Goal: Information Seeking & Learning: Learn about a topic

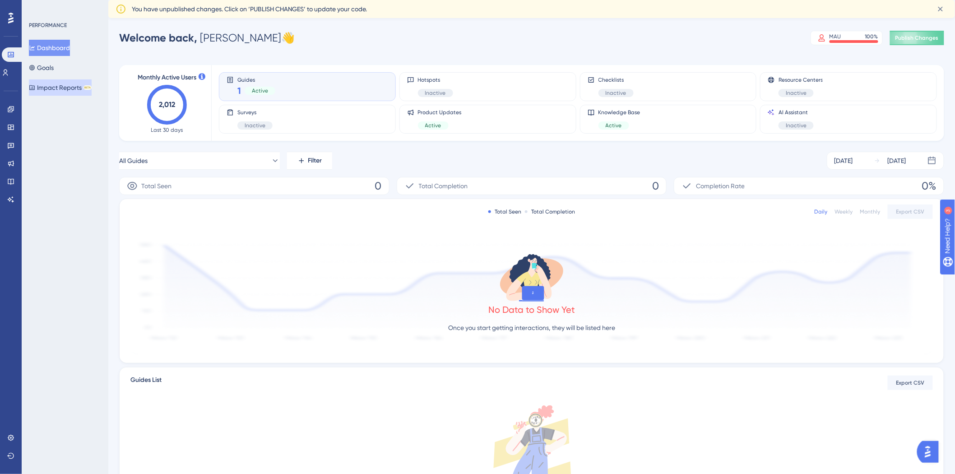
click at [44, 88] on button "Impact Reports BETA" at bounding box center [60, 87] width 63 height 16
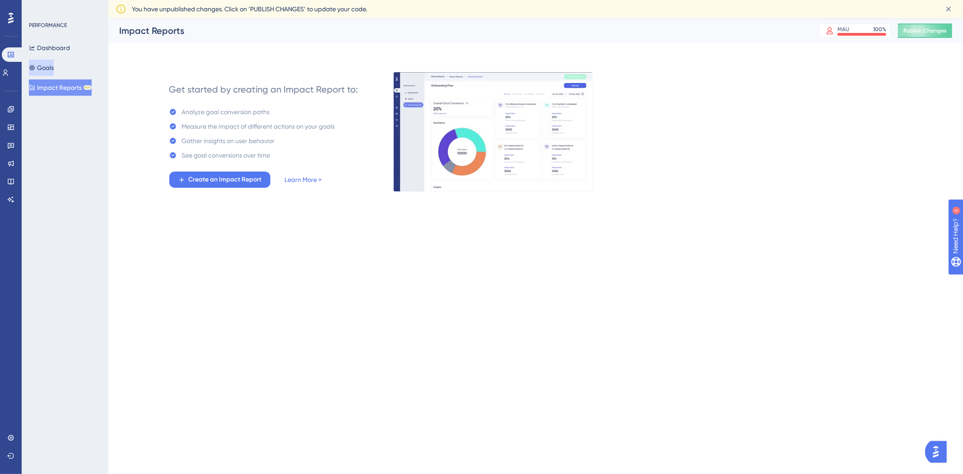
click at [54, 70] on button "Goals" at bounding box center [41, 68] width 25 height 16
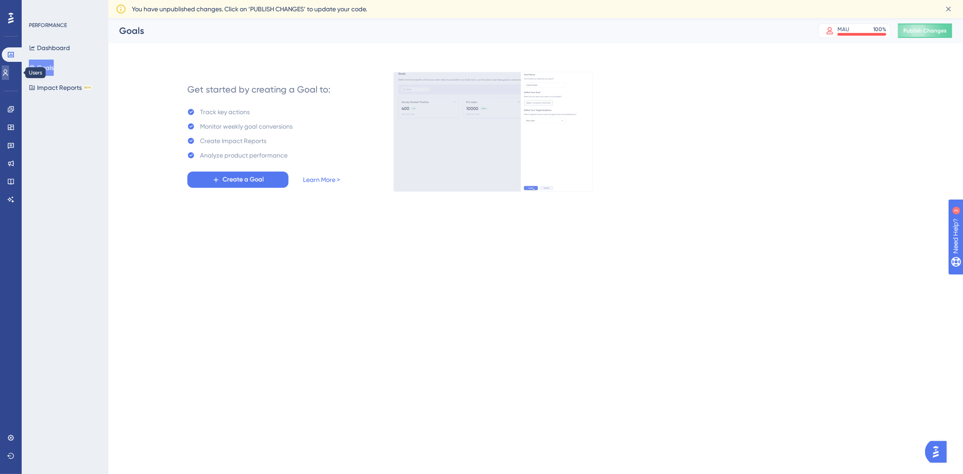
click at [0, 0] on link at bounding box center [0, 0] width 0 height 0
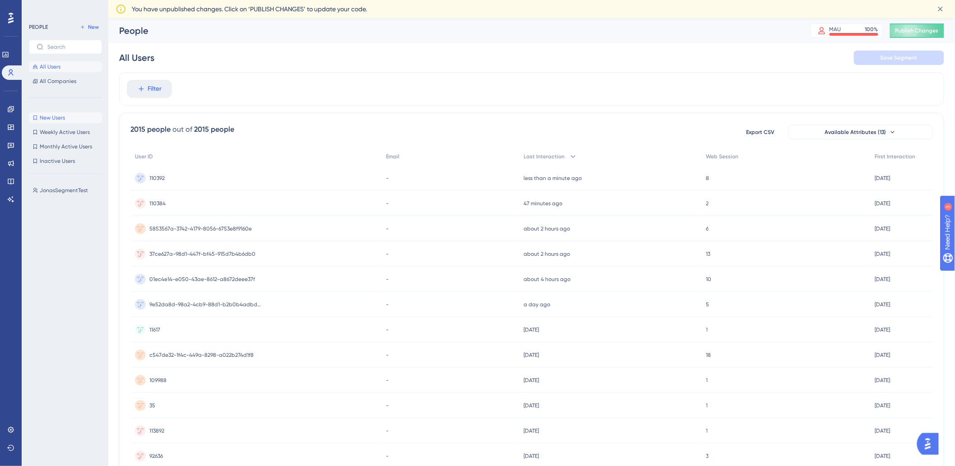
click at [70, 120] on button "New Users New Users" at bounding box center [65, 117] width 73 height 11
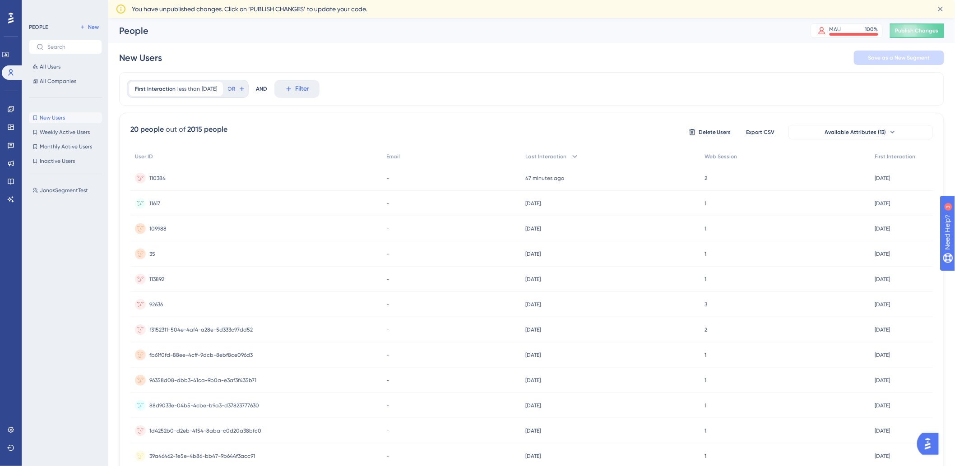
click at [62, 126] on div "New Users New Users Weekly Active Users Weekly Active Users Monthly Active User…" at bounding box center [65, 139] width 73 height 54
click at [66, 131] on span "Weekly Active Users" at bounding box center [65, 132] width 50 height 7
click at [64, 145] on button "Monthly Active Users Monthly Active Users" at bounding box center [65, 146] width 73 height 11
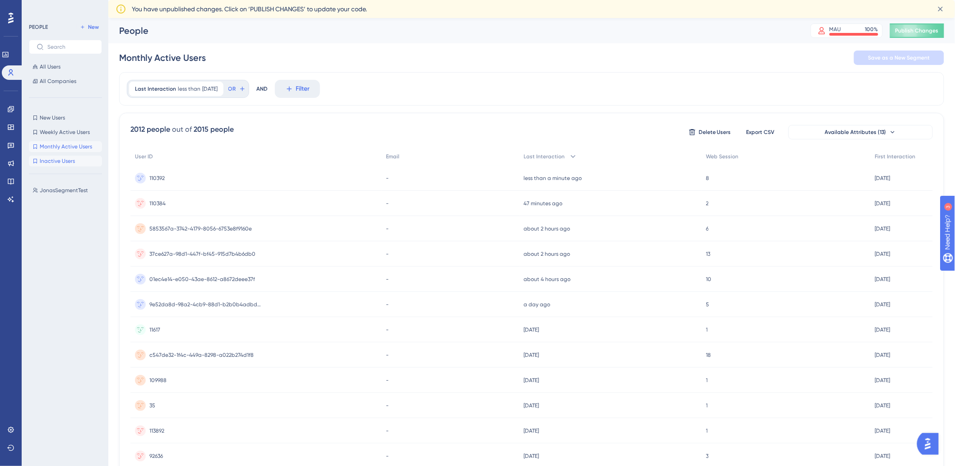
click at [60, 166] on button "Inactive Users Inactive Users" at bounding box center [65, 161] width 73 height 11
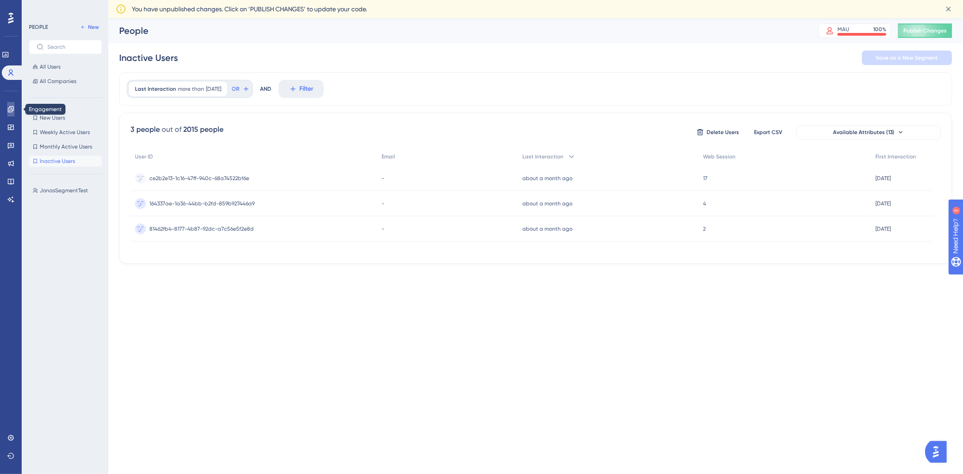
click at [0, 0] on link at bounding box center [0, 0] width 0 height 0
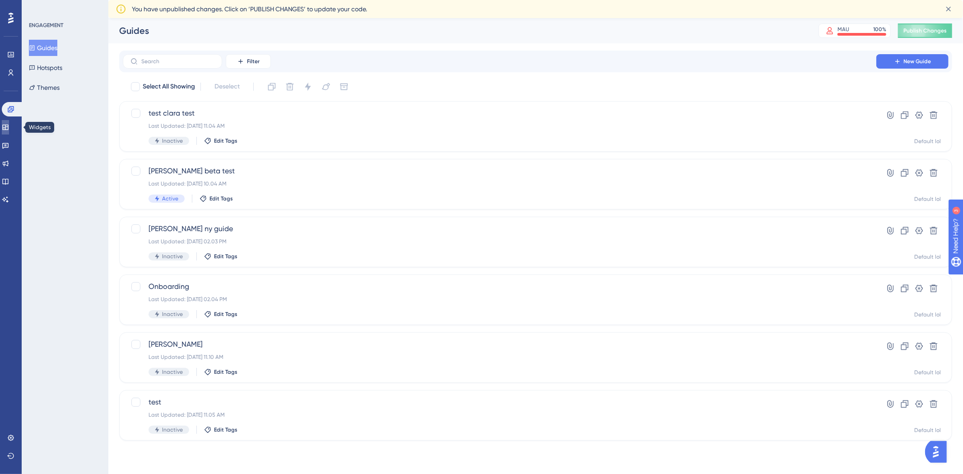
click at [9, 124] on link at bounding box center [5, 127] width 7 height 14
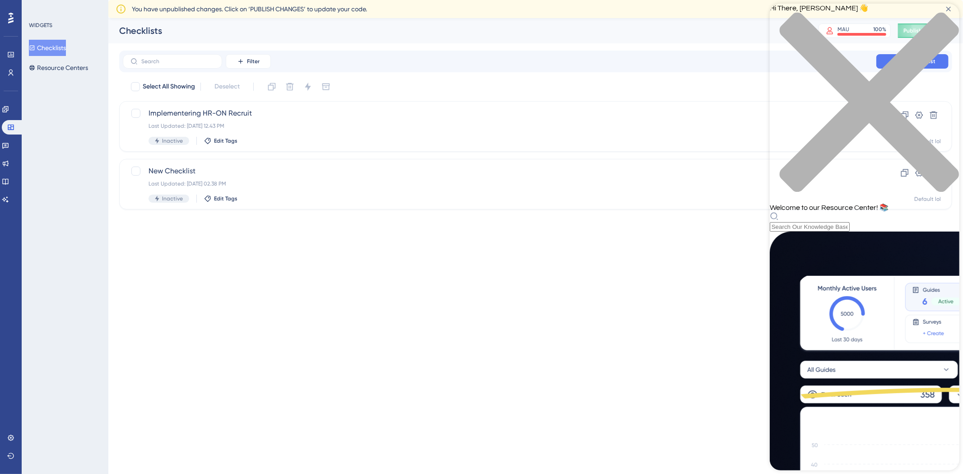
scroll to position [202, 0]
click at [625, 0] on html "Performance Users Engagement Widgets Feedback Product Updates Knowledge Base AI…" at bounding box center [481, 0] width 963 height 0
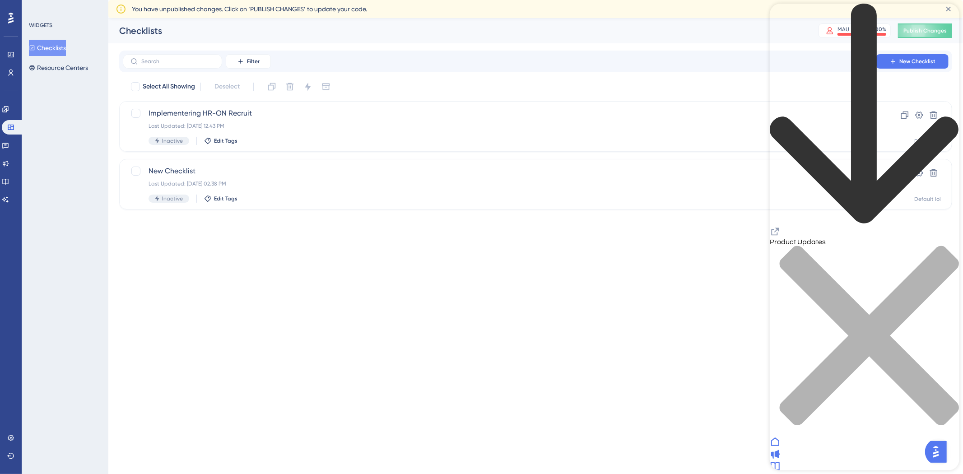
click at [943, 246] on div "close resource center" at bounding box center [864, 341] width 190 height 191
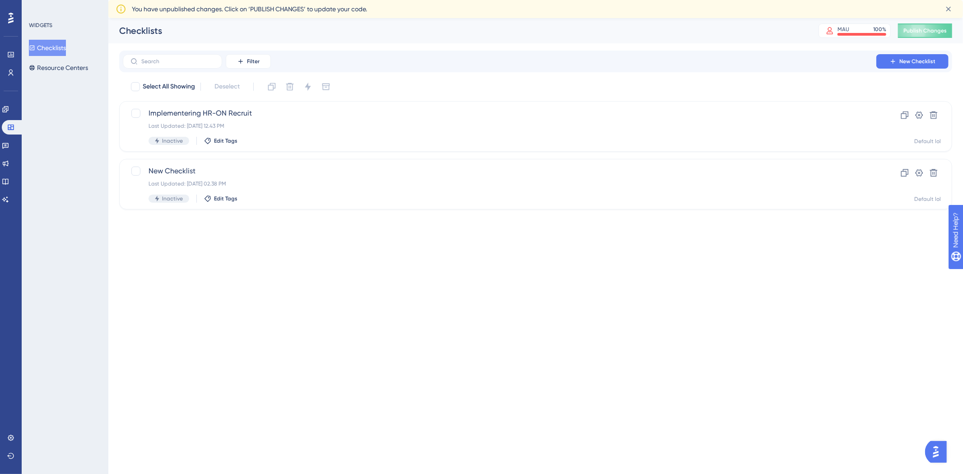
click at [939, 459] on button "Open AI Assistant Launcher" at bounding box center [936, 452] width 22 height 22
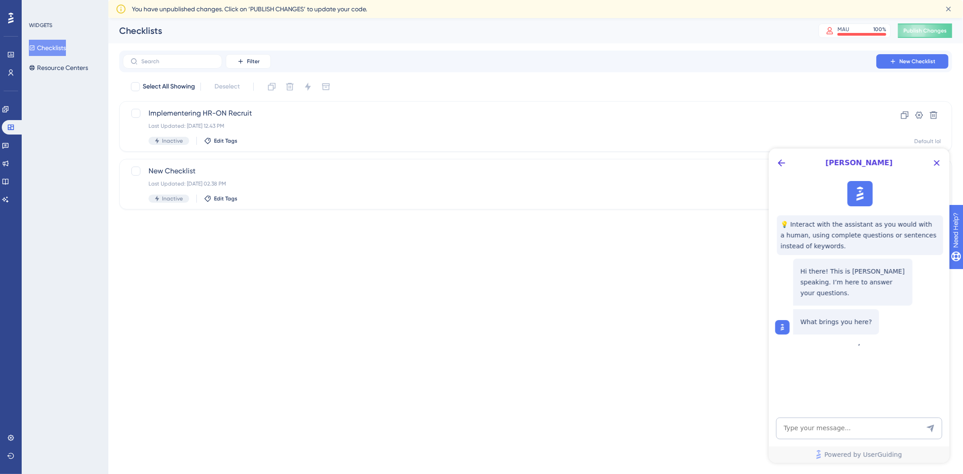
scroll to position [0, 0]
click at [815, 424] on textarea "AI Assistant Text Input" at bounding box center [859, 428] width 166 height 22
type textarea "H"
type textarea "Hvor kan jeg finde en teknisk guide?"
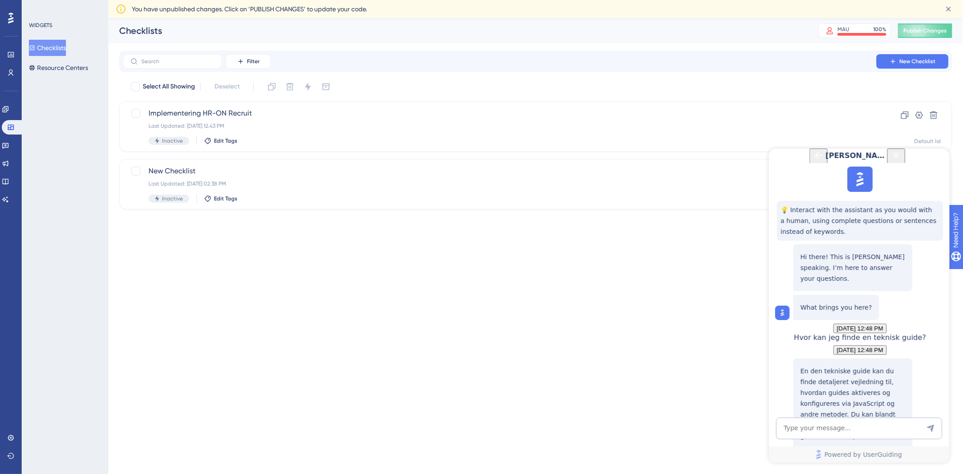
scroll to position [120, 0]
drag, startPoint x: 844, startPoint y: 311, endPoint x: 857, endPoint y: 329, distance: 22.3
click at [857, 365] on p "En den tekniske guide kan du finde detaljeret vejledning til, hvordan guides ak…" at bounding box center [852, 403] width 105 height 76
drag, startPoint x: 814, startPoint y: 317, endPoint x: 863, endPoint y: 315, distance: 49.7
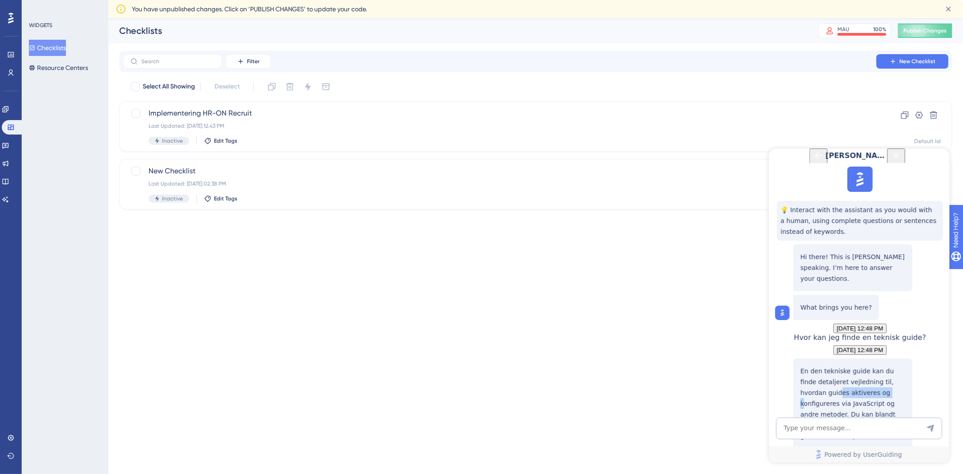
click at [861, 365] on p "En den tekniske guide kan du finde detaljeret vejledning til, hvordan guides ak…" at bounding box center [852, 403] width 105 height 76
click at [863, 365] on p "En den tekniske guide kan du finde detaljeret vejledning til, hvordan guides ak…" at bounding box center [852, 403] width 105 height 76
drag, startPoint x: 848, startPoint y: 333, endPoint x: 858, endPoint y: 333, distance: 9.5
click at [858, 365] on p "En den tekniske guide kan du finde detaljeret vejledning til, hvordan guides ak…" at bounding box center [852, 403] width 105 height 76
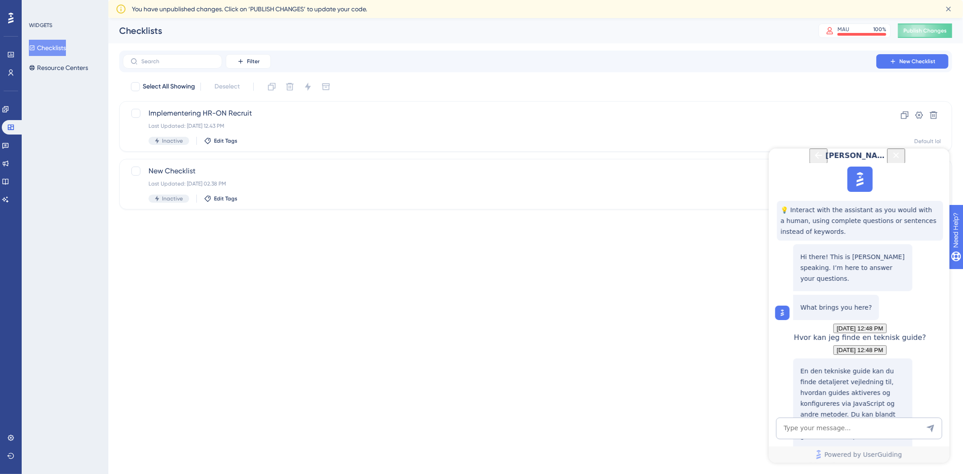
click at [848, 454] on div "Triggering a Guide via JavaScript" at bounding box center [852, 468] width 105 height 28
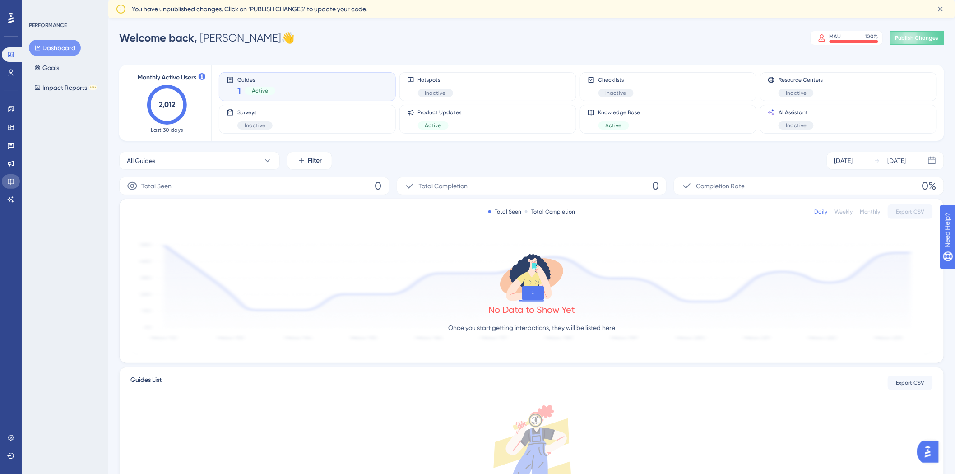
click at [17, 183] on link at bounding box center [11, 181] width 18 height 14
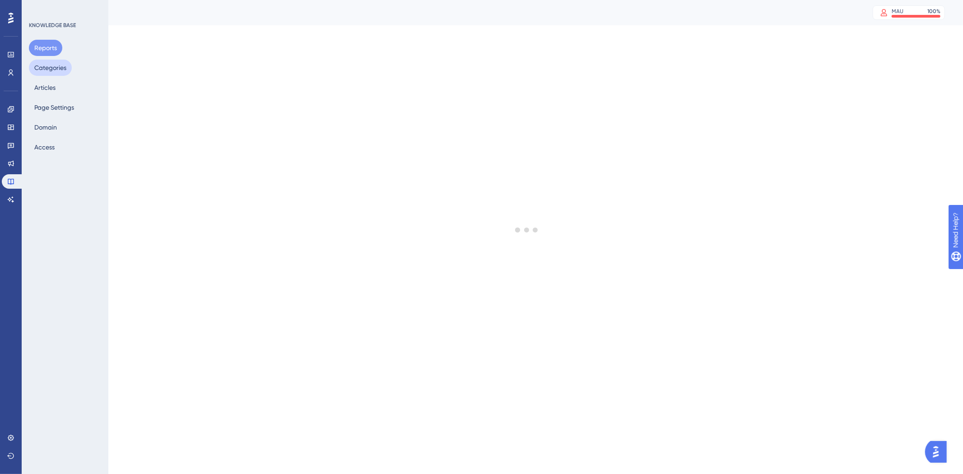
click at [65, 71] on button "Categories" at bounding box center [50, 68] width 43 height 16
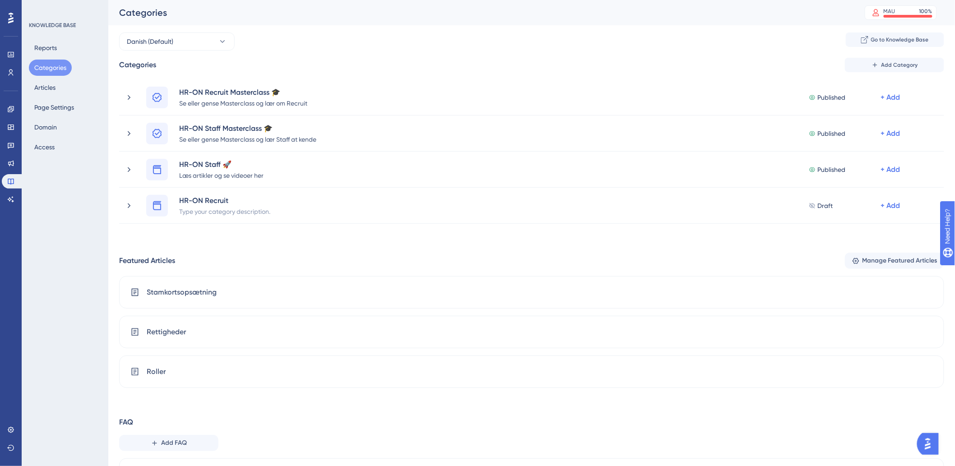
click at [65, 79] on div "Reports Categories Articles Page Settings Domain Access" at bounding box center [65, 98] width 73 height 116
click at [66, 84] on div "Reports Categories Articles Page Settings Domain Access" at bounding box center [65, 98] width 73 height 116
click at [67, 94] on div "Reports Categories Articles Page Settings Domain Access" at bounding box center [65, 98] width 73 height 116
click at [50, 91] on button "Articles" at bounding box center [45, 87] width 32 height 16
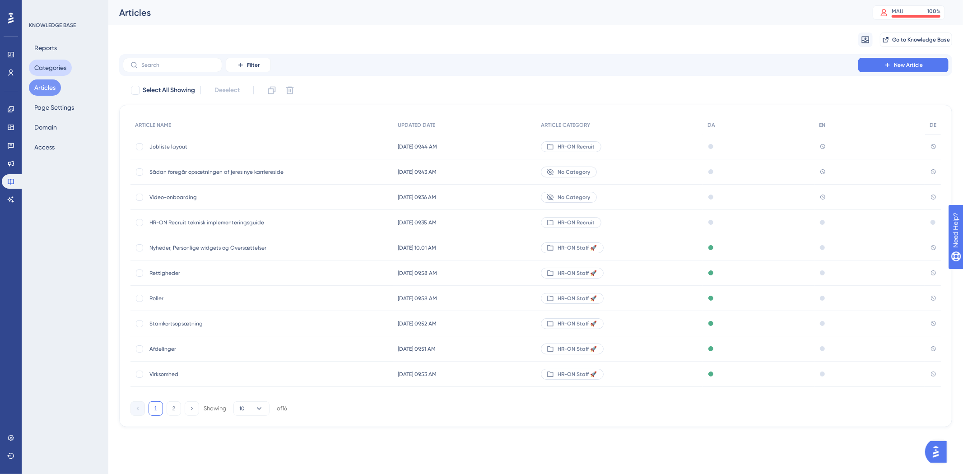
click at [61, 68] on button "Categories" at bounding box center [50, 68] width 43 height 16
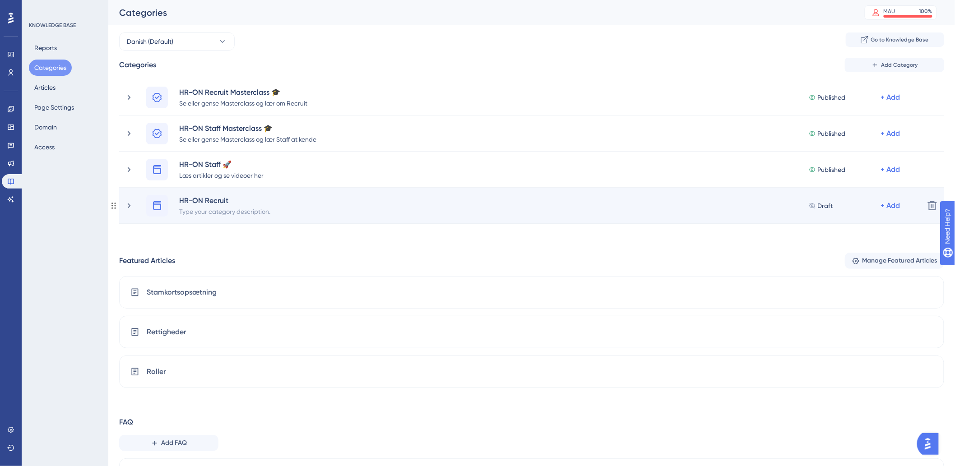
click at [136, 199] on div "HR-ON Recruit Type your category description. Draft + Add" at bounding box center [521, 206] width 793 height 22
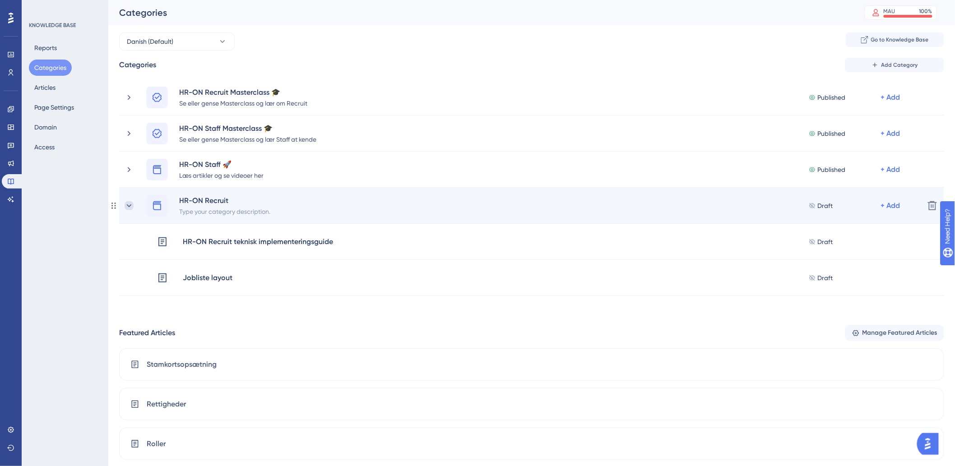
click at [128, 209] on icon at bounding box center [129, 205] width 9 height 9
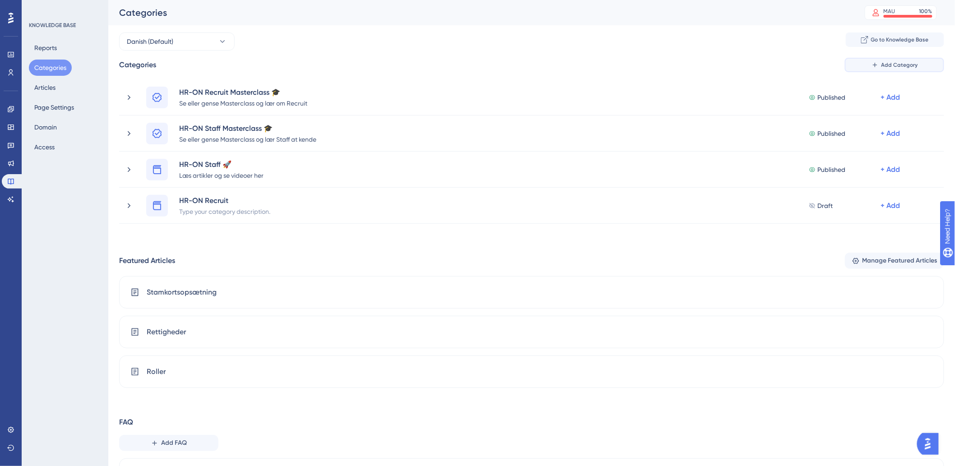
click at [915, 65] on span "Add Category" at bounding box center [900, 64] width 37 height 7
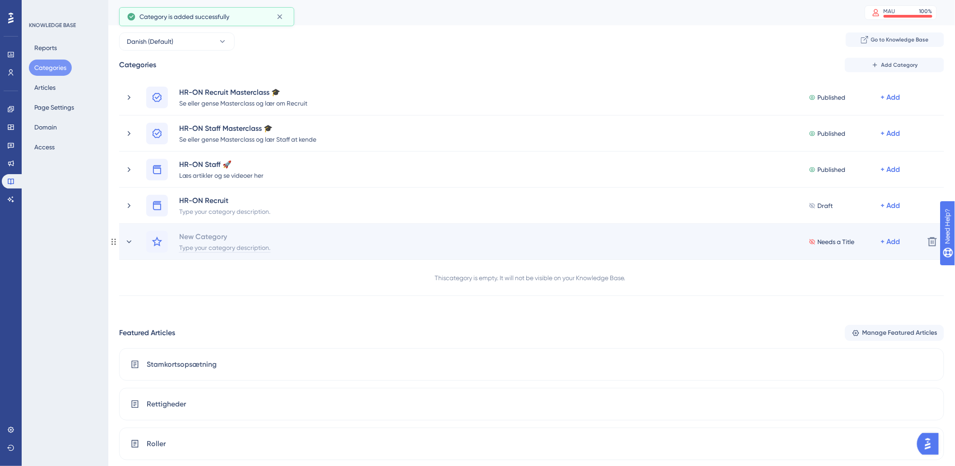
click at [249, 245] on div "Type your category description." at bounding box center [225, 247] width 92 height 11
click at [236, 234] on div "New Category Type your category description. Needs a Title + Add" at bounding box center [531, 242] width 771 height 22
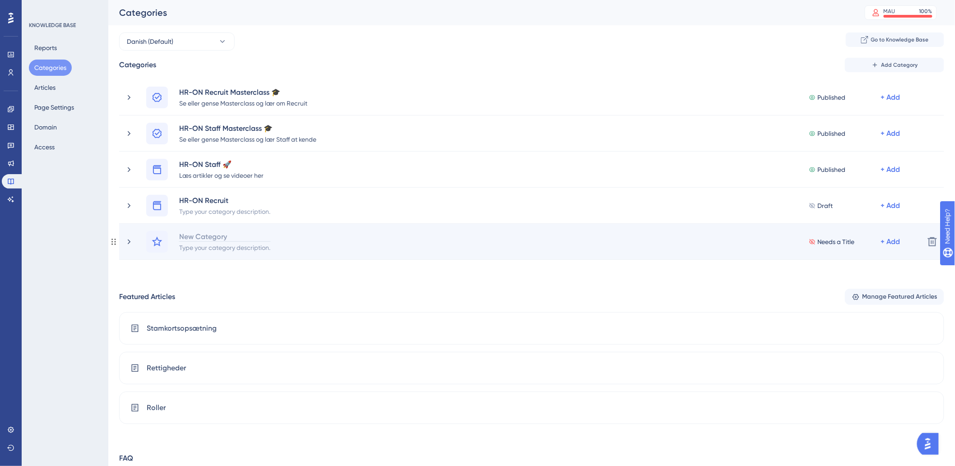
click at [188, 237] on div "New Category" at bounding box center [225, 236] width 92 height 11
click at [931, 242] on icon at bounding box center [932, 242] width 11 height 11
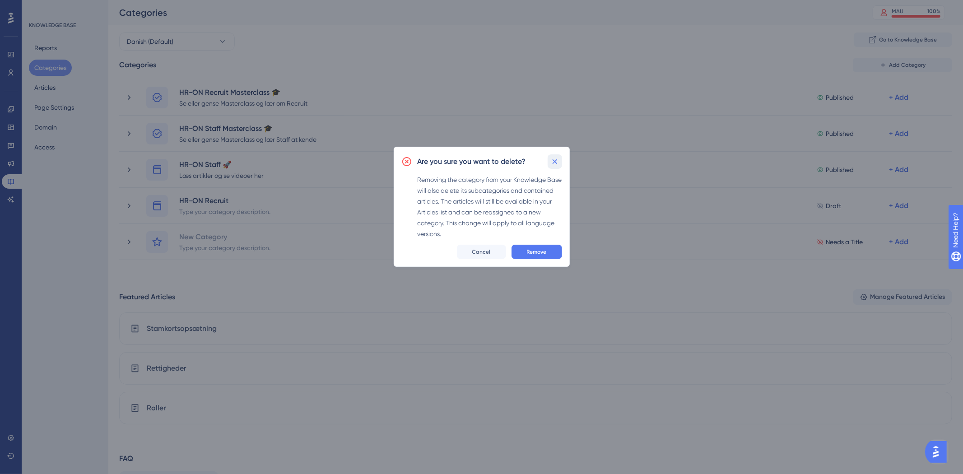
click at [553, 161] on icon at bounding box center [554, 161] width 9 height 9
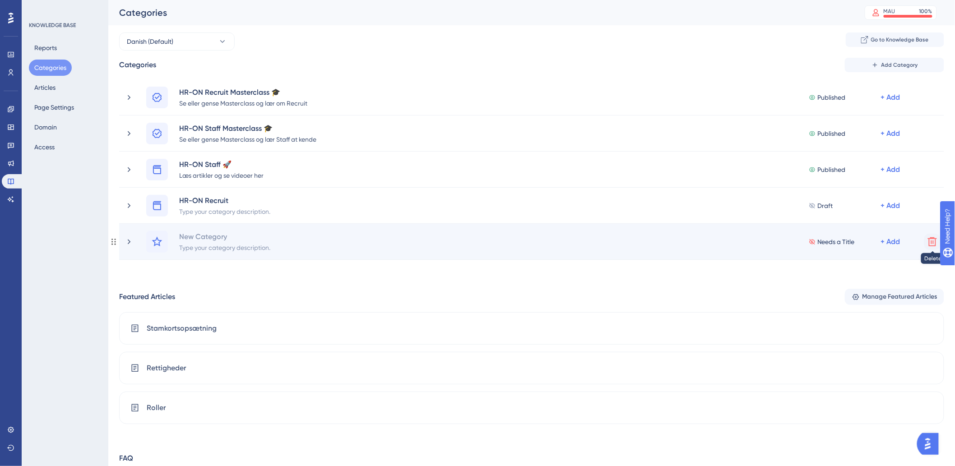
click at [929, 243] on icon at bounding box center [932, 242] width 11 height 11
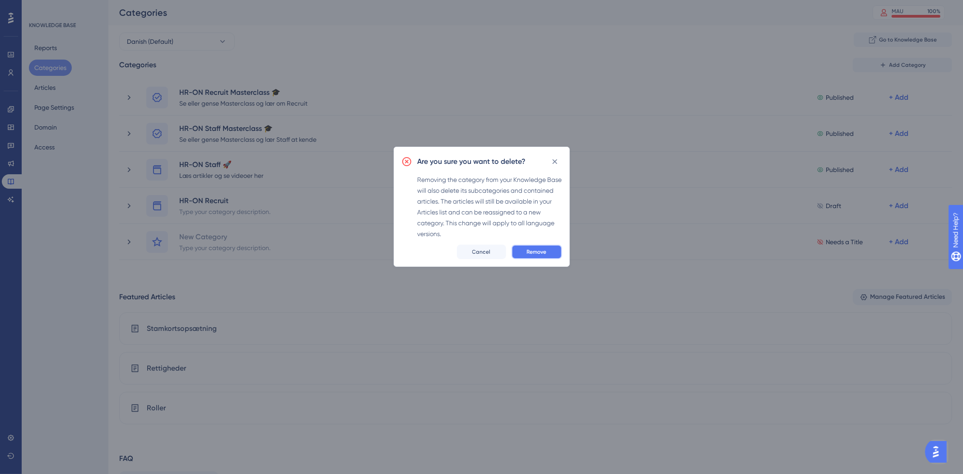
click at [540, 247] on button "Remove" at bounding box center [537, 252] width 51 height 14
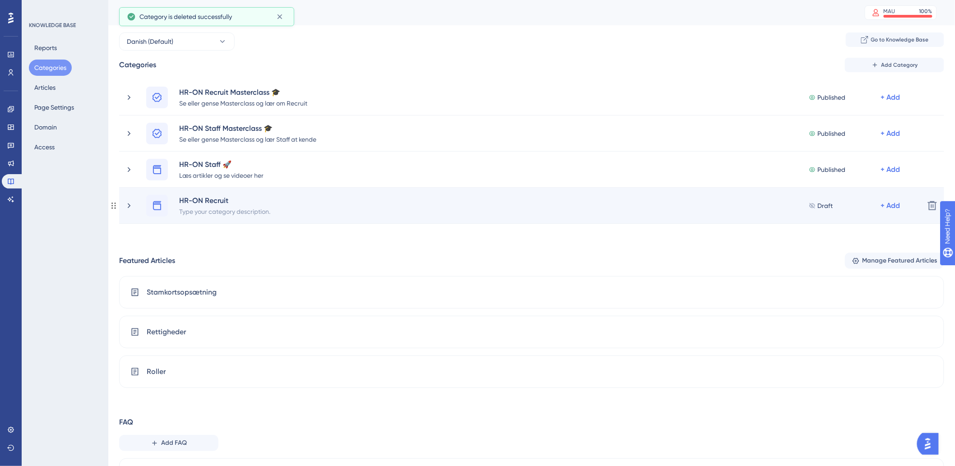
click at [888, 212] on div "Draft + Add" at bounding box center [856, 206] width 94 height 22
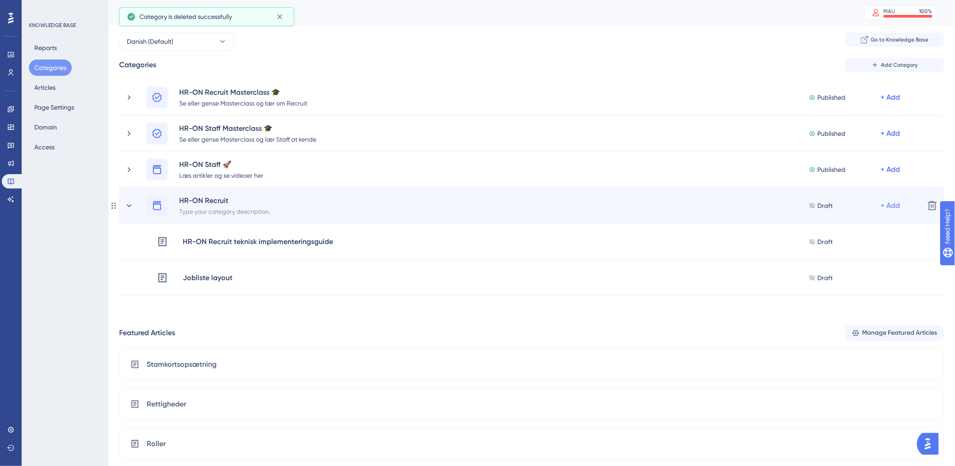
click at [890, 208] on div "+ Add" at bounding box center [890, 205] width 19 height 11
click at [856, 237] on div "Add a Subcategory Add a Subcategory" at bounding box center [856, 230] width 64 height 18
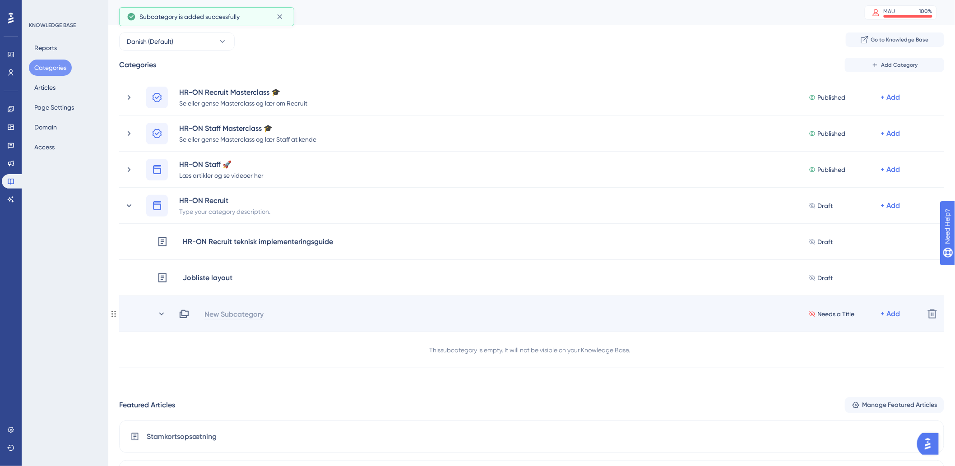
click at [262, 313] on div "New Subcategory" at bounding box center [234, 314] width 60 height 11
click at [224, 312] on div "New Subcategory Needs a Title + Add" at bounding box center [548, 314] width 739 height 11
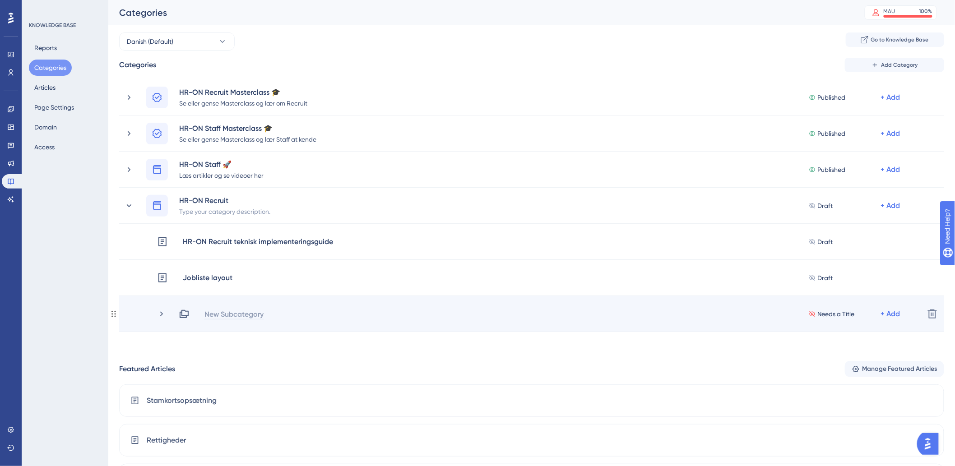
click at [223, 315] on div "New Subcategory" at bounding box center [234, 314] width 60 height 11
click at [220, 309] on div "Needs a Title + Add" at bounding box center [548, 314] width 739 height 11
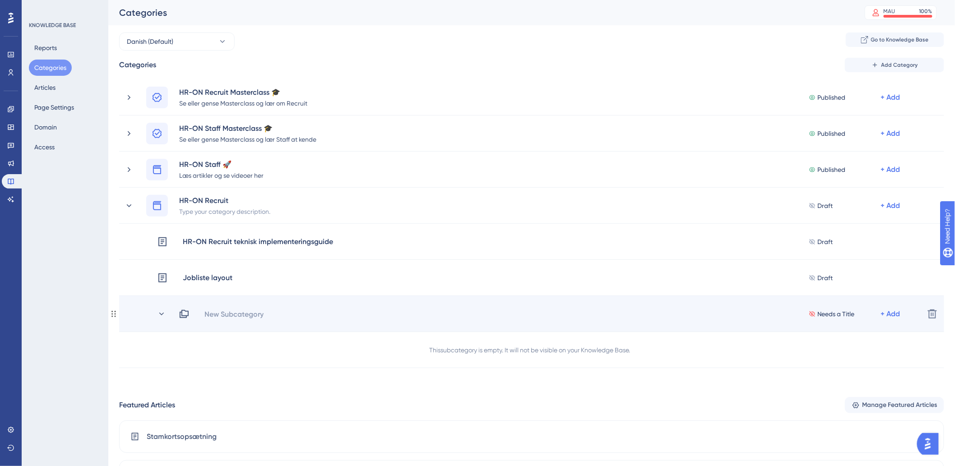
click at [252, 306] on div "New Subcategory Needs a Title + Add Delete" at bounding box center [531, 314] width 825 height 36
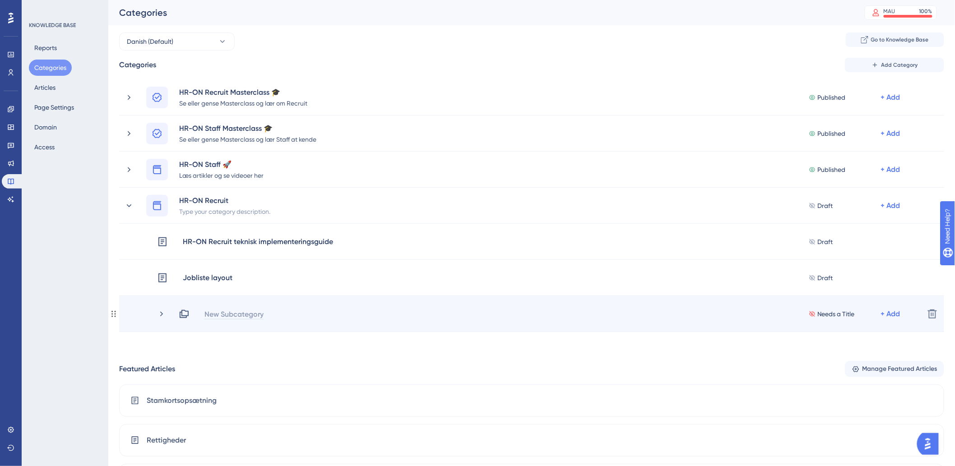
click at [254, 314] on div "New Subcategory" at bounding box center [234, 314] width 60 height 11
click at [266, 314] on div "Getting started No Article + Add" at bounding box center [548, 314] width 739 height 11
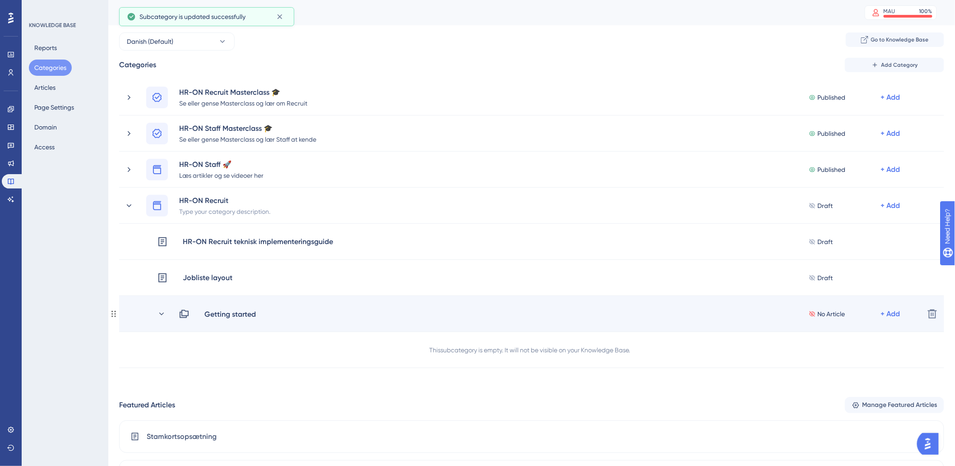
click at [256, 315] on div "Getting started" at bounding box center [234, 314] width 60 height 11
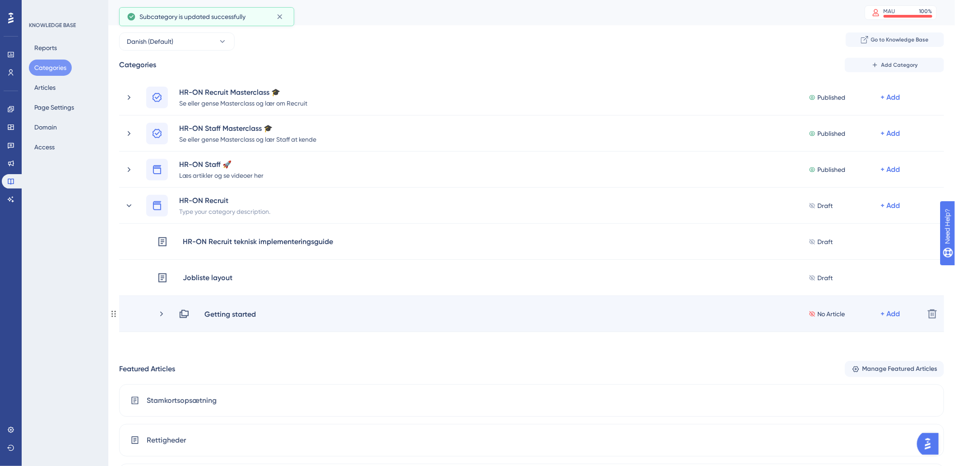
click at [257, 312] on div "Getting started" at bounding box center [234, 314] width 60 height 11
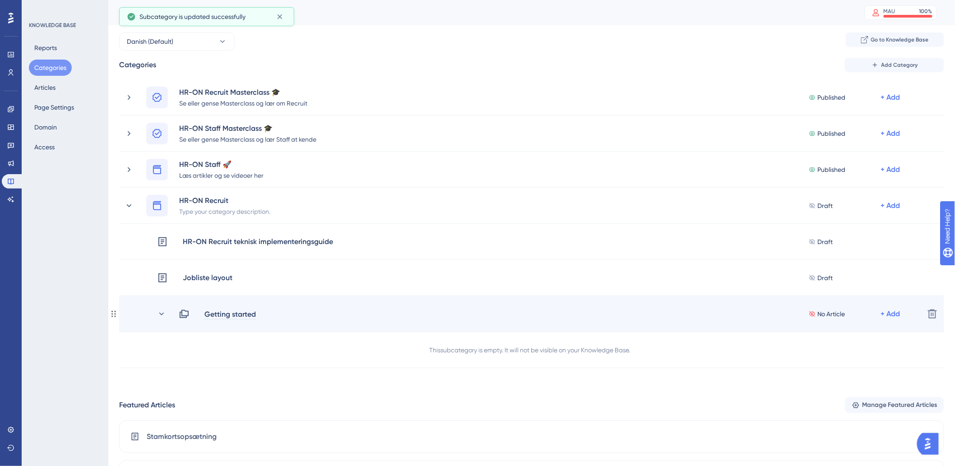
click at [251, 312] on div "Getting started" at bounding box center [230, 314] width 52 height 11
click at [251, 314] on div "Getting started" at bounding box center [230, 314] width 52 height 11
click at [256, 313] on div "Getting started" at bounding box center [230, 314] width 52 height 11
click at [257, 313] on div "Getting started" at bounding box center [234, 314] width 60 height 11
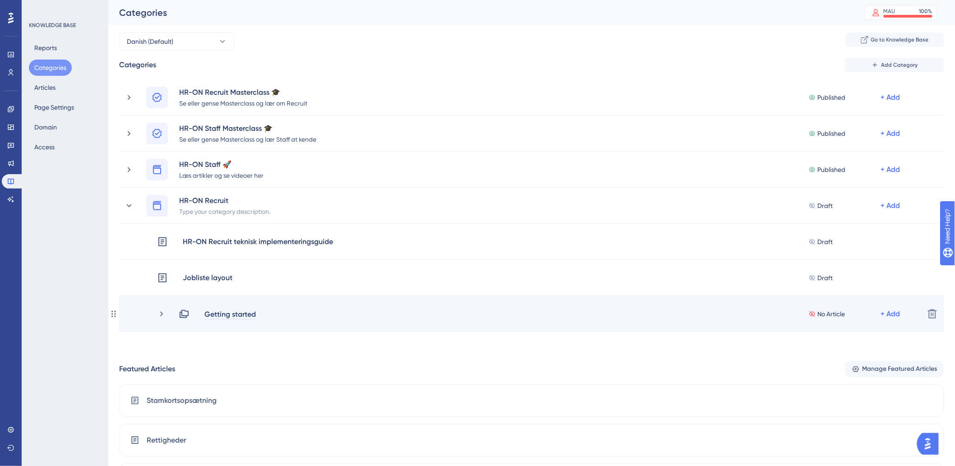
click at [254, 314] on div "Getting started" at bounding box center [230, 314] width 52 height 11
click at [254, 313] on div "Getting started" at bounding box center [230, 314] width 52 height 11
click at [257, 315] on div "Getting started👋" at bounding box center [234, 314] width 61 height 11
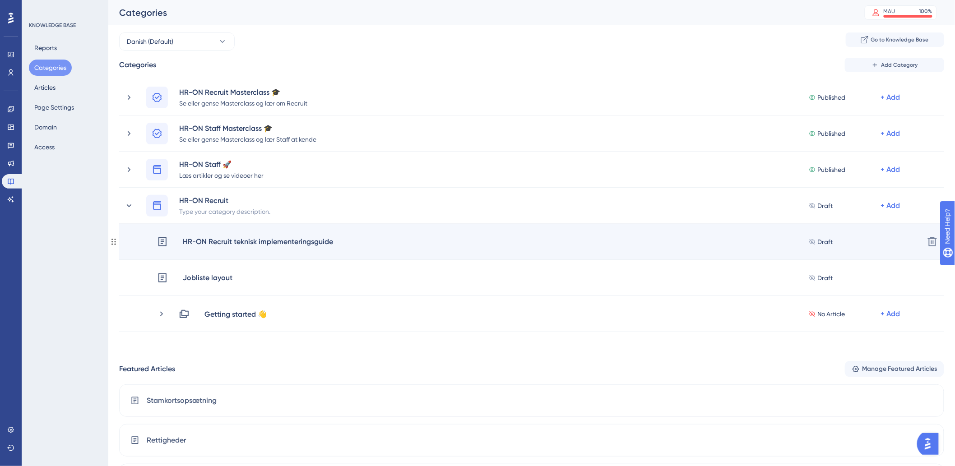
click at [290, 250] on div "HR-ON Recruit teknisk implementeringsguide Draft + Add Delete" at bounding box center [531, 242] width 825 height 36
click at [297, 240] on div "HR-ON Recruit teknisk implementeringsguide" at bounding box center [257, 242] width 151 height 12
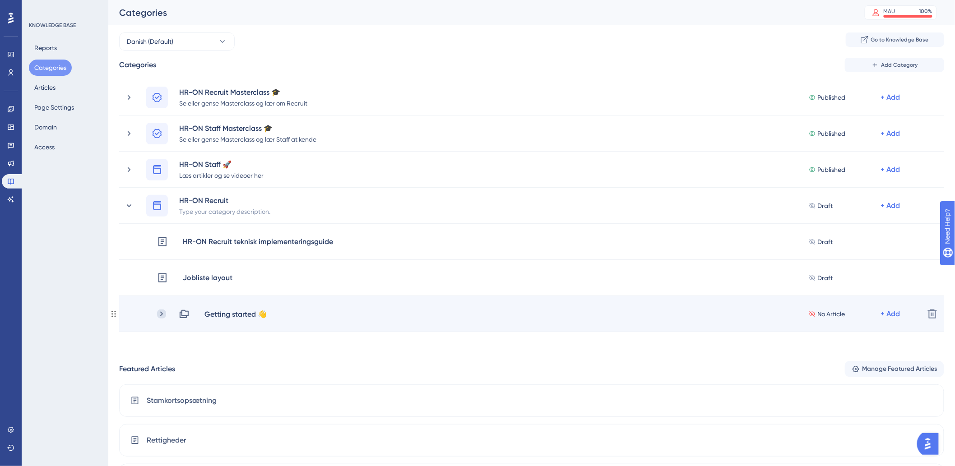
click at [162, 317] on icon at bounding box center [161, 314] width 9 height 9
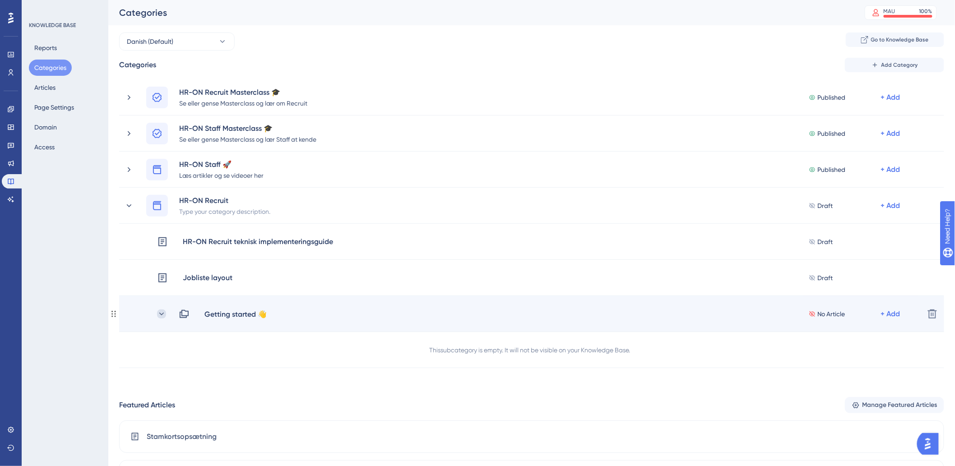
click at [162, 312] on icon at bounding box center [161, 314] width 9 height 9
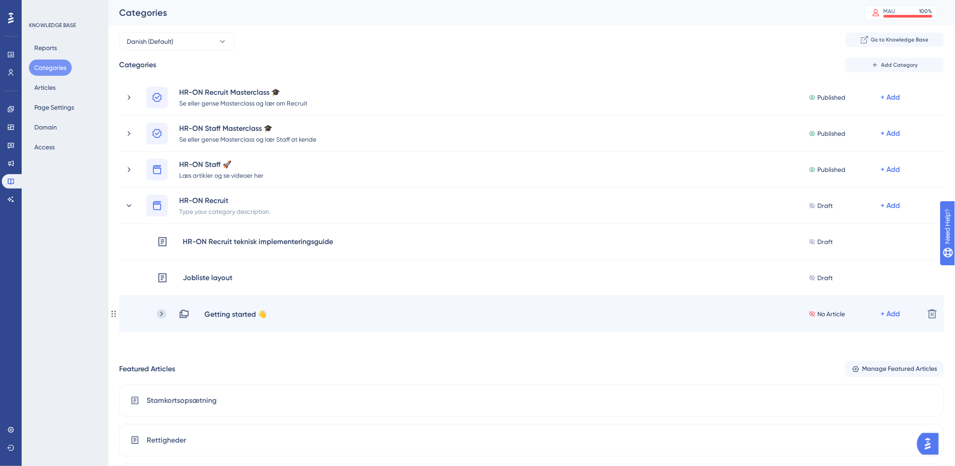
click at [161, 313] on icon at bounding box center [161, 314] width 9 height 9
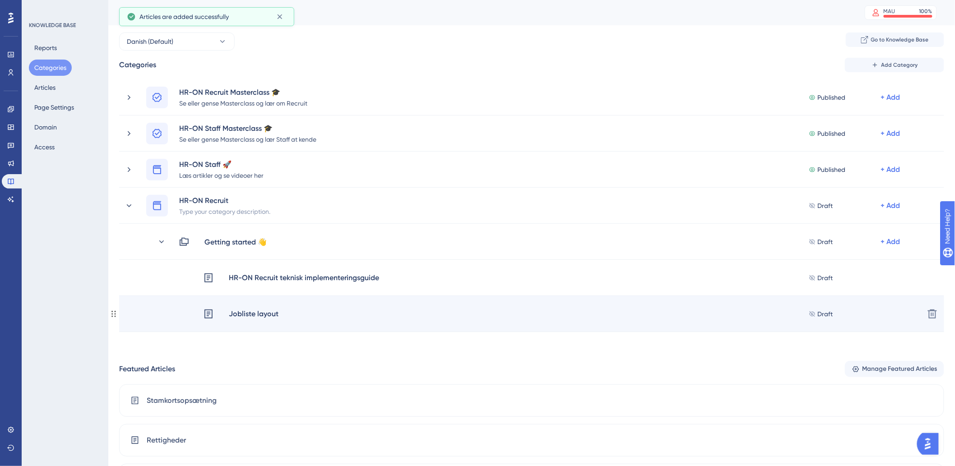
click at [214, 315] on icon at bounding box center [208, 314] width 11 height 11
click at [204, 309] on icon at bounding box center [208, 314] width 11 height 11
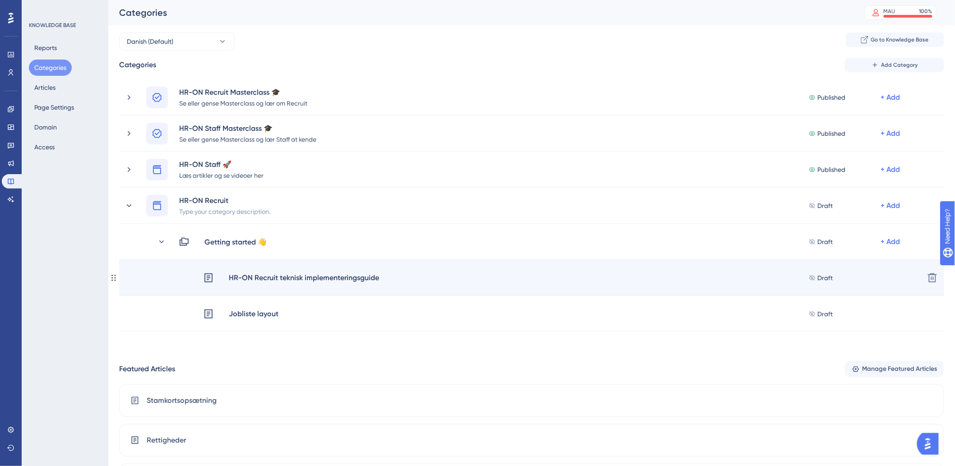
click at [208, 278] on icon at bounding box center [209, 278] width 8 height 9
click at [278, 279] on div "HR-ON Recruit teknisk implementeringsguide" at bounding box center [303, 278] width 151 height 12
click at [357, 281] on div "HR-ON Recruit teknisk implementeringsguide" at bounding box center [303, 278] width 151 height 12
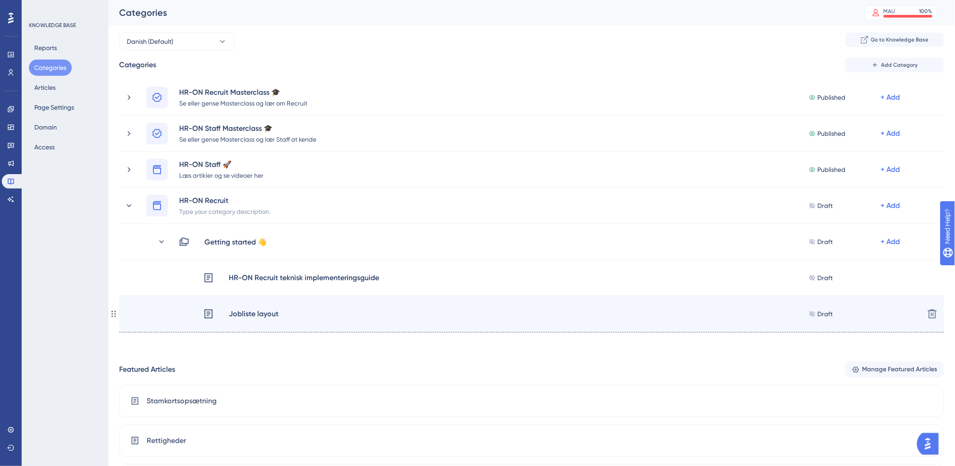
click at [321, 306] on div "Jobliste layout Draft + Add Delete" at bounding box center [531, 314] width 825 height 36
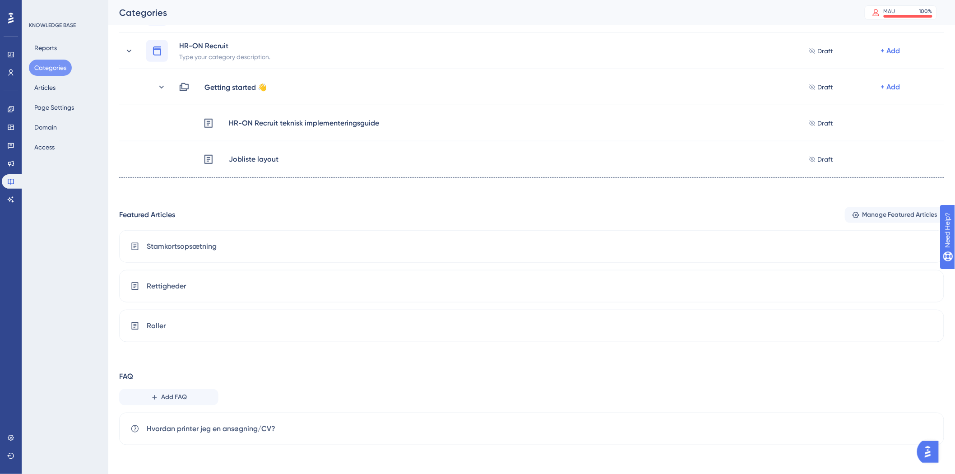
click at [47, 264] on div "KNOWLEDGE BASE Reports Categories Articles Page Settings Domain Access" at bounding box center [65, 237] width 87 height 474
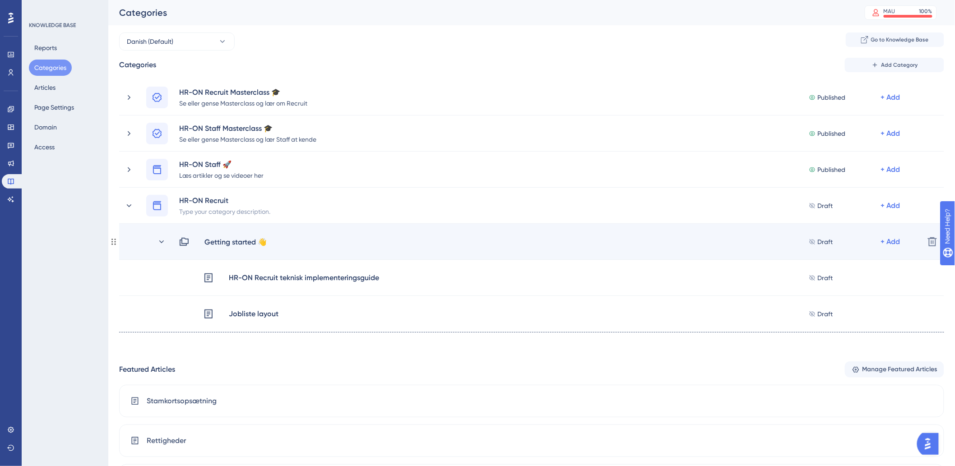
click at [155, 241] on div "Getting started 👋 Draft + Add" at bounding box center [521, 242] width 793 height 11
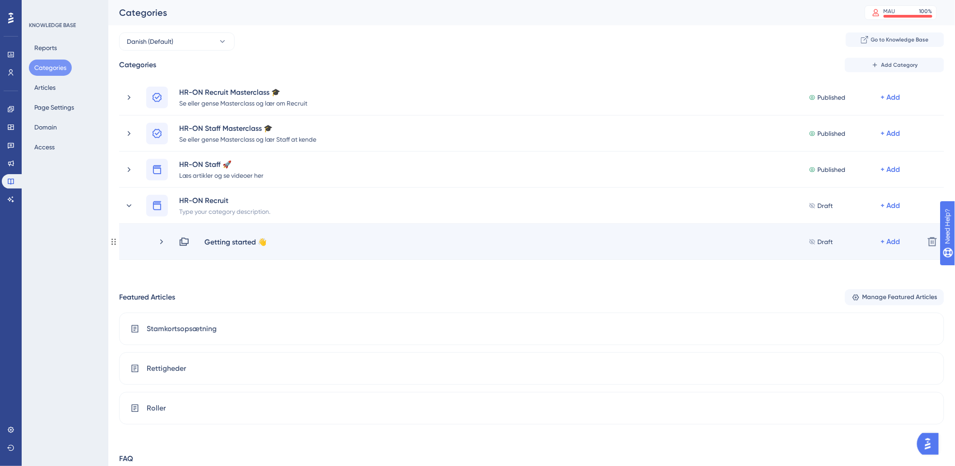
click at [179, 242] on icon at bounding box center [184, 242] width 11 height 11
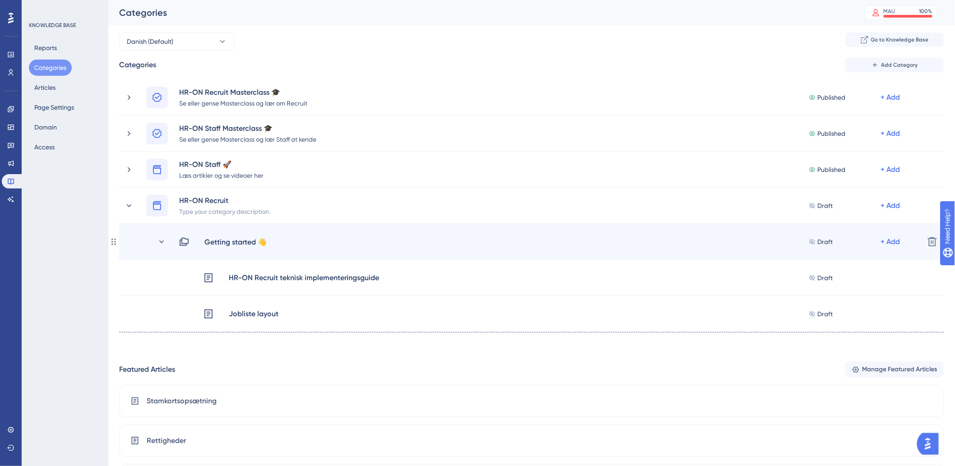
click at [179, 242] on icon at bounding box center [184, 242] width 11 height 11
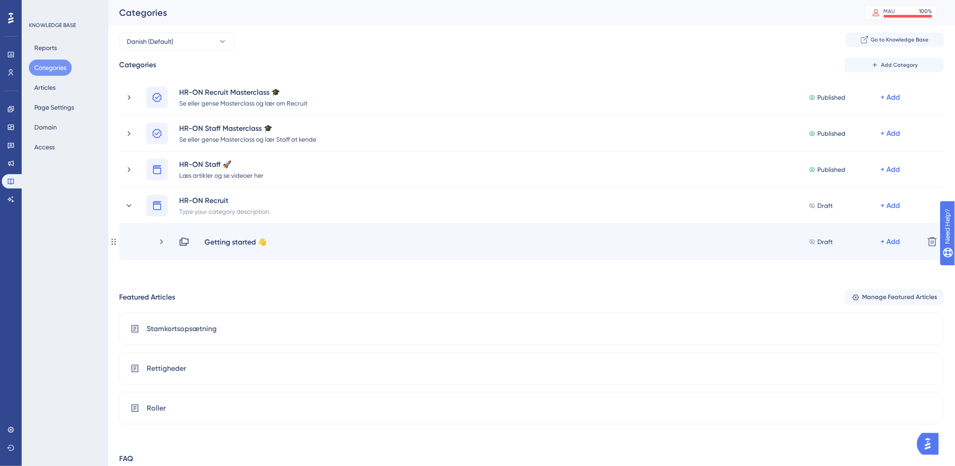
click at [183, 242] on icon at bounding box center [184, 242] width 11 height 11
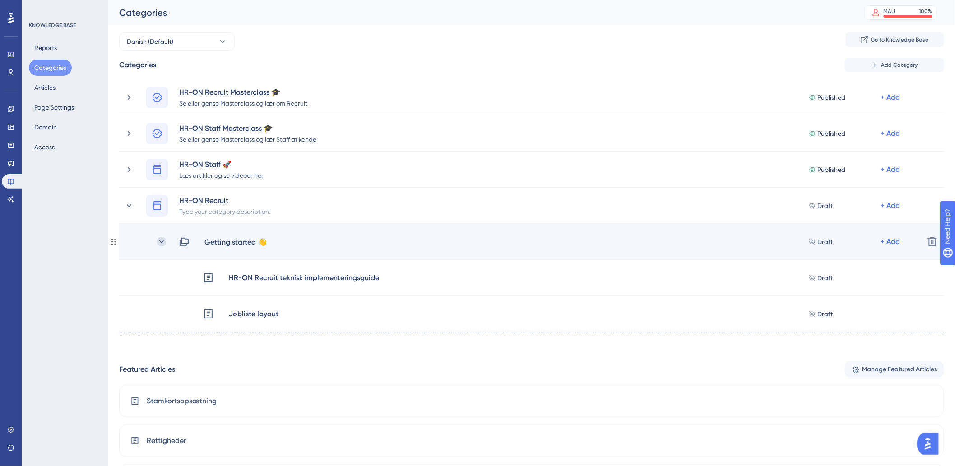
click at [160, 241] on icon at bounding box center [161, 241] width 5 height 3
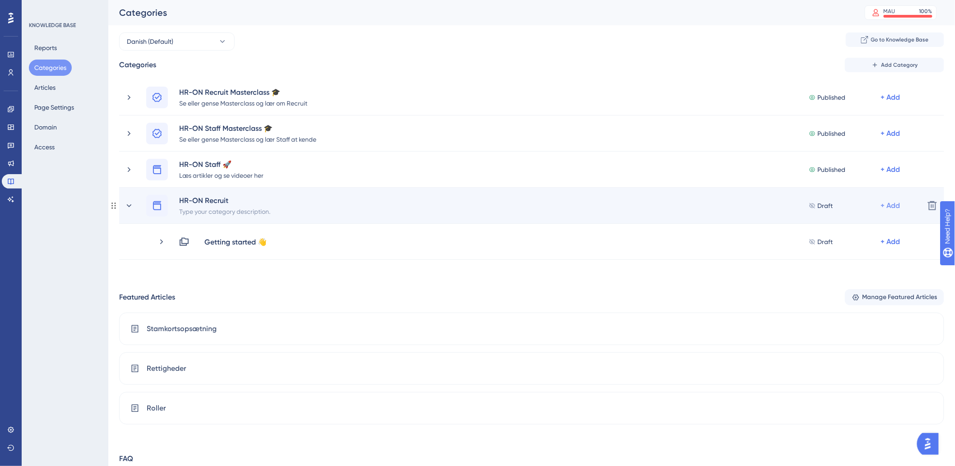
click at [893, 205] on div "+ Add" at bounding box center [890, 205] width 19 height 11
click at [844, 249] on span "Add Articles" at bounding box center [841, 247] width 35 height 11
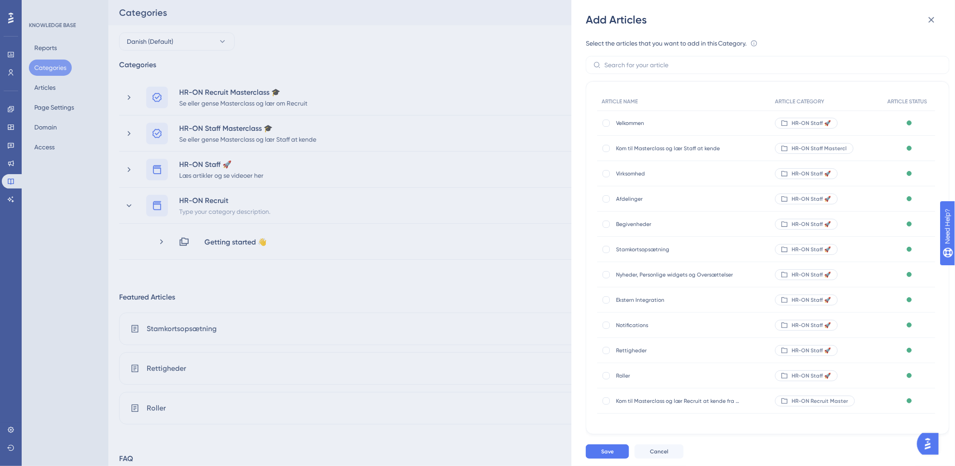
click at [0, 0] on div "Add Articles Select the articles that you want to add in this Category. An arti…" at bounding box center [0, 0] width 0 height 0
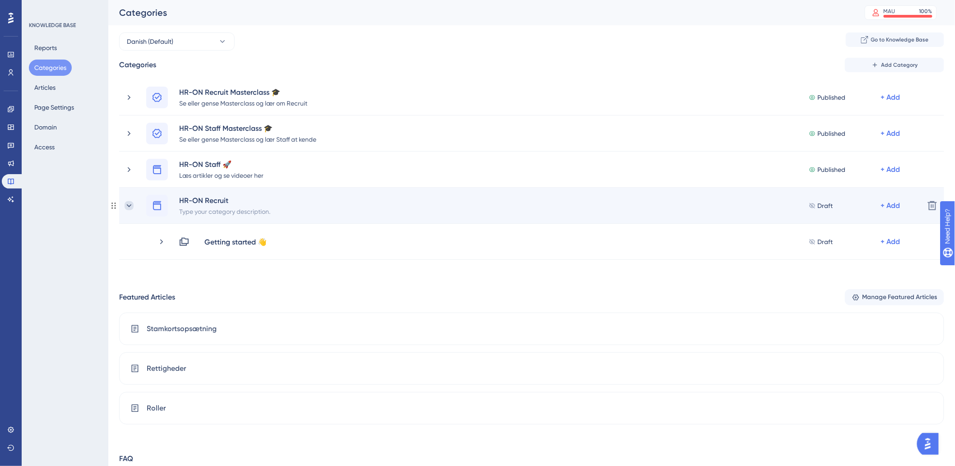
click at [127, 209] on icon at bounding box center [129, 205] width 9 height 9
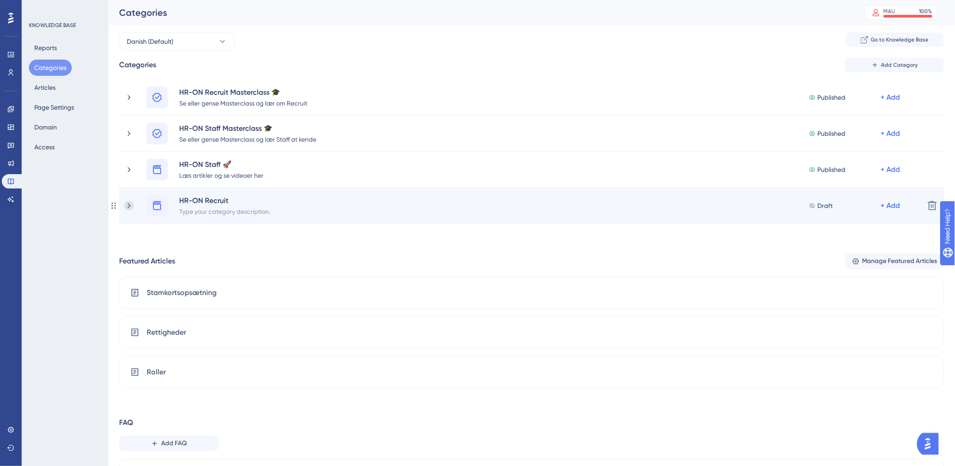
click at [131, 203] on icon at bounding box center [129, 205] width 9 height 9
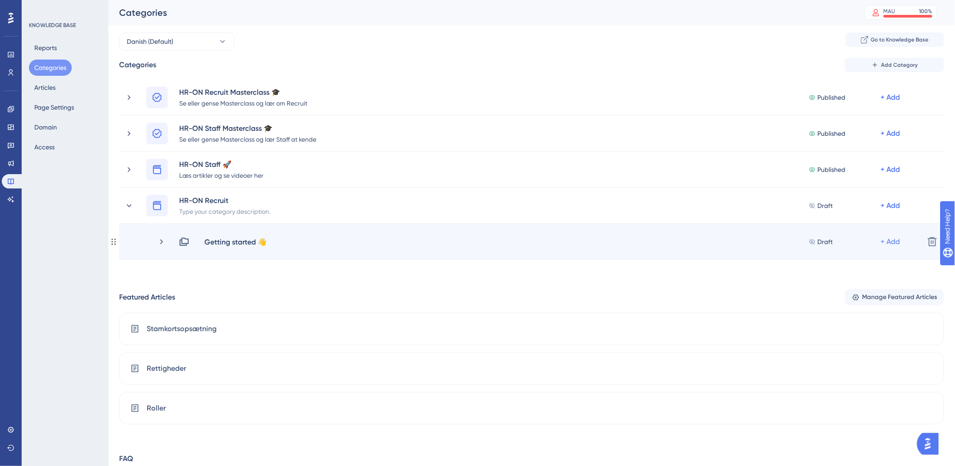
click at [898, 244] on div "+ Add" at bounding box center [890, 242] width 19 height 11
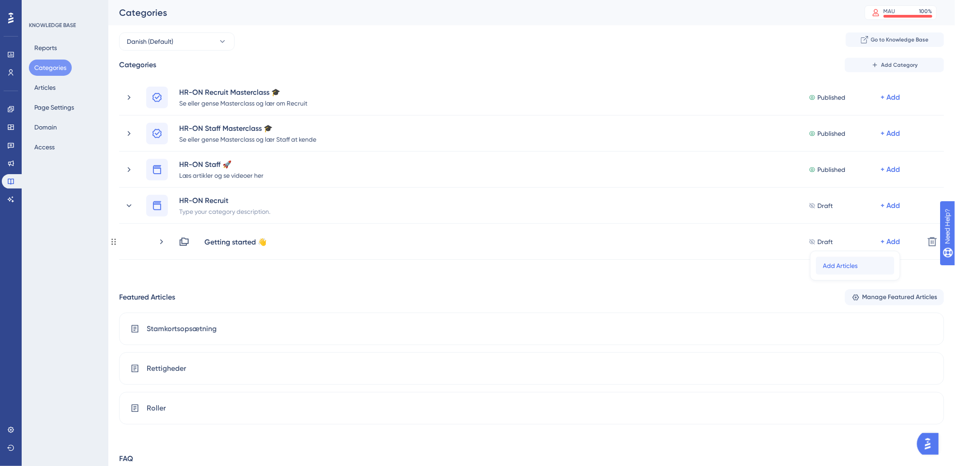
click at [844, 265] on span "Add Articles" at bounding box center [841, 266] width 35 height 11
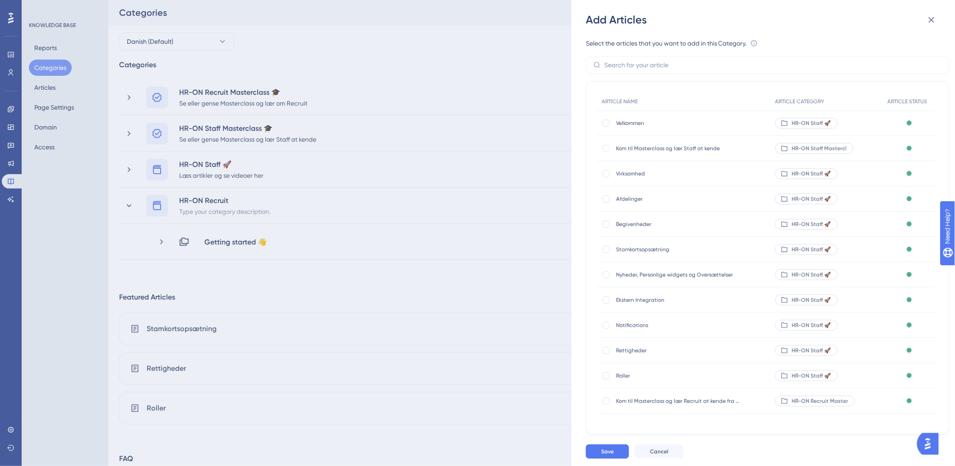
click at [0, 0] on div "Add Articles Select the articles that you want to add in this Category. An arti…" at bounding box center [0, 0] width 0 height 0
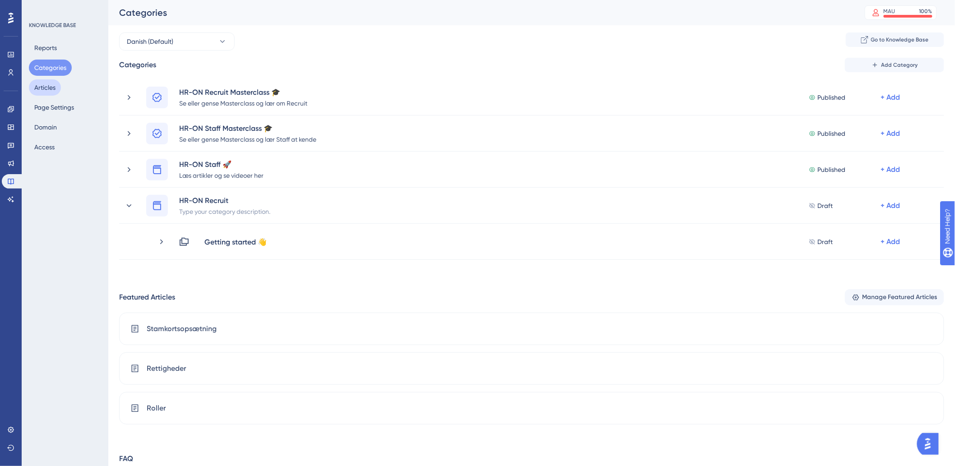
click at [39, 85] on button "Articles" at bounding box center [45, 87] width 32 height 16
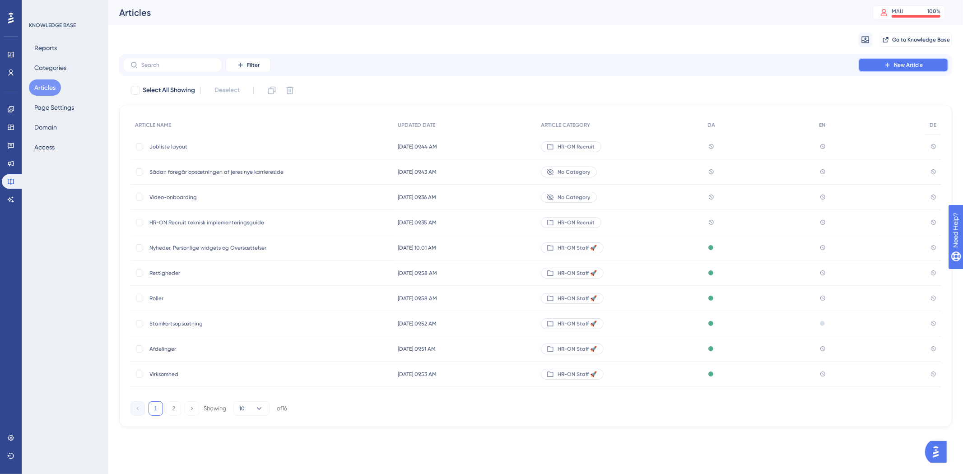
click at [894, 65] on span "New Article" at bounding box center [908, 64] width 29 height 7
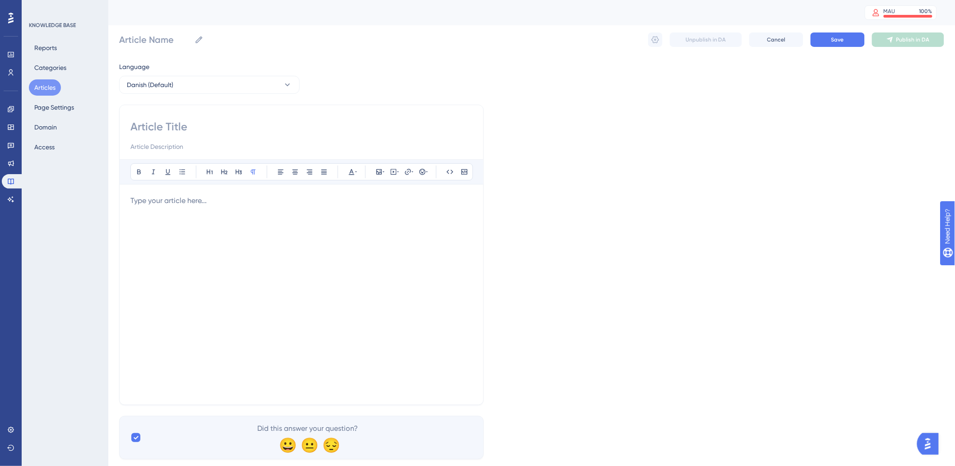
drag, startPoint x: 442, startPoint y: 233, endPoint x: 439, endPoint y: 224, distance: 9.0
click at [441, 231] on div at bounding box center [301, 295] width 342 height 199
click at [262, 214] on div at bounding box center [301, 295] width 342 height 199
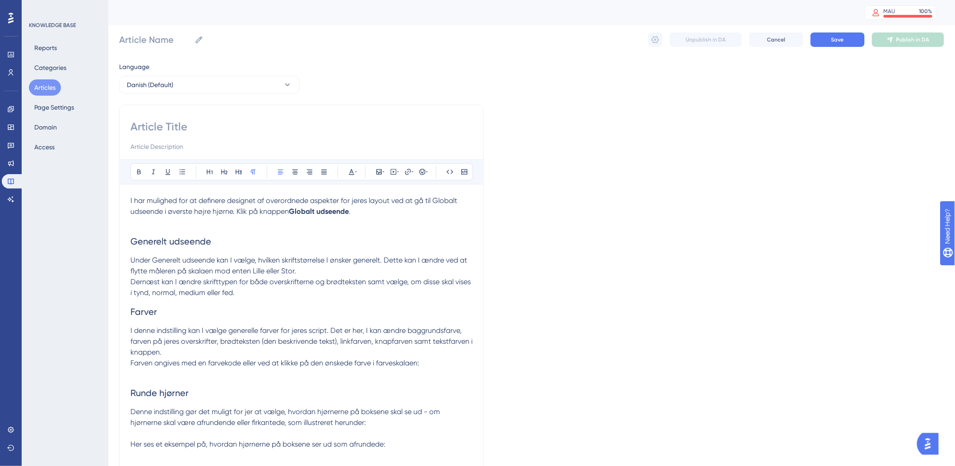
click at [185, 223] on p at bounding box center [301, 222] width 342 height 11
click at [214, 209] on span "I har mulighed for at definere designet af overordnede aspekter for jeres layou…" at bounding box center [294, 205] width 329 height 19
click at [208, 226] on p at bounding box center [301, 222] width 342 height 11
click at [380, 172] on icon at bounding box center [379, 171] width 5 height 5
click at [375, 215] on span "Upload Image" at bounding box center [384, 214] width 37 height 7
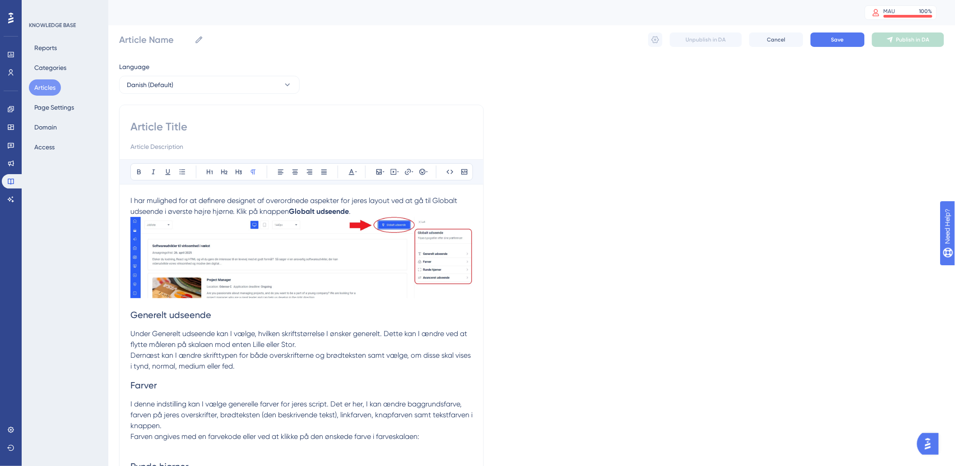
click at [192, 122] on input at bounding box center [301, 127] width 342 height 14
paste input "Globalt udseende"
type input "Globalt udseende"
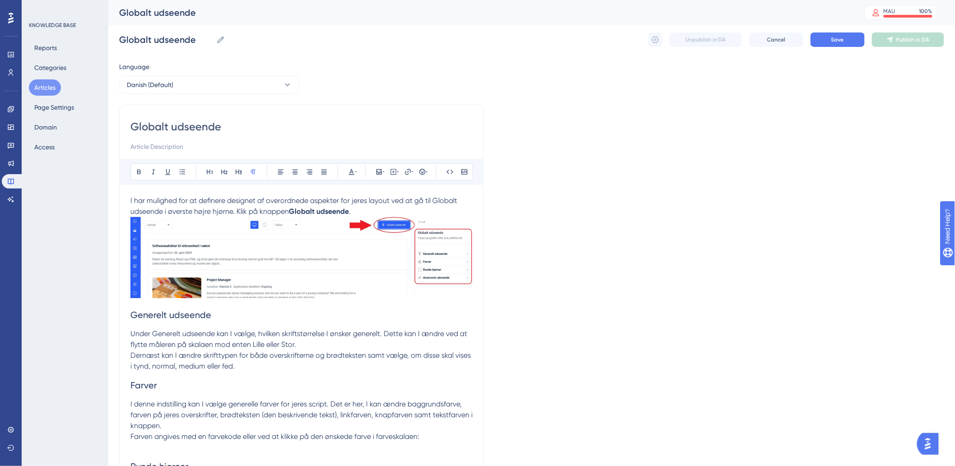
click at [238, 143] on input at bounding box center [301, 146] width 342 height 11
click at [204, 310] on span "Generelt udseende" at bounding box center [170, 315] width 81 height 11
click at [147, 312] on span "Generelt udseende" at bounding box center [170, 315] width 81 height 11
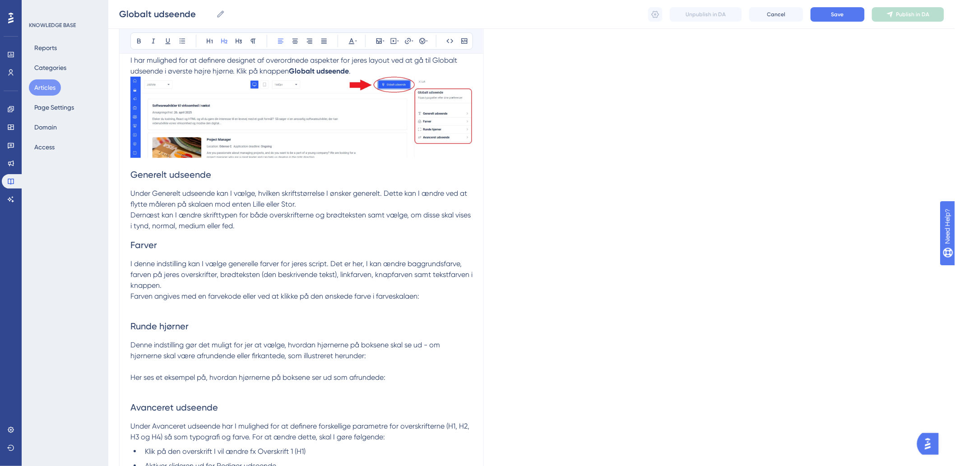
scroll to position [200, 0]
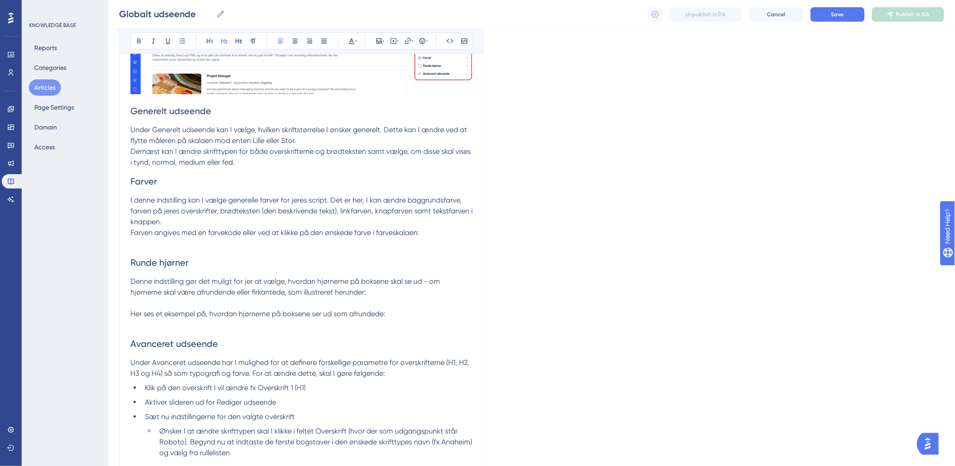
click at [173, 254] on h2 "Runde hjørner" at bounding box center [301, 262] width 342 height 27
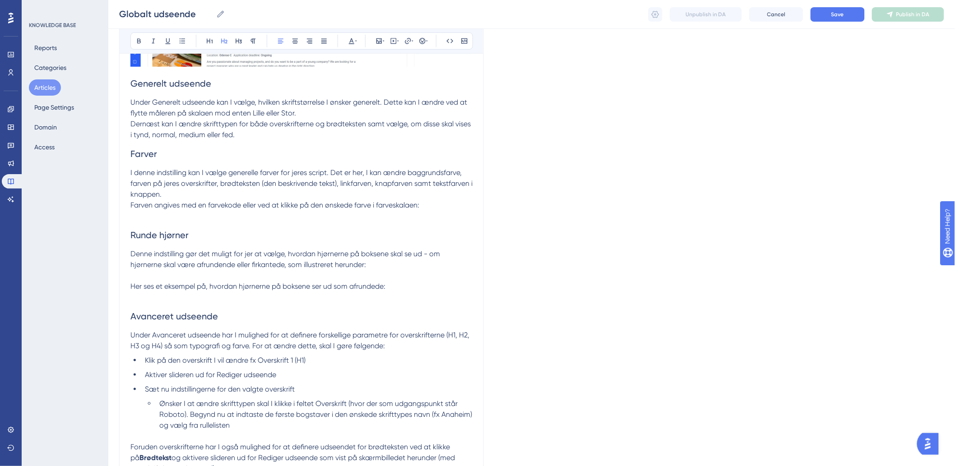
scroll to position [251, 0]
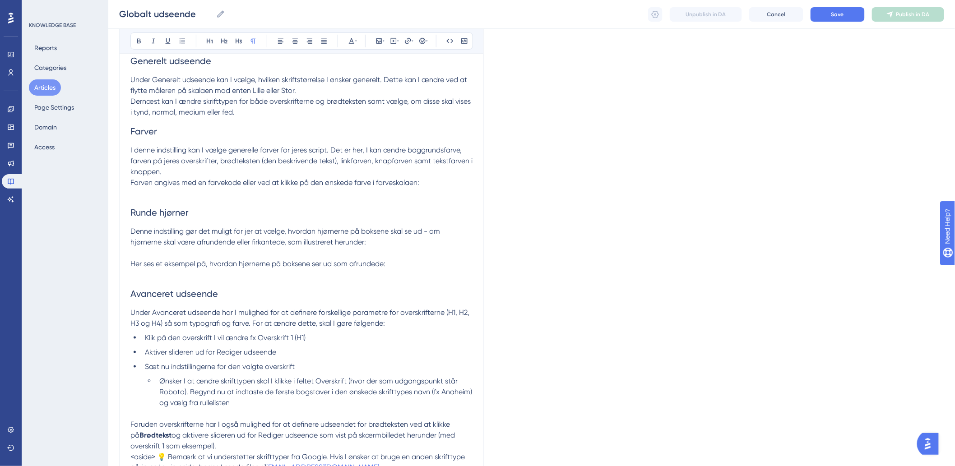
click at [182, 197] on p at bounding box center [301, 193] width 342 height 11
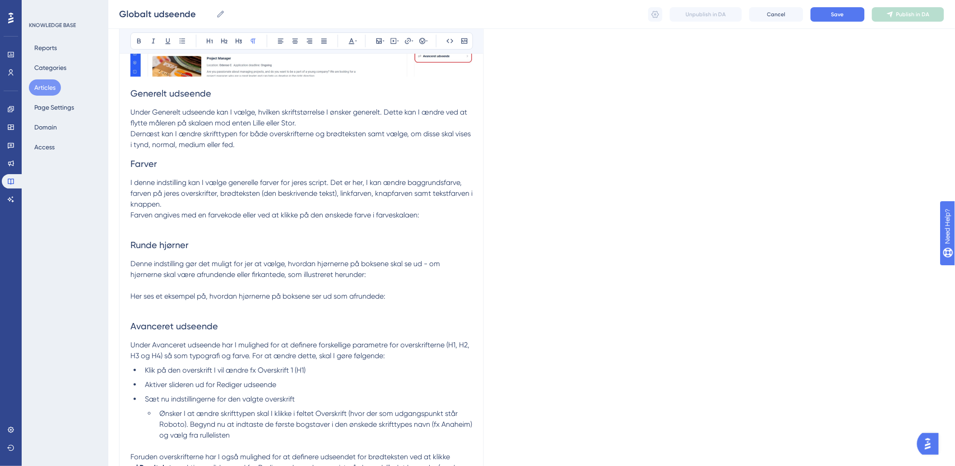
scroll to position [200, 0]
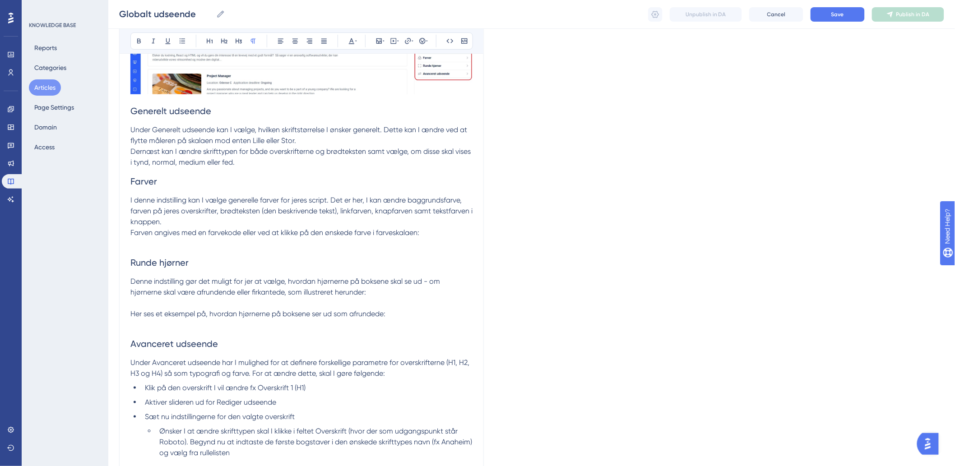
click at [182, 234] on span "Farven angives med en farvekode eller ved at klikke på den ønskede farve i farv…" at bounding box center [274, 232] width 289 height 9
click at [182, 238] on p at bounding box center [301, 243] width 342 height 11
click at [382, 42] on icon at bounding box center [379, 40] width 7 height 7
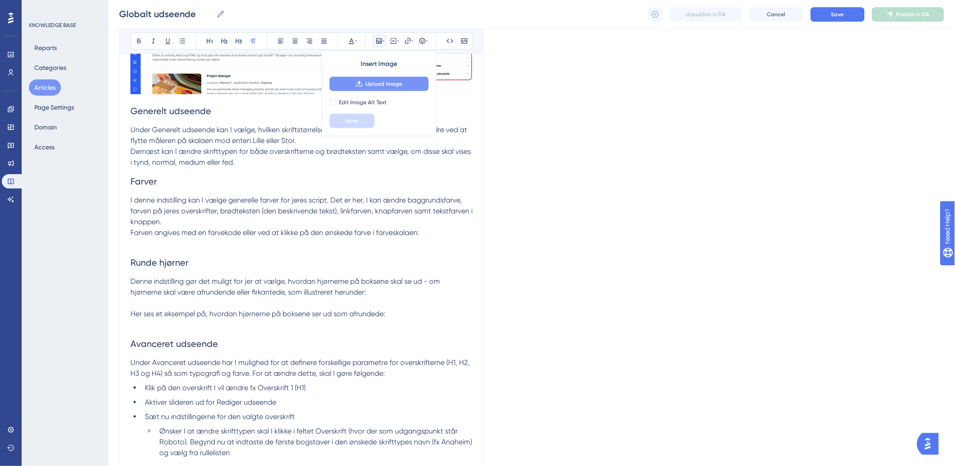
click at [373, 80] on span "Upload Image" at bounding box center [384, 83] width 37 height 7
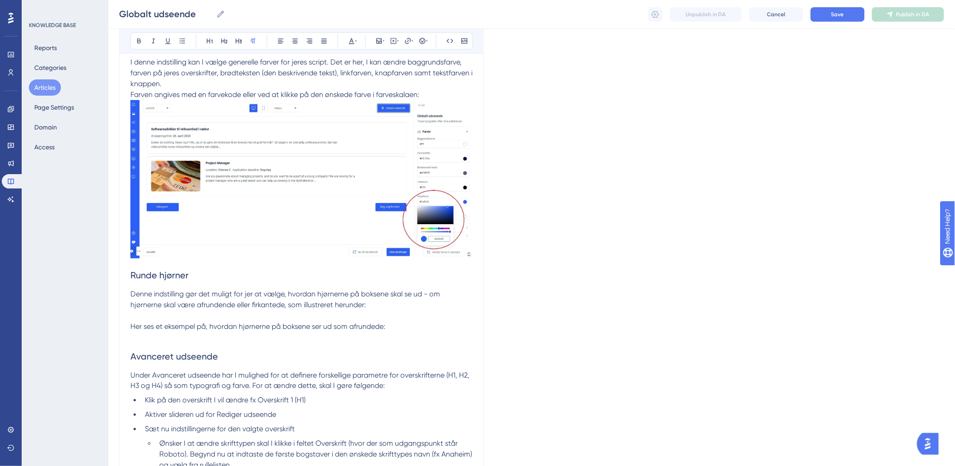
scroll to position [301, 0]
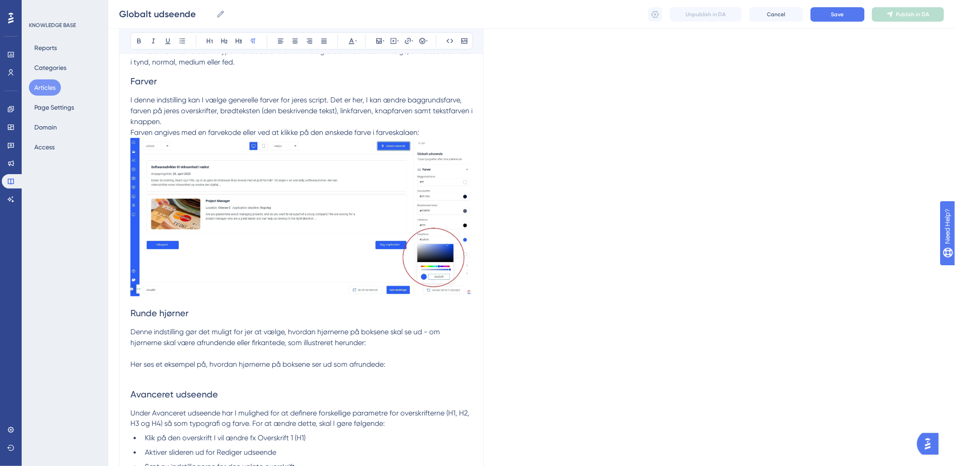
click at [435, 138] on img at bounding box center [301, 217] width 342 height 159
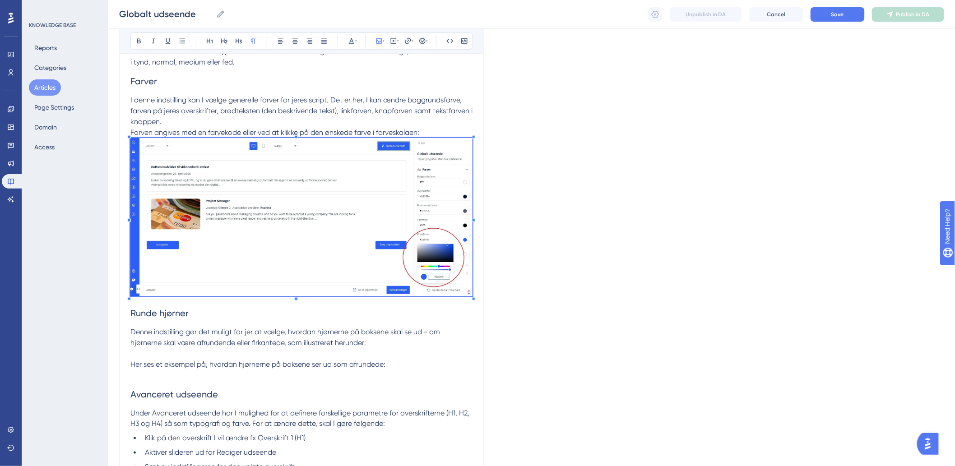
click at [438, 132] on p "Farven angives med en farvekode eller ved at klikke på den ønskede farve i farv…" at bounding box center [301, 132] width 342 height 11
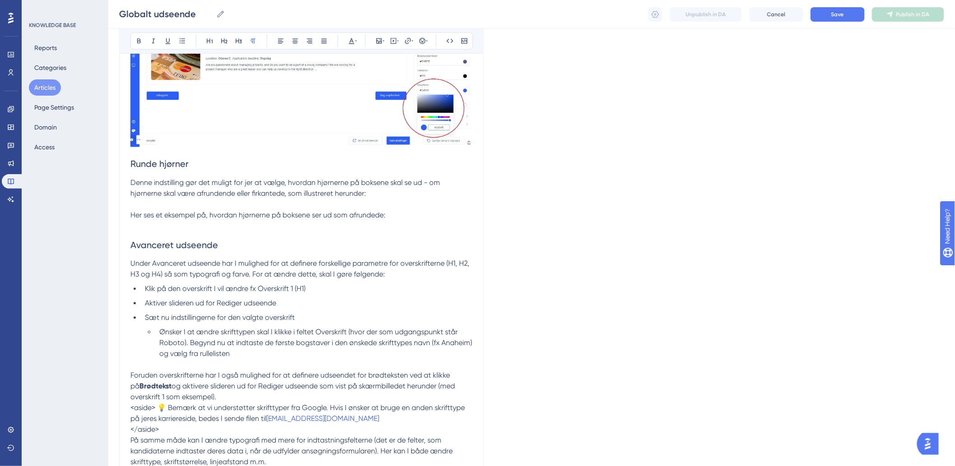
scroll to position [393, 0]
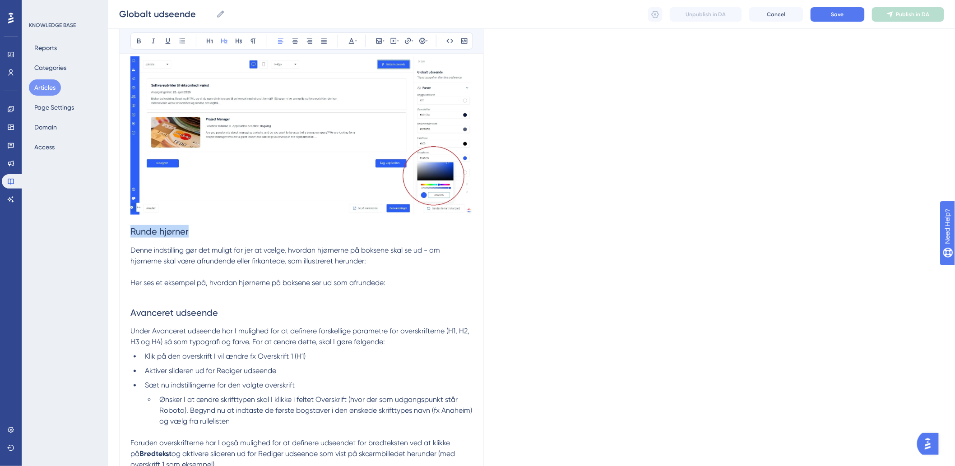
drag, startPoint x: 193, startPoint y: 228, endPoint x: 93, endPoint y: 227, distance: 99.8
click at [108, 227] on div "Performance Users Engagement Widgets Feedback Product Updates Knowledge Base AI…" at bounding box center [531, 160] width 847 height 1107
click at [277, 314] on h2 "Avanceret udseende" at bounding box center [301, 312] width 342 height 27
drag, startPoint x: 252, startPoint y: 315, endPoint x: 57, endPoint y: 304, distance: 194.9
click at [108, 304] on div "Performance Users Engagement Widgets Feedback Product Updates Knowledge Base AI…" at bounding box center [531, 160] width 847 height 1107
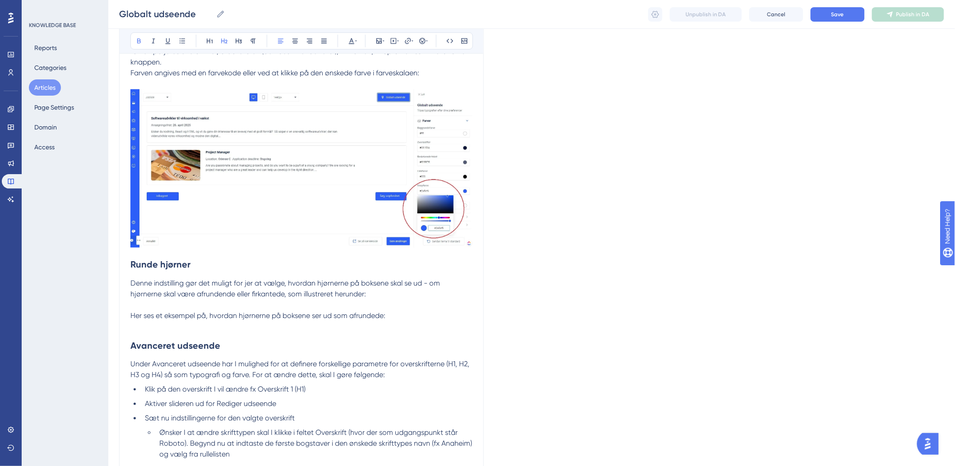
scroll to position [343, 0]
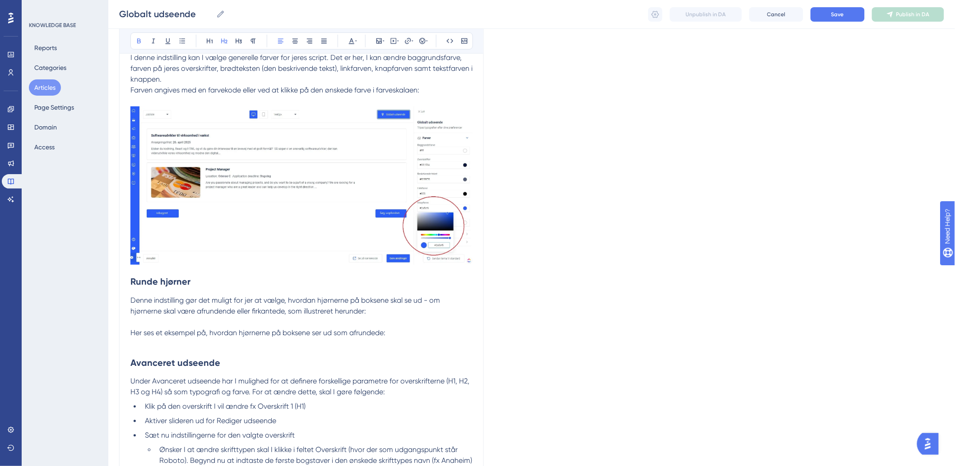
click at [224, 350] on h2 "Avanceret udseende" at bounding box center [301, 362] width 342 height 27
click at [227, 345] on p at bounding box center [301, 344] width 342 height 11
click at [374, 44] on button at bounding box center [379, 41] width 13 height 13
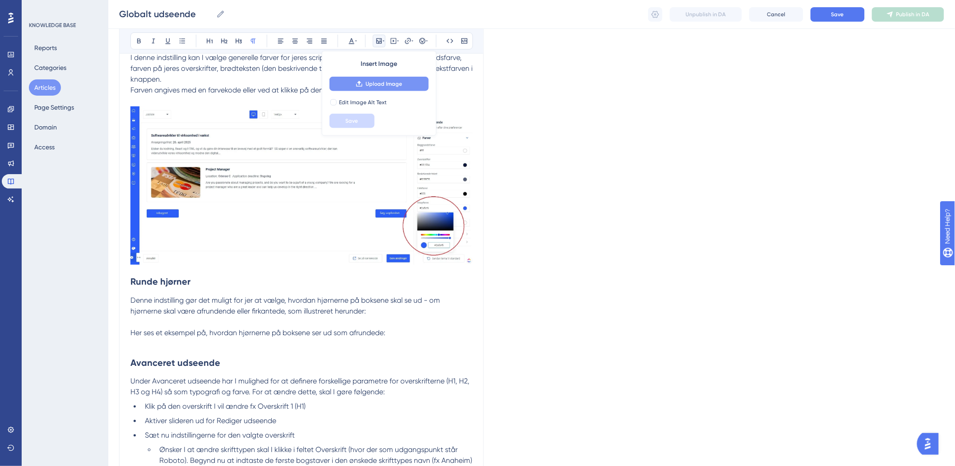
click at [371, 76] on div "Insert Image Upload Image Edit Image Alt Text Save" at bounding box center [379, 93] width 115 height 85
click at [371, 79] on button "Upload Image" at bounding box center [379, 84] width 99 height 14
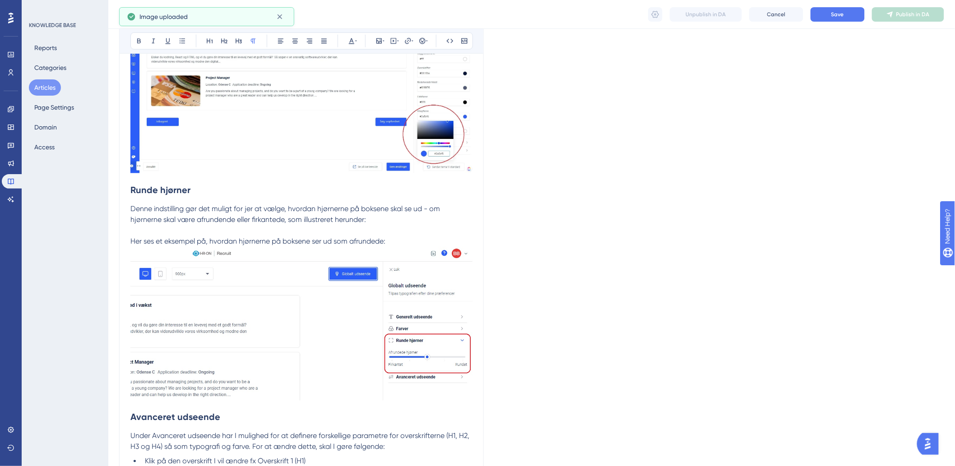
scroll to position [443, 0]
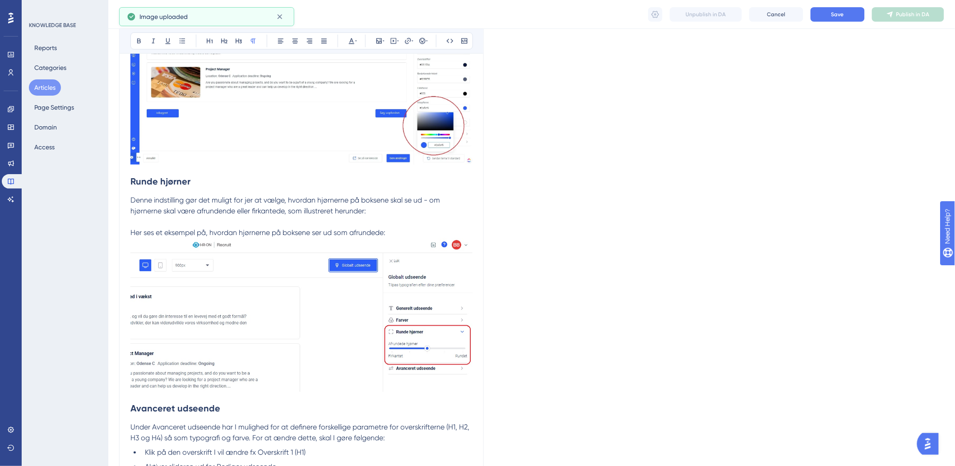
click at [402, 231] on p "Her ses et eksempel på, hvordan hjørnerne på boksene ser ud som afrundede:" at bounding box center [301, 233] width 342 height 11
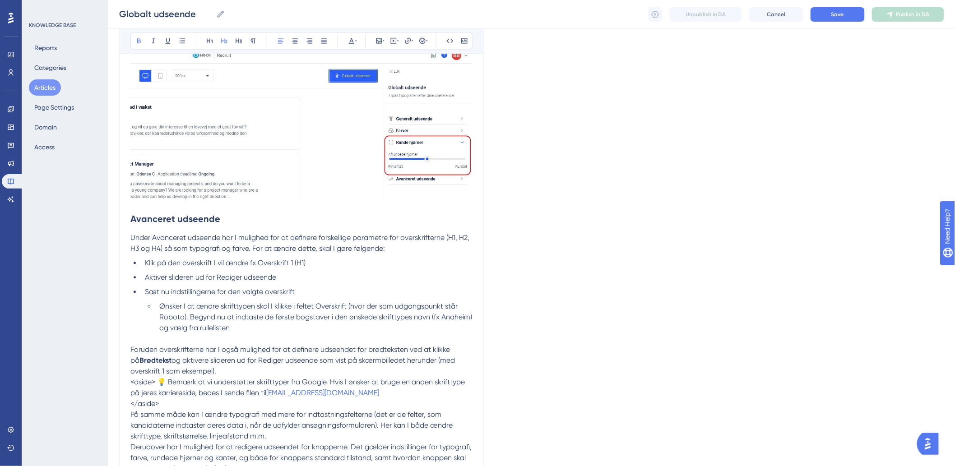
click at [134, 223] on strong "Avanceret udseende" at bounding box center [175, 219] width 90 height 11
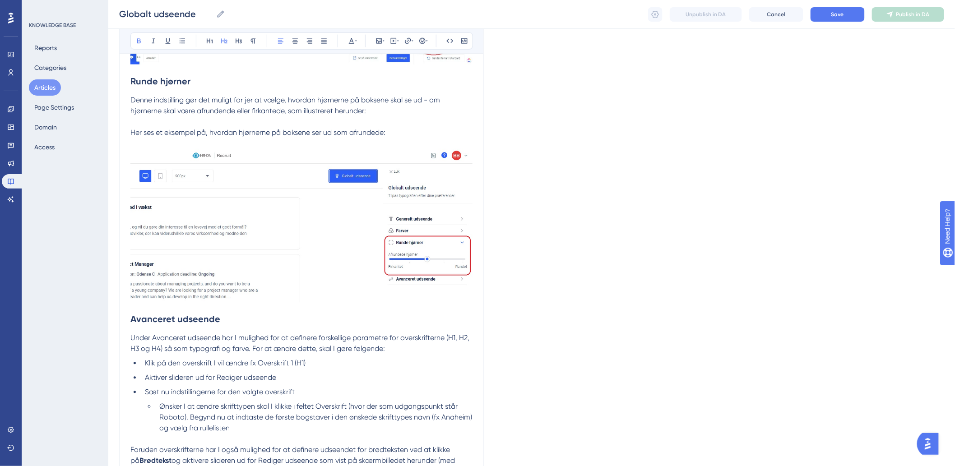
scroll to position [493, 0]
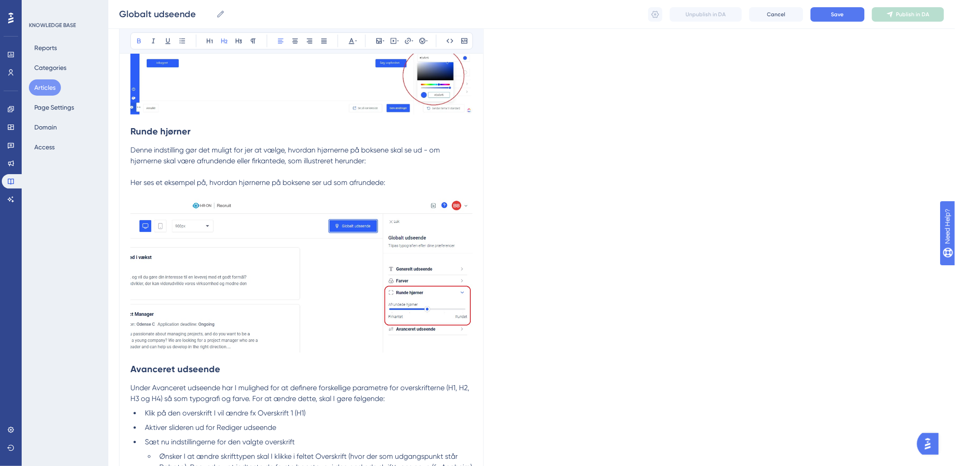
drag, startPoint x: 331, startPoint y: 256, endPoint x: 331, endPoint y: 205, distance: 51.9
click at [331, 204] on img at bounding box center [301, 276] width 342 height 154
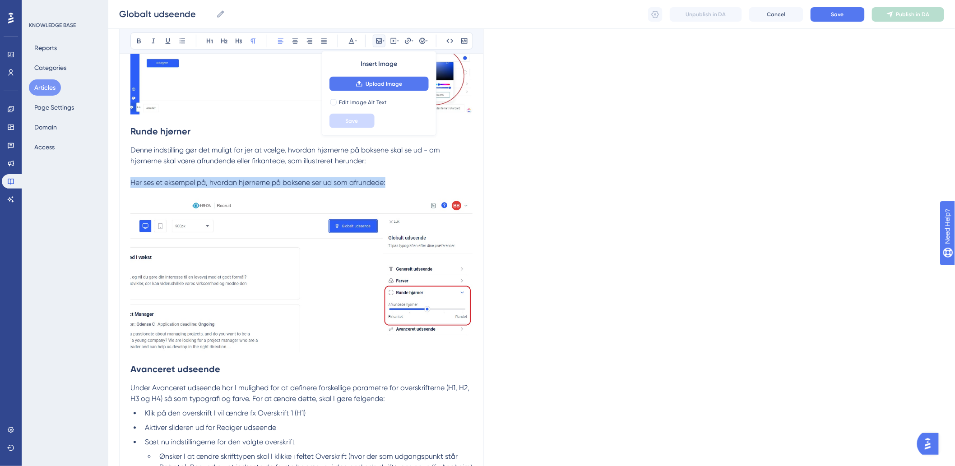
drag, startPoint x: 387, startPoint y: 184, endPoint x: 115, endPoint y: 182, distance: 272.3
click at [115, 182] on div "Performance Users Engagement Widgets Feedback Product Updates Knowledge Base AI…" at bounding box center [531, 139] width 847 height 1264
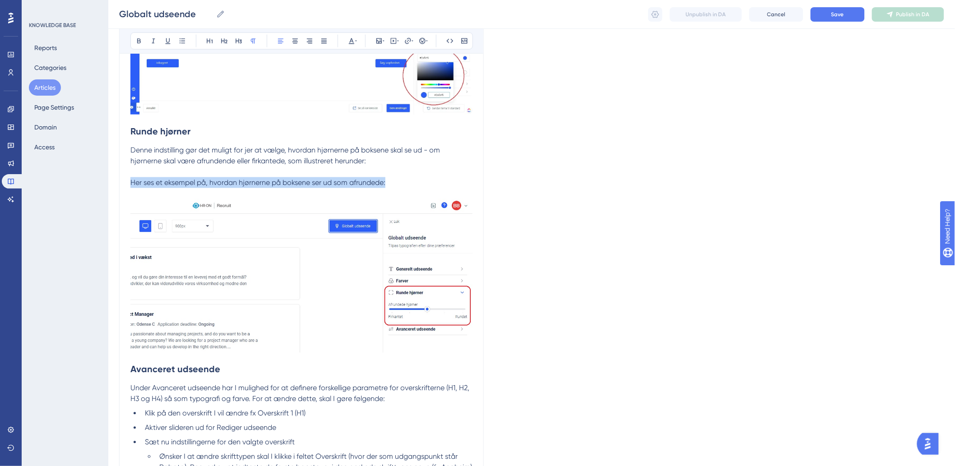
click at [429, 182] on p "Her ses et eksempel på, hvordan hjørnerne på boksene ser ud som afrundede:" at bounding box center [301, 188] width 342 height 22
drag, startPoint x: 427, startPoint y: 185, endPoint x: 0, endPoint y: 181, distance: 426.7
click at [108, 181] on div "Performance Users Engagement Widgets Feedback Product Updates Knowledge Base AI…" at bounding box center [531, 139] width 847 height 1264
copy span "Her ses et eksempel på, hvordan hjørnerne på boksene ser ud som afrundede:"
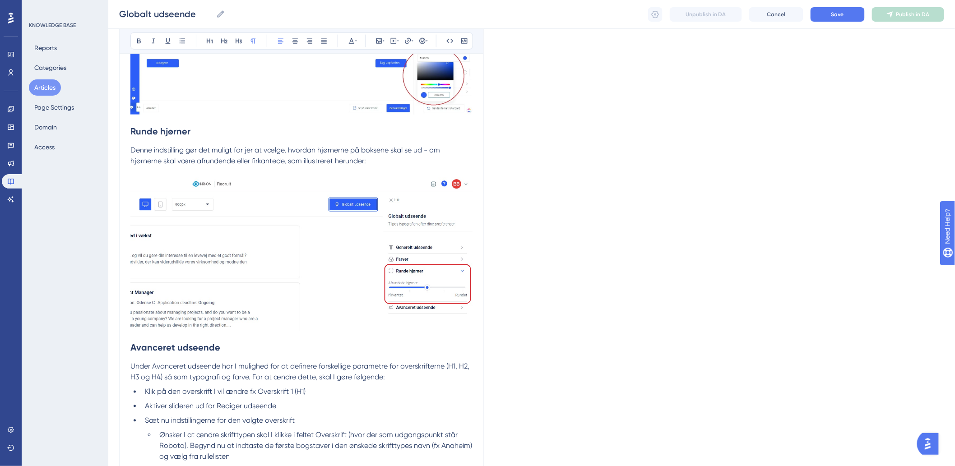
drag, startPoint x: 493, startPoint y: 315, endPoint x: 481, endPoint y: 326, distance: 16.3
click at [492, 321] on div "Language Danish (Default) Globalt udseende Bold Italic Underline Bullet Point H…" at bounding box center [531, 149] width 825 height 1170
click at [475, 335] on div "Globalt udseende Bold Italic Underline Bullet Point Heading 1 Heading 2 Heading…" at bounding box center [301, 144] width 365 height 1072
click at [283, 353] on h2 "Avanceret udseende" at bounding box center [301, 348] width 342 height 27
click at [127, 346] on div "Globalt udseende Bold Italic Underline Bullet Point Heading 1 Heading 2 Heading…" at bounding box center [301, 144] width 365 height 1072
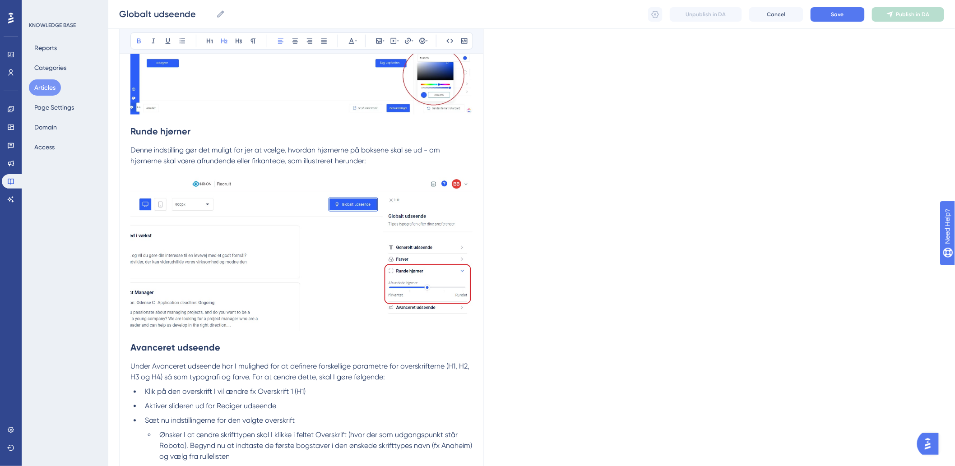
click at [131, 347] on strong "Avanceret udseende" at bounding box center [175, 348] width 90 height 11
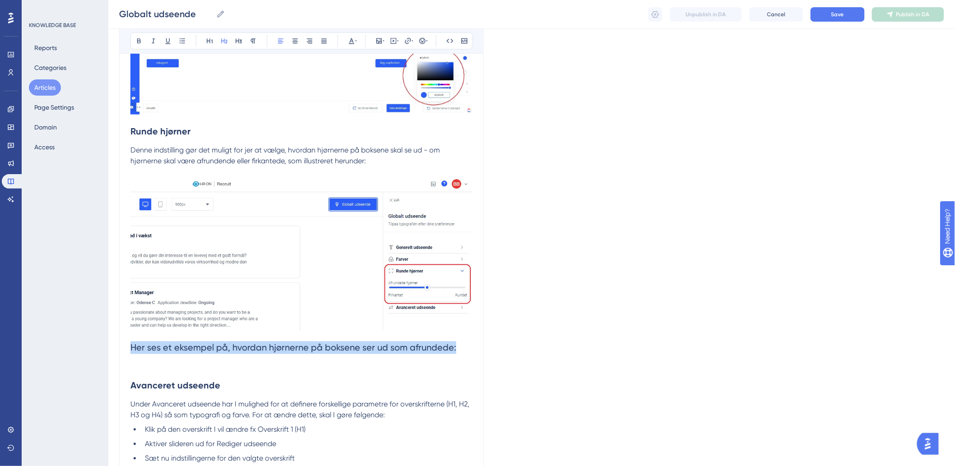
drag, startPoint x: 467, startPoint y: 348, endPoint x: 131, endPoint y: 351, distance: 335.5
click at [131, 351] on h2 "Her ses et eksempel på, hvordan hjørnerne på boksene ser ud som afrundede: Avan…" at bounding box center [301, 367] width 342 height 65
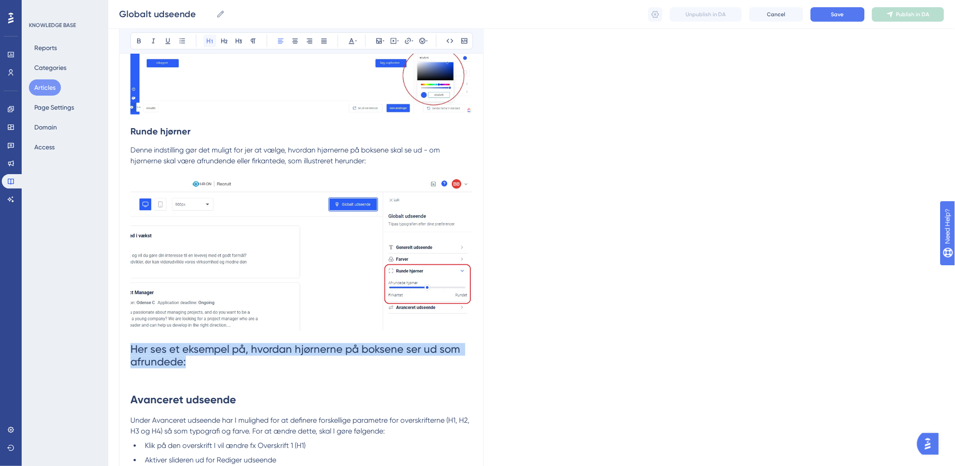
click at [206, 44] on icon at bounding box center [209, 40] width 7 height 7
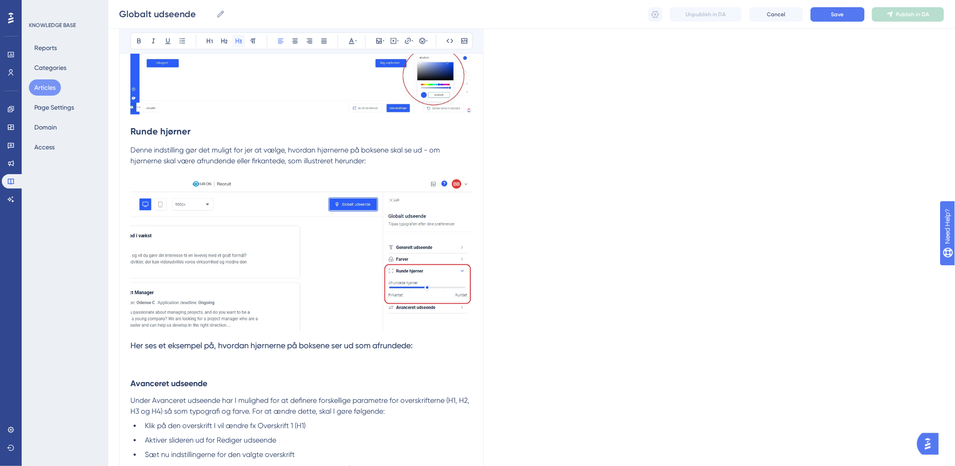
click at [239, 40] on icon at bounding box center [238, 40] width 7 height 7
click at [191, 363] on h3 "Her ses et eksempel på, hvordan hjørnerne på boksene ser ud som afrundede: Avan…" at bounding box center [301, 365] width 342 height 61
drag, startPoint x: 428, startPoint y: 348, endPoint x: 0, endPoint y: 344, distance: 428.0
click at [108, 344] on div "Performance Users Engagement Widgets Feedback Product Updates Knowledge Base AI…" at bounding box center [531, 145] width 847 height 1276
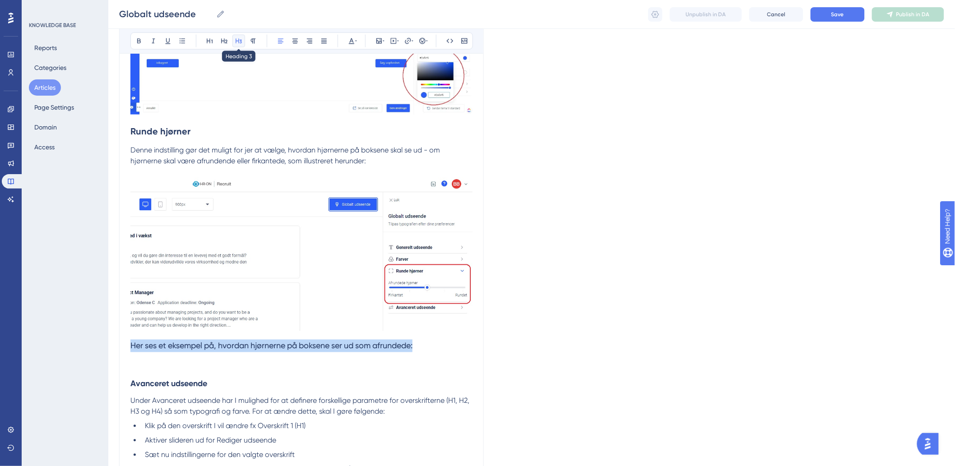
click at [238, 40] on icon at bounding box center [239, 41] width 6 height 5
click at [237, 42] on icon at bounding box center [238, 40] width 7 height 7
click at [235, 39] on icon at bounding box center [238, 40] width 7 height 7
click at [221, 40] on icon at bounding box center [224, 40] width 7 height 7
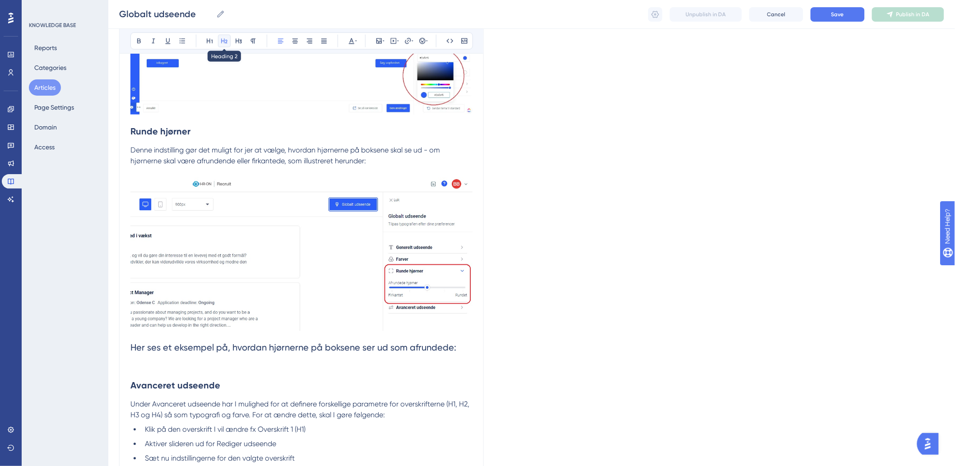
click at [228, 41] on button at bounding box center [224, 41] width 13 height 13
click at [226, 39] on icon at bounding box center [224, 40] width 7 height 7
drag, startPoint x: 226, startPoint y: 39, endPoint x: 245, endPoint y: 38, distance: 18.5
click at [228, 39] on button at bounding box center [224, 41] width 13 height 13
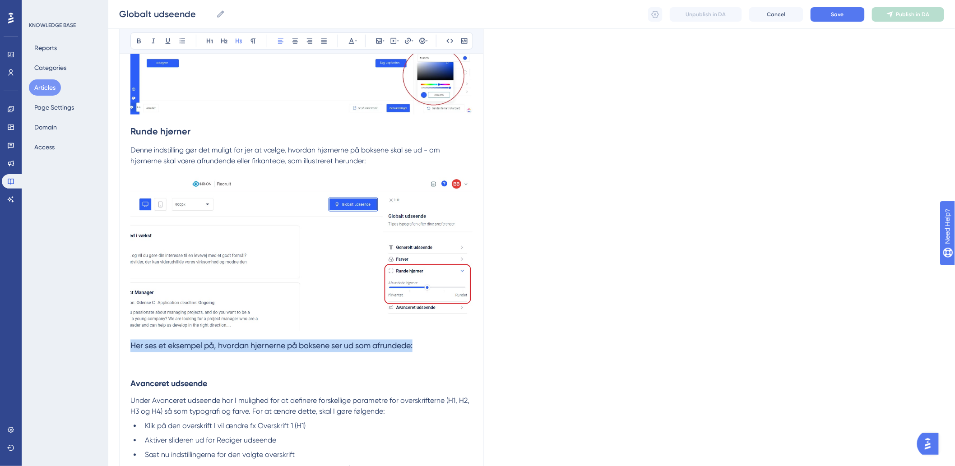
click at [245, 39] on div "Bold Italic Underline Bullet Point Heading 1 Heading 2 Heading 3 Normal Align L…" at bounding box center [301, 41] width 343 height 17
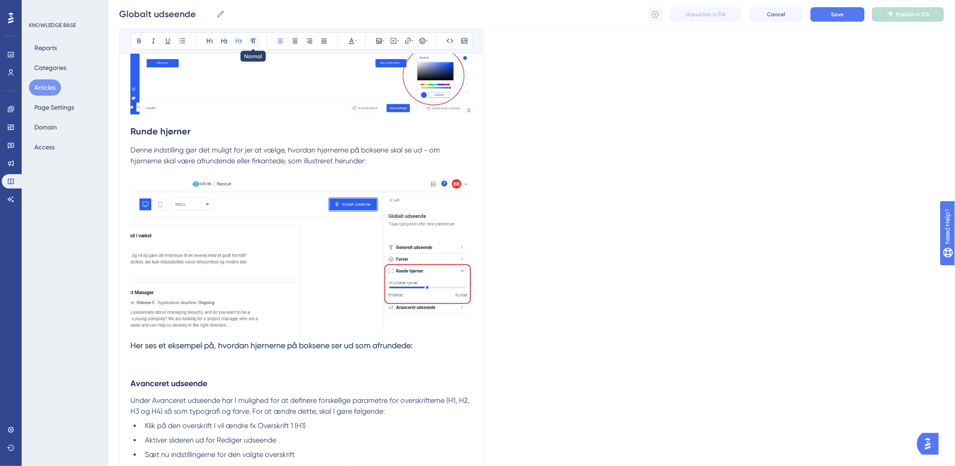
drag, startPoint x: 249, startPoint y: 40, endPoint x: 255, endPoint y: 40, distance: 5.9
click at [253, 40] on button at bounding box center [253, 41] width 13 height 13
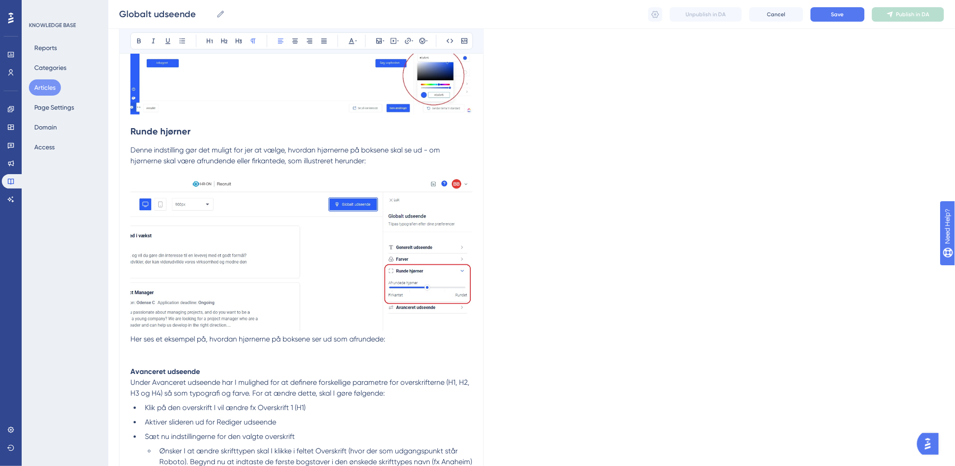
click at [304, 366] on p "Her ses et eksempel på, hvordan hjørnerne på boksene ser ud som afrundede: Avan…" at bounding box center [301, 356] width 342 height 43
click at [304, 354] on p "Her ses et eksempel på, hvordan hjørnerne på boksene ser ud som afrundede: Avan…" at bounding box center [301, 356] width 342 height 43
click at [383, 349] on span "Her ses et eksempel på, hvordan hjørnerne på boksene ser ud som afrundede:" at bounding box center [257, 350] width 255 height 9
drag, startPoint x: 402, startPoint y: 354, endPoint x: 0, endPoint y: 353, distance: 402.3
click at [108, 353] on div "Performance Users Engagement Widgets Feedback Product Updates Knowledge Base AI…" at bounding box center [531, 136] width 847 height 1258
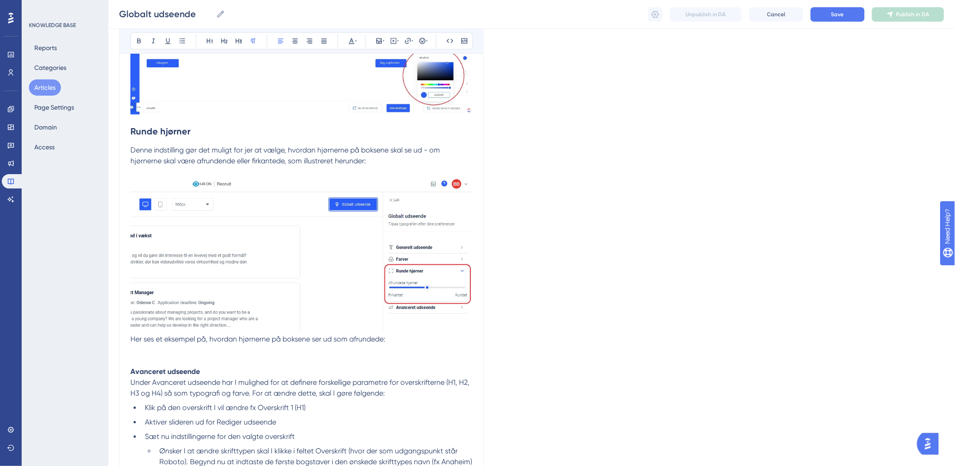
click at [163, 372] on strong "Avanceret udseende" at bounding box center [165, 372] width 70 height 9
click at [165, 353] on p "Her ses et eksempel på, hvordan hjørnerne på boksene ser ud som afrundede: Avan…" at bounding box center [301, 356] width 342 height 43
click at [376, 42] on icon at bounding box center [379, 40] width 7 height 7
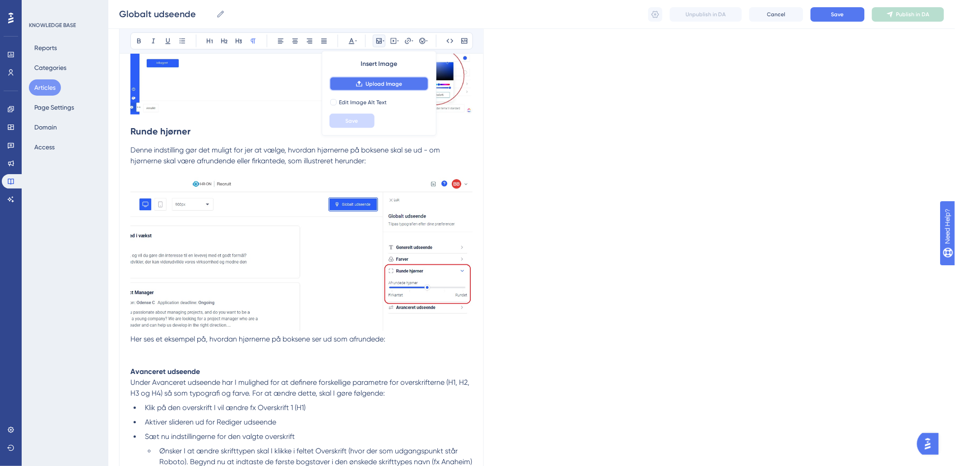
click at [390, 78] on button "Upload Image" at bounding box center [379, 84] width 99 height 14
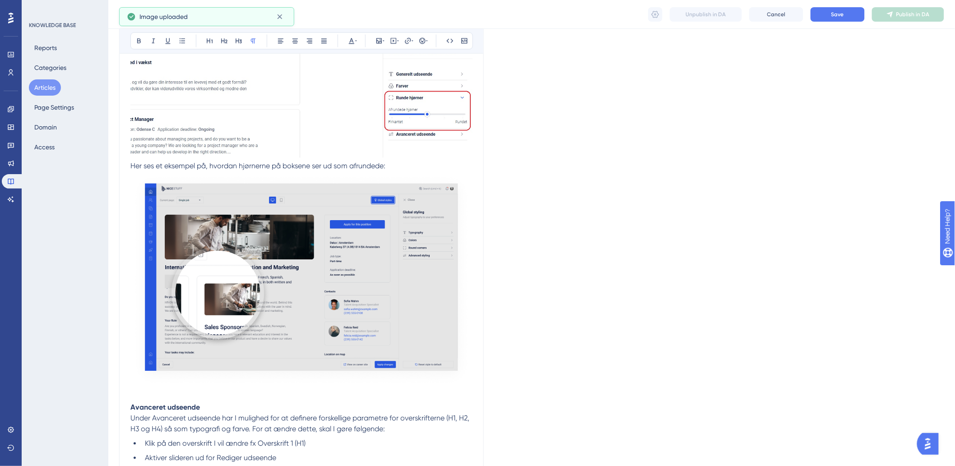
scroll to position [744, 0]
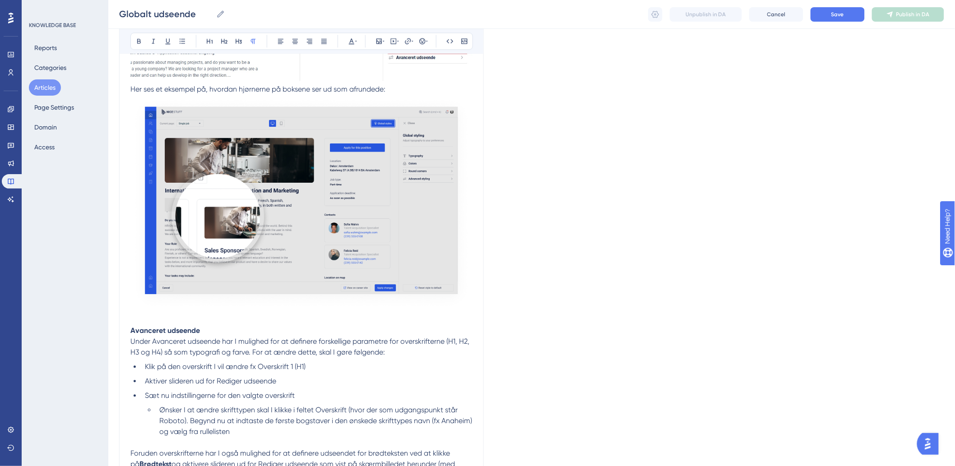
click at [130, 88] on span "Her ses et eksempel på, hvordan hjørnerne på boksene ser ud som afrundede:" at bounding box center [257, 89] width 255 height 9
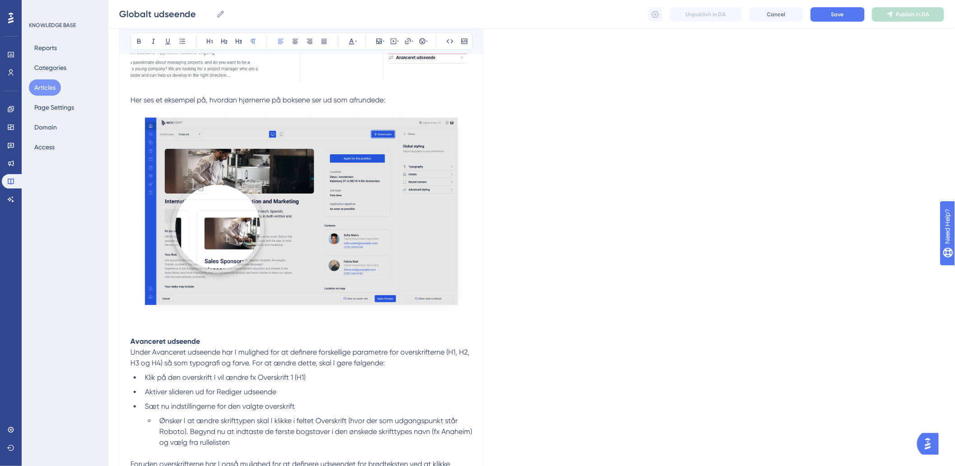
scroll to position [845, 0]
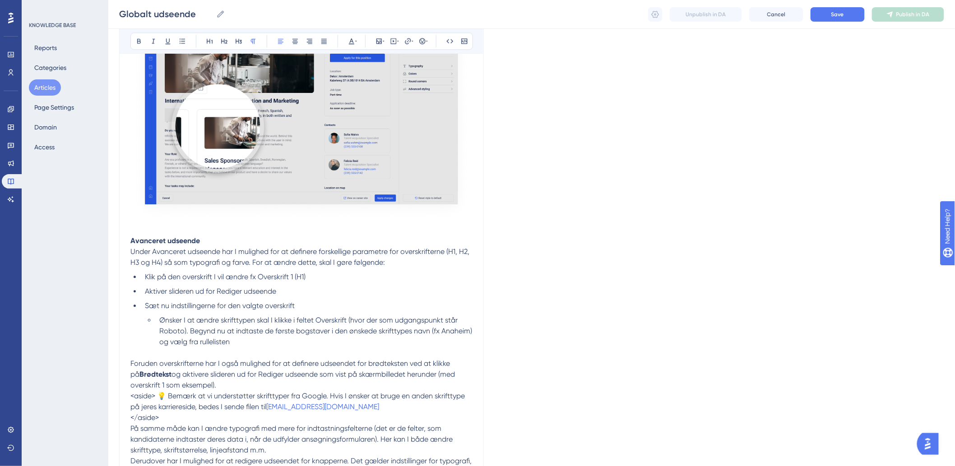
click at [247, 348] on li "Ønsker I at ændre skrifttypen skal I klikke i feltet Overskrift (hvor der som u…" at bounding box center [314, 331] width 317 height 33
click at [258, 354] on p at bounding box center [301, 353] width 342 height 11
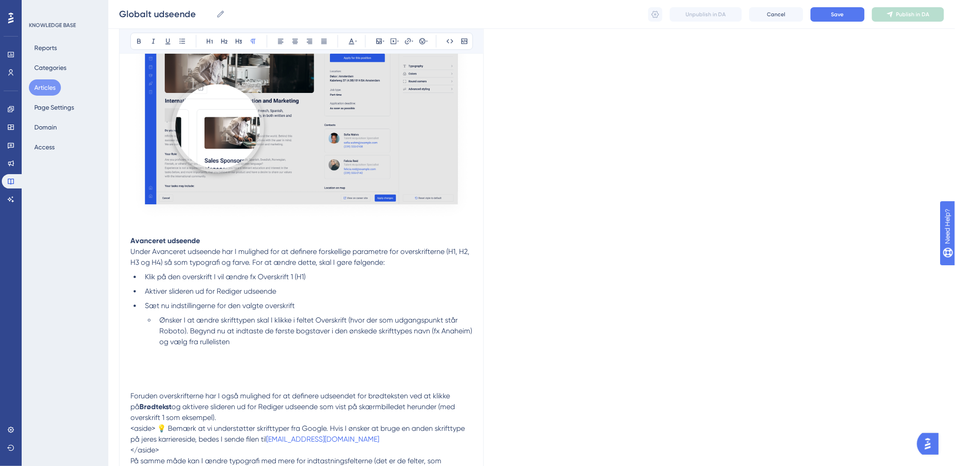
click at [145, 363] on p at bounding box center [301, 369] width 342 height 43
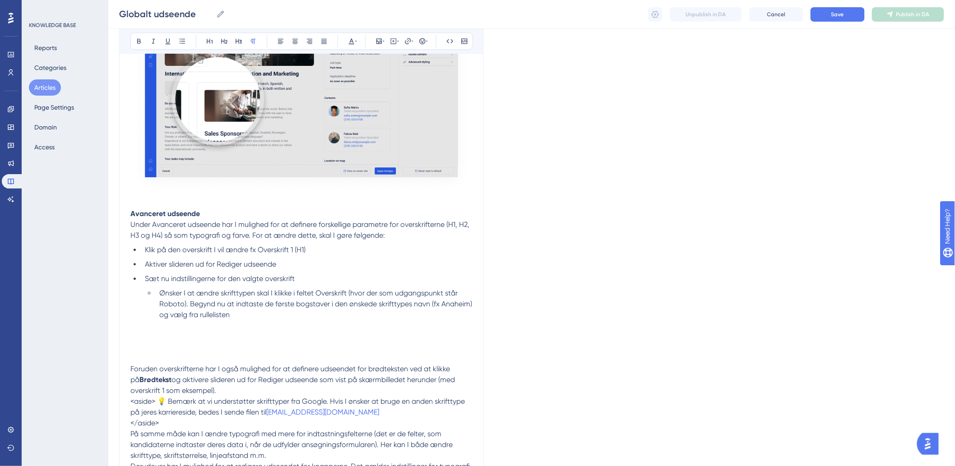
scroll to position [895, 0]
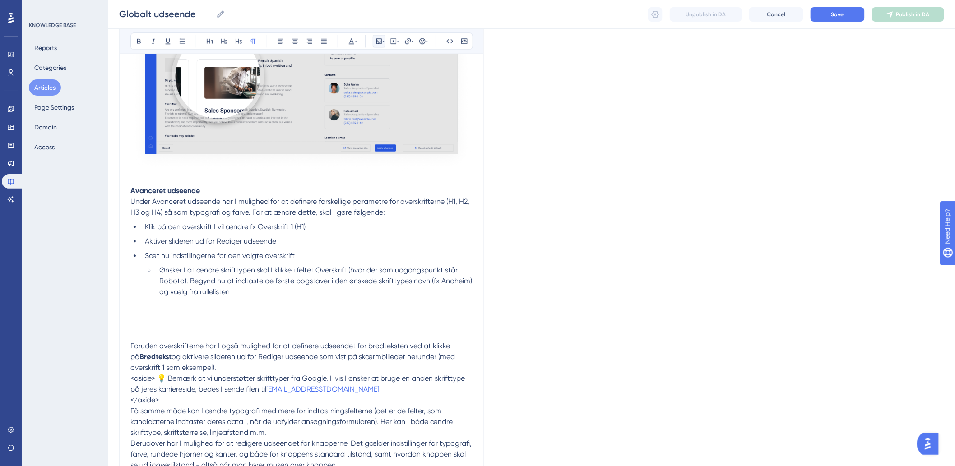
click at [377, 39] on icon at bounding box center [379, 40] width 5 height 5
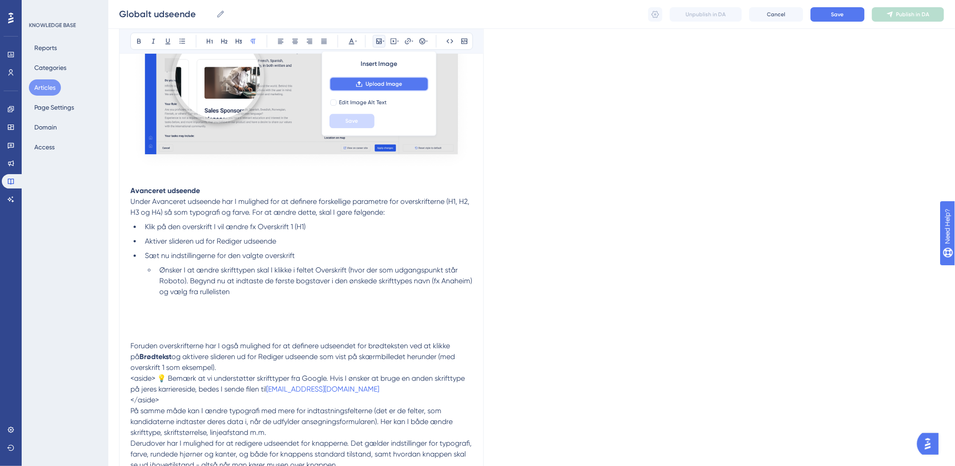
click at [385, 82] on span "Upload Image" at bounding box center [384, 83] width 37 height 7
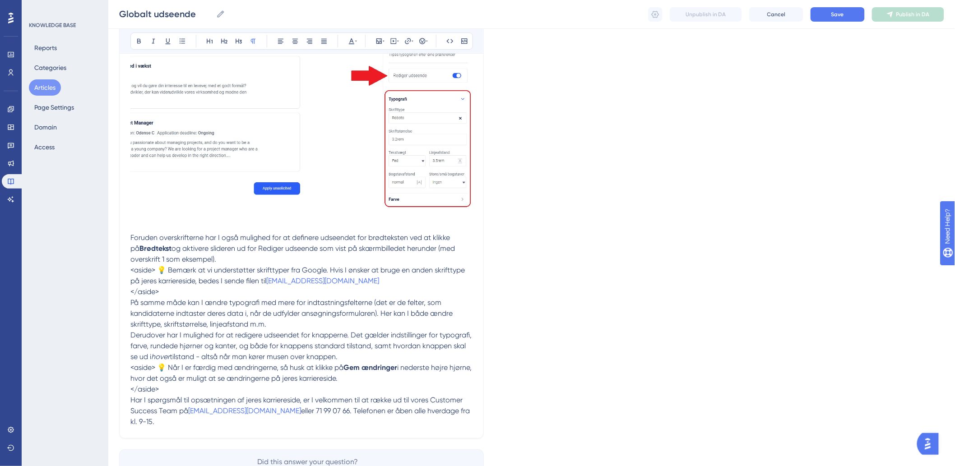
scroll to position [1196, 0]
click at [154, 270] on span "<aside> 💡 Bemærk at vi understøtter skrifttyper fra Google. Hvis I ønsker at br…" at bounding box center [298, 274] width 336 height 19
click at [244, 264] on p "Foruden overskrifterne har I også mulighed for at definere udseendet for brødte…" at bounding box center [301, 248] width 342 height 33
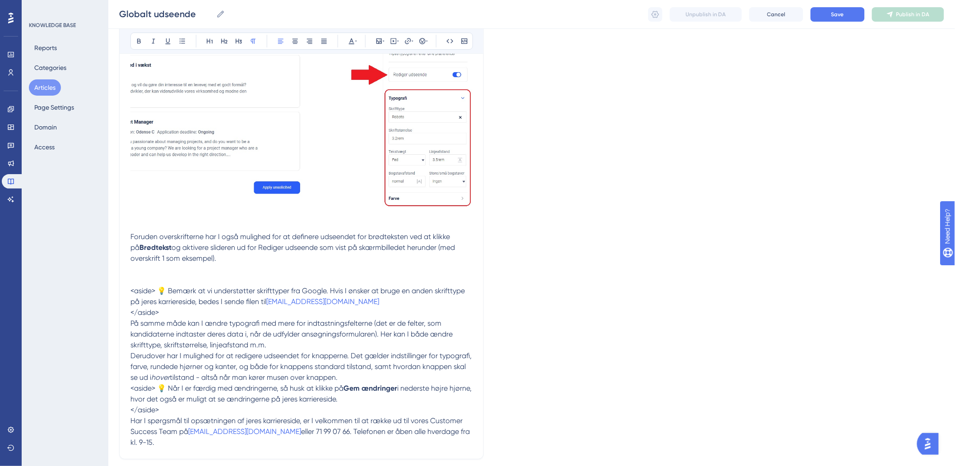
drag, startPoint x: 220, startPoint y: 307, endPoint x: 223, endPoint y: 313, distance: 6.3
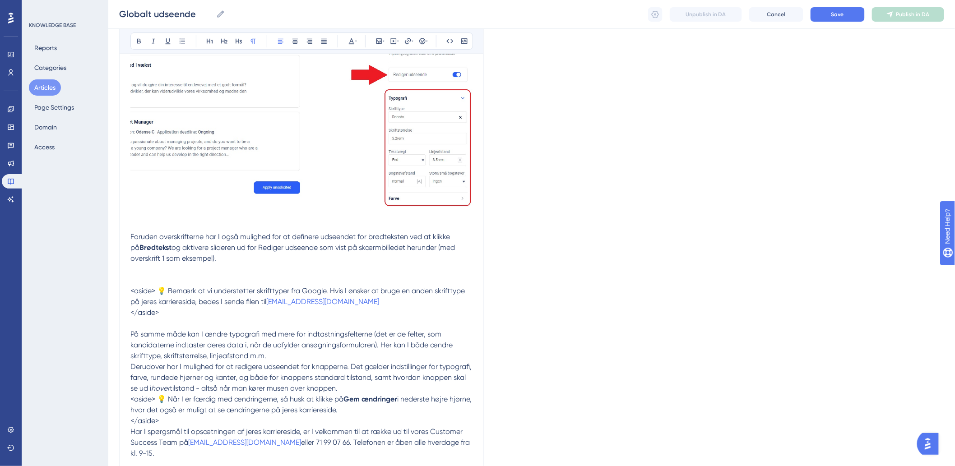
click at [151, 395] on p "<aside> 💡 Når I er færdig med ændringerne, så husk at klikke på Gem ændringer i…" at bounding box center [301, 405] width 342 height 22
drag, startPoint x: 159, startPoint y: 397, endPoint x: 126, endPoint y: 399, distance: 32.6
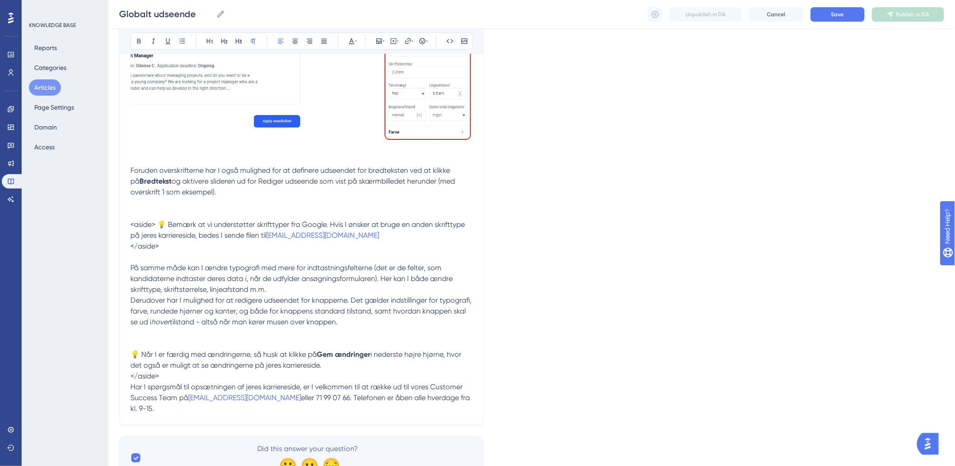
scroll to position [1244, 0]
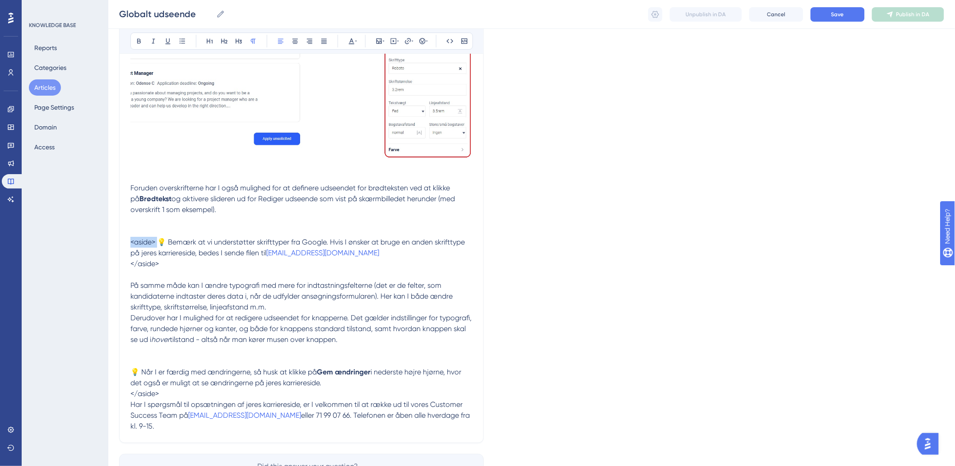
drag, startPoint x: 159, startPoint y: 246, endPoint x: 112, endPoint y: 246, distance: 47.4
drag, startPoint x: 165, startPoint y: 267, endPoint x: 108, endPoint y: 264, distance: 57.0
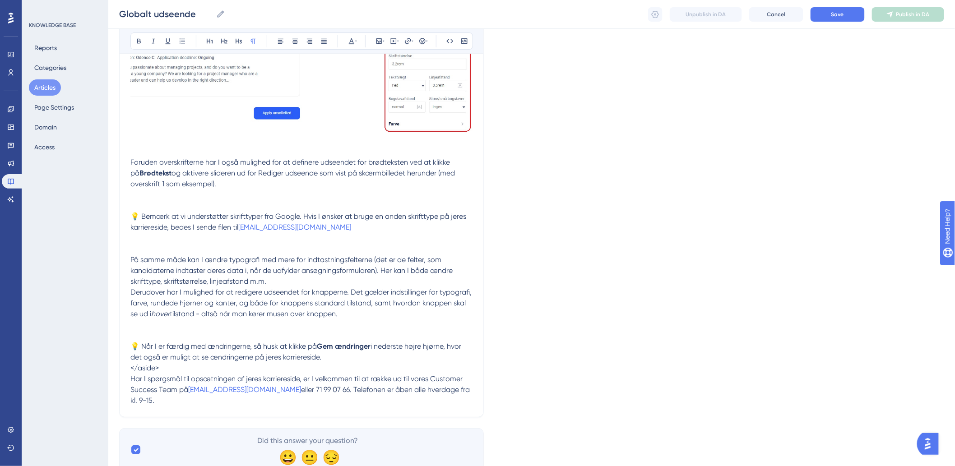
scroll to position [1294, 0]
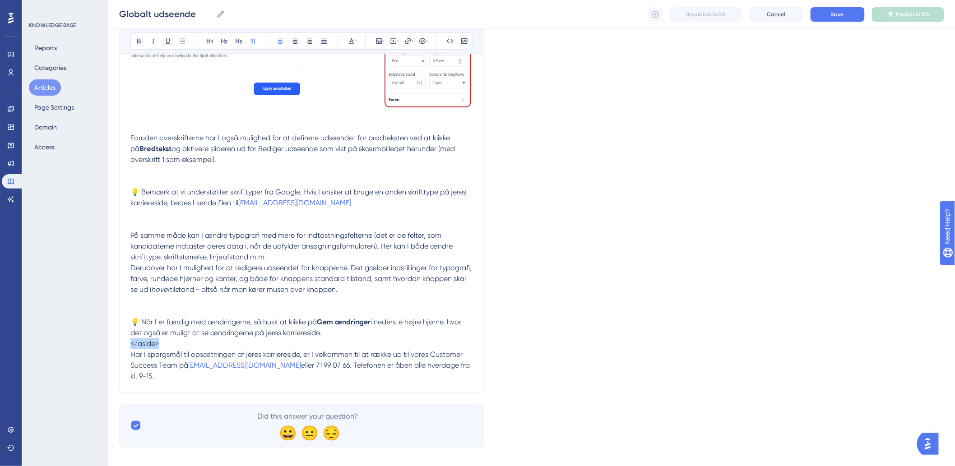
drag, startPoint x: 164, startPoint y: 344, endPoint x: 104, endPoint y: 345, distance: 60.5
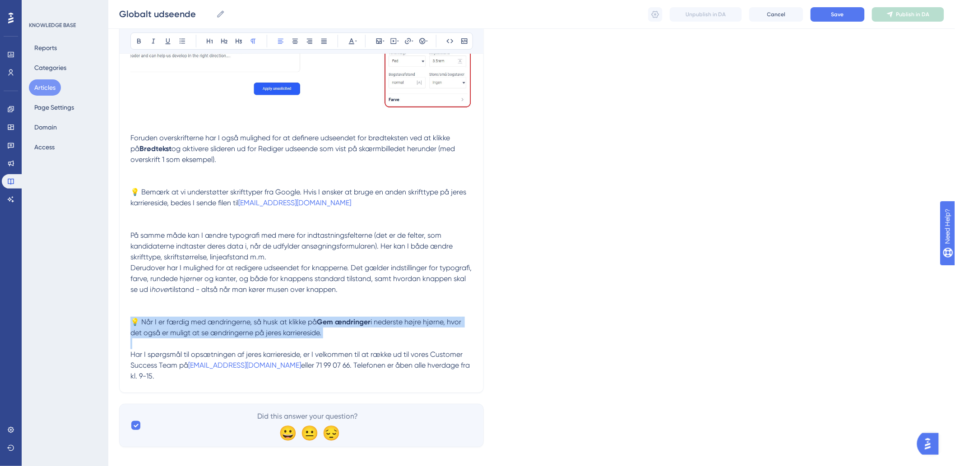
drag, startPoint x: 352, startPoint y: 341, endPoint x: 117, endPoint y: 321, distance: 235.6
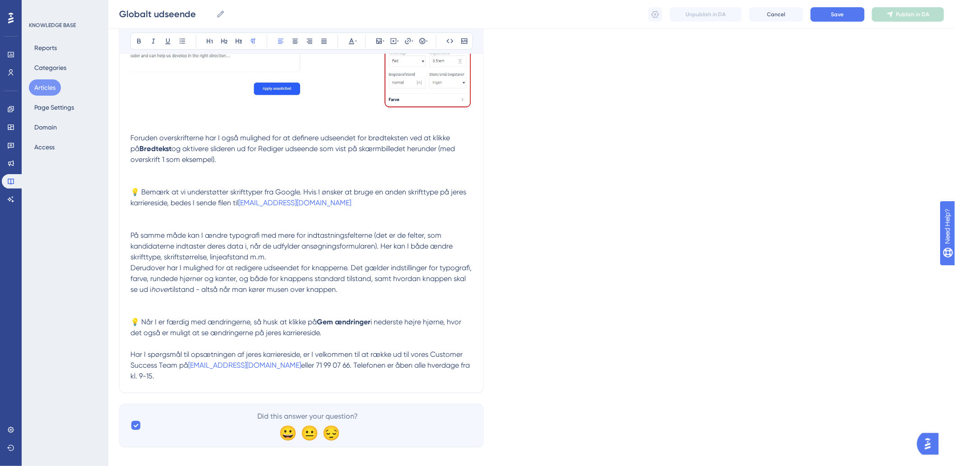
click at [211, 253] on p "På samme måde kan I ændre typografi med mere for indtastningsfelterne (det er d…" at bounding box center [301, 246] width 342 height 33
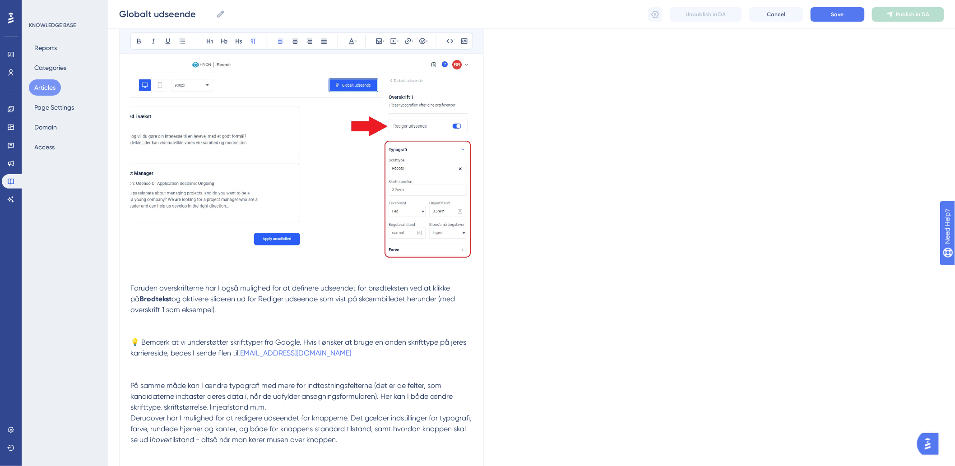
click at [256, 310] on p "Foruden overskrifterne har I også mulighed for at definere udseendet for brødte…" at bounding box center [301, 310] width 342 height 54
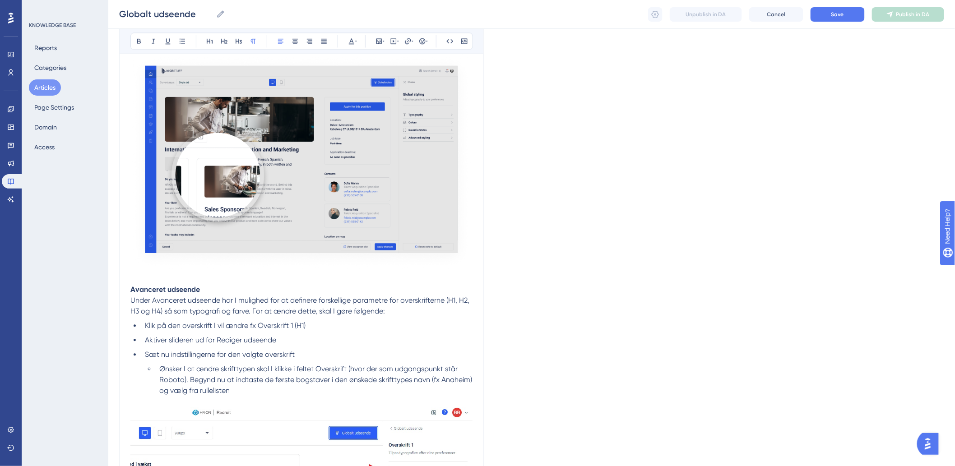
scroll to position [793, 0]
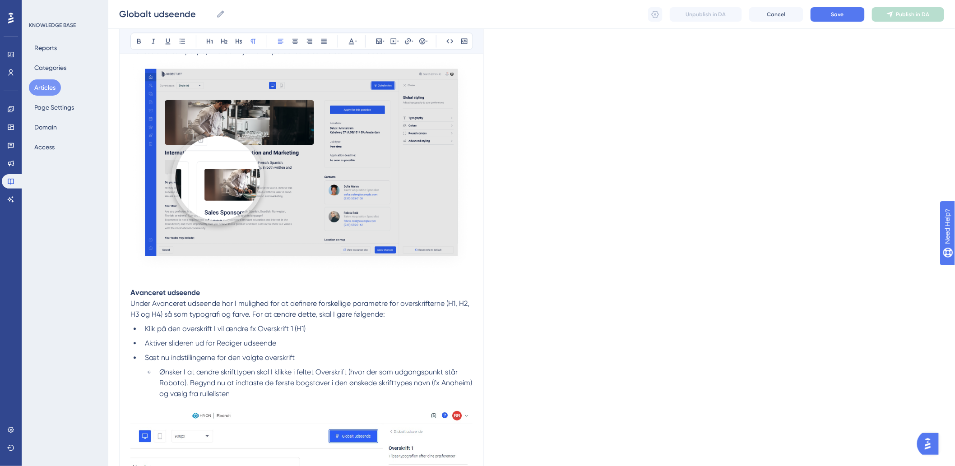
click at [431, 315] on p "Under Avanceret udseende har I mulighed for at definere forskellige parametre f…" at bounding box center [301, 309] width 342 height 22
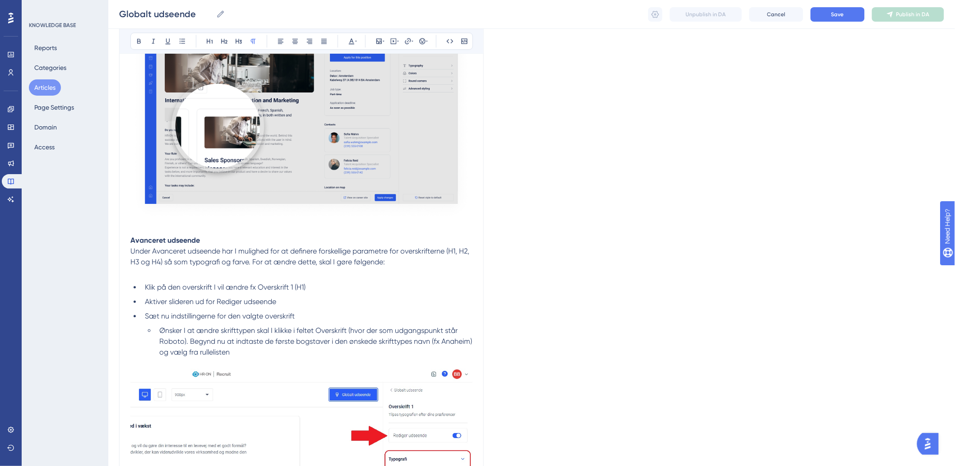
scroll to position [893, 0]
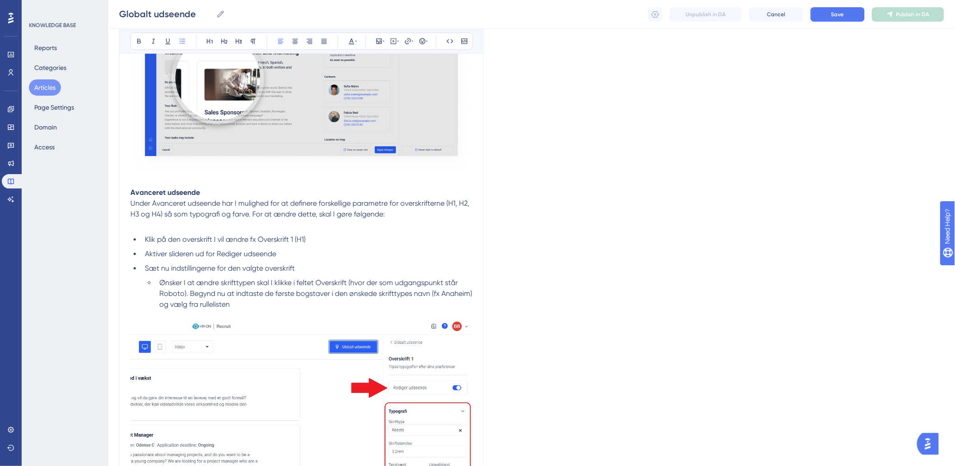
click at [385, 307] on li "Ønsker I at ændre skrifttypen skal I klikke i feltet Overskrift (hvor der som u…" at bounding box center [314, 294] width 317 height 33
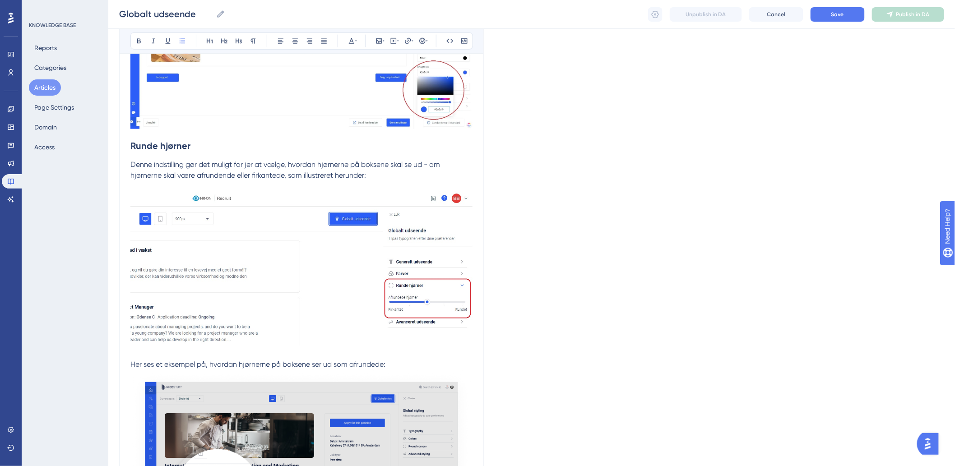
scroll to position [542, 0]
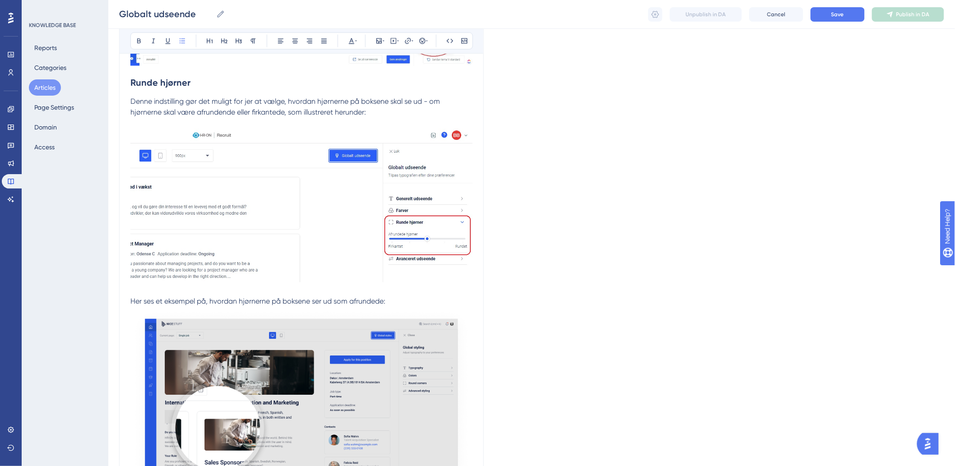
click at [128, 299] on div "Globalt udseende Bold Italic Underline Bullet Point Heading 1 Heading 2 Heading…" at bounding box center [301, 363] width 365 height 1608
click at [131, 302] on span "Her ses et eksempel på, hvordan hjørnerne på boksene ser ud som afrundede:" at bounding box center [257, 302] width 255 height 9
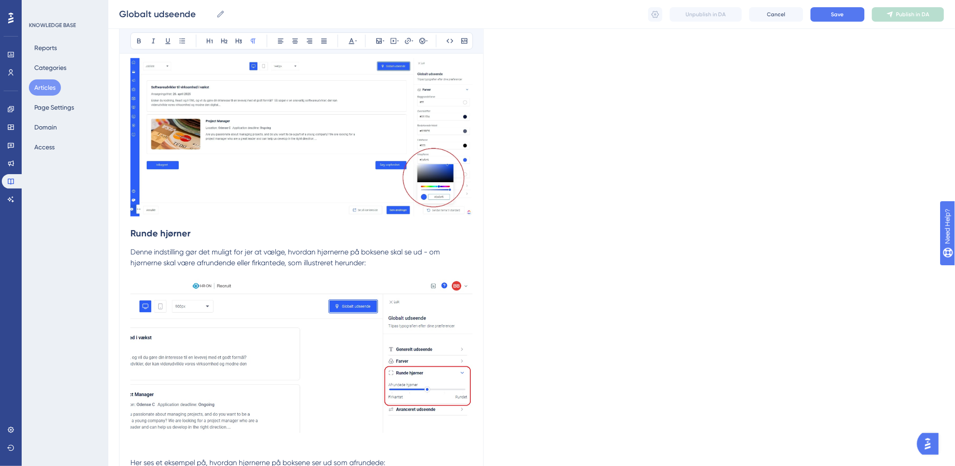
click at [146, 279] on p "Denne indstilling gør det muligt for jer at vælge, hvordan hjørnerne på boksene…" at bounding box center [301, 263] width 342 height 33
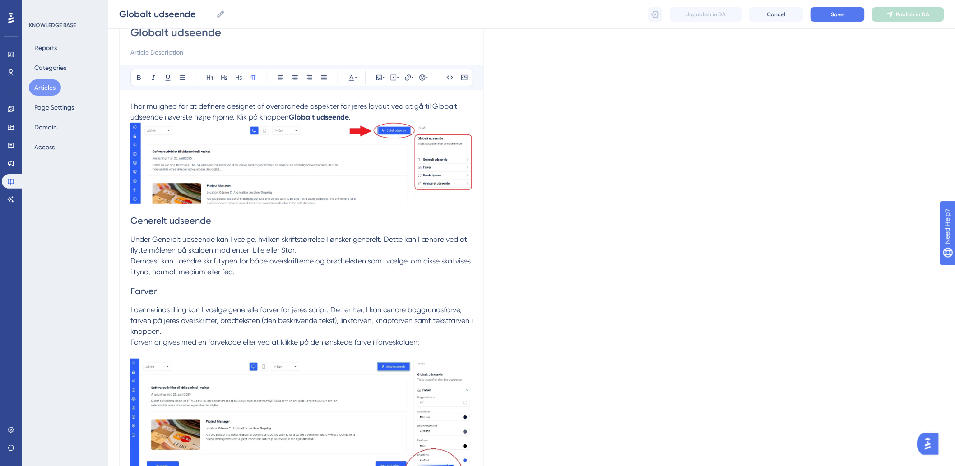
scroll to position [41, 0]
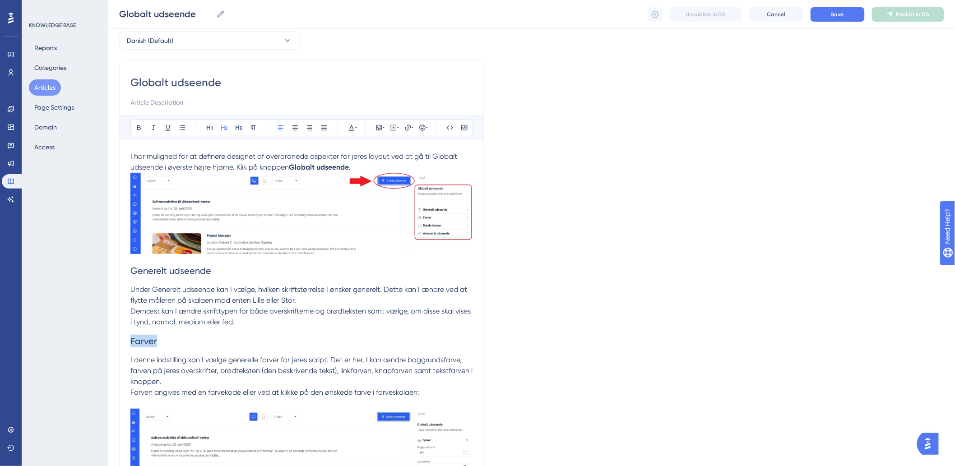
drag, startPoint x: 172, startPoint y: 348, endPoint x: 84, endPoint y: 337, distance: 88.3
drag, startPoint x: 138, startPoint y: 272, endPoint x: 47, endPoint y: 262, distance: 90.8
click at [209, 299] on span "Under Generelt udseende kan I vælge, hvilken skriftstørrelse I ønsker generelt.…" at bounding box center [299, 294] width 339 height 19
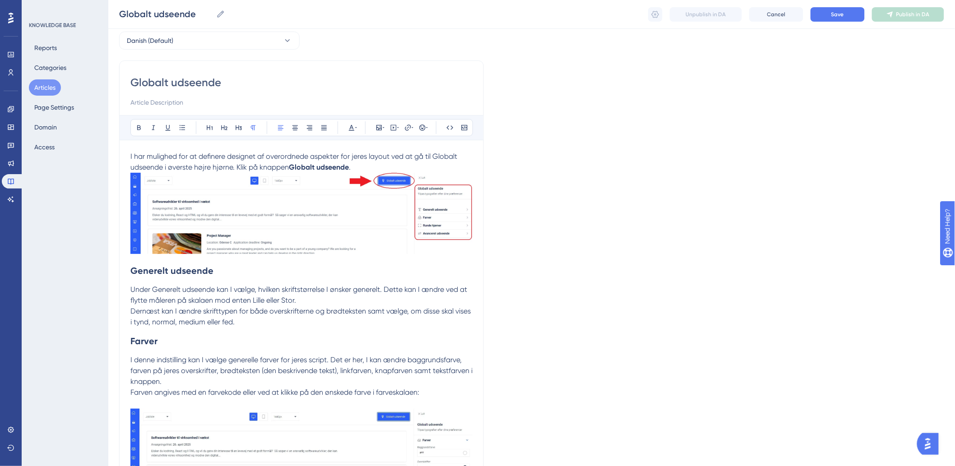
click at [131, 271] on strong "Generelt udseende" at bounding box center [171, 270] width 83 height 11
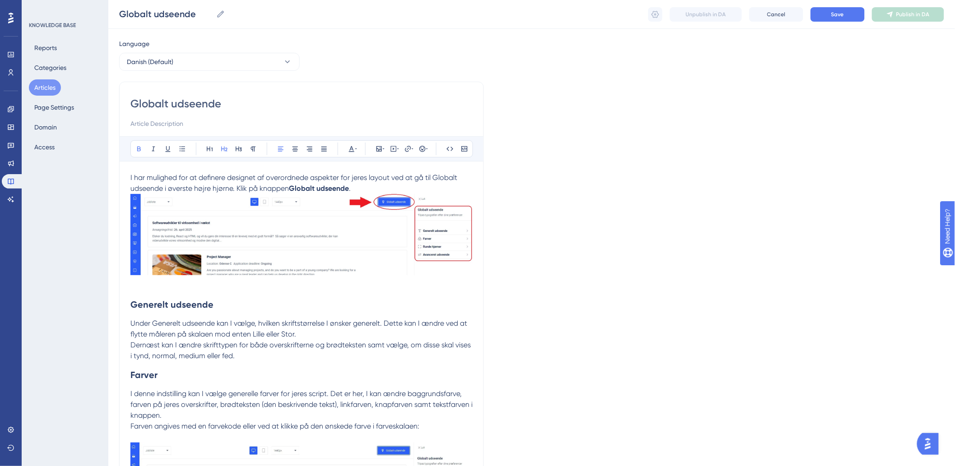
scroll to position [0, 0]
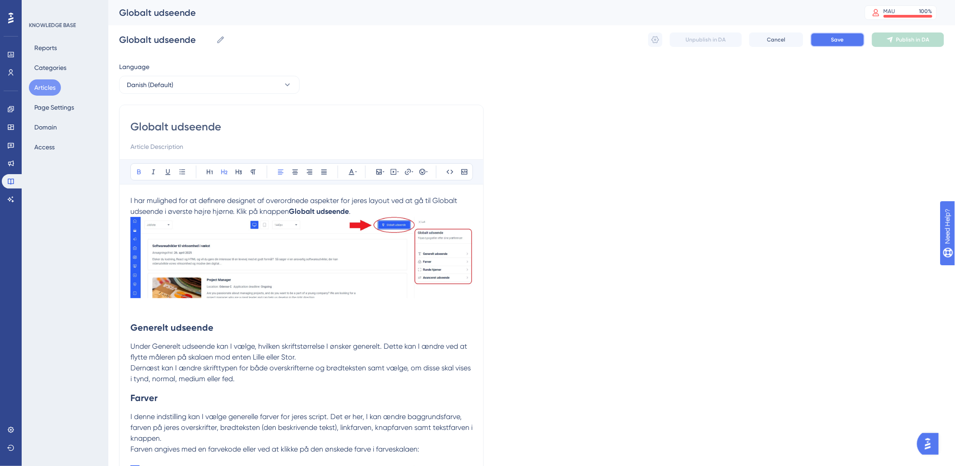
click at [853, 38] on button "Save" at bounding box center [838, 40] width 54 height 14
click at [832, 40] on span "Save" at bounding box center [838, 39] width 13 height 7
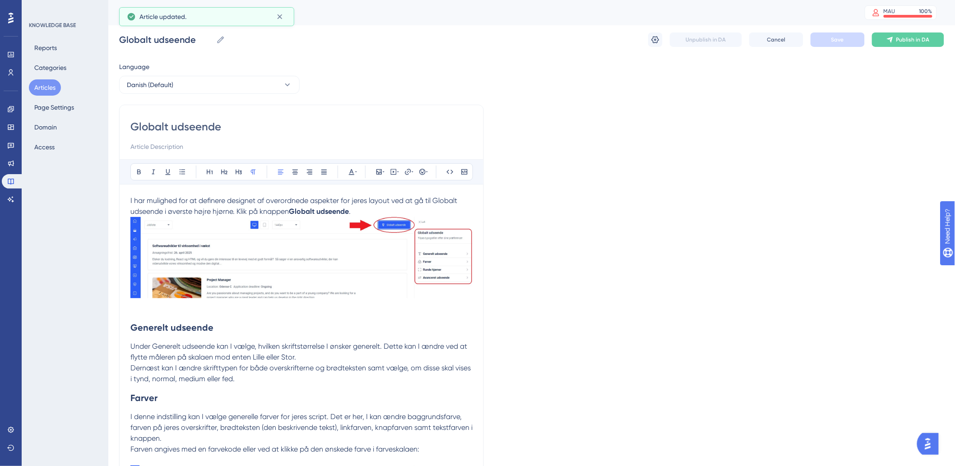
click at [52, 87] on button "Articles" at bounding box center [45, 87] width 32 height 16
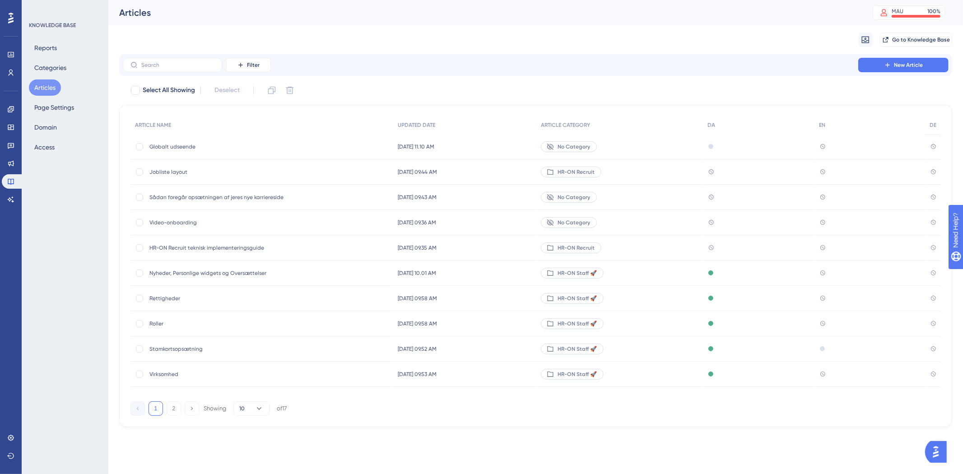
click at [582, 149] on span "No Category" at bounding box center [574, 146] width 33 height 7
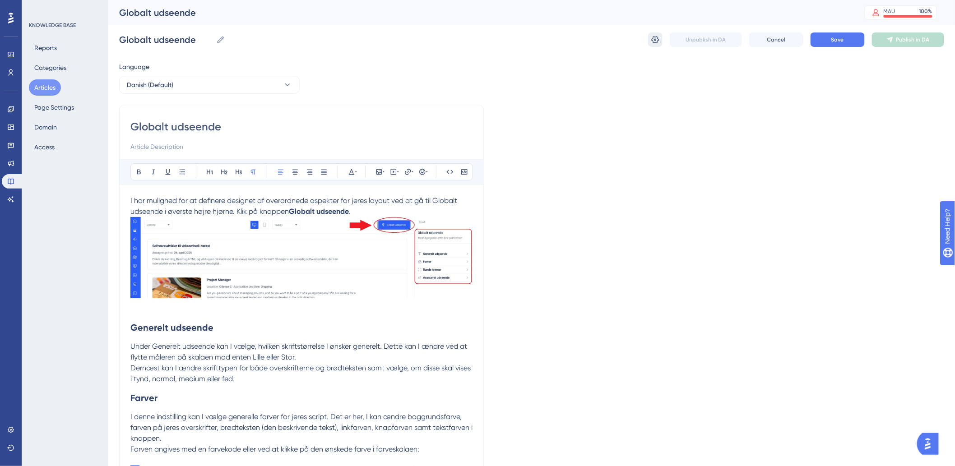
click at [650, 34] on div "Globalt udseende Globalt udseende Unpublish in DA Cancel Save Publish in DA" at bounding box center [531, 39] width 825 height 29
click at [651, 34] on button at bounding box center [655, 40] width 14 height 14
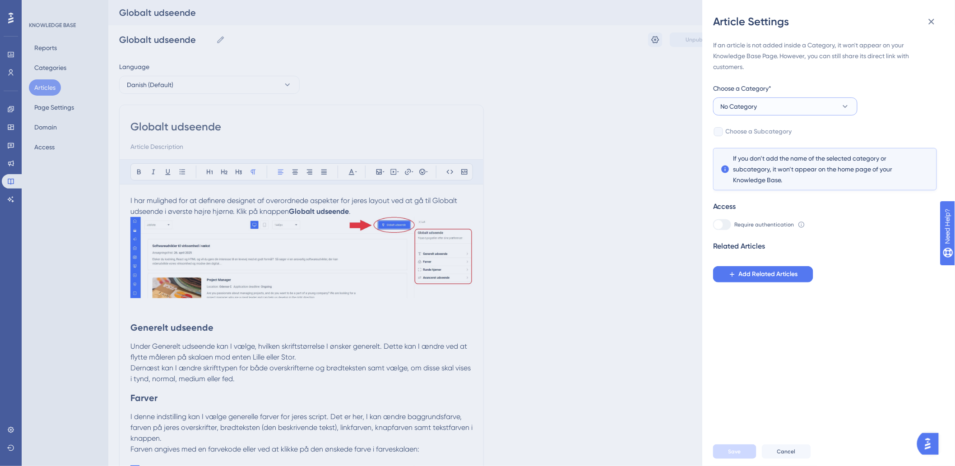
click at [774, 107] on button "No Category" at bounding box center [785, 107] width 144 height 18
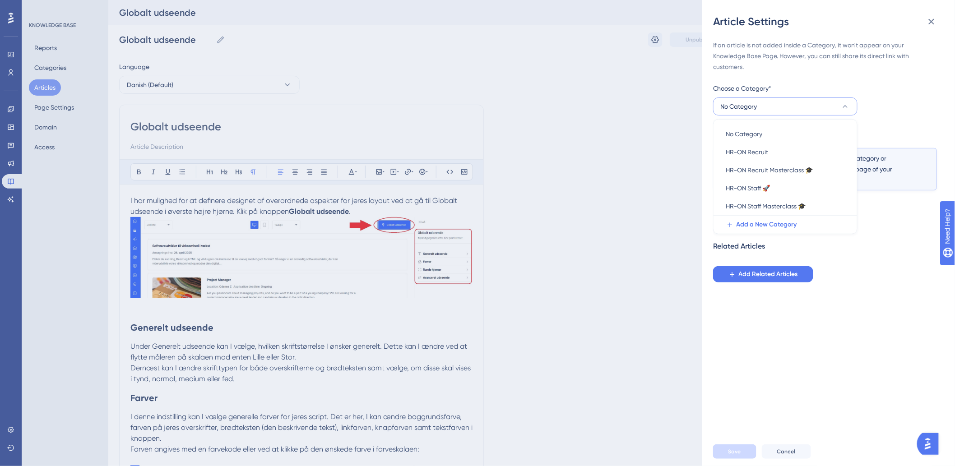
click at [873, 287] on div "If an article is not added inside a Category, it won't appear on your Knowledge…" at bounding box center [832, 233] width 238 height 409
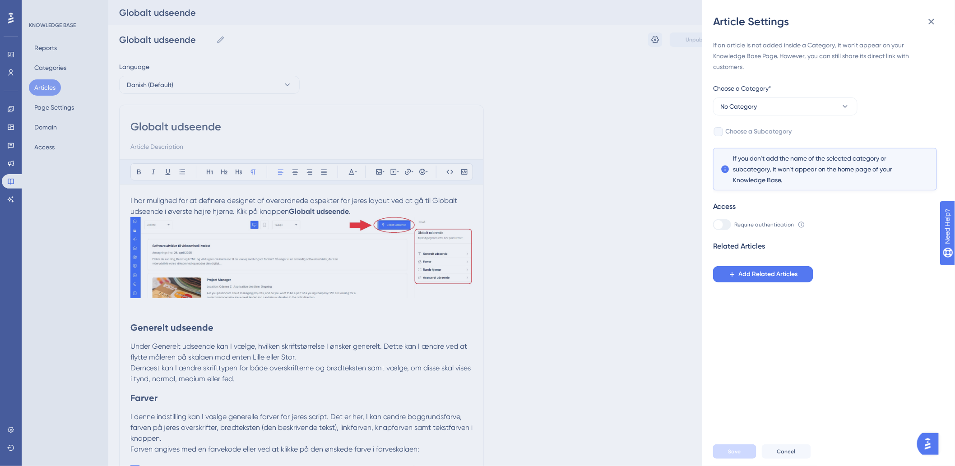
click at [795, 120] on div "If an article is not added inside a Category, it won't appear on your Knowledge…" at bounding box center [825, 161] width 224 height 243
click at [795, 105] on button "No Category" at bounding box center [785, 107] width 144 height 18
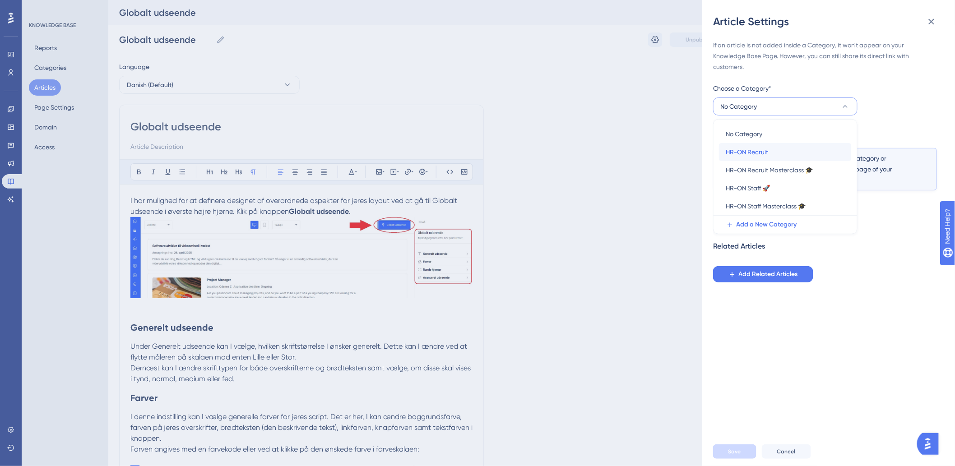
click at [745, 156] on span "HR-ON Recruit" at bounding box center [747, 152] width 42 height 11
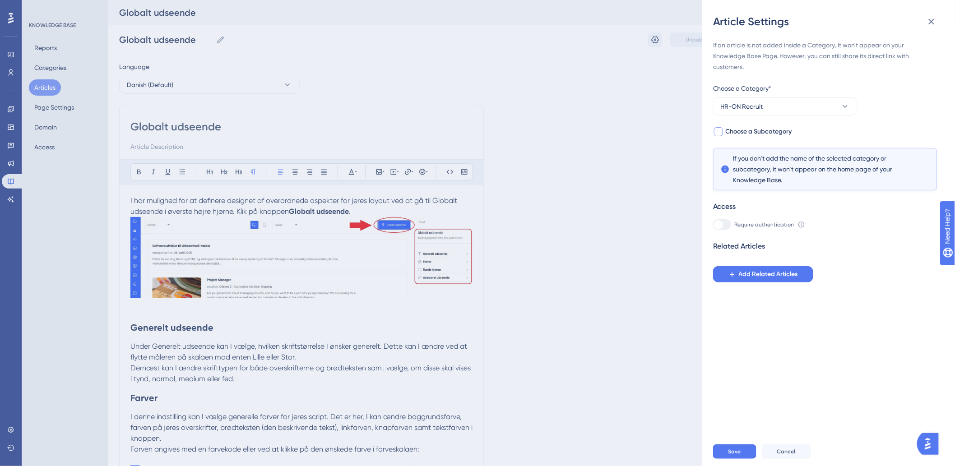
click at [730, 134] on span "Choose a Subcategory" at bounding box center [759, 131] width 66 height 11
checkbox input "true"
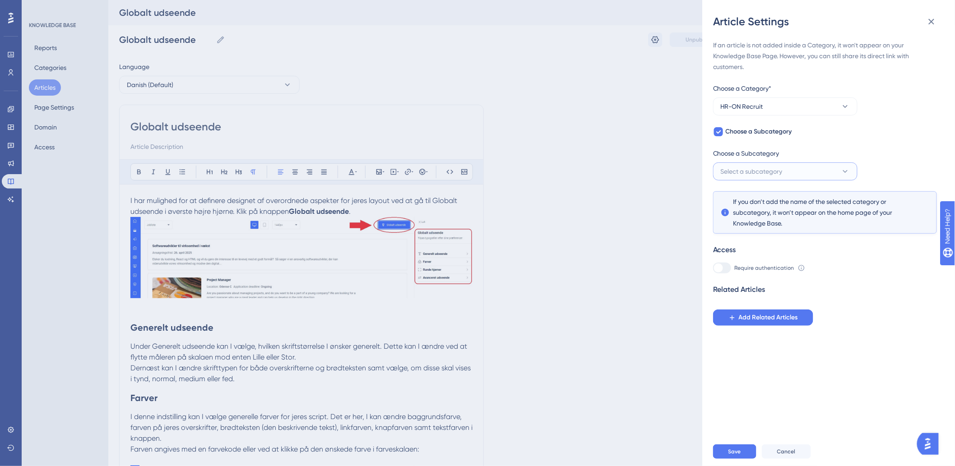
click at [729, 174] on span "Select a subcategory" at bounding box center [752, 171] width 62 height 11
click at [795, 202] on div "Getting started 👋 Getting started 👋" at bounding box center [785, 199] width 118 height 18
click at [725, 459] on button "Save" at bounding box center [734, 452] width 43 height 14
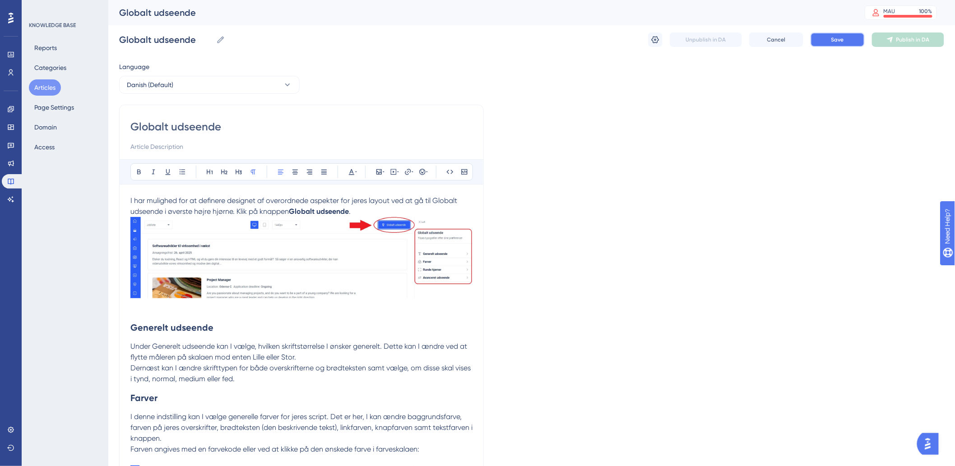
click at [843, 41] on span "Save" at bounding box center [838, 39] width 13 height 7
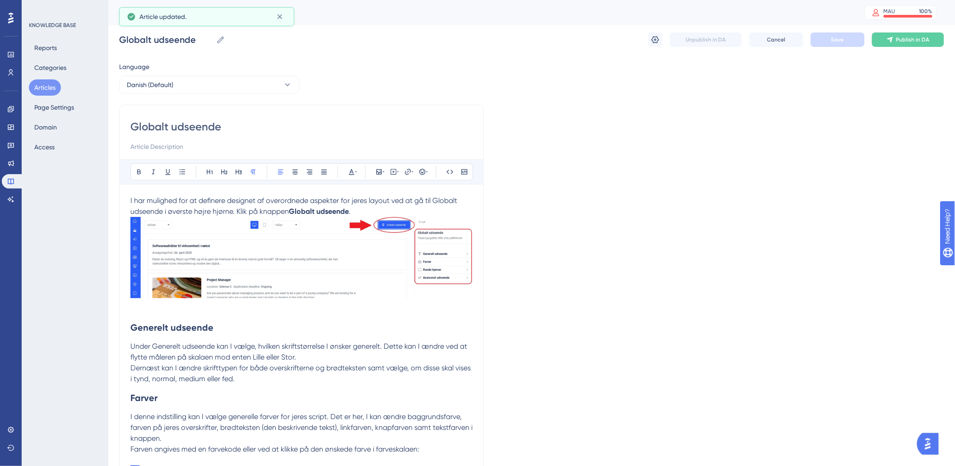
click at [42, 85] on button "Articles" at bounding box center [45, 87] width 32 height 16
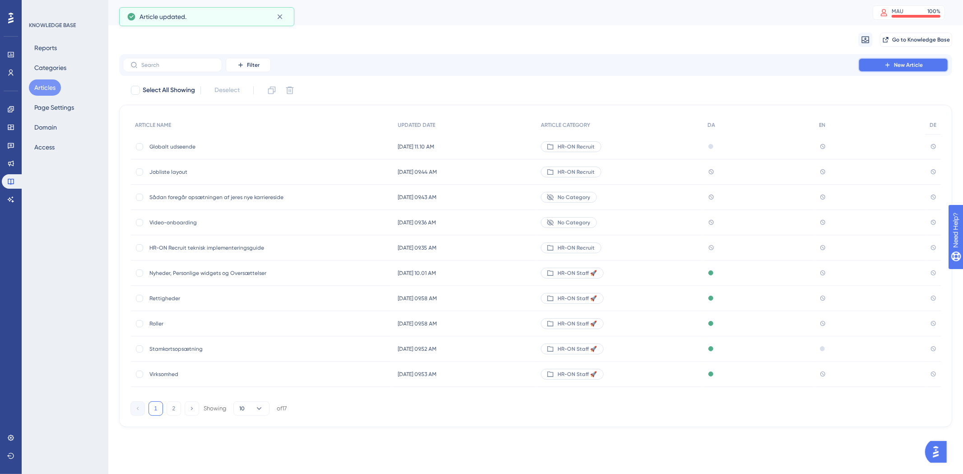
click at [898, 69] on button "New Article" at bounding box center [903, 65] width 90 height 14
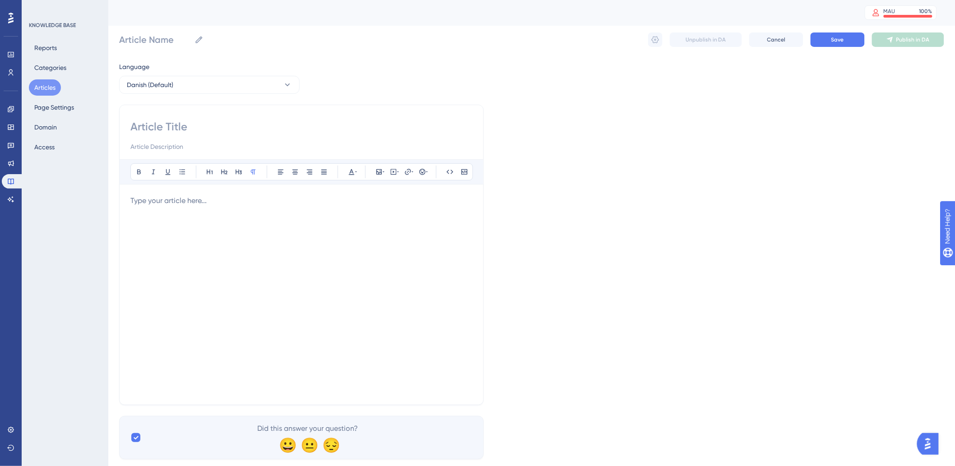
drag, startPoint x: 226, startPoint y: 106, endPoint x: 223, endPoint y: 114, distance: 8.1
click at [226, 107] on div "Bold Italic Underline Bullet Point Heading 1 Heading 2 Heading 3 Normal Align L…" at bounding box center [301, 255] width 365 height 301
click at [199, 124] on input at bounding box center [301, 127] width 342 height 14
paste input "Definér layoutet af det enkelte stillingsopslag"
type input "Definér layoutet af det enkelte stillingsopslag"
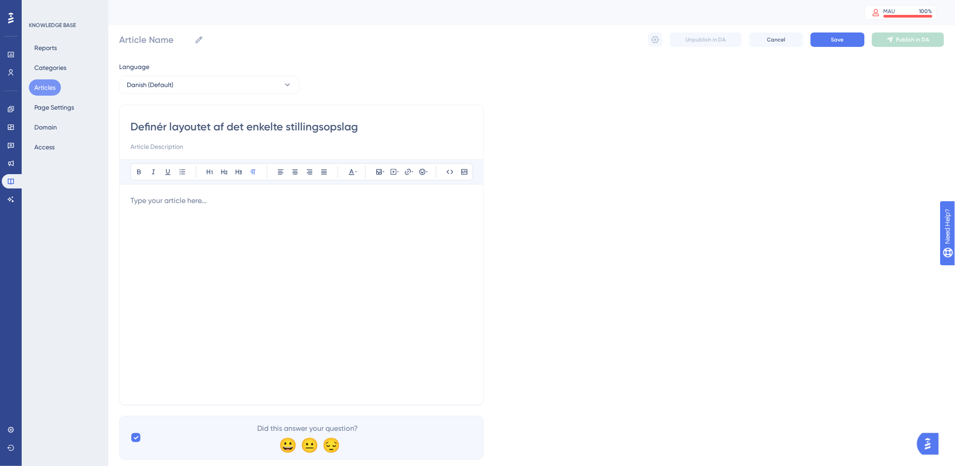
type input "Definér layoutet af det enkelte stillingsopslag"
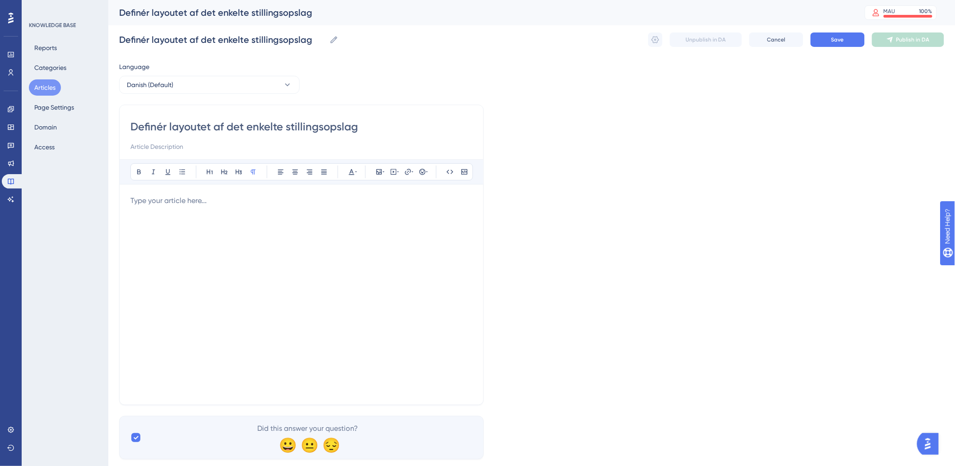
type input "Definér layoutet af det enkelte stillingsopslag"
click at [336, 249] on div at bounding box center [301, 295] width 342 height 199
click at [296, 232] on div at bounding box center [301, 295] width 342 height 199
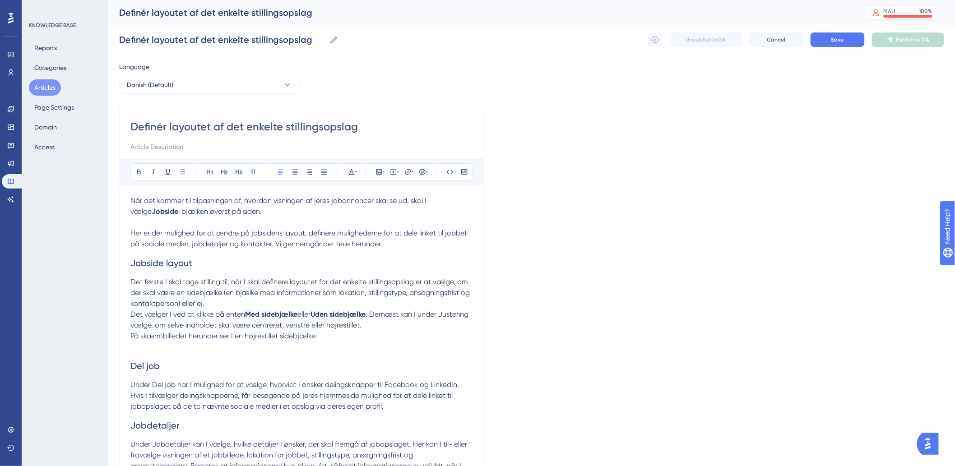
click at [205, 258] on h2 "Jobside layout" at bounding box center [301, 263] width 342 height 27
click at [190, 225] on p at bounding box center [301, 222] width 342 height 11
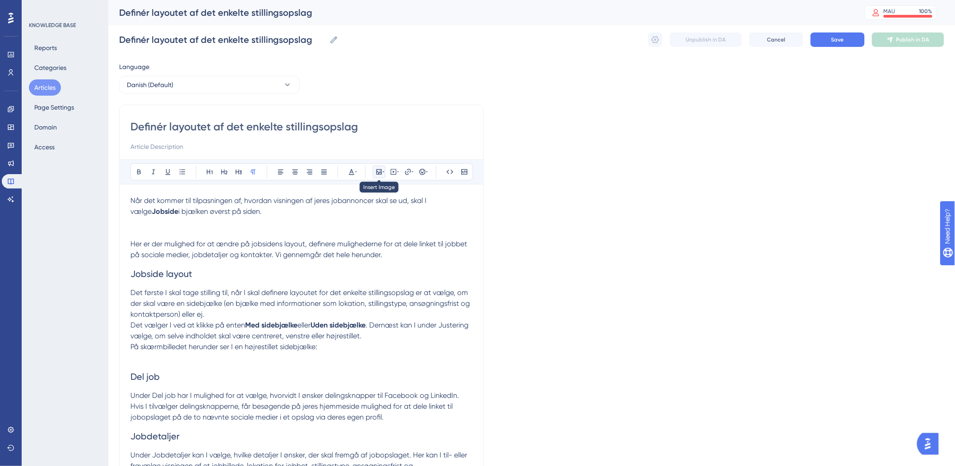
click at [380, 171] on icon at bounding box center [379, 171] width 5 height 5
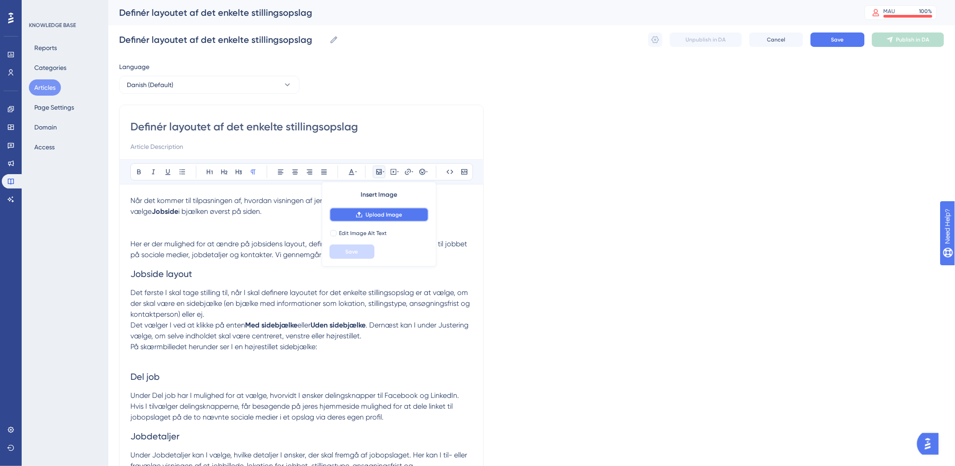
click at [369, 209] on button "Upload Image" at bounding box center [379, 215] width 99 height 14
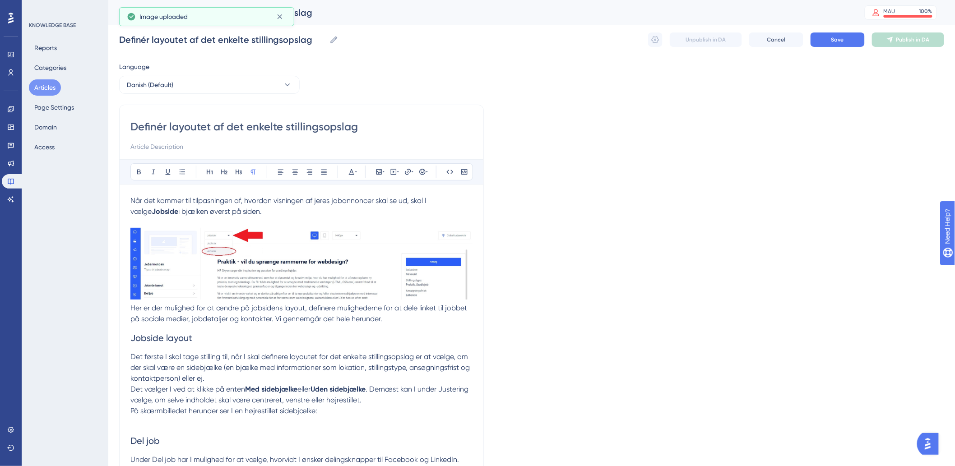
click at [129, 306] on div "Definér layoutet af det enkelte stillingsopslag Bold Italic Underline Bullet Po…" at bounding box center [301, 399] width 365 height 589
click at [132, 308] on span "Her er der mulighed for at ændre på jobsidens layout, definere mulighederne for…" at bounding box center [299, 313] width 339 height 19
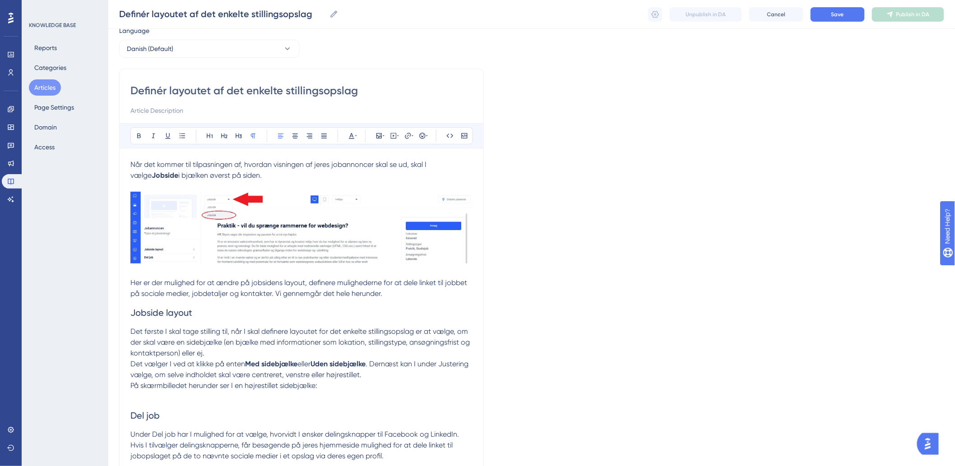
scroll to position [50, 0]
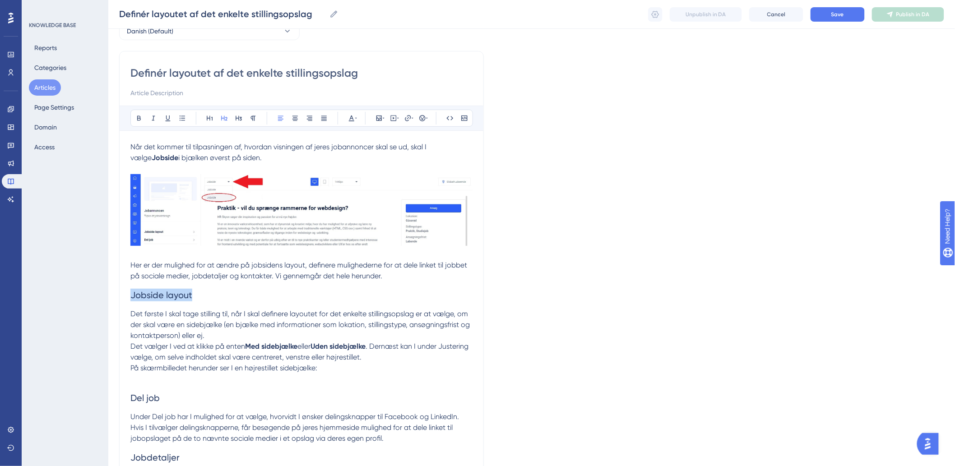
drag, startPoint x: 131, startPoint y: 300, endPoint x: 200, endPoint y: 304, distance: 68.8
click at [200, 304] on h2 "Jobside layout" at bounding box center [301, 295] width 342 height 27
drag, startPoint x: 190, startPoint y: 412, endPoint x: 63, endPoint y: 393, distance: 128.3
click at [108, 393] on div "Performance Users Engagement Widgets Feedback Product Updates Knowledge Base AI…" at bounding box center [531, 334] width 847 height 769
click at [146, 395] on span "Del job" at bounding box center [144, 398] width 29 height 11
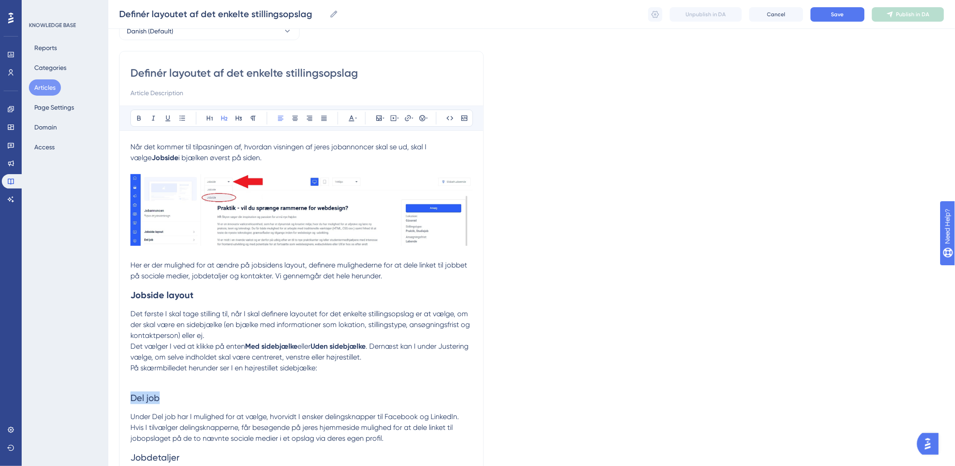
drag, startPoint x: 179, startPoint y: 398, endPoint x: 111, endPoint y: 405, distance: 68.6
click at [111, 405] on div "Performance Users Engagement Widgets Feedback Product Updates Knowledge Base AI…" at bounding box center [531, 334] width 847 height 769
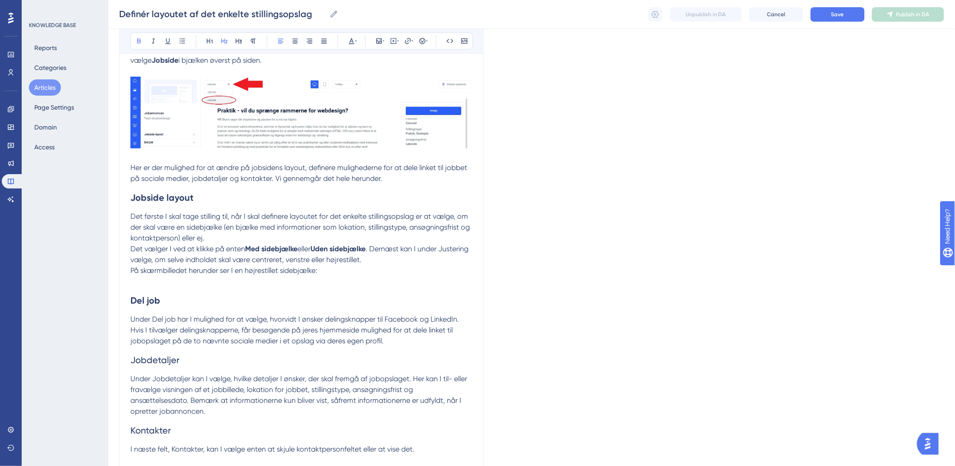
scroll to position [200, 0]
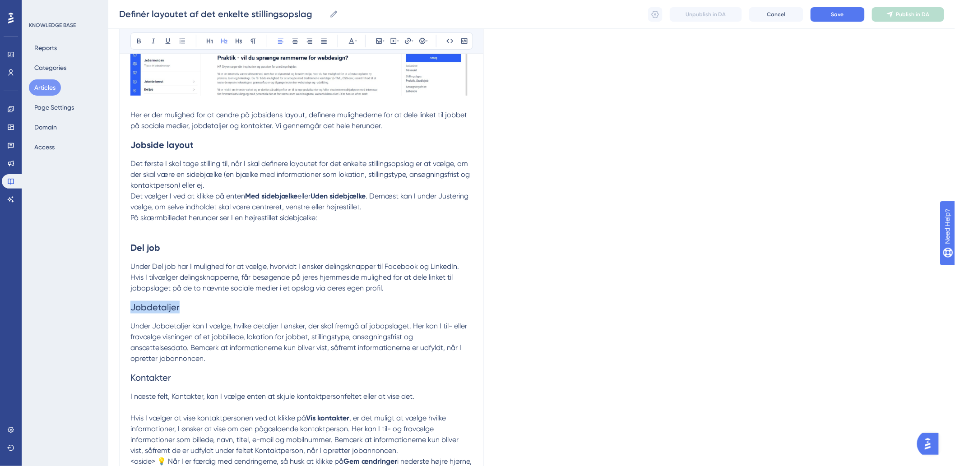
drag, startPoint x: 201, startPoint y: 299, endPoint x: 93, endPoint y: 317, distance: 109.9
click at [108, 317] on div "Performance Users Engagement Widgets Feedback Product Updates Knowledge Base AI…" at bounding box center [531, 184] width 847 height 769
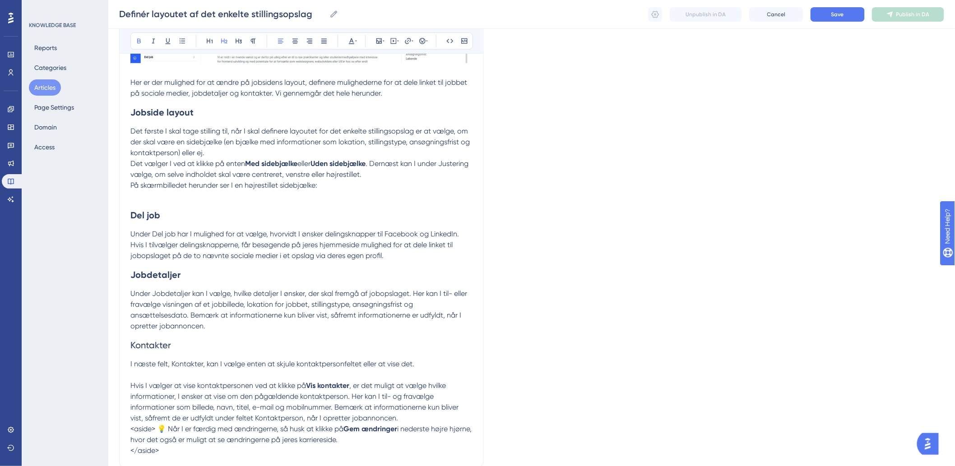
scroll to position [251, 0]
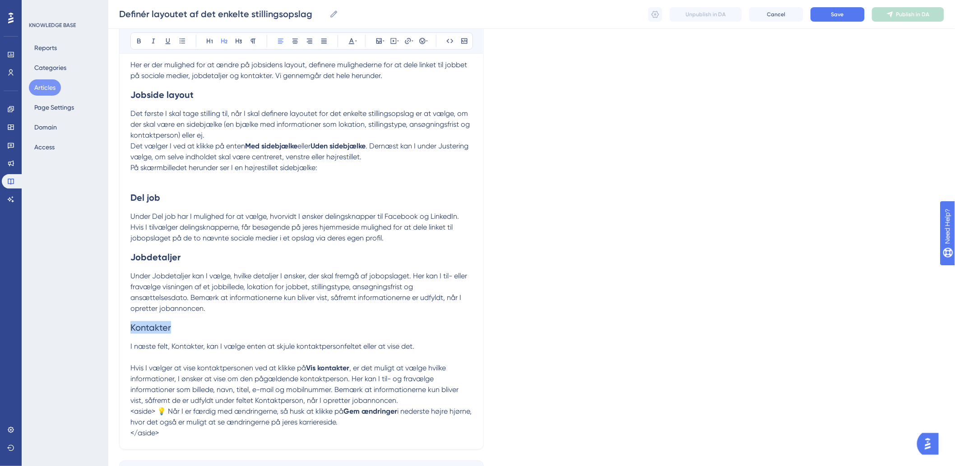
drag, startPoint x: 193, startPoint y: 335, endPoint x: 52, endPoint y: 331, distance: 141.4
click at [108, 331] on div "Performance Users Engagement Widgets Feedback Product Updates Knowledge Base AI…" at bounding box center [531, 133] width 847 height 769
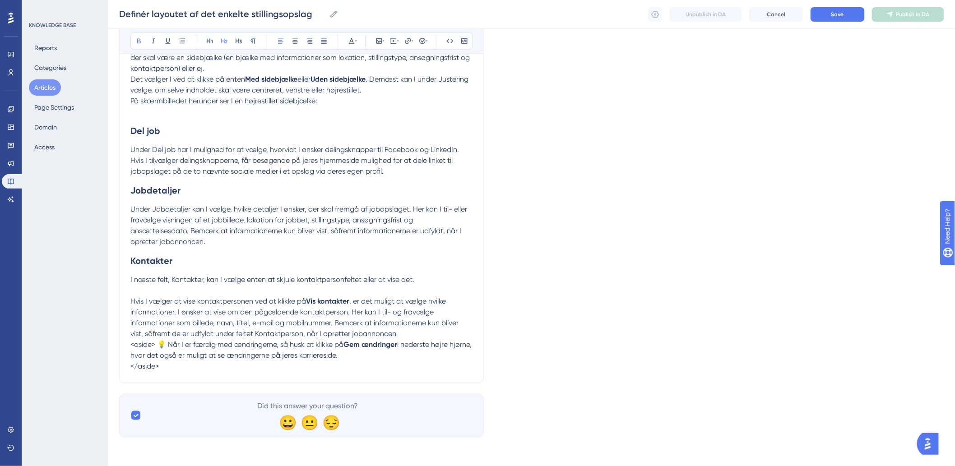
click at [237, 353] on span "i nederste højre hjørne, hvor det også er muligt at se ændringerne på jeres kar…" at bounding box center [301, 349] width 343 height 19
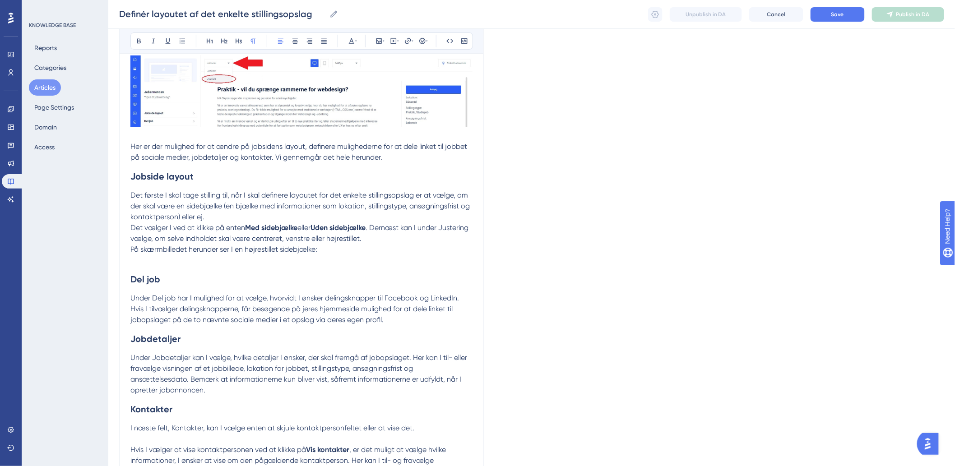
scroll to position [319, 0]
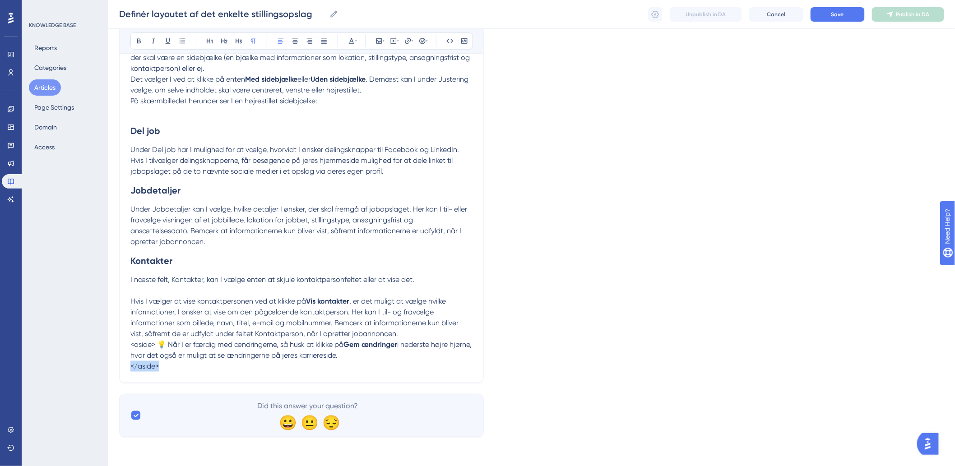
drag, startPoint x: 202, startPoint y: 368, endPoint x: 128, endPoint y: 368, distance: 74.1
click at [128, 368] on div "Definér layoutet af det enkelte stillingsopslag Bold Italic Underline Bullet Po…" at bounding box center [301, 84] width 365 height 600
drag, startPoint x: 158, startPoint y: 346, endPoint x: 110, endPoint y: 349, distance: 48.4
click at [110, 349] on div "Performance Users Engagement Widgets Feedback Product Updates Knowledge Base AI…" at bounding box center [531, 67] width 847 height 769
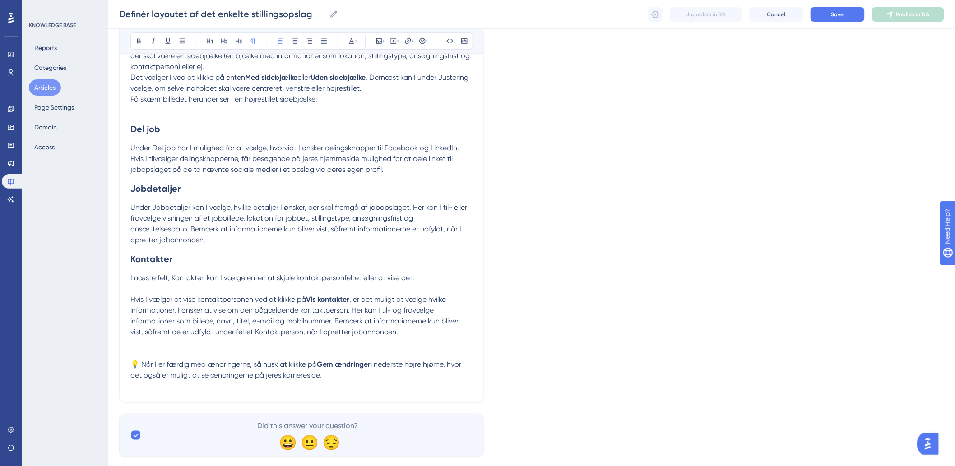
click at [314, 342] on p "💡 Når I er færdig med ændringerne, så husk at klikke på Gem ændringer i nederst…" at bounding box center [301, 359] width 342 height 43
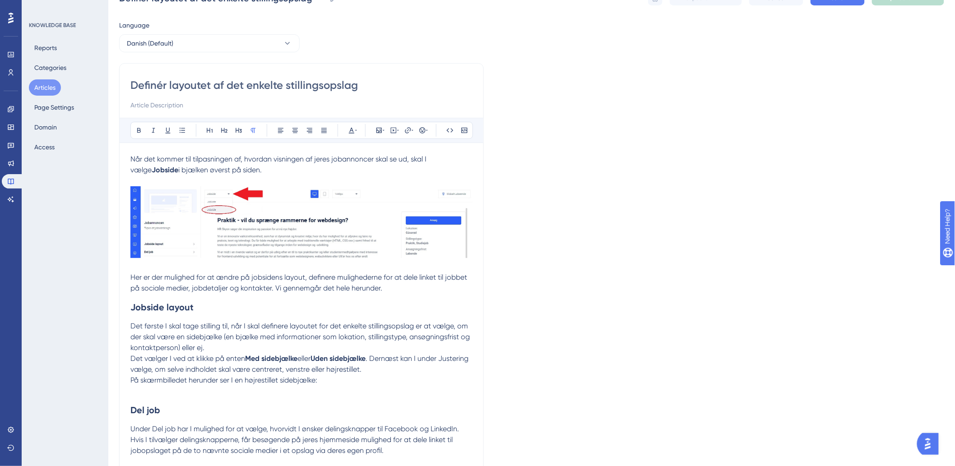
scroll to position [19, 0]
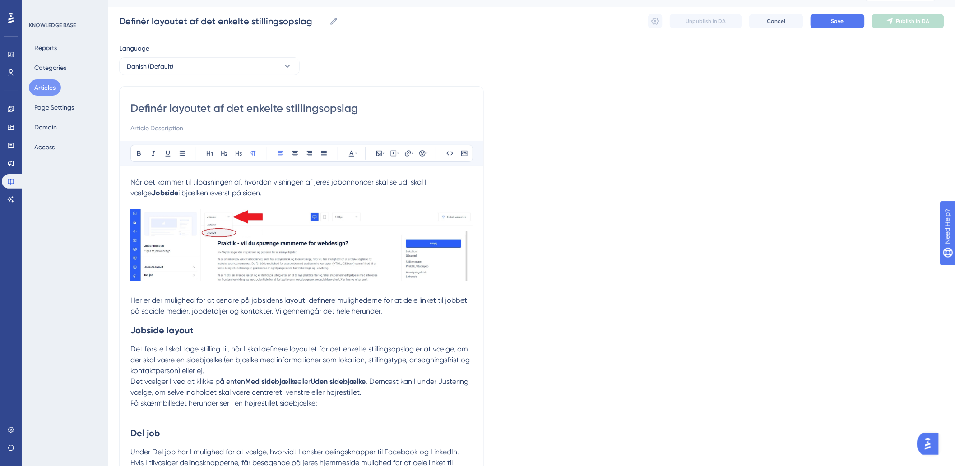
click at [131, 187] on p "Når det kommer til tilpasningen af, hvordan visningen af jeres jobannoncer skal…" at bounding box center [301, 188] width 342 height 22
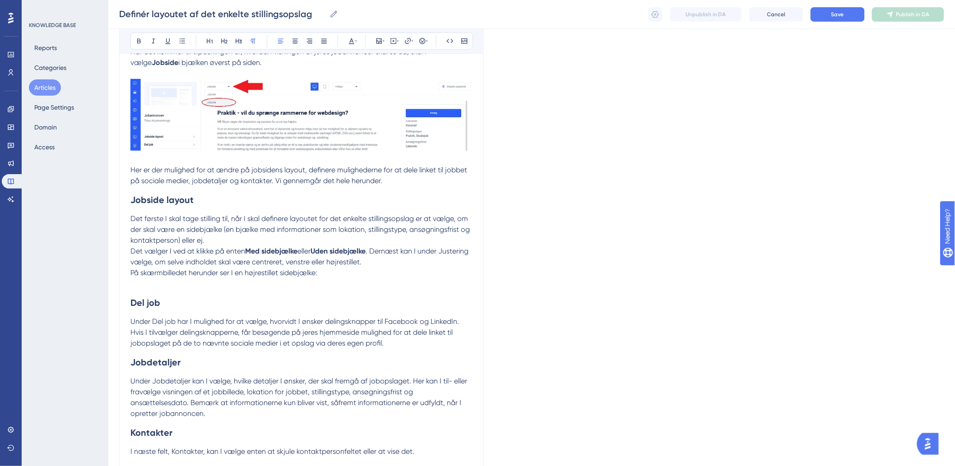
scroll to position [169, 0]
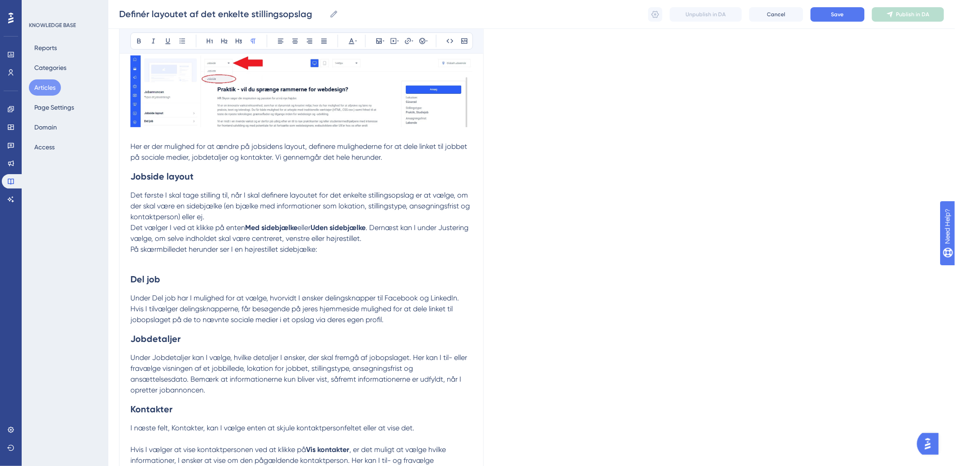
click at [251, 262] on p at bounding box center [301, 260] width 342 height 11
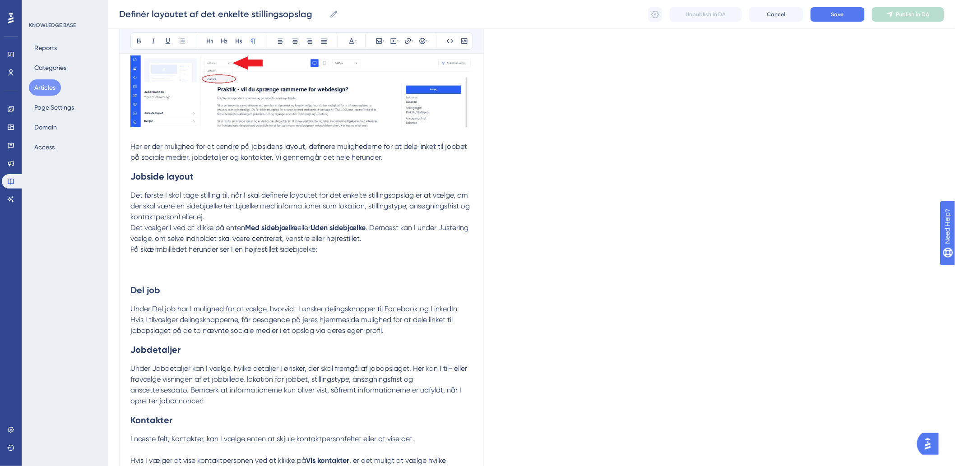
click at [196, 271] on p at bounding box center [301, 266] width 342 height 22
click at [377, 42] on icon at bounding box center [379, 40] width 7 height 7
click at [366, 87] on span "Upload Image" at bounding box center [384, 83] width 37 height 7
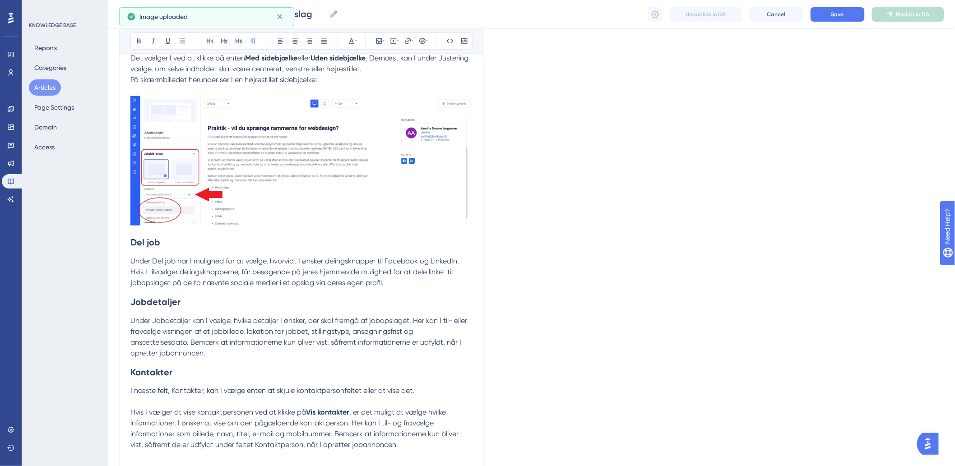
scroll to position [369, 0]
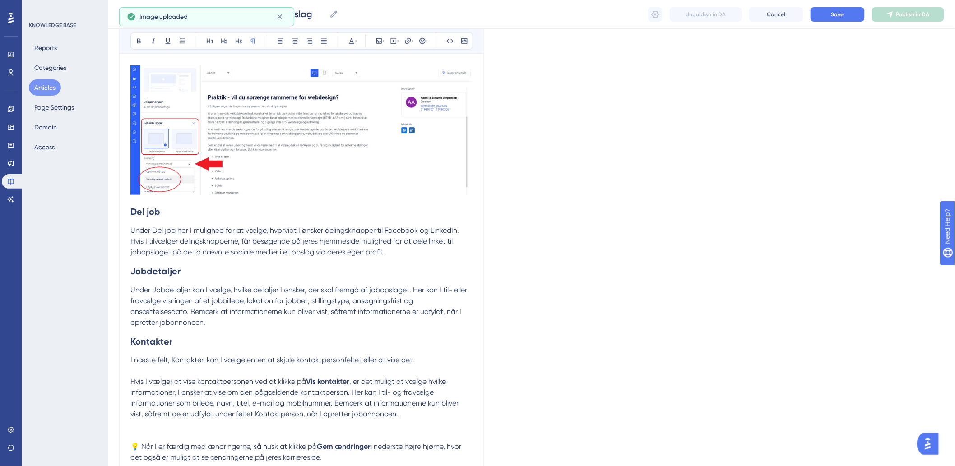
click at [131, 212] on strong "Del job" at bounding box center [145, 211] width 30 height 11
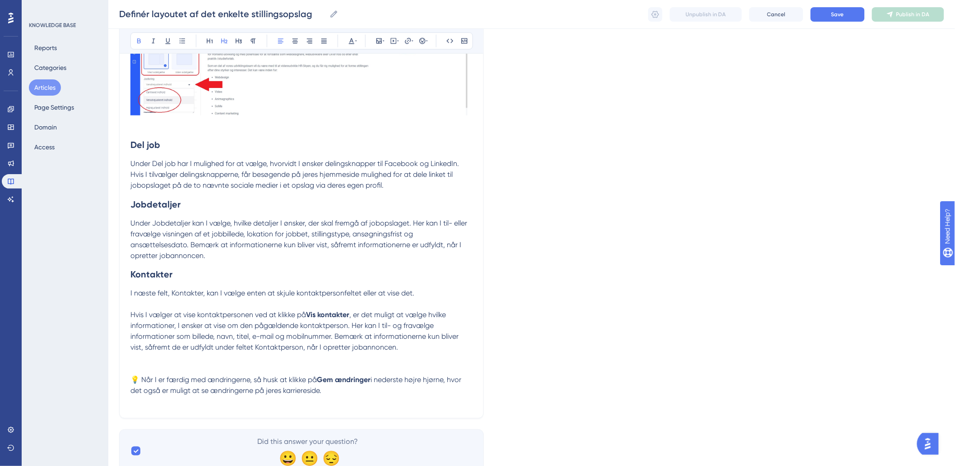
scroll to position [486, 0]
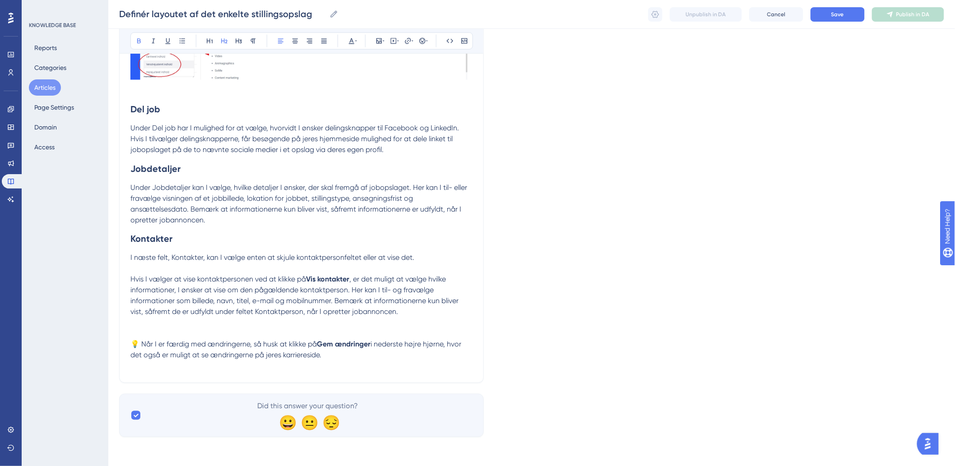
click at [402, 265] on p at bounding box center [301, 269] width 342 height 11
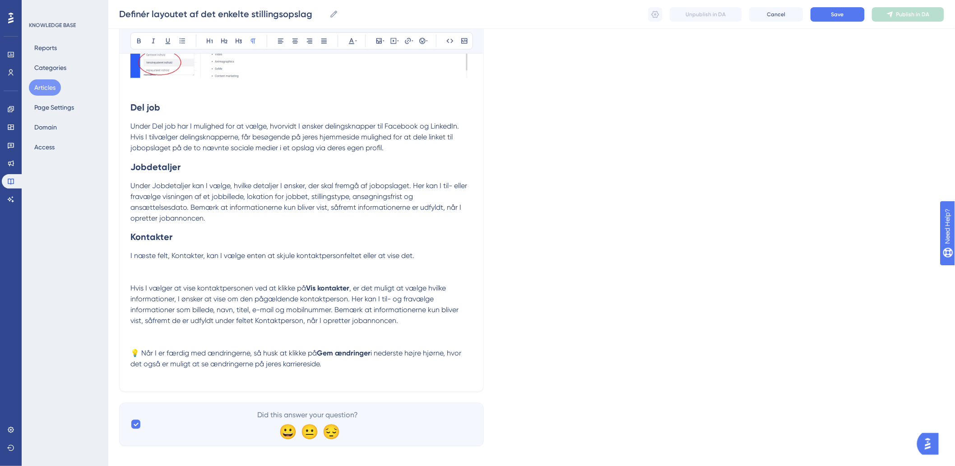
click at [123, 274] on div "Definér layoutet af det enkelte stillingsopslag Bold Italic Underline Bullet Po…" at bounding box center [301, 3] width 365 height 777
click at [132, 268] on p at bounding box center [301, 273] width 342 height 22
click at [376, 42] on icon at bounding box center [379, 40] width 7 height 7
click at [358, 74] on div "Insert Image Upload Image Edit Image Alt Text Save" at bounding box center [379, 93] width 115 height 85
click at [359, 84] on icon at bounding box center [359, 83] width 7 height 7
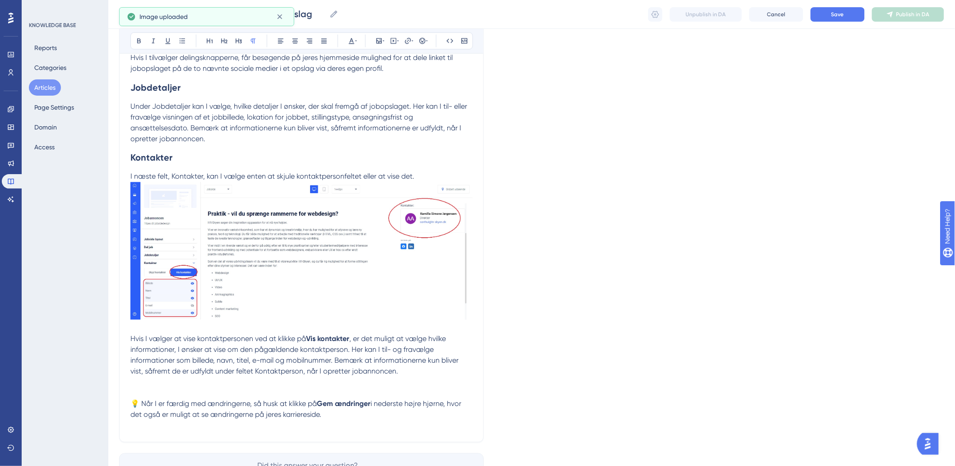
scroll to position [628, 0]
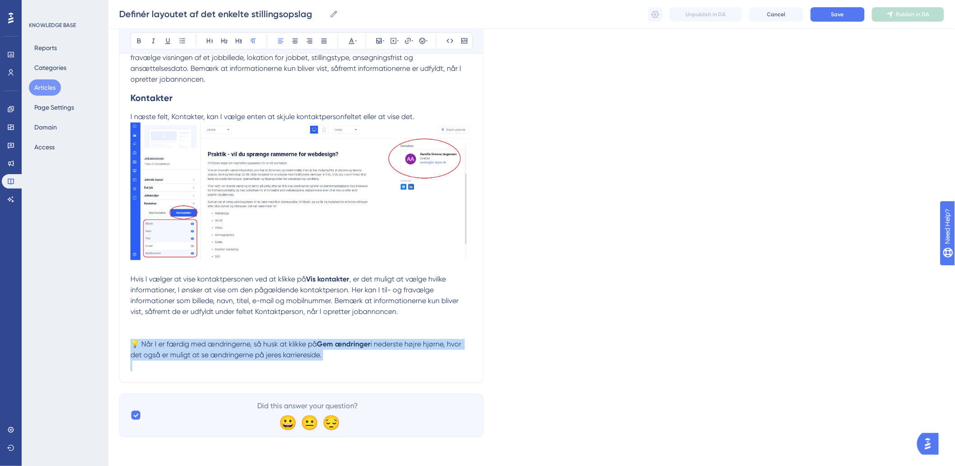
drag, startPoint x: 357, startPoint y: 361, endPoint x: 78, endPoint y: 348, distance: 279.3
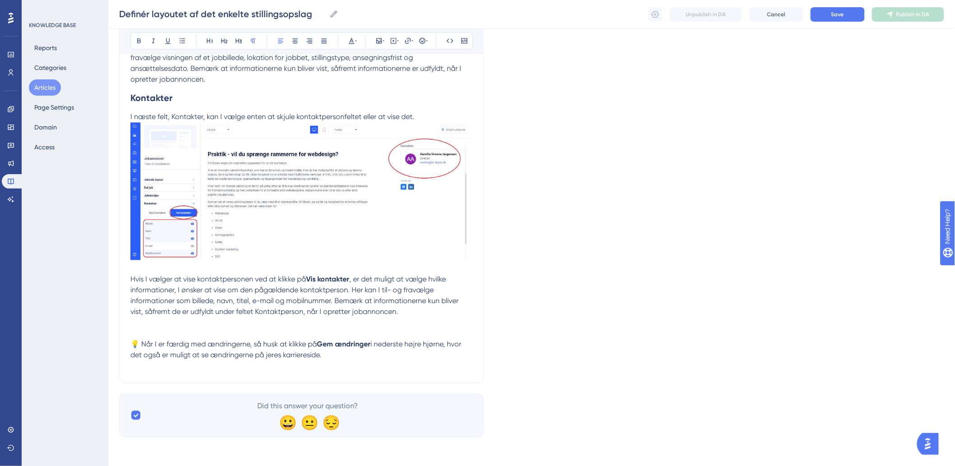
click at [328, 302] on span ", er det muligt at vælge hvilke informationer, I ønsker at vise om den pågælden…" at bounding box center [295, 295] width 330 height 41
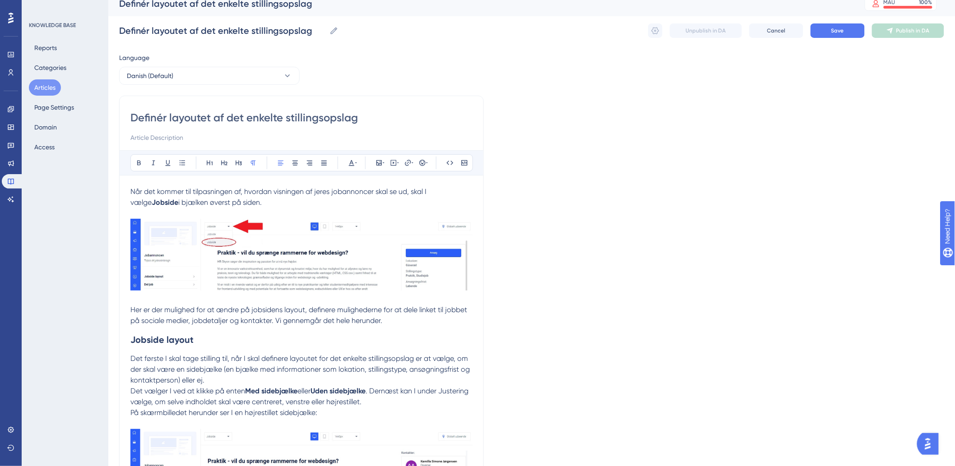
scroll to position [0, 0]
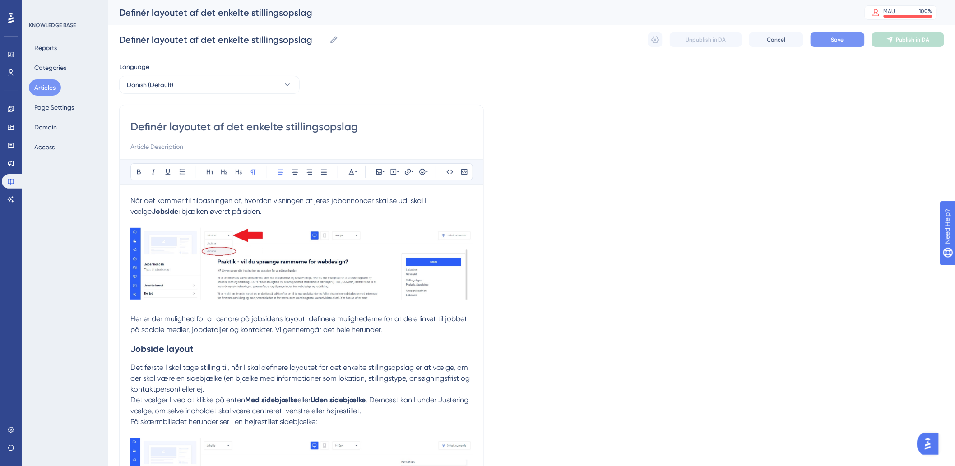
click at [843, 44] on button "Save" at bounding box center [838, 40] width 54 height 14
click at [136, 200] on span "Når det kommer til tilpasningen af, hvordan visningen af jeres jobannoncer skal…" at bounding box center [279, 205] width 298 height 19
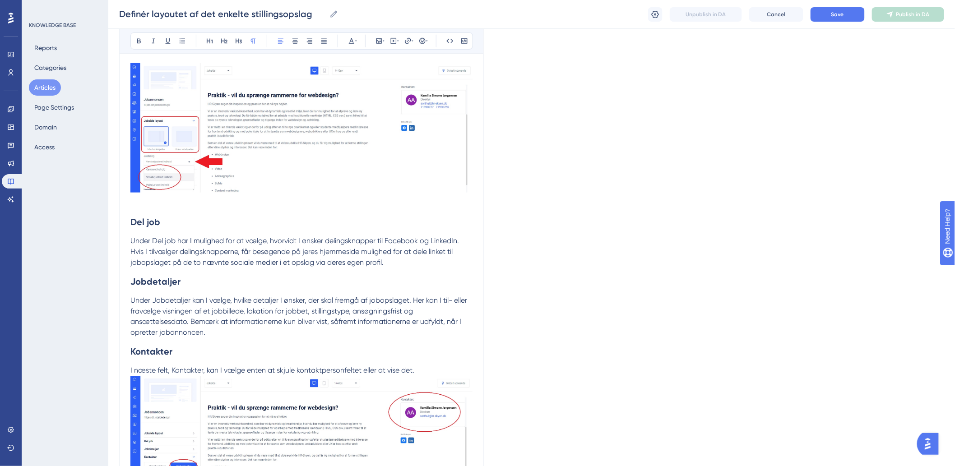
scroll to position [649, 0]
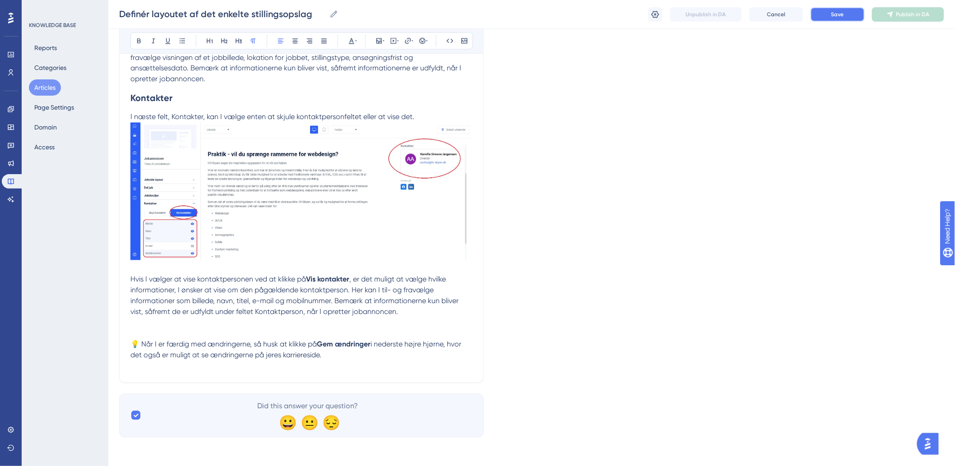
click at [846, 19] on button "Save" at bounding box center [838, 14] width 54 height 14
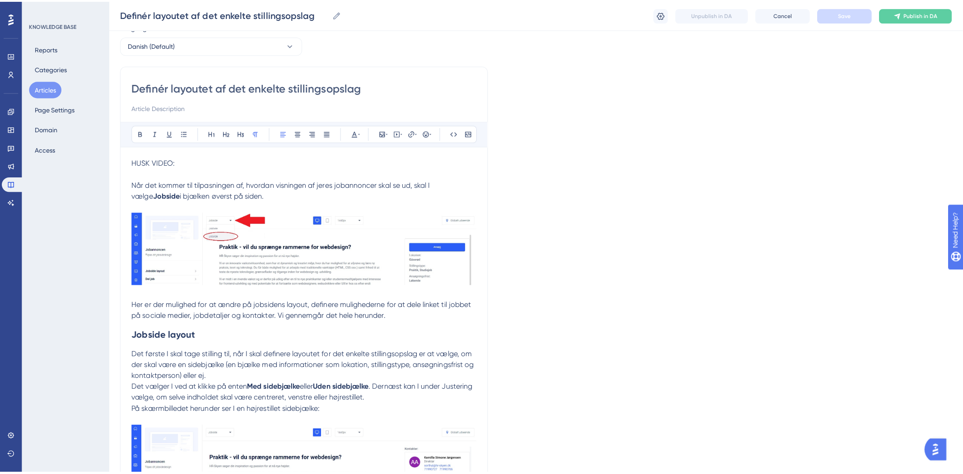
scroll to position [0, 0]
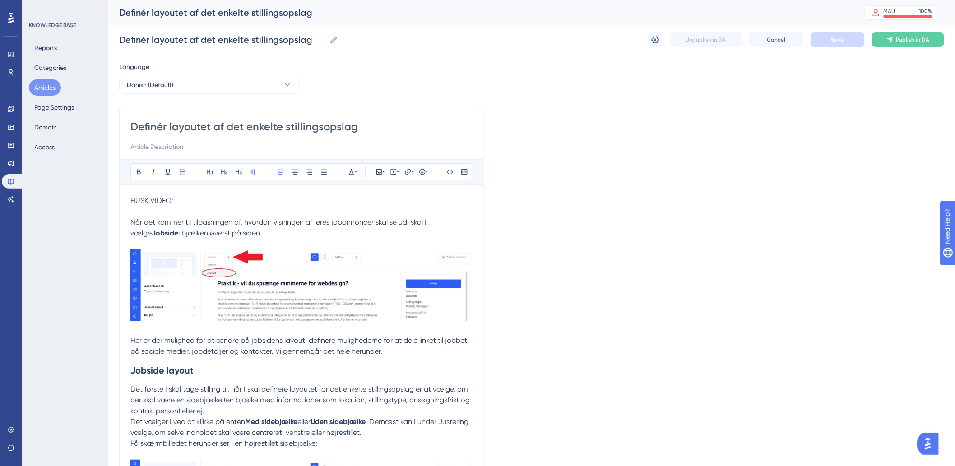
click at [47, 79] on button "Articles" at bounding box center [45, 87] width 32 height 16
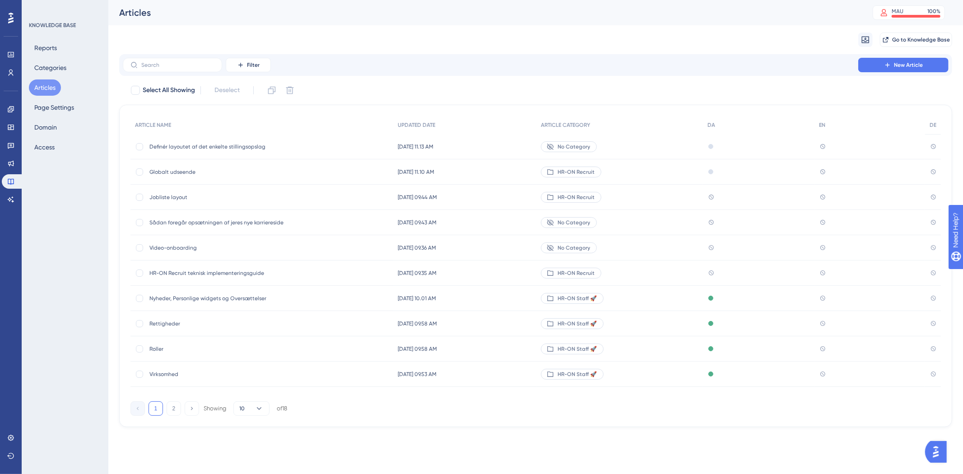
click at [590, 150] on span "No Category" at bounding box center [574, 146] width 33 height 7
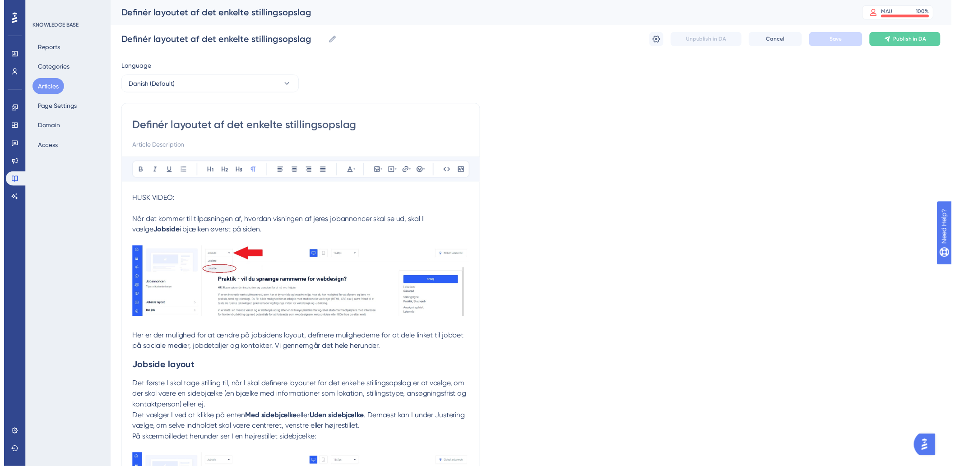
scroll to position [233, 0]
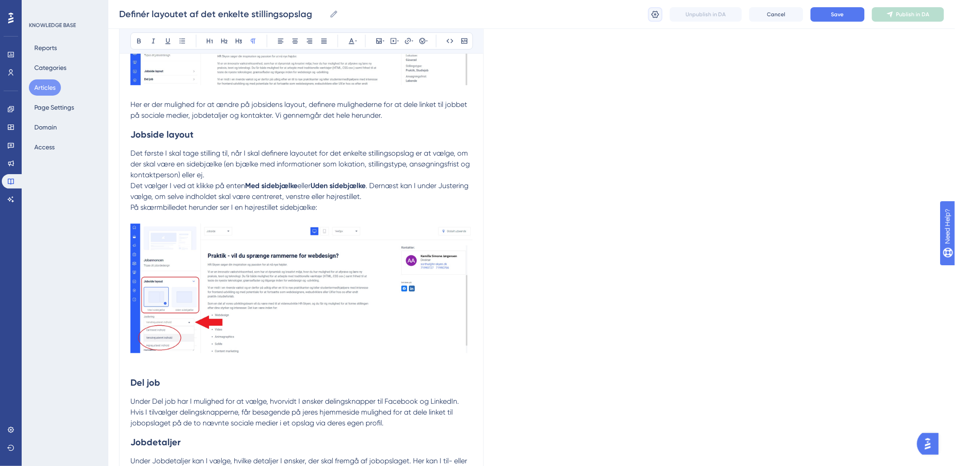
click at [658, 10] on icon at bounding box center [655, 14] width 9 height 9
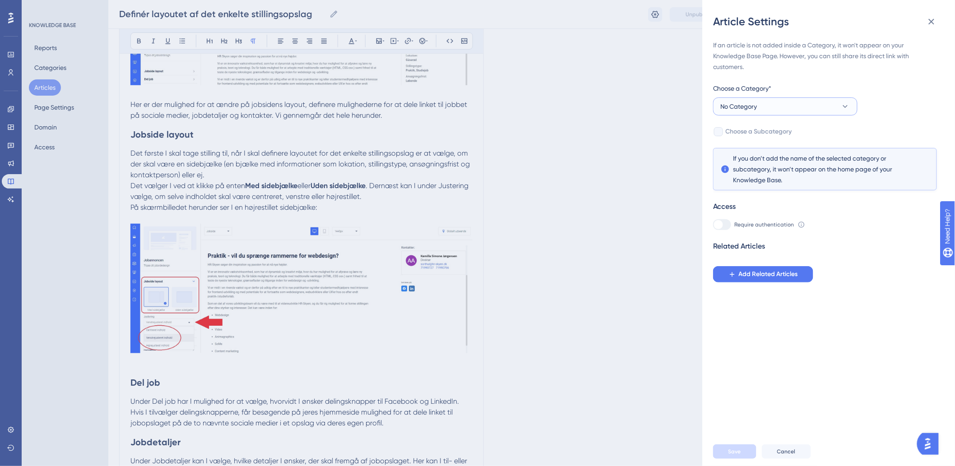
click at [774, 102] on button "No Category" at bounding box center [785, 107] width 144 height 18
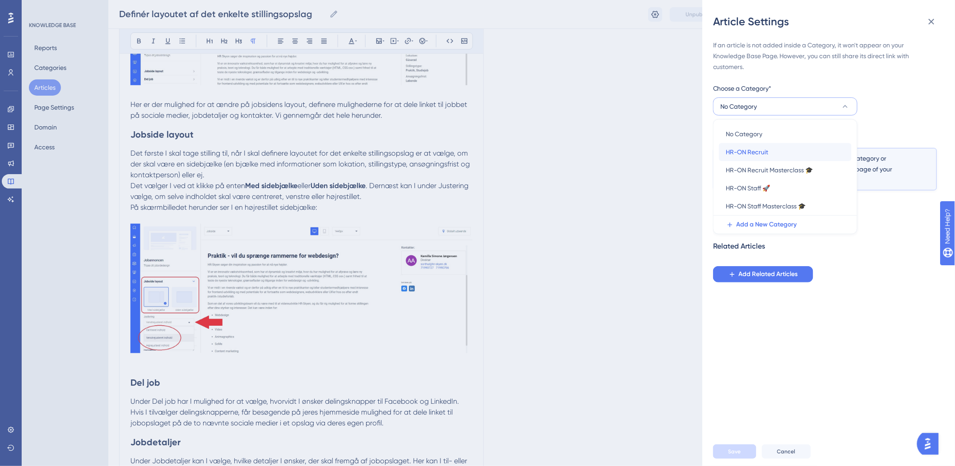
click at [771, 153] on div "HR-ON Recruit HR-ON Recruit" at bounding box center [785, 152] width 118 height 18
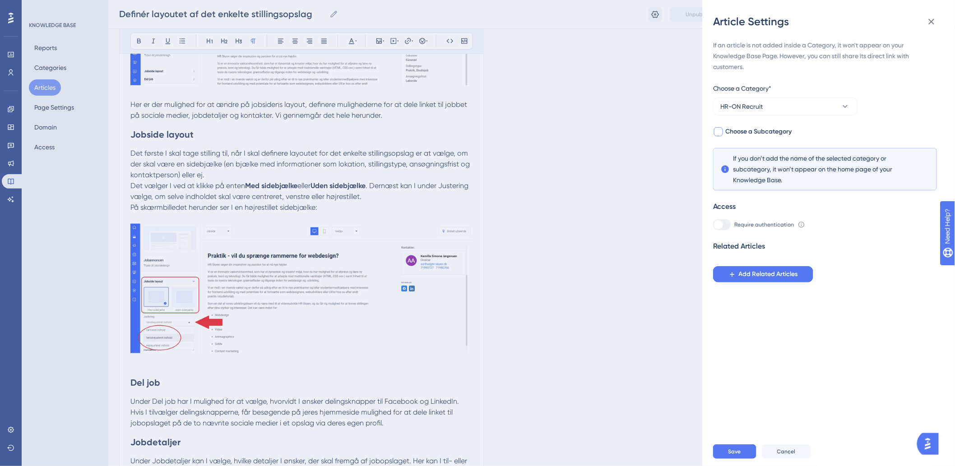
click at [742, 131] on span "Choose a Subcategory" at bounding box center [759, 131] width 66 height 11
checkbox input "true"
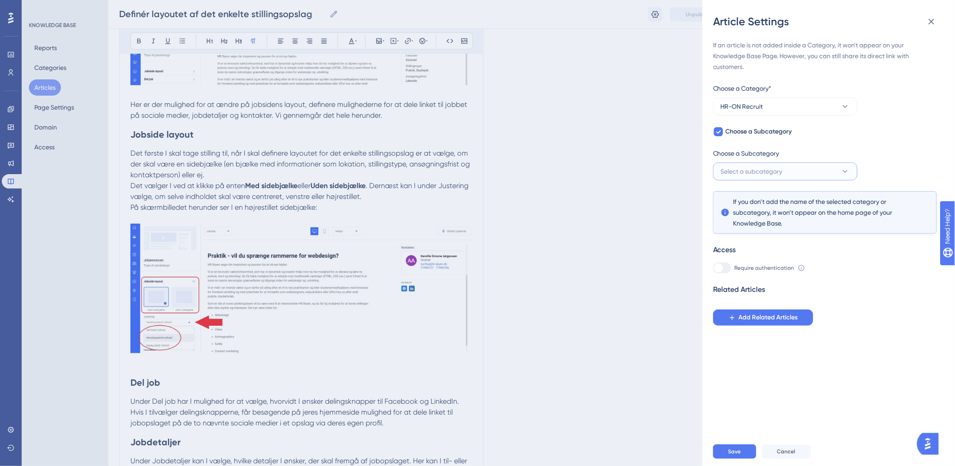
click at [753, 170] on span "Select a subcategory" at bounding box center [752, 171] width 62 height 11
click at [796, 197] on div "Getting started 👋 Getting started 👋" at bounding box center [785, 199] width 118 height 18
click at [726, 459] on button "Save" at bounding box center [734, 452] width 43 height 14
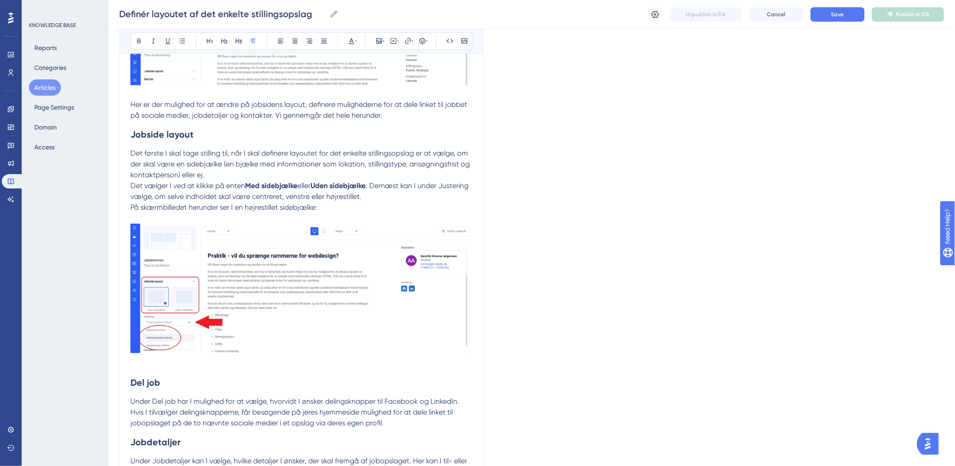
scroll to position [82, 0]
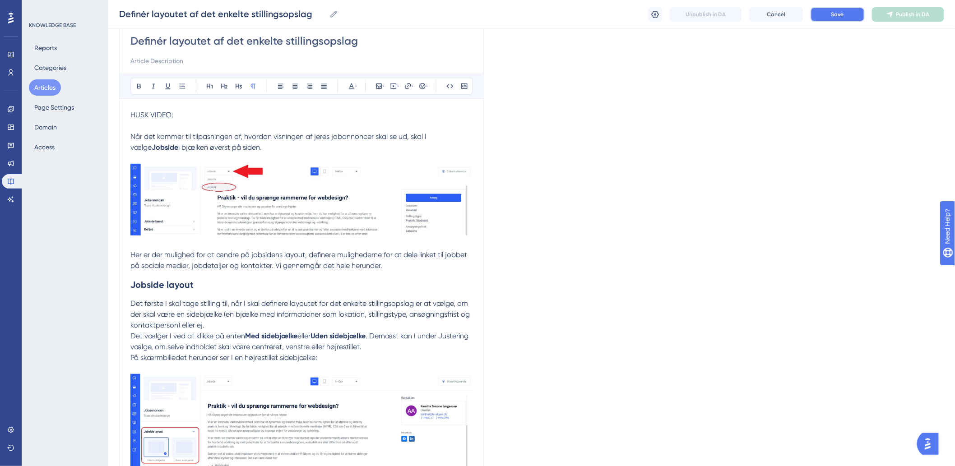
click at [831, 7] on button "Save" at bounding box center [838, 14] width 54 height 14
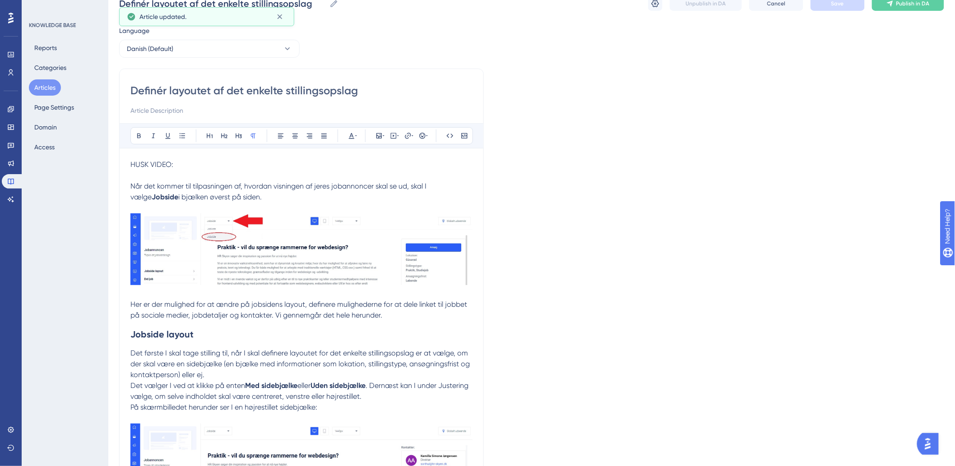
scroll to position [0, 0]
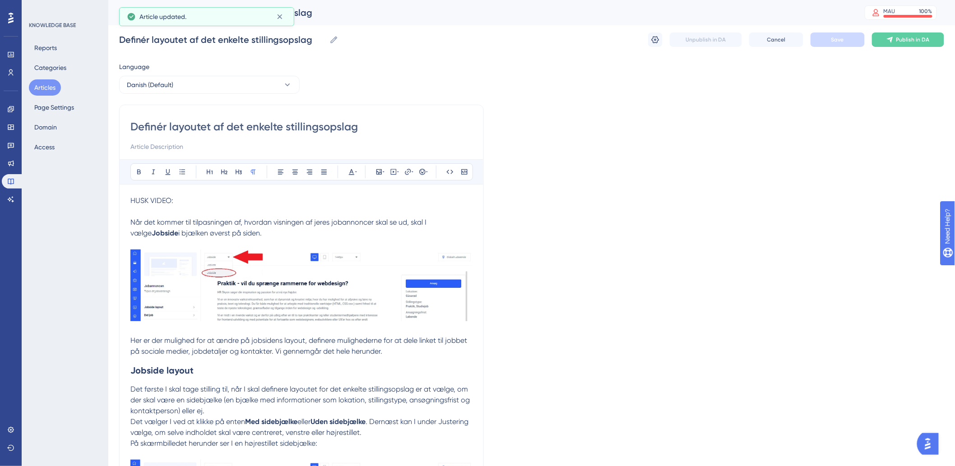
click at [41, 91] on button "Articles" at bounding box center [45, 87] width 32 height 16
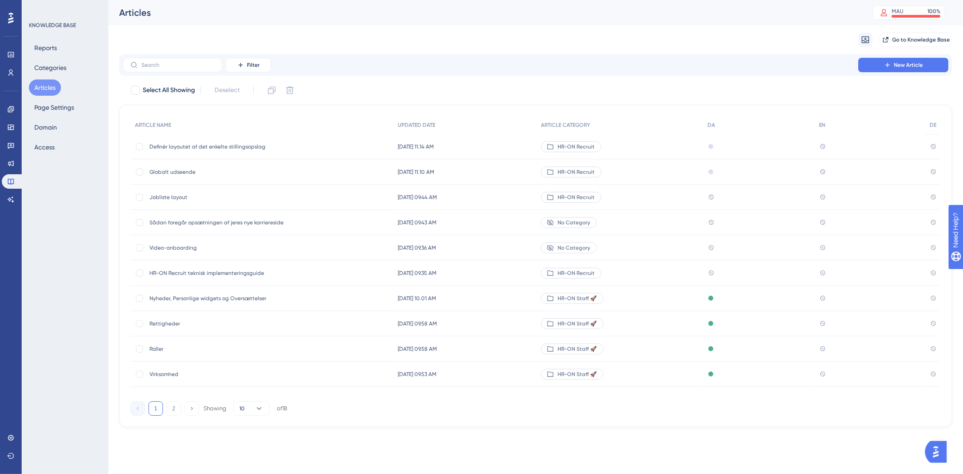
click at [589, 220] on span "No Category" at bounding box center [574, 222] width 33 height 7
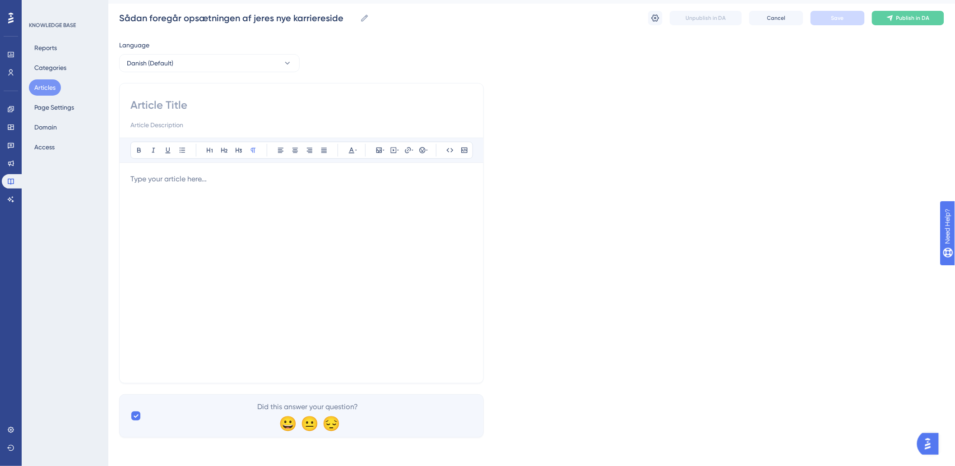
click at [289, 200] on div at bounding box center [301, 273] width 342 height 199
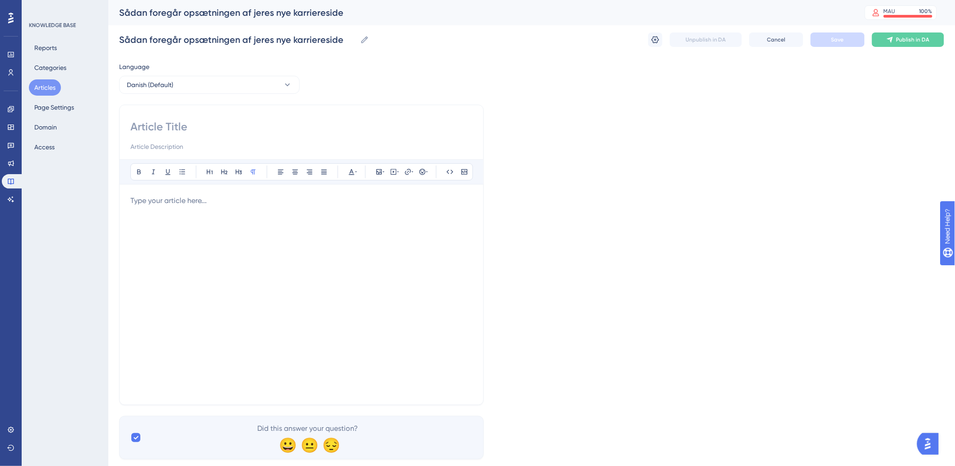
click at [287, 144] on input at bounding box center [301, 146] width 342 height 11
click at [277, 39] on input "Sådan foregår opsætningen af jeres nye karriereside" at bounding box center [237, 39] width 237 height 13
click at [251, 112] on div "Bold Italic Underline Bullet Point Heading 1 Heading 2 Heading 3 Normal Align L…" at bounding box center [301, 255] width 365 height 301
click at [312, 267] on div at bounding box center [301, 295] width 342 height 199
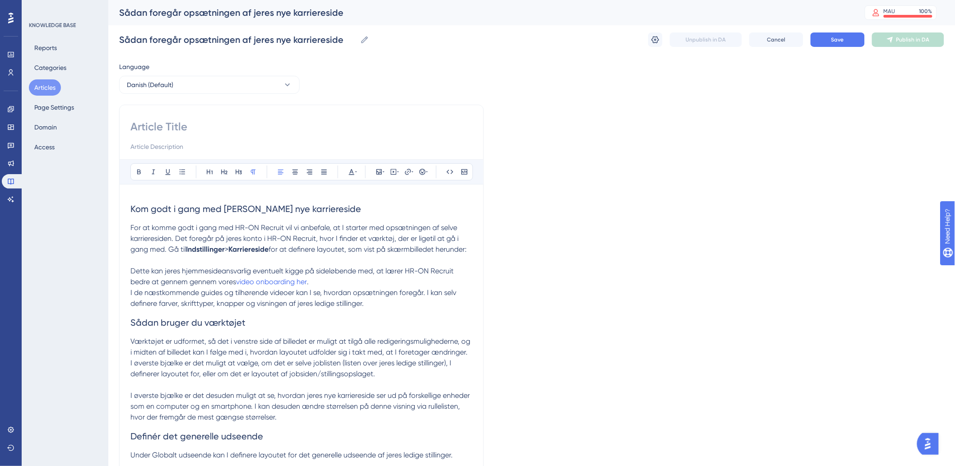
click at [213, 132] on input at bounding box center [301, 127] width 342 height 14
paste input "Sådan foregår opsætningen af jeres nye karriereside"
type input "Sådan foregår opsætningen af jeres nye karriereside"
click at [204, 286] on span "Dette kan jeres hjemmesideansvarlig eventuelt kigge på sideløbende med, at lære…" at bounding box center [292, 276] width 325 height 19
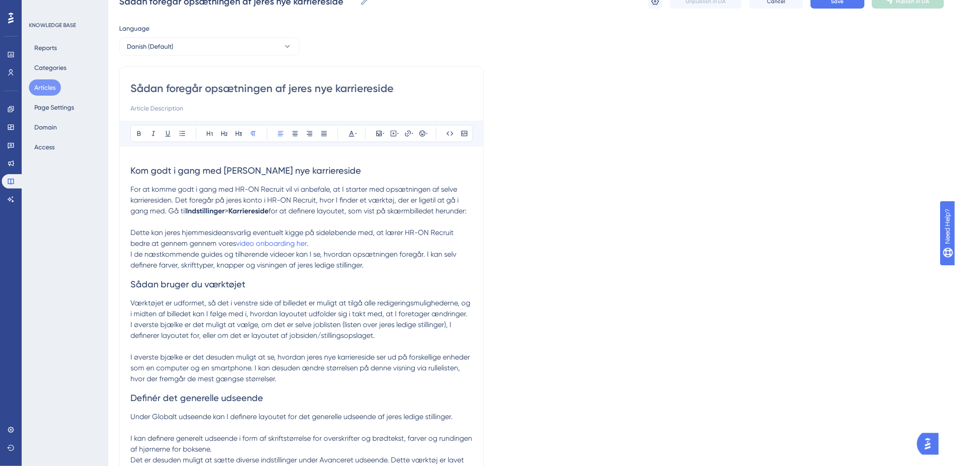
scroll to position [50, 0]
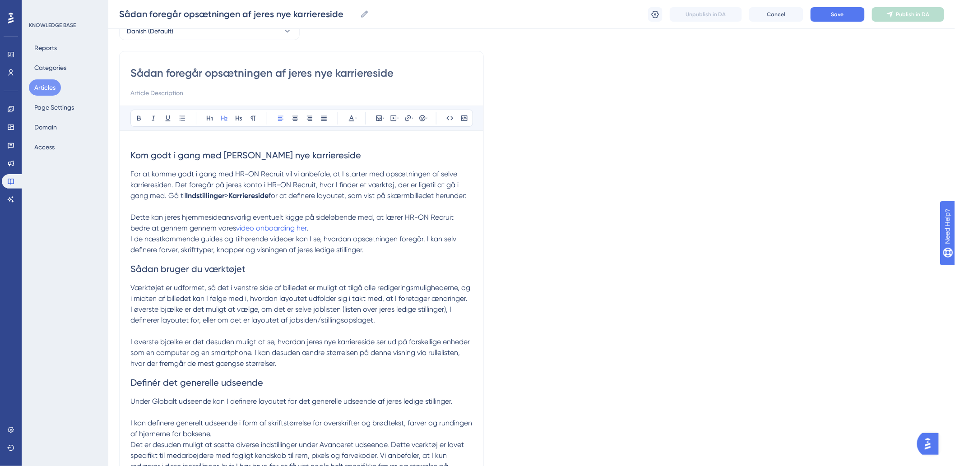
click at [130, 154] on span "Kom godt i gang med [PERSON_NAME] nye karriereside" at bounding box center [245, 155] width 231 height 11
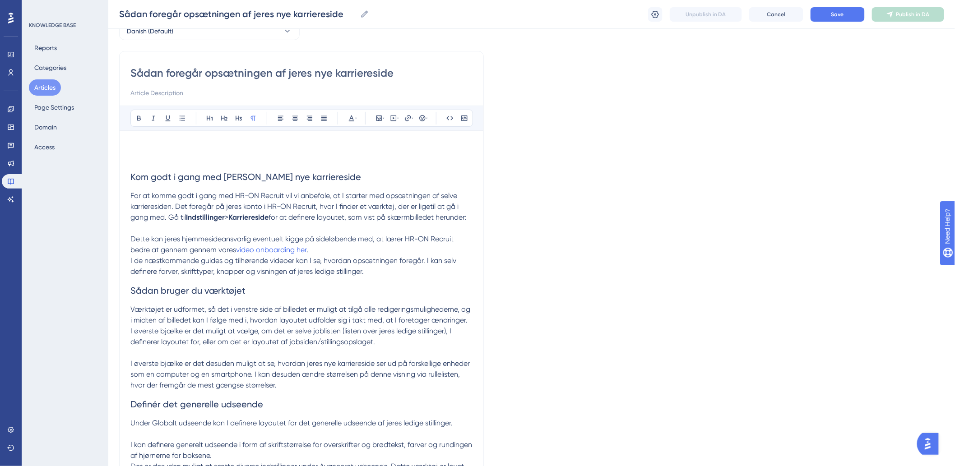
paste div
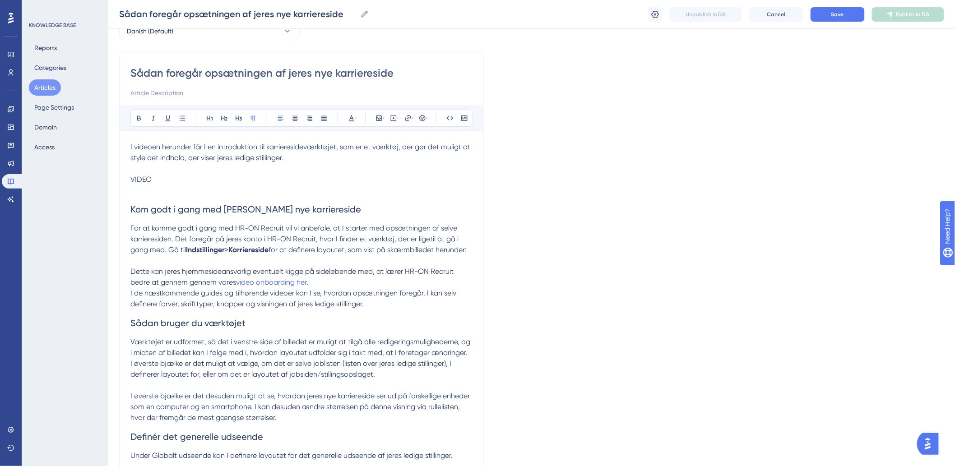
click at [220, 280] on span "Dette kan jeres hjemmesideansvarlig eventuelt kigge på sideløbende med, at lære…" at bounding box center [292, 276] width 325 height 19
click at [230, 266] on p at bounding box center [301, 261] width 342 height 11
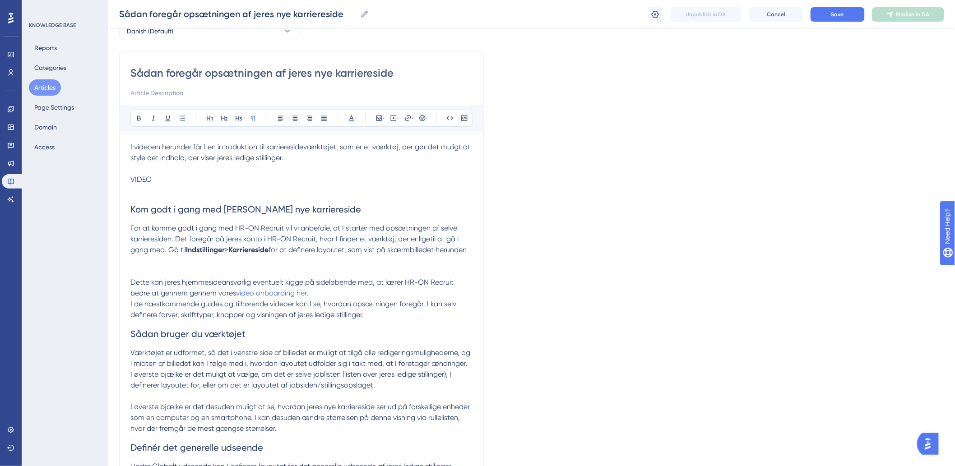
click at [268, 256] on p "For at komme godt i gang med HR-ON Recruit vil vi anbefale, at I starter med op…" at bounding box center [301, 239] width 342 height 33
click at [164, 277] on p at bounding box center [301, 267] width 342 height 22
click at [166, 269] on p at bounding box center [301, 267] width 342 height 22
click at [382, 117] on icon at bounding box center [379, 118] width 5 height 5
click at [390, 168] on button "Upload Image" at bounding box center [379, 161] width 99 height 14
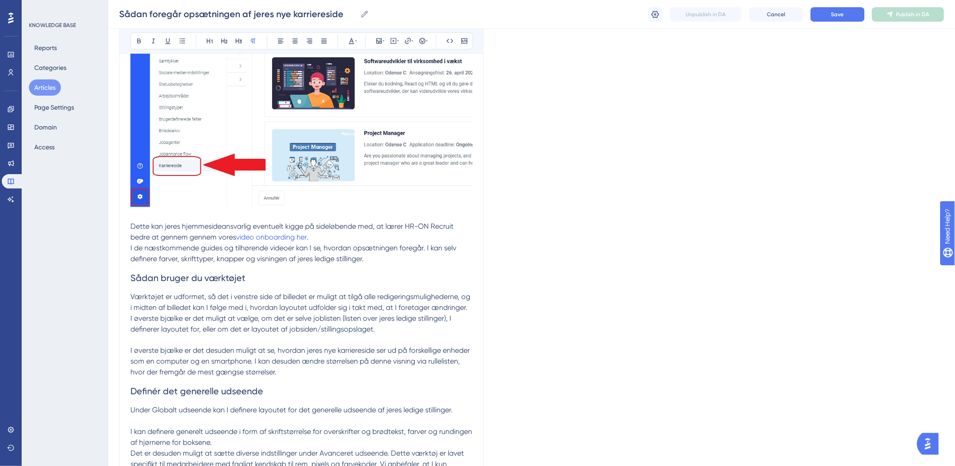
scroll to position [452, 0]
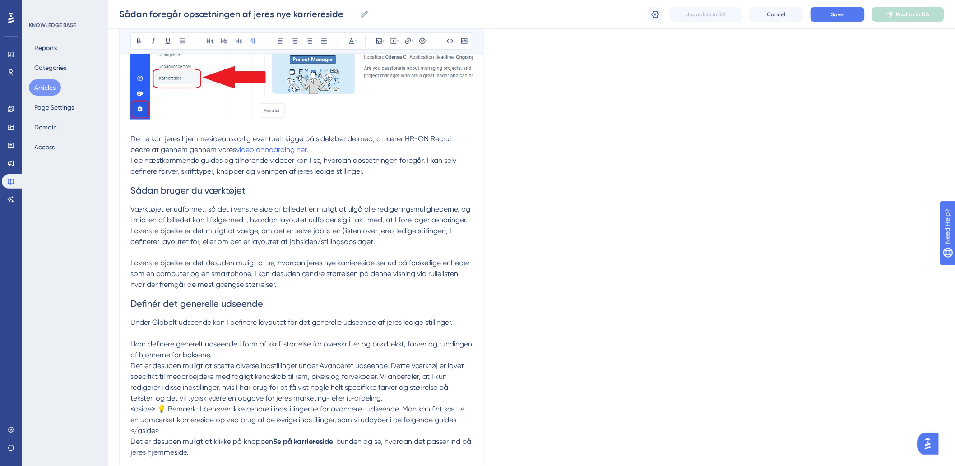
click at [215, 246] on span "I øverste bjælke er det muligt at vælge, om det er selve joblisten (listen over…" at bounding box center [291, 236] width 323 height 19
click at [217, 258] on p at bounding box center [301, 252] width 342 height 11
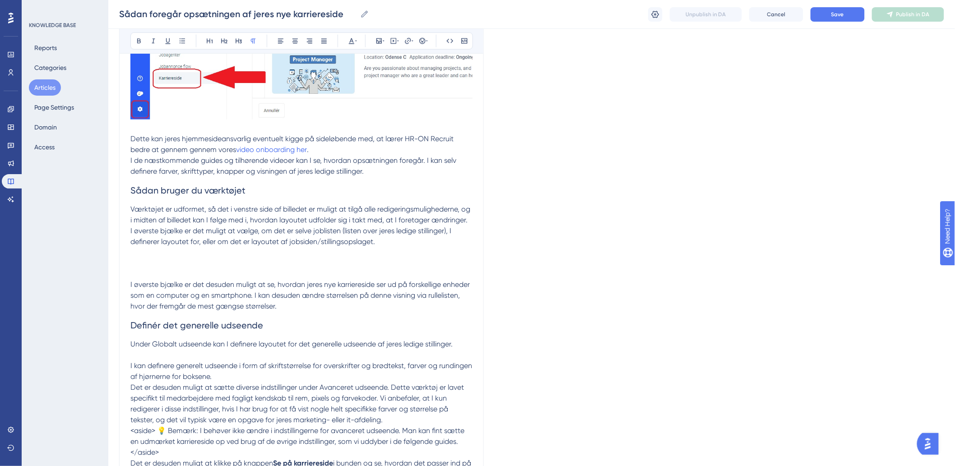
drag, startPoint x: 144, startPoint y: 275, endPoint x: 146, endPoint y: 285, distance: 10.5
click at [146, 280] on p at bounding box center [301, 263] width 342 height 33
click at [381, 39] on icon at bounding box center [379, 40] width 7 height 7
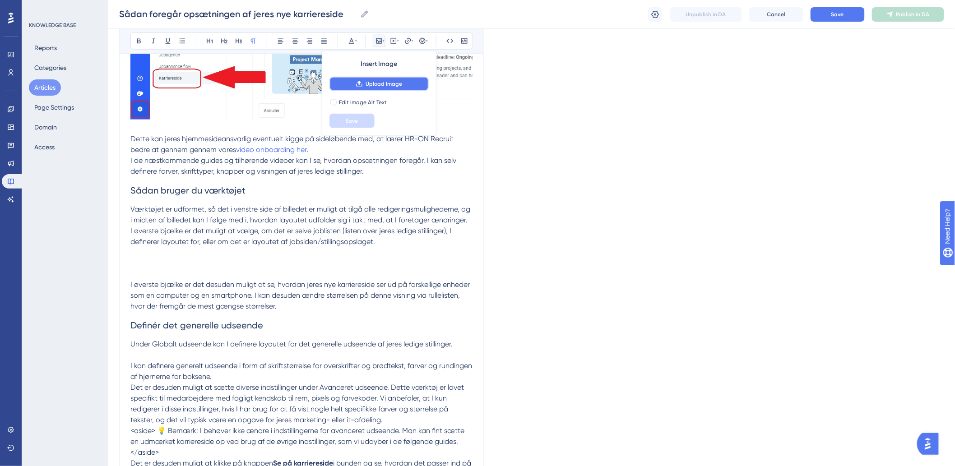
click at [358, 84] on icon at bounding box center [359, 83] width 7 height 7
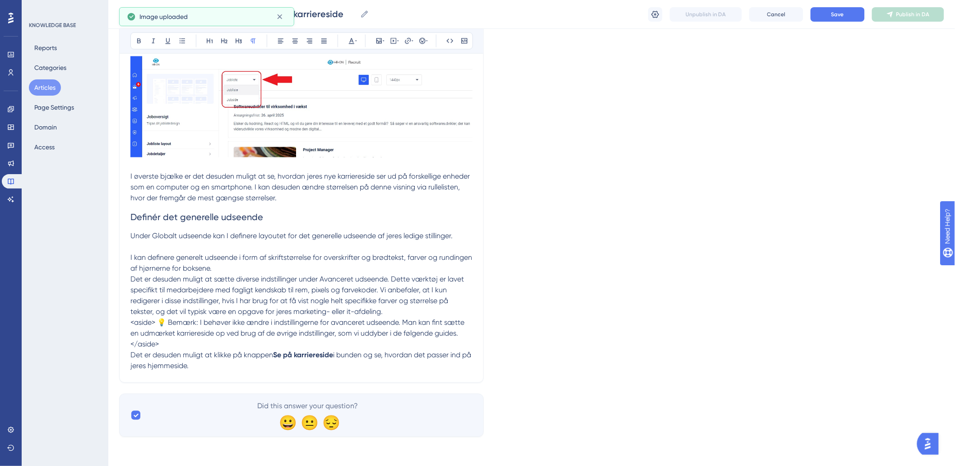
scroll to position [675, 0]
click at [168, 245] on p at bounding box center [301, 247] width 342 height 11
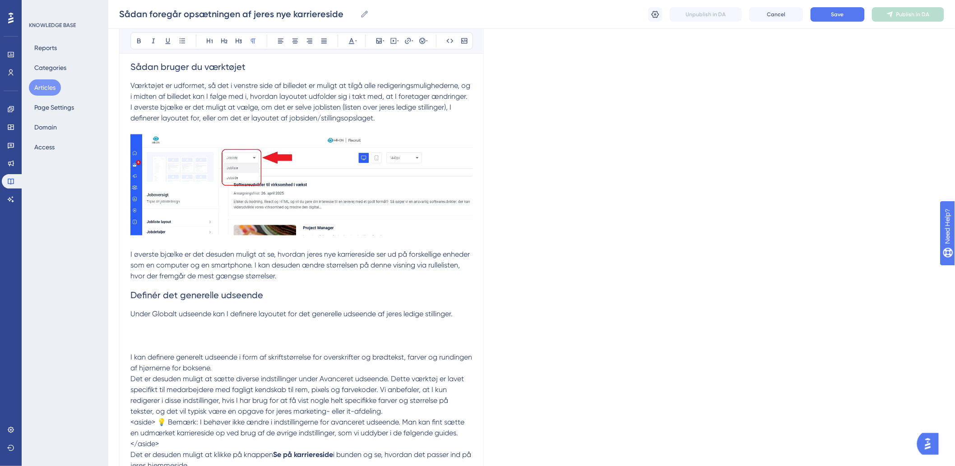
scroll to position [574, 0]
click at [377, 41] on icon at bounding box center [379, 40] width 5 height 5
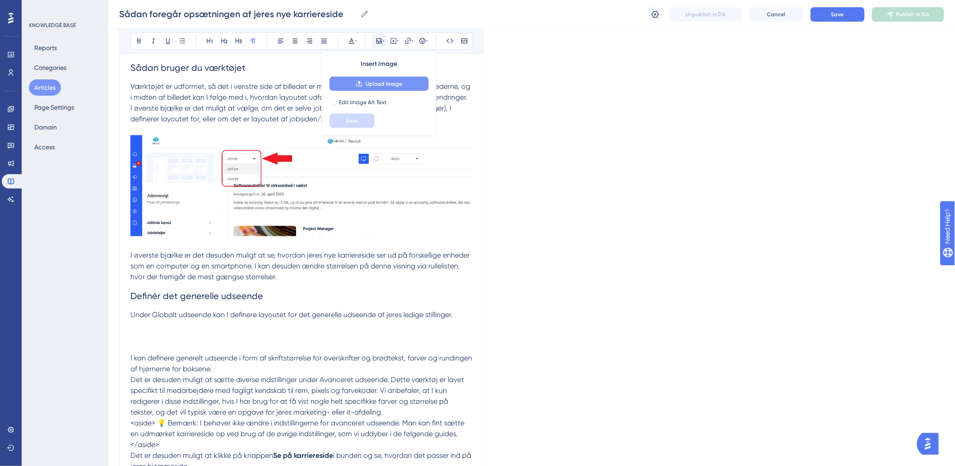
click at [377, 78] on button "Upload Image" at bounding box center [379, 84] width 99 height 14
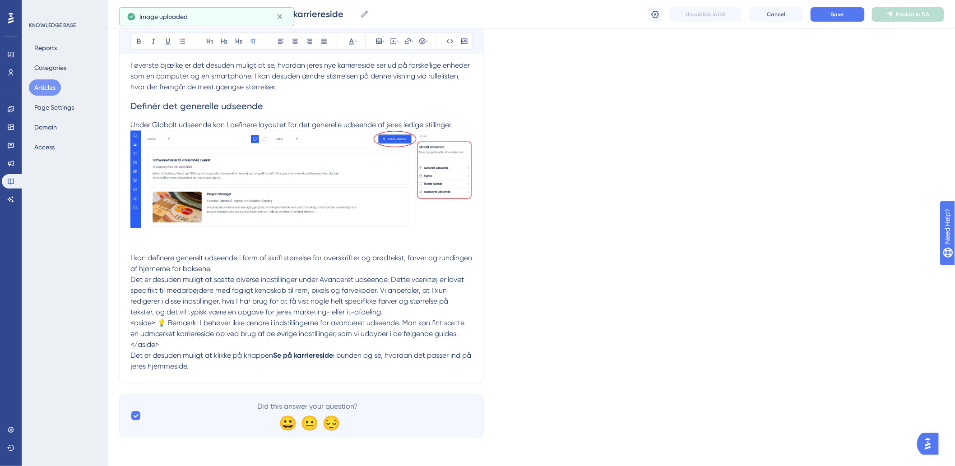
scroll to position [787, 0]
drag, startPoint x: 158, startPoint y: 322, endPoint x: 93, endPoint y: 323, distance: 65.0
drag, startPoint x: 172, startPoint y: 346, endPoint x: 116, endPoint y: 344, distance: 56.0
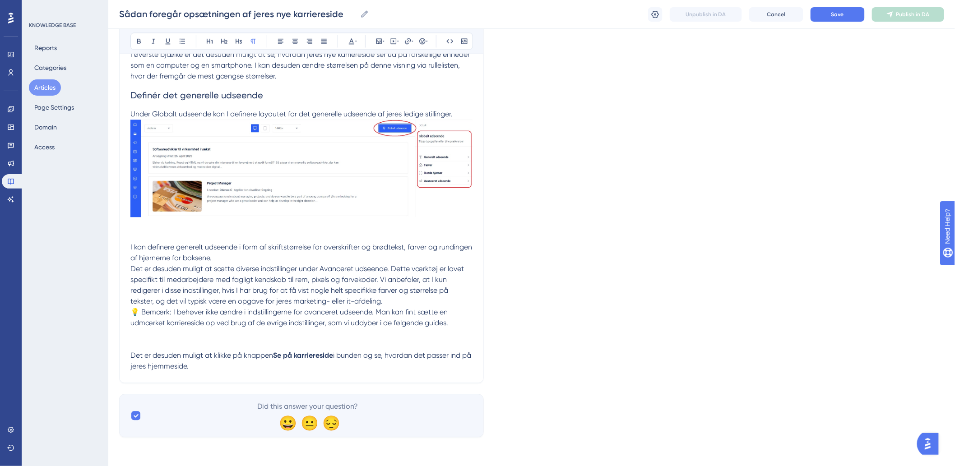
click at [452, 297] on span "Det er desuden muligt at sætte diverse indstillinger under Avanceret udseende. …" at bounding box center [297, 285] width 335 height 41
click at [384, 306] on span "Det er desuden muligt at sætte diverse indstillinger under Avanceret udseende. …" at bounding box center [297, 285] width 335 height 41
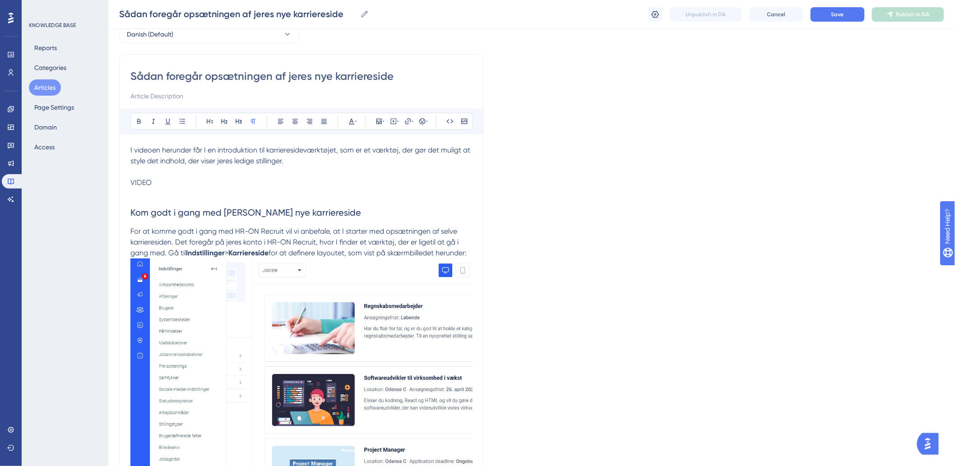
scroll to position [0, 0]
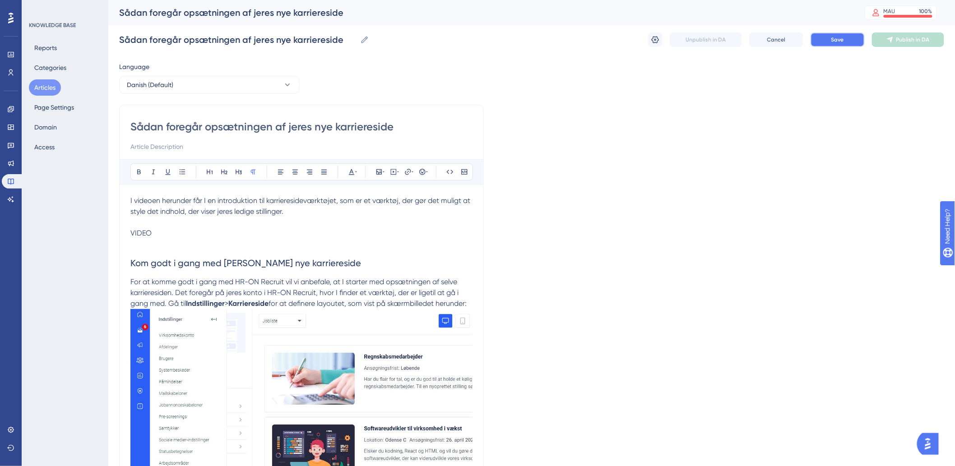
click at [836, 37] on span "Save" at bounding box center [838, 39] width 13 height 7
click at [647, 42] on div "Sådan foregår opsætningen af jeres nye karriereside Sådan foregår opsætningen a…" at bounding box center [531, 39] width 825 height 29
click at [653, 38] on icon at bounding box center [656, 39] width 8 height 7
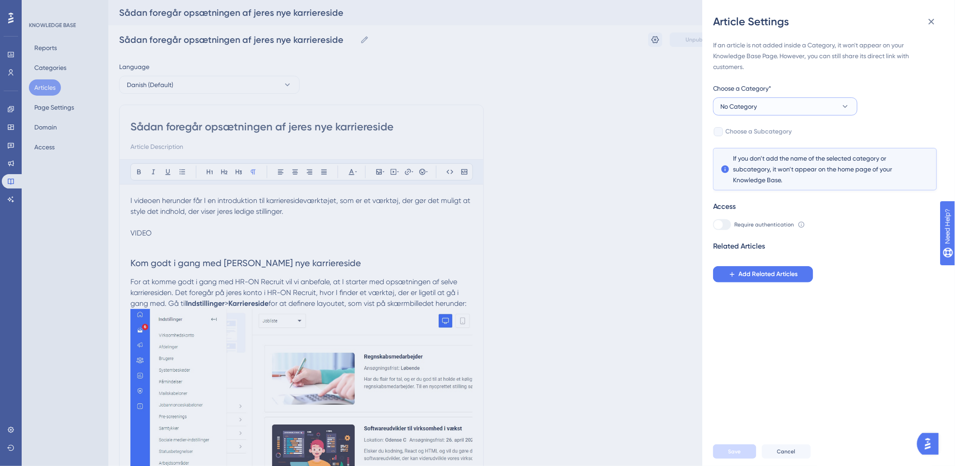
click at [767, 106] on button "No Category" at bounding box center [785, 107] width 144 height 18
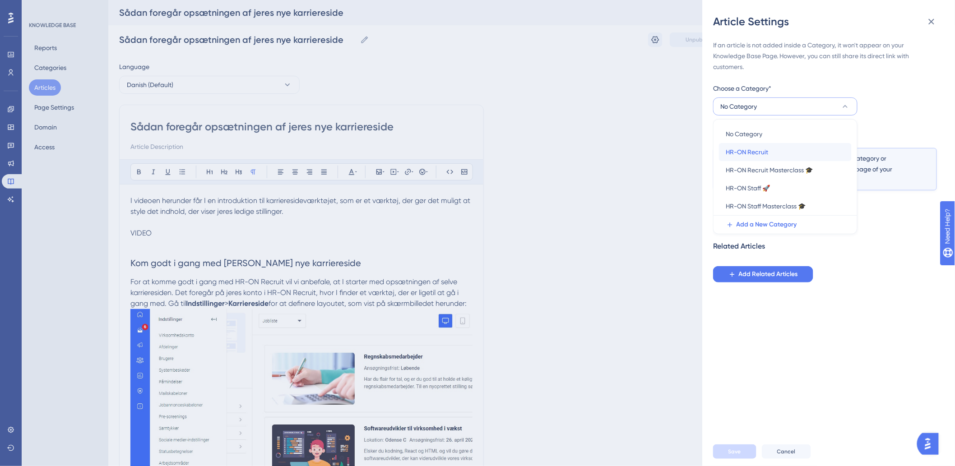
click at [760, 148] on span "HR-ON Recruit" at bounding box center [747, 152] width 42 height 11
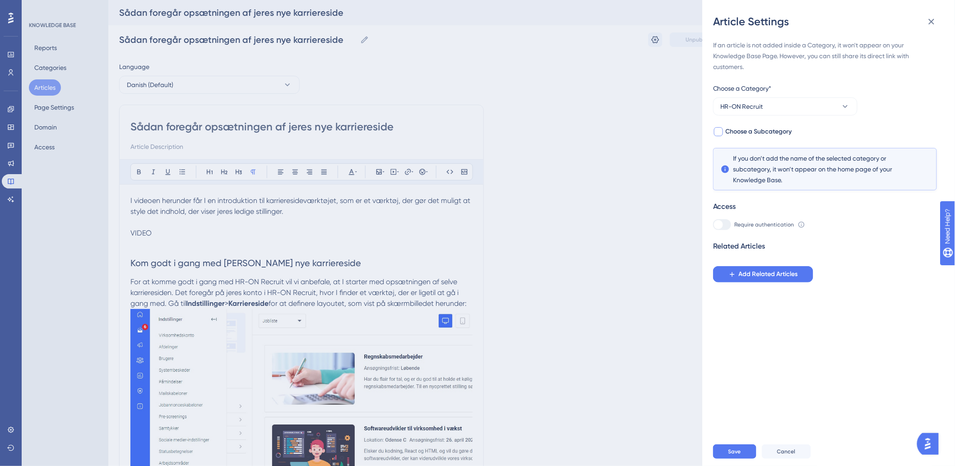
click at [752, 133] on span "Choose a Subcategory" at bounding box center [759, 131] width 66 height 11
checkbox input "true"
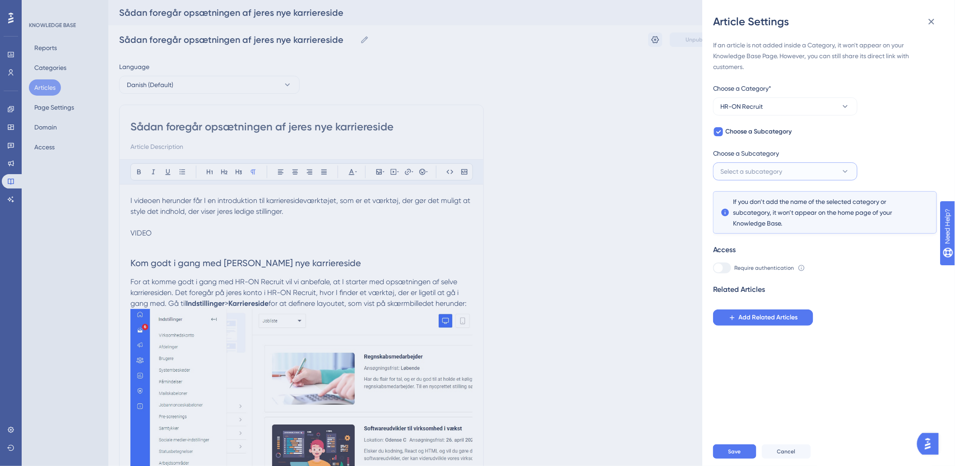
click at [755, 166] on span "Select a subcategory" at bounding box center [752, 171] width 62 height 11
click at [757, 199] on span "Getting started 👋" at bounding box center [753, 199] width 54 height 11
click at [730, 456] on span "Save" at bounding box center [735, 451] width 13 height 7
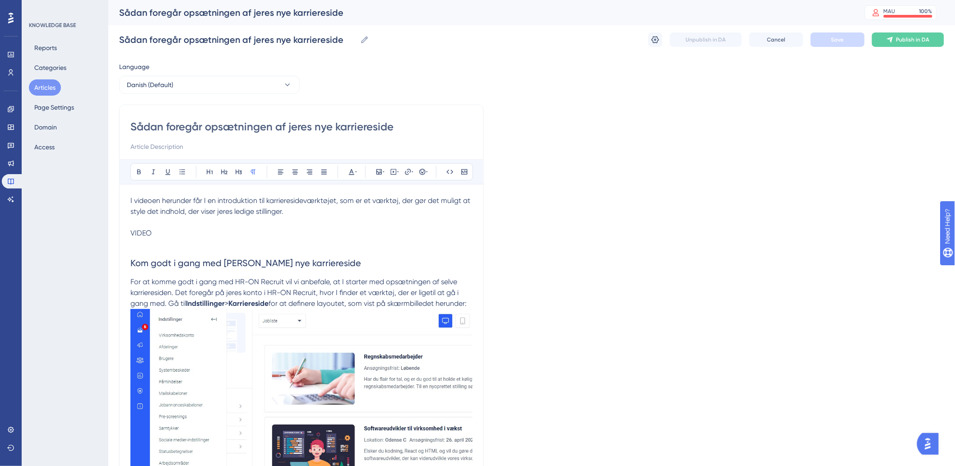
click at [49, 79] on button "Articles" at bounding box center [45, 87] width 32 height 16
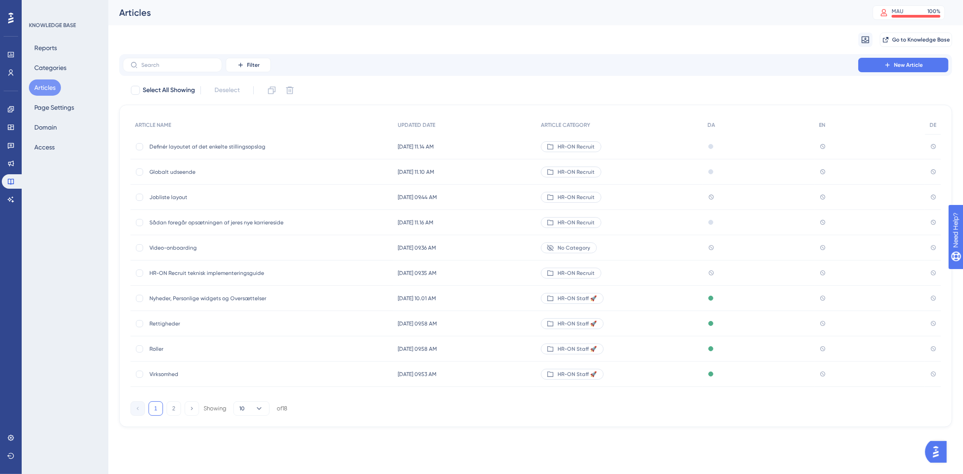
click at [202, 223] on span "Sådan foregår opsætningen af jeres nye karriereside" at bounding box center [221, 222] width 144 height 7
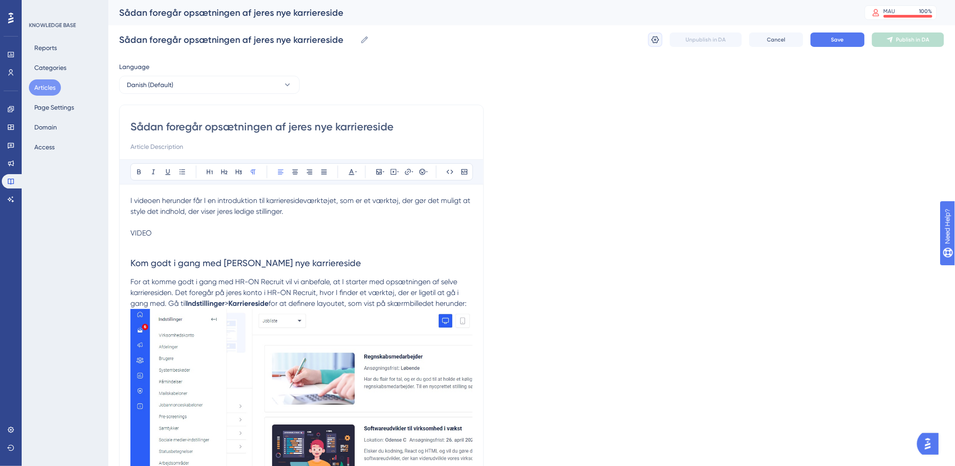
click at [651, 41] on button at bounding box center [655, 40] width 14 height 14
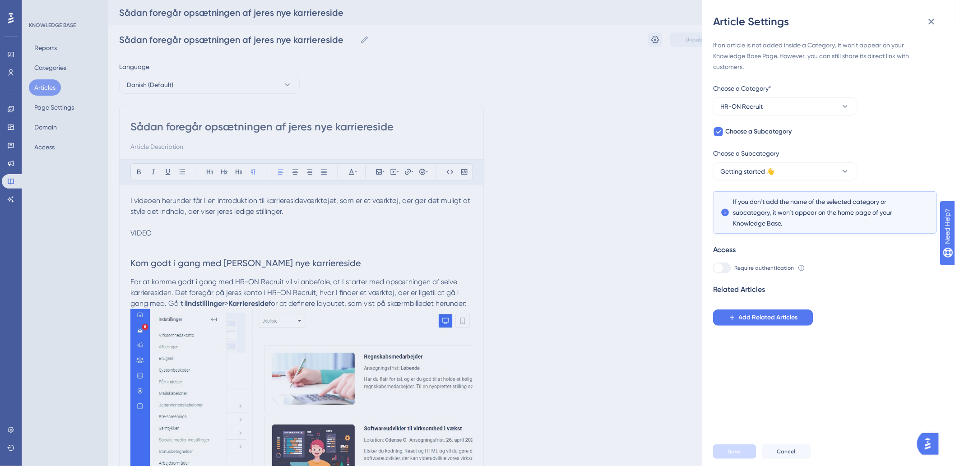
click at [0, 0] on div "Article Settings If an article is not added inside a Category, it won't appear …" at bounding box center [0, 0] width 0 height 0
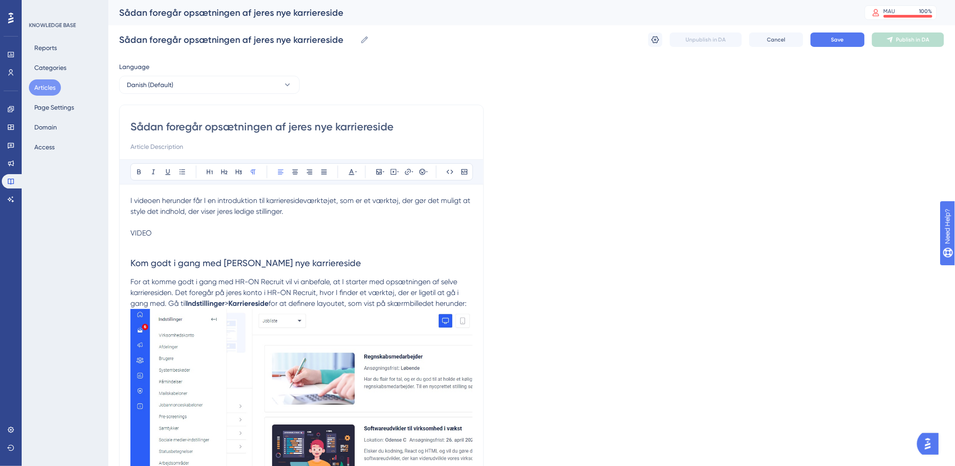
click at [35, 82] on button "Articles" at bounding box center [45, 87] width 32 height 16
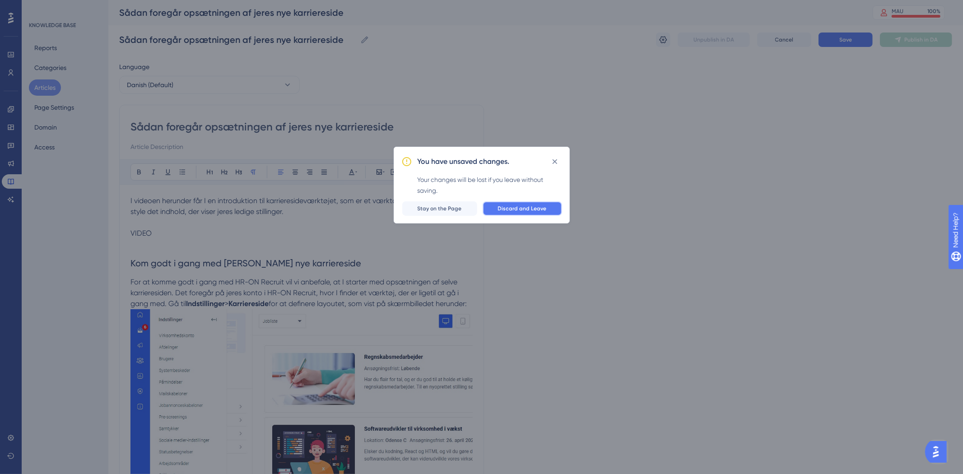
click at [526, 205] on button "Discard and Leave" at bounding box center [522, 208] width 79 height 14
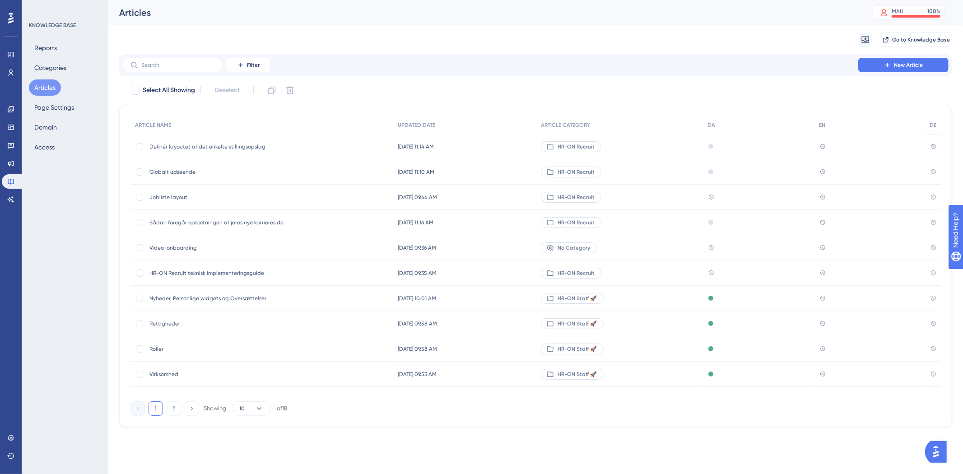
click at [595, 242] on div "No Category" at bounding box center [569, 247] width 56 height 11
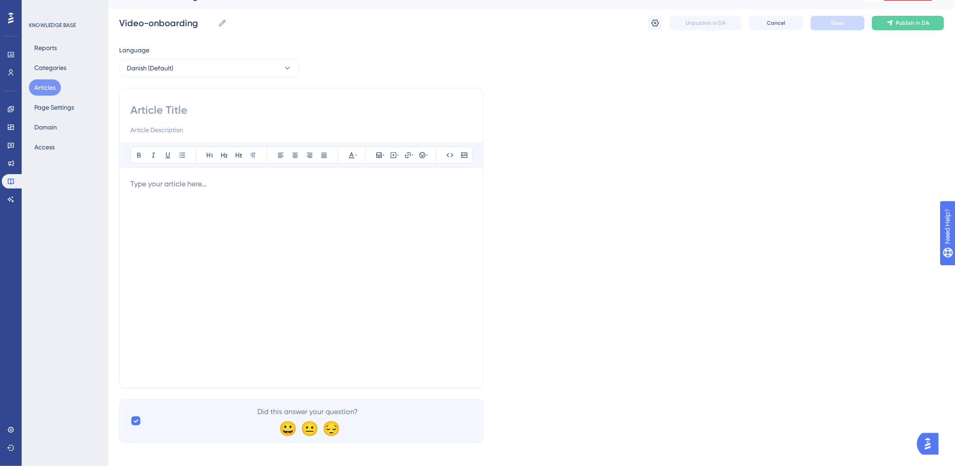
scroll to position [22, 0]
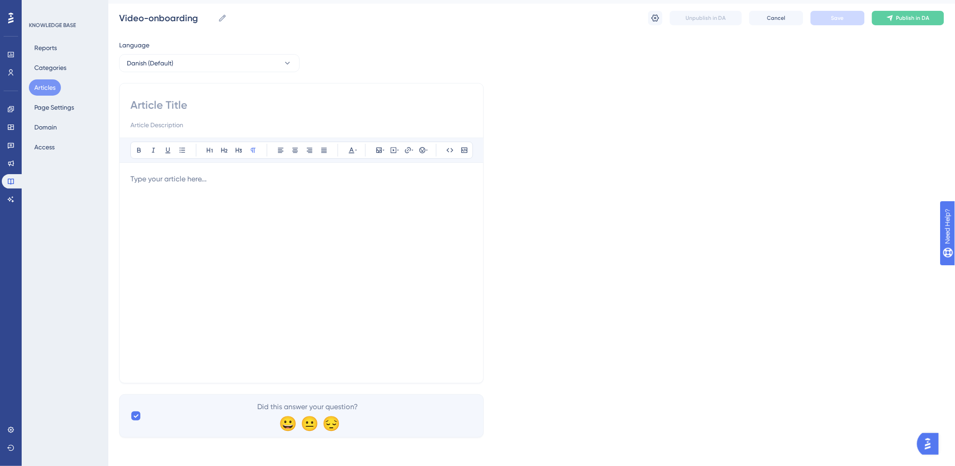
click at [241, 210] on div at bounding box center [301, 273] width 342 height 199
click at [43, 92] on button "Articles" at bounding box center [45, 87] width 32 height 16
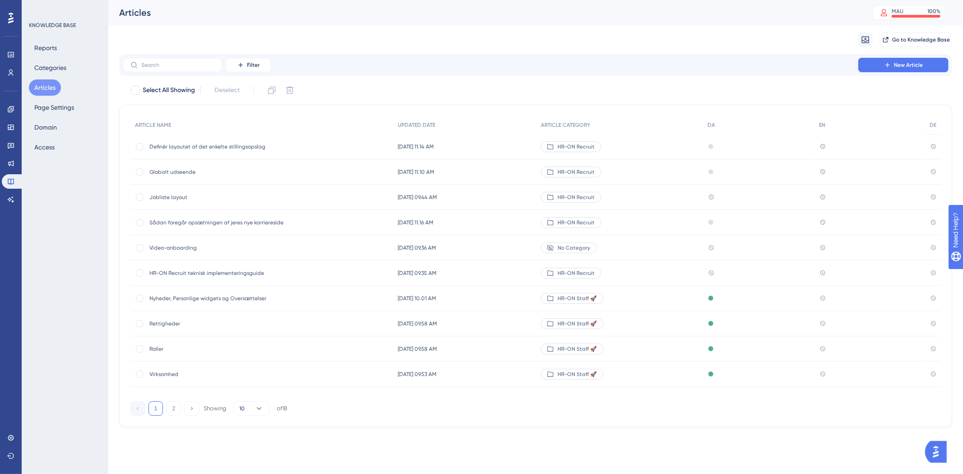
click at [591, 147] on span "HR-ON Recruit" at bounding box center [576, 146] width 37 height 7
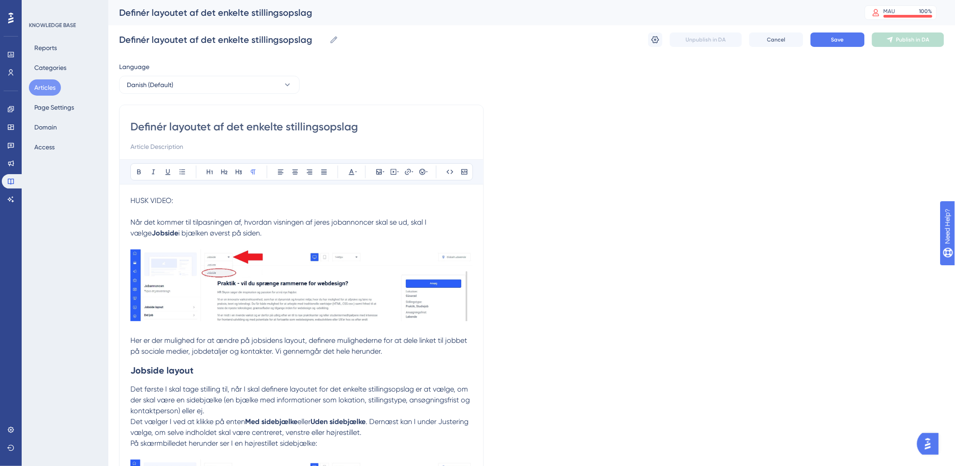
click at [34, 87] on button "Articles" at bounding box center [45, 87] width 32 height 16
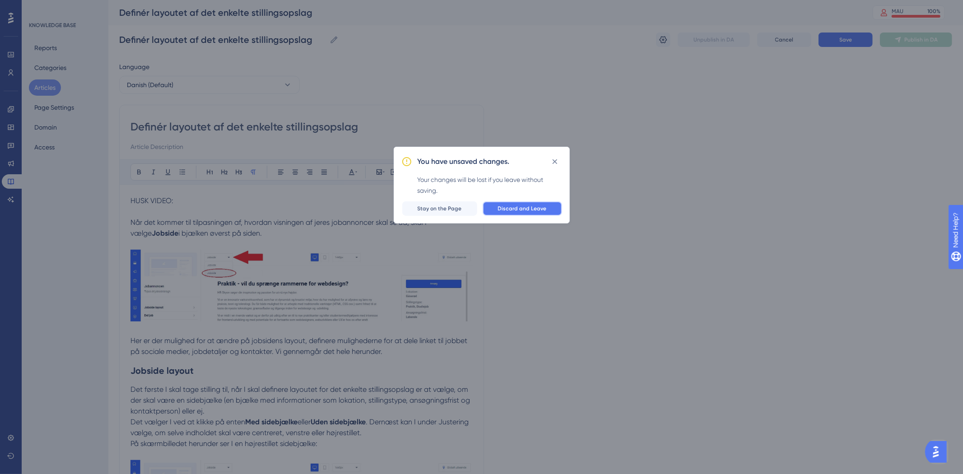
click at [532, 204] on button "Discard and Leave" at bounding box center [522, 208] width 79 height 14
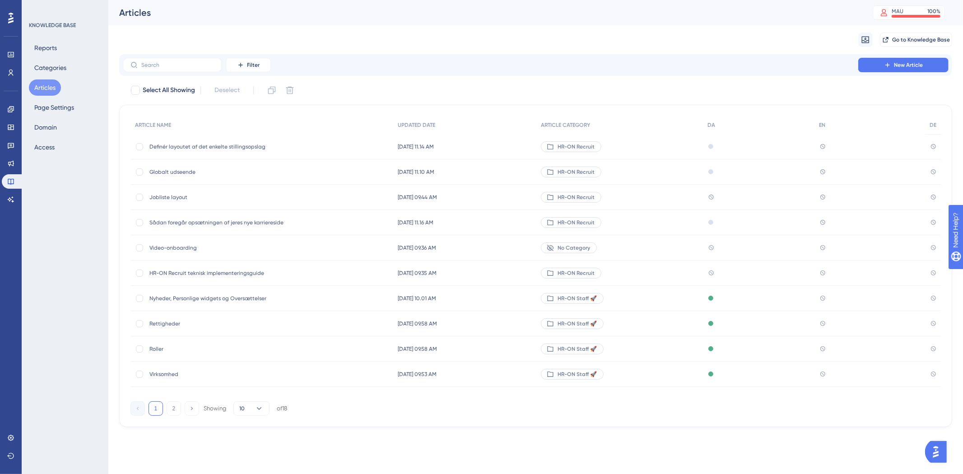
click at [175, 405] on button "2" at bounding box center [174, 408] width 14 height 14
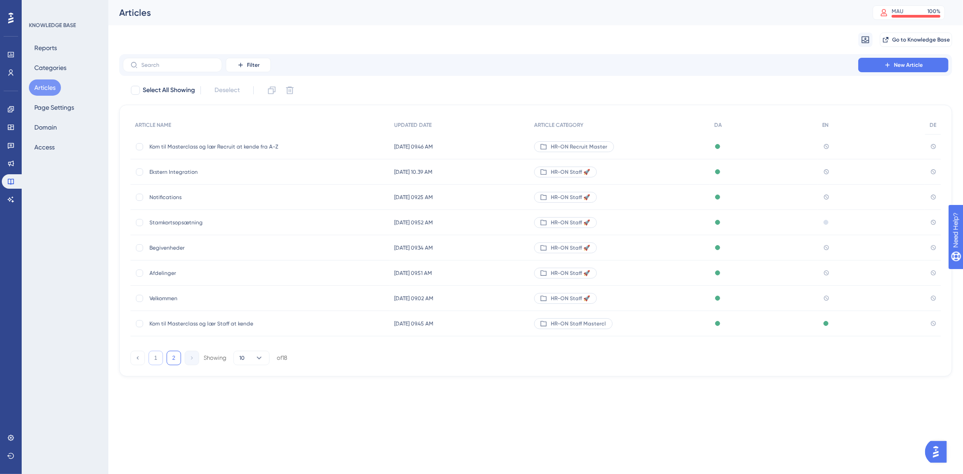
click at [158, 357] on button "1" at bounding box center [156, 358] width 14 height 14
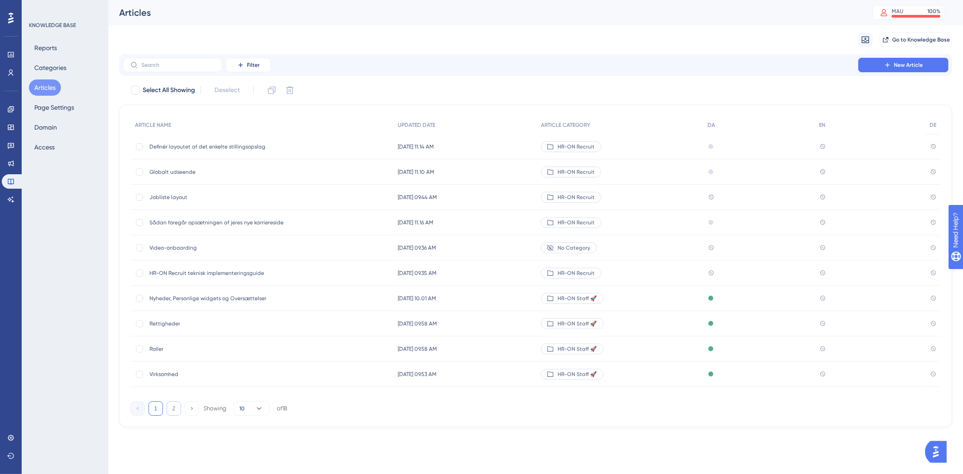
click at [173, 405] on button "2" at bounding box center [174, 408] width 14 height 14
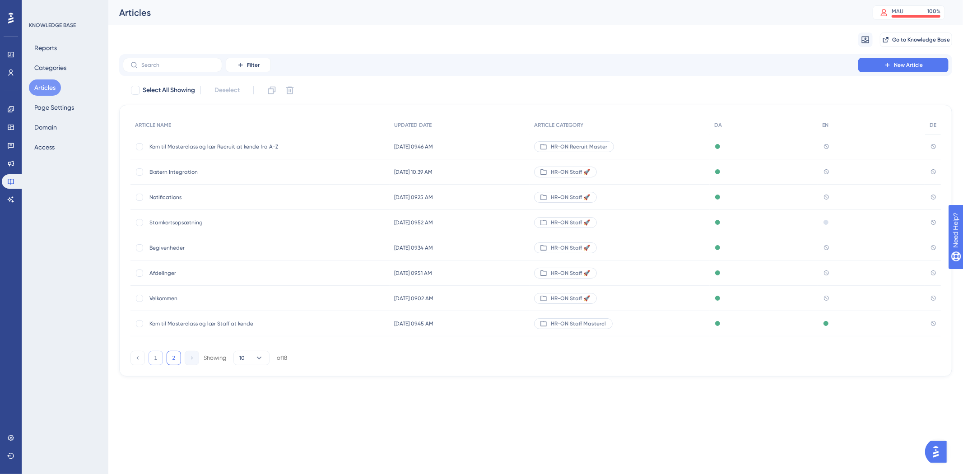
click at [157, 363] on button "1" at bounding box center [156, 358] width 14 height 14
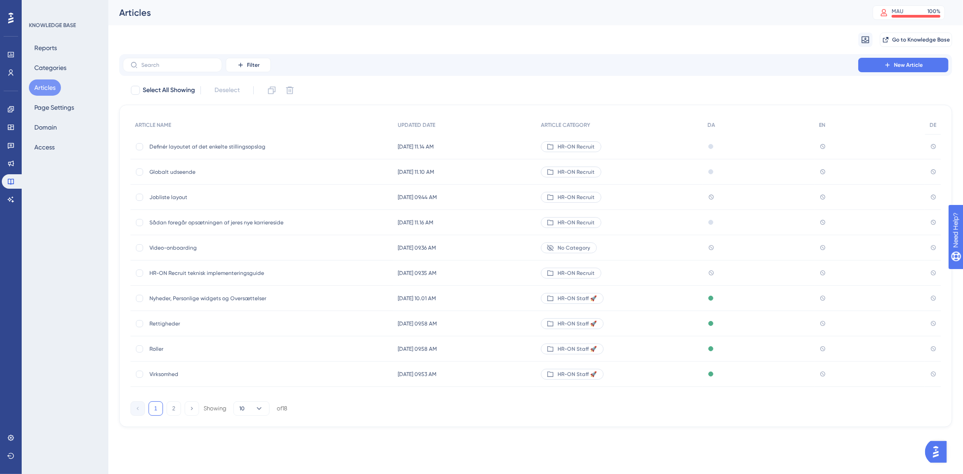
click at [213, 217] on div "Sådan foregår opsætningen af jeres nye karriereside Sådan foregår opsætningen a…" at bounding box center [221, 222] width 144 height 25
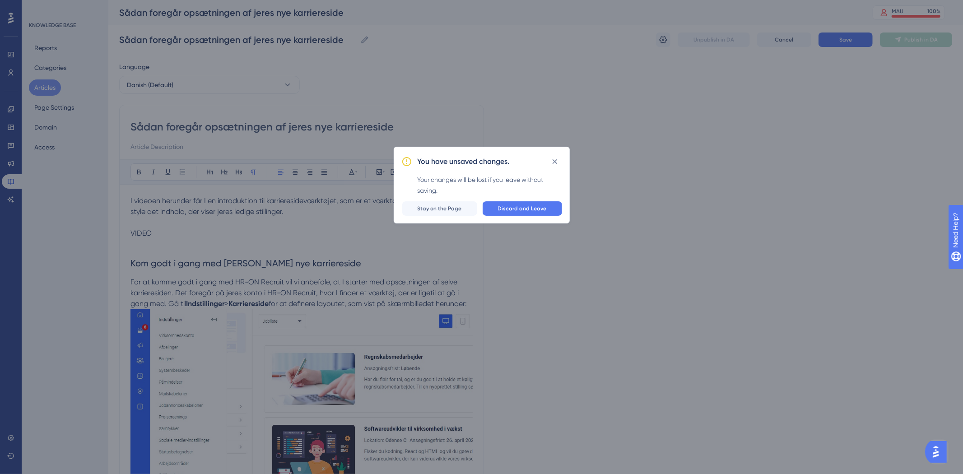
click at [669, 211] on div "You have unsaved changes. Your changes will be lost if you leave without saving…" at bounding box center [481, 237] width 963 height 474
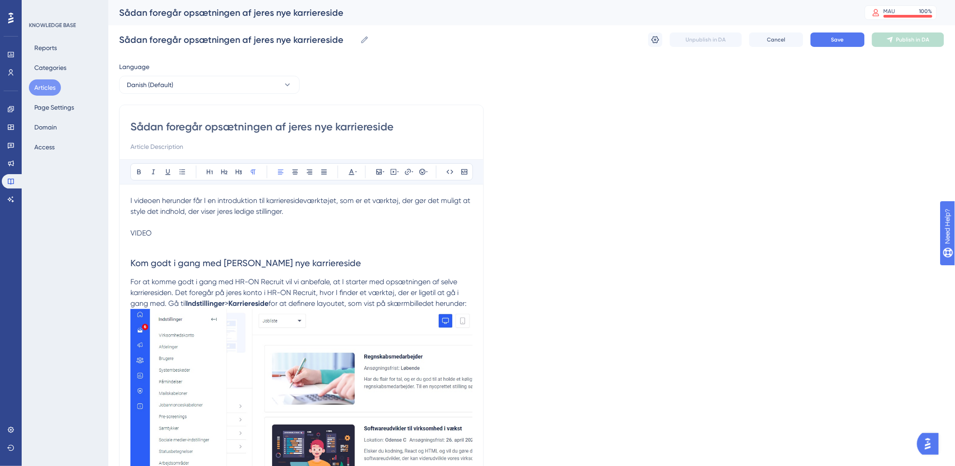
click at [37, 78] on div "Reports Categories Articles Page Settings Domain Access" at bounding box center [65, 98] width 73 height 116
click at [38, 86] on button "Articles" at bounding box center [45, 87] width 32 height 16
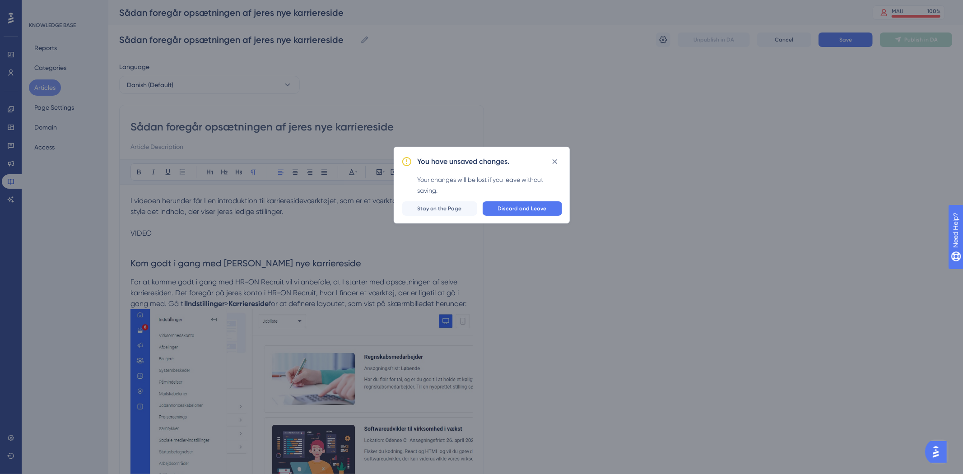
click at [566, 214] on div "You have unsaved changes. Your changes will be lost if you leave without saving…" at bounding box center [482, 185] width 176 height 77
click at [539, 214] on button "Discard and Leave" at bounding box center [522, 208] width 79 height 14
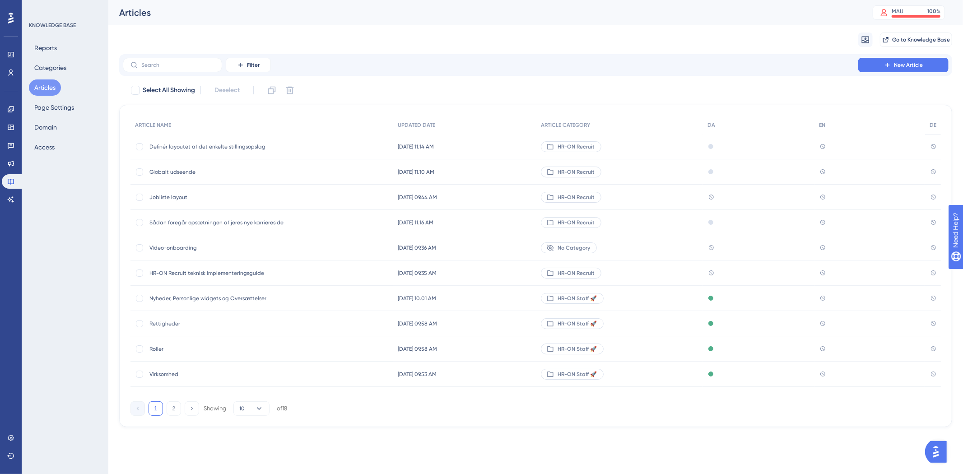
click at [231, 274] on span "HR-ON Recruit teknisk implementeringsguide" at bounding box center [221, 273] width 144 height 7
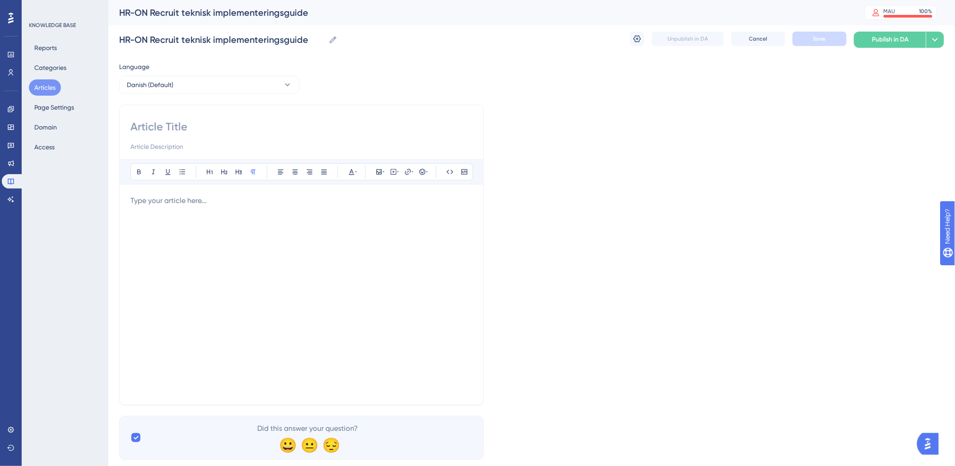
click at [237, 204] on p at bounding box center [301, 201] width 342 height 11
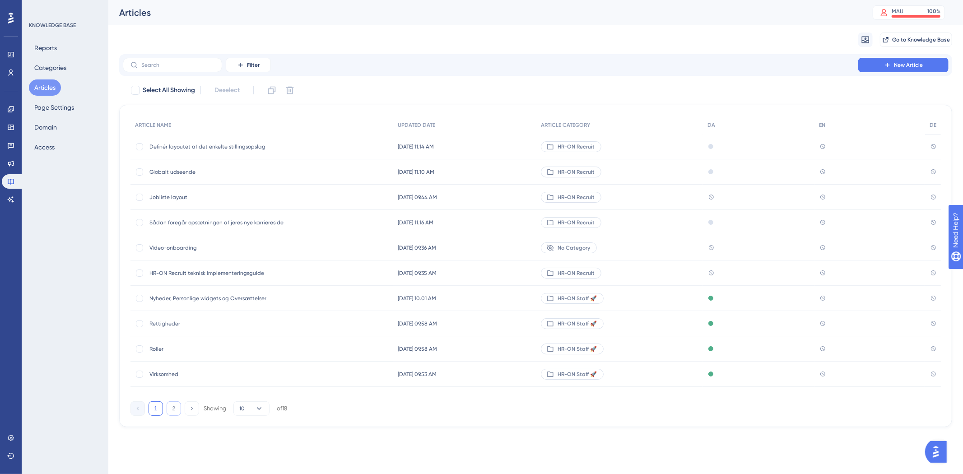
click at [170, 404] on button "2" at bounding box center [174, 408] width 14 height 14
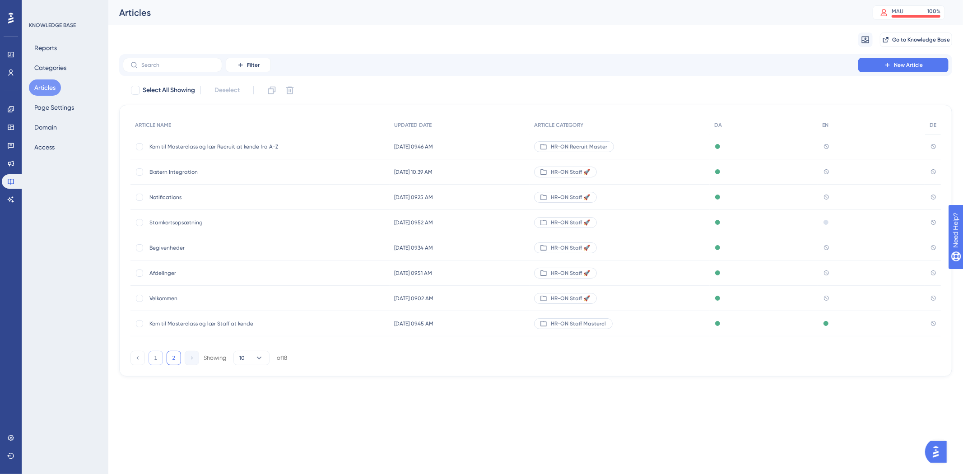
click at [158, 361] on button "1" at bounding box center [156, 358] width 14 height 14
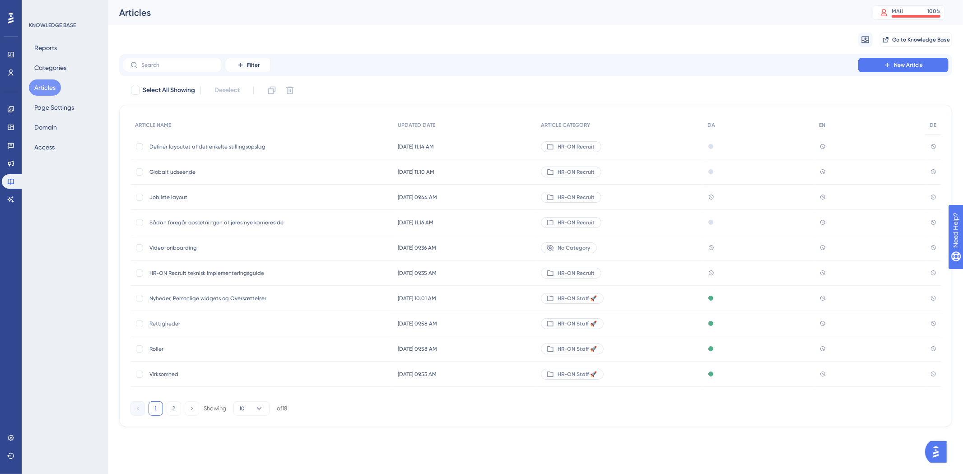
click at [200, 270] on span "HR-ON Recruit teknisk implementeringsguide" at bounding box center [221, 273] width 144 height 7
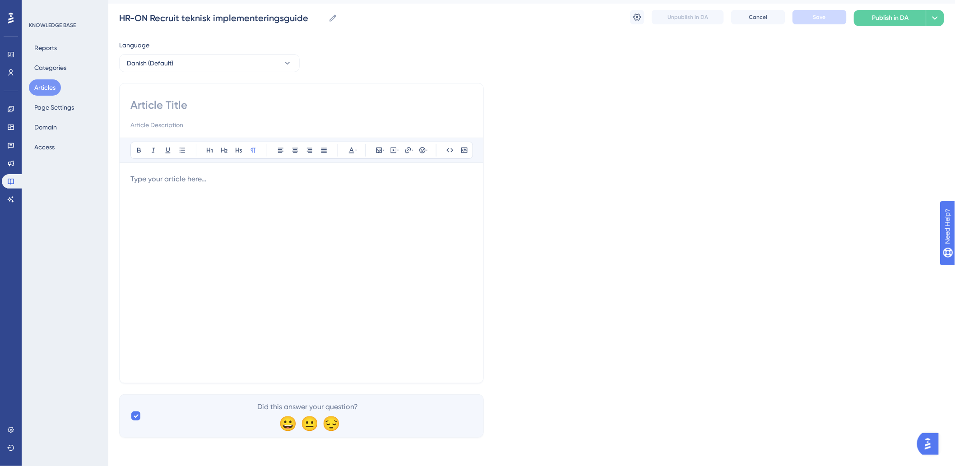
click at [391, 233] on div at bounding box center [301, 273] width 342 height 199
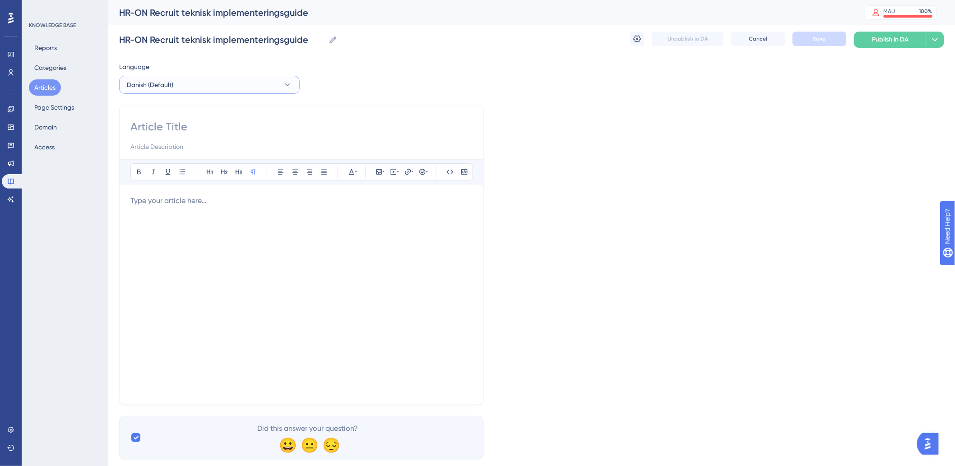
drag, startPoint x: 269, startPoint y: 92, endPoint x: 272, endPoint y: 87, distance: 5.9
click at [270, 90] on button "Danish (Default)" at bounding box center [209, 85] width 181 height 18
click at [272, 87] on button "Danish (Default)" at bounding box center [209, 85] width 181 height 18
click at [231, 83] on button "Danish (Default)" at bounding box center [209, 85] width 181 height 18
click at [179, 135] on button "English English Draft" at bounding box center [209, 130] width 169 height 18
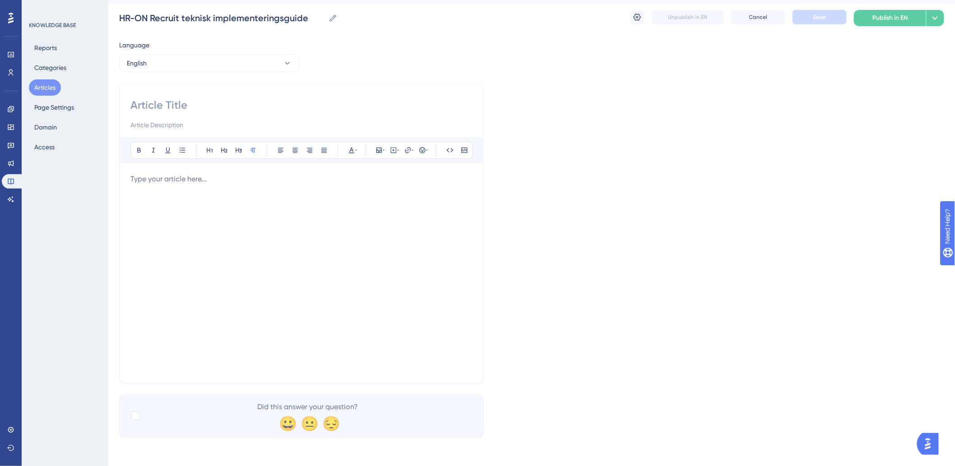
click at [253, 251] on div at bounding box center [301, 273] width 342 height 199
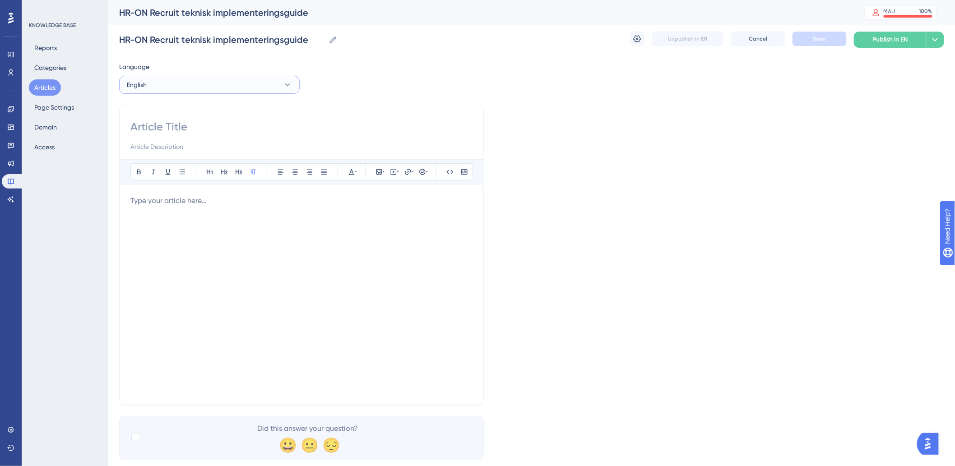
click at [233, 84] on button "English" at bounding box center [209, 85] width 181 height 18
click at [199, 110] on button "Danish (Default) Danish (Default) Draft" at bounding box center [209, 112] width 169 height 18
checkbox input "true"
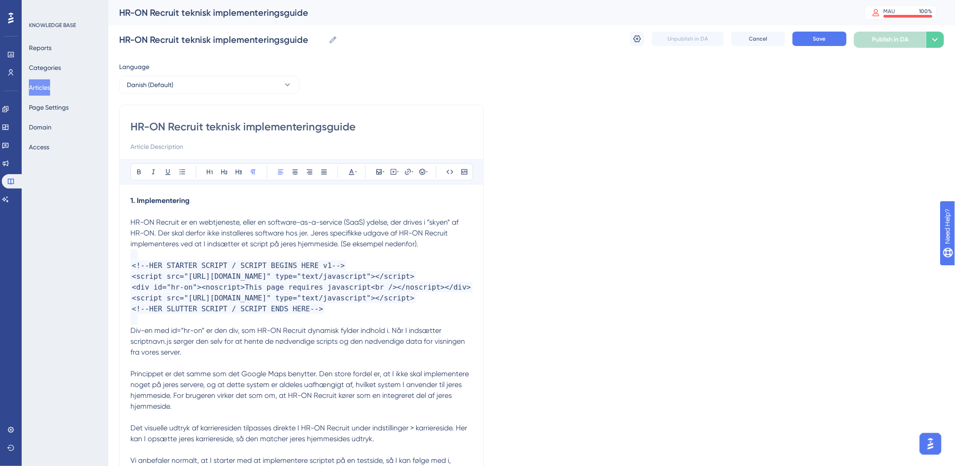
click at [250, 238] on p "1. Implementering HR-ON Recruit er en webtjeneste, eller en software-as-a-servi…" at bounding box center [301, 223] width 342 height 54
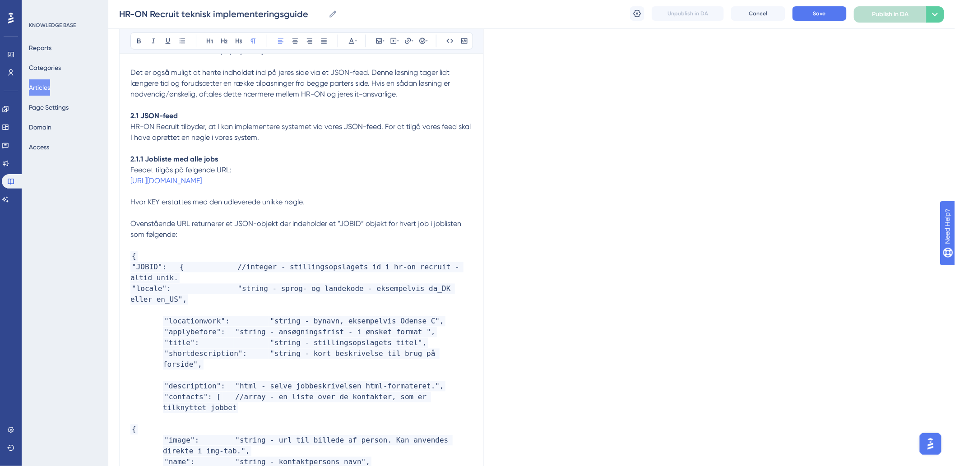
scroll to position [401, 0]
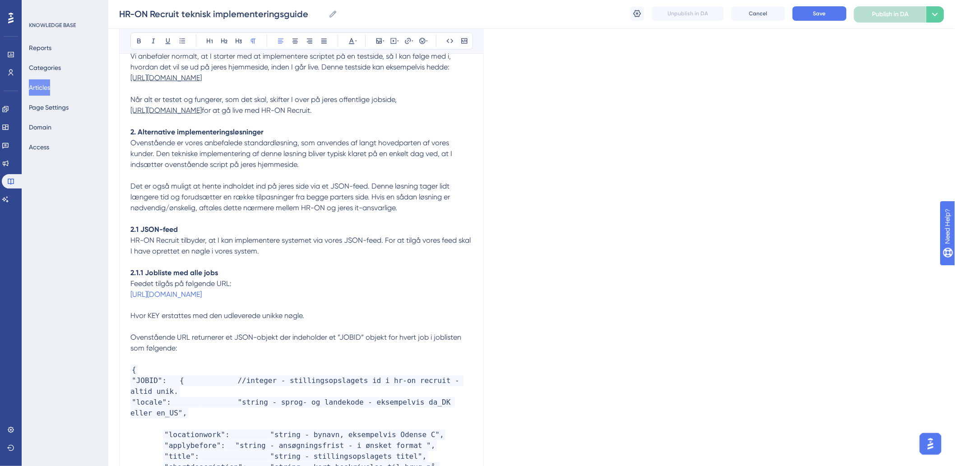
click at [50, 92] on button "Articles" at bounding box center [39, 87] width 21 height 16
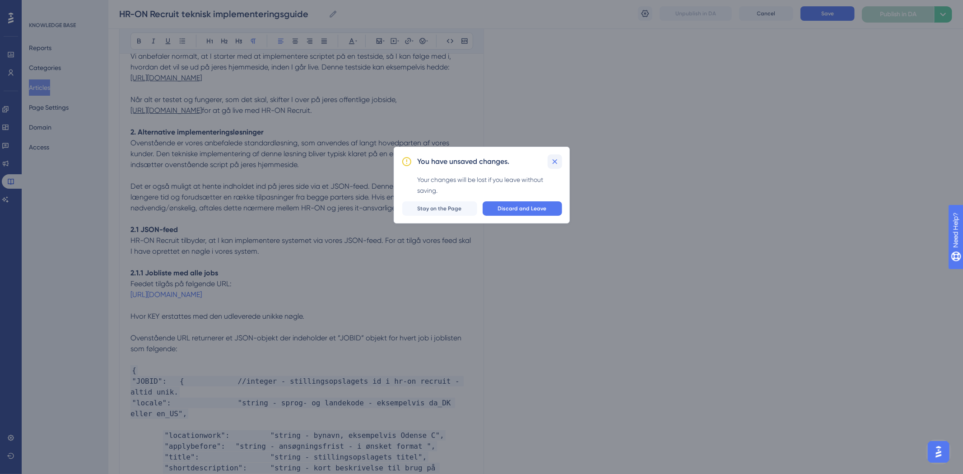
click at [551, 155] on button at bounding box center [555, 161] width 14 height 14
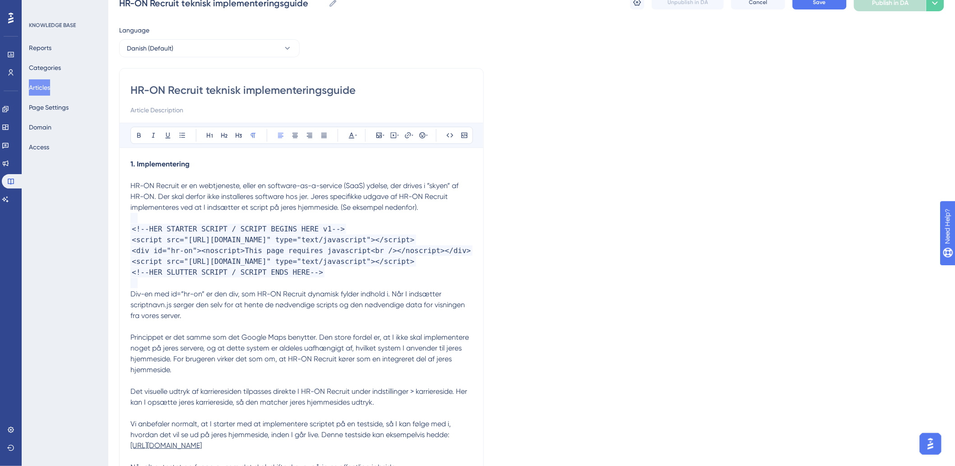
scroll to position [0, 0]
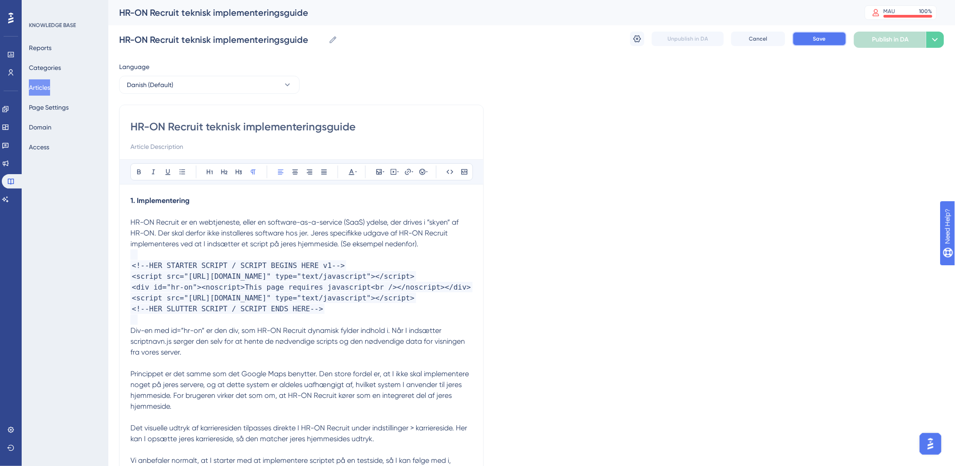
click at [823, 38] on span "Save" at bounding box center [820, 38] width 13 height 7
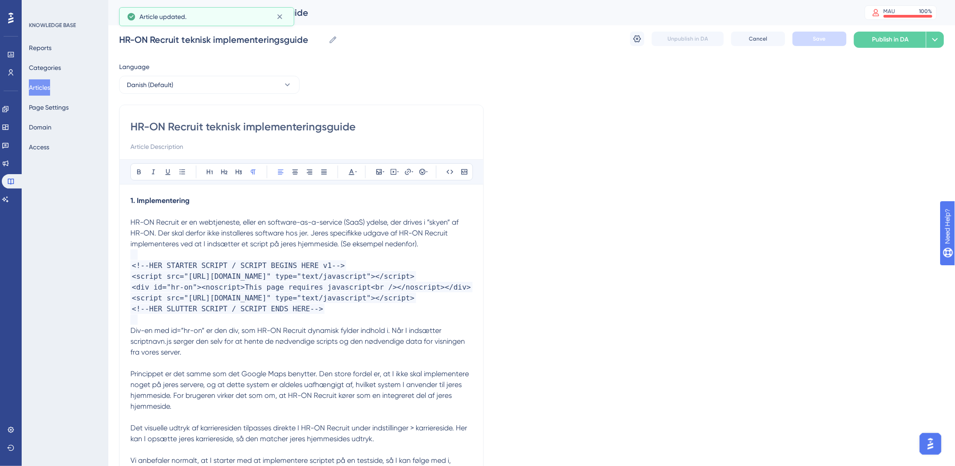
click at [37, 88] on button "Articles" at bounding box center [39, 87] width 21 height 16
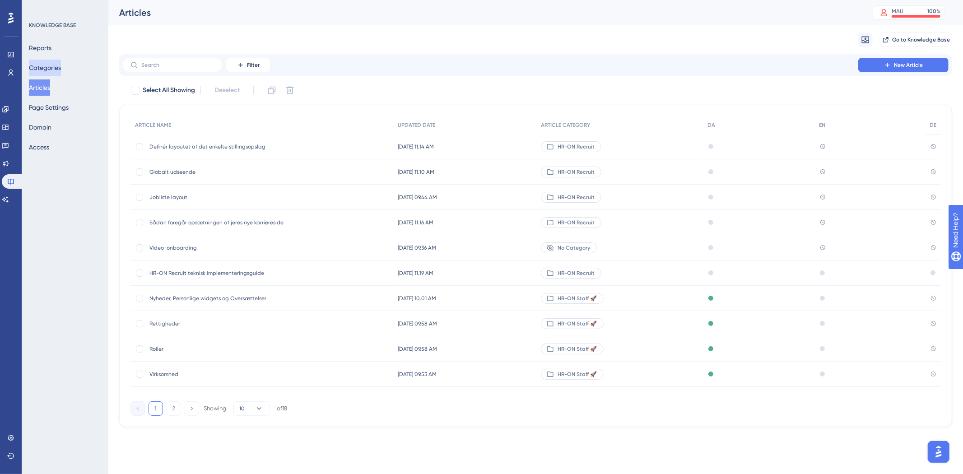
click at [50, 65] on button "Categories" at bounding box center [45, 68] width 32 height 16
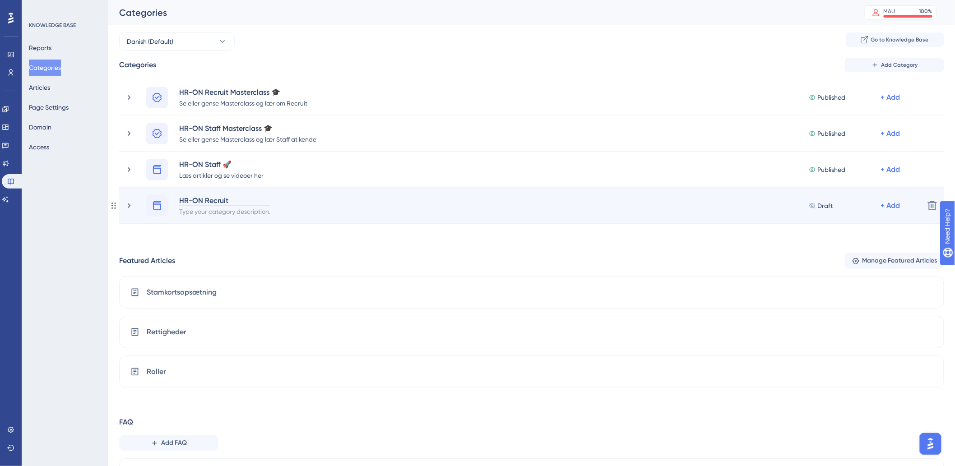
click at [223, 200] on div "HR-ON Recruit" at bounding box center [225, 200] width 92 height 11
click at [230, 198] on div "HR-ON Recruit" at bounding box center [225, 200] width 92 height 11
click at [223, 200] on div "HR-ON Recruit" at bounding box center [225, 200] width 92 height 11
click at [233, 199] on div "HR-ON Recruit" at bounding box center [225, 200] width 92 height 11
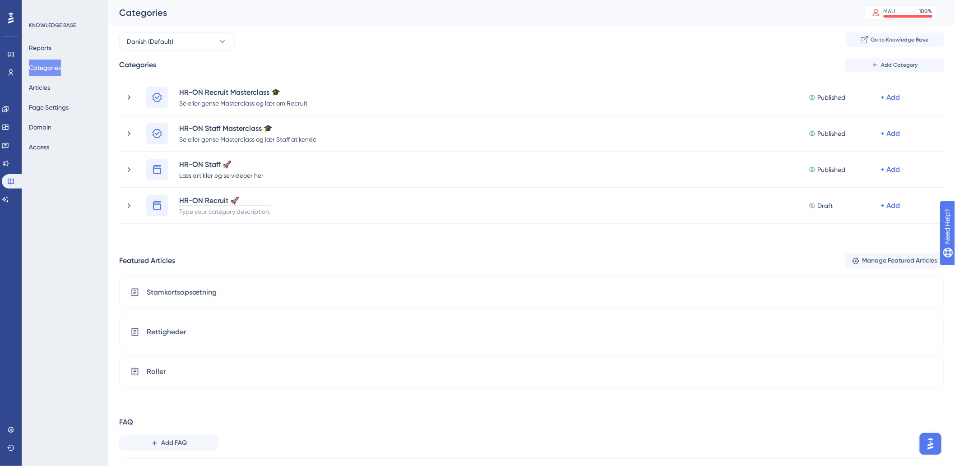
click at [0, 0] on div "Performance Users Engagement Widgets Feedback Product Updates Knowledge Base AI…" at bounding box center [0, 0] width 0 height 0
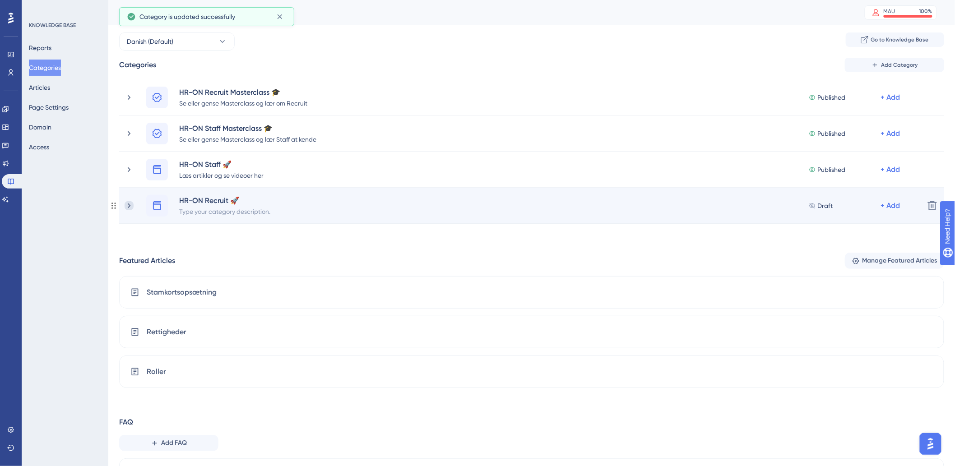
click at [129, 204] on icon at bounding box center [129, 205] width 9 height 9
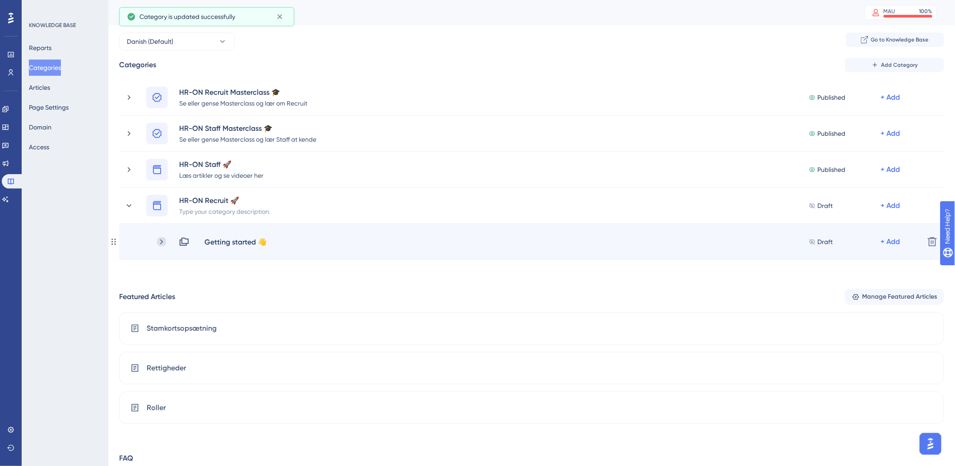
click at [164, 240] on icon at bounding box center [161, 241] width 9 height 9
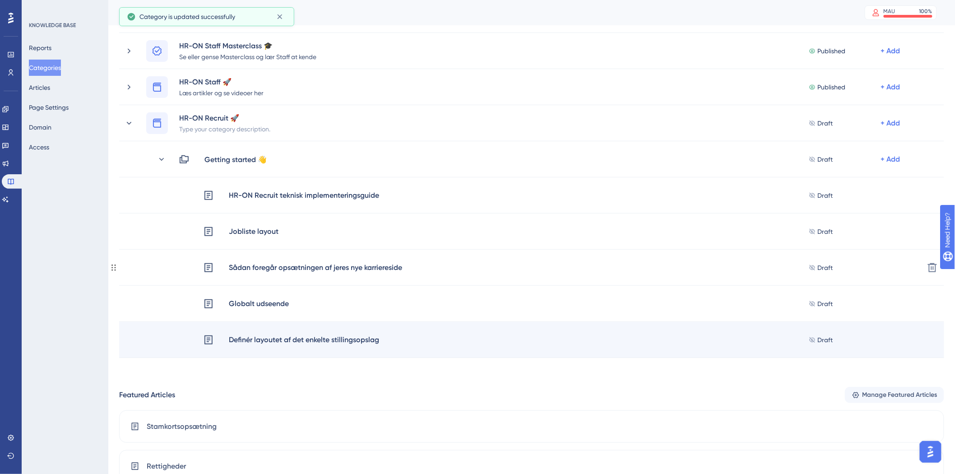
scroll to position [100, 0]
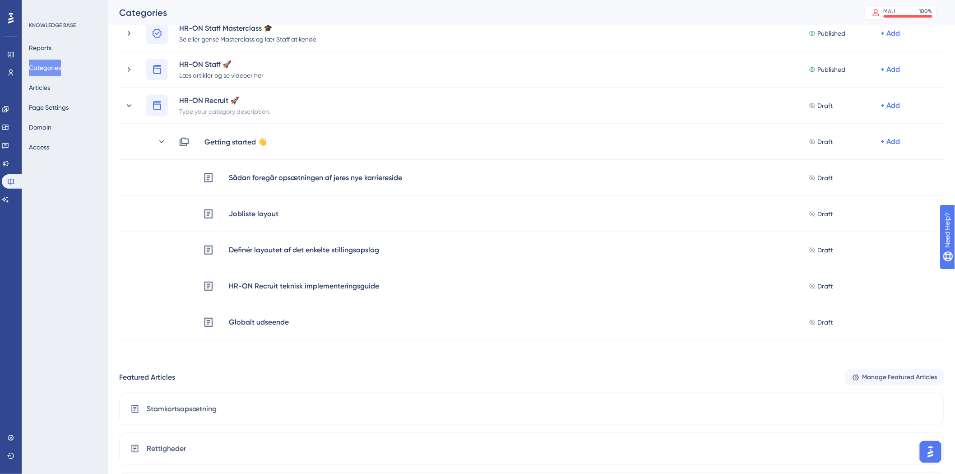
click at [0, 0] on div "Performance Users Engagement Widgets Feedback Product Updates Knowledge Base AI…" at bounding box center [0, 0] width 0 height 0
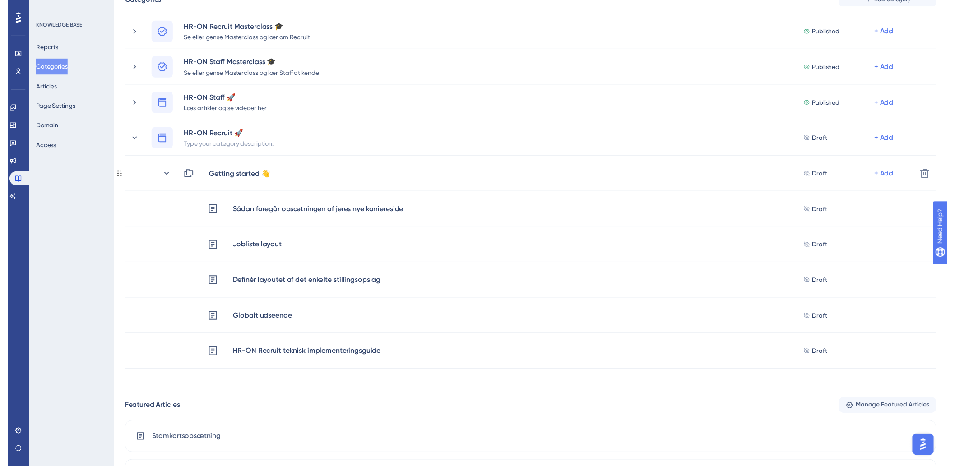
scroll to position [0, 0]
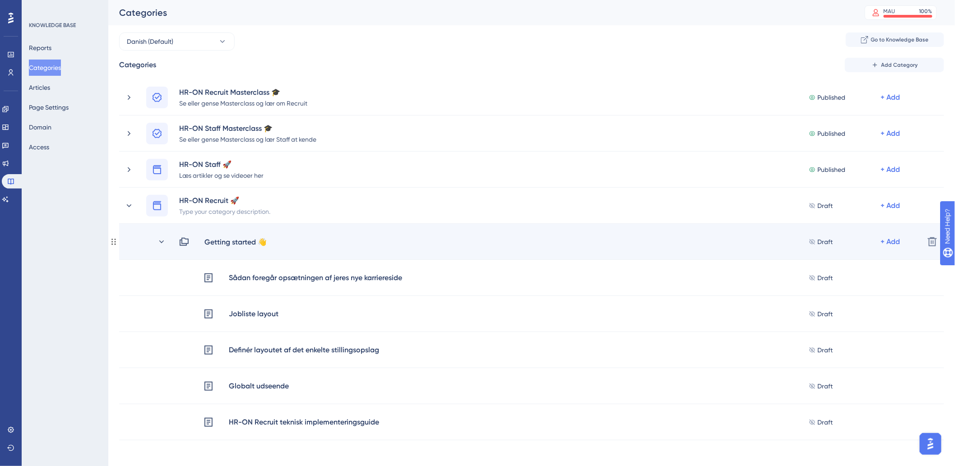
click at [156, 241] on div "Getting started 👋 Draft + Add" at bounding box center [521, 242] width 793 height 11
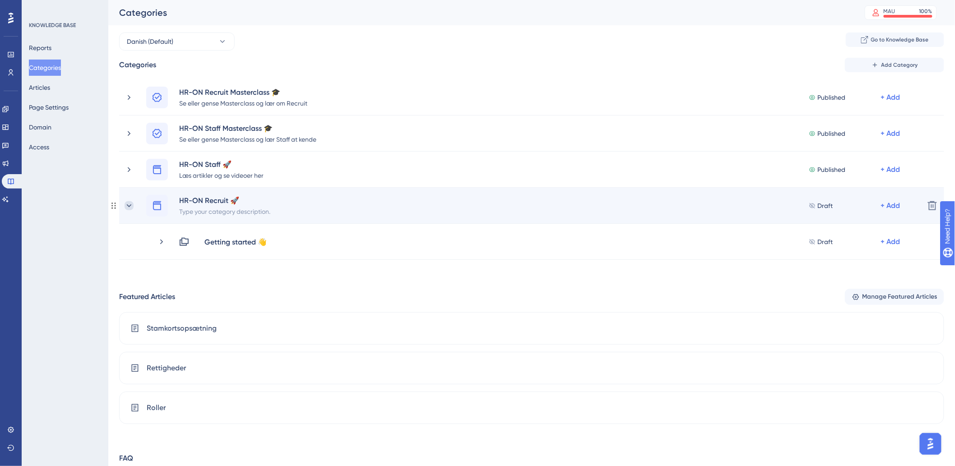
click at [127, 208] on icon at bounding box center [129, 205] width 9 height 9
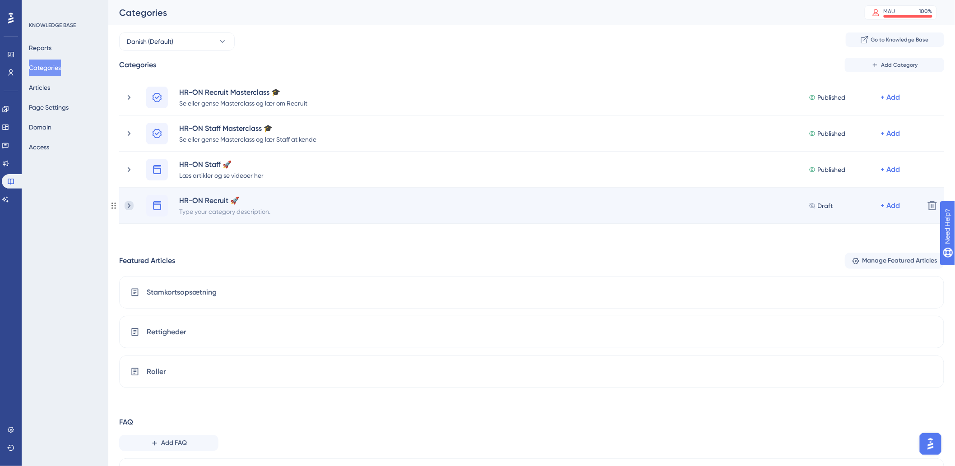
click at [132, 207] on icon at bounding box center [129, 205] width 9 height 9
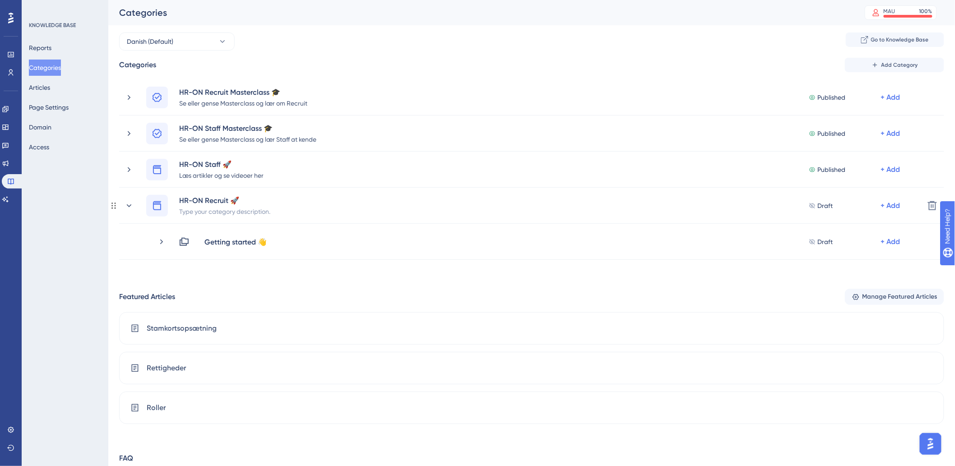
click at [132, 206] on icon at bounding box center [129, 205] width 9 height 9
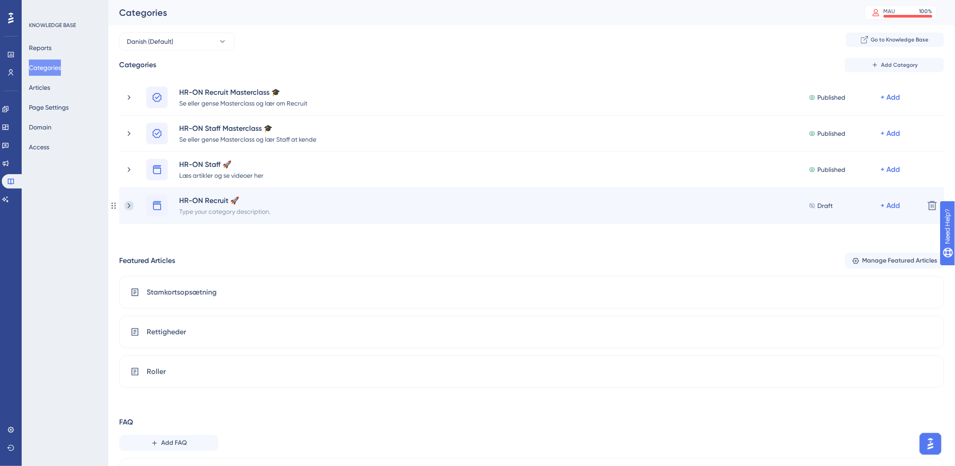
click at [126, 202] on icon at bounding box center [129, 205] width 9 height 9
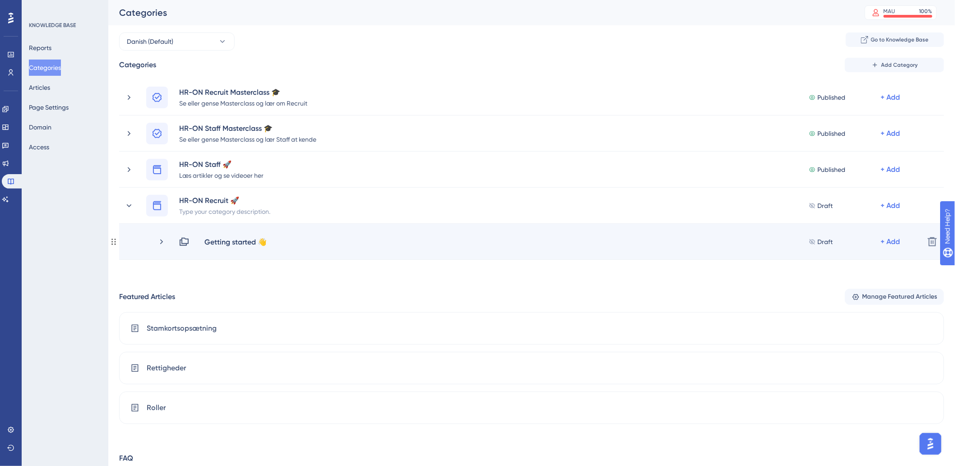
click at [160, 232] on div "Getting started 👋 Draft + Add Delete" at bounding box center [531, 242] width 825 height 36
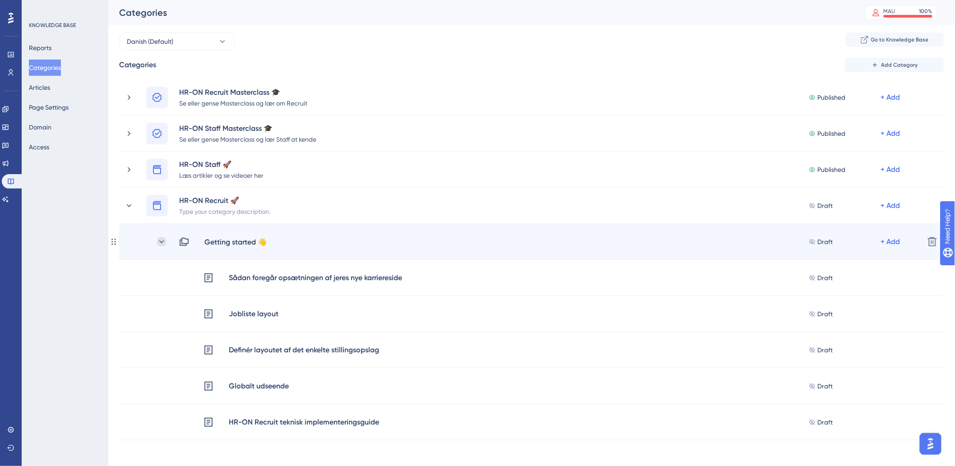
click at [160, 237] on icon at bounding box center [161, 241] width 9 height 9
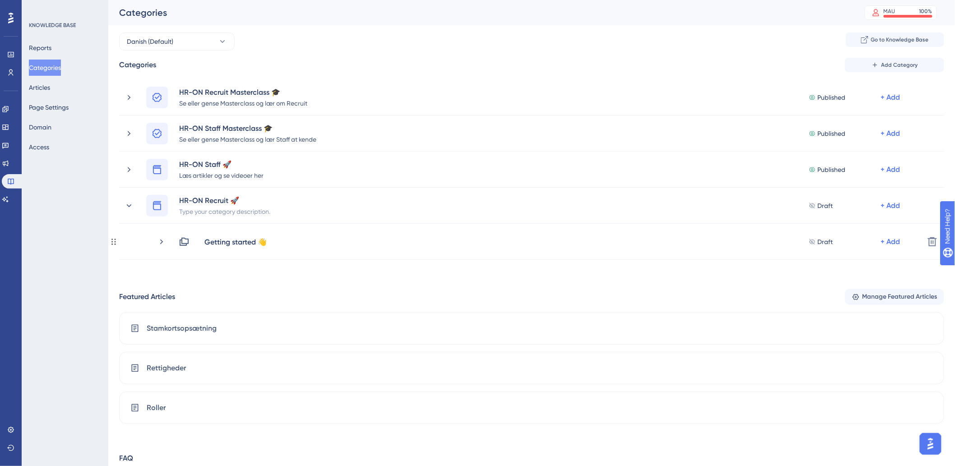
click at [160, 237] on icon at bounding box center [161, 241] width 9 height 9
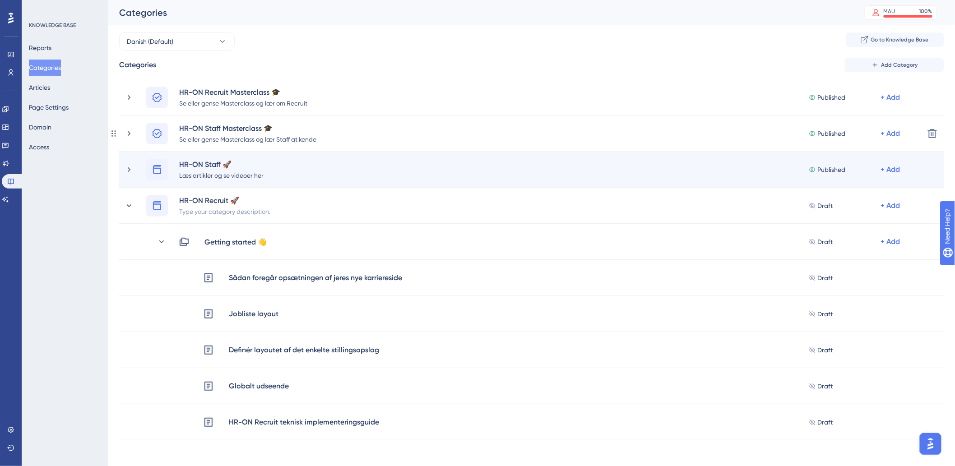
click at [128, 163] on div "HR-ON Staff 🚀 Læs artikler og se videoer her Published + Add" at bounding box center [521, 170] width 793 height 22
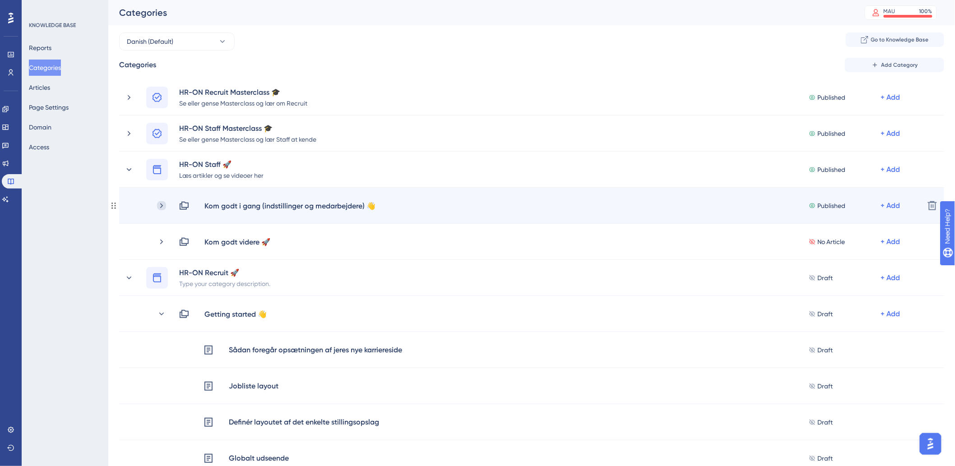
click at [166, 204] on icon at bounding box center [161, 205] width 9 height 9
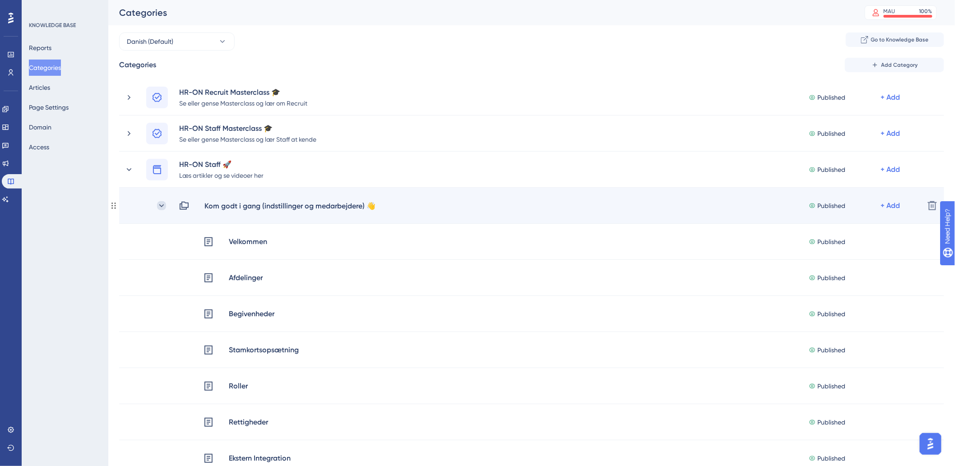
click at [166, 204] on icon at bounding box center [161, 205] width 9 height 9
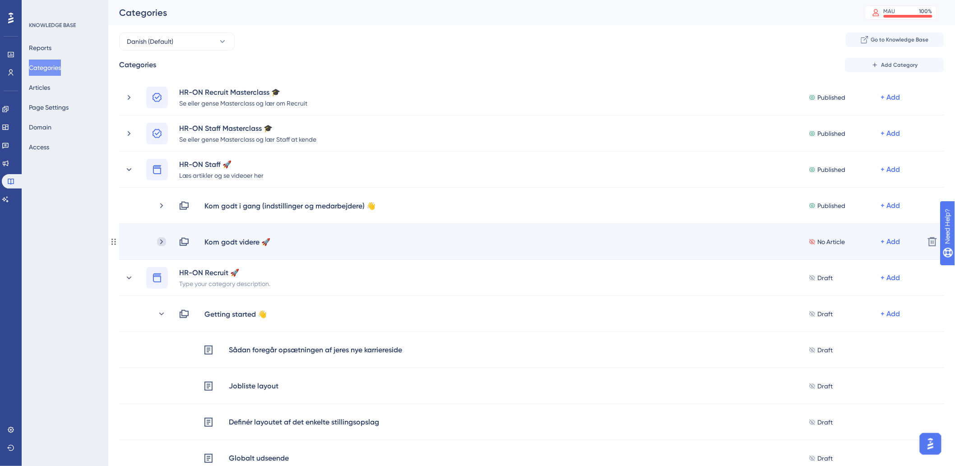
click at [163, 241] on icon at bounding box center [161, 241] width 9 height 9
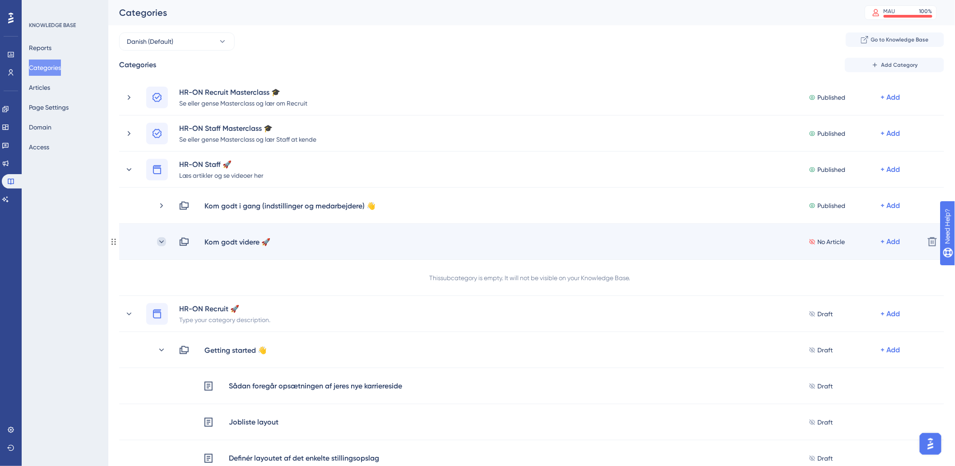
click at [163, 242] on icon at bounding box center [161, 241] width 5 height 3
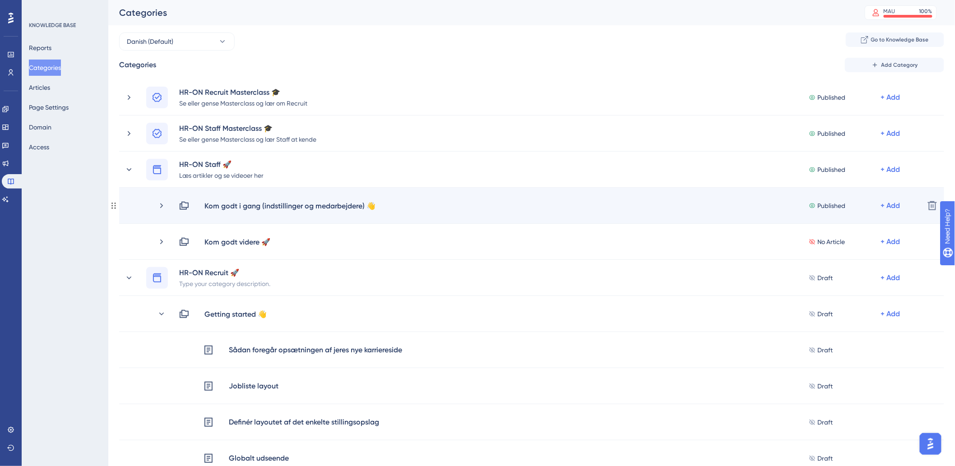
click at [164, 200] on div "Kom godt i gang (indstillinger og medarbejdere) 👋 Published + Add Delete" at bounding box center [531, 206] width 825 height 36
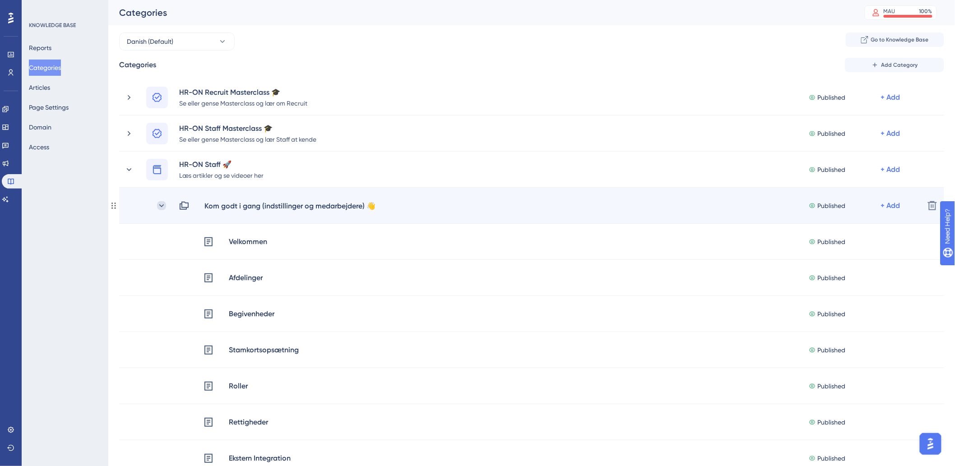
click at [157, 204] on icon at bounding box center [161, 205] width 9 height 9
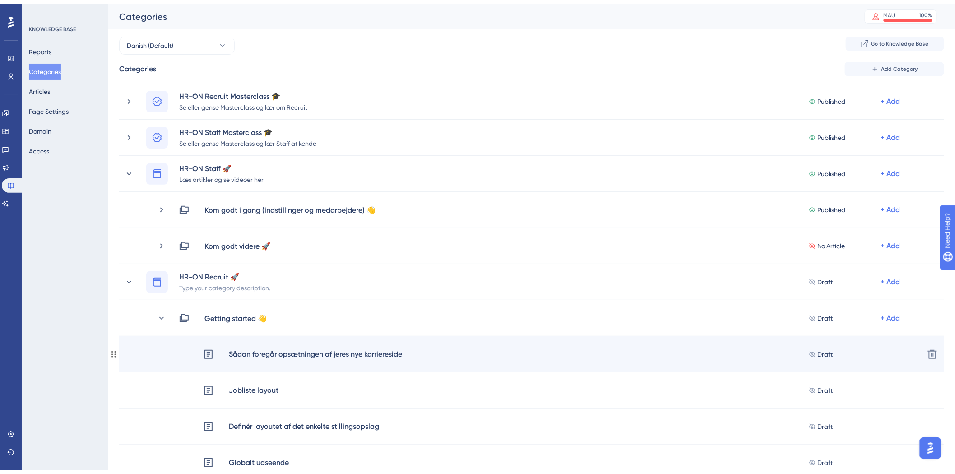
scroll to position [50, 0]
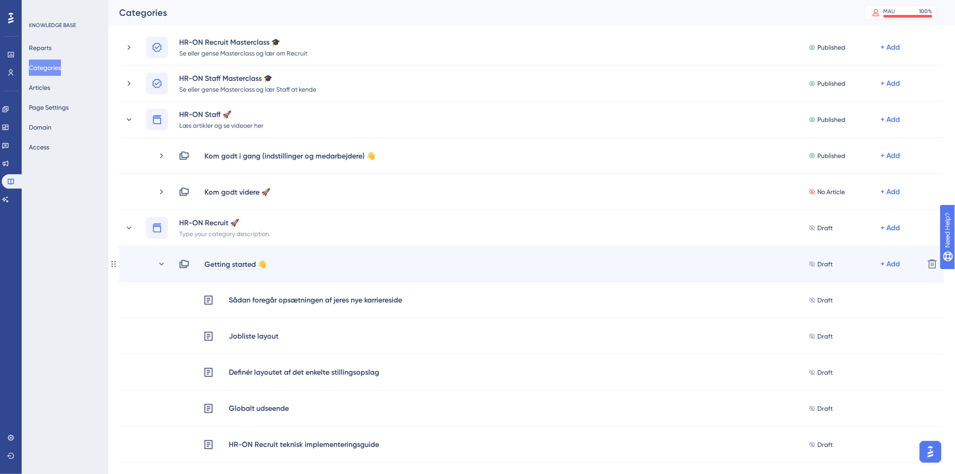
click at [256, 265] on div "Getting started 👋" at bounding box center [235, 264] width 63 height 11
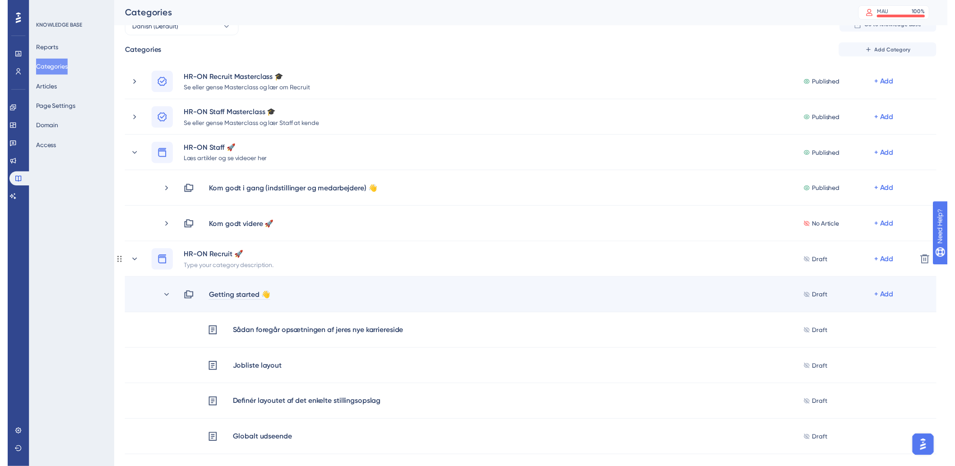
scroll to position [0, 0]
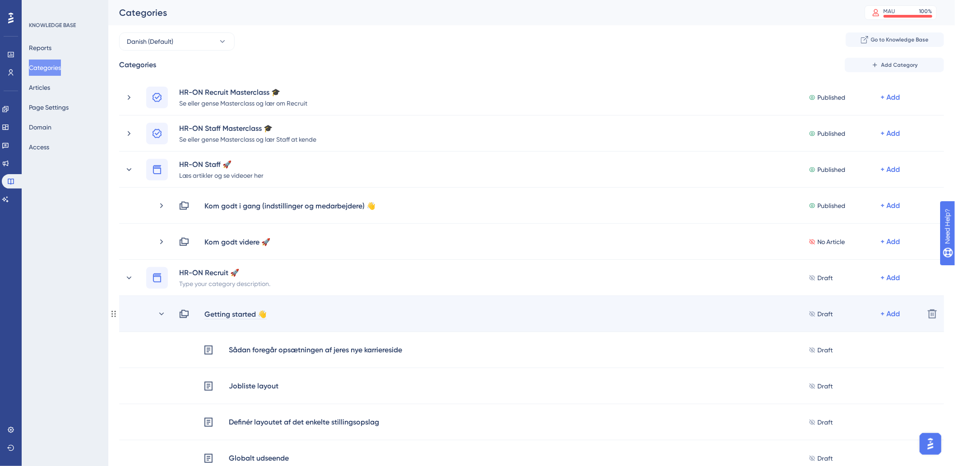
click at [261, 315] on div "Getting started 👋" at bounding box center [235, 314] width 63 height 11
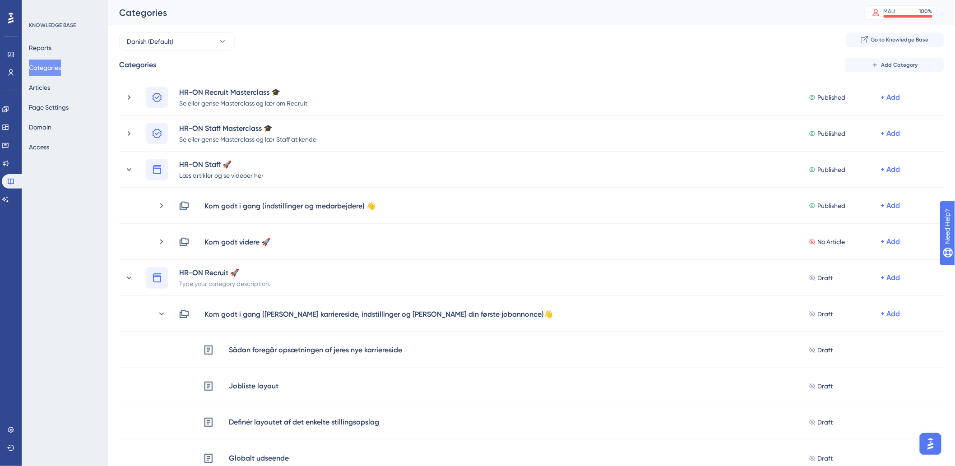
click at [0, 0] on div "Performance Users Engagement Widgets Feedback Product Updates Knowledge Base AI…" at bounding box center [0, 0] width 0 height 0
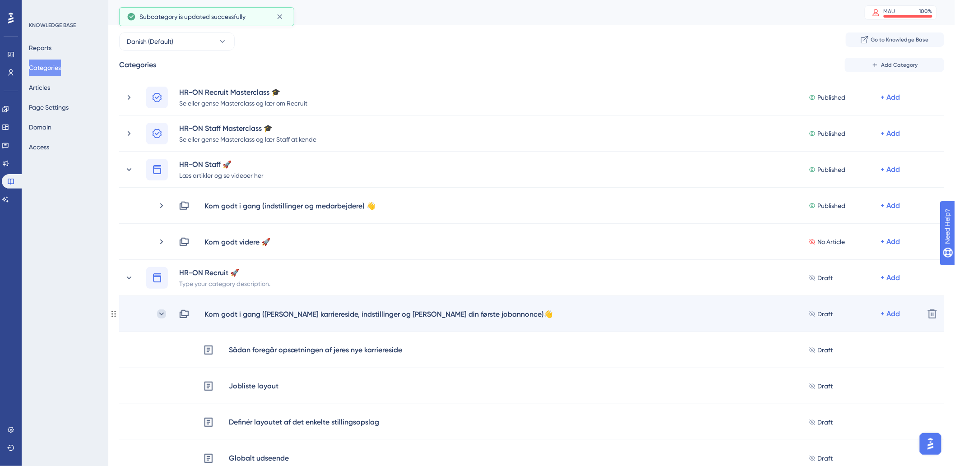
click at [160, 312] on icon at bounding box center [161, 314] width 9 height 9
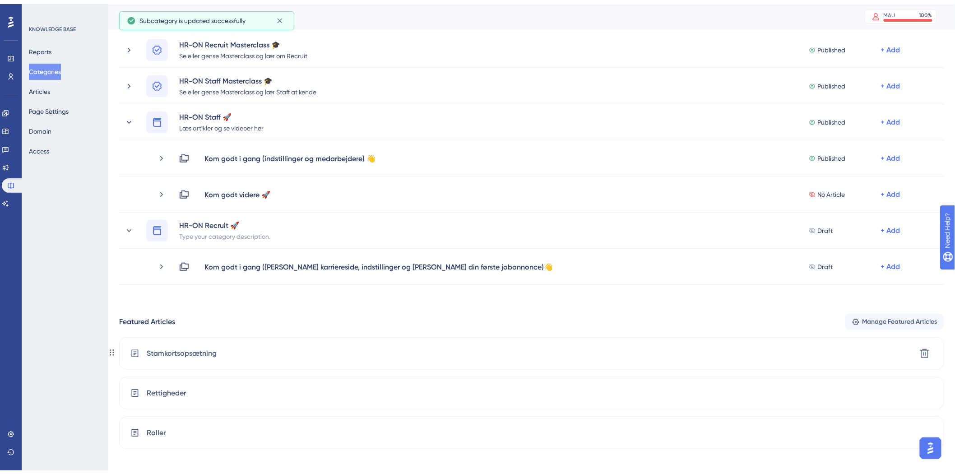
scroll to position [100, 0]
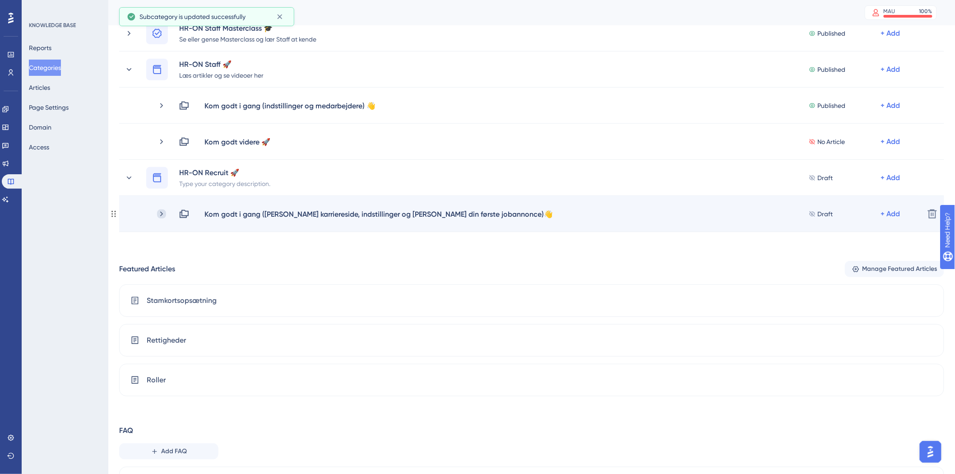
click at [157, 209] on icon at bounding box center [161, 213] width 9 height 9
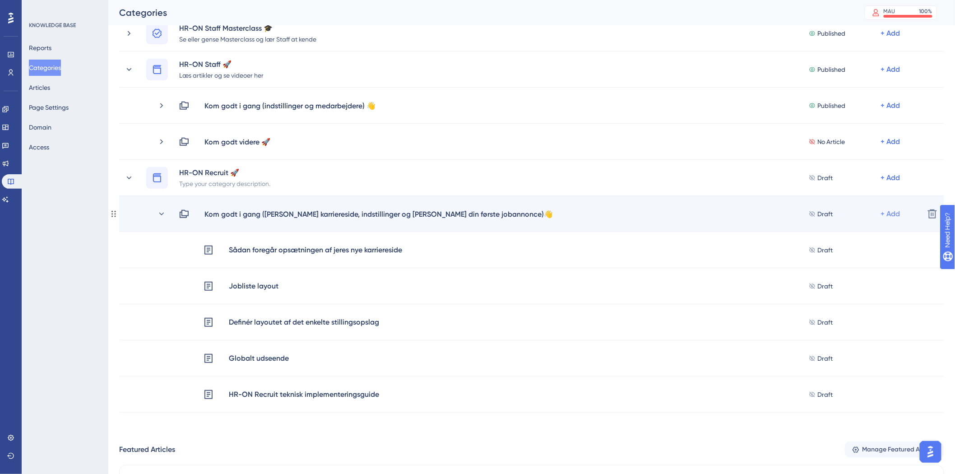
click at [886, 213] on div "+ Add" at bounding box center [890, 214] width 19 height 11
click at [892, 216] on div "+ Add" at bounding box center [890, 214] width 19 height 11
click at [892, 209] on div "+ Add" at bounding box center [890, 214] width 19 height 11
click at [875, 227] on div "Add Articles Add Articles" at bounding box center [855, 238] width 90 height 30
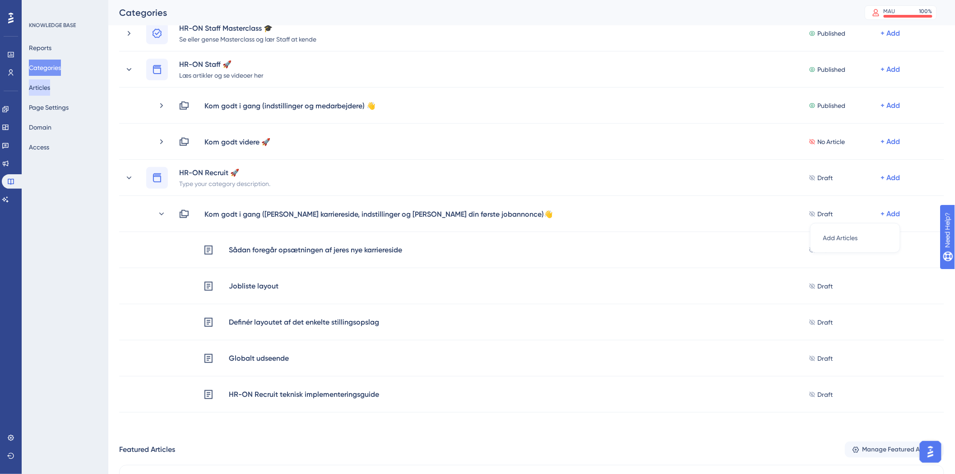
click at [50, 93] on button "Articles" at bounding box center [39, 87] width 21 height 16
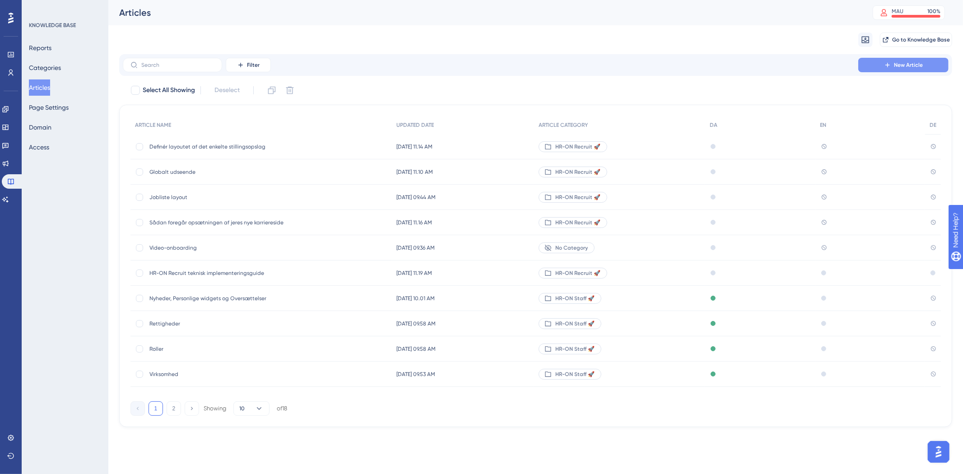
click at [872, 61] on button "New Article" at bounding box center [903, 65] width 90 height 14
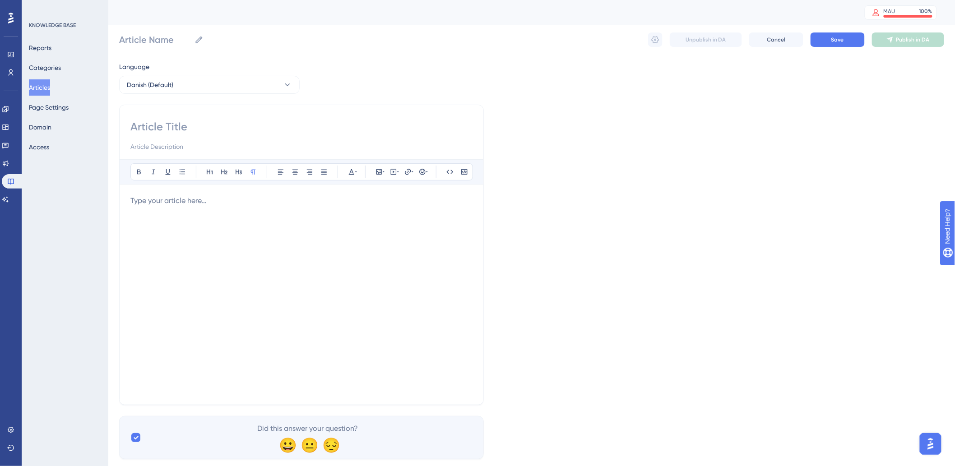
click at [225, 256] on div at bounding box center [301, 295] width 342 height 199
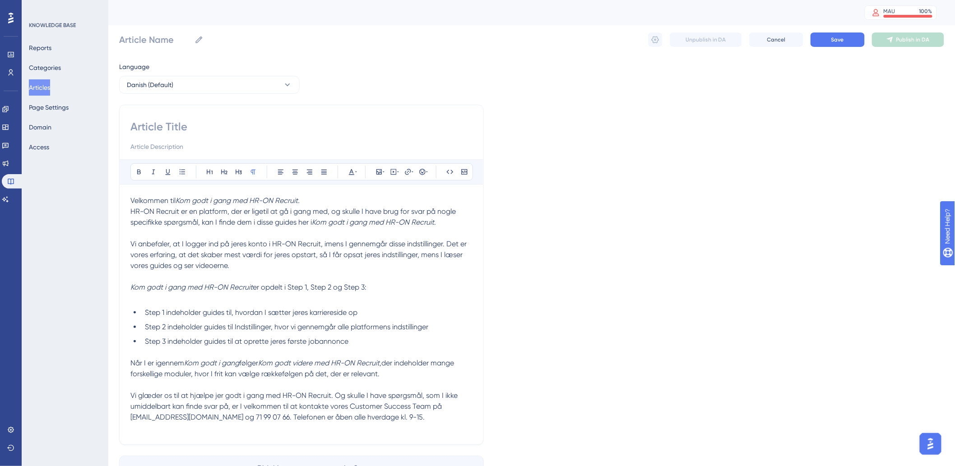
click at [165, 114] on div "Bold Italic Underline Bullet Point Heading 1 Heading 2 Heading 3 Normal Align L…" at bounding box center [301, 275] width 365 height 340
click at [168, 121] on input at bounding box center [301, 127] width 342 height 14
paste input "Velkommen"
type input "Velkommen"
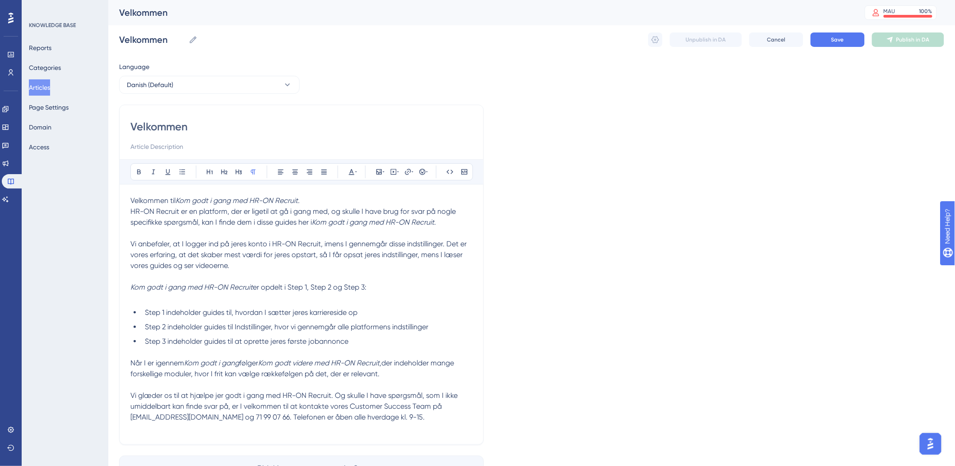
type input "Velkommen"
click at [213, 150] on input at bounding box center [301, 146] width 342 height 11
click at [223, 251] on span "Vi anbefaler, at I logger ind på jeres konto i HR-ON Recruit, imens I gennemgår…" at bounding box center [299, 255] width 338 height 30
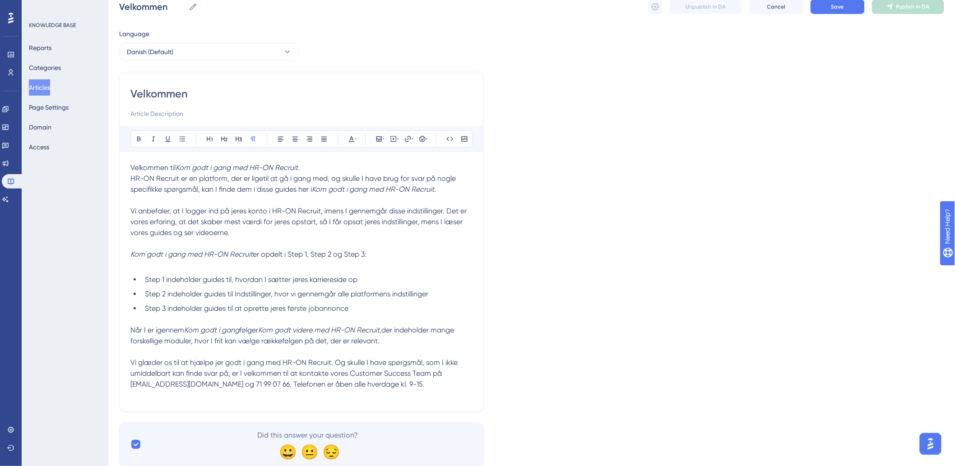
scroll to position [58, 0]
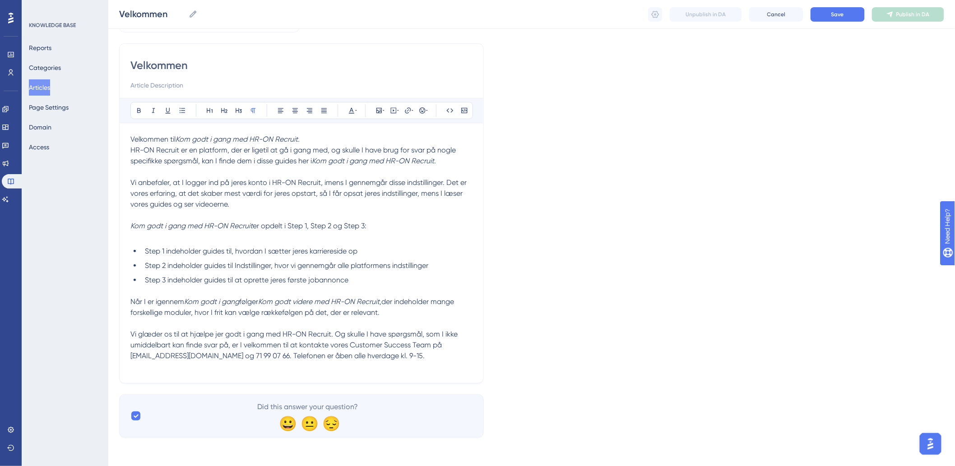
click at [429, 351] on p "Vi glæder os til at hjælpe jer godt i gang med HR-ON Recruit. Og skulle I have …" at bounding box center [301, 345] width 342 height 33
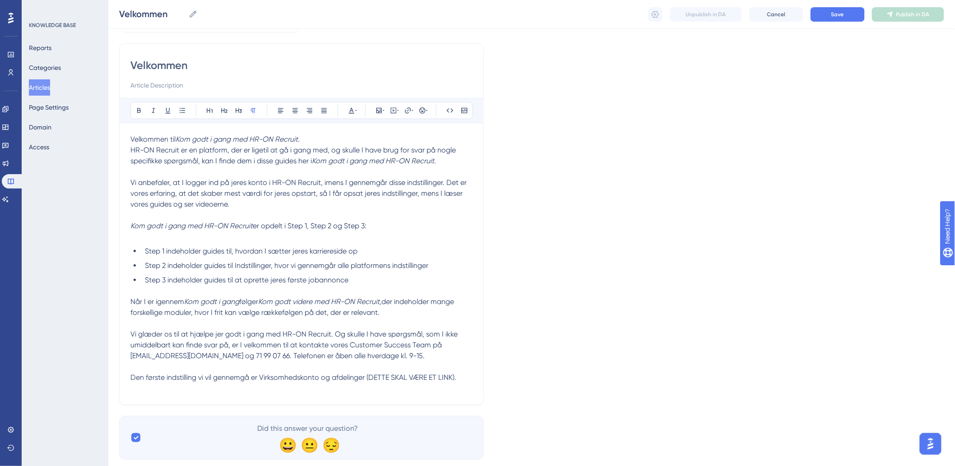
click at [432, 367] on p "Vi glæder os til at hjælpe jer godt i gang med HR-ON Recruit. Og skulle I have …" at bounding box center [301, 356] width 342 height 54
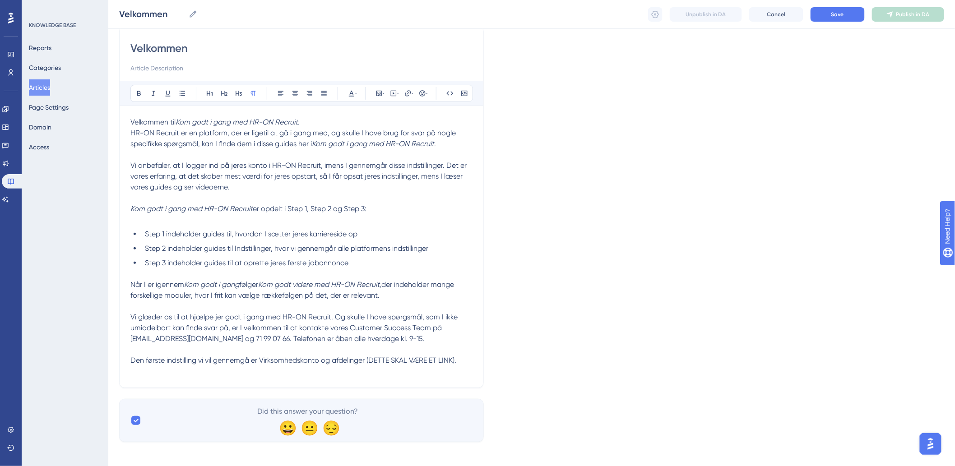
scroll to position [79, 0]
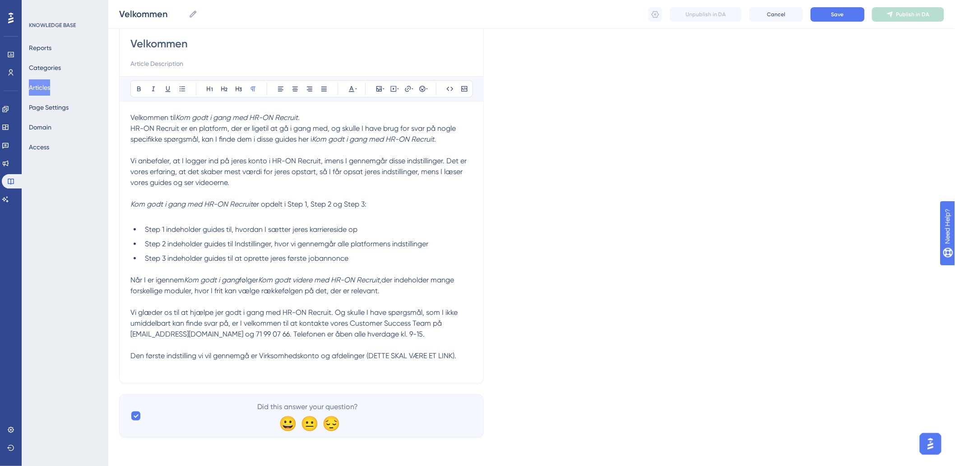
click at [385, 345] on p "Vi glæder os til at hjælpe jer godt i gang med HR-ON Recruit. Og skulle I have …" at bounding box center [301, 334] width 342 height 54
click at [459, 353] on p "Vi glæder os til at hjælpe jer godt i gang med HR-ON Recruit. Og skulle I have …" at bounding box center [301, 334] width 342 height 54
click at [187, 336] on span "Vi glæder os til at hjælpe jer godt i gang med HR-ON Recruit. Og skulle I have …" at bounding box center [294, 323] width 329 height 30
click at [227, 352] on span "Den første indstilling vi vil gennemgå er Virksomhedskonto og afdelinger (DETTE…" at bounding box center [293, 356] width 326 height 9
click at [400, 340] on p "Vi glæder os til at hjælpe jer godt i gang med HR-ON Recruit. Og skulle I have …" at bounding box center [301, 334] width 342 height 54
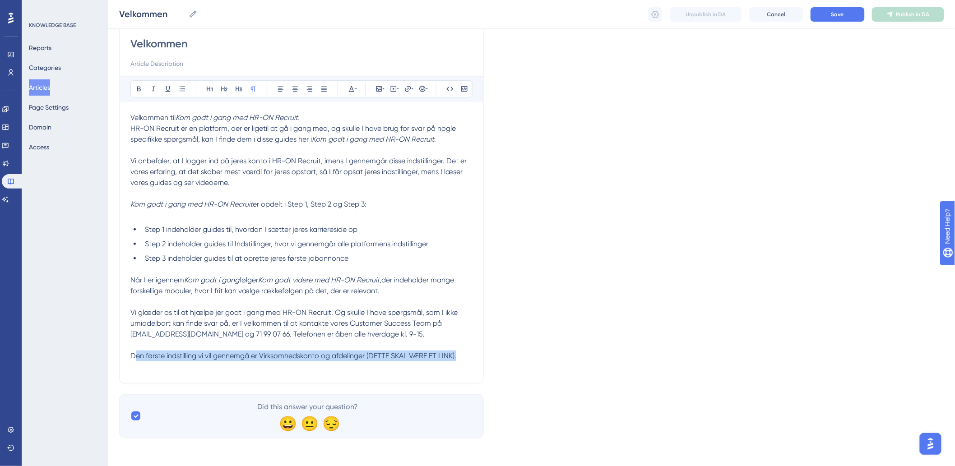
drag, startPoint x: 470, startPoint y: 355, endPoint x: 242, endPoint y: 297, distance: 235.9
click at [140, 349] on p "Vi glæder os til at hjælpe jer godt i gang med HR-ON Recruit. Og skulle I have …" at bounding box center [301, 334] width 342 height 54
click at [244, 293] on span "der indeholder mange forskellige moduler, hvor I frit kan vælge rækkefølgen på …" at bounding box center [293, 285] width 326 height 19
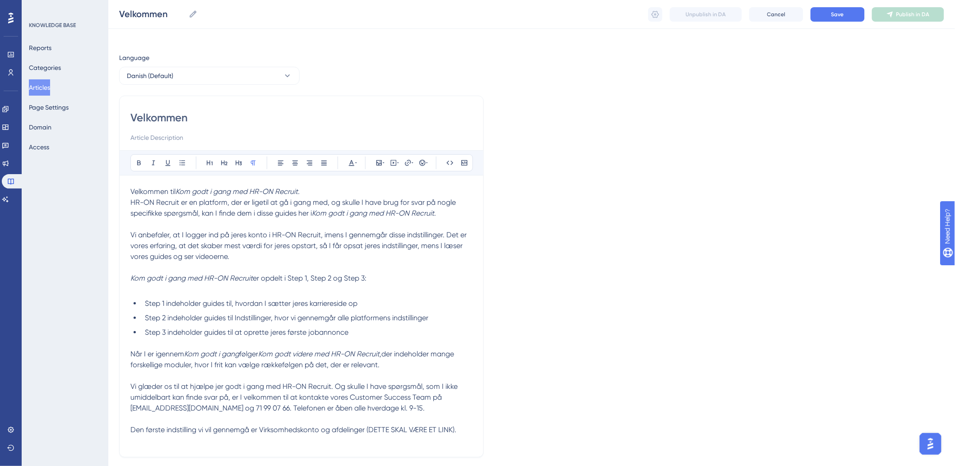
scroll to position [0, 0]
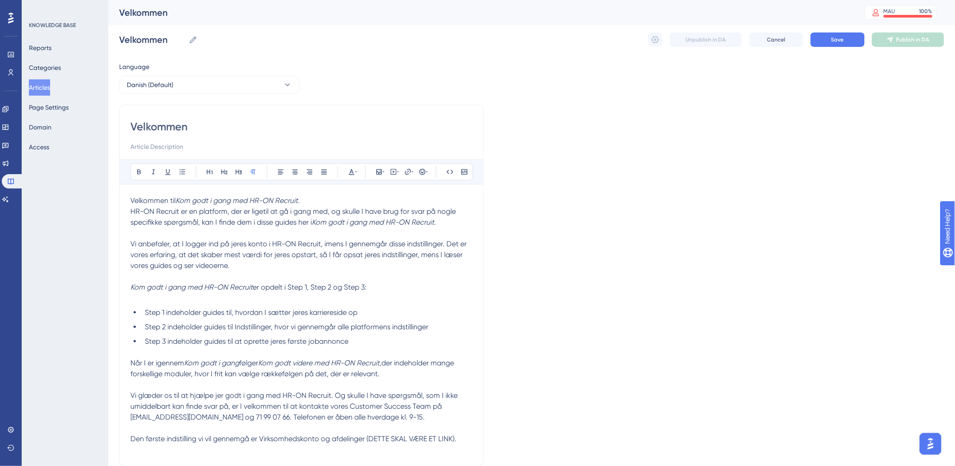
click at [142, 209] on span "HR-ON Recruit er en platform, der er ligetil at gå i gang med, og skulle I have…" at bounding box center [293, 216] width 327 height 19
click at [345, 200] on p "Velkommen til Kom godt i gang med HR-ON Recruit." at bounding box center [301, 201] width 342 height 11
click at [843, 38] on span "Save" at bounding box center [838, 39] width 13 height 7
click at [43, 87] on button "Articles" at bounding box center [39, 87] width 21 height 16
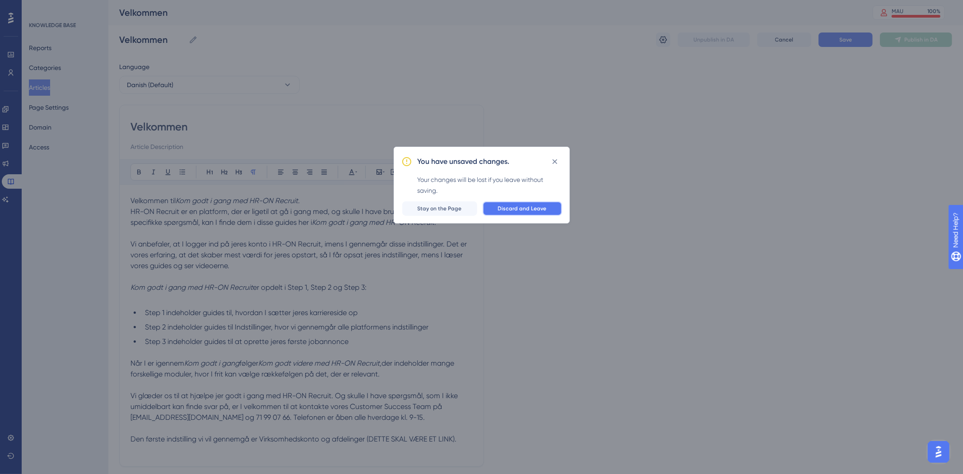
click at [527, 205] on button "Discard and Leave" at bounding box center [522, 208] width 79 height 14
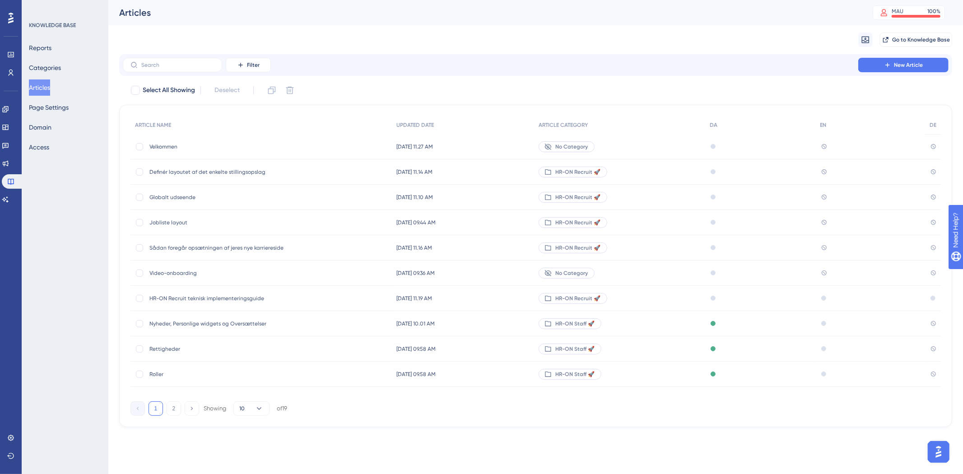
click at [529, 209] on div "26. aug. 2025 11.10 AM 26. aug. 2025 11.10 AM" at bounding box center [463, 197] width 142 height 25
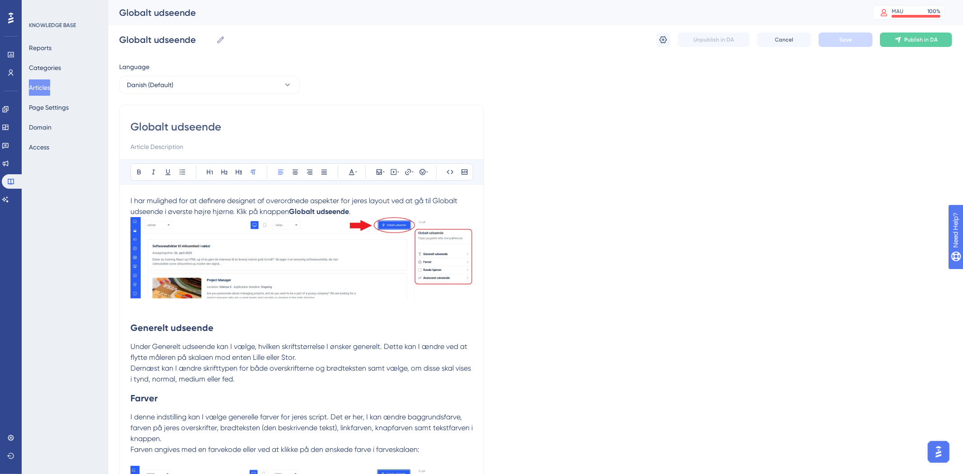
scroll to position [694, 0]
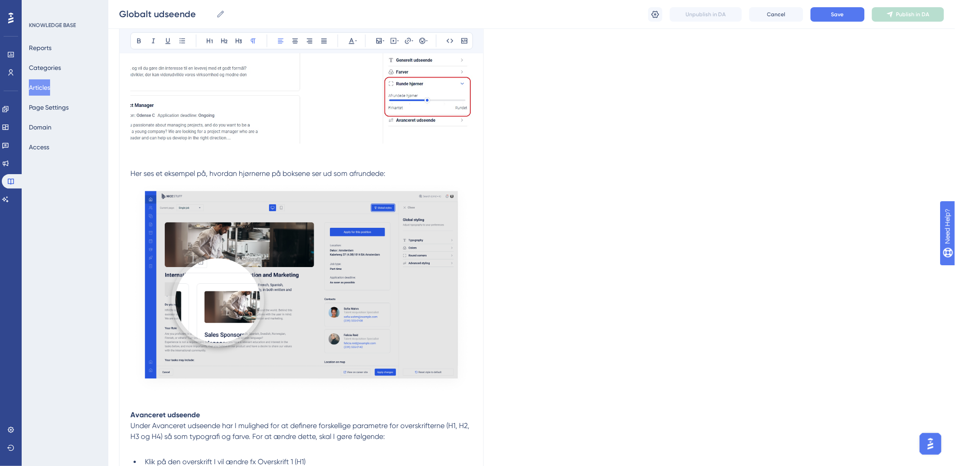
click at [45, 86] on button "Articles" at bounding box center [39, 87] width 21 height 16
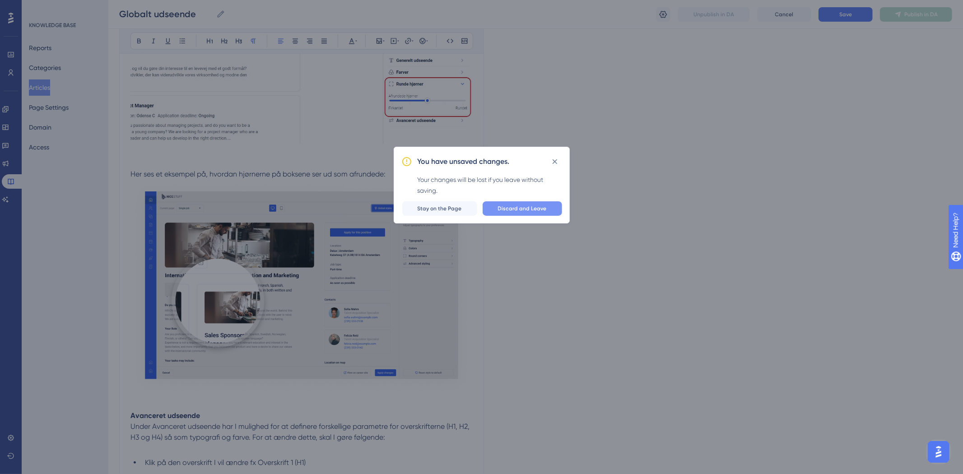
click at [512, 202] on button "Discard and Leave" at bounding box center [522, 208] width 79 height 14
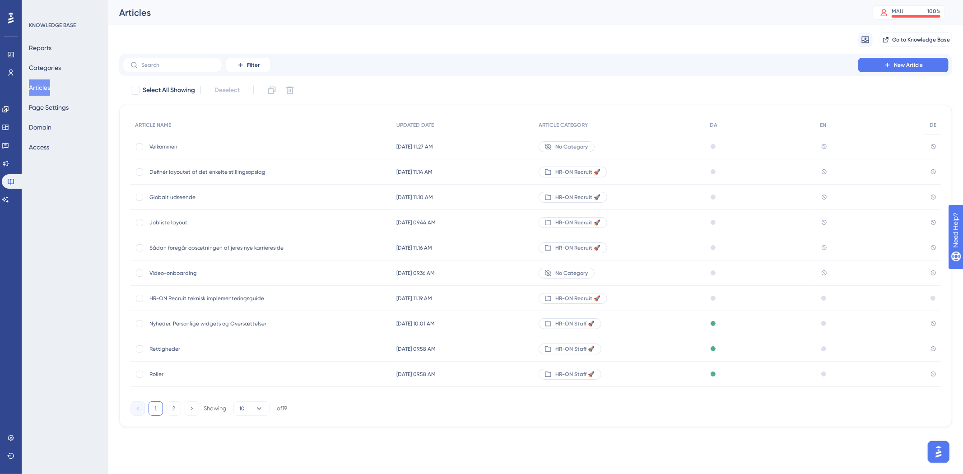
click at [588, 146] on span "No Category" at bounding box center [571, 146] width 33 height 7
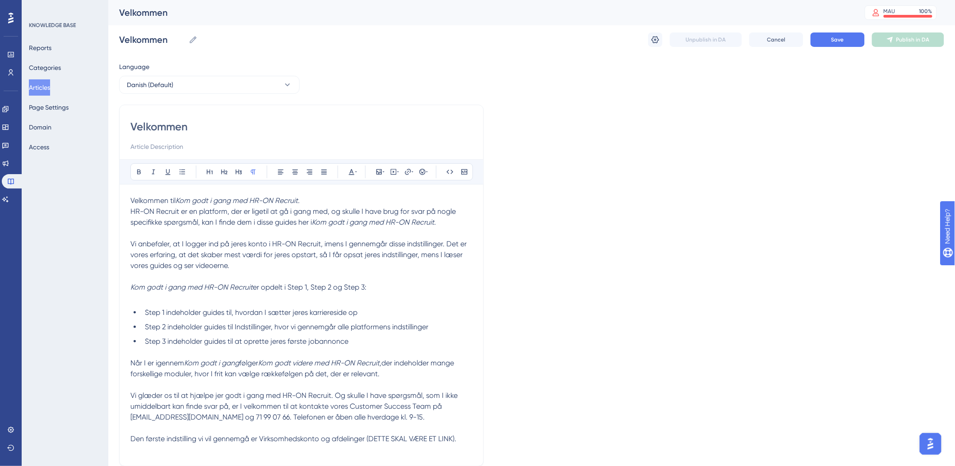
click at [50, 87] on button "Articles" at bounding box center [39, 87] width 21 height 16
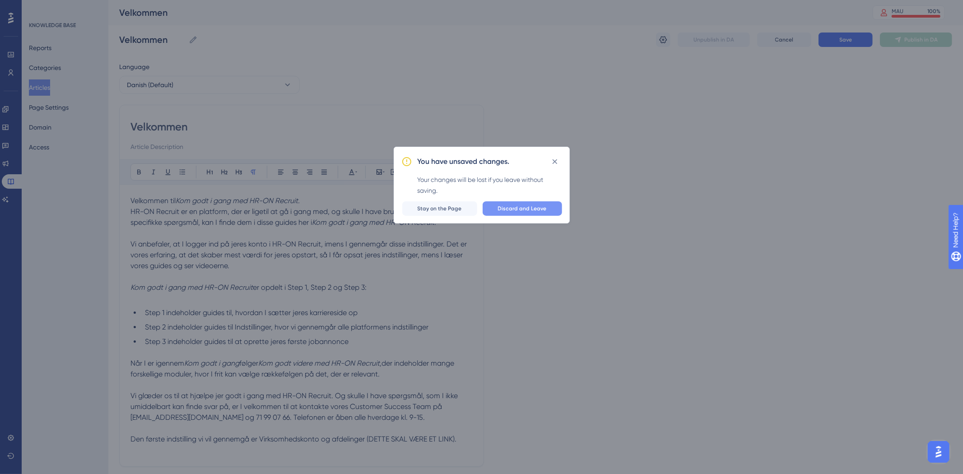
click at [545, 211] on span "Discard and Leave" at bounding box center [522, 208] width 49 height 7
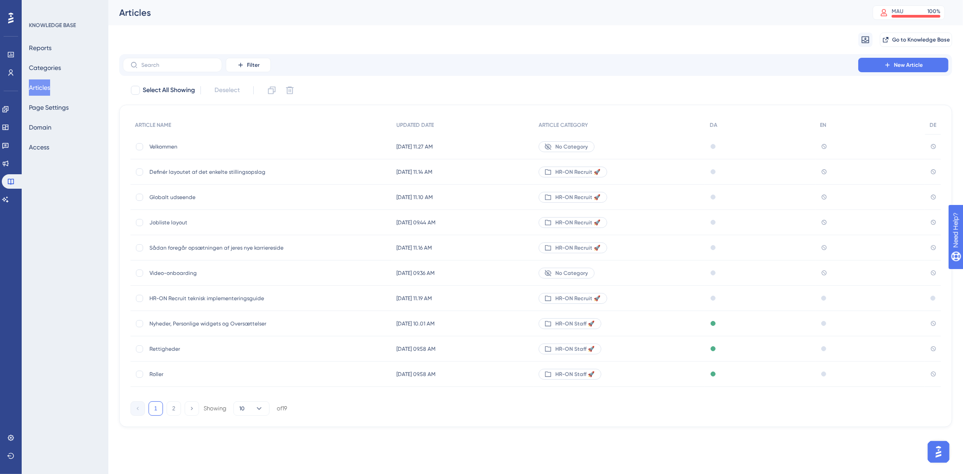
click at [204, 147] on span "Velkommen" at bounding box center [221, 146] width 144 height 7
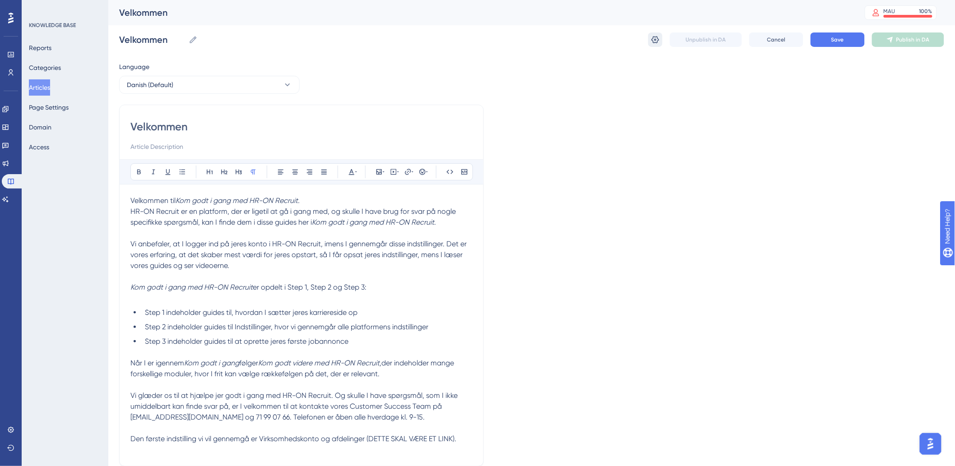
click at [655, 40] on icon at bounding box center [656, 39] width 8 height 7
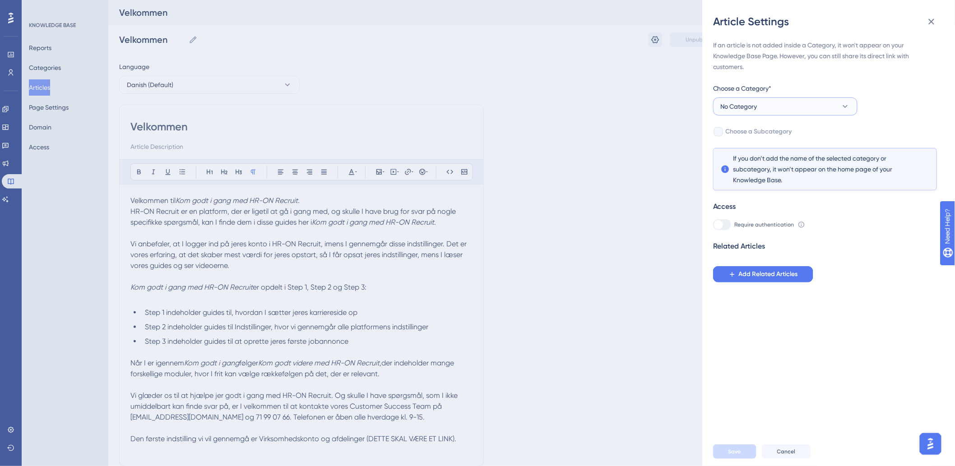
click at [759, 112] on button "No Category" at bounding box center [785, 107] width 144 height 18
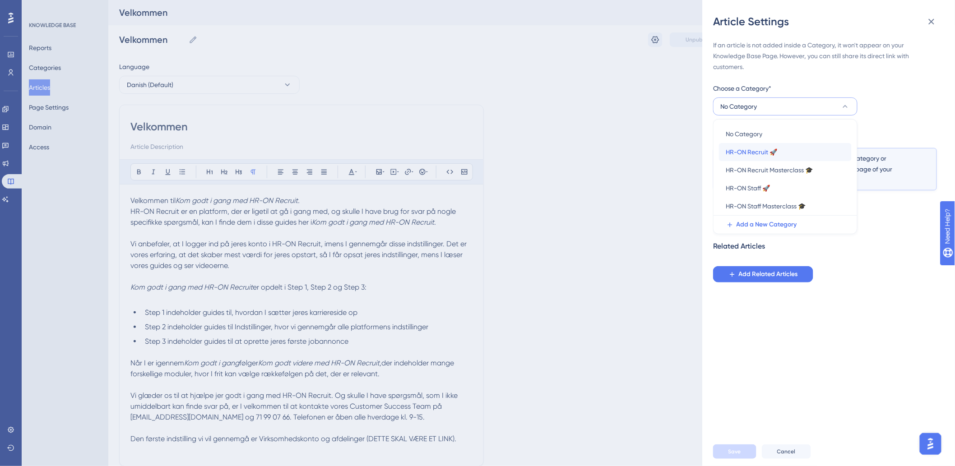
click at [756, 154] on span "HR-ON Recruit 🚀" at bounding box center [751, 152] width 51 height 11
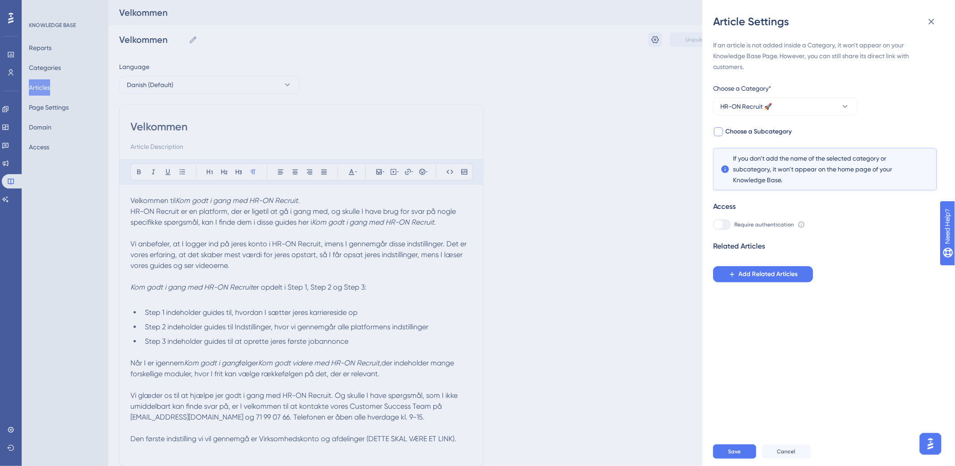
click at [725, 131] on label "Choose a Subcategory" at bounding box center [752, 131] width 79 height 11
checkbox input "true"
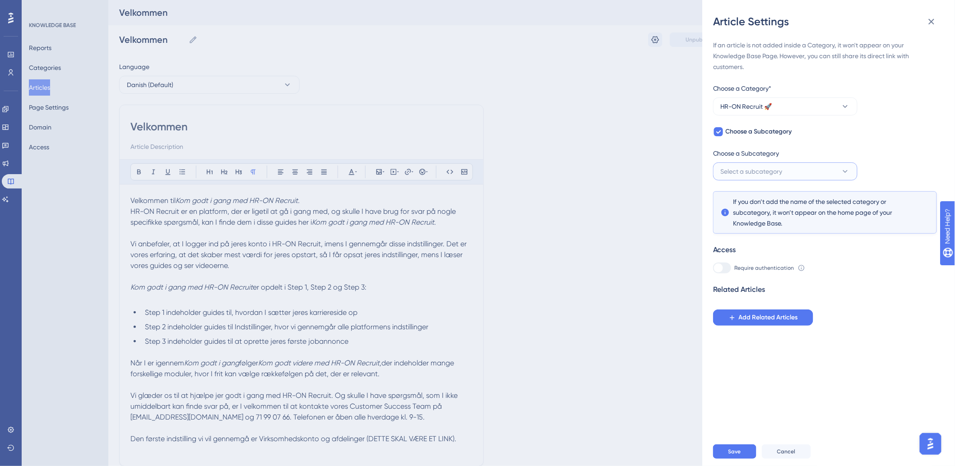
click at [750, 172] on span "Select a subcategory" at bounding box center [752, 171] width 62 height 11
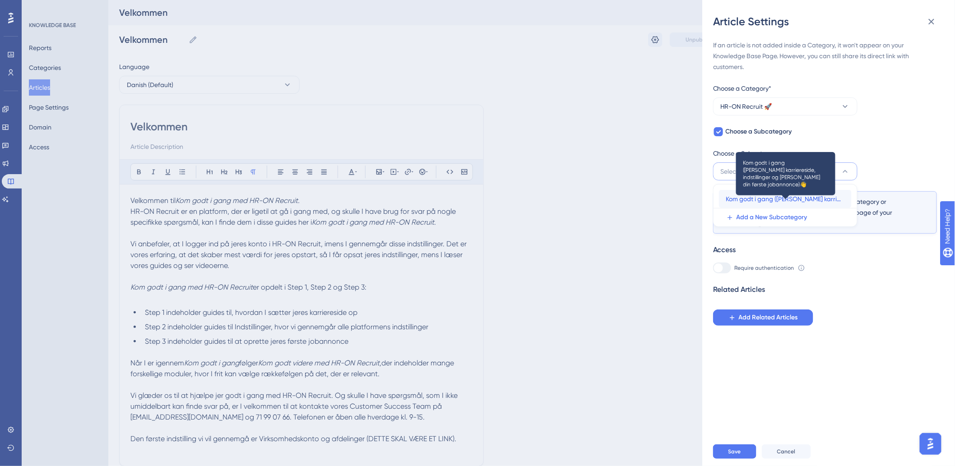
click at [764, 200] on span "Kom godt i gang ([PERSON_NAME] karriereside, indstillinger og [PERSON_NAME] din…" at bounding box center [785, 199] width 118 height 11
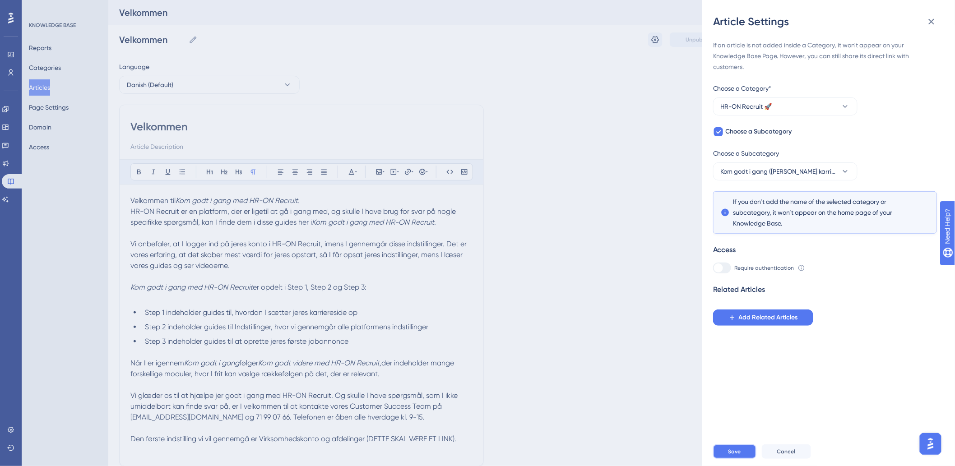
click at [744, 456] on button "Save" at bounding box center [734, 452] width 43 height 14
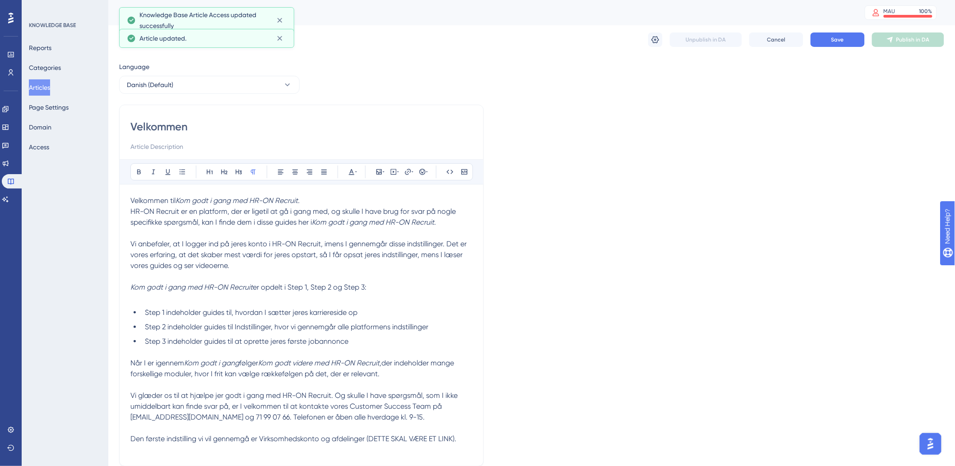
click at [43, 90] on button "Articles" at bounding box center [39, 87] width 21 height 16
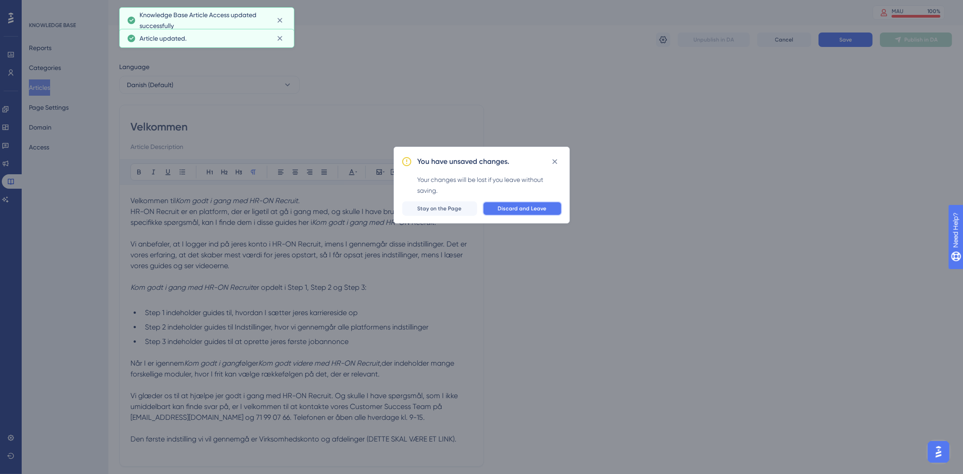
click at [512, 210] on span "Discard and Leave" at bounding box center [522, 208] width 49 height 7
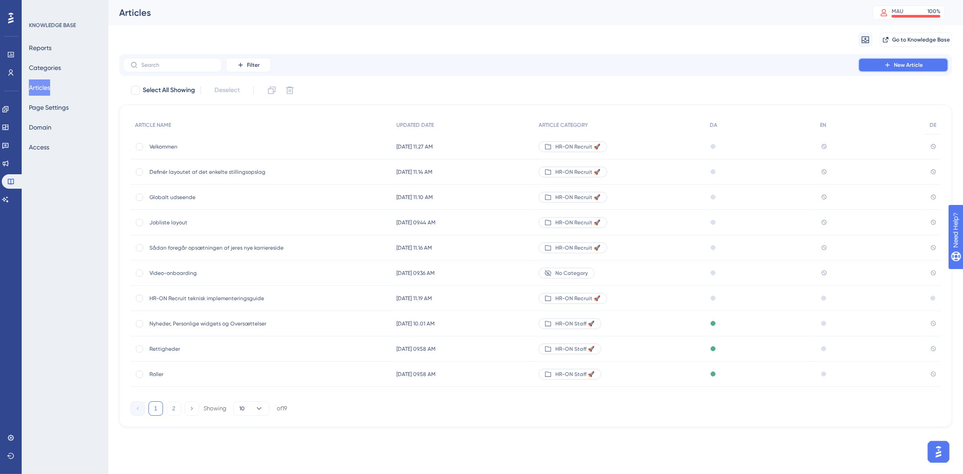
click at [884, 61] on button "New Article" at bounding box center [903, 65] width 90 height 14
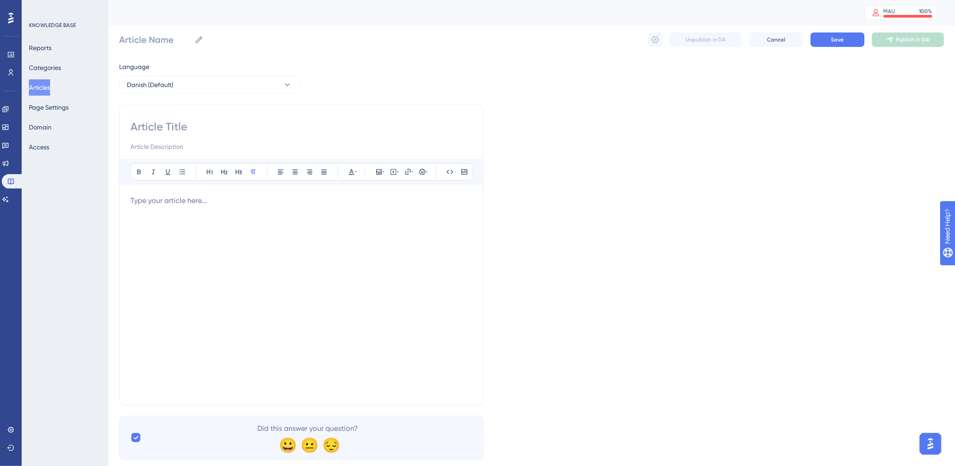
click at [215, 218] on div at bounding box center [301, 295] width 342 height 199
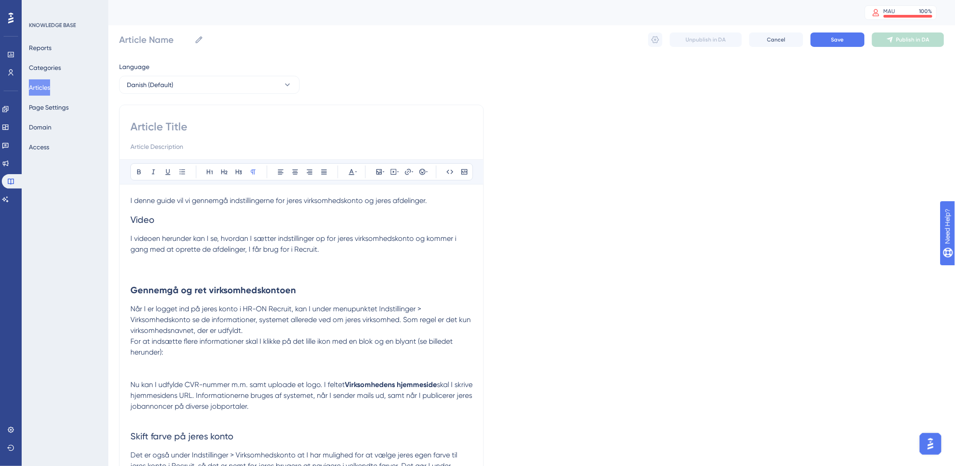
click at [161, 133] on input at bounding box center [301, 127] width 342 height 14
click at [186, 126] on input at bounding box center [301, 127] width 342 height 14
paste input "Virksomhedskonto og afdelinger"
type input "Virksomhedskonto og afdelinger"
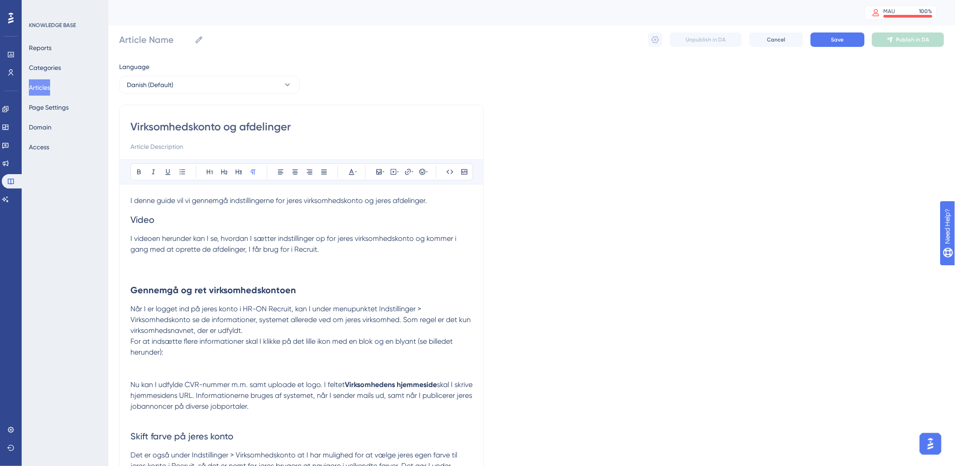
type input "Virksomhedskonto og afdelinger"
click at [188, 196] on p "I denne guide vil vi gennemgå indstillingerne for jeres virksomhedskonto og jer…" at bounding box center [301, 201] width 342 height 11
click at [179, 228] on h2 "Video" at bounding box center [301, 219] width 342 height 27
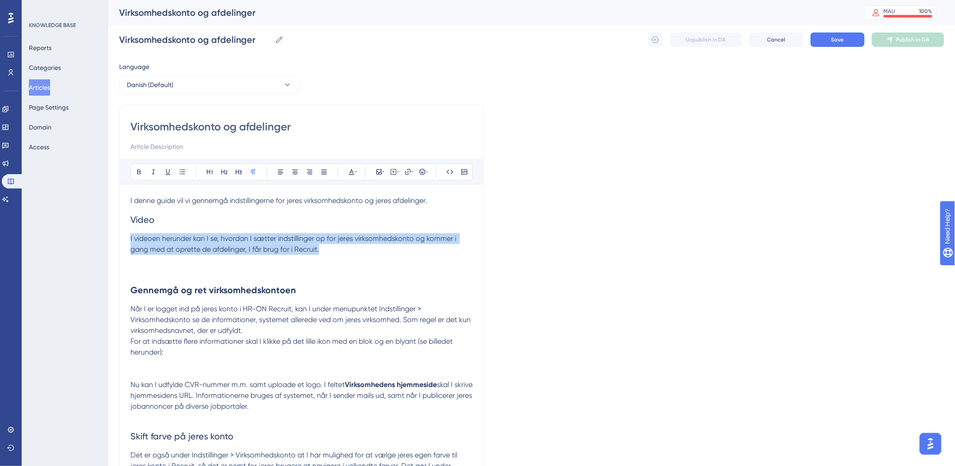
drag, startPoint x: 429, startPoint y: 254, endPoint x: 121, endPoint y: 237, distance: 308.8
click at [0, 0] on div "Performance Users Engagement Widgets Feedback Product Updates Knowledge Base AI…" at bounding box center [0, 0] width 0 height 0
click at [137, 233] on p "I videoen herunder kan I se, hvordan I sætter indstillinger op for jeres virkso…" at bounding box center [301, 244] width 342 height 22
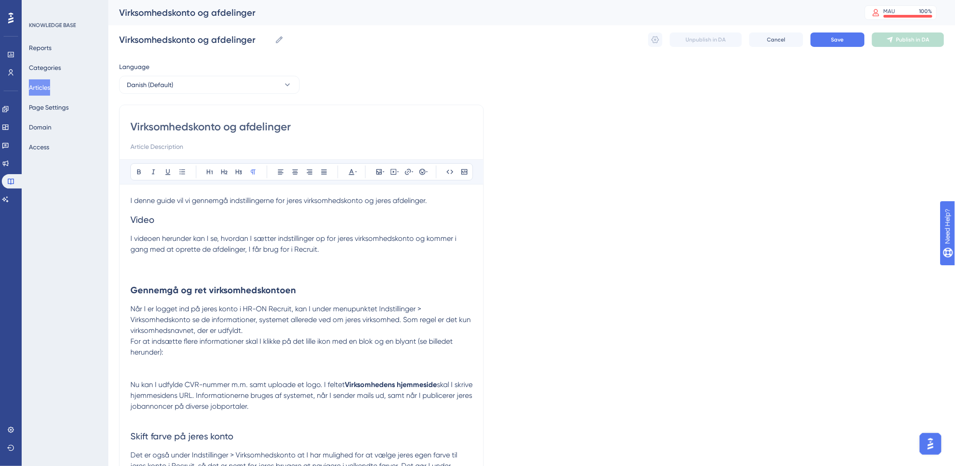
click at [143, 229] on h2 "Video" at bounding box center [301, 219] width 342 height 27
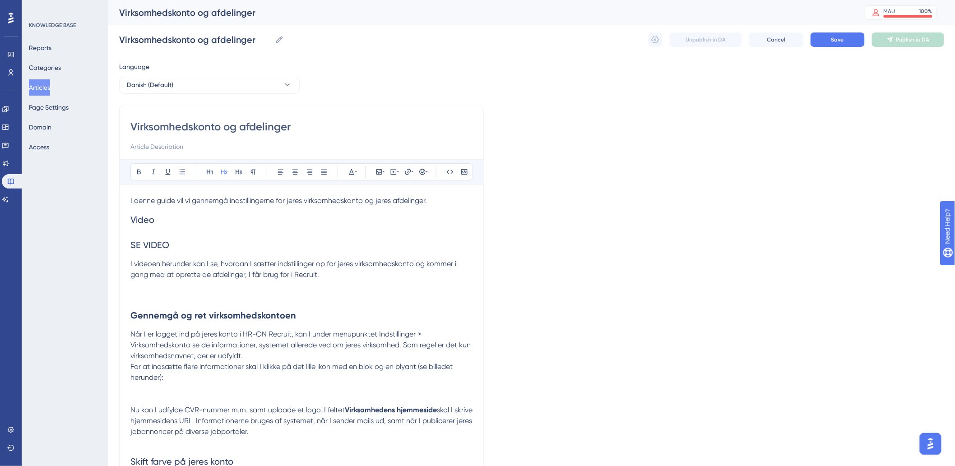
drag, startPoint x: 180, startPoint y: 246, endPoint x: 102, endPoint y: 251, distance: 77.8
click at [0, 0] on div "Performance Users Engagement Widgets Feedback Product Updates Knowledge Base AI…" at bounding box center [0, 0] width 0 height 0
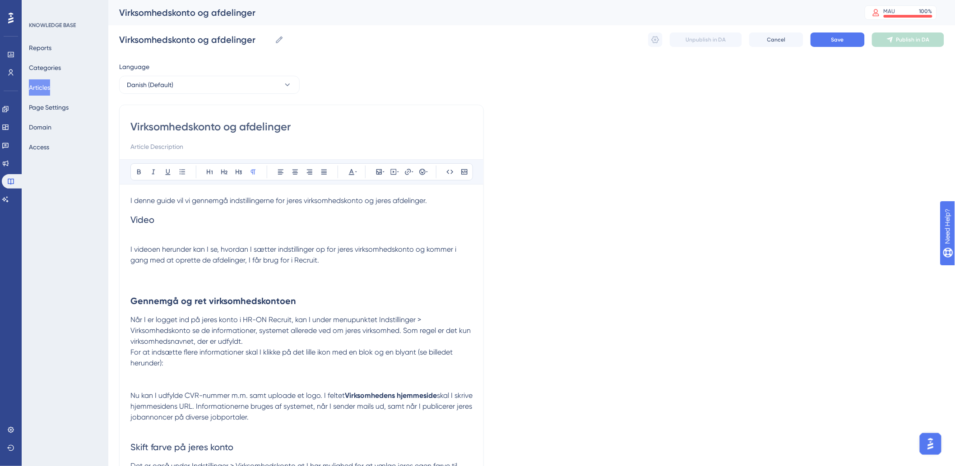
click at [240, 270] on p at bounding box center [301, 271] width 342 height 11
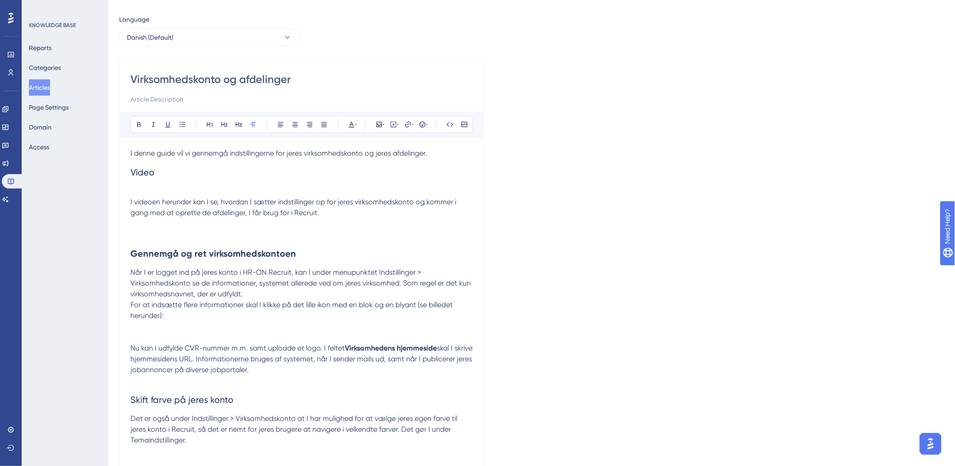
scroll to position [50, 0]
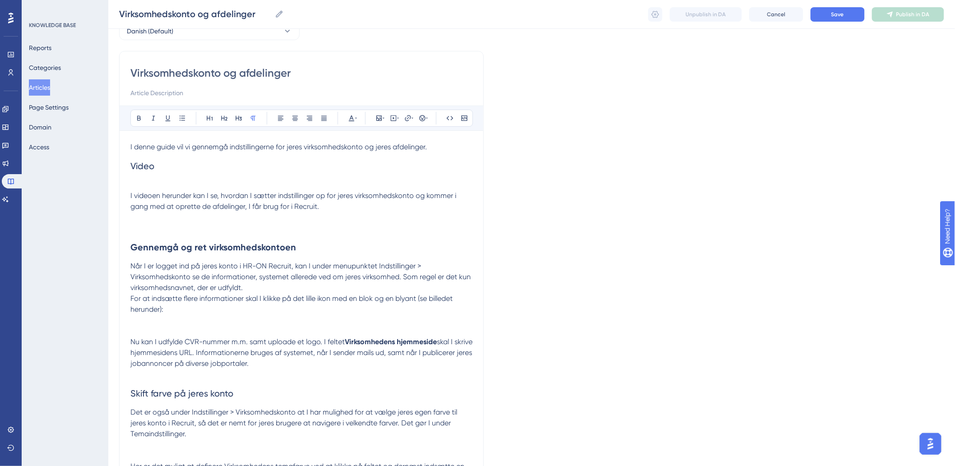
click at [156, 227] on p at bounding box center [301, 228] width 342 height 11
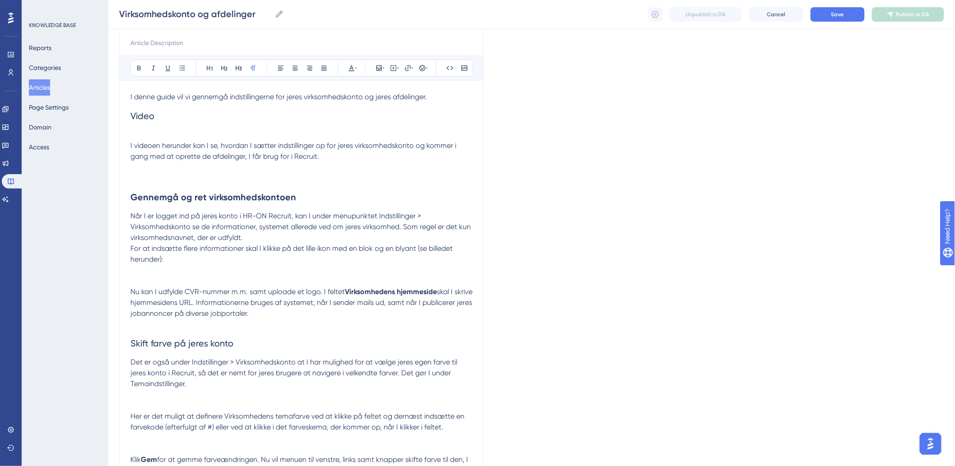
click at [197, 276] on p at bounding box center [301, 281] width 342 height 11
click at [170, 280] on p at bounding box center [301, 281] width 342 height 11
click at [169, 275] on p at bounding box center [301, 270] width 342 height 11
click at [169, 279] on p at bounding box center [301, 281] width 342 height 11
click at [169, 271] on p at bounding box center [301, 270] width 342 height 11
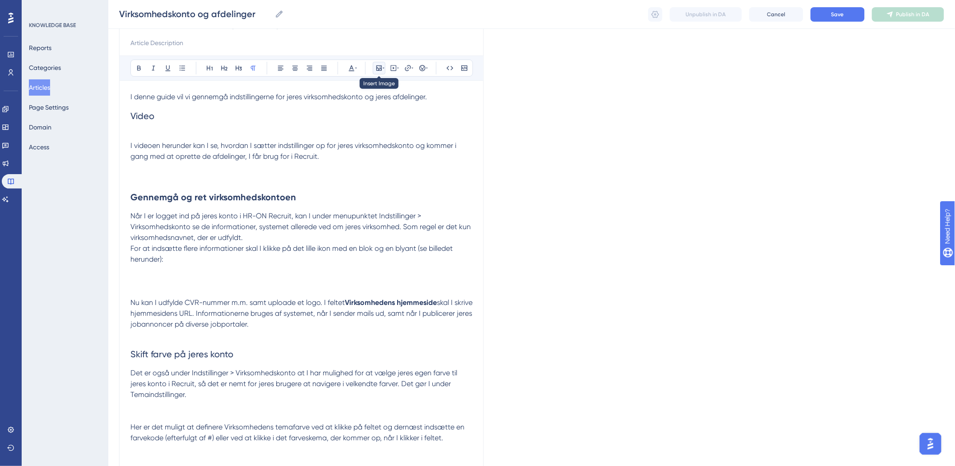
click at [381, 68] on icon at bounding box center [379, 68] width 7 height 7
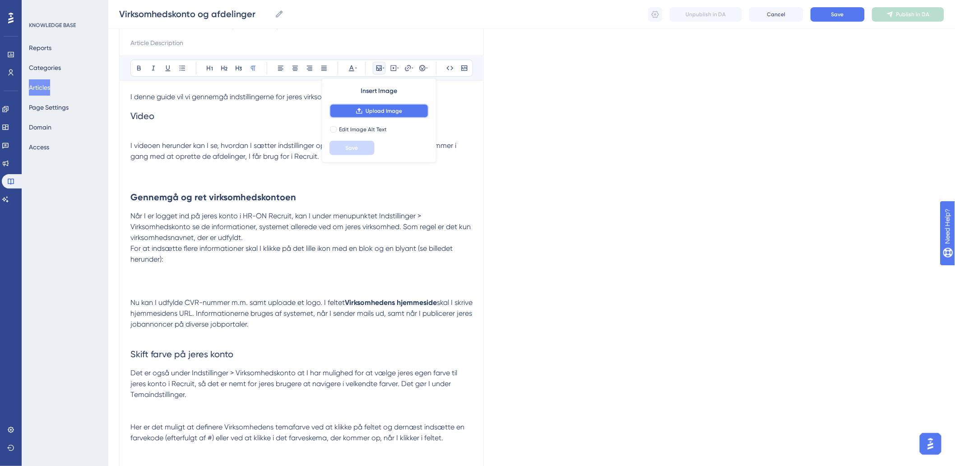
click at [383, 108] on span "Upload Image" at bounding box center [384, 110] width 37 height 7
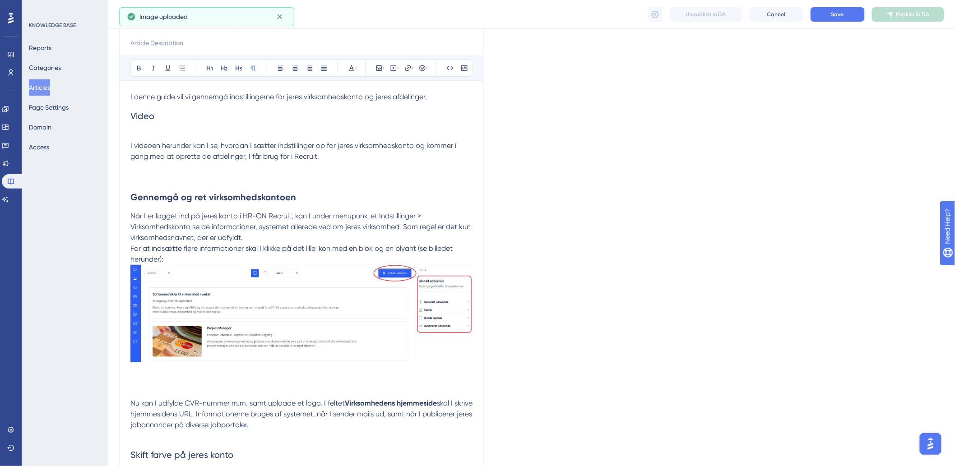
click at [472, 326] on img at bounding box center [301, 314] width 342 height 98
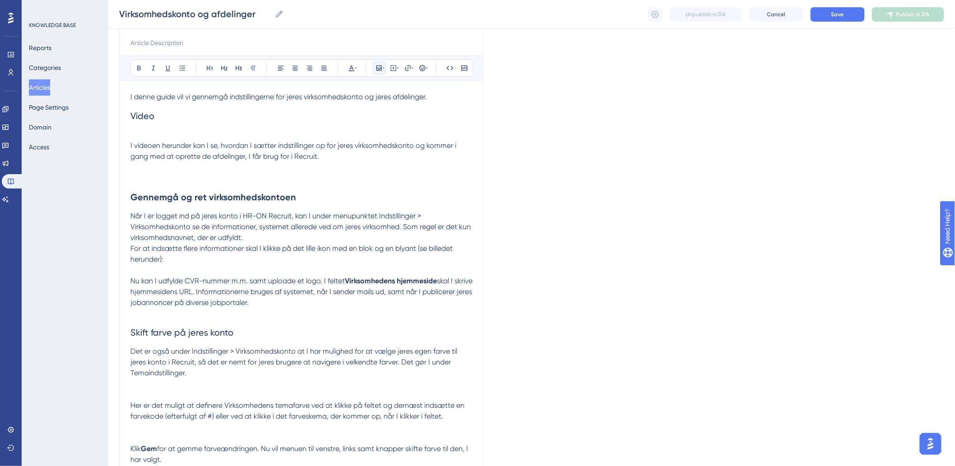
click at [373, 69] on button at bounding box center [379, 68] width 13 height 13
click at [342, 113] on button "Upload Image" at bounding box center [379, 111] width 99 height 14
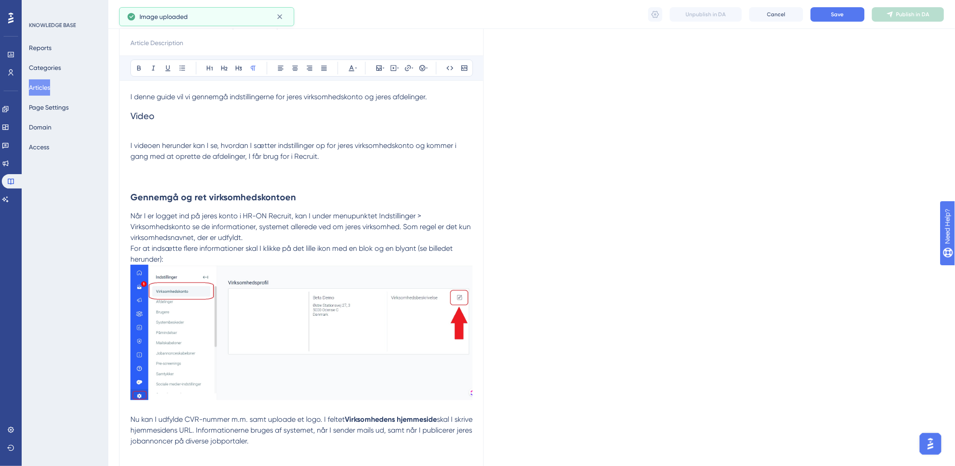
scroll to position [251, 0]
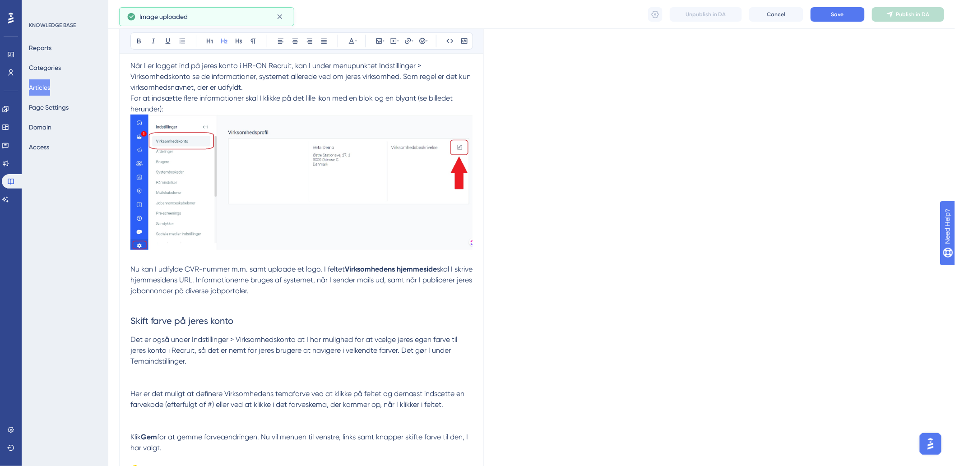
click at [211, 314] on h2 "Skift farve på jeres konto" at bounding box center [301, 320] width 342 height 27
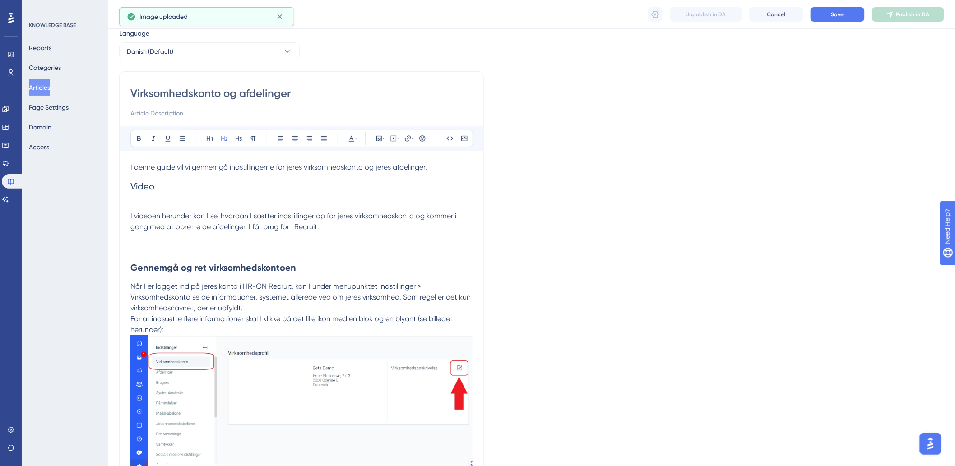
scroll to position [0, 0]
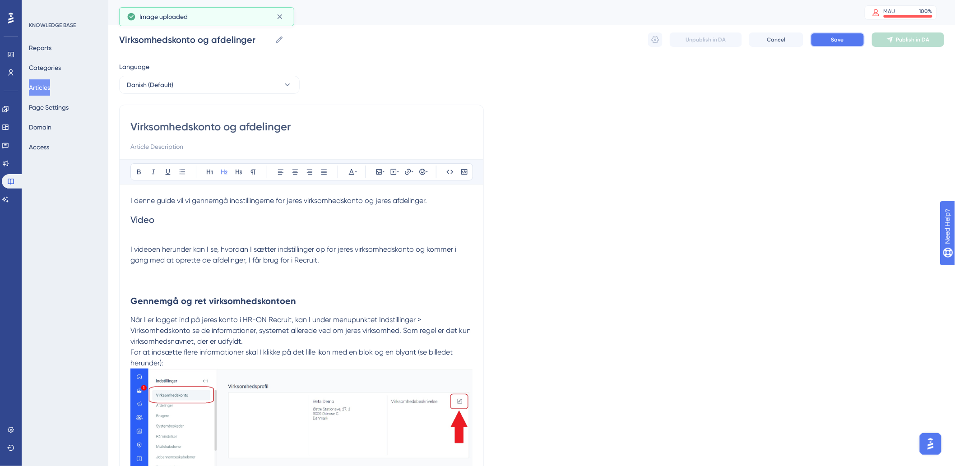
click at [838, 34] on button "Save" at bounding box center [838, 40] width 54 height 14
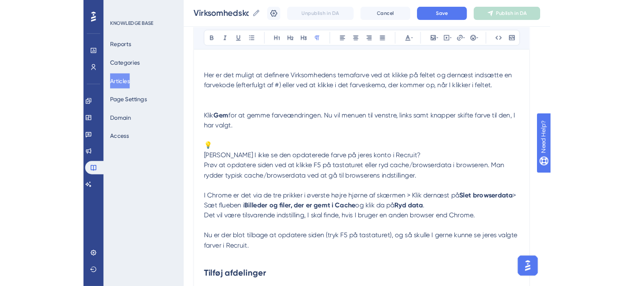
scroll to position [563, 0]
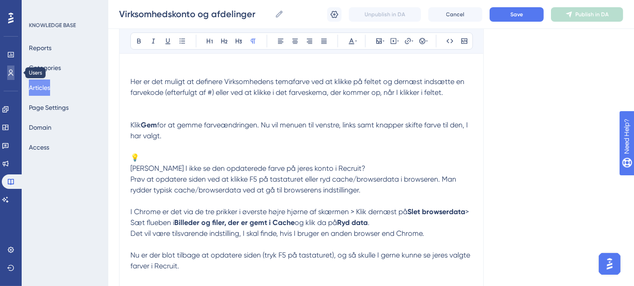
click at [0, 0] on icon at bounding box center [0, 0] width 0 height 0
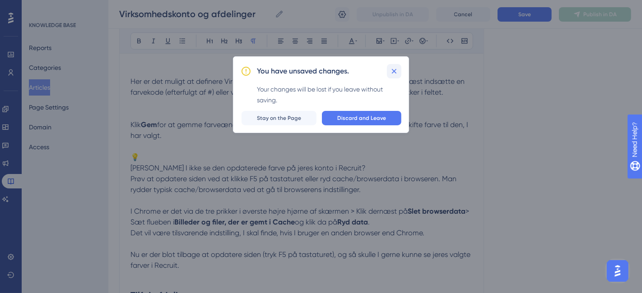
click at [396, 74] on icon at bounding box center [394, 71] width 9 height 9
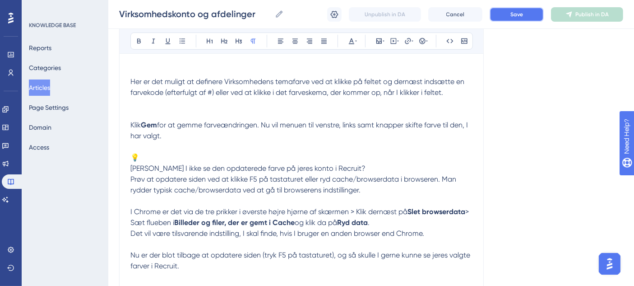
click at [518, 14] on span "Save" at bounding box center [517, 14] width 13 height 7
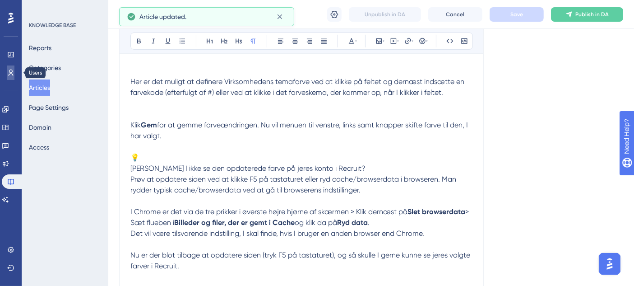
click at [0, 0] on link at bounding box center [0, 0] width 0 height 0
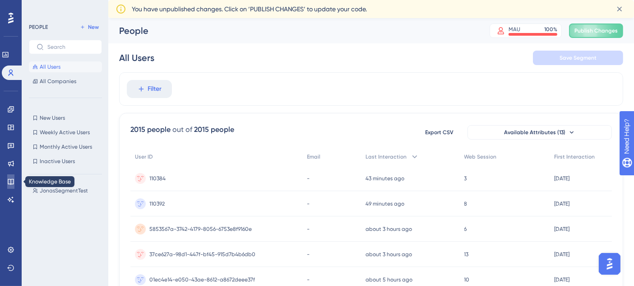
drag, startPoint x: 10, startPoint y: 175, endPoint x: 25, endPoint y: 158, distance: 22.4
click at [10, 175] on link at bounding box center [10, 181] width 7 height 14
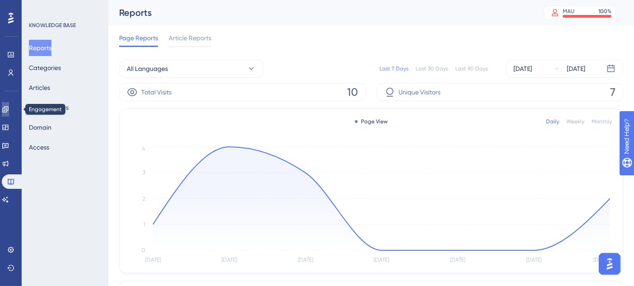
click at [9, 105] on link at bounding box center [5, 109] width 7 height 14
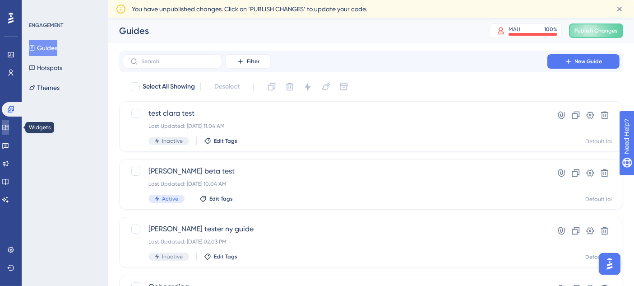
click at [9, 124] on icon at bounding box center [5, 127] width 7 height 7
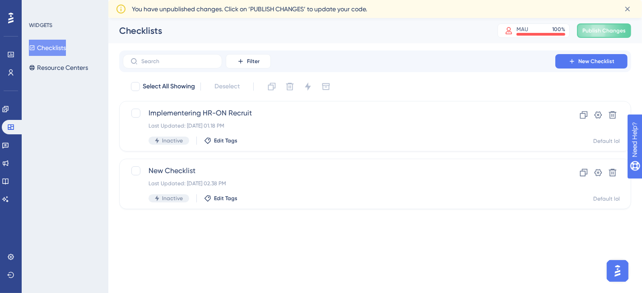
click at [10, 154] on div "Engagement Widgets Feedback Product Updates Knowledge Base AI Assistant" at bounding box center [11, 154] width 18 height 105
click at [9, 142] on icon at bounding box center [5, 145] width 7 height 7
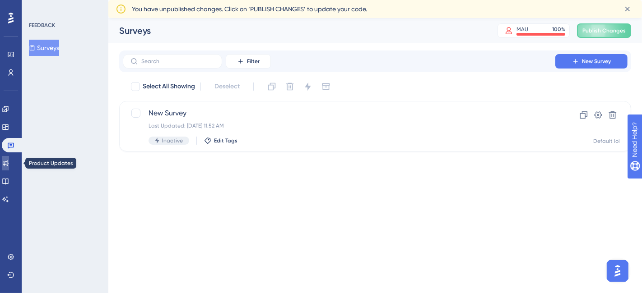
click at [9, 158] on link at bounding box center [5, 163] width 7 height 14
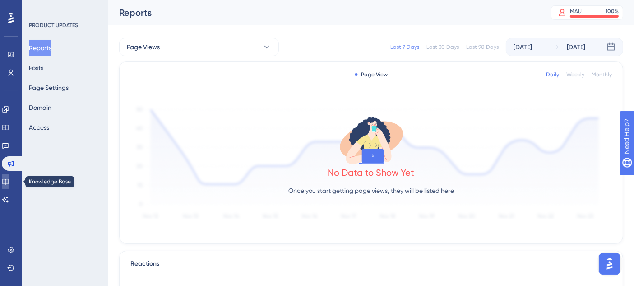
click at [8, 181] on icon at bounding box center [5, 182] width 6 height 6
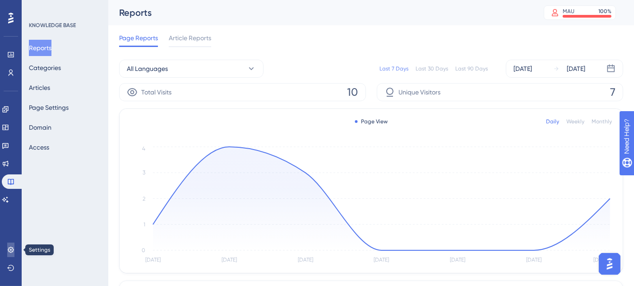
click at [12, 245] on link at bounding box center [10, 249] width 7 height 14
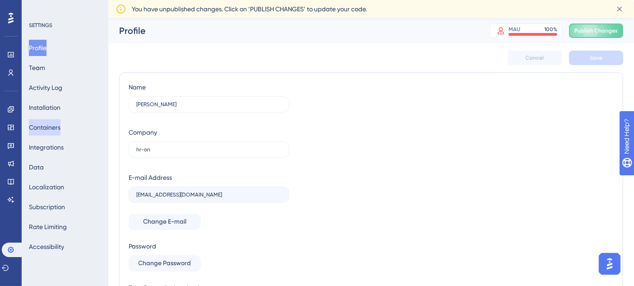
click at [53, 135] on button "Containers" at bounding box center [45, 127] width 32 height 16
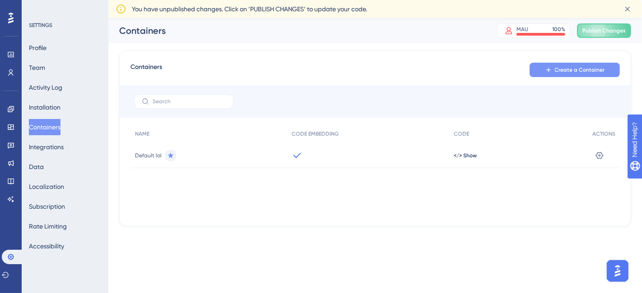
click at [541, 72] on button "Create a Container" at bounding box center [575, 70] width 90 height 14
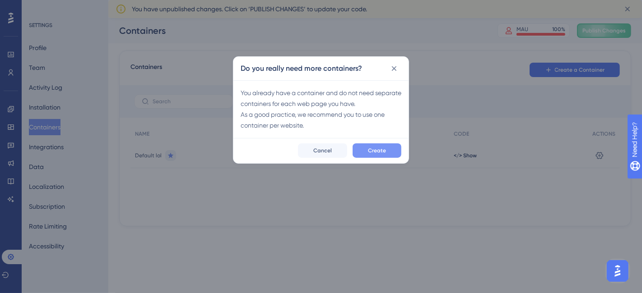
click at [378, 149] on span "Create" at bounding box center [377, 150] width 18 height 7
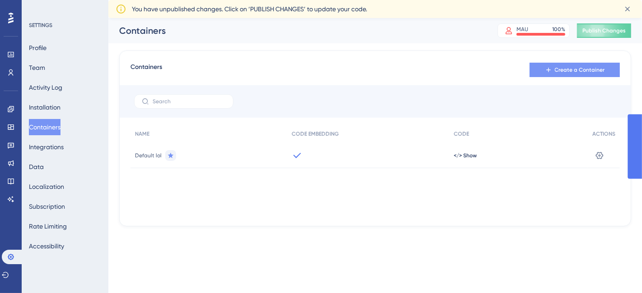
click at [580, 64] on button "Create a Container" at bounding box center [575, 70] width 90 height 14
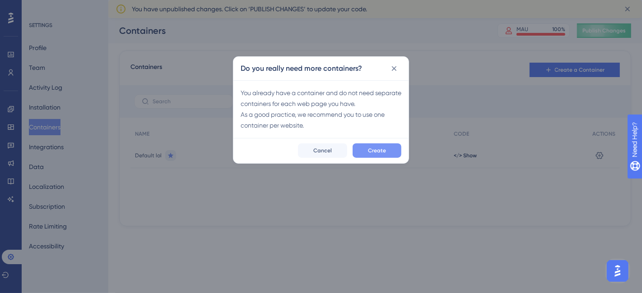
click at [388, 151] on button "Create" at bounding box center [377, 151] width 49 height 14
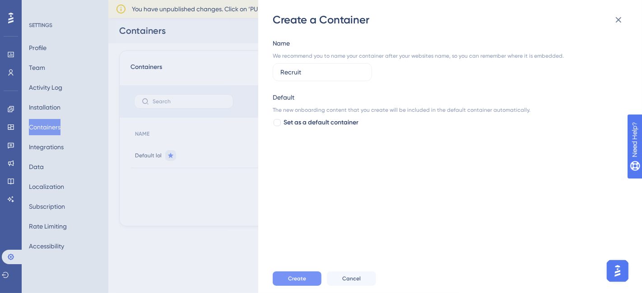
type input "Recruit"
click at [300, 277] on span "Create" at bounding box center [297, 278] width 18 height 7
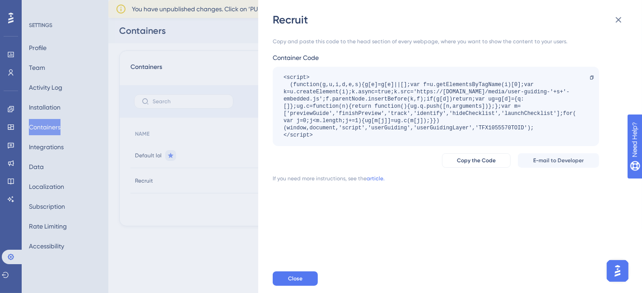
drag, startPoint x: 334, startPoint y: 140, endPoint x: 280, endPoint y: 74, distance: 85.3
click at [280, 74] on div "<script> (function(g,u,i,d,e,s){g[e]=g[e]||[];var f=u.getElementsByTagName(i)[0…" at bounding box center [436, 106] width 326 height 79
copy div "<script> (function(g,u,i,d,e,s){g[e]=g[e]||[];var f=u.getElementsByTagName(i)[0…"
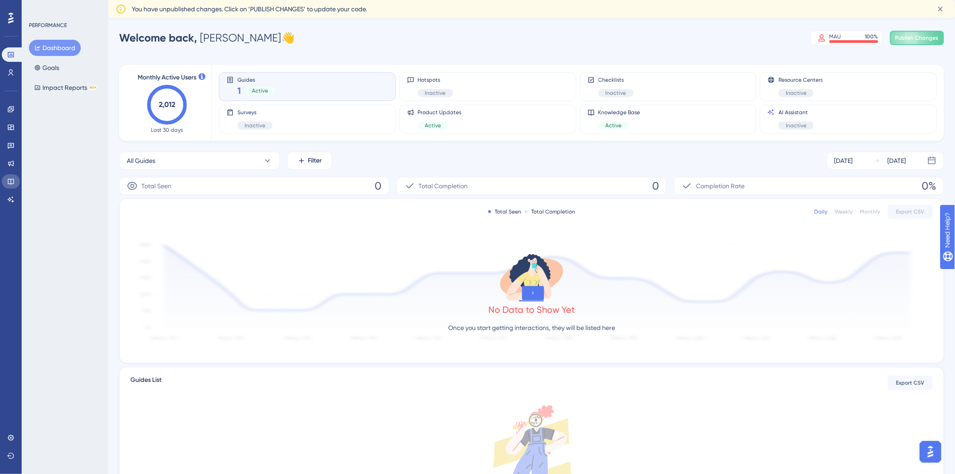
click at [15, 184] on link at bounding box center [11, 181] width 18 height 14
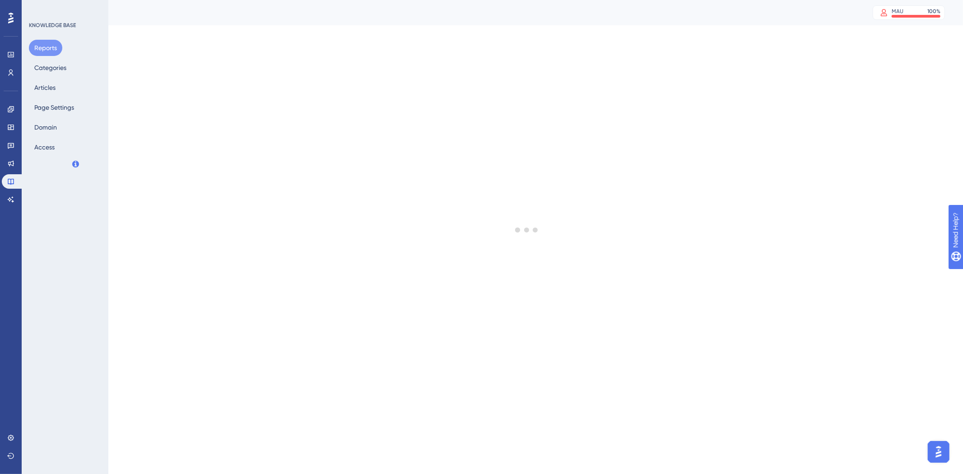
click at [52, 97] on div "Reports Categories Articles Page Settings Domain Access" at bounding box center [65, 98] width 73 height 116
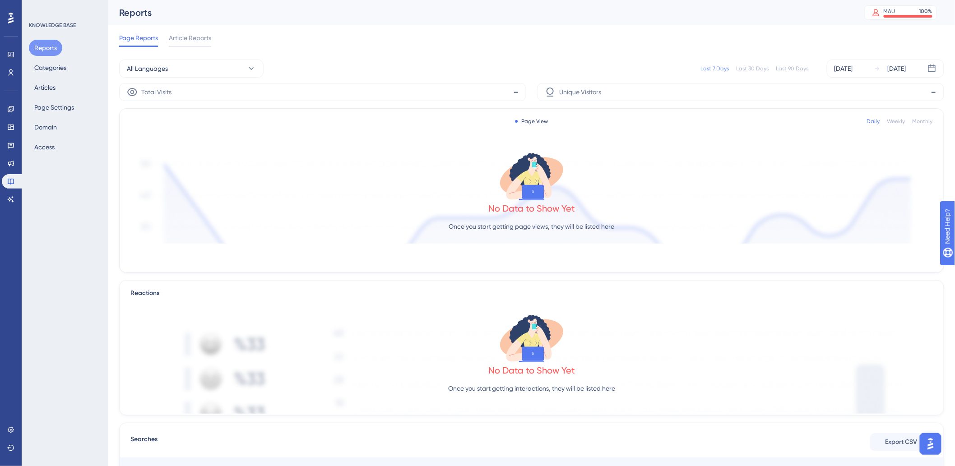
click at [63, 84] on div "Reports Categories Articles Page Settings Domain Access" at bounding box center [65, 98] width 73 height 116
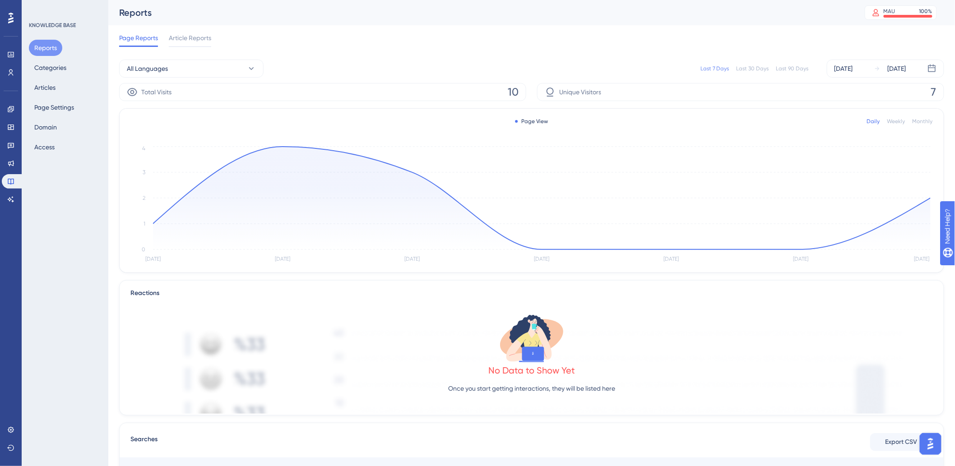
click at [65, 93] on div "Reports Categories Articles Page Settings Domain Access" at bounding box center [65, 98] width 73 height 116
click at [68, 90] on div "Reports Categories Articles Page Settings Domain Access" at bounding box center [65, 98] width 73 height 116
click at [50, 87] on button "Articles" at bounding box center [45, 87] width 32 height 16
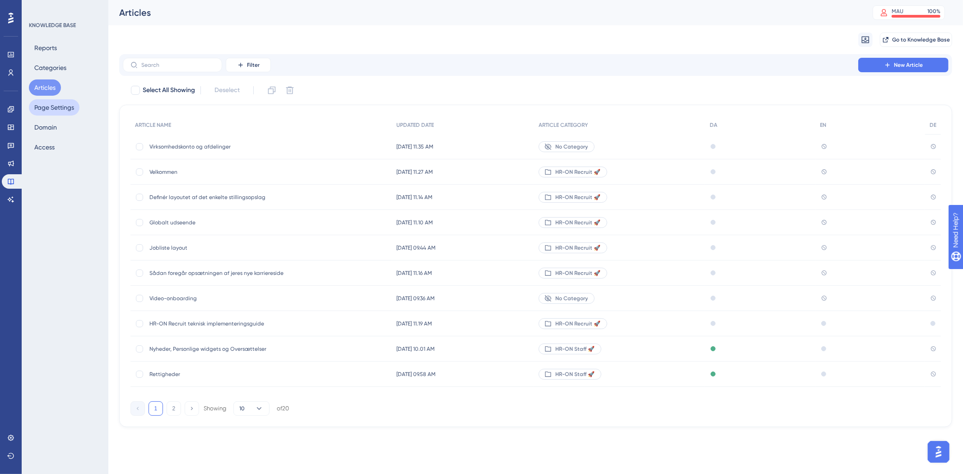
click at [76, 106] on button "Page Settings" at bounding box center [54, 107] width 51 height 16
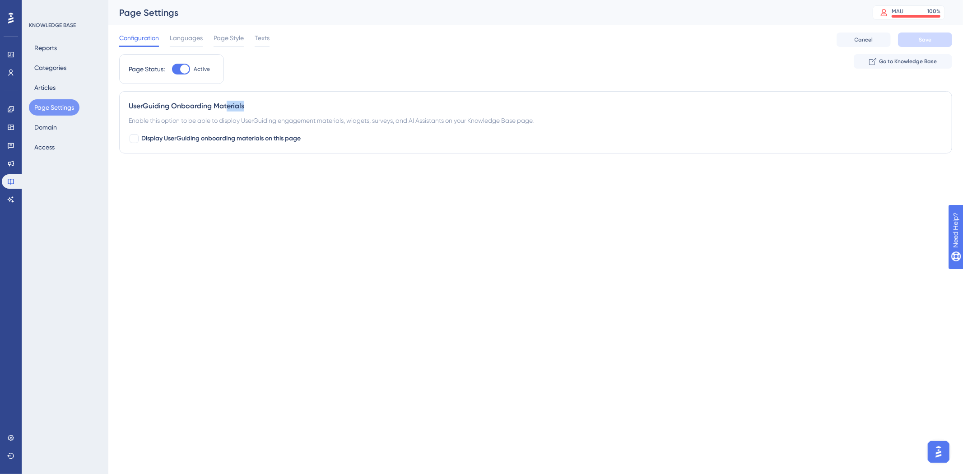
drag, startPoint x: 248, startPoint y: 102, endPoint x: 270, endPoint y: 101, distance: 21.3
click at [270, 101] on div "UserGuiding Onboarding Materials" at bounding box center [536, 106] width 814 height 11
drag, startPoint x: 128, startPoint y: 111, endPoint x: 187, endPoint y: 110, distance: 58.7
click at [187, 110] on div "UserGuiding Onboarding Materials Enable this option to be able to display UserG…" at bounding box center [535, 122] width 833 height 62
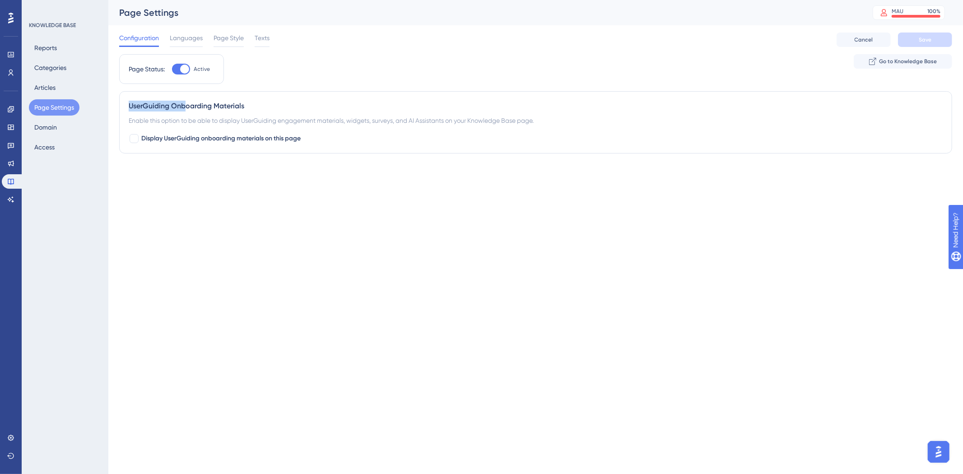
click at [187, 110] on div "UserGuiding Onboarding Materials" at bounding box center [536, 106] width 814 height 11
drag, startPoint x: 151, startPoint y: 122, endPoint x: 317, endPoint y: 116, distance: 165.4
click at [317, 116] on div "Enable this option to be able to display UserGuiding engagement materials, widg…" at bounding box center [536, 120] width 814 height 11
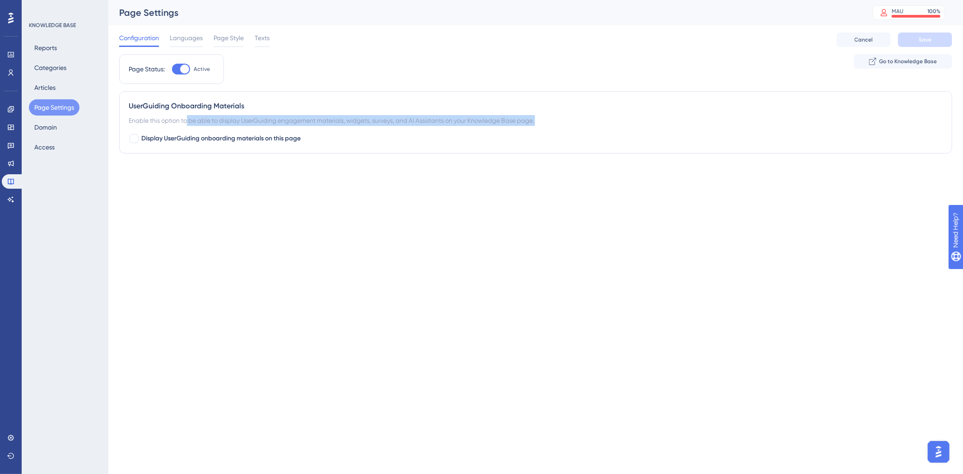
drag, startPoint x: 187, startPoint y: 121, endPoint x: 429, endPoint y: 131, distance: 241.8
click at [429, 131] on div "UserGuiding Onboarding Materials Enable this option to be able to display UserG…" at bounding box center [535, 122] width 833 height 62
drag, startPoint x: 297, startPoint y: 122, endPoint x: 462, endPoint y: 116, distance: 164.9
click at [462, 116] on div "Enable this option to be able to display UserGuiding engagement materials, widg…" at bounding box center [536, 120] width 814 height 11
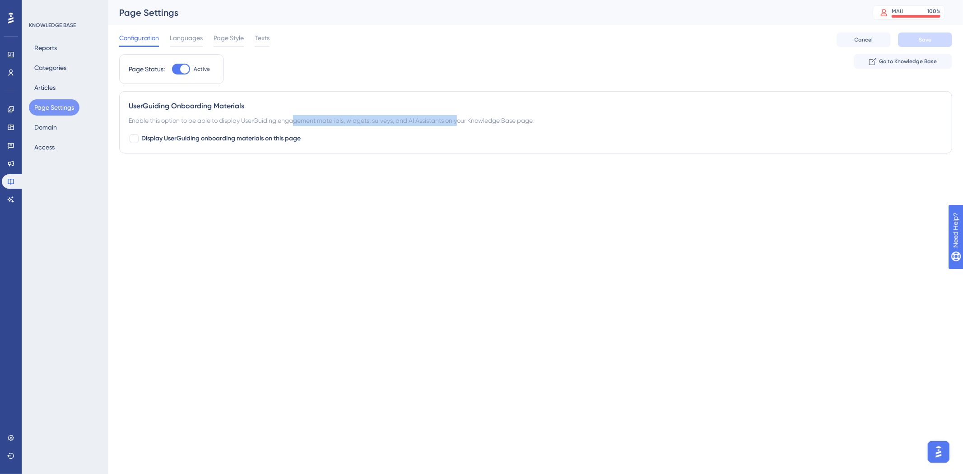
click at [462, 116] on div "Enable this option to be able to display UserGuiding engagement materials, widg…" at bounding box center [536, 120] width 814 height 11
drag, startPoint x: 251, startPoint y: 119, endPoint x: 521, endPoint y: 116, distance: 270.0
click at [511, 119] on div "Enable this option to be able to display UserGuiding engagement materials, widg…" at bounding box center [536, 120] width 814 height 11
click at [524, 115] on div "Enable this option to be able to display UserGuiding engagement materials, widg…" at bounding box center [536, 120] width 814 height 11
drag, startPoint x: 401, startPoint y: 120, endPoint x: 555, endPoint y: 122, distance: 154.4
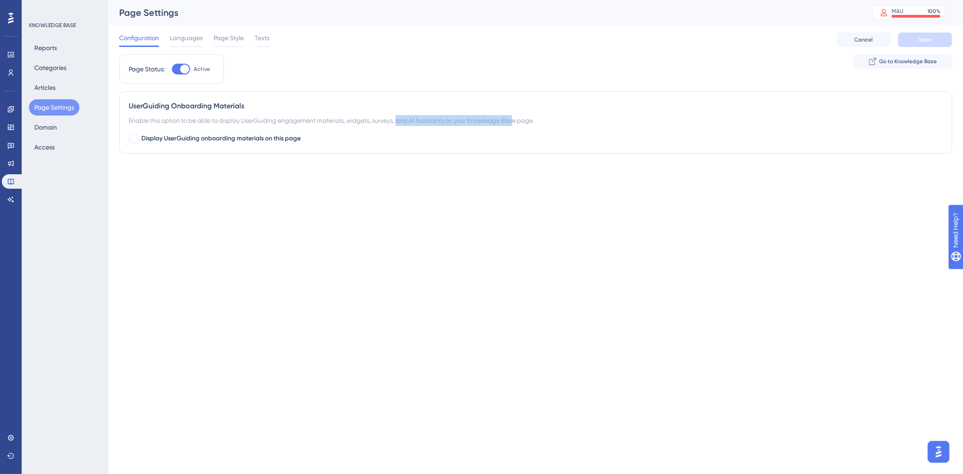
click at [552, 123] on div "Enable this option to be able to display UserGuiding engagement materials, widg…" at bounding box center [536, 120] width 814 height 11
click at [557, 121] on div "Enable this option to be able to display UserGuiding engagement materials, widg…" at bounding box center [536, 120] width 814 height 11
drag, startPoint x: 557, startPoint y: 121, endPoint x: 412, endPoint y: 121, distance: 144.9
click at [412, 121] on div "Enable this option to be able to display UserGuiding engagement materials, widg…" at bounding box center [536, 120] width 814 height 11
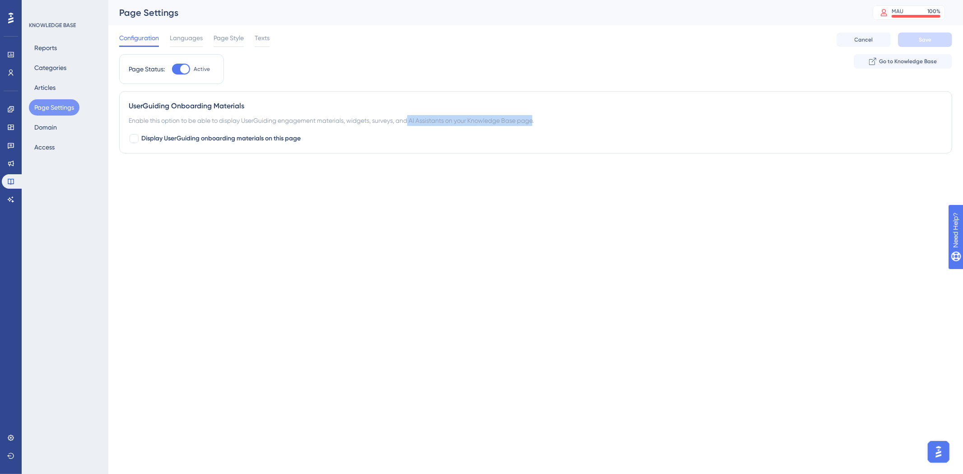
drag, startPoint x: 412, startPoint y: 120, endPoint x: 535, endPoint y: 119, distance: 123.7
click at [535, 119] on div "Enable this option to be able to display UserGuiding engagement materials, widg…" at bounding box center [536, 120] width 814 height 11
click at [536, 118] on div "Enable this option to be able to display UserGuiding engagement materials, widg…" at bounding box center [536, 120] width 814 height 11
drag, startPoint x: 188, startPoint y: 139, endPoint x: 326, endPoint y: 182, distance: 144.2
click at [0, 0] on div "Performance Users Engagement Widgets Feedback Product Updates Knowledge Base AI…" at bounding box center [0, 0] width 0 height 0
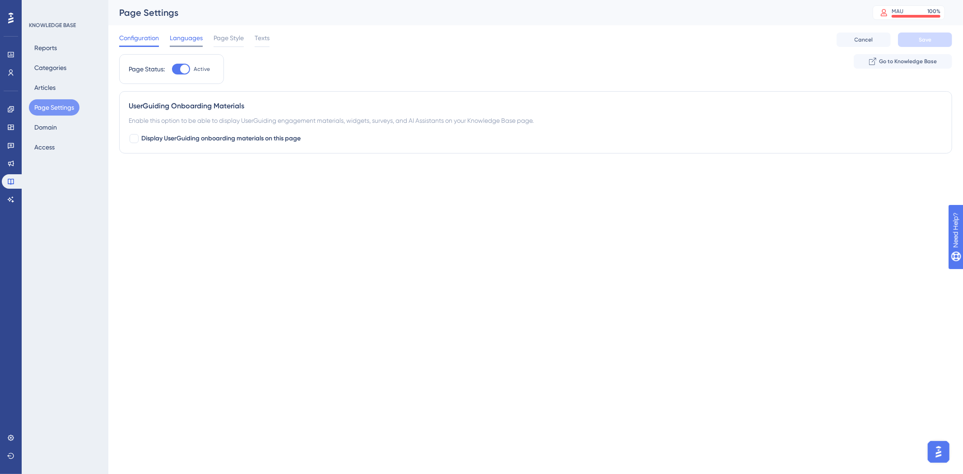
click at [184, 40] on span "Languages" at bounding box center [186, 38] width 33 height 11
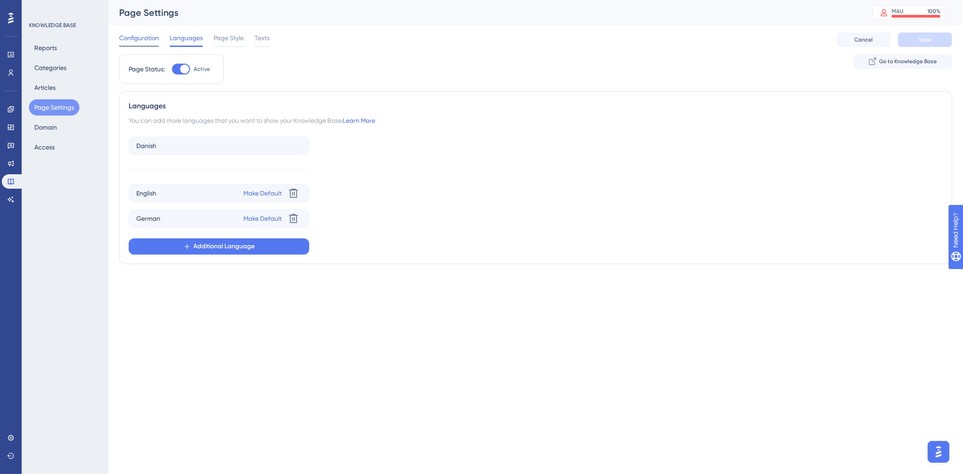
click at [128, 39] on span "Configuration" at bounding box center [139, 38] width 40 height 11
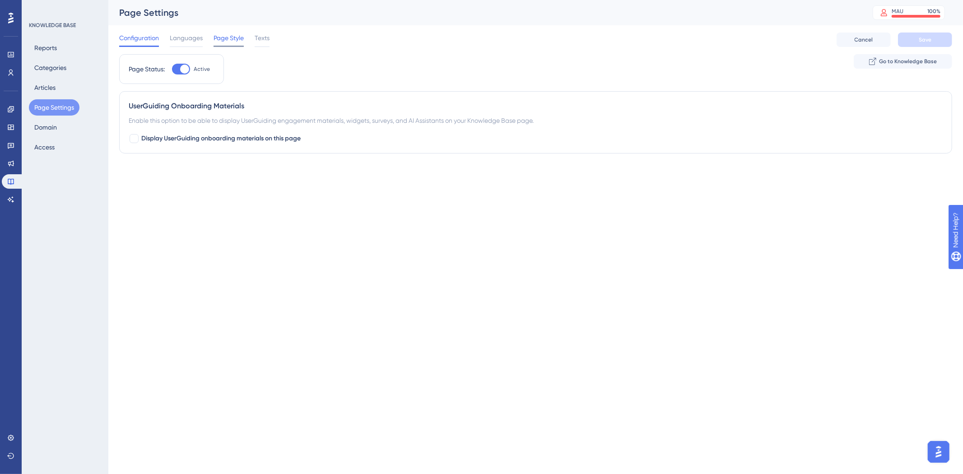
click at [219, 41] on span "Page Style" at bounding box center [229, 38] width 30 height 11
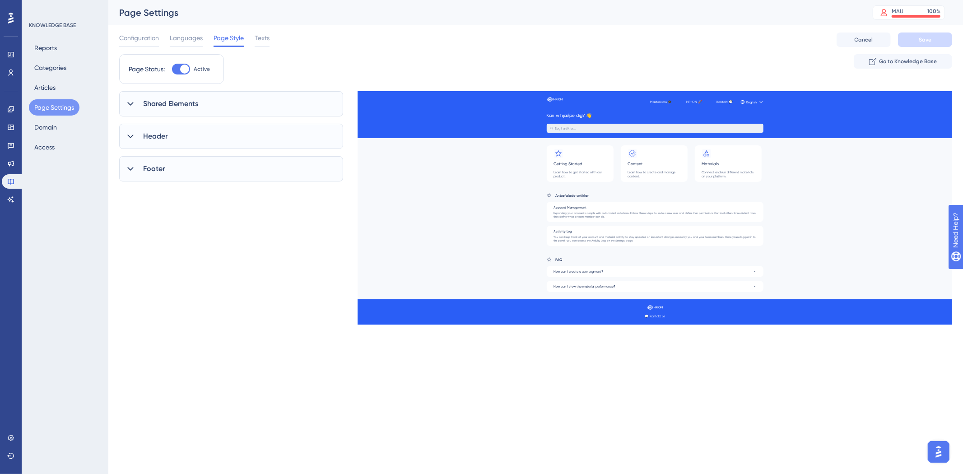
click at [159, 135] on span "Header" at bounding box center [155, 136] width 24 height 11
click at [158, 132] on span "Header" at bounding box center [155, 136] width 24 height 11
click at [176, 100] on span "Shared Elements" at bounding box center [170, 103] width 55 height 11
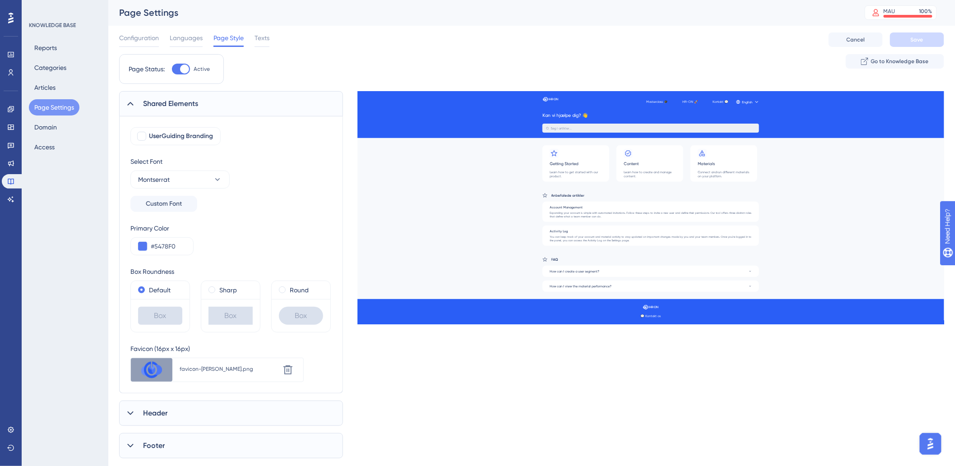
click at [177, 100] on span "Shared Elements" at bounding box center [170, 103] width 55 height 11
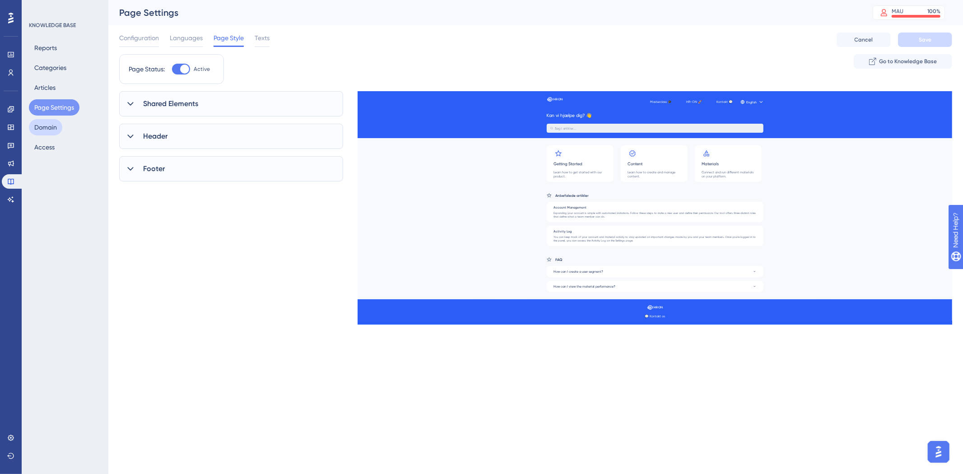
click at [56, 126] on button "Domain" at bounding box center [45, 127] width 33 height 16
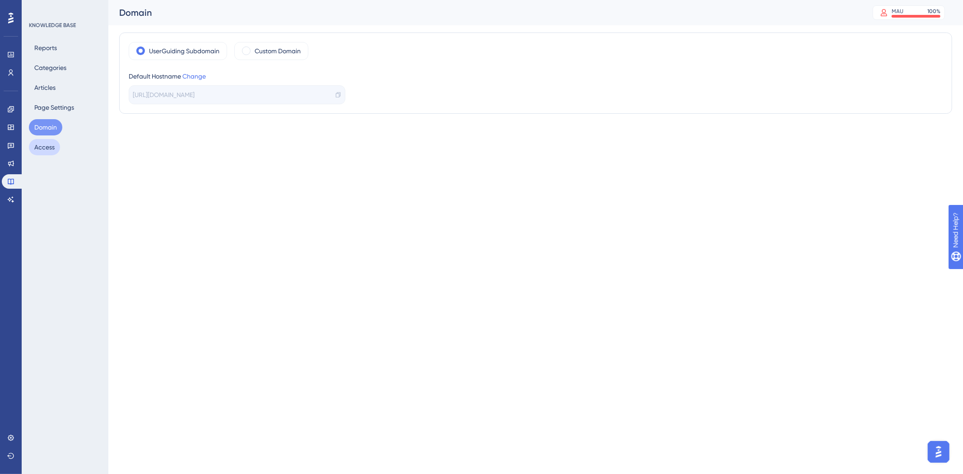
click at [59, 147] on button "Access" at bounding box center [44, 147] width 31 height 16
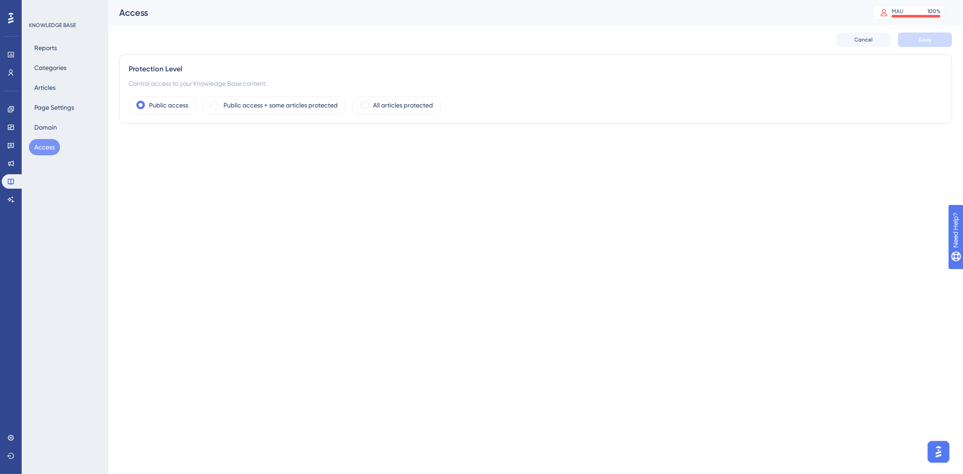
click at [69, 84] on div "Reports Categories Articles Page Settings Domain Access" at bounding box center [65, 98] width 73 height 116
click at [68, 88] on div "Reports Categories Articles Page Settings Domain Access" at bounding box center [65, 98] width 73 height 116
click at [47, 94] on button "Articles" at bounding box center [45, 87] width 32 height 16
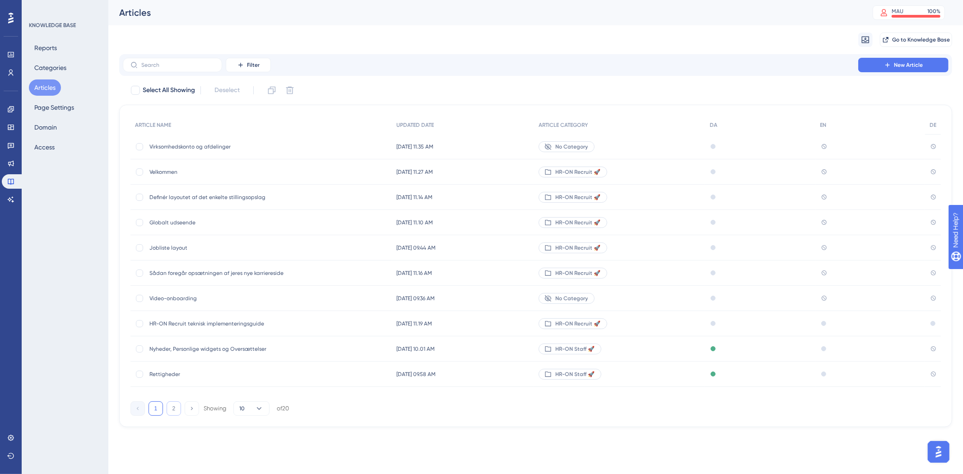
click at [173, 413] on button "2" at bounding box center [174, 408] width 14 height 14
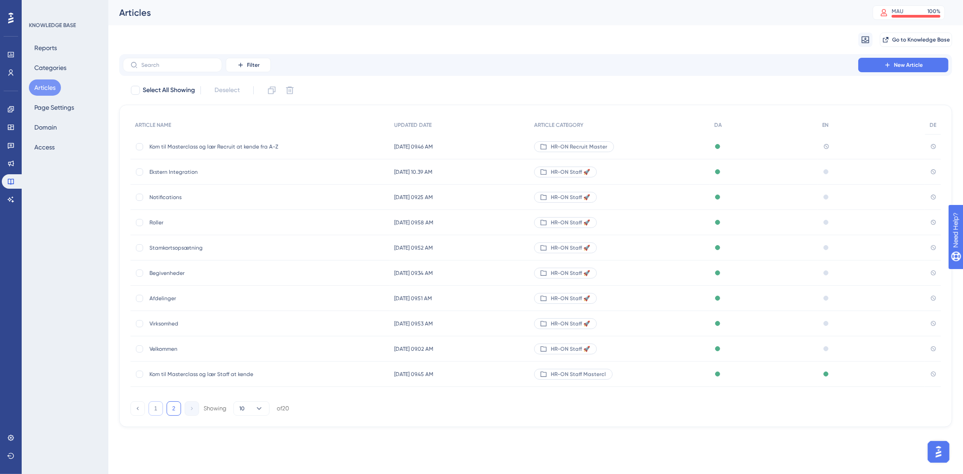
click at [156, 411] on button "1" at bounding box center [156, 408] width 14 height 14
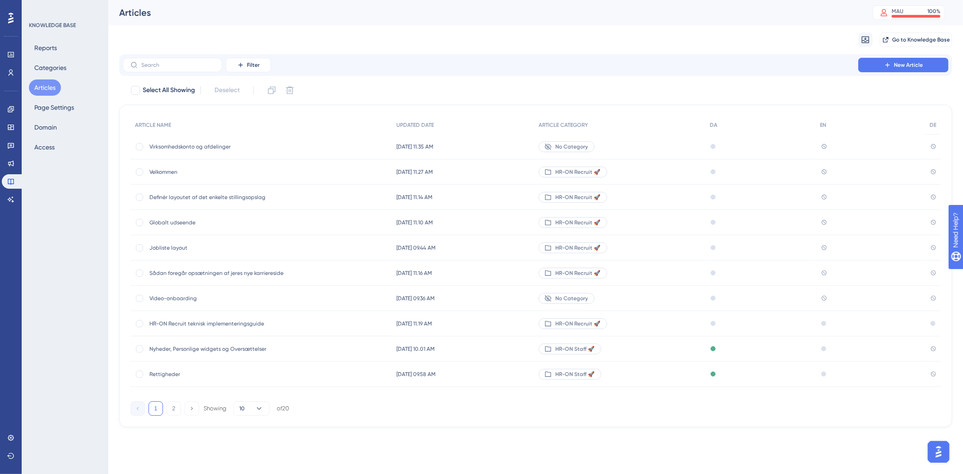
click at [191, 144] on span "Virksomhedskonto og afdelinger" at bounding box center [221, 146] width 144 height 7
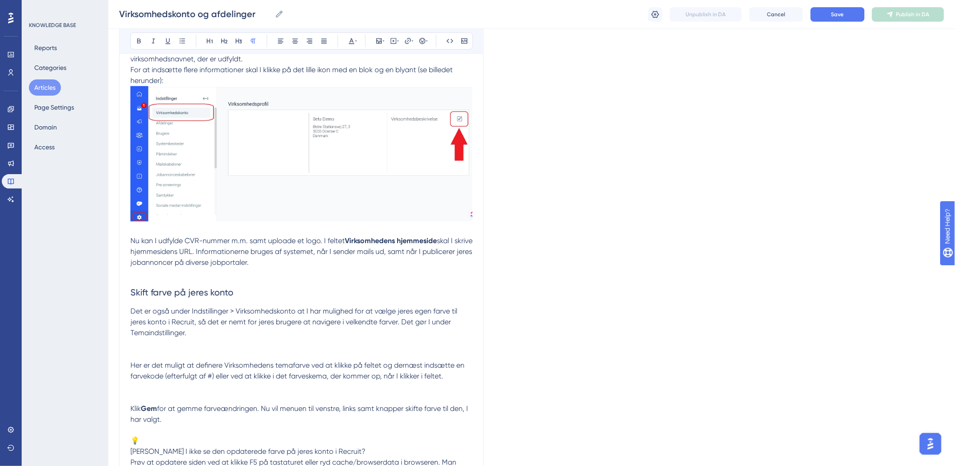
scroll to position [351, 0]
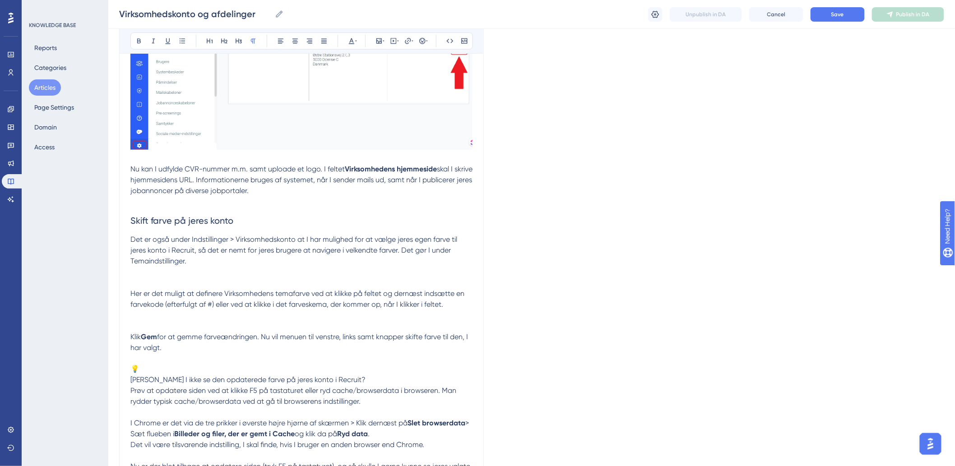
click at [222, 272] on p at bounding box center [301, 272] width 342 height 11
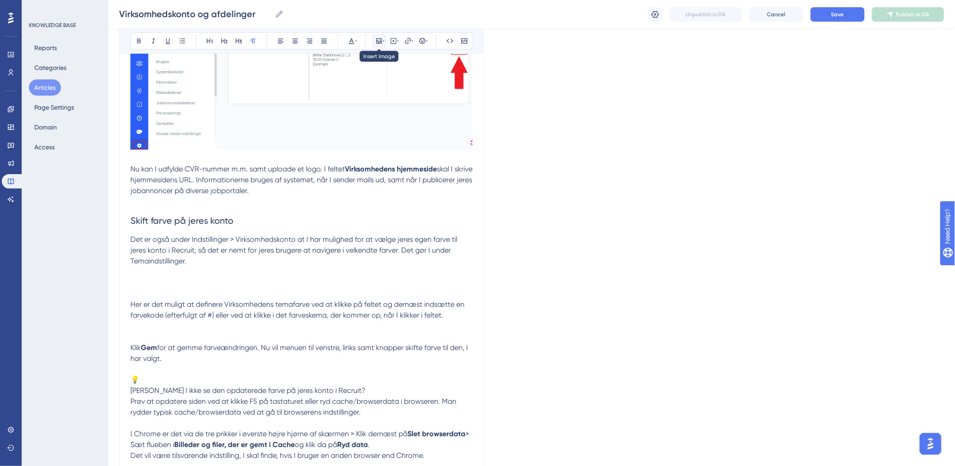
click at [374, 38] on button at bounding box center [379, 41] width 13 height 13
click at [363, 86] on icon at bounding box center [360, 84] width 6 height 6
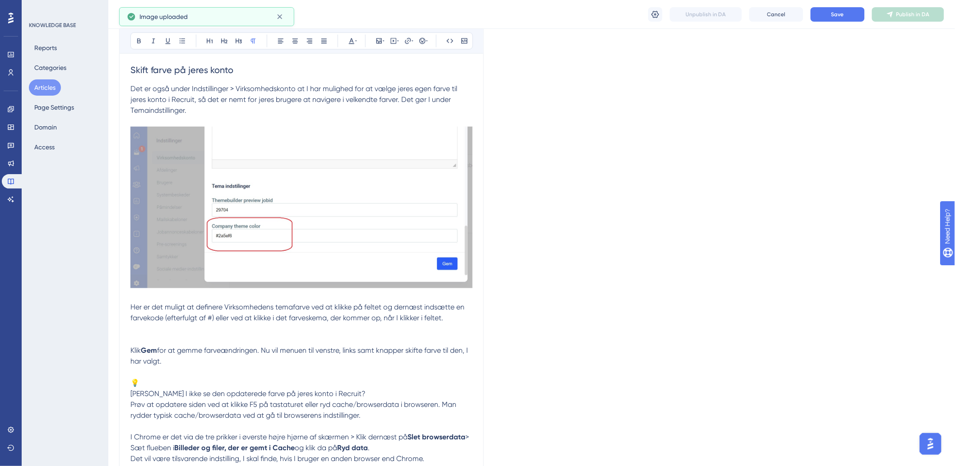
scroll to position [602, 0]
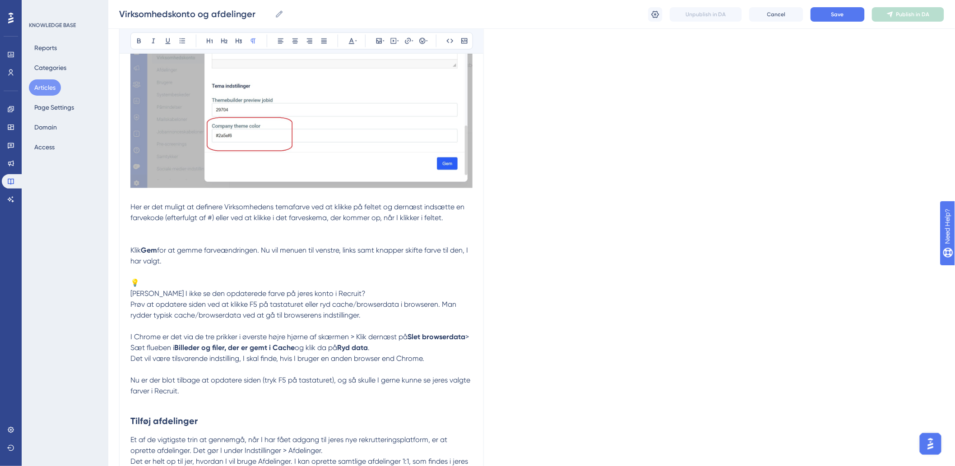
click at [192, 237] on p at bounding box center [301, 240] width 342 height 11
click at [173, 235] on p at bounding box center [301, 240] width 342 height 11
click at [376, 41] on icon at bounding box center [379, 40] width 7 height 7
click at [384, 82] on span "Upload Image" at bounding box center [384, 83] width 37 height 7
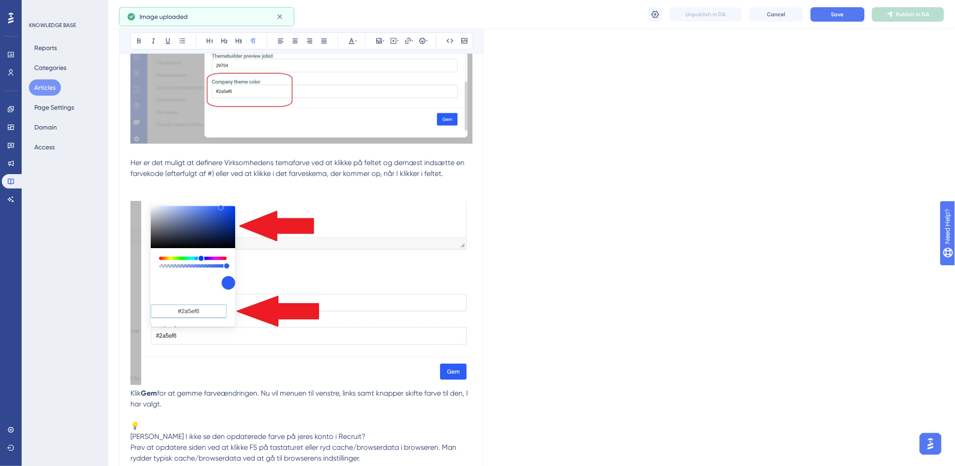
scroll to position [702, 0]
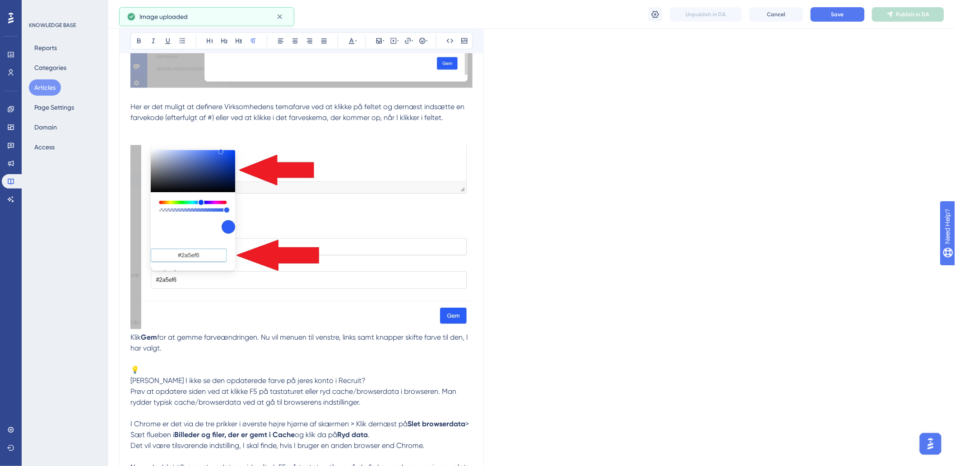
click at [220, 133] on p at bounding box center [301, 129] width 342 height 11
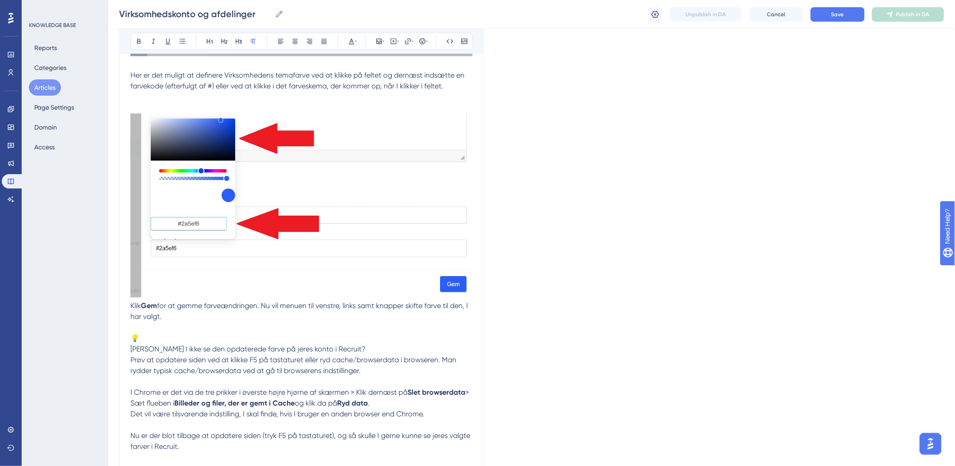
scroll to position [752, 0]
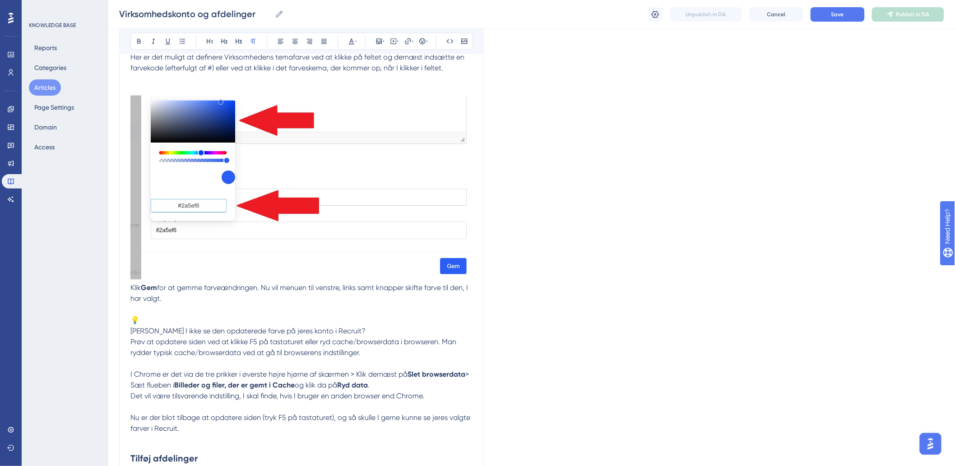
click at [135, 283] on p "Klik Gem for at [PERSON_NAME] farveændringen. Nu vil menuen til venstre, links …" at bounding box center [301, 294] width 342 height 22
click at [130, 286] on span "Klik" at bounding box center [135, 288] width 10 height 9
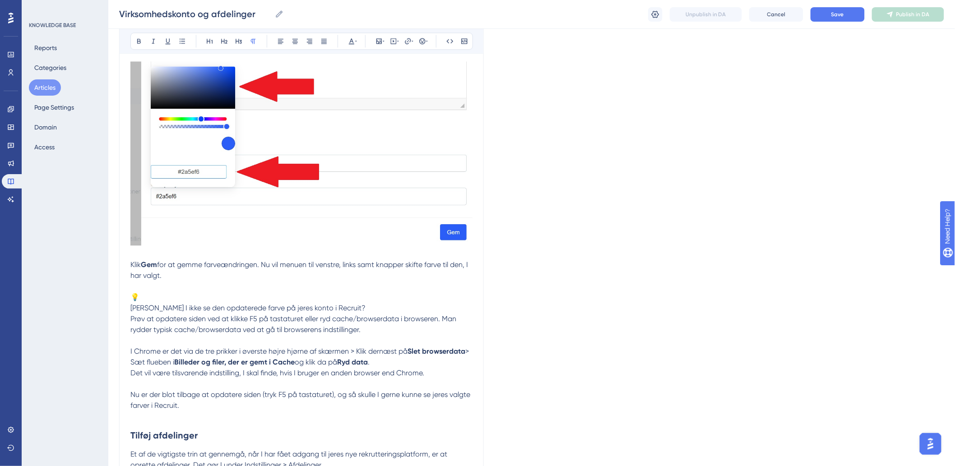
scroll to position [852, 0]
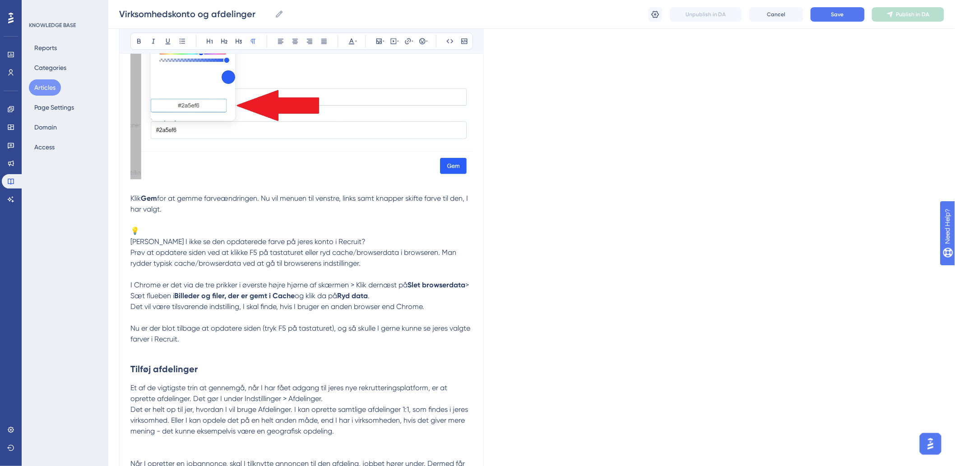
click at [131, 238] on span "[PERSON_NAME] I ikke se den opdaterede farve på jeres konto i Recruit?" at bounding box center [247, 241] width 235 height 9
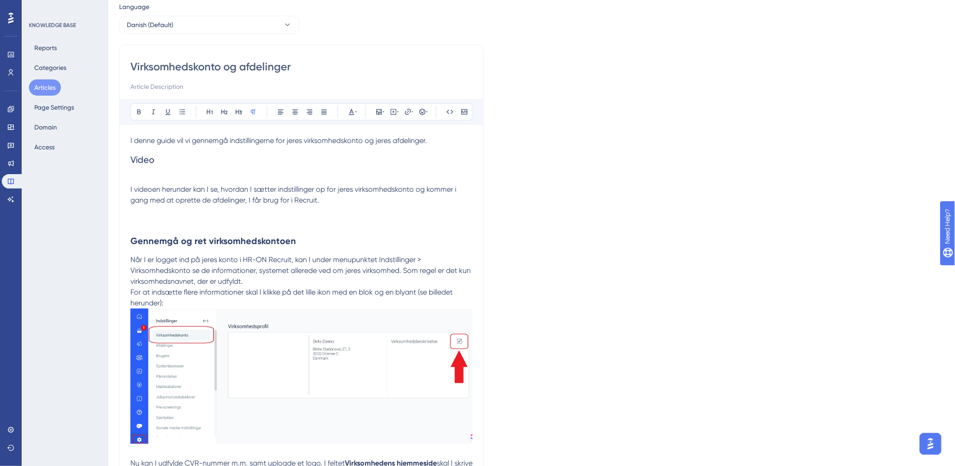
scroll to position [0, 0]
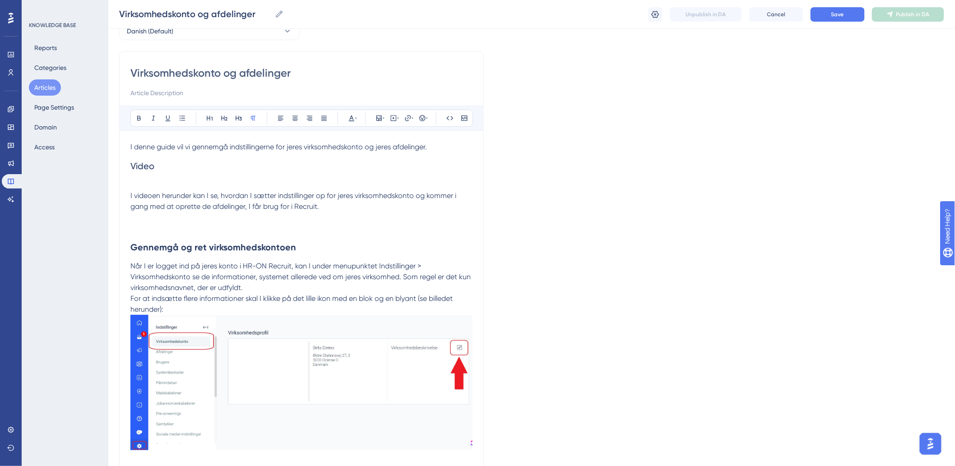
click at [196, 223] on p at bounding box center [301, 228] width 342 height 11
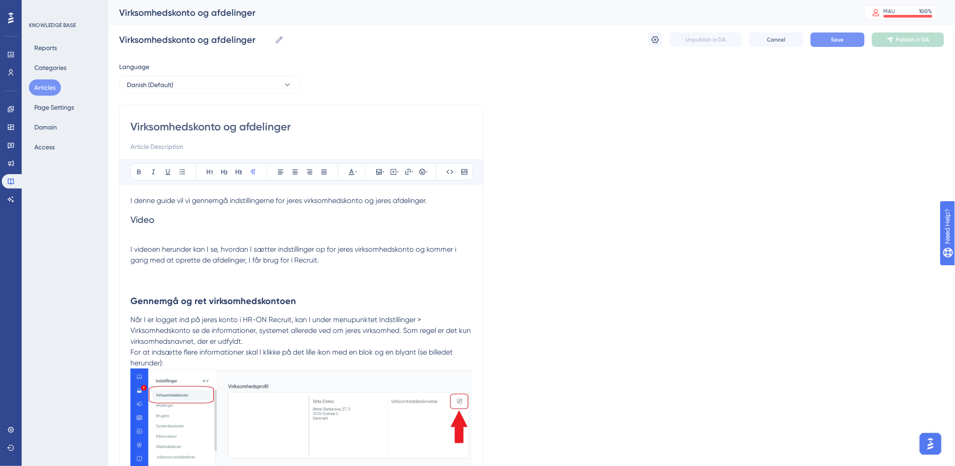
click at [820, 42] on button "Save" at bounding box center [838, 40] width 54 height 14
click at [56, 88] on button "Articles" at bounding box center [45, 87] width 32 height 16
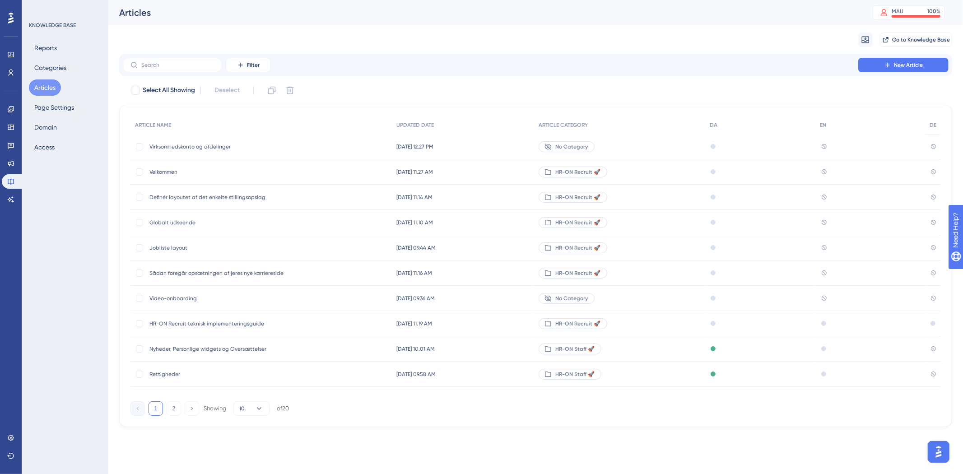
click at [261, 142] on div "Virksomhedskonto og afdelinger Virksomhedskonto og afdelinger" at bounding box center [221, 146] width 144 height 25
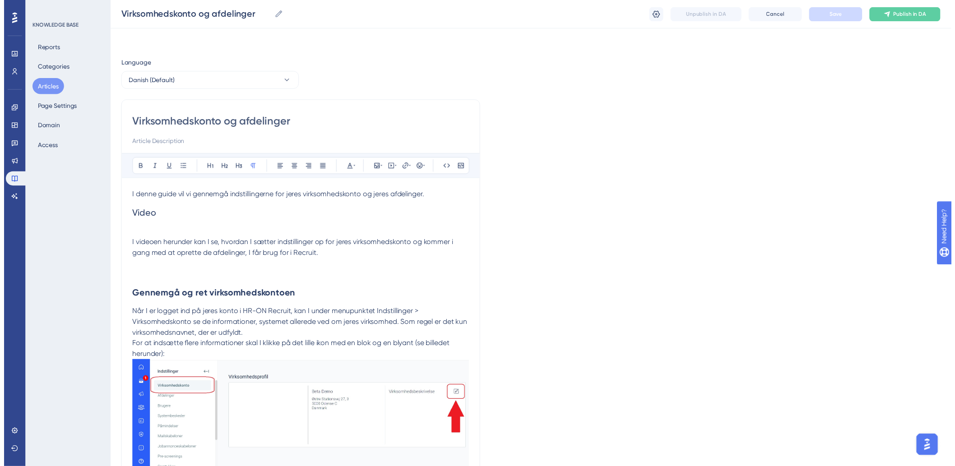
scroll to position [574, 0]
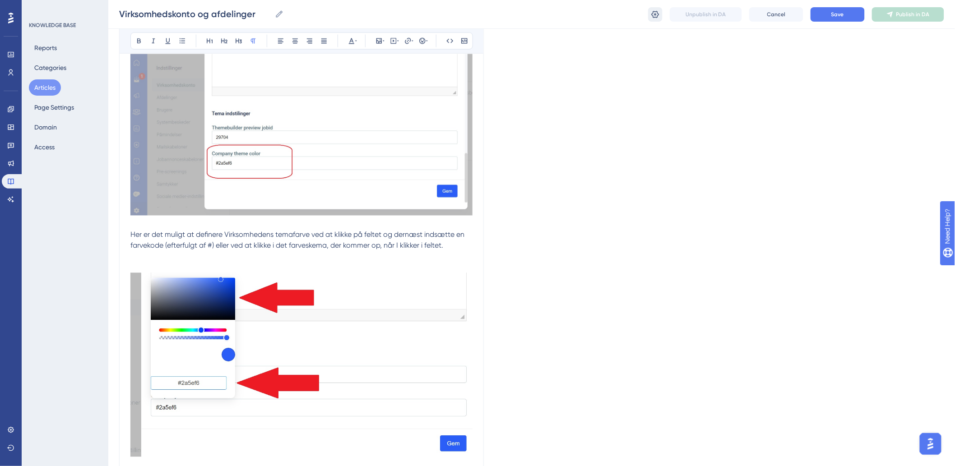
click at [654, 10] on icon at bounding box center [655, 14] width 9 height 9
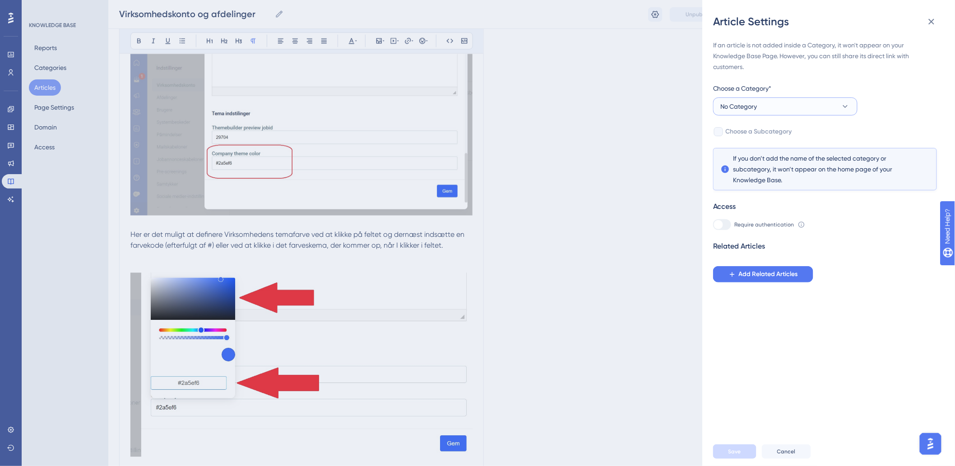
click at [739, 104] on span "No Category" at bounding box center [739, 106] width 37 height 11
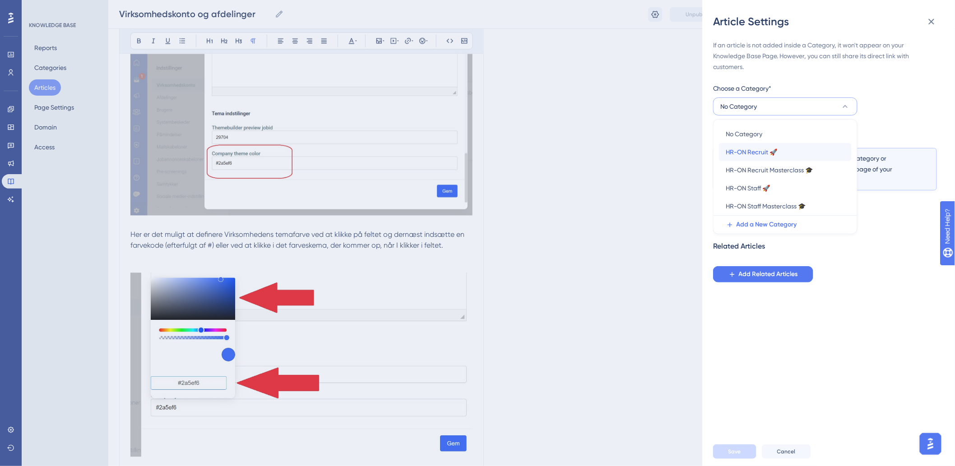
click at [748, 149] on span "HR-ON Recruit 🚀" at bounding box center [751, 152] width 51 height 11
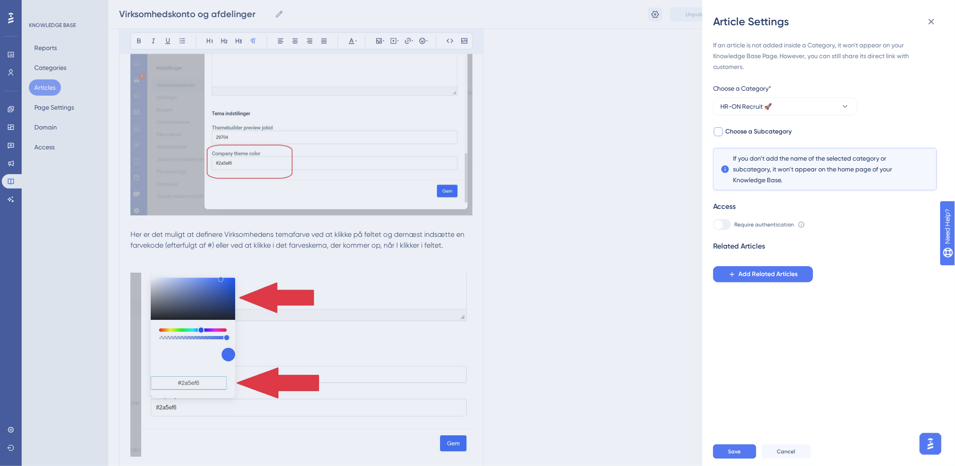
click at [742, 131] on span "Choose a Subcategory" at bounding box center [759, 131] width 66 height 11
checkbox input "true"
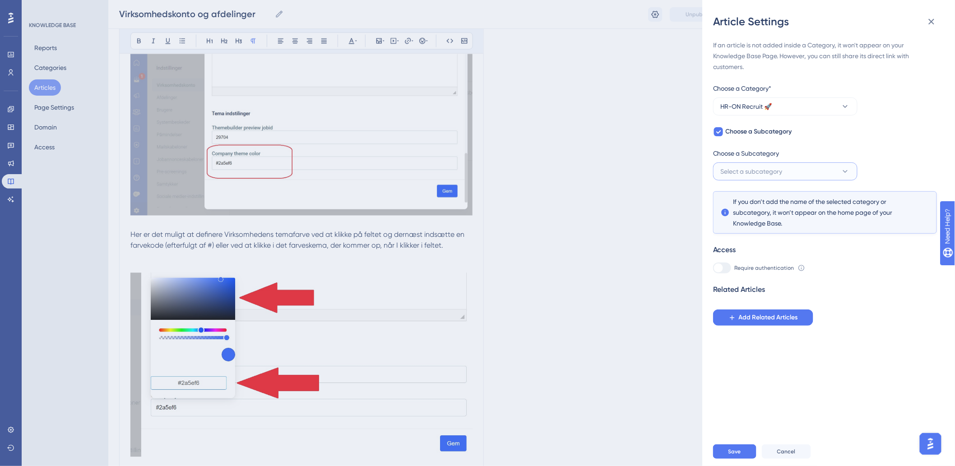
click at [752, 177] on button "Select a subcategory" at bounding box center [785, 172] width 144 height 18
click at [758, 202] on span "Kom godt i gang ([PERSON_NAME] karriereside, indstillinger og [PERSON_NAME] din…" at bounding box center [785, 199] width 118 height 11
click at [738, 453] on button "Save" at bounding box center [734, 452] width 43 height 14
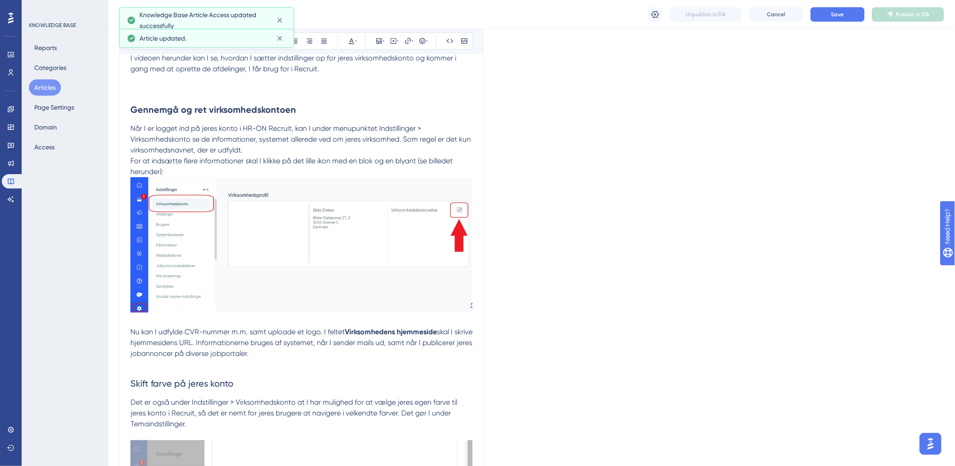
scroll to position [0, 0]
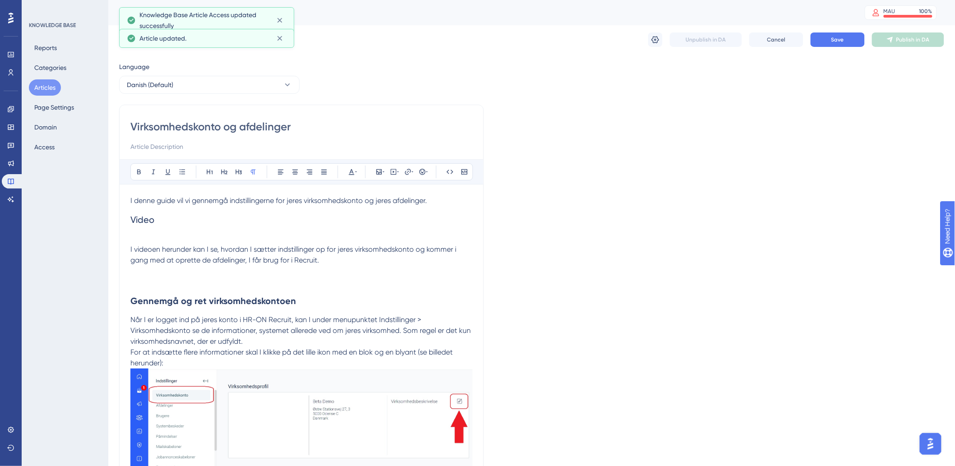
click at [39, 88] on button "Articles" at bounding box center [45, 87] width 32 height 16
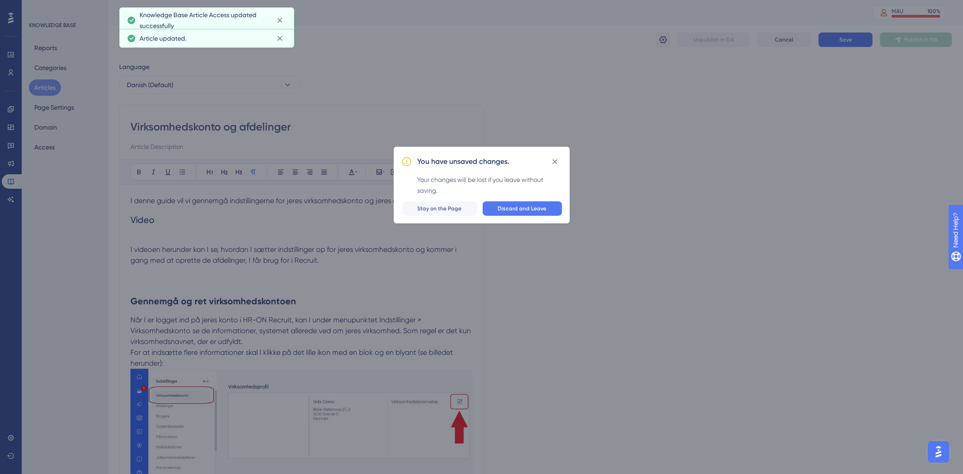
click at [682, 181] on div "You have unsaved changes. Your changes will be lost if you leave without saving…" at bounding box center [481, 237] width 963 height 474
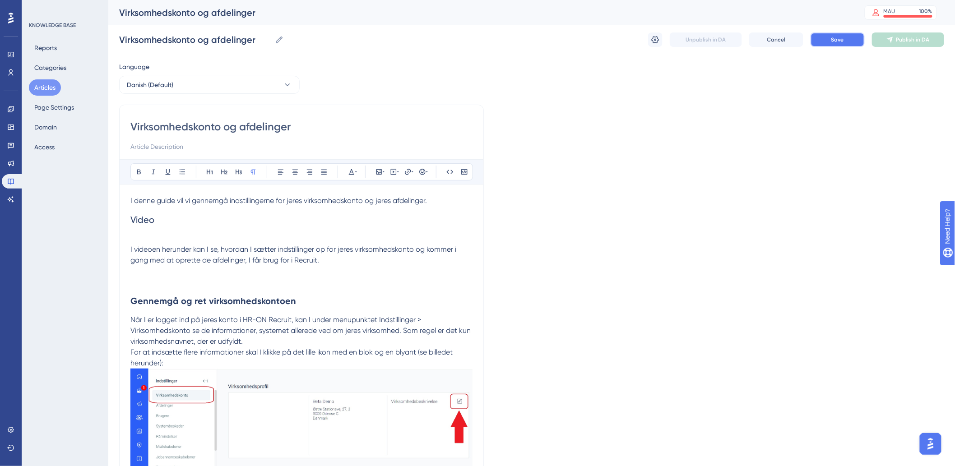
click at [839, 46] on button "Save" at bounding box center [838, 40] width 54 height 14
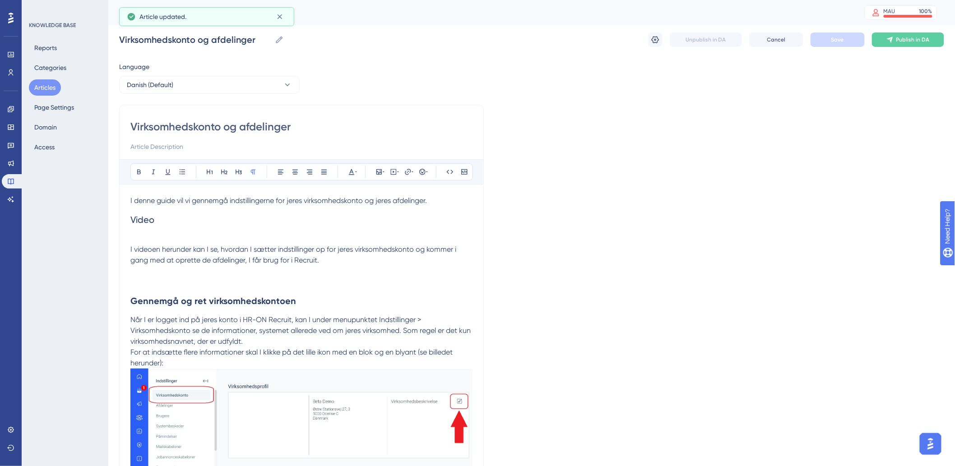
click at [43, 88] on button "Articles" at bounding box center [45, 87] width 32 height 16
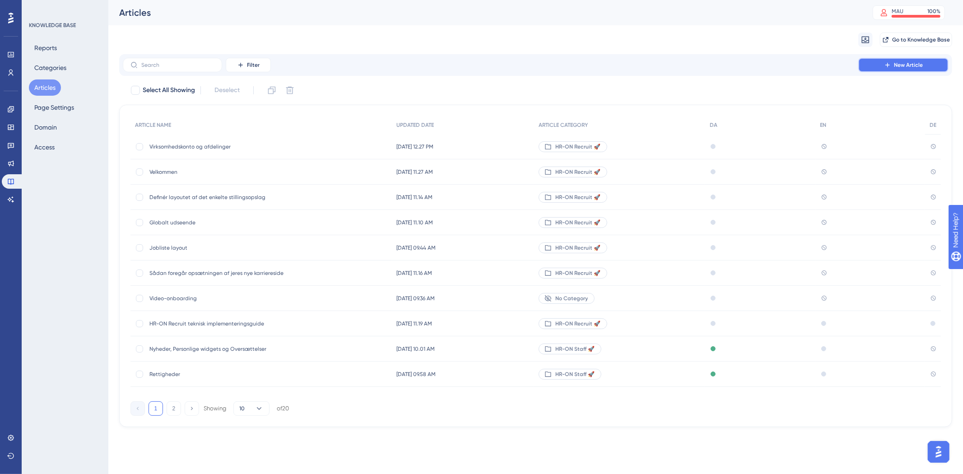
click at [903, 65] on span "New Article" at bounding box center [908, 64] width 29 height 7
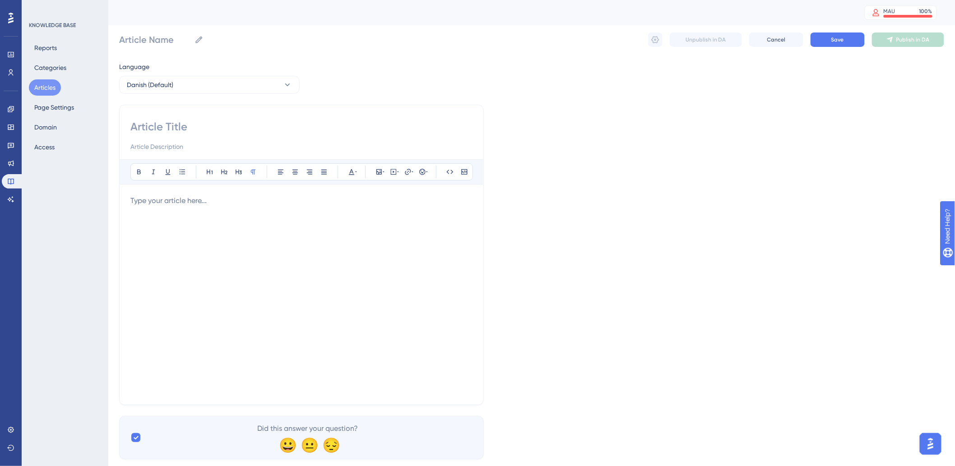
click at [258, 229] on div at bounding box center [301, 295] width 342 height 199
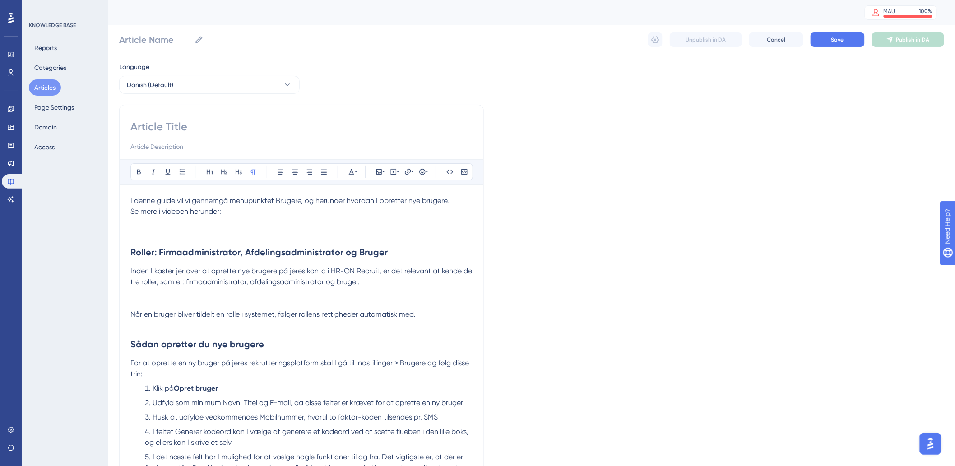
click at [245, 125] on input at bounding box center [301, 127] width 342 height 14
type input "Brugere"
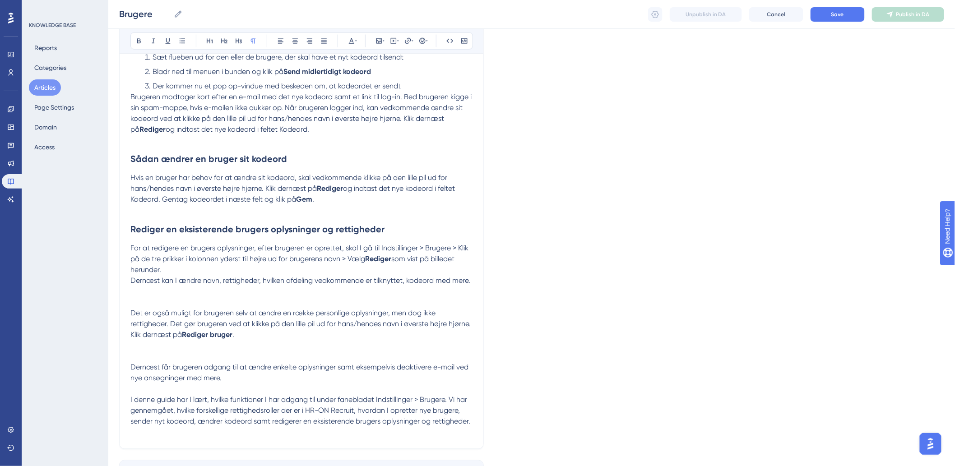
scroll to position [602, 0]
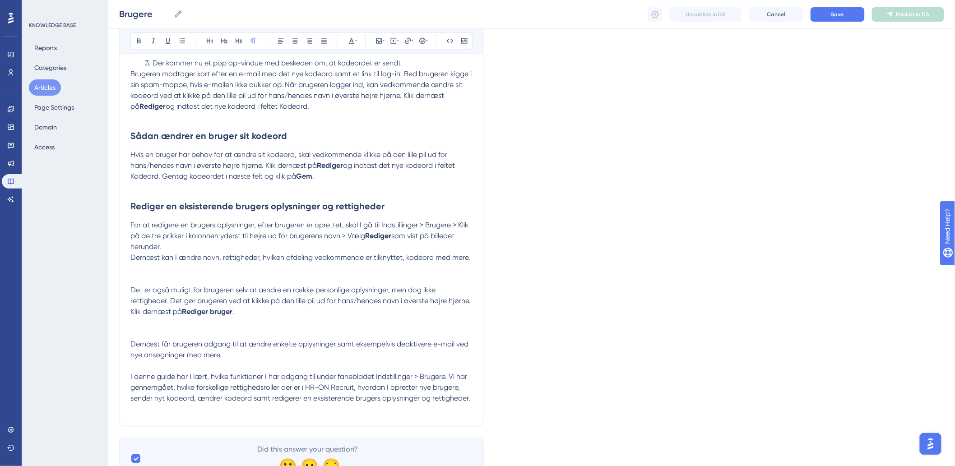
click at [260, 267] on p at bounding box center [301, 269] width 342 height 11
drag, startPoint x: 951, startPoint y: 283, endPoint x: 157, endPoint y: 173, distance: 801.7
click at [155, 169] on span "Hvis en bruger har behov for at ændre sit kodeord, skal vedkommende klikke på d…" at bounding box center [289, 160] width 319 height 19
click at [166, 188] on p at bounding box center [301, 187] width 342 height 11
click at [145, 292] on span "Det er også muligt for brugeren selv at ændre en række personlige oplysninger, …" at bounding box center [301, 301] width 342 height 30
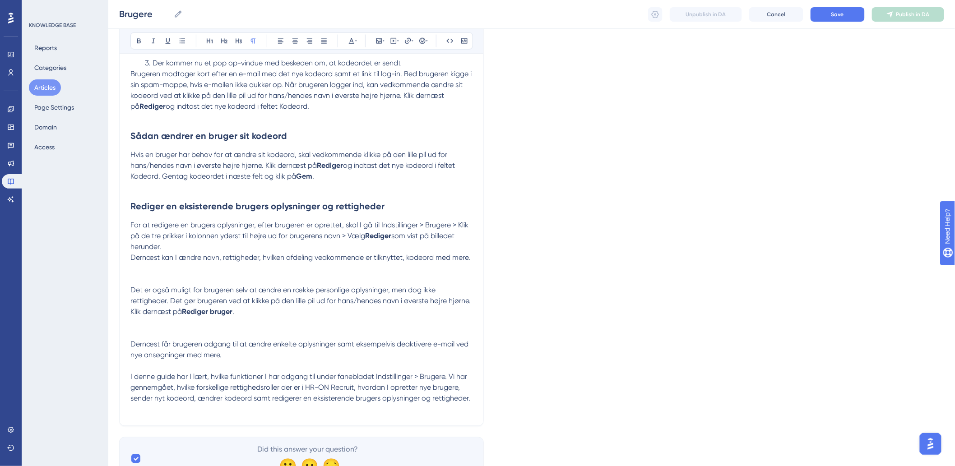
click at [162, 264] on p "Dernæst kan I ændre navn, rettigheder, hvilken afdeling vedkommende er tilknytt…" at bounding box center [301, 258] width 342 height 11
click at [160, 271] on p at bounding box center [301, 269] width 342 height 11
click at [377, 45] on button at bounding box center [379, 41] width 13 height 13
click at [381, 84] on span "Upload Image" at bounding box center [384, 83] width 37 height 7
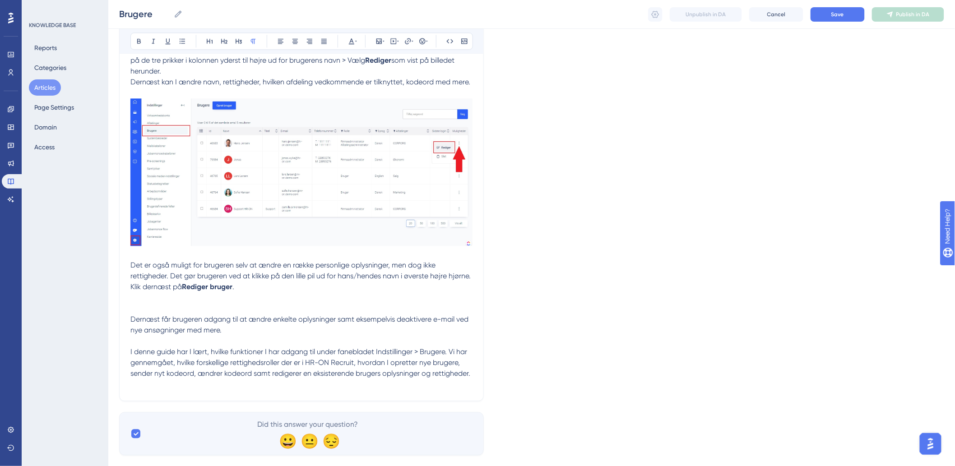
scroll to position [798, 0]
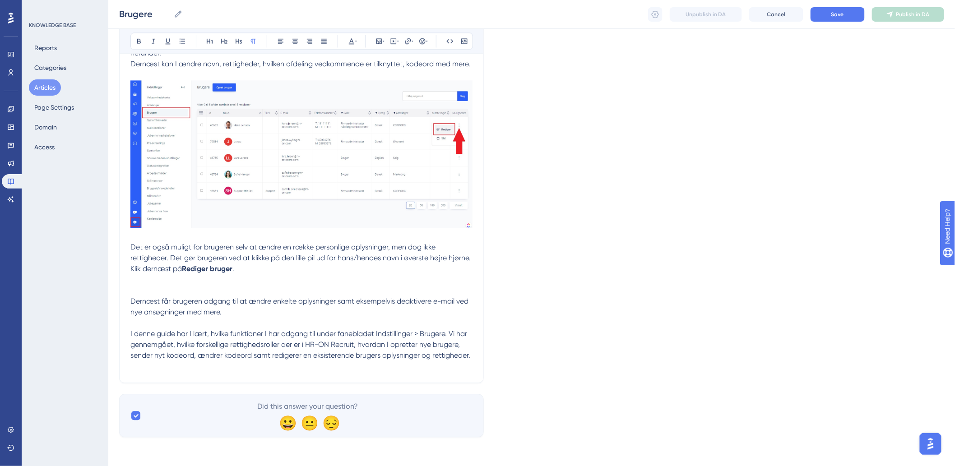
click at [272, 279] on p at bounding box center [301, 280] width 342 height 11
click at [226, 279] on p at bounding box center [301, 280] width 342 height 11
click at [380, 41] on icon at bounding box center [379, 40] width 7 height 7
click at [373, 88] on button "Upload Image" at bounding box center [379, 84] width 99 height 14
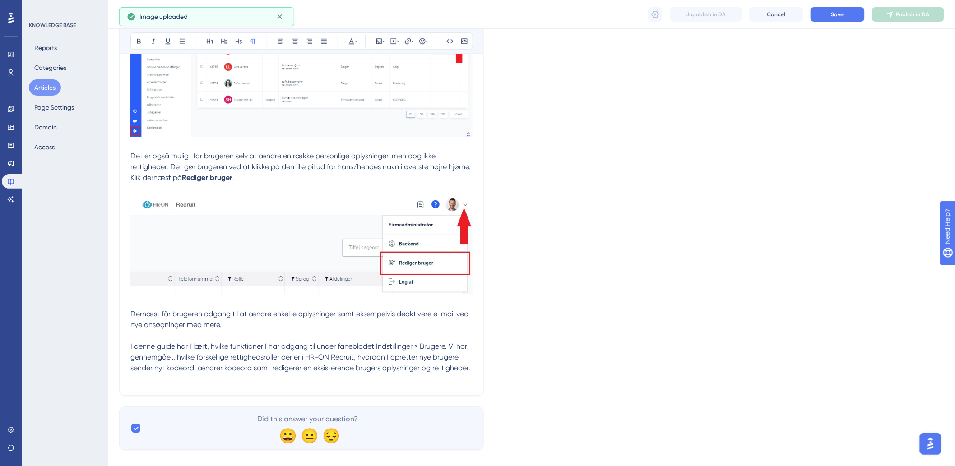
scroll to position [902, 0]
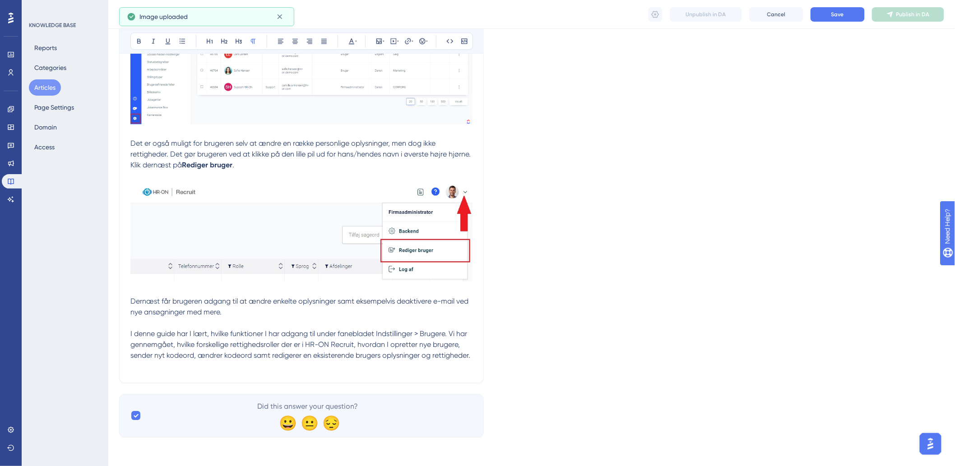
click at [338, 344] on span "I denne guide har I lært, hvilke funktioner I har adgang til under fanebladet I…" at bounding box center [300, 345] width 340 height 30
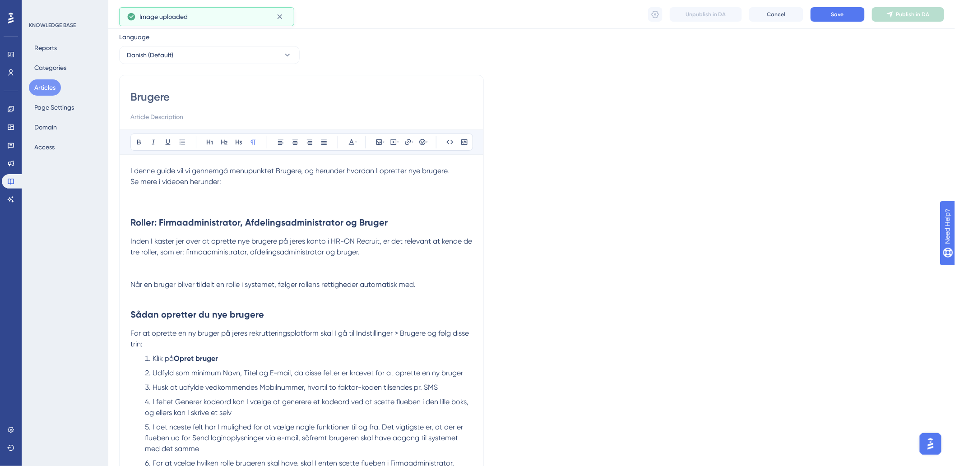
scroll to position [0, 0]
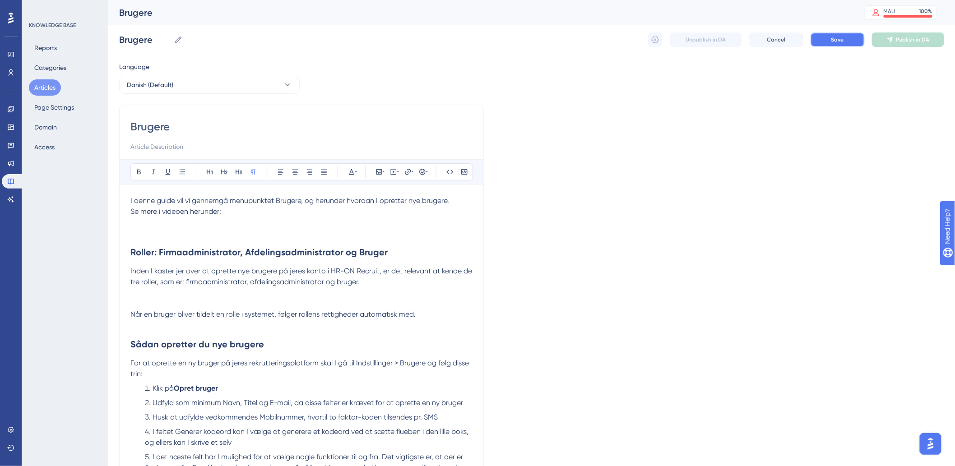
click at [834, 38] on span "Save" at bounding box center [838, 39] width 13 height 7
click at [833, 41] on span "Save" at bounding box center [838, 39] width 13 height 7
click at [654, 34] on button at bounding box center [655, 40] width 14 height 14
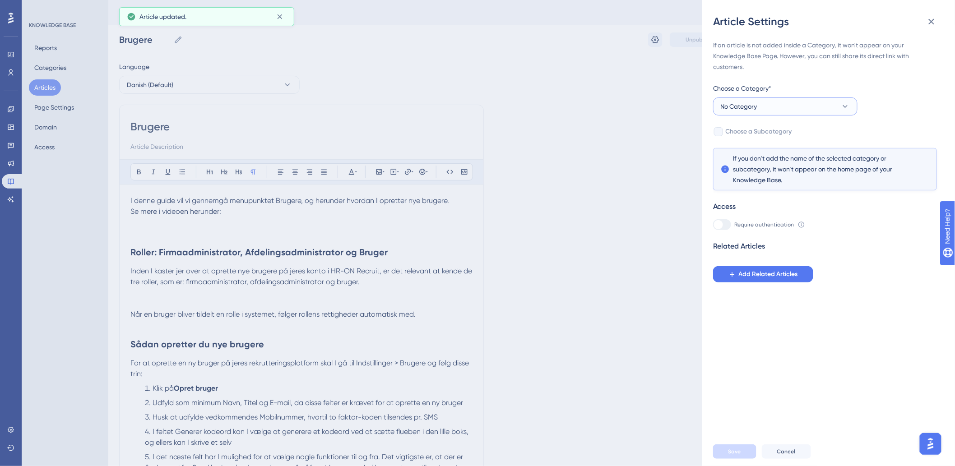
click at [809, 103] on button "No Category" at bounding box center [785, 107] width 144 height 18
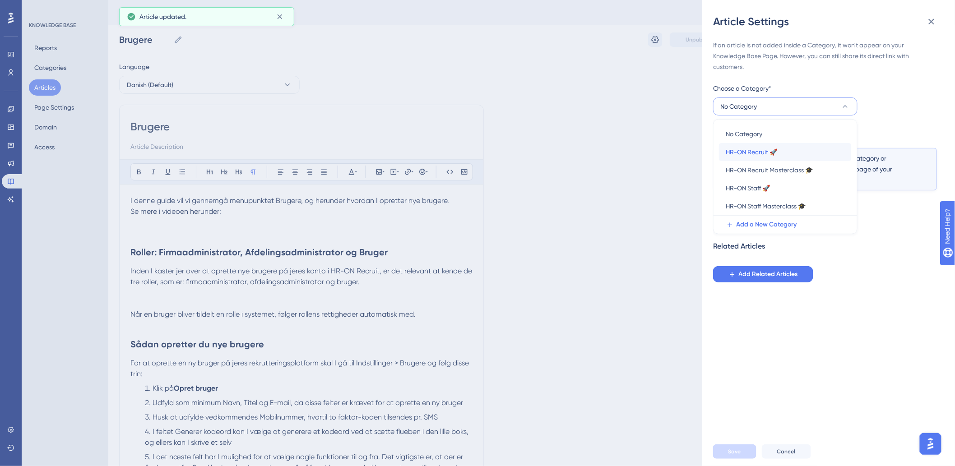
click at [742, 153] on span "HR-ON Recruit 🚀" at bounding box center [751, 152] width 51 height 11
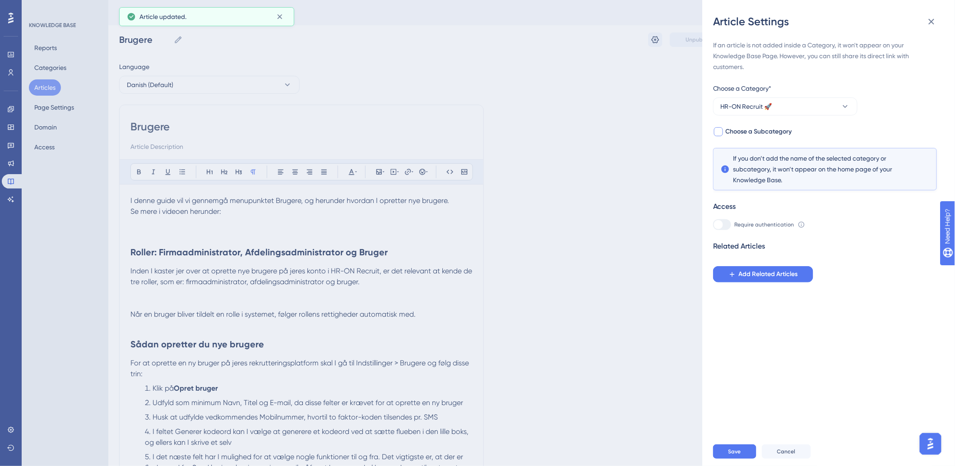
click at [738, 136] on span "Choose a Subcategory" at bounding box center [759, 131] width 66 height 11
checkbox input "true"
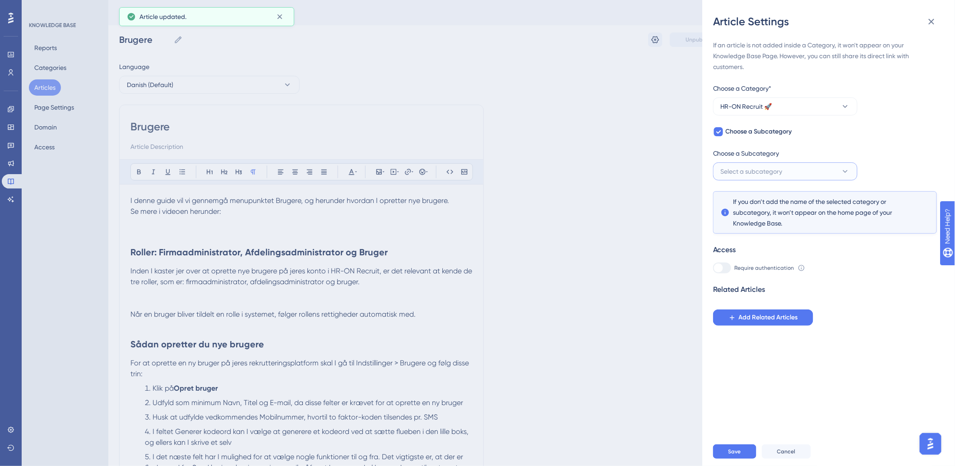
click at [752, 164] on button "Select a subcategory" at bounding box center [785, 172] width 144 height 18
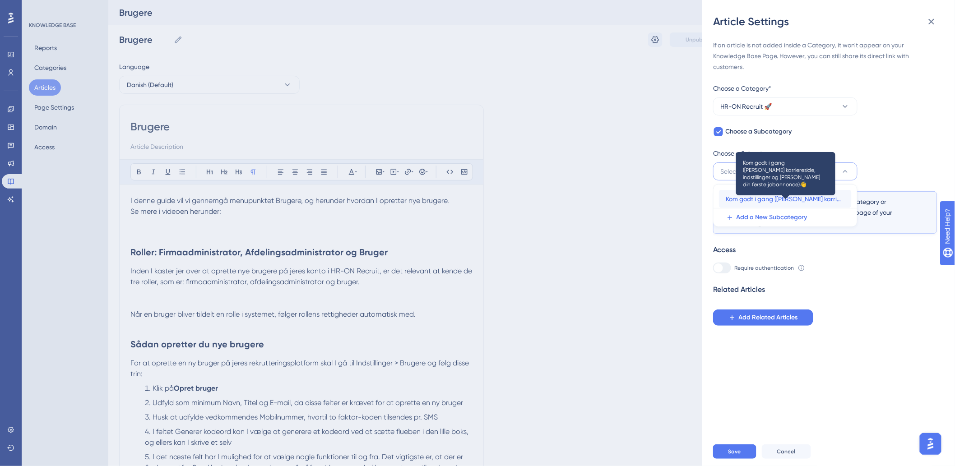
click at [764, 196] on span "Kom godt i gang ([PERSON_NAME] karriereside, indstillinger og [PERSON_NAME] din…" at bounding box center [785, 199] width 118 height 11
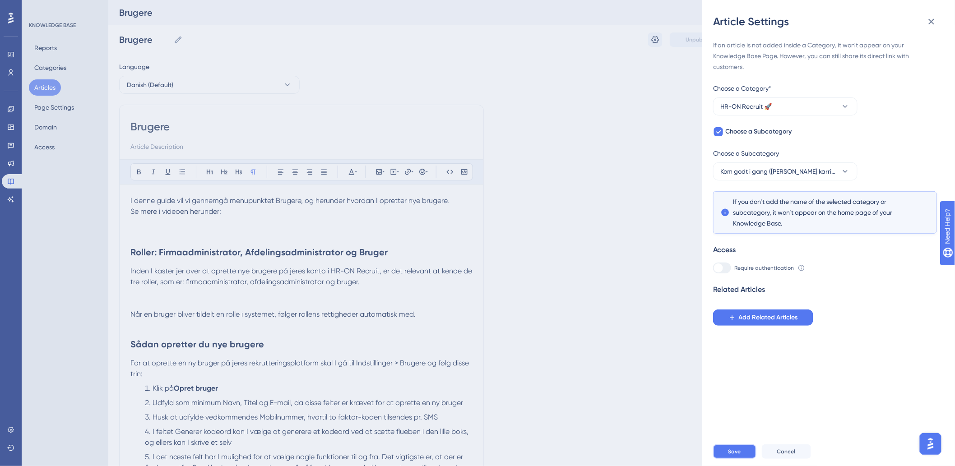
click at [725, 457] on button "Save" at bounding box center [734, 452] width 43 height 14
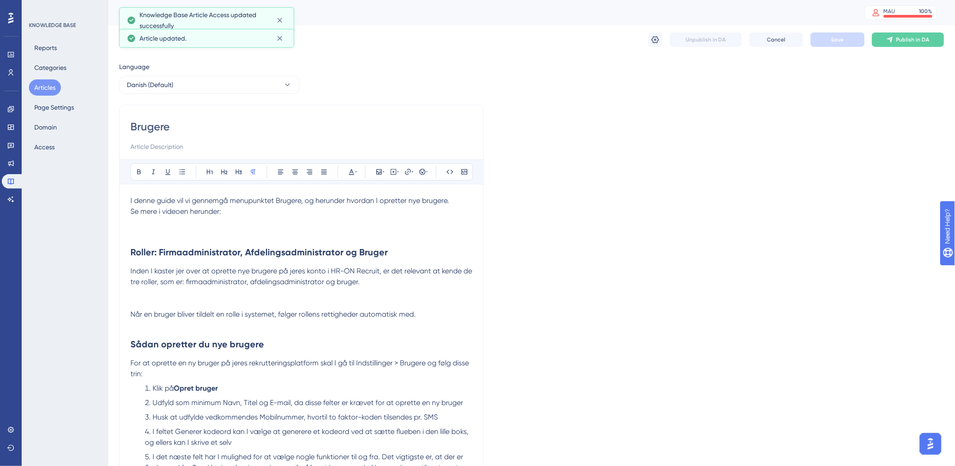
click at [51, 83] on button "Articles" at bounding box center [45, 87] width 32 height 16
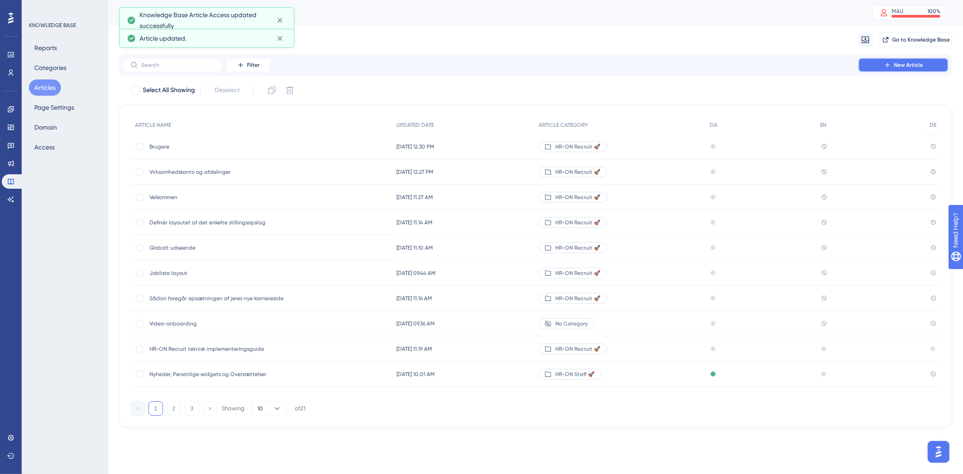
click at [879, 68] on button "New Article" at bounding box center [903, 65] width 90 height 14
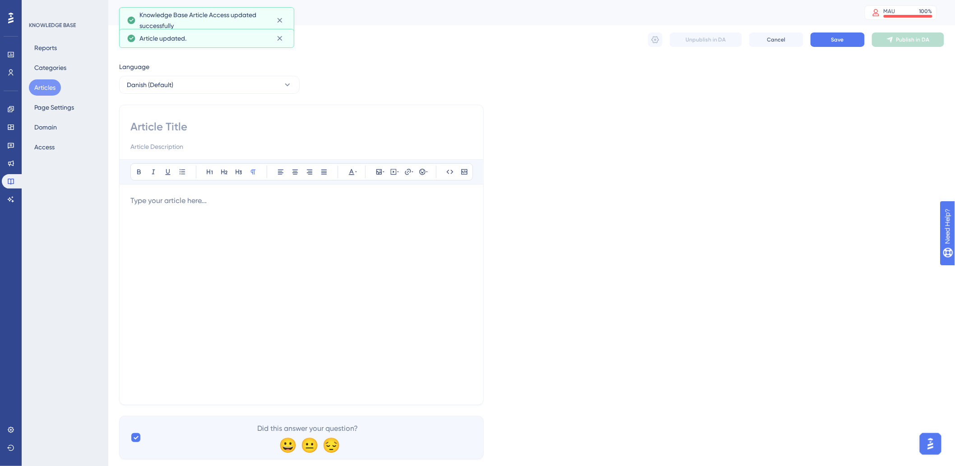
click at [334, 227] on div at bounding box center [301, 295] width 342 height 199
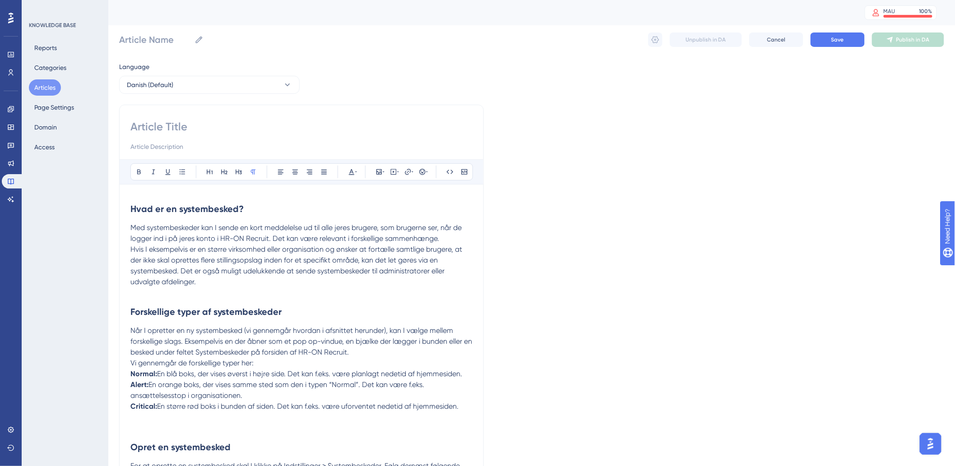
click at [154, 122] on input at bounding box center [301, 127] width 342 height 14
type input "Systembeskeder"
click at [837, 33] on button "Save" at bounding box center [838, 40] width 54 height 14
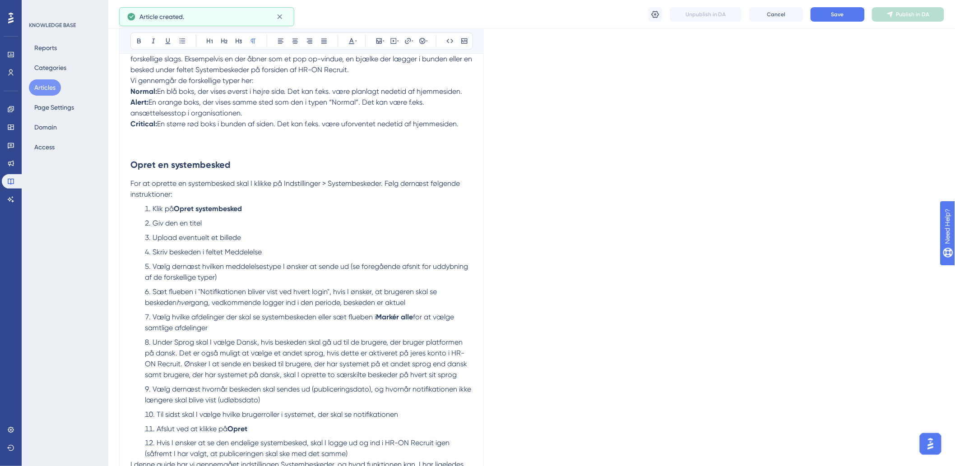
scroll to position [262, 0]
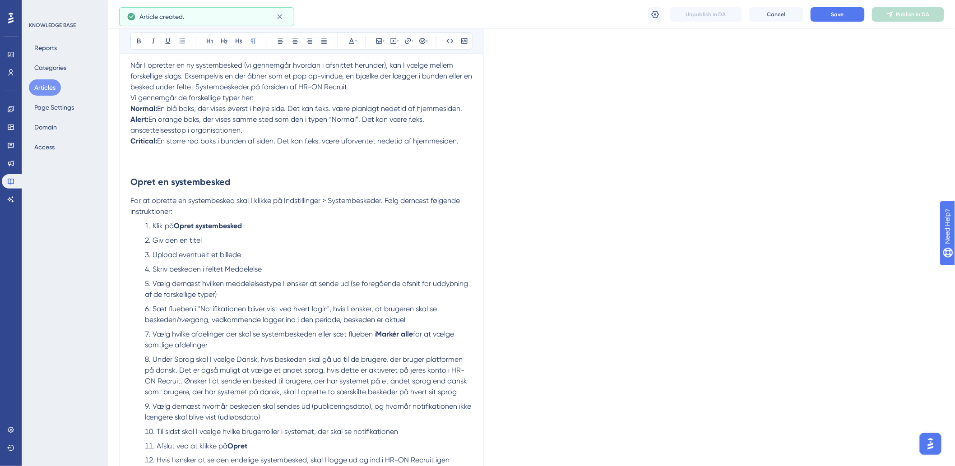
click at [42, 91] on button "Articles" at bounding box center [45, 87] width 32 height 16
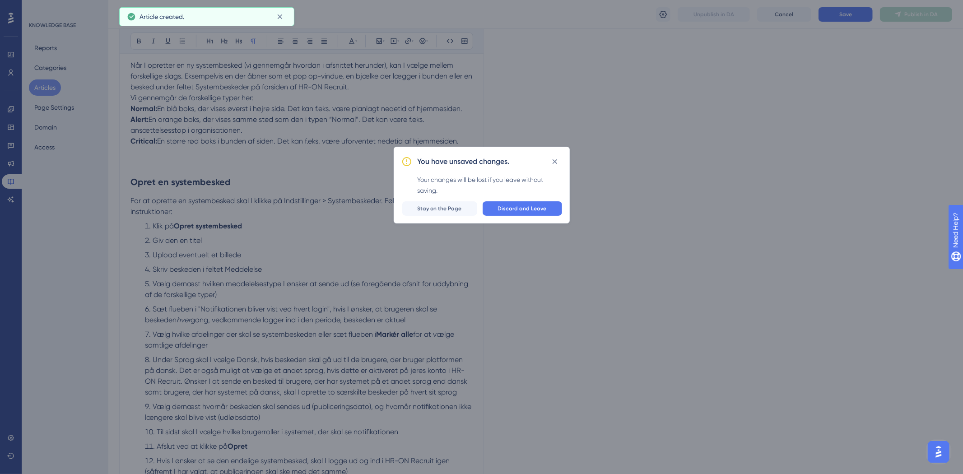
click at [719, 157] on div "You have unsaved changes. Your changes will be lost if you leave without saving…" at bounding box center [481, 237] width 963 height 474
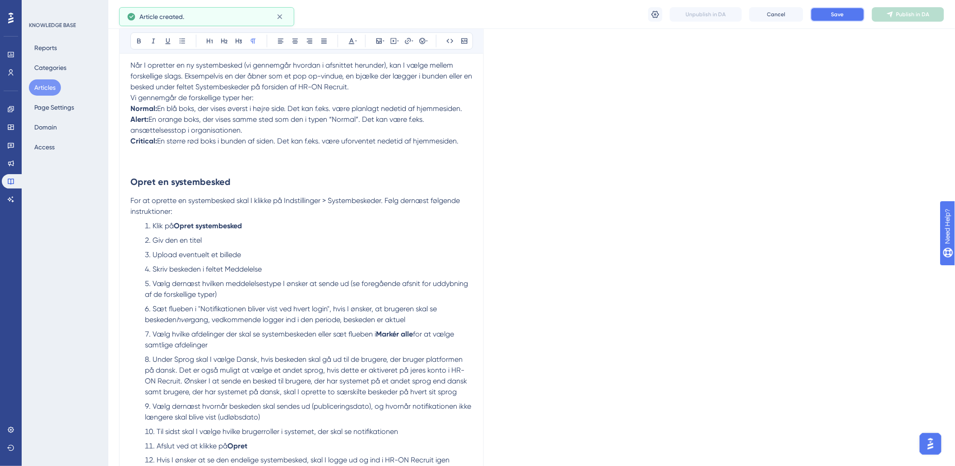
click at [829, 15] on button "Save" at bounding box center [838, 14] width 54 height 14
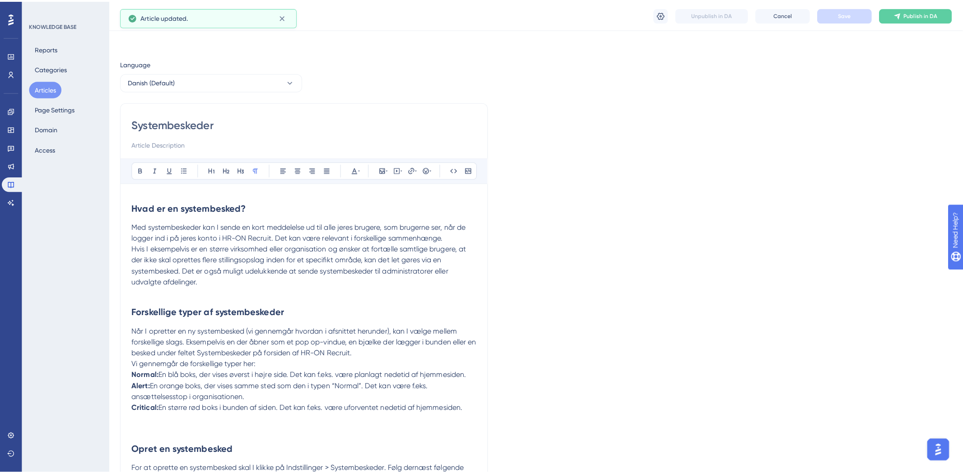
scroll to position [0, 0]
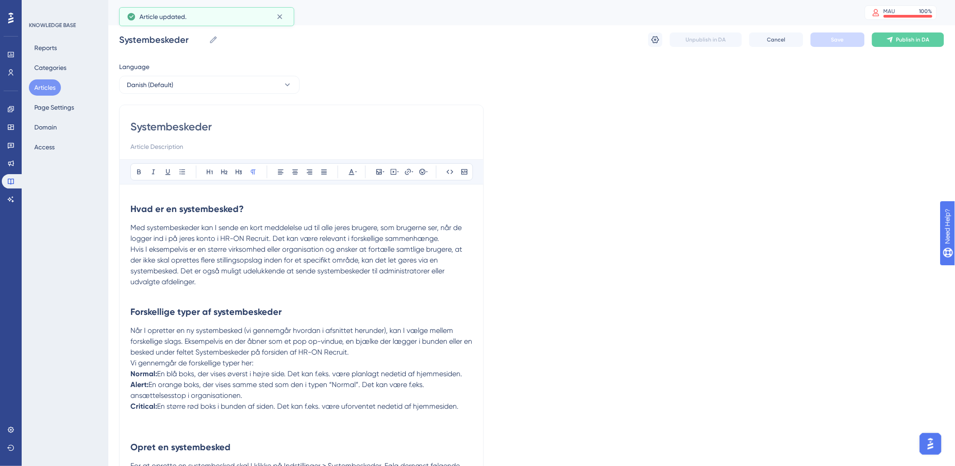
click at [41, 89] on button "Articles" at bounding box center [45, 87] width 32 height 16
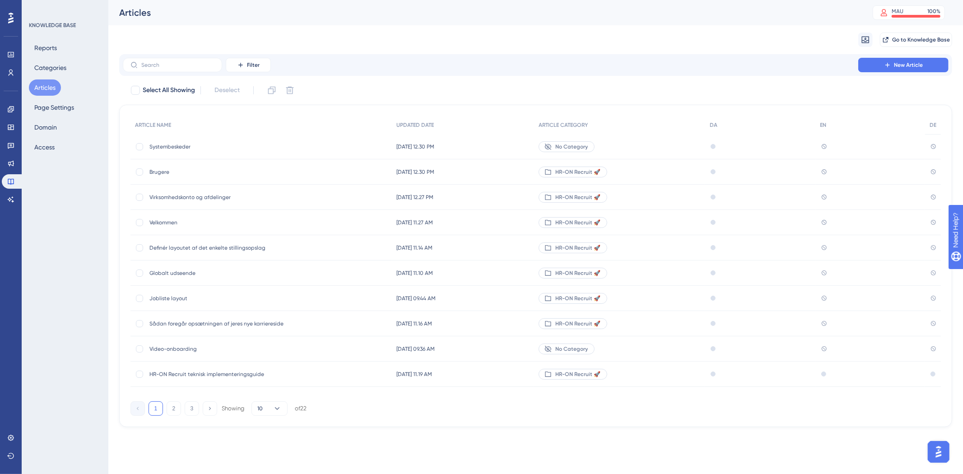
click at [186, 146] on span "Systembeskeder" at bounding box center [221, 146] width 144 height 7
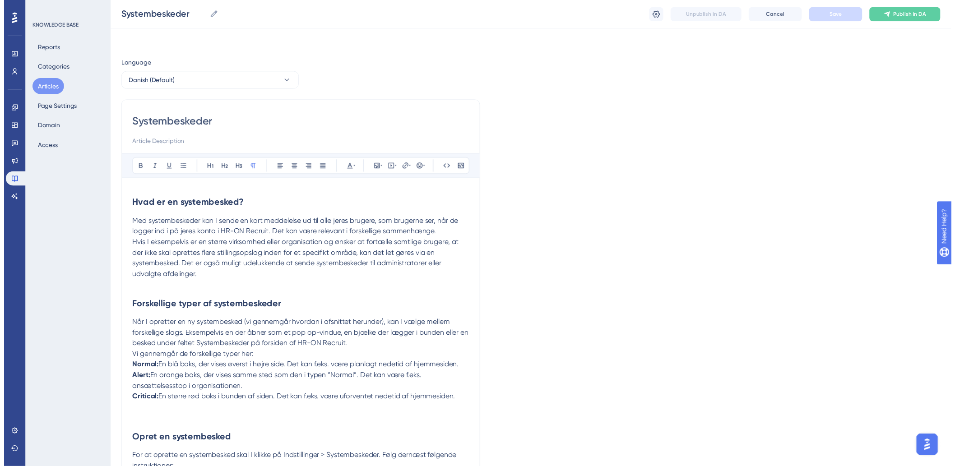
scroll to position [312, 0]
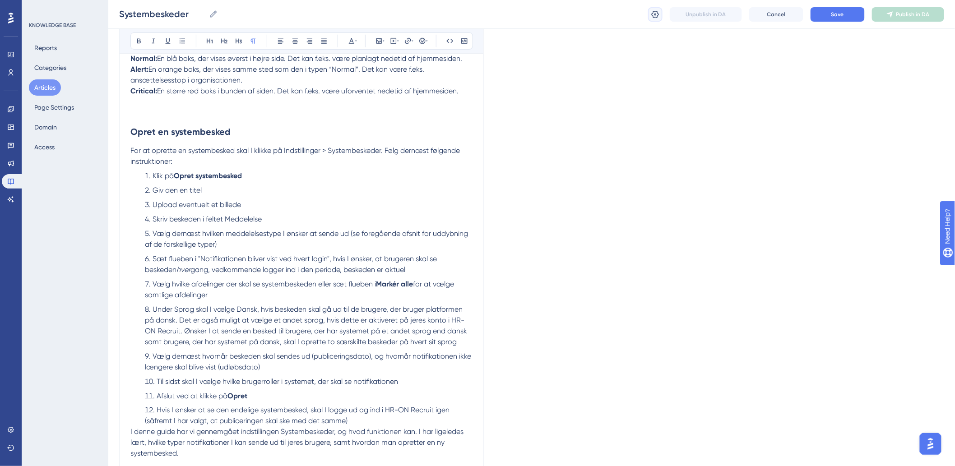
click at [656, 11] on icon at bounding box center [656, 13] width 8 height 7
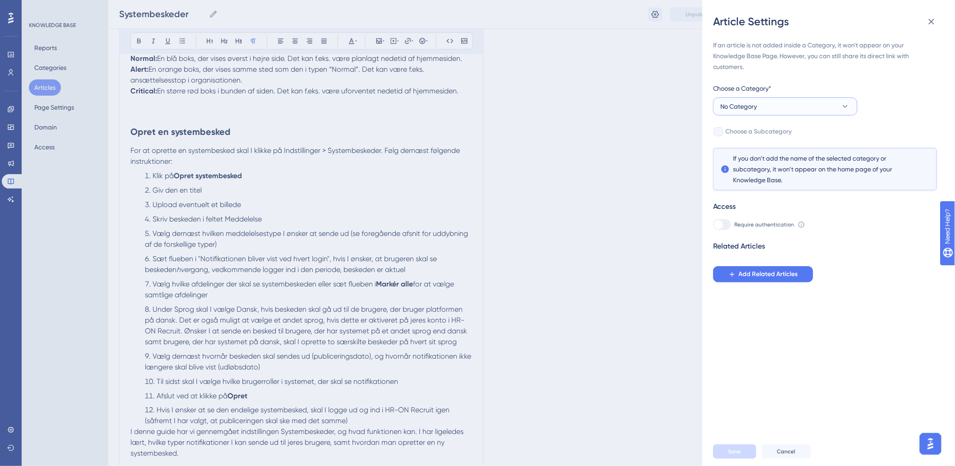
click at [772, 109] on button "No Category" at bounding box center [785, 107] width 144 height 18
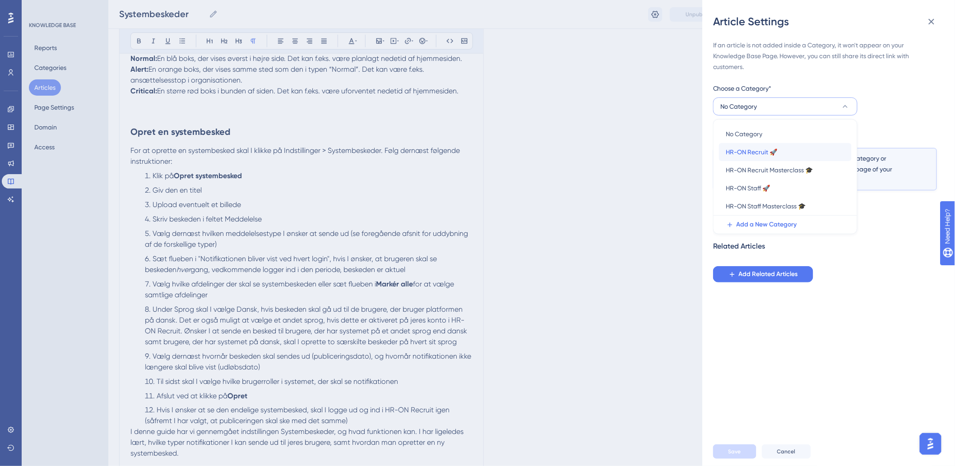
click at [756, 152] on span "HR-ON Recruit 🚀" at bounding box center [751, 152] width 51 height 11
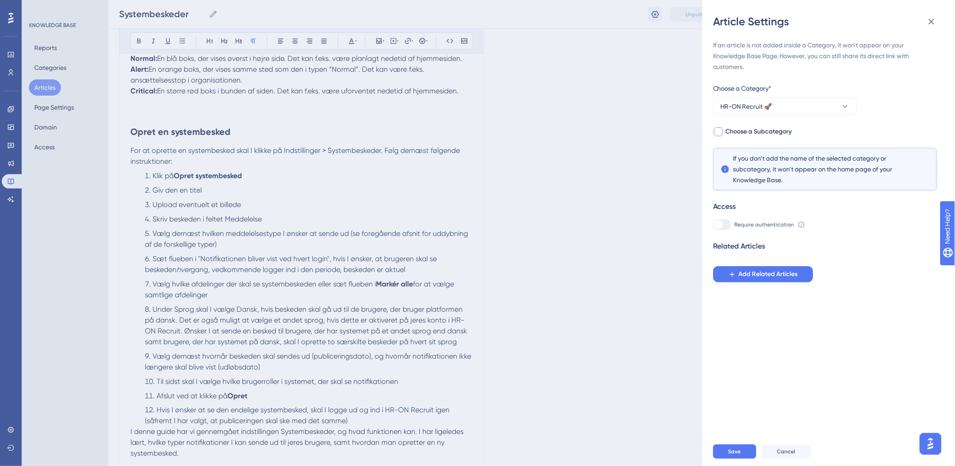
click at [744, 131] on span "Choose a Subcategory" at bounding box center [759, 131] width 66 height 11
checkbox input "true"
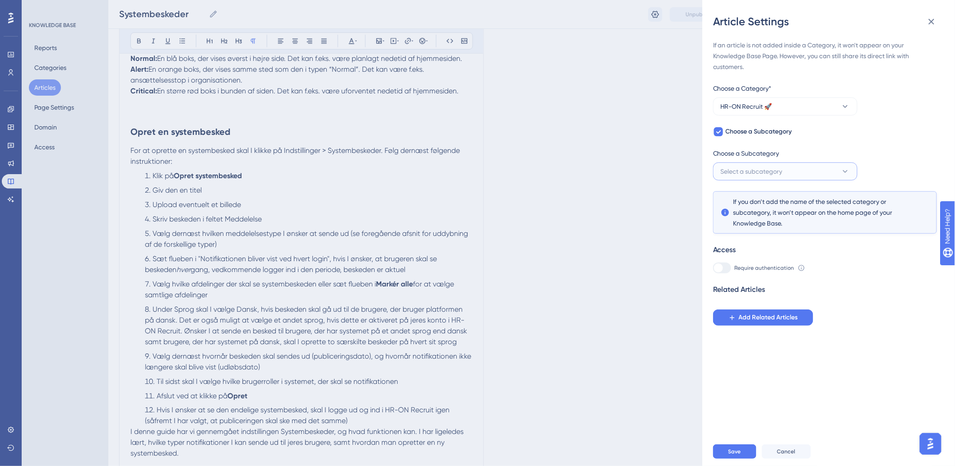
click at [752, 168] on span "Select a subcategory" at bounding box center [752, 171] width 62 height 11
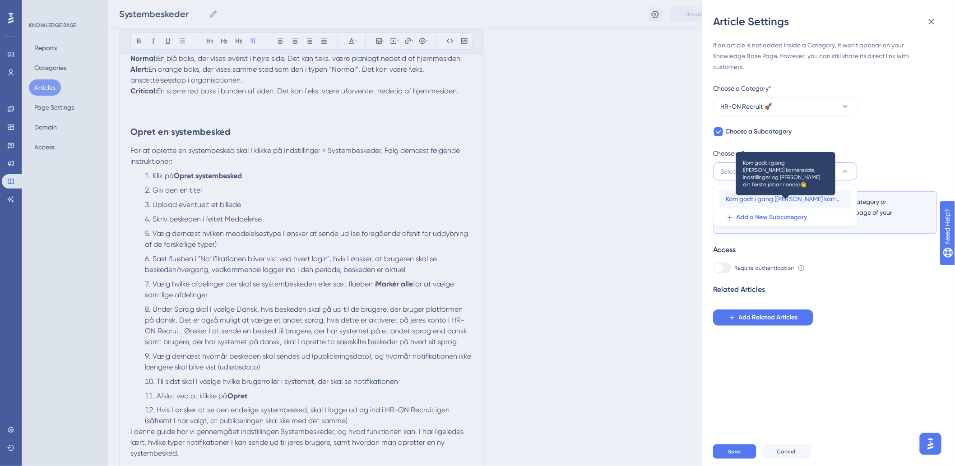
click at [749, 200] on span "Kom godt i gang ([PERSON_NAME] karriereside, indstillinger og [PERSON_NAME] din…" at bounding box center [785, 199] width 118 height 11
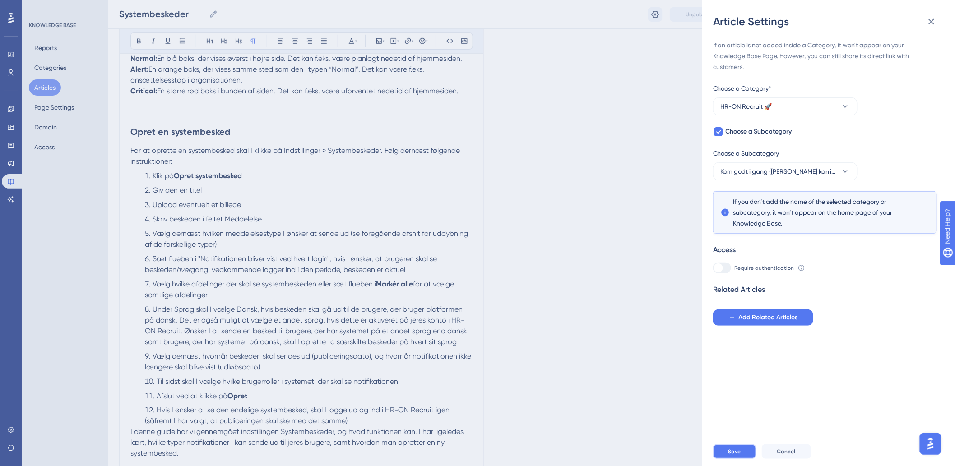
click at [725, 456] on button "Save" at bounding box center [734, 452] width 43 height 14
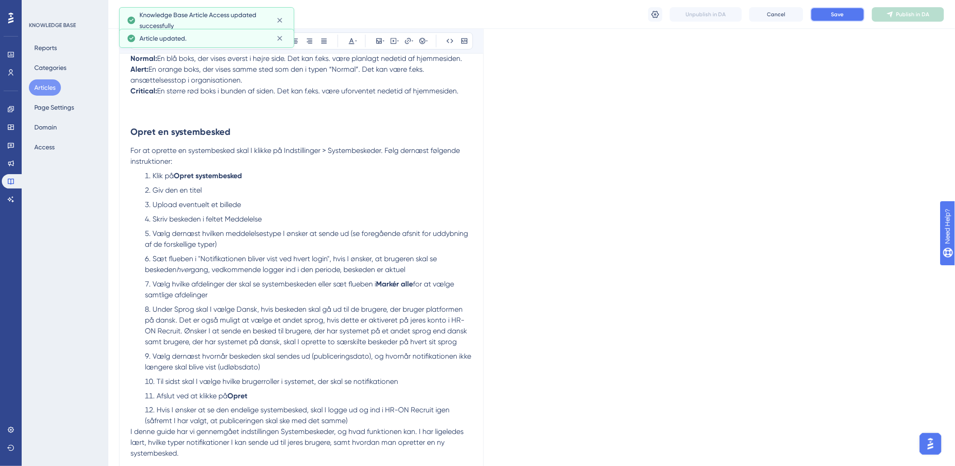
click at [833, 8] on button "Save" at bounding box center [838, 14] width 54 height 14
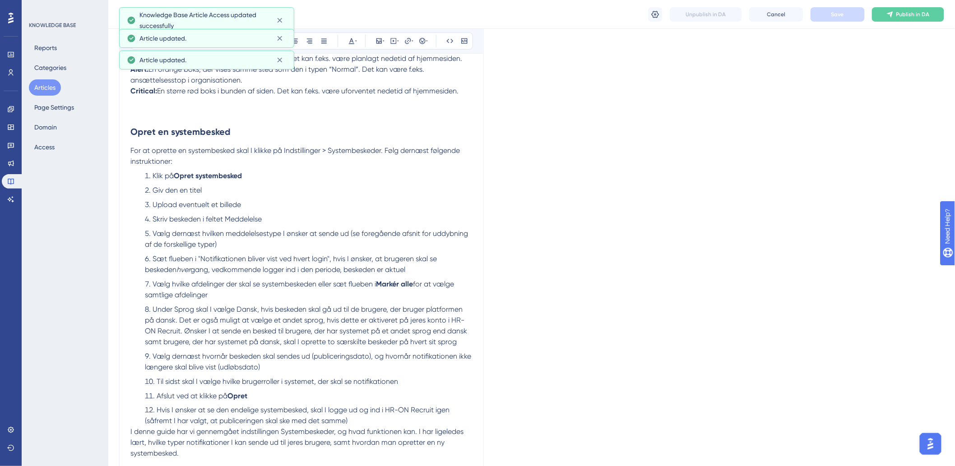
click at [37, 90] on button "Articles" at bounding box center [45, 87] width 32 height 16
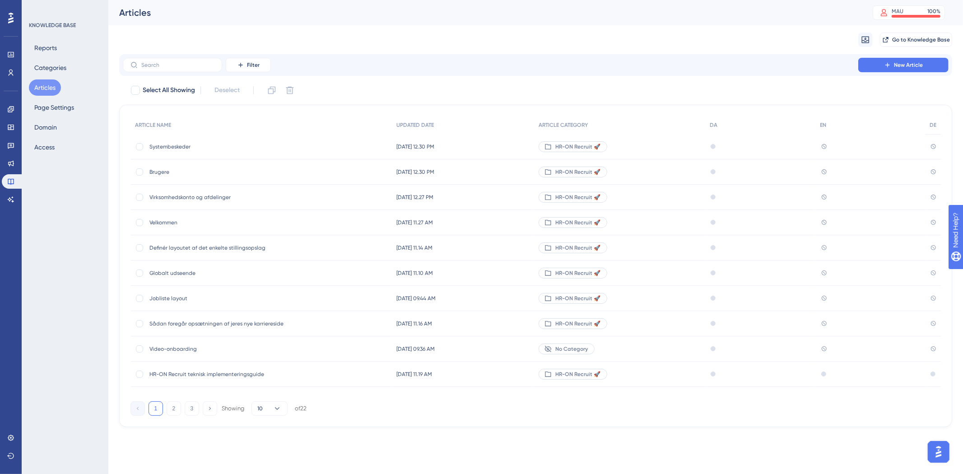
click at [884, 57] on div "Filter New Article" at bounding box center [535, 65] width 833 height 22
click at [884, 64] on icon at bounding box center [887, 64] width 7 height 7
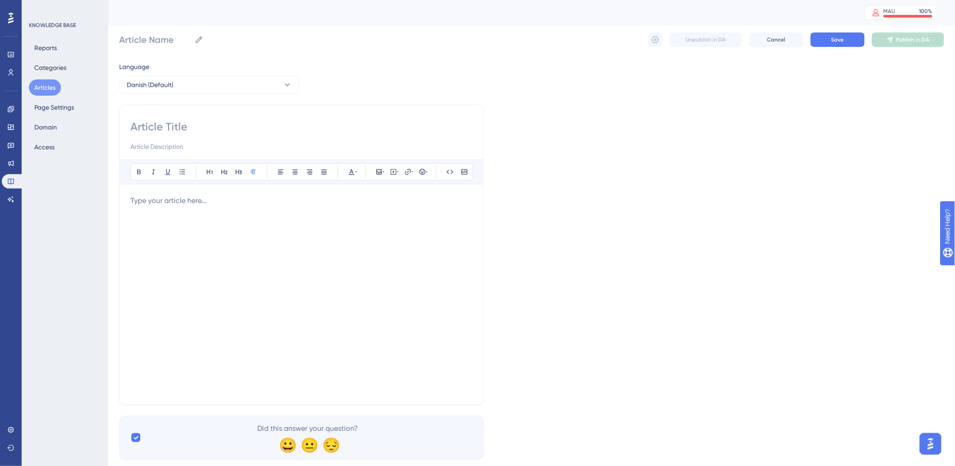
click at [289, 125] on input at bounding box center [301, 127] width 342 height 14
type input ";"
type input "Mail"
type input "Mailskabeloner"
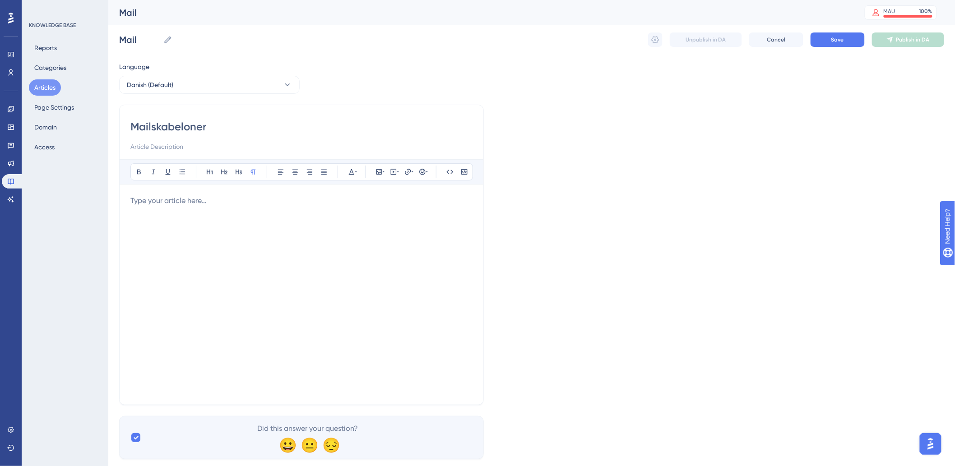
type input "Mailskabeloner"
click at [289, 195] on div "Bold Italic Underline Bullet Point Heading 1 Heading 2 Heading 3 Normal Align L…" at bounding box center [301, 276] width 342 height 235
click at [217, 182] on div "Bold Italic Underline Bullet Point Heading 1 Heading 2 Heading 3 Normal Align L…" at bounding box center [302, 171] width 364 height 25
click at [222, 202] on p at bounding box center [301, 201] width 342 height 11
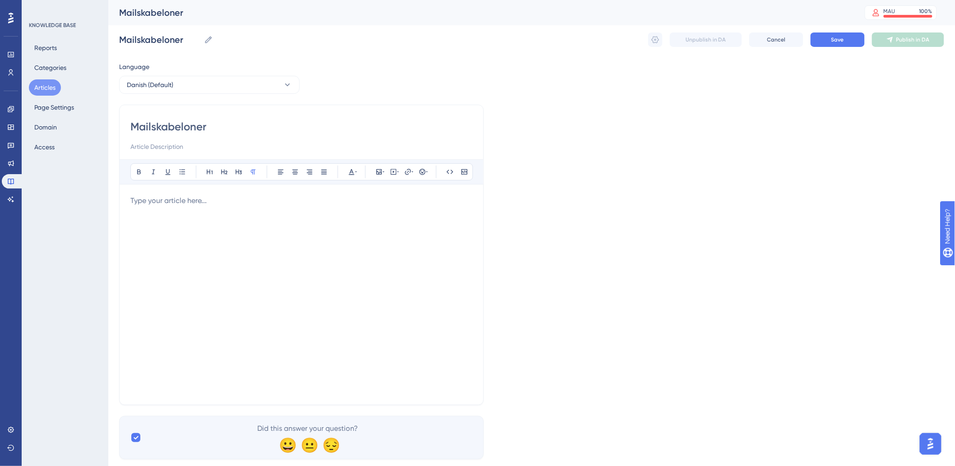
scroll to position [298, 0]
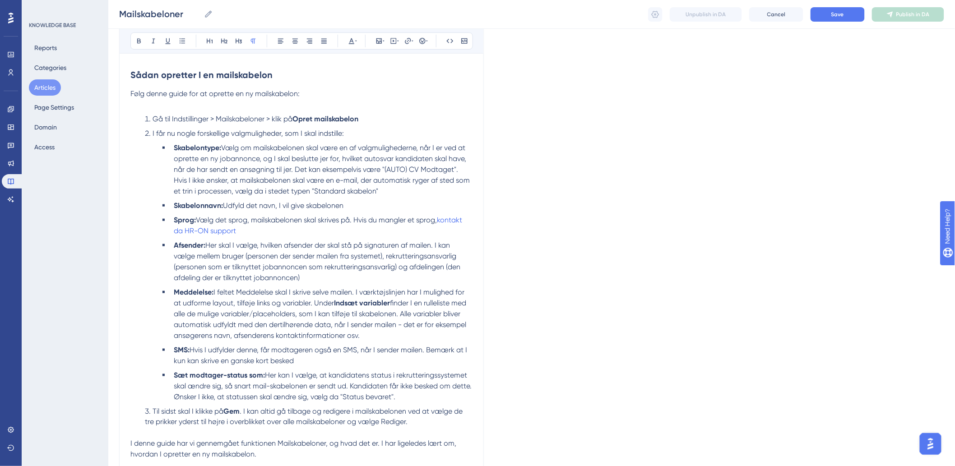
click at [129, 76] on div "Mailskabeloner Bold Italic Underline Bullet Point Heading 1 Heading 2 Heading 3…" at bounding box center [301, 143] width 365 height 680
click at [133, 76] on strong "Sådan opretter I en mailskabelon" at bounding box center [201, 75] width 142 height 11
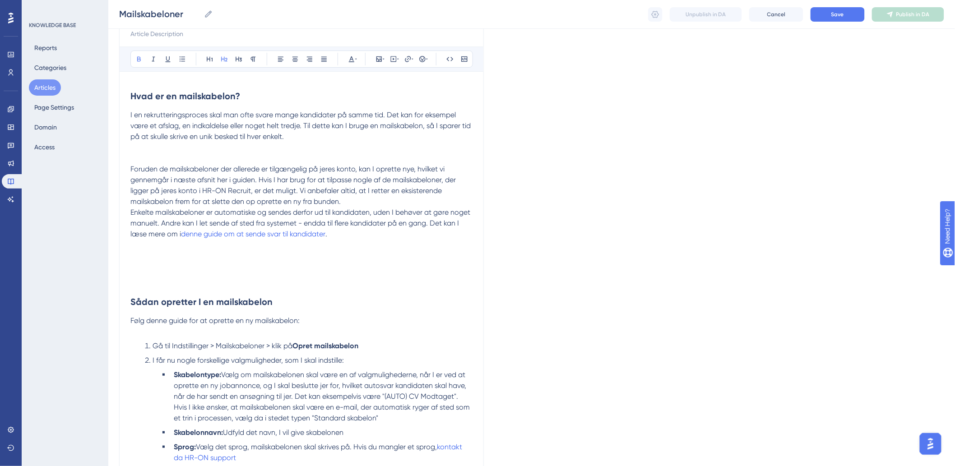
scroll to position [86, 0]
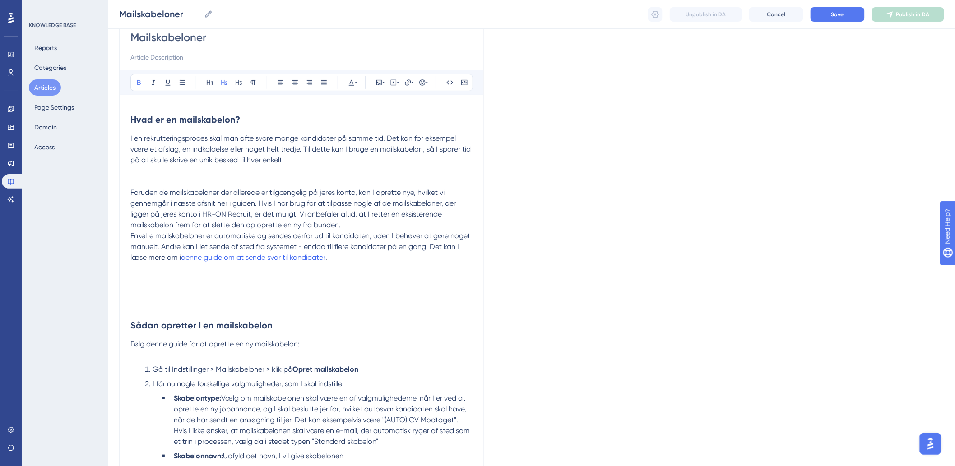
click at [148, 299] on h2 "Sådan opretter I en mailskabelon" at bounding box center [301, 306] width 342 height 65
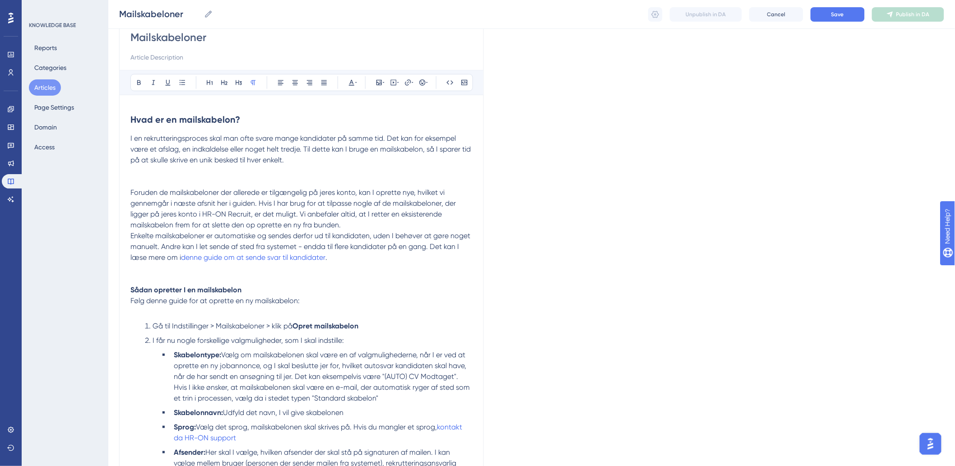
click at [215, 139] on span "I en rekrutteringsproces skal man ofte svare mange kandidater på samme tid. Det…" at bounding box center [301, 149] width 342 height 30
click at [178, 174] on p at bounding box center [301, 171] width 342 height 11
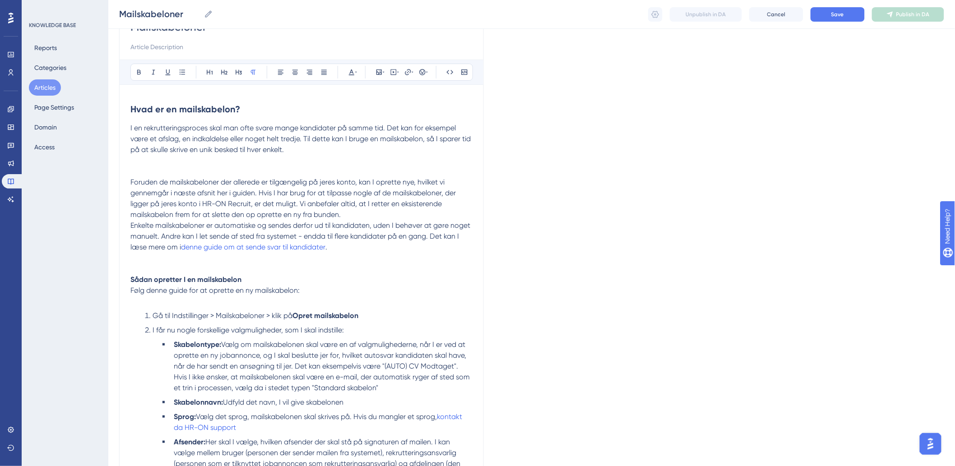
scroll to position [0, 0]
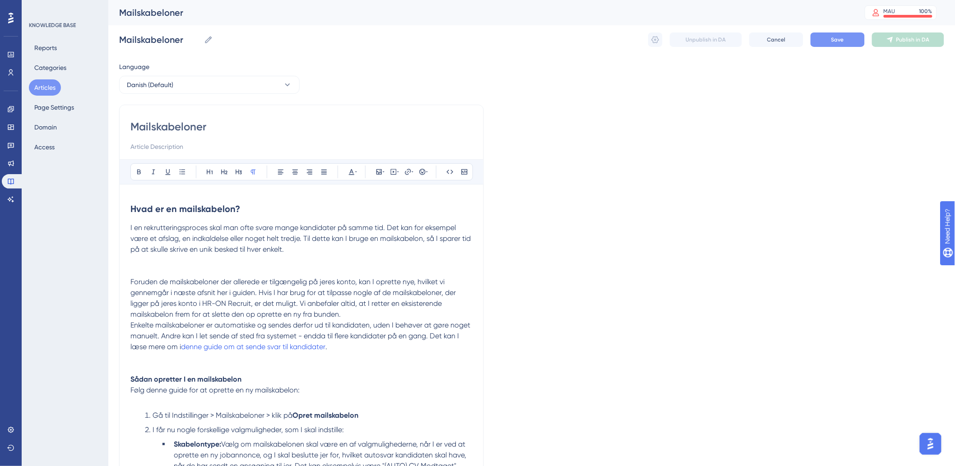
click at [829, 37] on button "Save" at bounding box center [838, 40] width 54 height 14
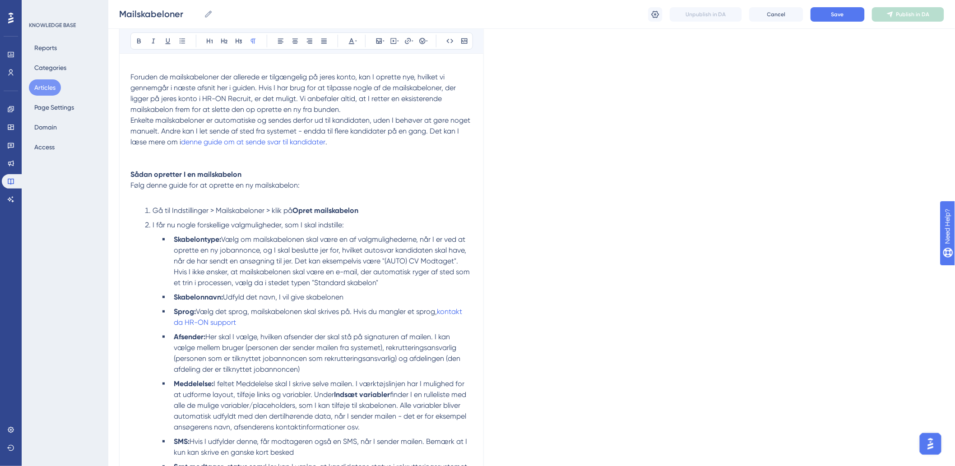
scroll to position [142, 0]
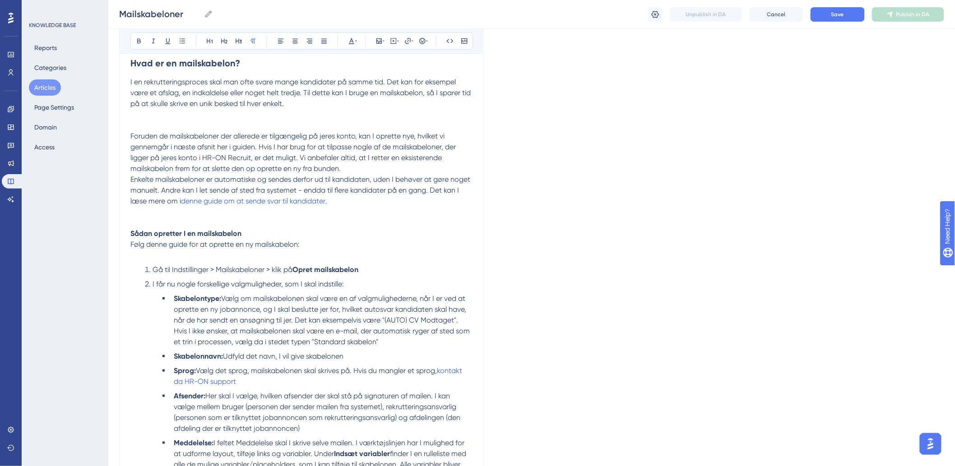
click at [223, 225] on p "Sådan opretter I en mailskabelon" at bounding box center [301, 223] width 342 height 33
click at [164, 210] on p "Sådan opretter I en mailskabelon" at bounding box center [301, 223] width 342 height 33
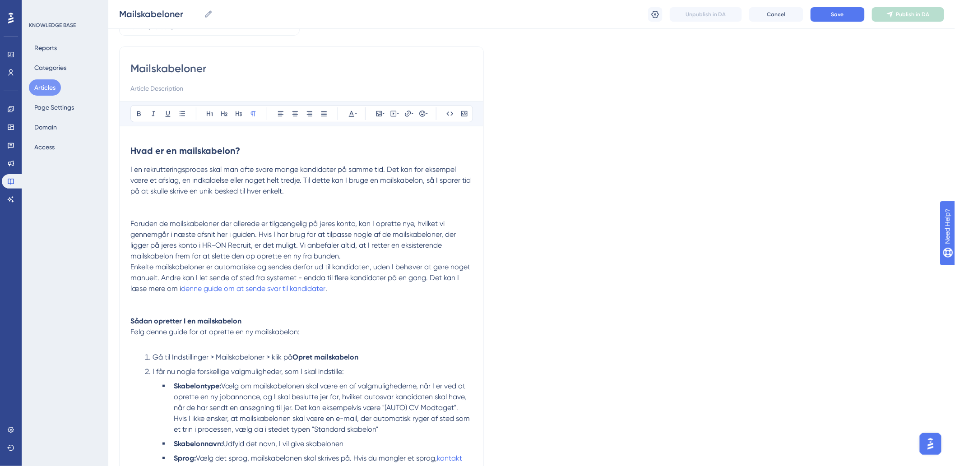
scroll to position [0, 0]
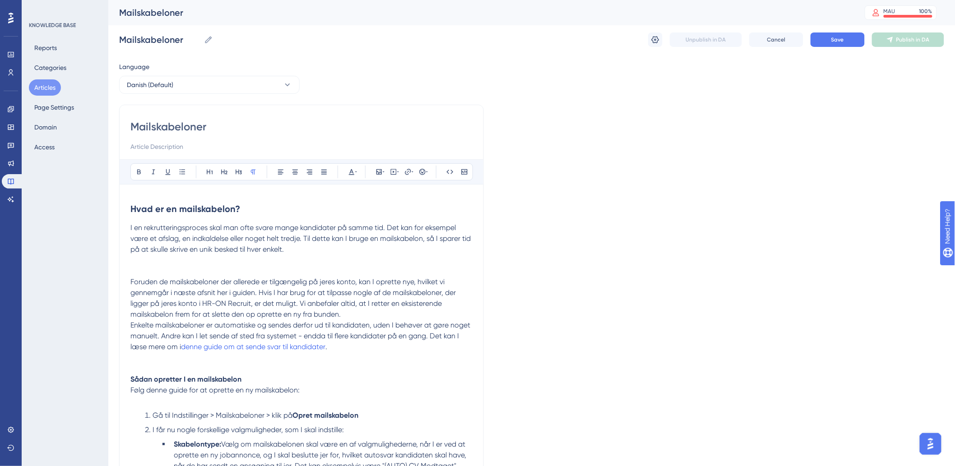
drag, startPoint x: 120, startPoint y: 197, endPoint x: 134, endPoint y: 195, distance: 14.6
click at [124, 196] on div "Mailskabeloner Bold Italic Underline Bullet Point Heading 1 Heading 2 Heading 3…" at bounding box center [301, 442] width 365 height 675
click at [146, 195] on div "Bold Italic Underline Bullet Point Heading 1 Heading 2 Heading 3 Normal Align L…" at bounding box center [301, 463] width 342 height 609
drag, startPoint x: 144, startPoint y: 206, endPoint x: 140, endPoint y: 205, distance: 4.6
click at [143, 206] on strong "Hvad er en mailskabelon?" at bounding box center [185, 209] width 110 height 11
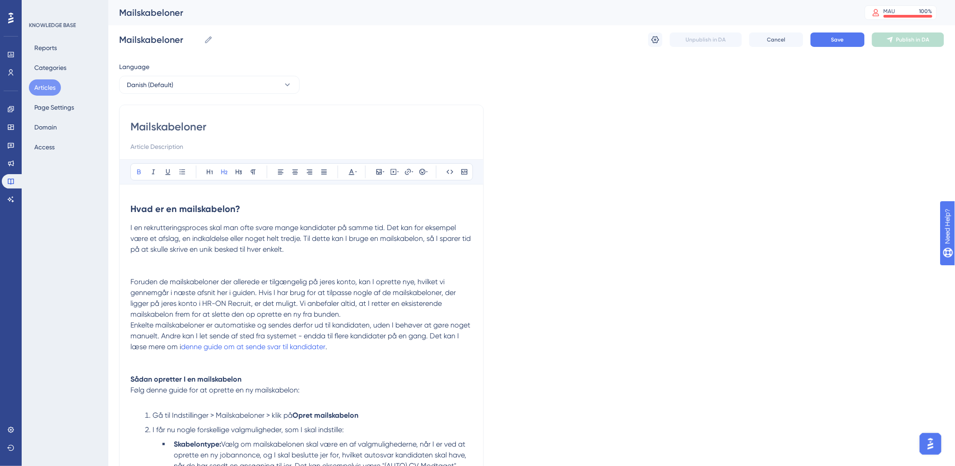
click at [132, 205] on strong "Hvad er en mailskabelon?" at bounding box center [185, 209] width 110 height 11
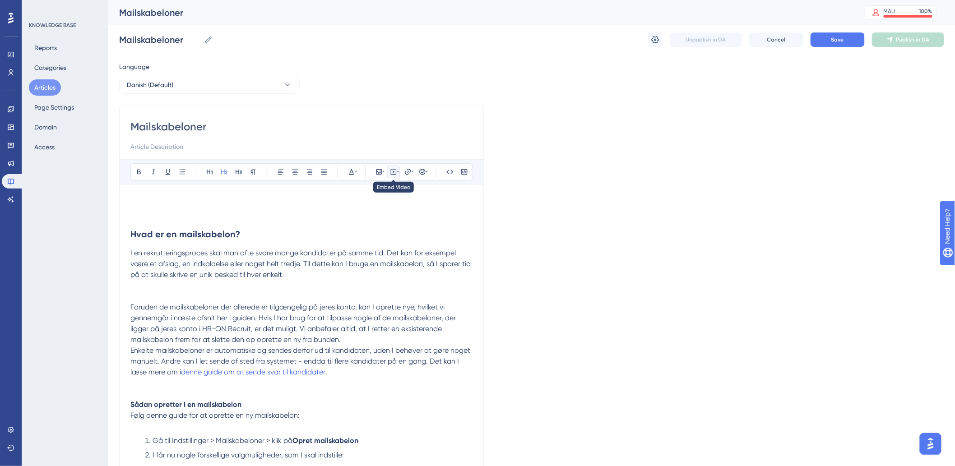
click at [397, 172] on icon at bounding box center [398, 171] width 2 height 7
click at [376, 228] on textarea at bounding box center [393, 228] width 137 height 41
paste textarea "<div style="width:100%; height:0; position: relative; padding-bottom:50.0%"><if…"
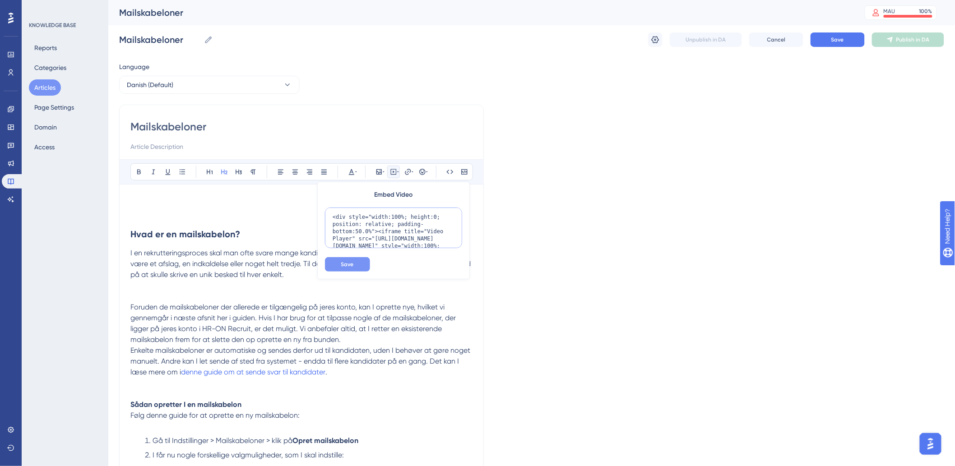
type textarea "<div style="width:100%; height:0; position: relative; padding-bottom:50.0%"><if…"
click at [344, 260] on button "Save" at bounding box center [347, 264] width 45 height 14
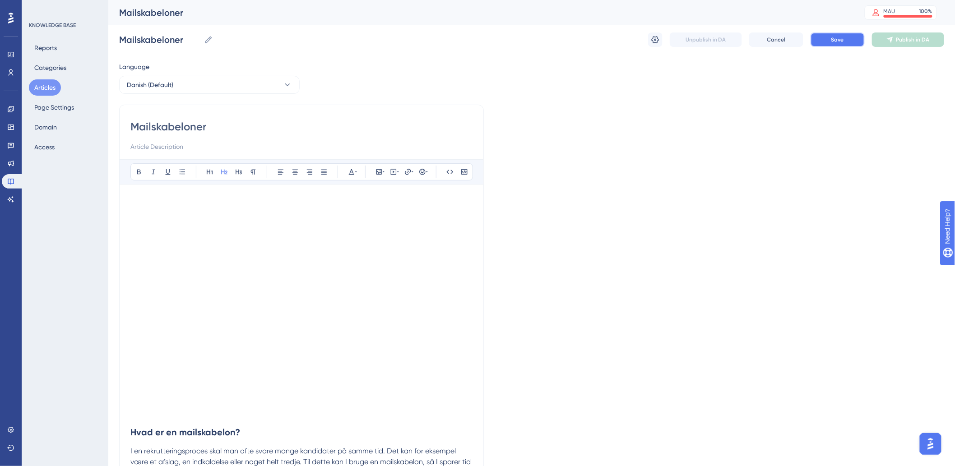
click at [829, 42] on button "Save" at bounding box center [838, 40] width 54 height 14
click at [151, 213] on h2 at bounding box center [301, 209] width 342 height 27
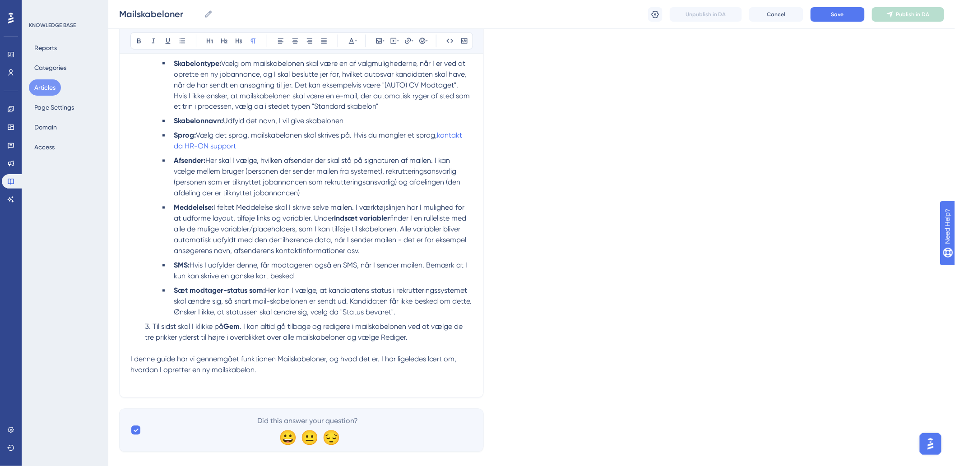
scroll to position [633, 0]
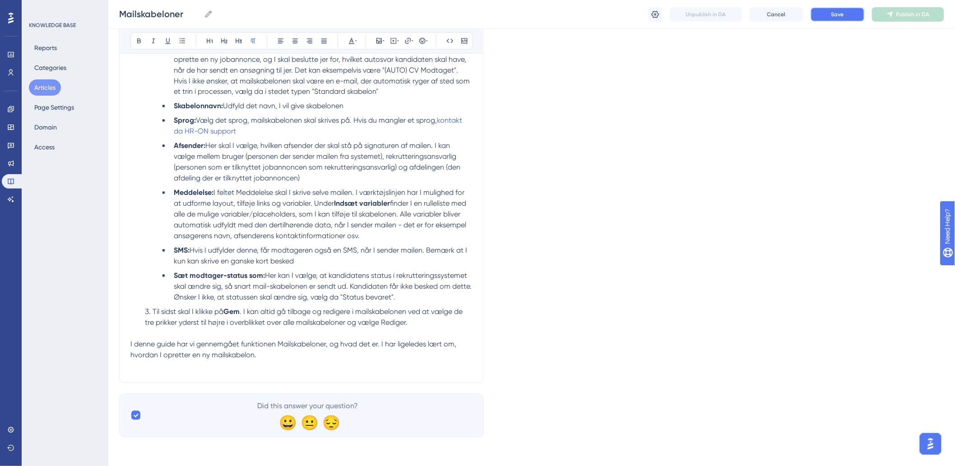
click at [839, 12] on span "Save" at bounding box center [838, 14] width 13 height 7
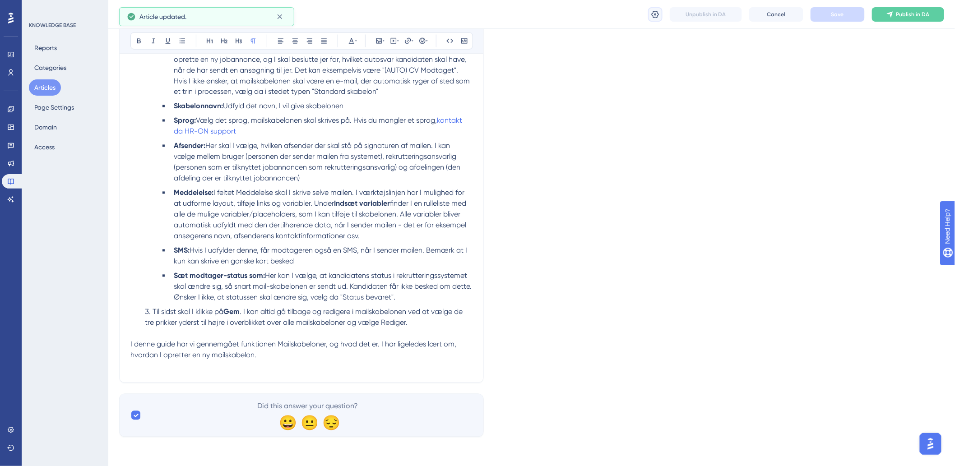
click at [657, 15] on icon at bounding box center [655, 14] width 9 height 9
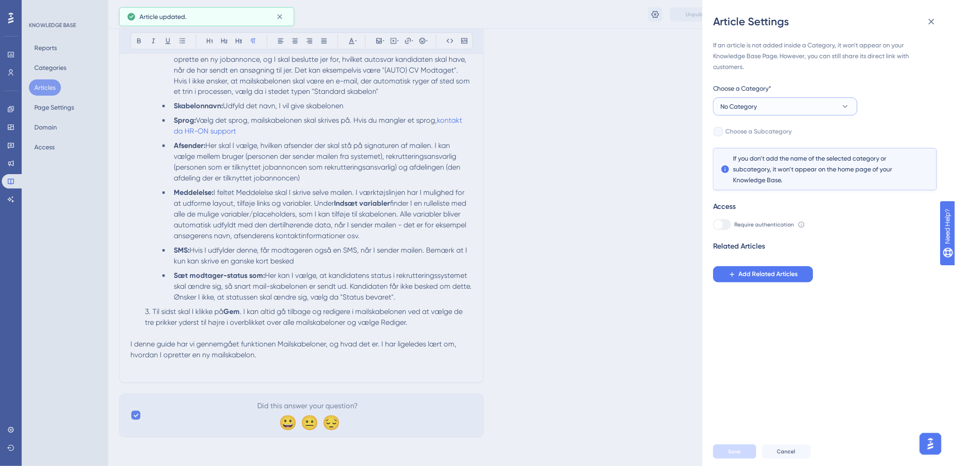
click at [759, 98] on button "No Category" at bounding box center [785, 107] width 144 height 18
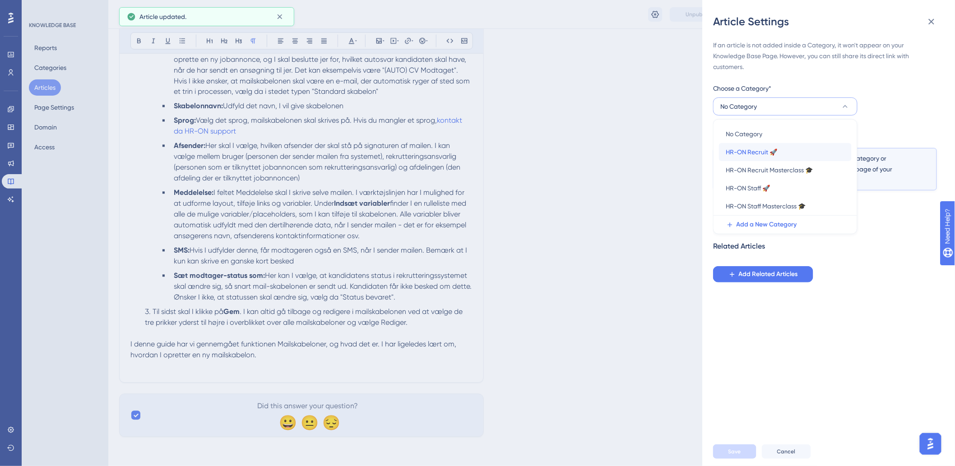
click at [747, 151] on span "HR-ON Recruit 🚀" at bounding box center [751, 152] width 51 height 11
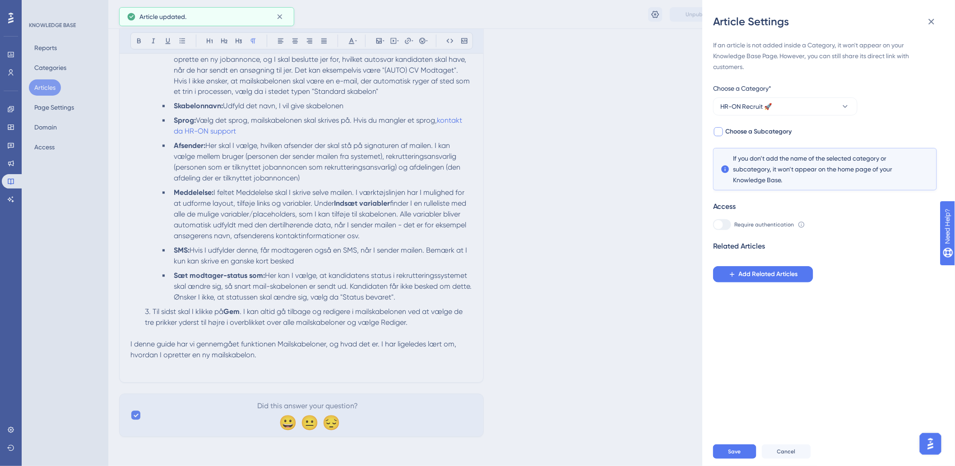
click at [730, 130] on span "Choose a Subcategory" at bounding box center [759, 131] width 66 height 11
checkbox input "true"
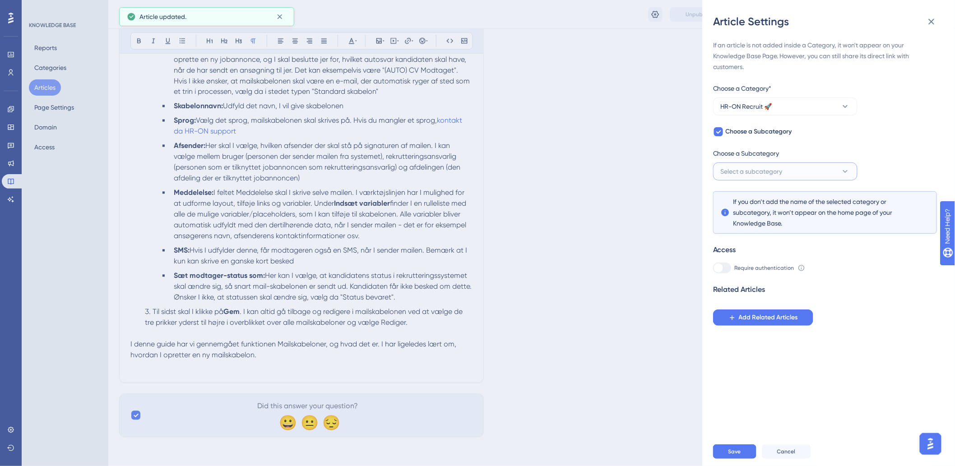
click at [748, 173] on span "Select a subcategory" at bounding box center [752, 171] width 62 height 11
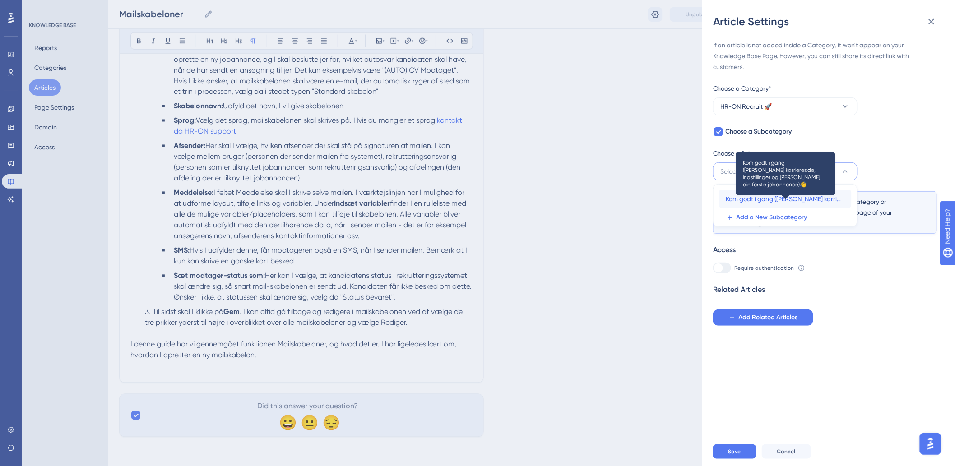
click at [766, 202] on span "Kom godt i gang ([PERSON_NAME] karriereside, indstillinger og [PERSON_NAME] din…" at bounding box center [785, 199] width 118 height 11
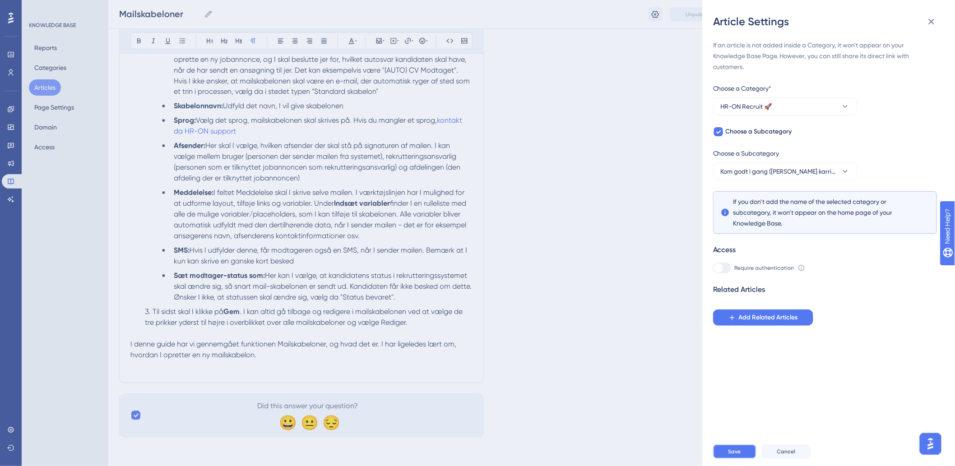
click at [730, 456] on span "Save" at bounding box center [735, 451] width 13 height 7
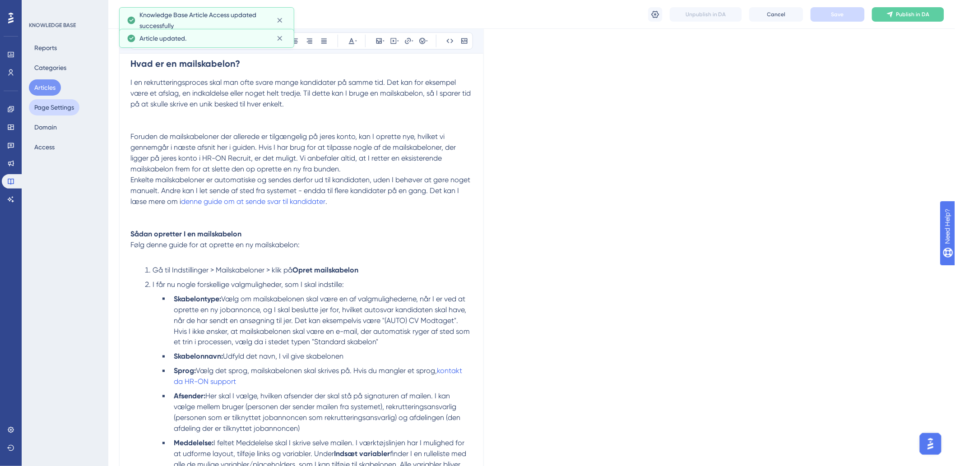
scroll to position [80, 0]
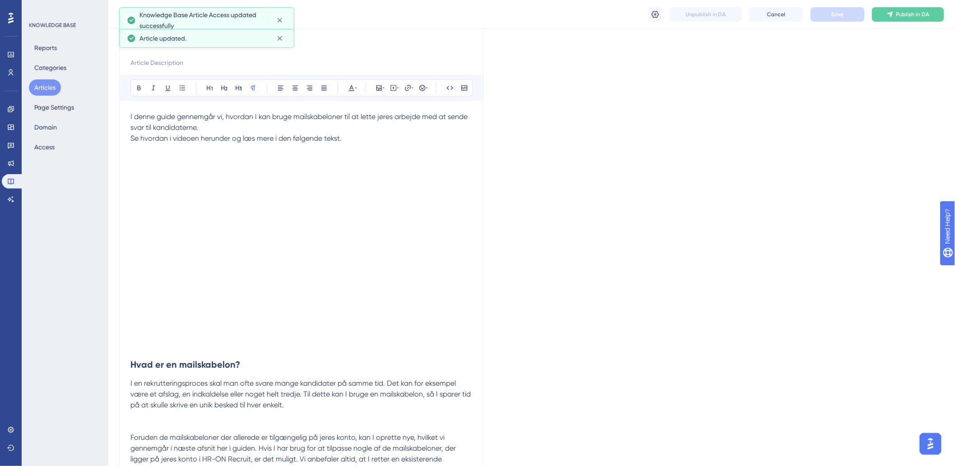
click at [42, 90] on button "Articles" at bounding box center [45, 87] width 32 height 16
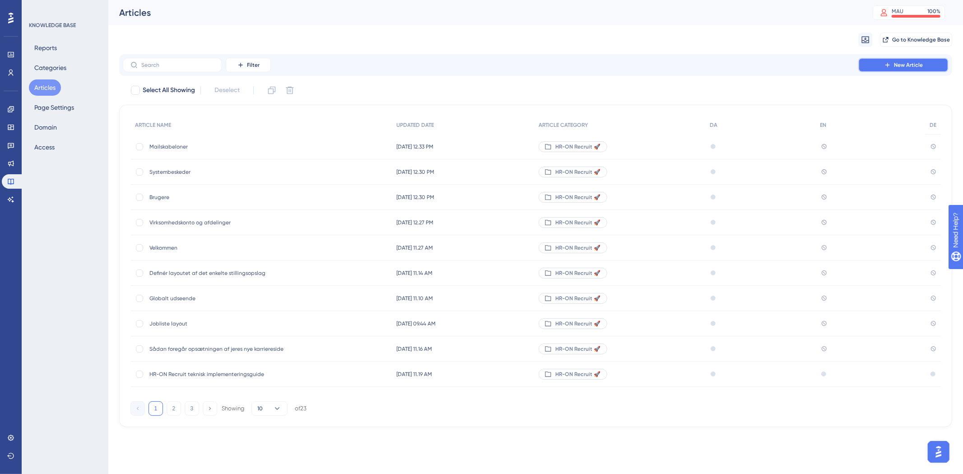
click at [881, 63] on button "New Article" at bounding box center [903, 65] width 90 height 14
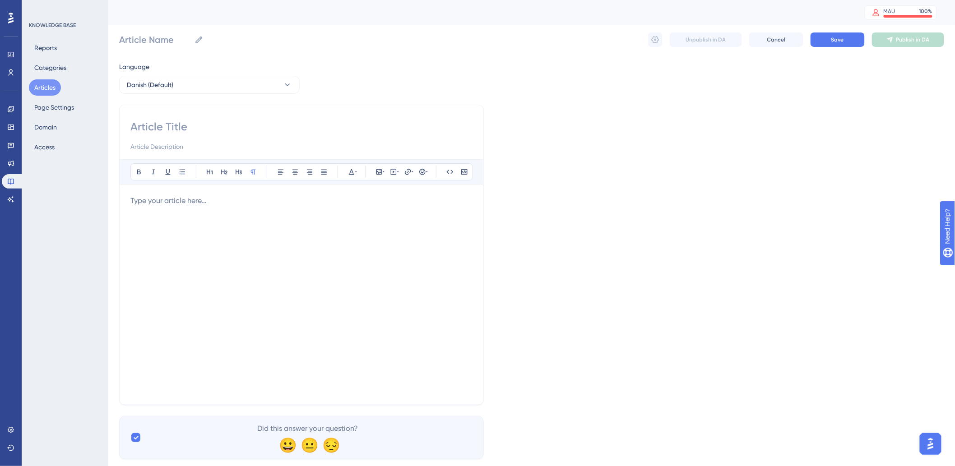
click at [39, 77] on div "Reports Categories Articles Page Settings Domain Access" at bounding box center [65, 98] width 73 height 116
click at [44, 90] on button "Articles" at bounding box center [45, 87] width 32 height 16
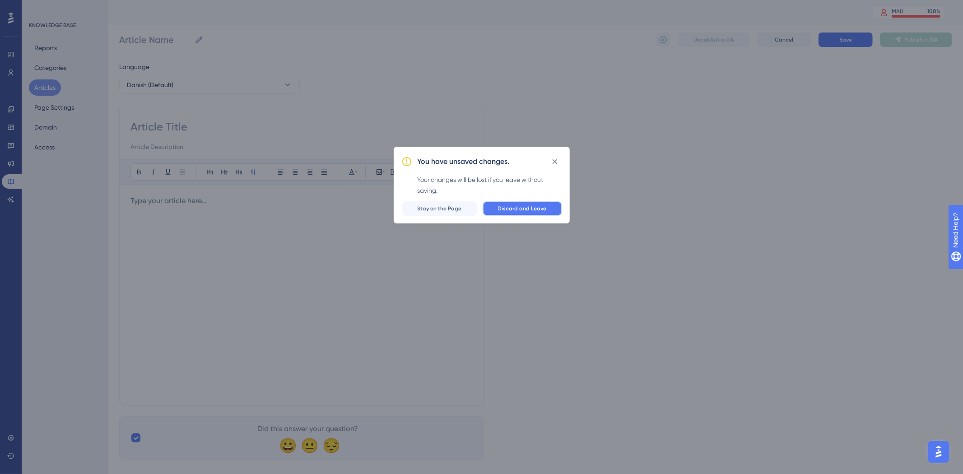
click at [528, 209] on span "Discard and Leave" at bounding box center [522, 208] width 49 height 7
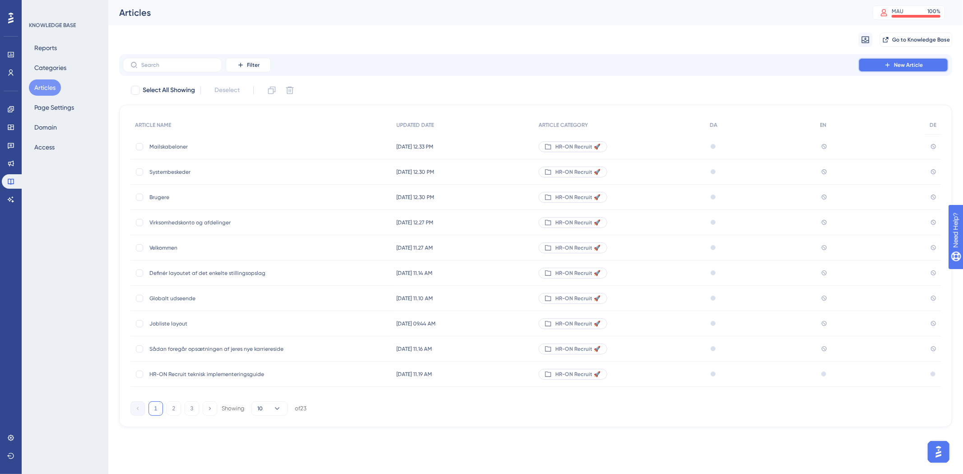
click at [874, 65] on button "New Article" at bounding box center [903, 65] width 90 height 14
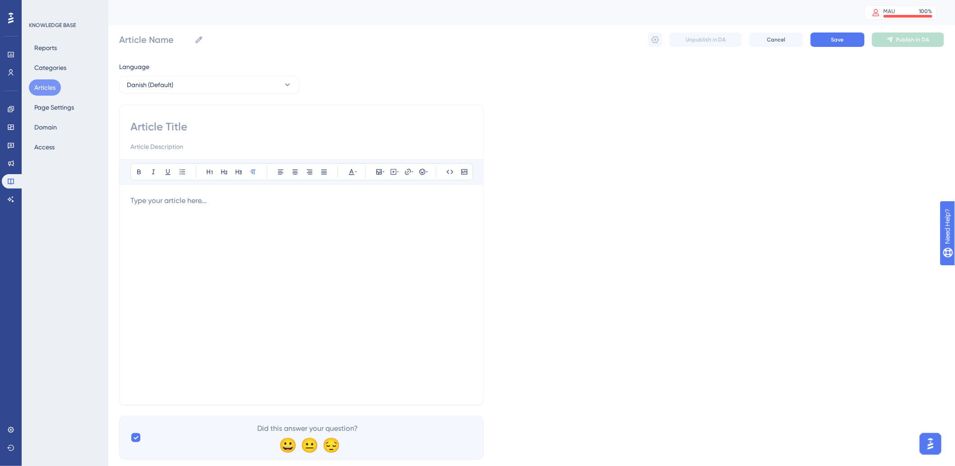
click at [298, 124] on input at bounding box center [301, 127] width 342 height 14
click at [190, 214] on div at bounding box center [301, 295] width 342 height 199
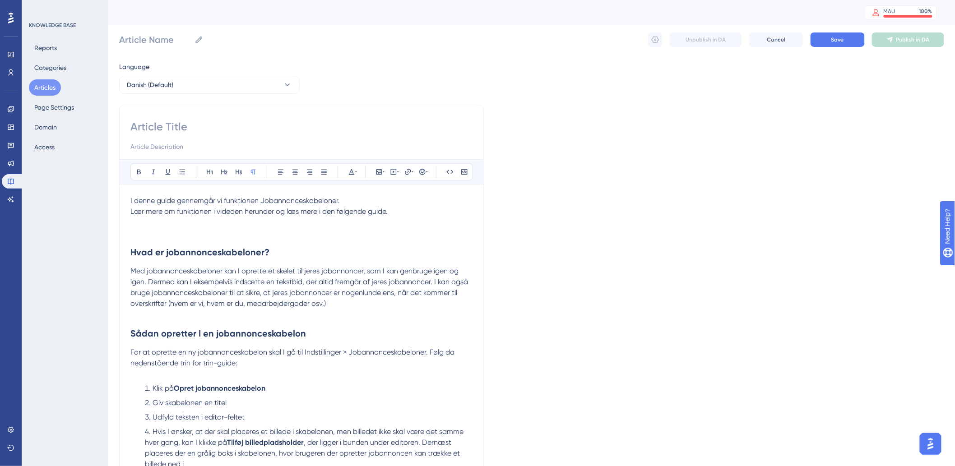
click at [260, 223] on p at bounding box center [301, 222] width 342 height 11
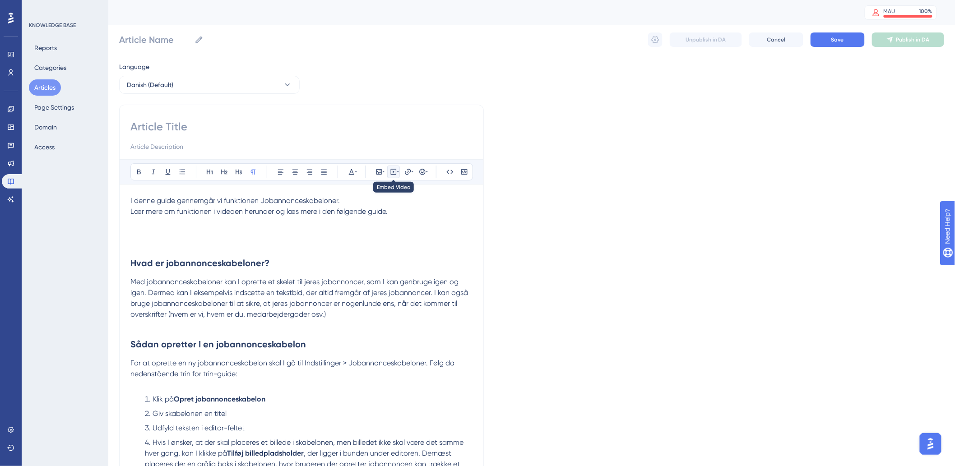
click at [391, 173] on icon at bounding box center [394, 172] width 6 height 6
click at [384, 223] on textarea at bounding box center [393, 228] width 137 height 41
paste textarea "I denne guide gennemgår vi funktionen Jobannonceskabeloner. Lær mere om funktio…"
type textarea "I denne guide gennemgår vi funktionen Jobannonceskabeloner. Lær mere om funktio…"
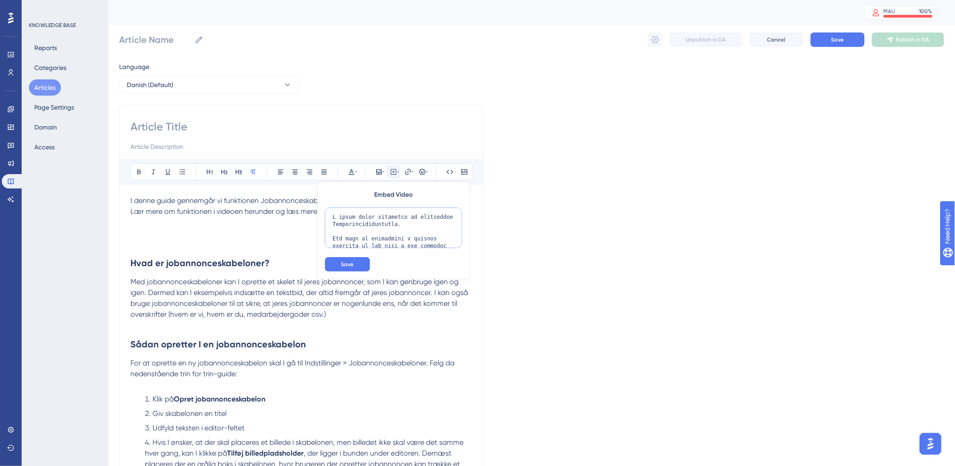
drag, startPoint x: 441, startPoint y: 244, endPoint x: 71, endPoint y: 17, distance: 434.2
click at [0, 0] on div "Performance Users Engagement Widgets Feedback Product Updates Knowledge Base AI…" at bounding box center [0, 0] width 0 height 0
click at [173, 237] on p at bounding box center [301, 228] width 342 height 22
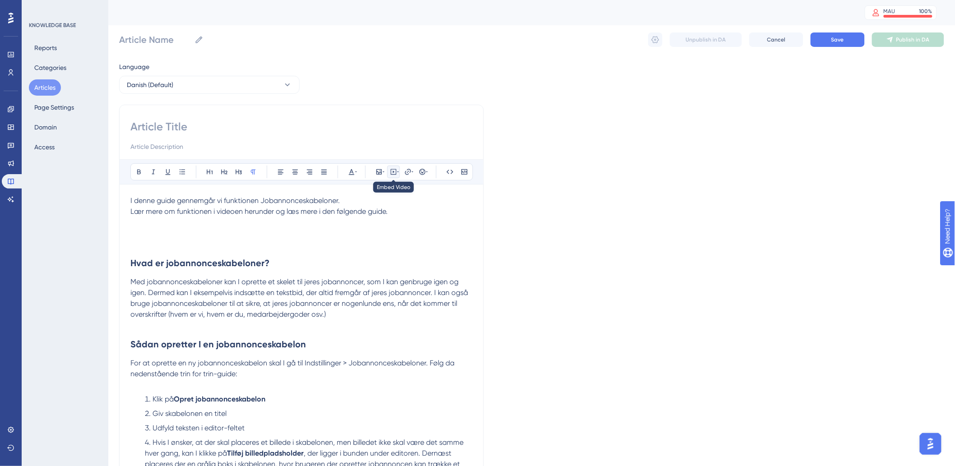
click at [396, 172] on icon at bounding box center [393, 171] width 7 height 7
click at [393, 228] on textarea at bounding box center [393, 228] width 137 height 41
paste textarea "<div style="width:100%; height:0; position: relative; padding-bottom:50.0%"><if…"
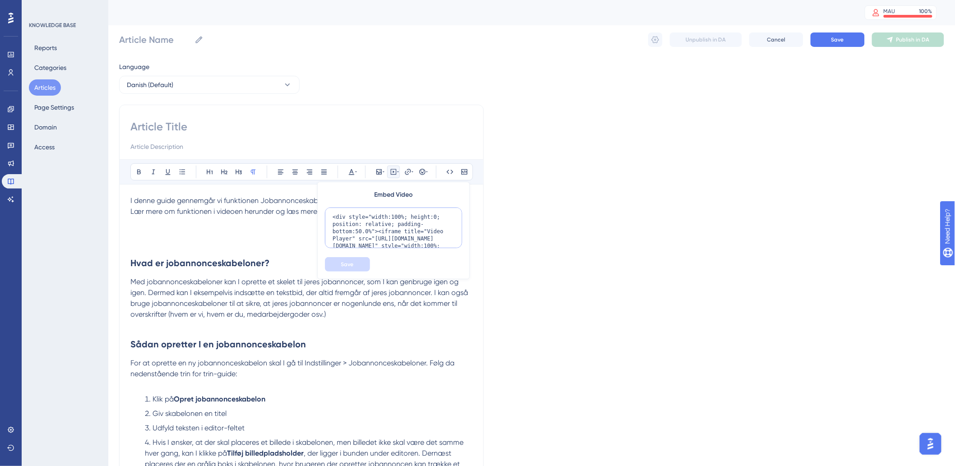
scroll to position [59, 0]
type textarea "<div style="width:100%; height:0; position: relative; padding-bottom:50.0%"><if…"
click at [340, 263] on button "Save" at bounding box center [347, 264] width 45 height 14
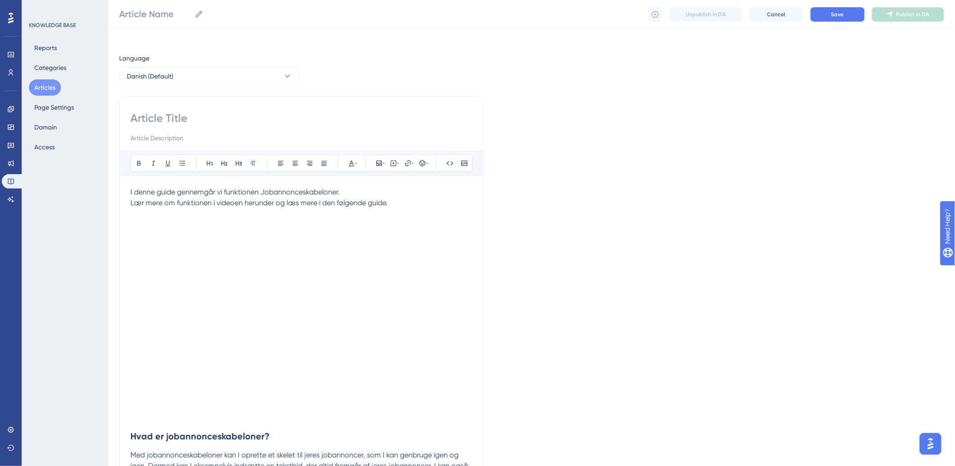
scroll to position [0, 0]
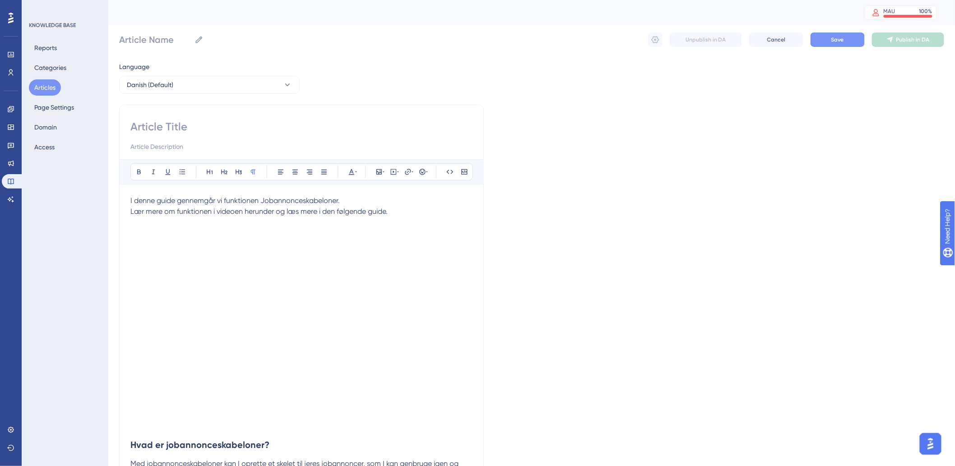
click at [843, 41] on span "Save" at bounding box center [838, 39] width 13 height 7
click at [840, 39] on span "Save" at bounding box center [838, 39] width 13 height 7
click at [294, 225] on p at bounding box center [301, 228] width 342 height 22
click at [196, 197] on span "I denne guide gennemgår vi funktionen Jobannonceskabeloner." at bounding box center [234, 200] width 209 height 9
click at [214, 132] on input at bounding box center [301, 127] width 342 height 14
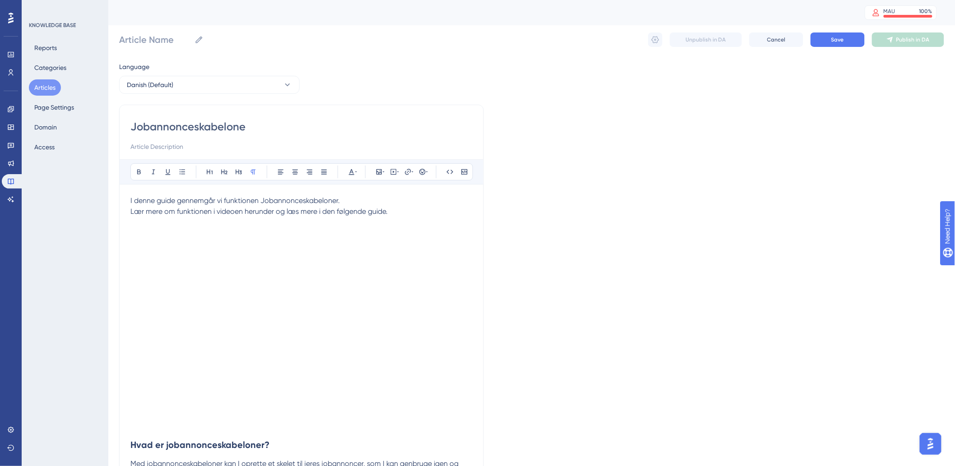
type input "Jobannonceskabeloner"
click at [829, 38] on button "Save" at bounding box center [838, 40] width 54 height 14
click at [29, 82] on div "Reports Categories Articles Page Settings Domain Access" at bounding box center [65, 98] width 73 height 116
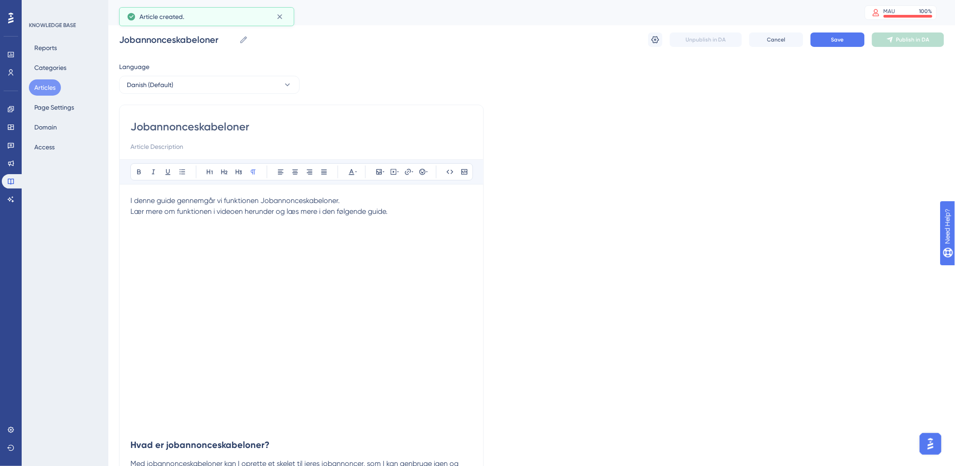
click at [33, 84] on button "Articles" at bounding box center [45, 87] width 32 height 16
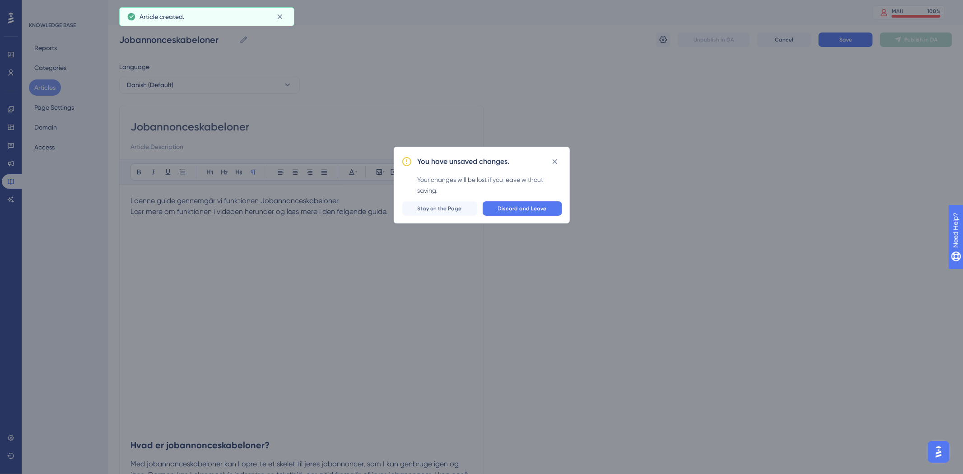
click at [717, 197] on div "You have unsaved changes. Your changes will be lost if you leave without saving…" at bounding box center [481, 237] width 963 height 474
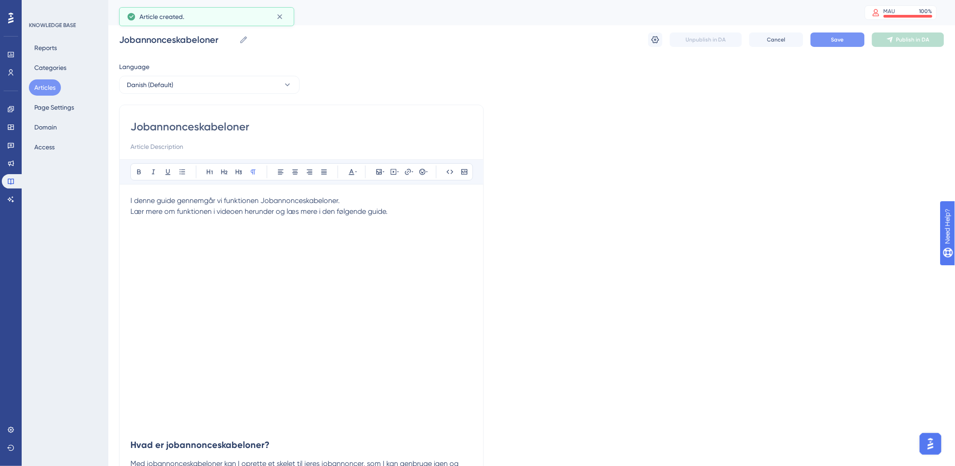
click at [825, 39] on button "Save" at bounding box center [838, 40] width 54 height 14
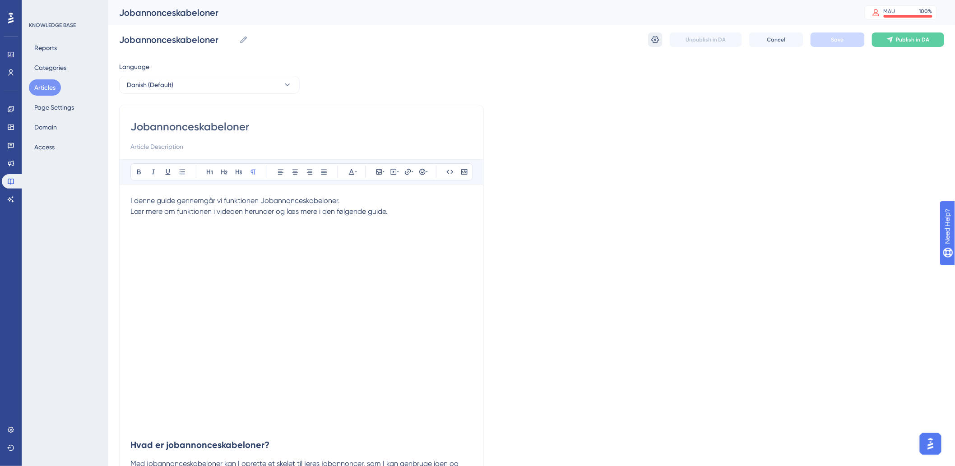
click at [656, 41] on icon at bounding box center [656, 39] width 8 height 7
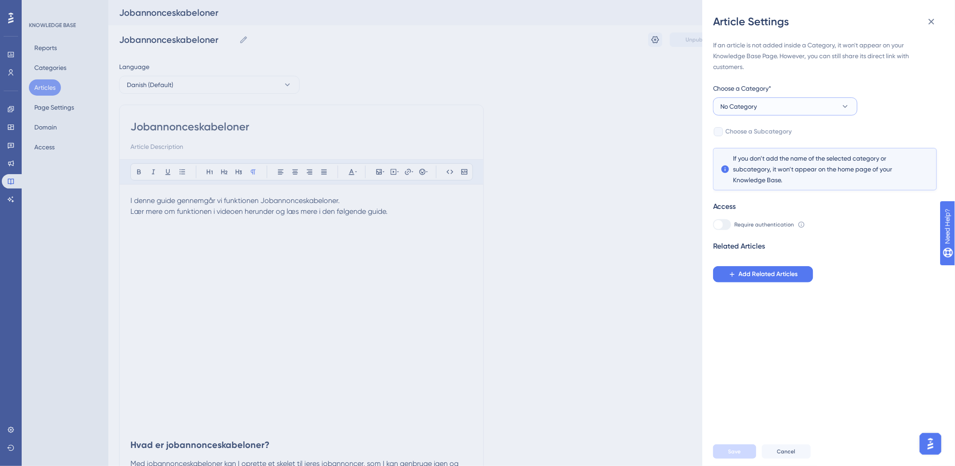
click at [791, 100] on button "No Category" at bounding box center [785, 107] width 144 height 18
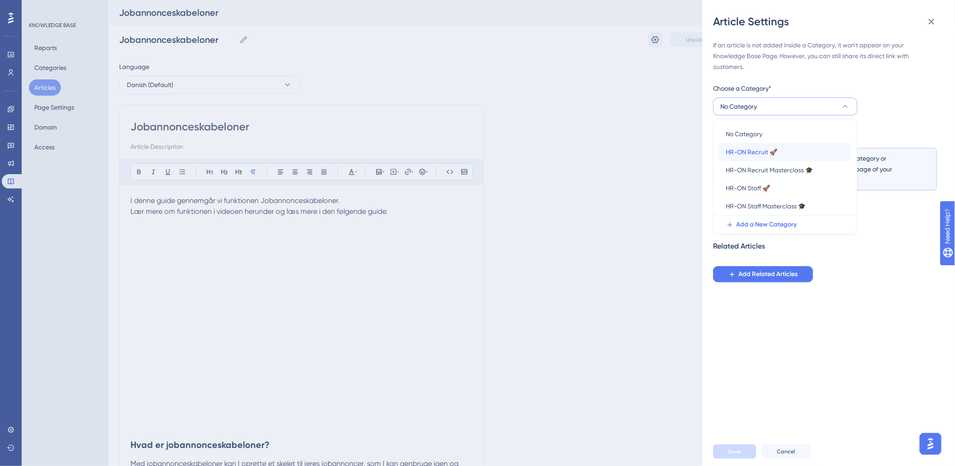
click at [753, 159] on div "HR-ON Recruit 🚀 HR-ON Recruit 🚀" at bounding box center [785, 152] width 118 height 18
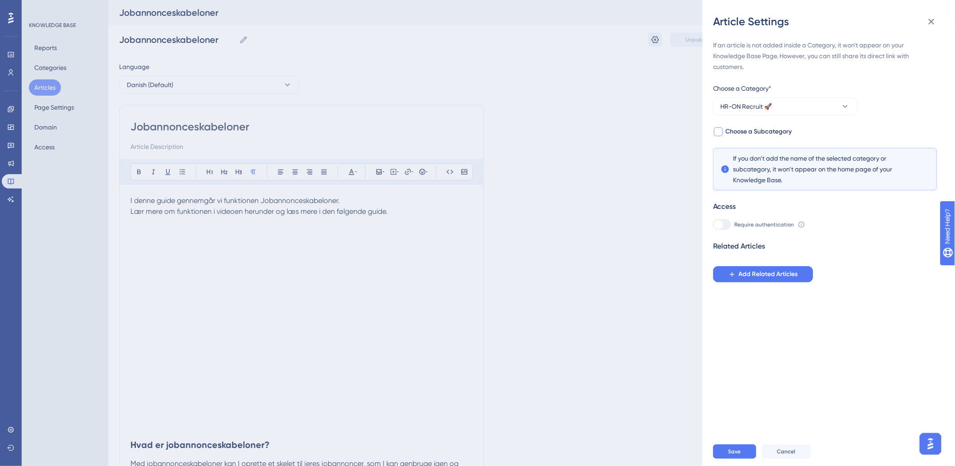
click at [739, 131] on span "Choose a Subcategory" at bounding box center [759, 131] width 66 height 11
checkbox input "true"
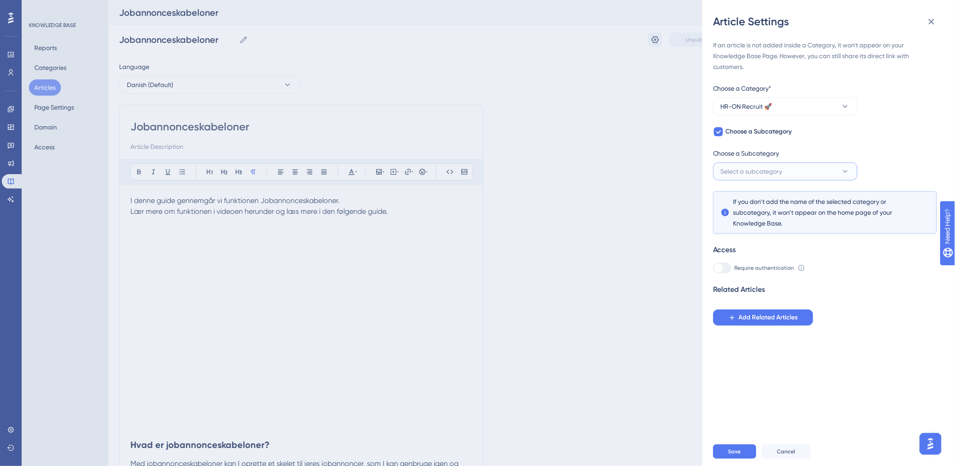
click at [738, 172] on span "Select a subcategory" at bounding box center [752, 171] width 62 height 11
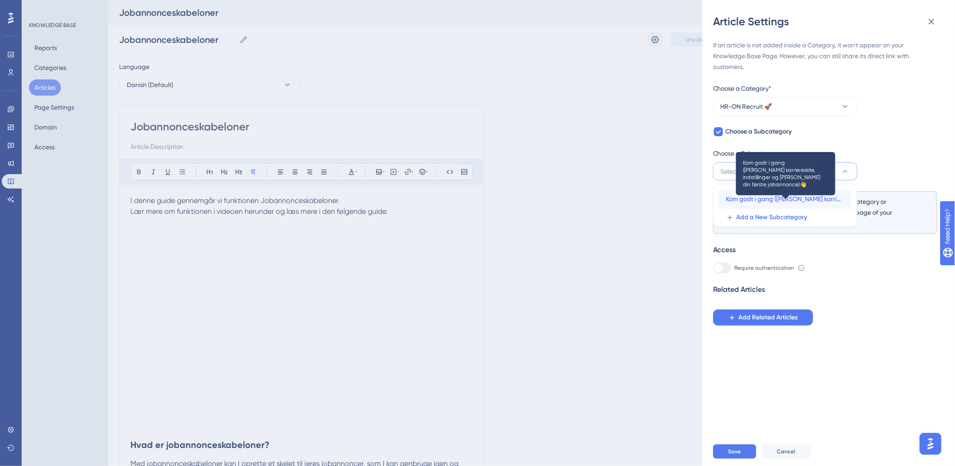
click at [755, 199] on span "Kom godt i gang ([PERSON_NAME] karriereside, indstillinger og [PERSON_NAME] din…" at bounding box center [785, 199] width 118 height 11
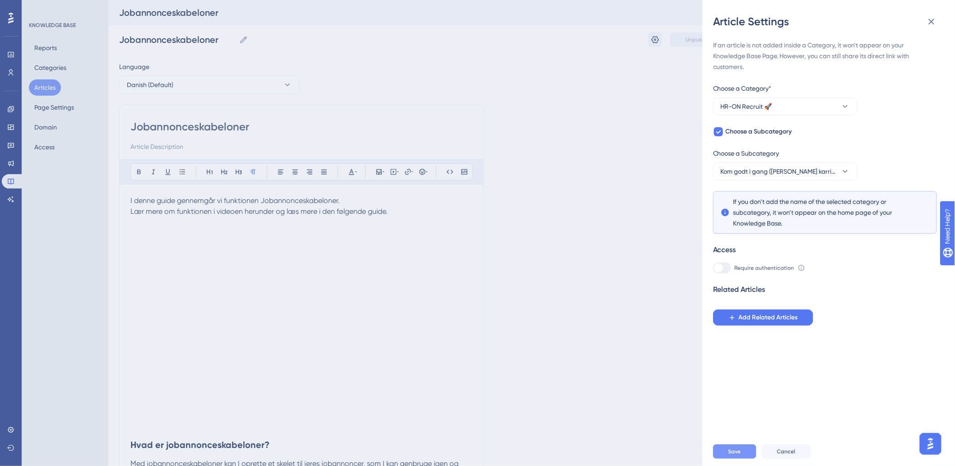
click at [745, 455] on button "Save" at bounding box center [734, 452] width 43 height 14
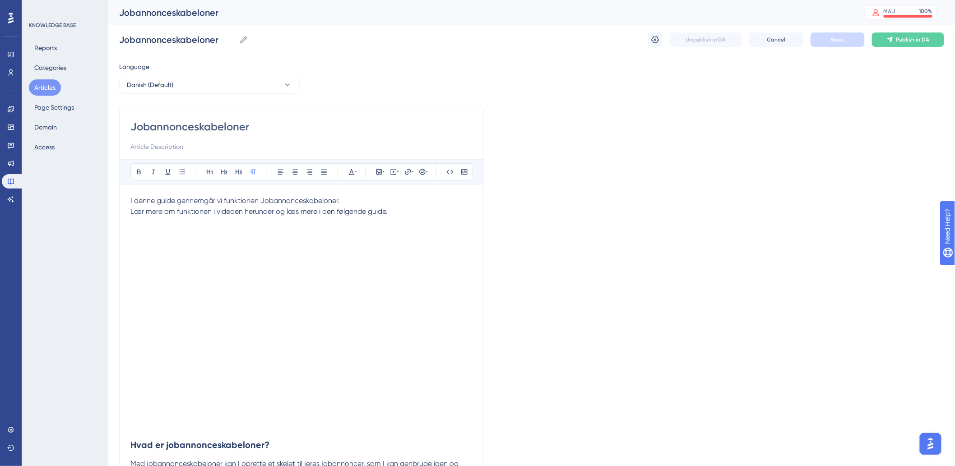
click at [52, 93] on button "Articles" at bounding box center [45, 87] width 32 height 16
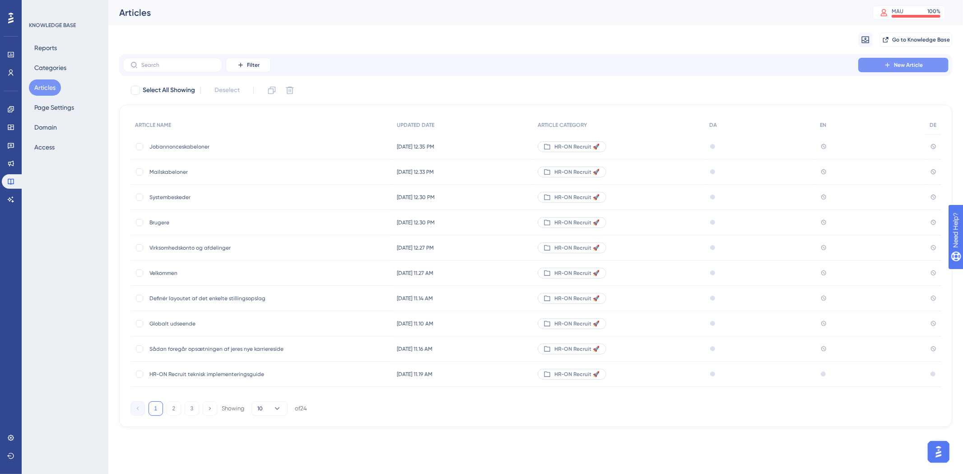
click at [895, 65] on span "New Article" at bounding box center [908, 64] width 29 height 7
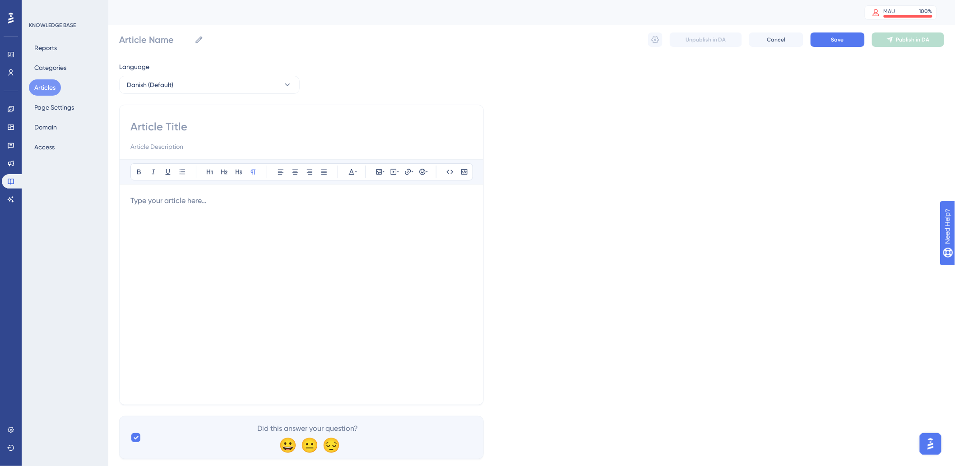
click at [229, 231] on div at bounding box center [301, 295] width 342 height 199
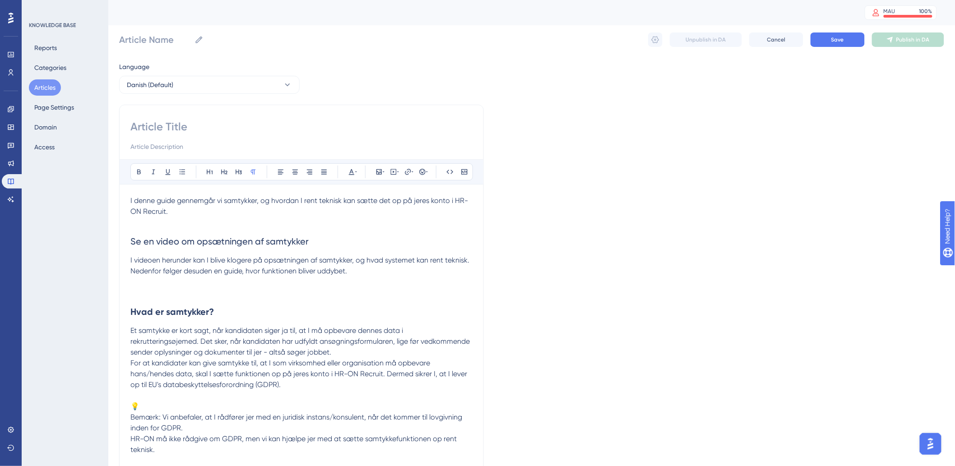
drag, startPoint x: 259, startPoint y: 136, endPoint x: 255, endPoint y: 128, distance: 8.9
click at [256, 133] on div at bounding box center [301, 136] width 342 height 33
click at [254, 127] on input at bounding box center [301, 127] width 342 height 14
type input "Samtykker"
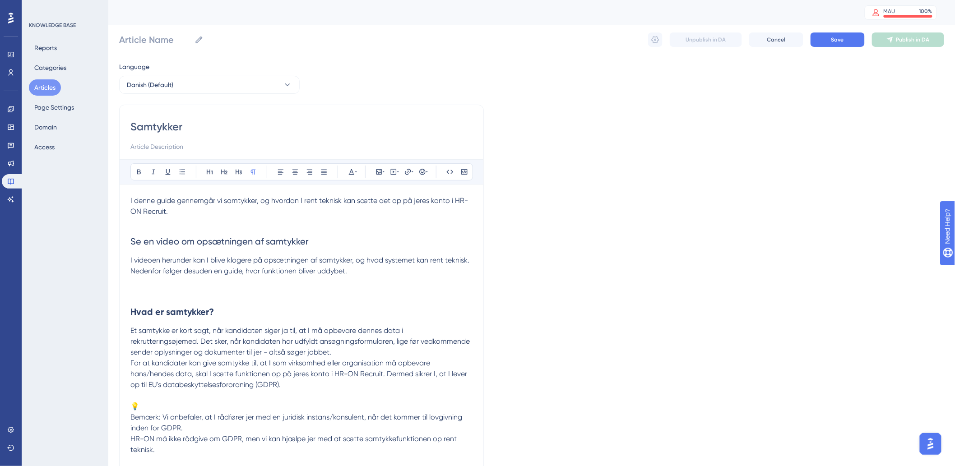
type input "Samtykker"
click at [287, 294] on p at bounding box center [301, 293] width 342 height 11
click at [135, 292] on p at bounding box center [301, 293] width 342 height 11
click at [169, 290] on p at bounding box center [301, 293] width 342 height 11
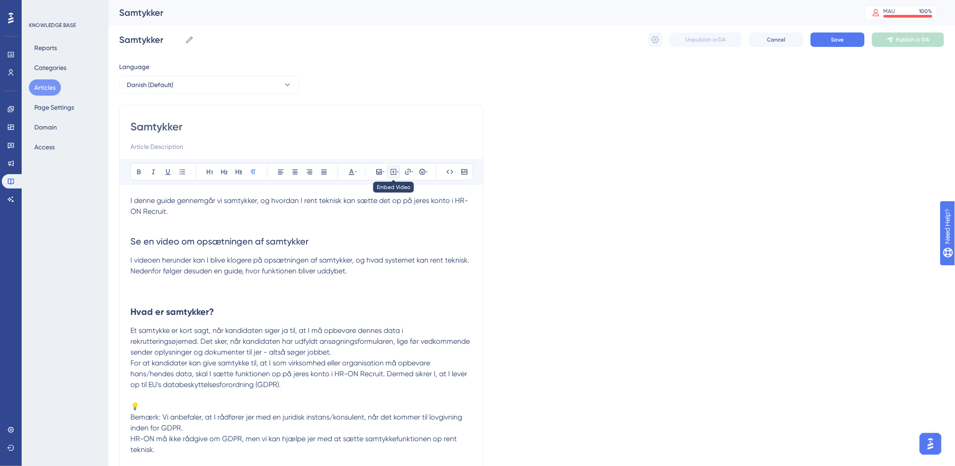
click at [391, 170] on icon at bounding box center [394, 172] width 6 height 6
click at [393, 244] on textarea at bounding box center [393, 228] width 137 height 41
paste textarea "<div style="width:100%; height:0; position: relative; padding-bottom:50.0%"><if…"
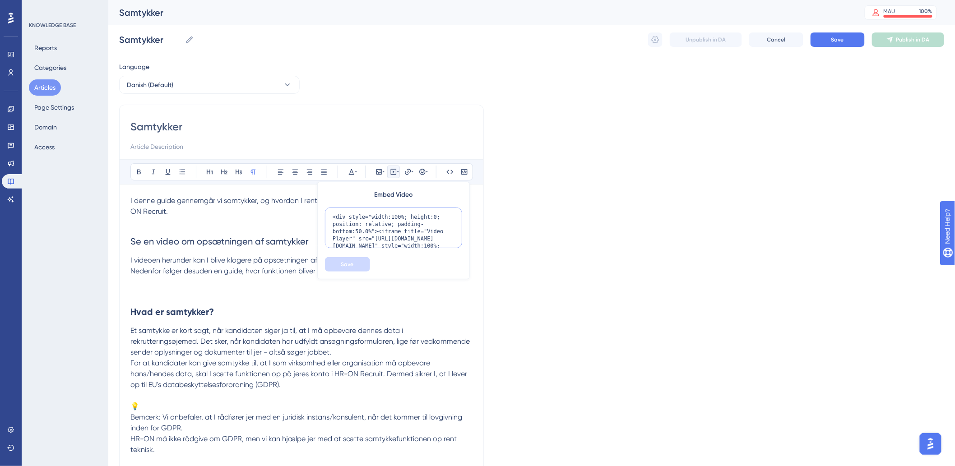
scroll to position [59, 0]
type textarea "<div style="width:100%; height:0; position: relative; padding-bottom:50.0%"><if…"
click at [348, 262] on span "Save" at bounding box center [347, 264] width 13 height 7
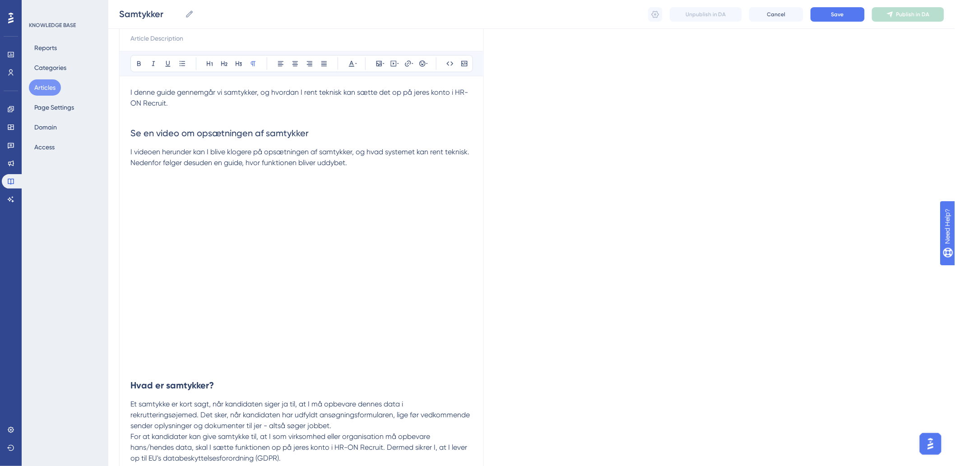
scroll to position [205, 0]
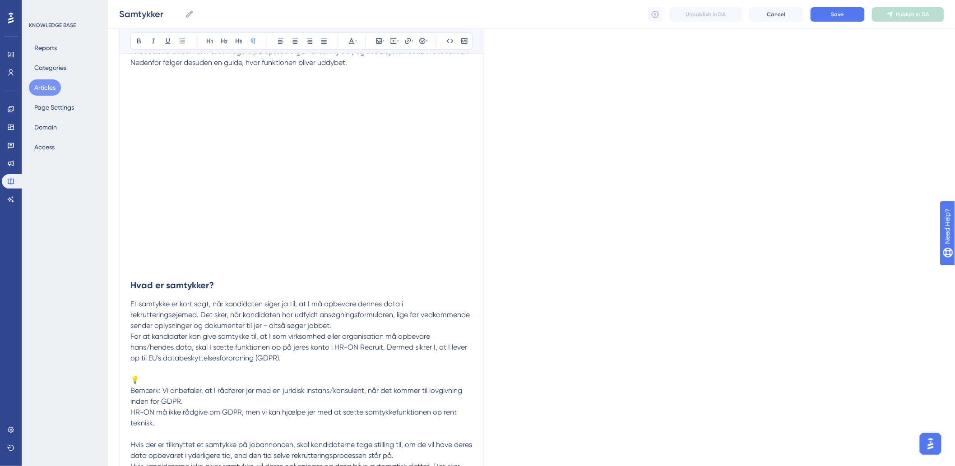
click at [386, 321] on p "Et samtykke er kort sagt, når kandidaten siger ja til, at I må opbevare dennes …" at bounding box center [301, 315] width 342 height 33
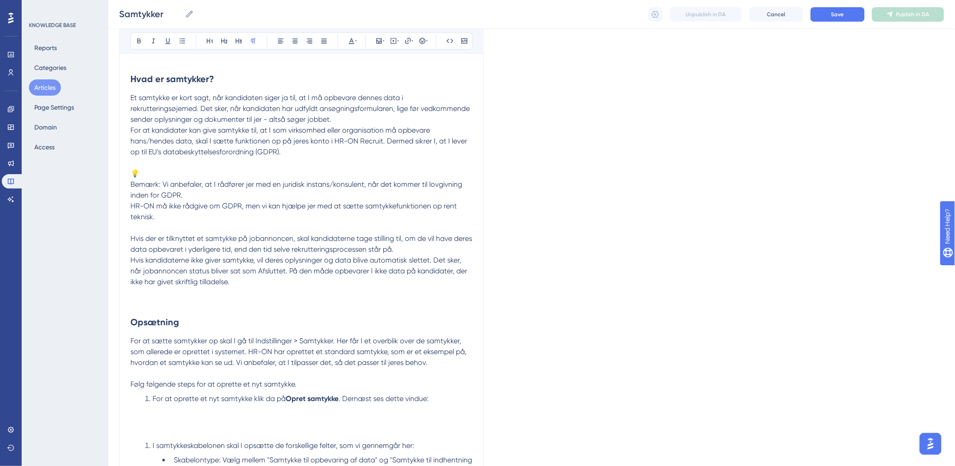
scroll to position [405, 0]
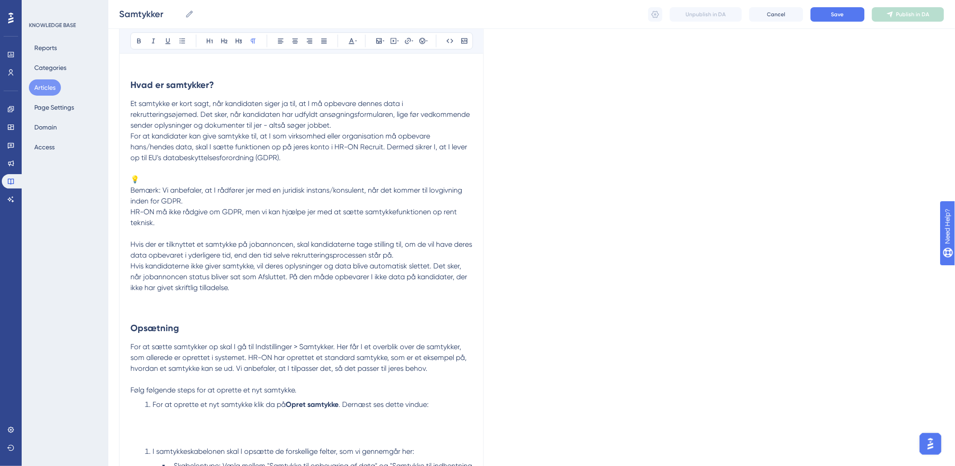
click at [130, 189] on span "Bemærk: Vi anbefaler, at I rådfører jer med en juridisk instans/konsulent, når …" at bounding box center [297, 195] width 334 height 19
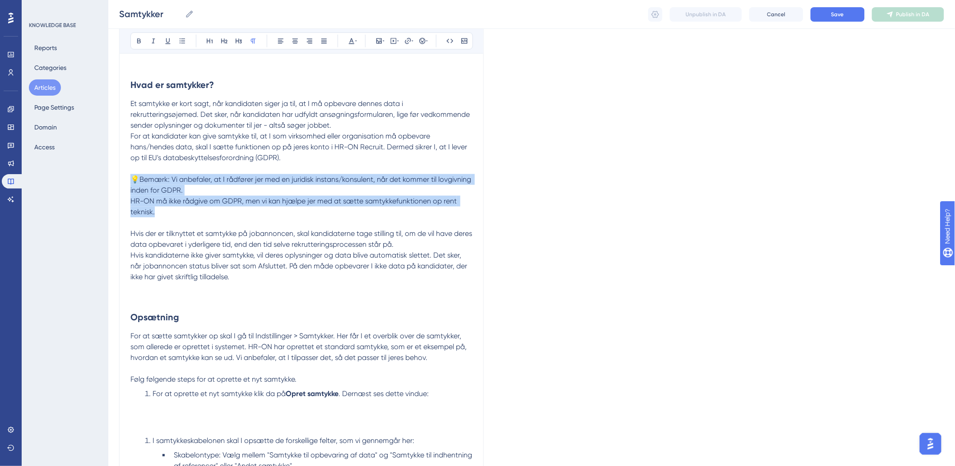
drag, startPoint x: 181, startPoint y: 214, endPoint x: 124, endPoint y: 174, distance: 69.7
click at [124, 174] on div "Samtykker Bold Italic Underline Bullet Point Heading 1 Heading 2 Heading 3 Norm…" at bounding box center [301, 459] width 365 height 1527
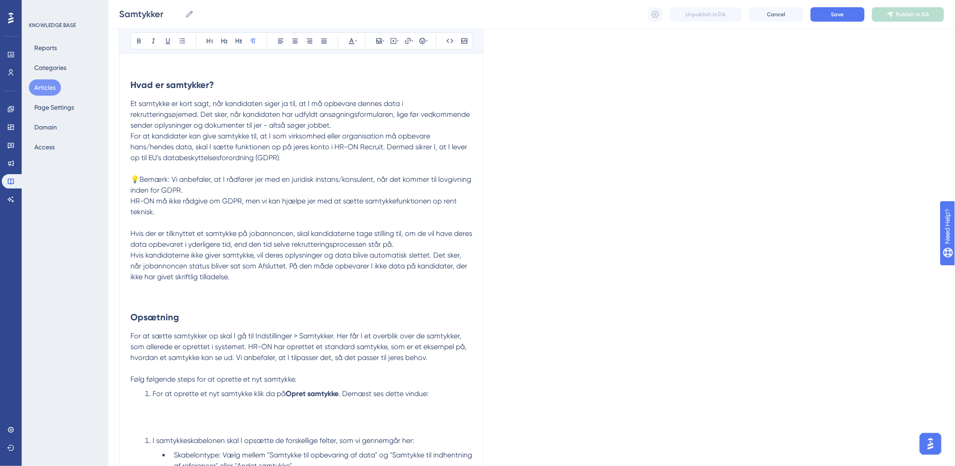
click at [162, 231] on span "Hvis der er tilknyttet et samtykke på jobannoncen, skal kandidaterne tage still…" at bounding box center [302, 238] width 344 height 19
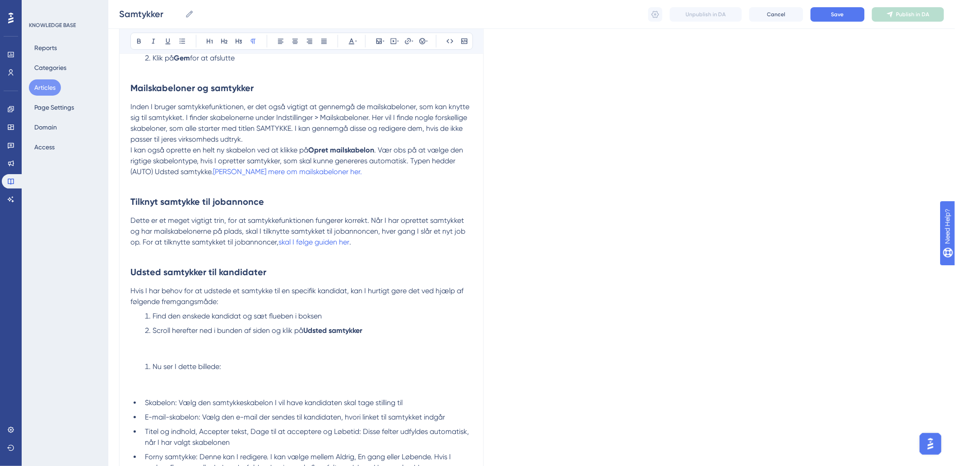
scroll to position [956, 0]
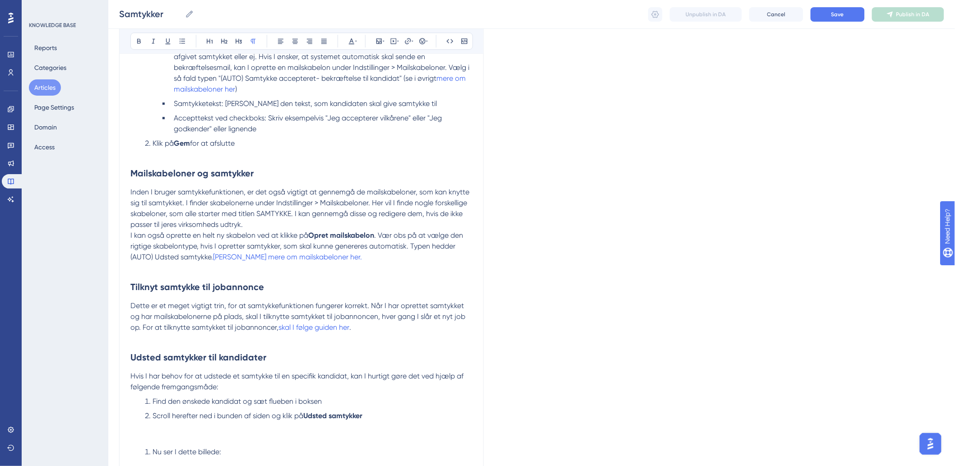
click at [199, 274] on p at bounding box center [301, 268] width 342 height 11
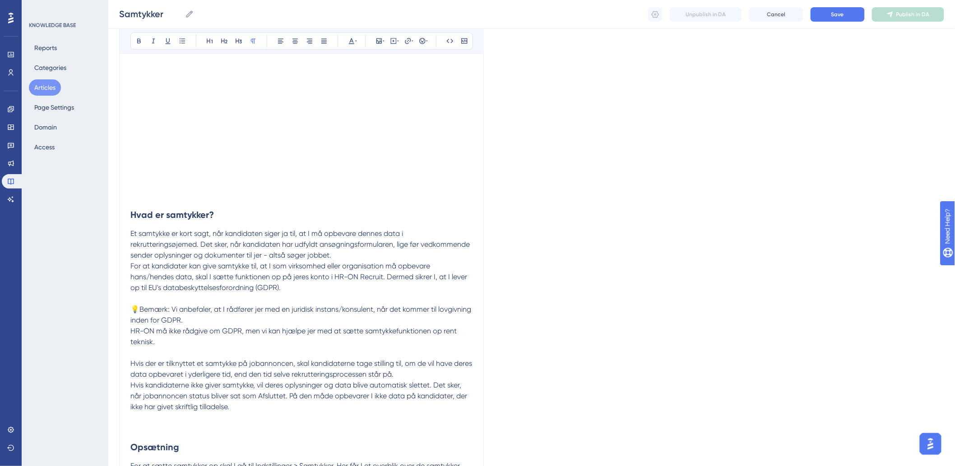
scroll to position [405, 0]
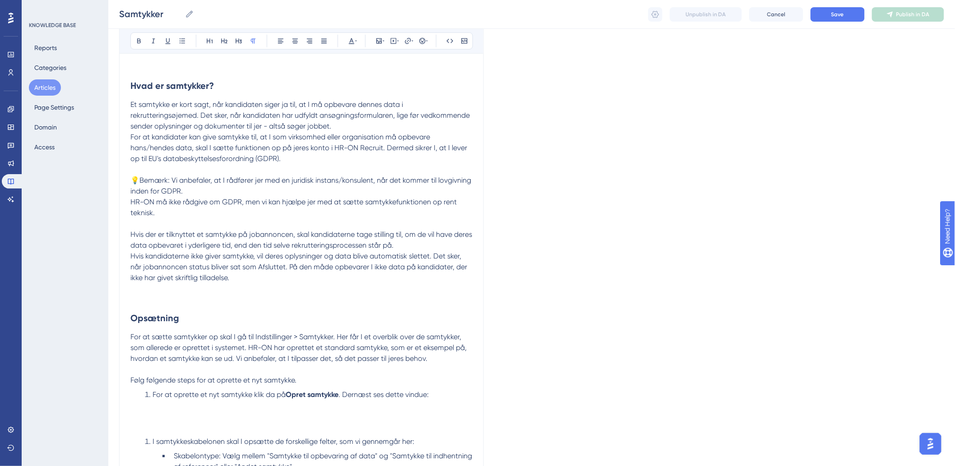
click at [161, 303] on p at bounding box center [301, 299] width 342 height 11
click at [376, 42] on icon at bounding box center [379, 40] width 7 height 7
click at [384, 84] on span "Upload Image" at bounding box center [384, 83] width 37 height 7
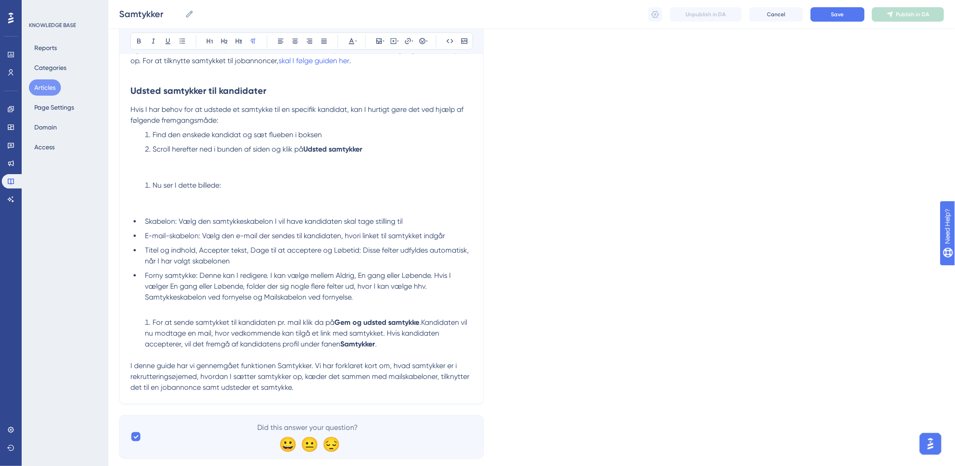
scroll to position [1394, 0]
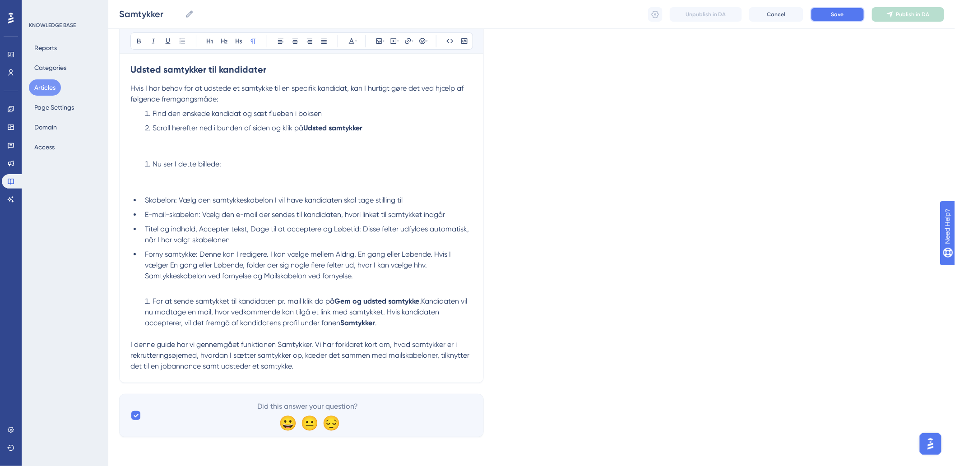
click at [823, 12] on button "Save" at bounding box center [838, 14] width 54 height 14
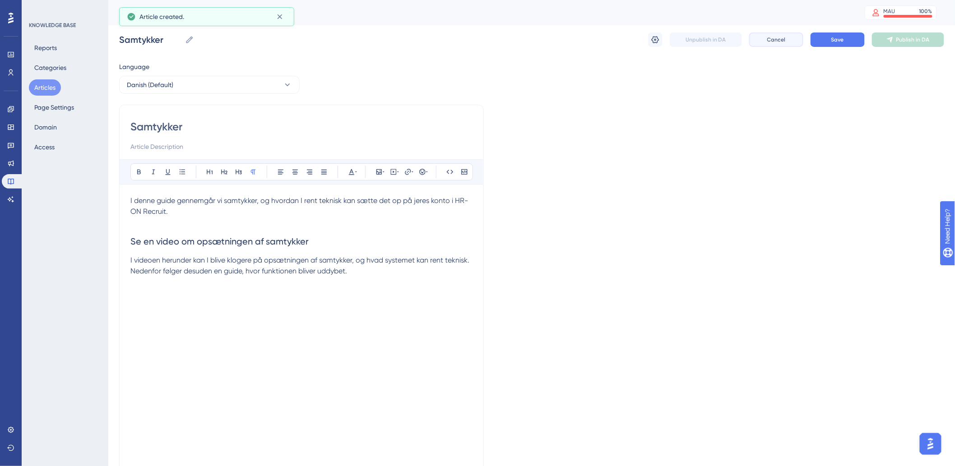
click at [769, 41] on span "Cancel" at bounding box center [777, 39] width 19 height 7
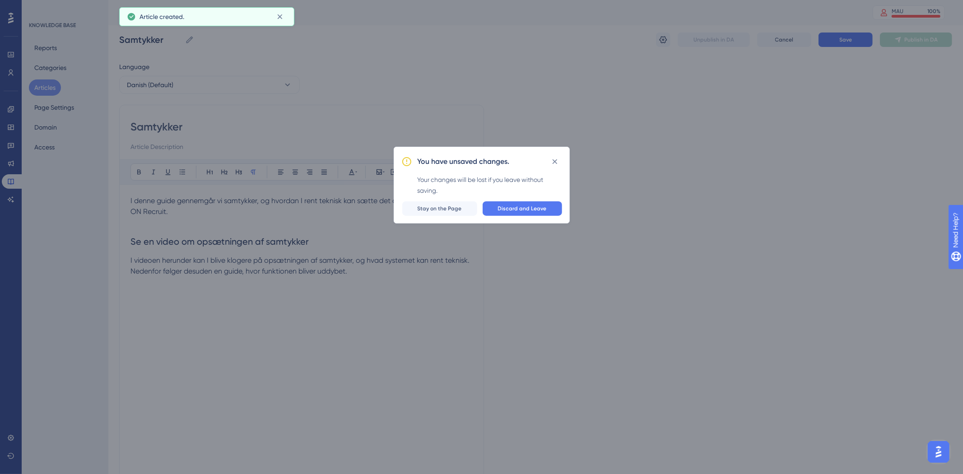
click at [752, 155] on div "You have unsaved changes. Your changes will be lost if you leave without saving…" at bounding box center [481, 237] width 963 height 474
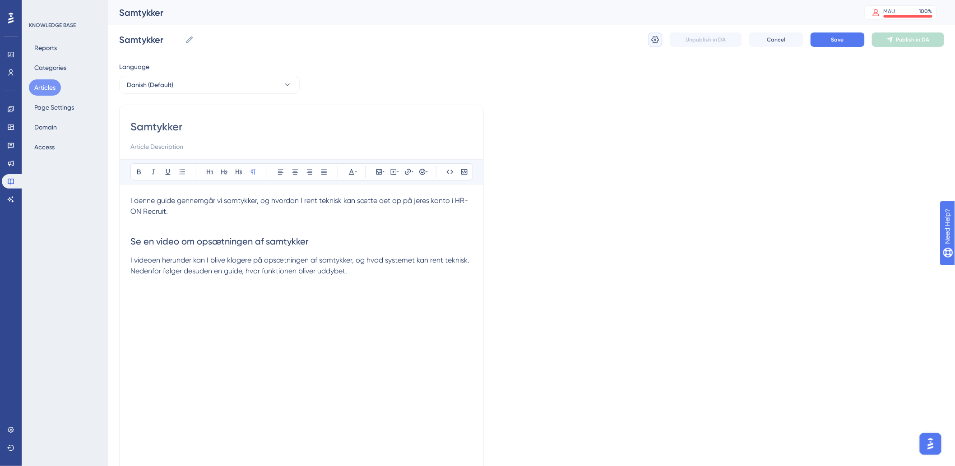
click at [656, 37] on icon at bounding box center [655, 39] width 9 height 9
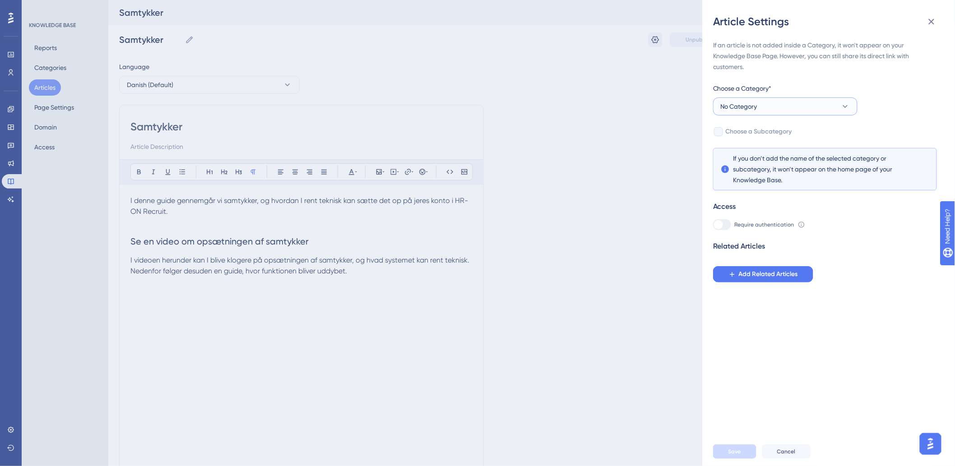
click at [792, 113] on button "No Category" at bounding box center [785, 107] width 144 height 18
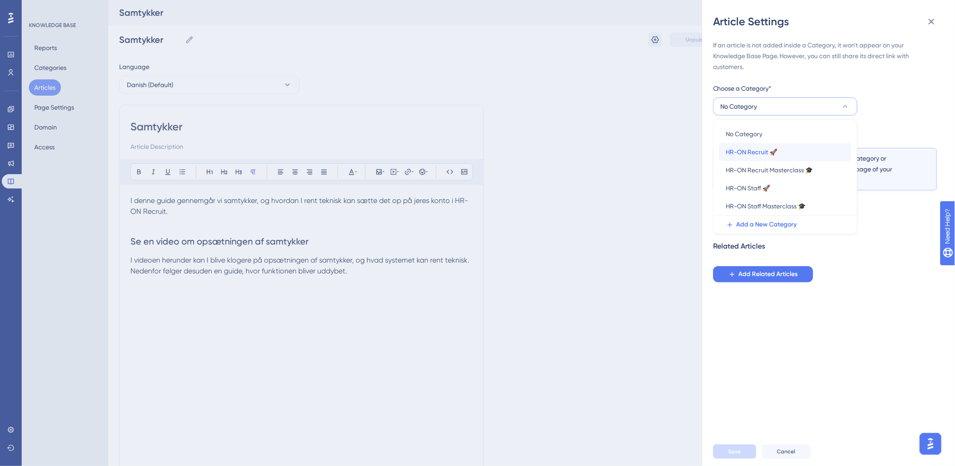
click at [755, 153] on span "HR-ON Recruit 🚀" at bounding box center [751, 152] width 51 height 11
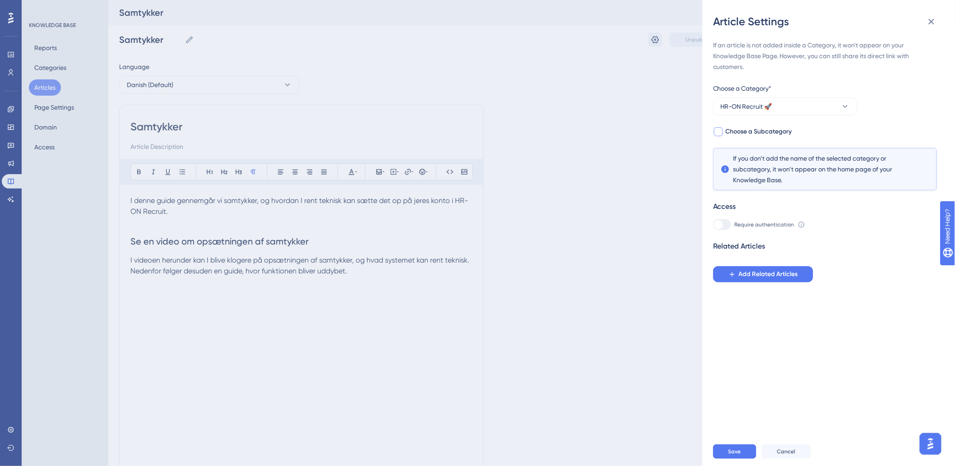
click at [732, 134] on span "Choose a Subcategory" at bounding box center [759, 131] width 66 height 11
checkbox input "true"
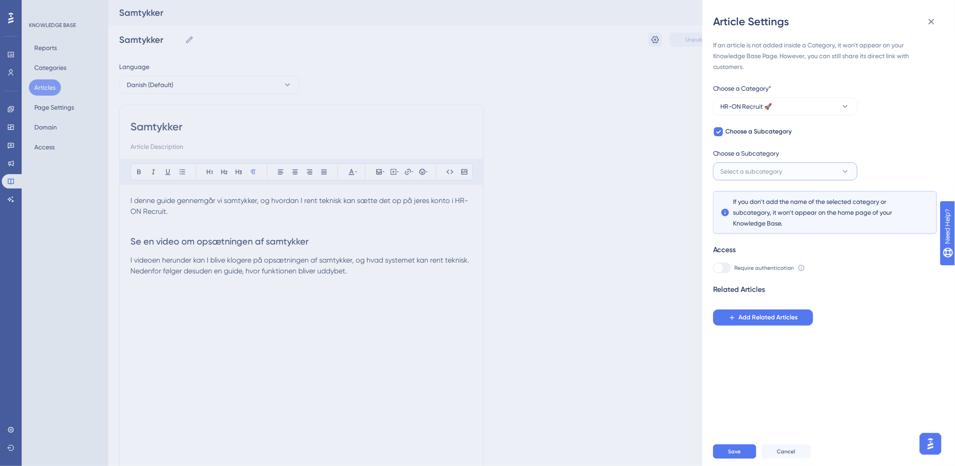
click at [740, 170] on span "Select a subcategory" at bounding box center [752, 171] width 62 height 11
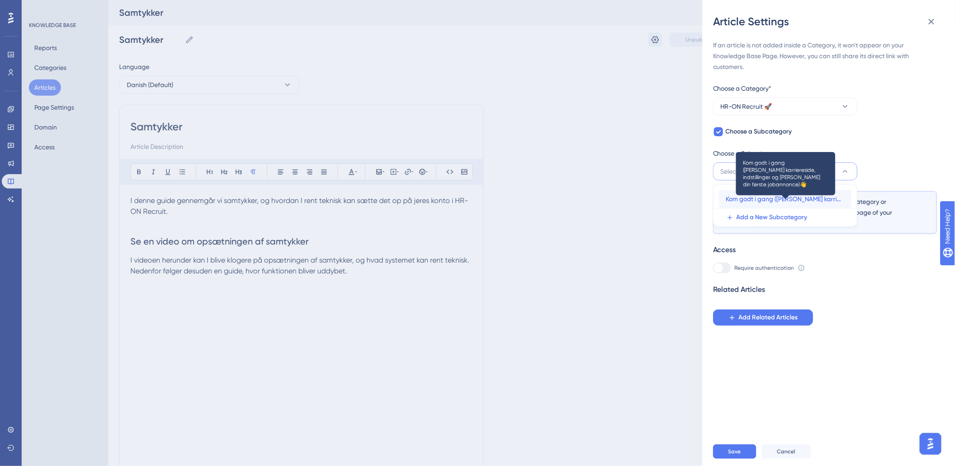
click at [765, 195] on span "Kom godt i gang (Opsæt karriereside, indstillinger og Opret din første jobannon…" at bounding box center [785, 199] width 118 height 11
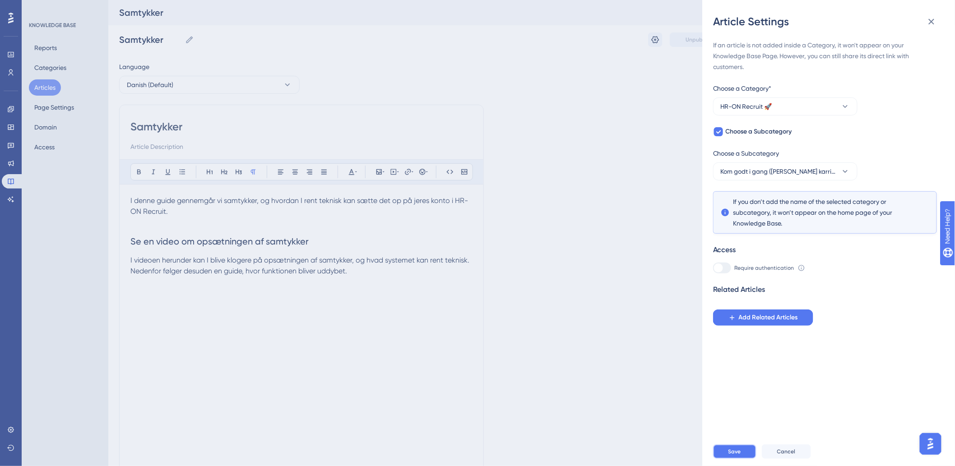
click at [740, 459] on button "Save" at bounding box center [734, 452] width 43 height 14
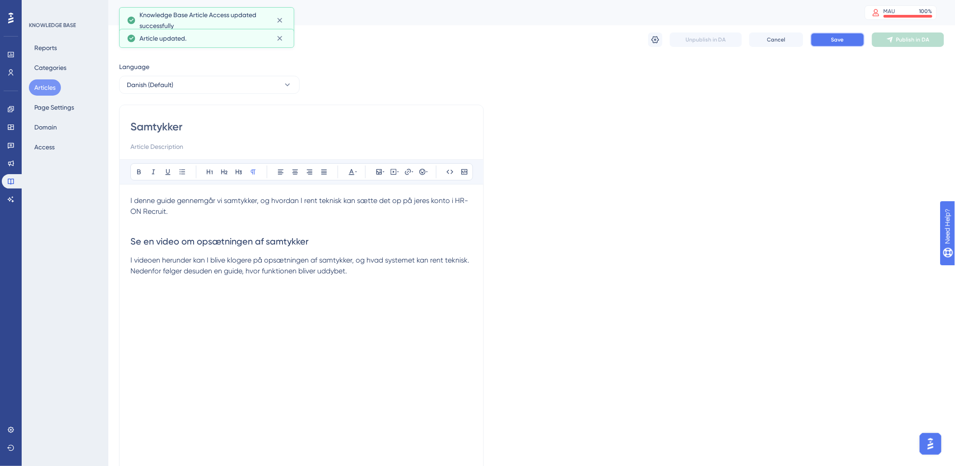
click at [851, 41] on button "Save" at bounding box center [838, 40] width 54 height 14
click at [37, 84] on button "Articles" at bounding box center [45, 87] width 32 height 16
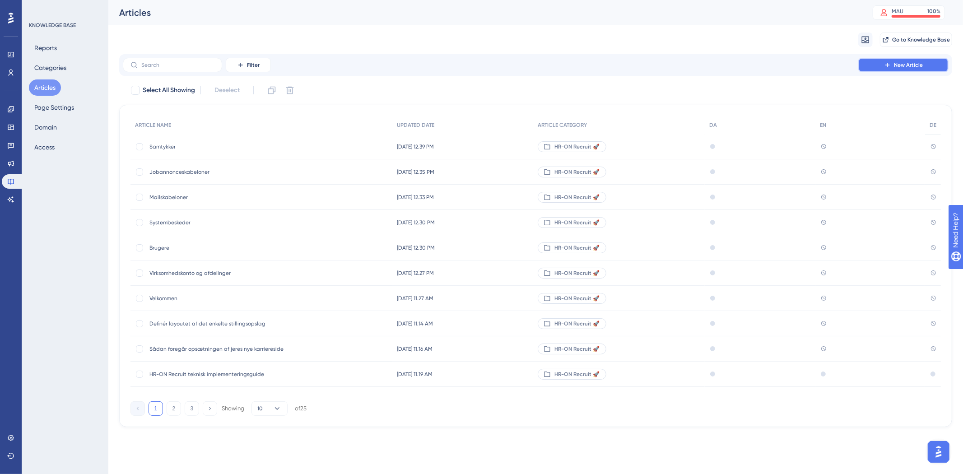
click at [923, 60] on button "New Article" at bounding box center [903, 65] width 90 height 14
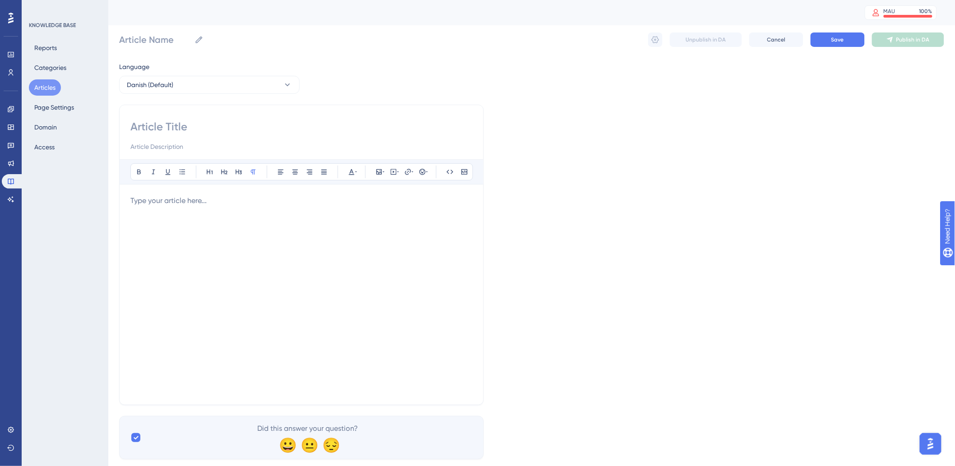
drag, startPoint x: 351, startPoint y: 248, endPoint x: 352, endPoint y: 239, distance: 9.1
click at [351, 246] on div at bounding box center [301, 295] width 342 height 199
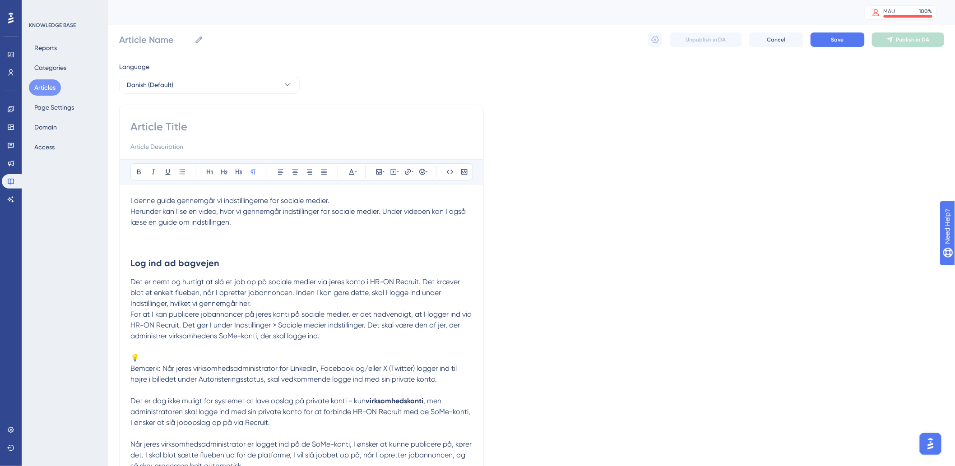
click at [213, 121] on input at bounding box center [301, 127] width 342 height 14
paste input "Sociale medier indstillinger"
type input "Sociale medier indstillinger"
click at [244, 232] on p at bounding box center [301, 233] width 342 height 11
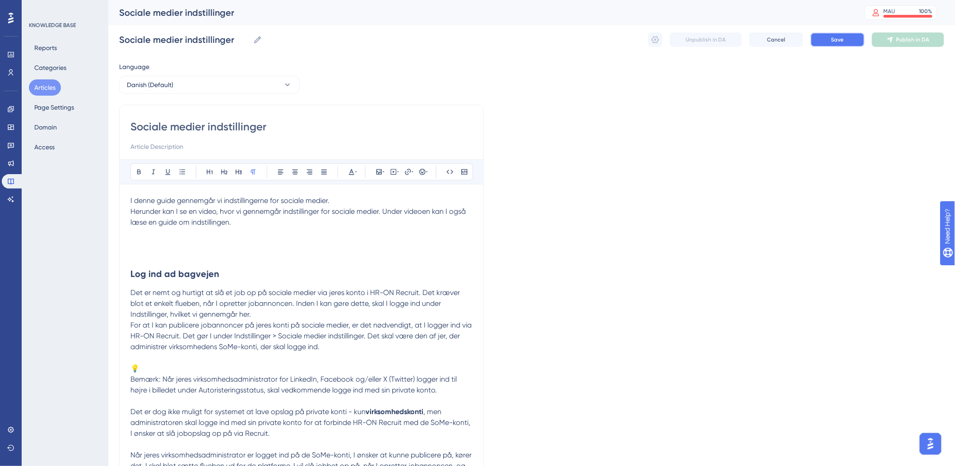
click at [831, 37] on button "Save" at bounding box center [838, 40] width 54 height 14
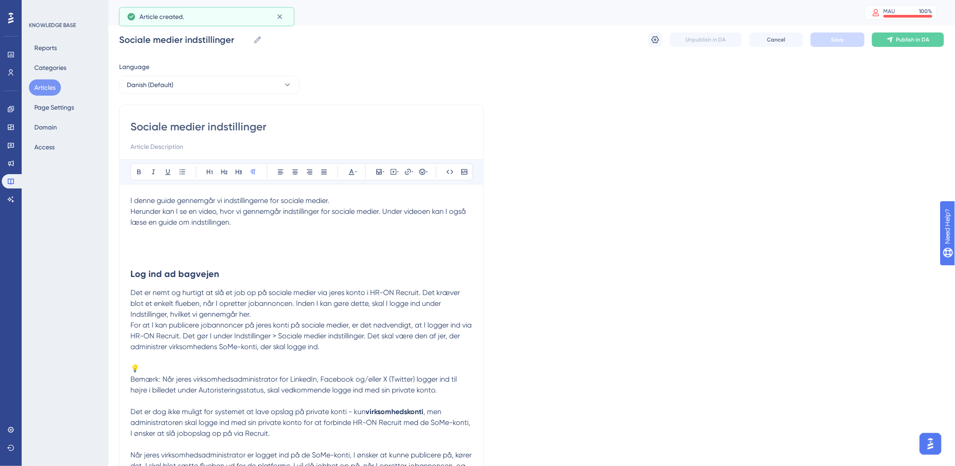
scroll to position [392, 0]
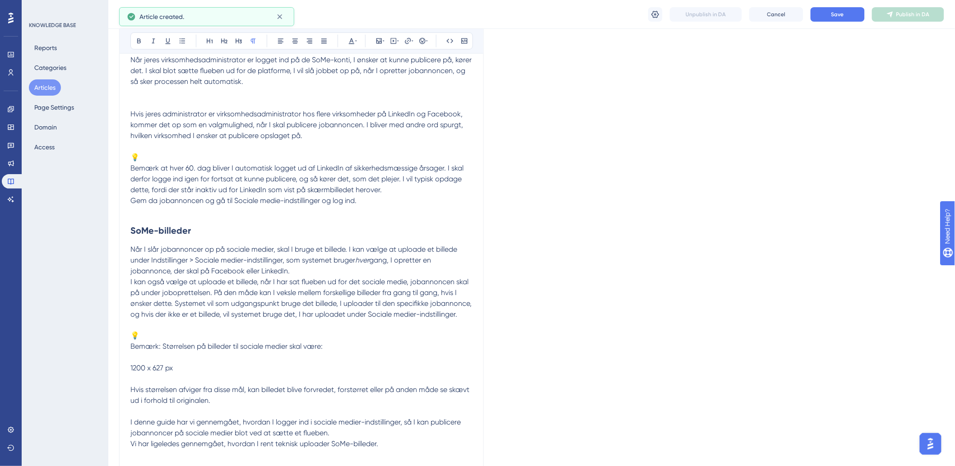
click at [42, 83] on button "Articles" at bounding box center [45, 87] width 32 height 16
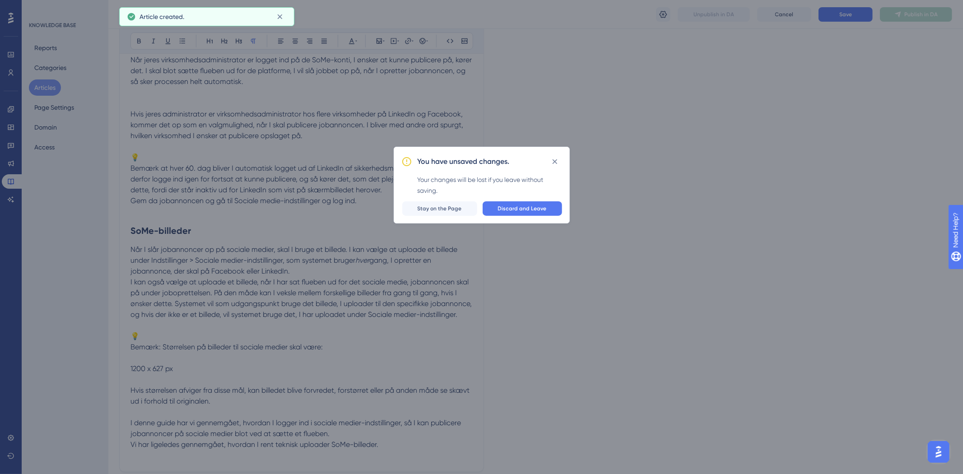
click at [805, 142] on div "You have unsaved changes. Your changes will be lost if you leave without saving…" at bounding box center [481, 237] width 963 height 474
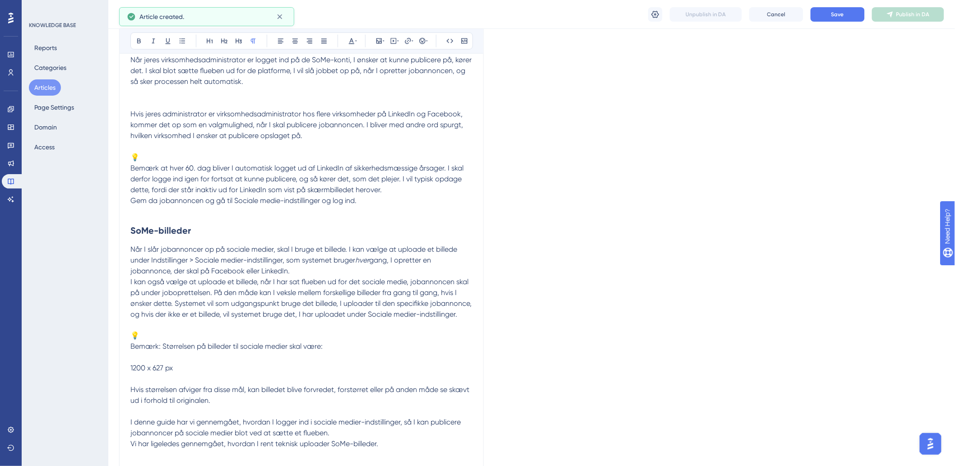
click at [829, 2] on div "Sociale medier indstillinger Sociale medier indstillinger Unpublish in DA Cance…" at bounding box center [531, 14] width 847 height 29
click at [828, 10] on button "Save" at bounding box center [838, 14] width 54 height 14
click at [42, 89] on button "Articles" at bounding box center [45, 87] width 32 height 16
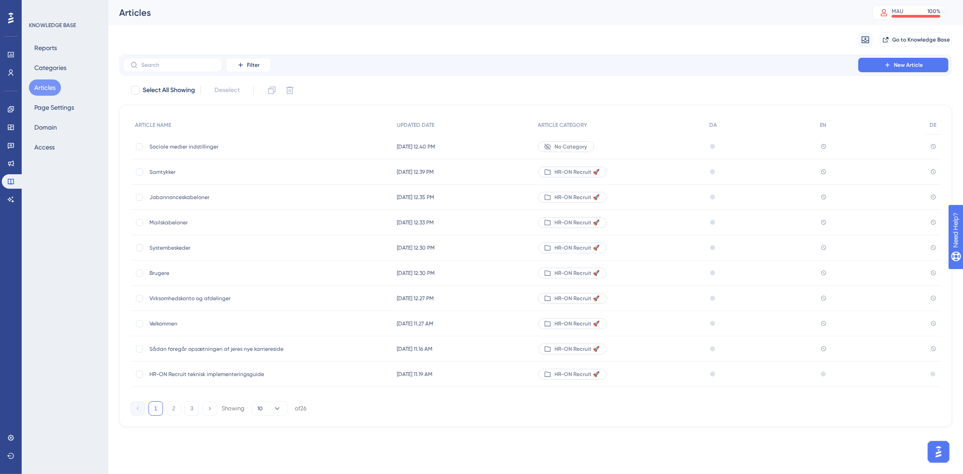
click at [164, 145] on span "Sociale medier indstillinger" at bounding box center [221, 146] width 144 height 7
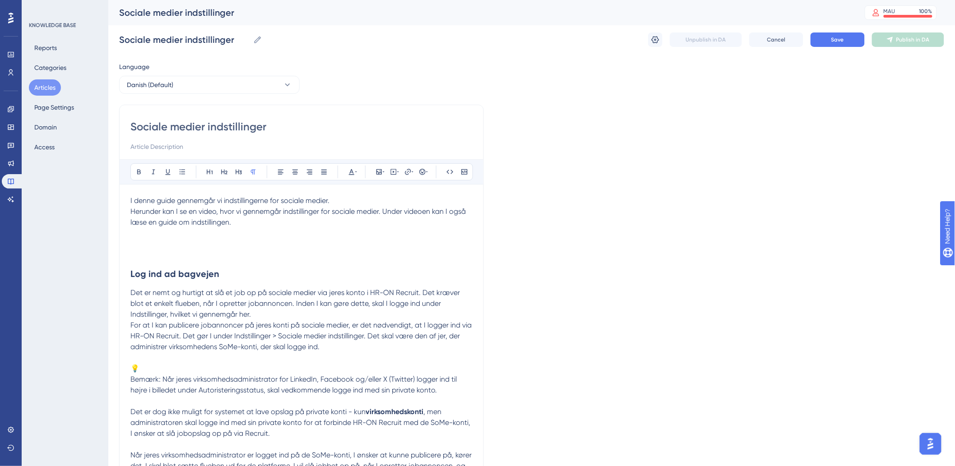
click at [155, 233] on p at bounding box center [301, 239] width 342 height 22
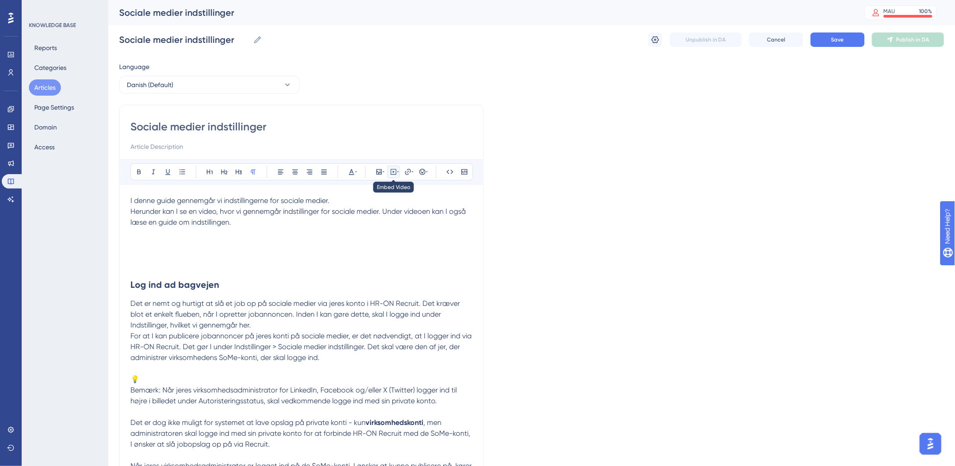
click at [391, 170] on icon at bounding box center [394, 172] width 6 height 6
click at [380, 225] on textarea at bounding box center [393, 228] width 137 height 41
paste textarea "<div style="width:100%; height:0; position: relative; padding-bottom:50.0%"><if…"
type textarea "<div style="width:100%; height:0; position: relative; padding-bottom:50.0%"><if…"
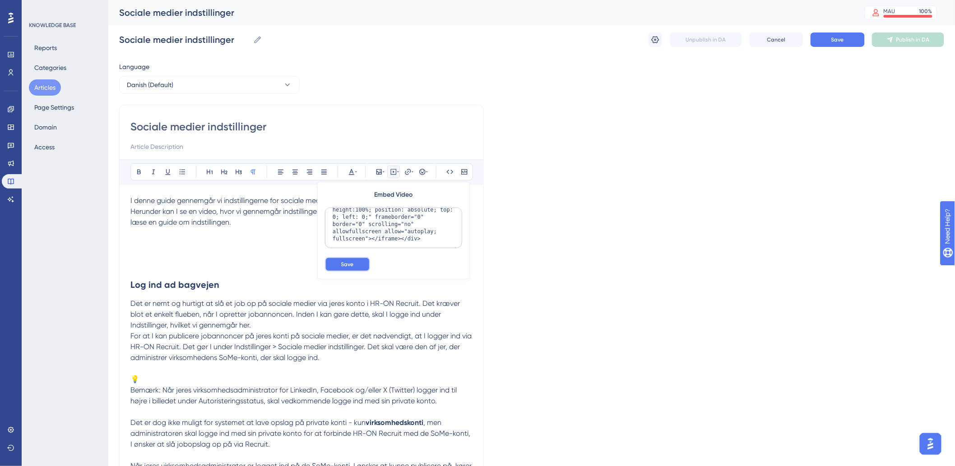
click at [330, 264] on button "Save" at bounding box center [347, 264] width 45 height 14
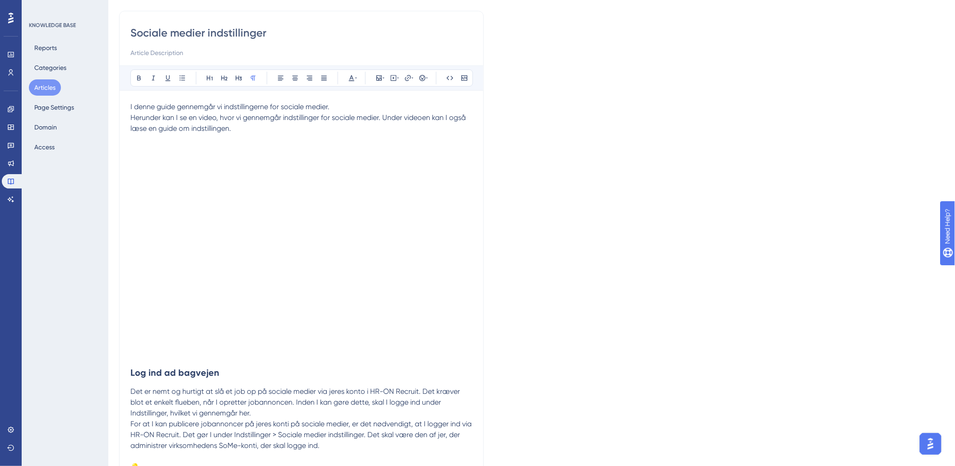
scroll to position [150, 0]
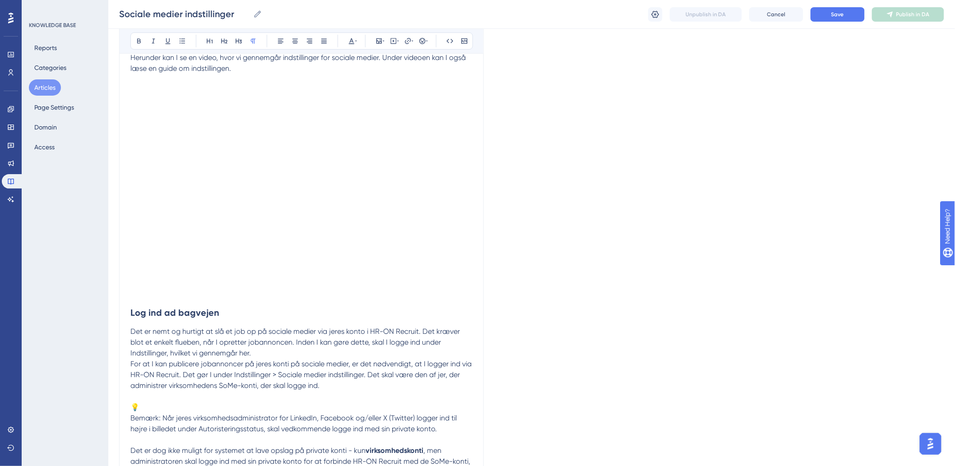
click at [159, 275] on p at bounding box center [301, 278] width 342 height 22
click at [153, 295] on p at bounding box center [301, 294] width 342 height 11
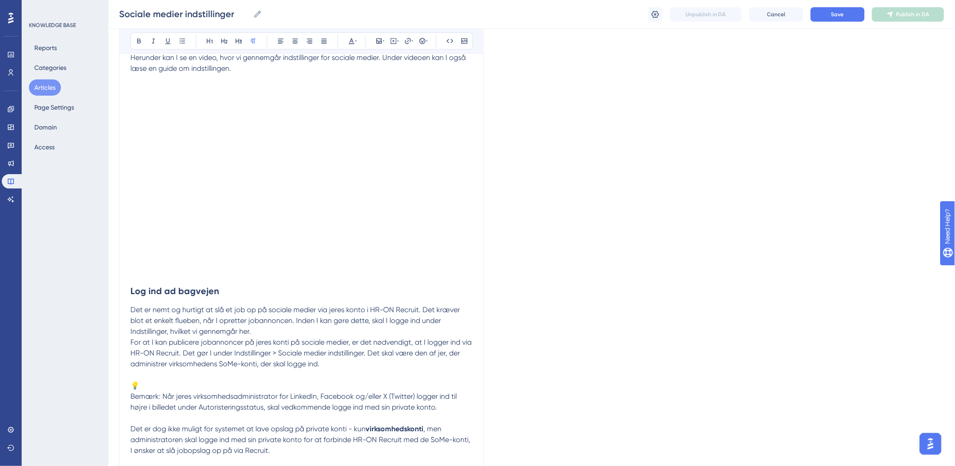
click at [357, 340] on span "For at I kan publicere jobannoncer på jeres konti på sociale medier, er det nød…" at bounding box center [301, 353] width 343 height 30
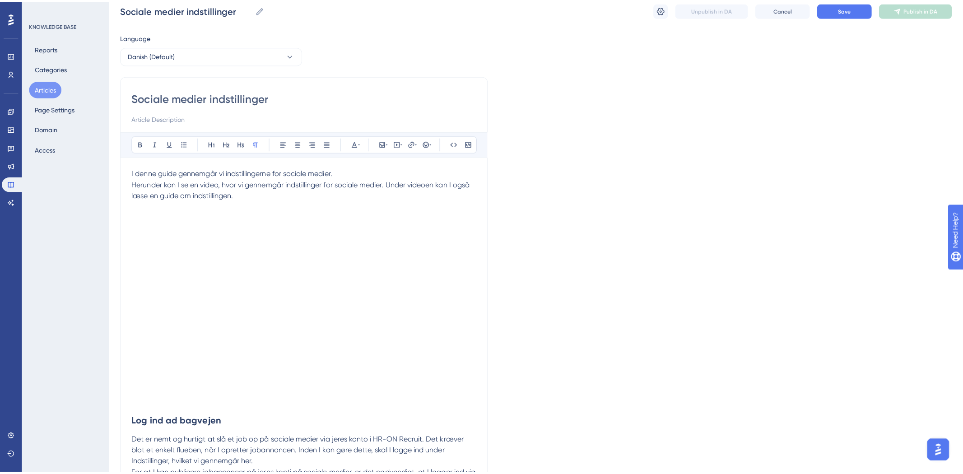
scroll to position [0, 0]
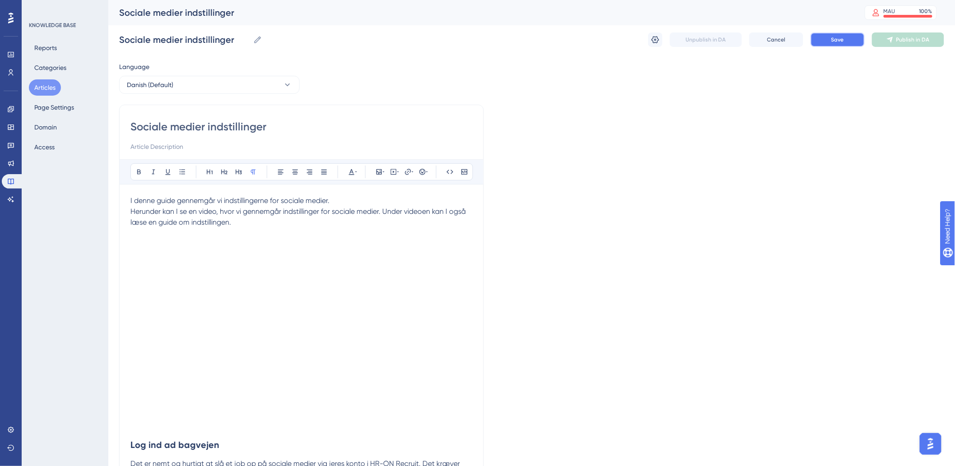
click at [831, 41] on button "Save" at bounding box center [838, 40] width 54 height 14
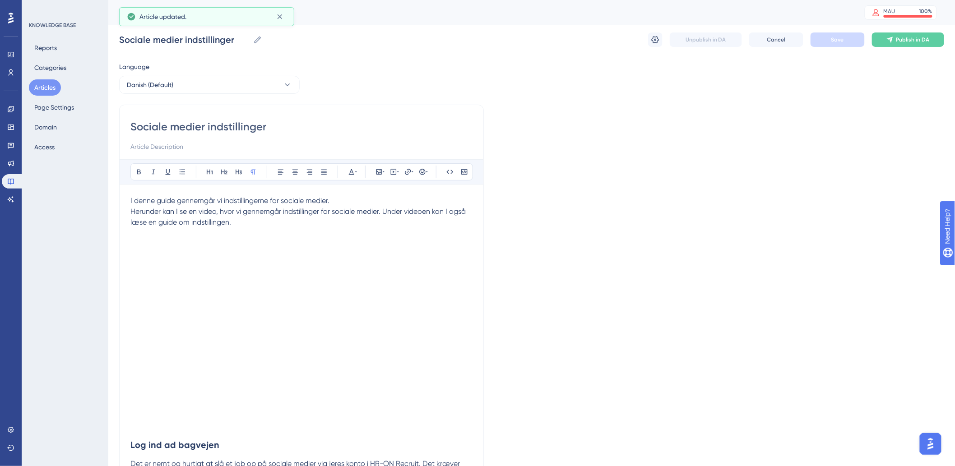
click at [33, 89] on button "Articles" at bounding box center [45, 87] width 32 height 16
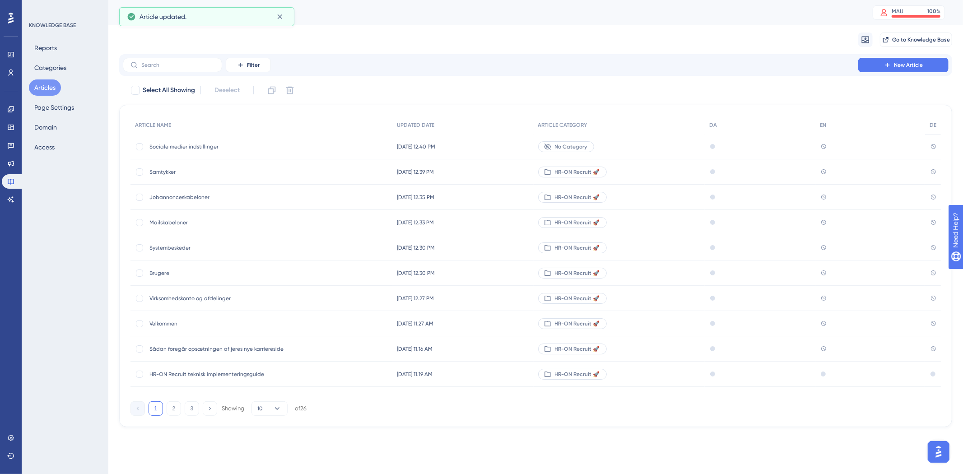
click at [583, 147] on span "No Category" at bounding box center [571, 146] width 33 height 7
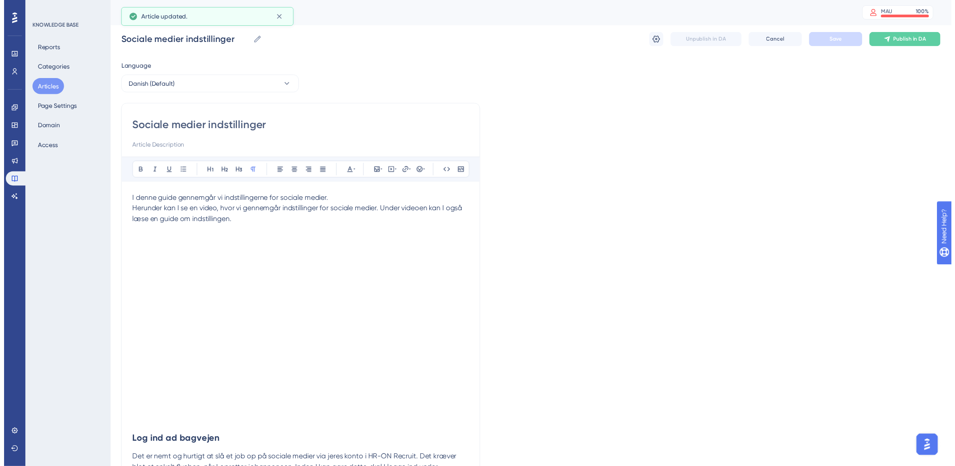
scroll to position [563, 0]
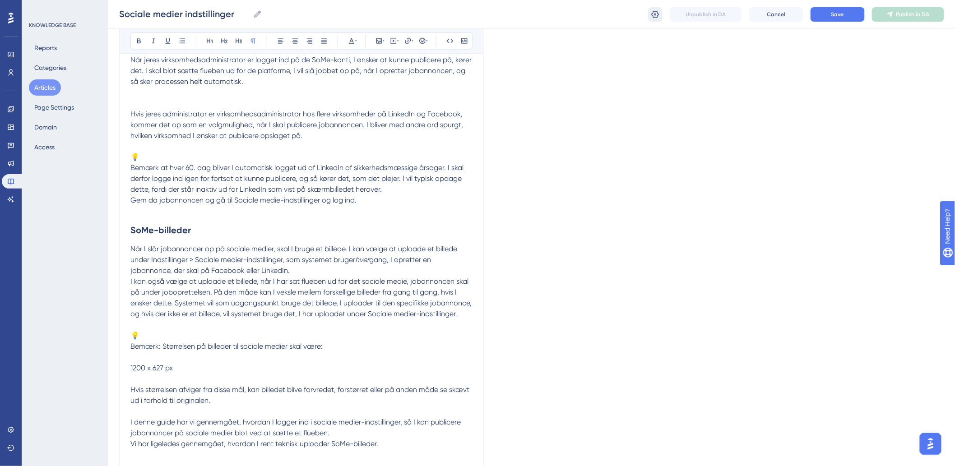
click at [654, 14] on icon at bounding box center [655, 14] width 9 height 9
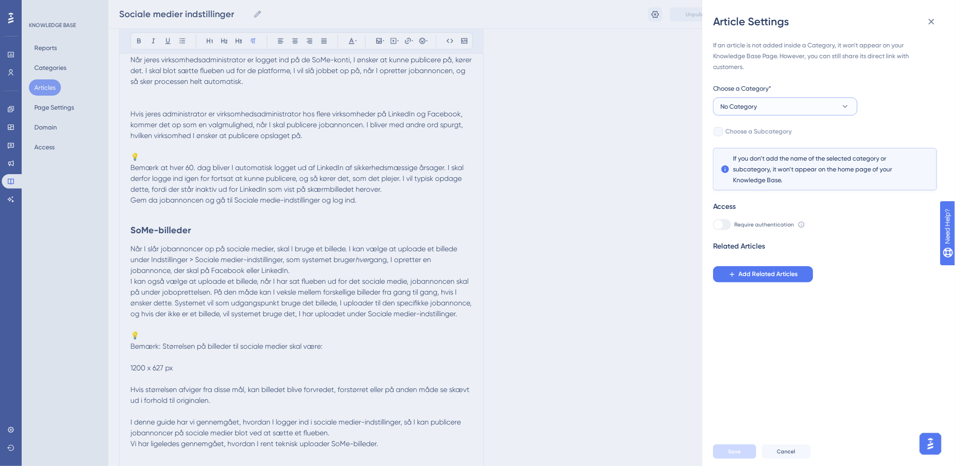
click at [793, 115] on button "No Category" at bounding box center [785, 107] width 144 height 18
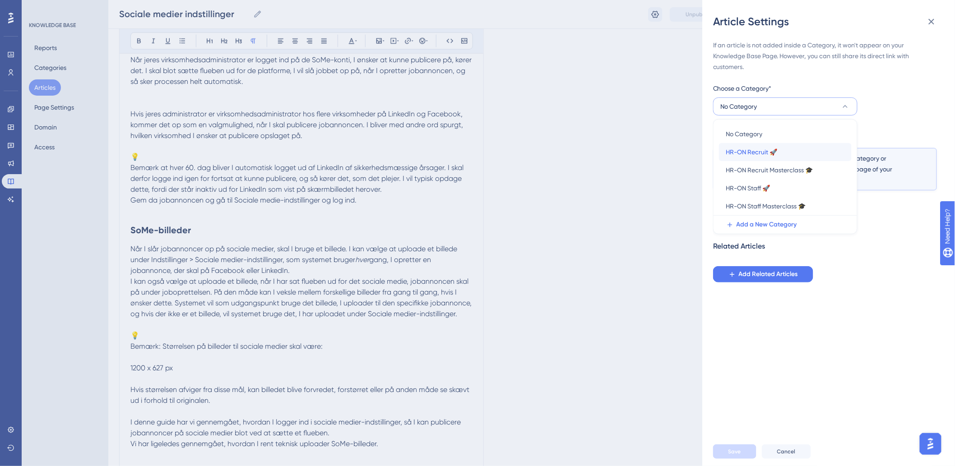
click at [744, 151] on span "HR-ON Recruit 🚀" at bounding box center [751, 152] width 51 height 11
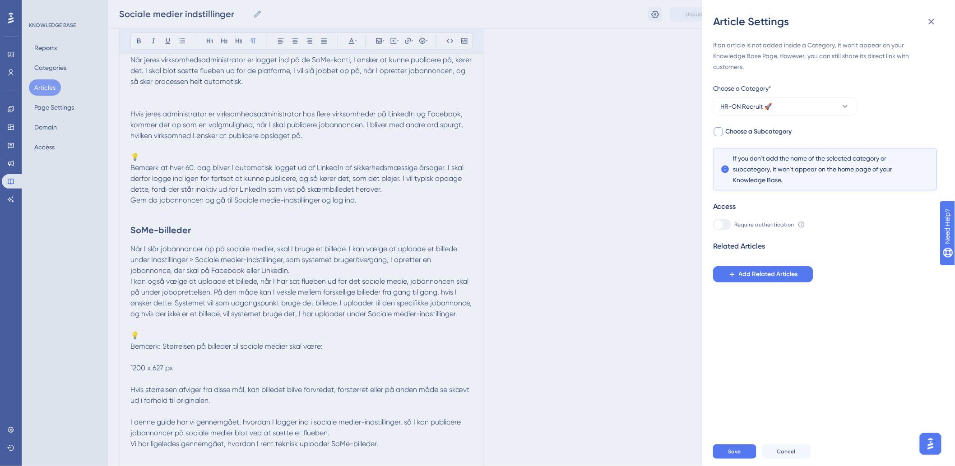
click at [717, 133] on div at bounding box center [718, 131] width 9 height 9
checkbox input "true"
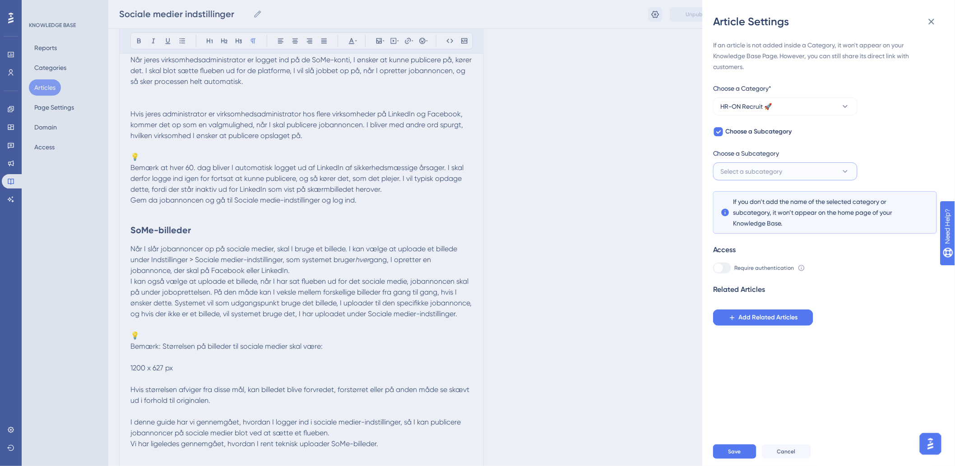
click at [740, 163] on button "Select a subcategory" at bounding box center [785, 172] width 144 height 18
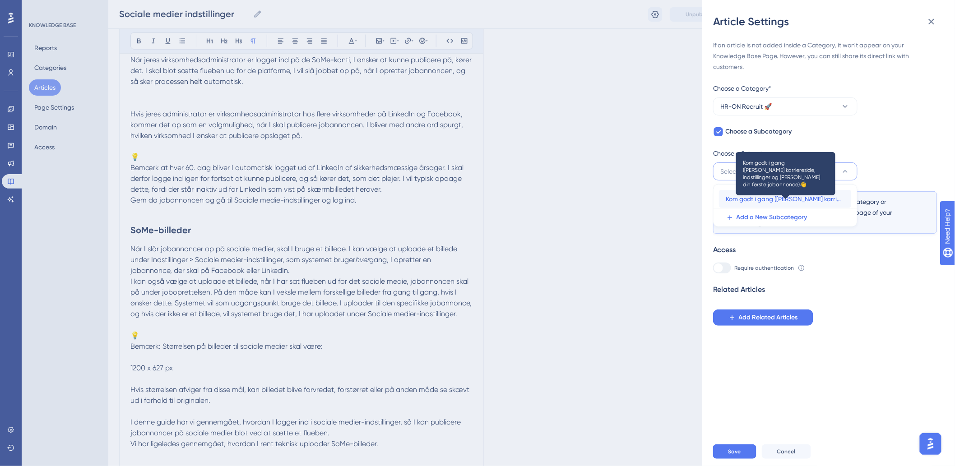
click at [757, 202] on span "Kom godt i gang (Opsæt karriereside, indstillinger og Opret din første jobannon…" at bounding box center [785, 199] width 118 height 11
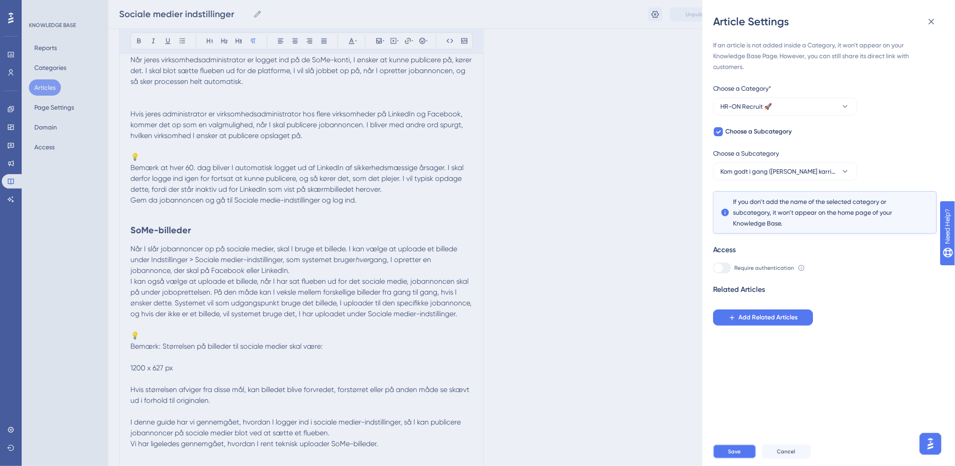
click at [733, 456] on span "Save" at bounding box center [735, 451] width 13 height 7
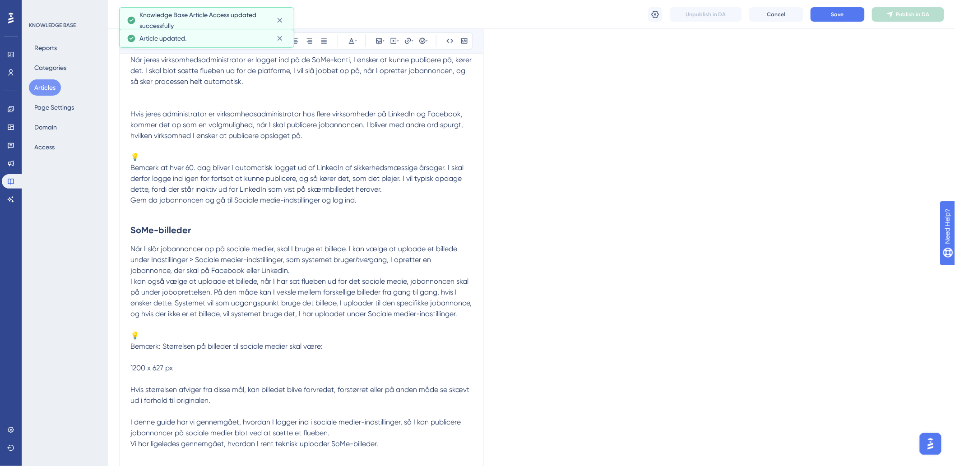
click at [332, 278] on span "I kan også vælge at uploade et billede, når I har sat flueben ud for det social…" at bounding box center [301, 298] width 343 height 41
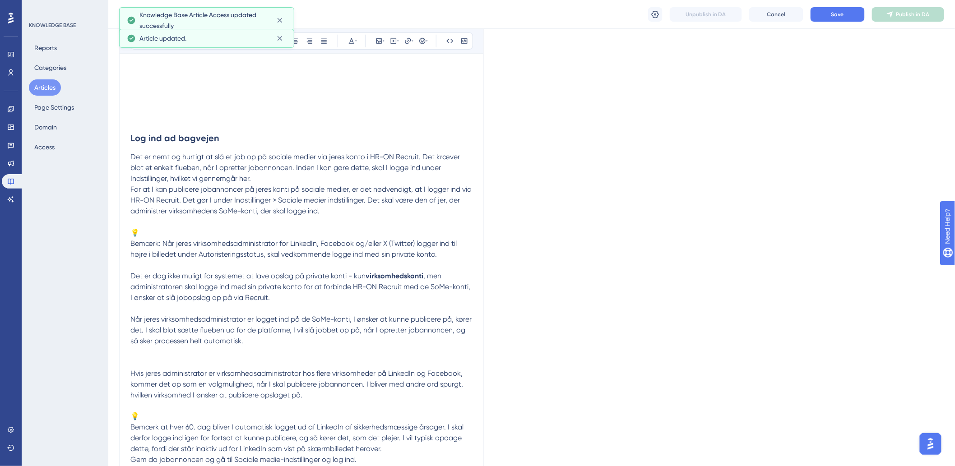
scroll to position [61, 0]
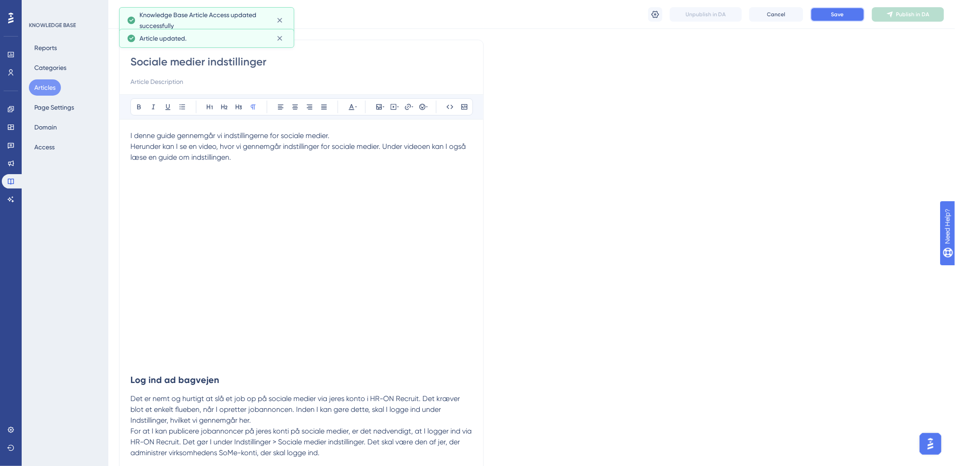
click at [829, 17] on button "Save" at bounding box center [838, 14] width 54 height 14
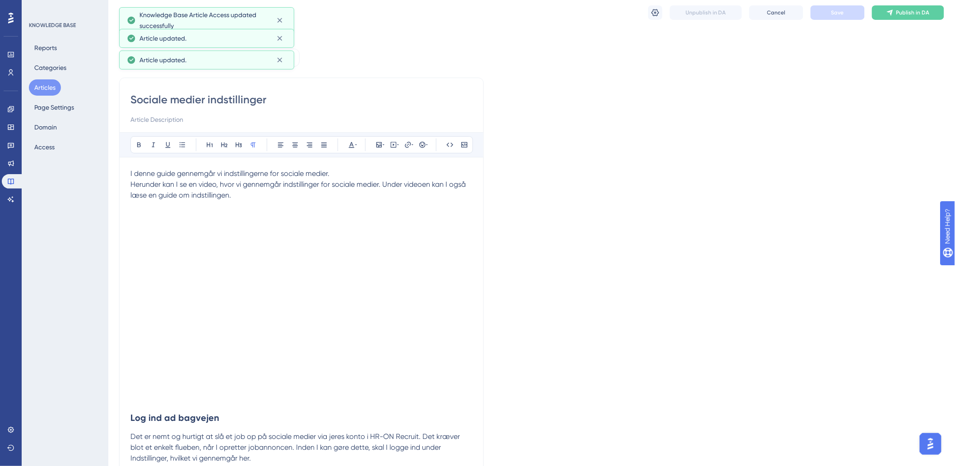
scroll to position [0, 0]
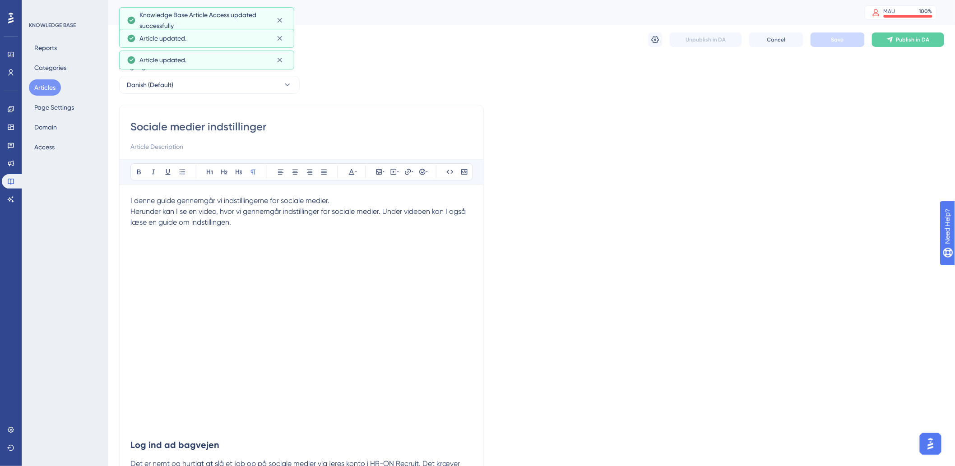
click at [44, 80] on button "Articles" at bounding box center [45, 87] width 32 height 16
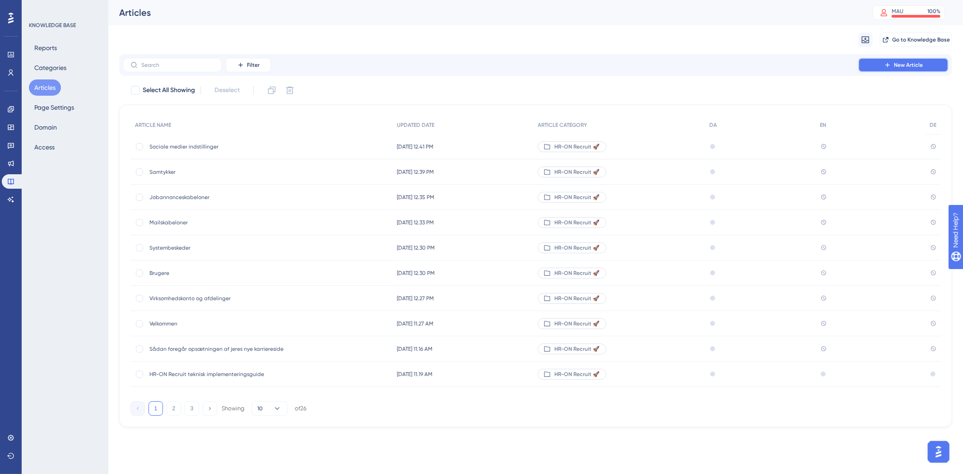
click at [895, 60] on button "New Article" at bounding box center [903, 65] width 90 height 14
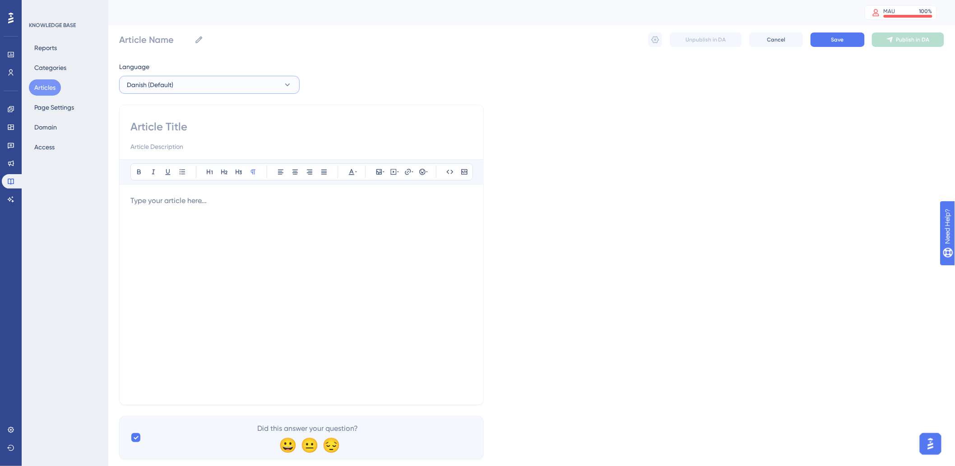
click at [232, 77] on button "Danish (Default)" at bounding box center [209, 85] width 181 height 18
click at [237, 69] on div "Language" at bounding box center [209, 68] width 181 height 14
click at [263, 131] on input at bounding box center [301, 127] width 342 height 14
click at [195, 212] on div at bounding box center [301, 295] width 342 height 199
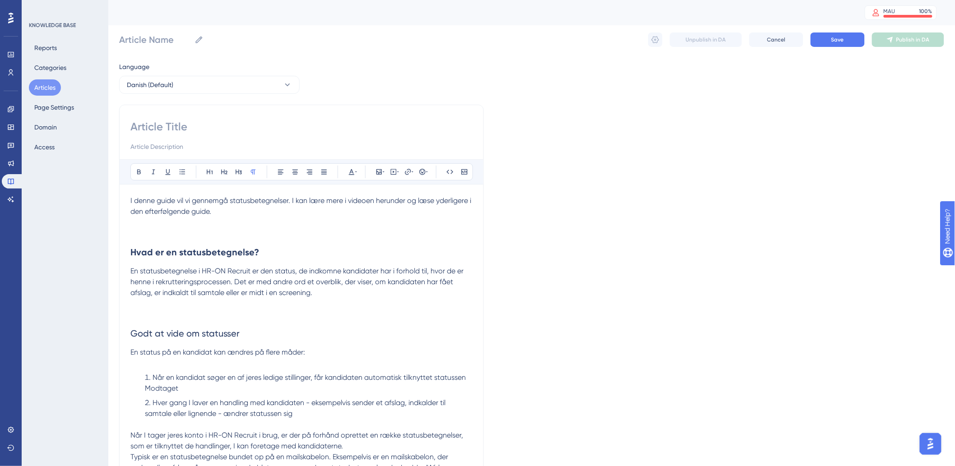
click at [219, 124] on input at bounding box center [301, 127] width 342 height 14
click at [196, 121] on input at bounding box center [301, 127] width 342 height 14
paste input "Statusbetegnelser"
type input "Statusbetegnelser"
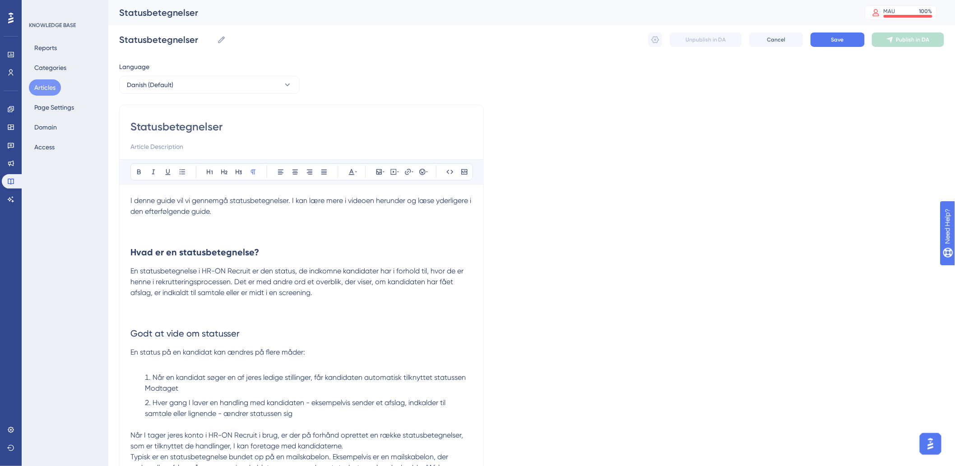
type input "Statusbetegnelser"
click at [335, 259] on h2 "Hvad er en statusbetegnelse?" at bounding box center [301, 252] width 342 height 27
click at [232, 227] on p at bounding box center [301, 222] width 342 height 11
click at [183, 227] on p at bounding box center [301, 222] width 342 height 11
click at [394, 175] on icon at bounding box center [393, 171] width 7 height 7
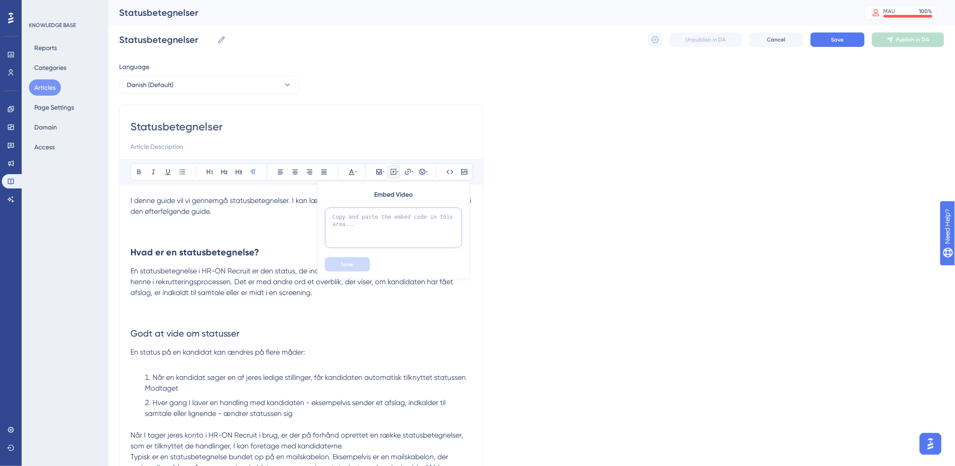
click at [390, 224] on textarea at bounding box center [393, 228] width 137 height 41
paste textarea "<div style="width:100%; height:0; position: relative; padding-bottom:50.0%"><if…"
type textarea "<div style="width:100%; height:0; position: relative; padding-bottom:50.0%"><if…"
click at [338, 267] on button "Save" at bounding box center [347, 264] width 45 height 14
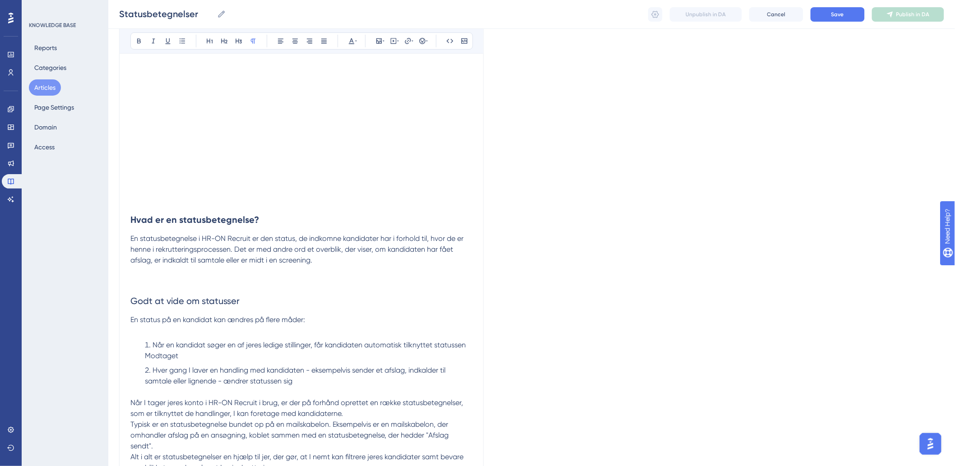
scroll to position [210, 0]
click at [194, 275] on p at bounding box center [301, 271] width 342 height 11
click at [382, 39] on icon at bounding box center [379, 40] width 5 height 5
click at [372, 80] on button "Upload Image" at bounding box center [379, 84] width 99 height 14
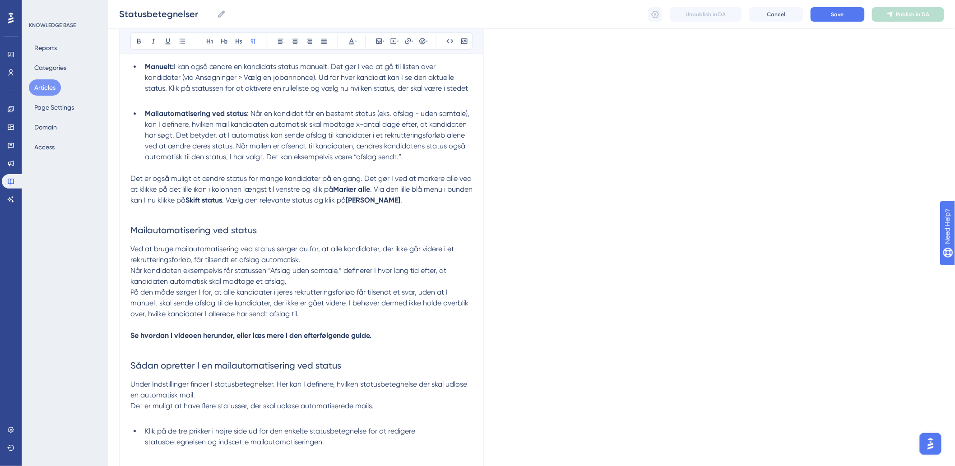
scroll to position [1003, 0]
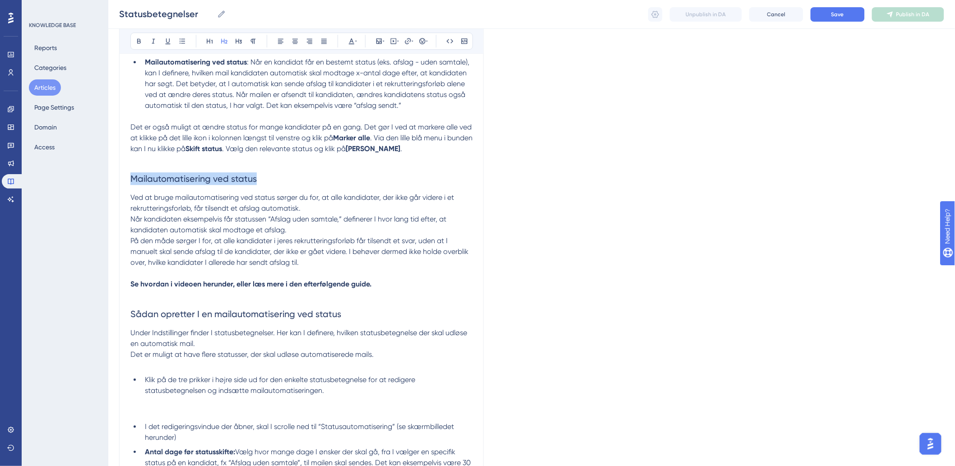
drag, startPoint x: 292, startPoint y: 181, endPoint x: 35, endPoint y: 181, distance: 256.5
click at [0, 0] on div "Performance Users Engagement Widgets Feedback Product Updates Knowledge Base AI…" at bounding box center [0, 0] width 0 height 0
click at [324, 265] on span "På den måde sørger I for, at alle kandidater i jeres rekrutteringsforløb får ti…" at bounding box center [300, 252] width 340 height 30
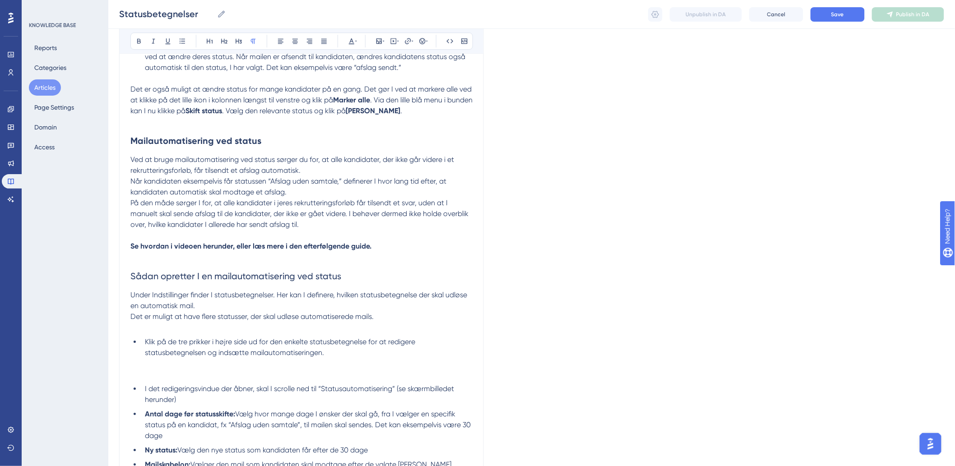
scroll to position [1103, 0]
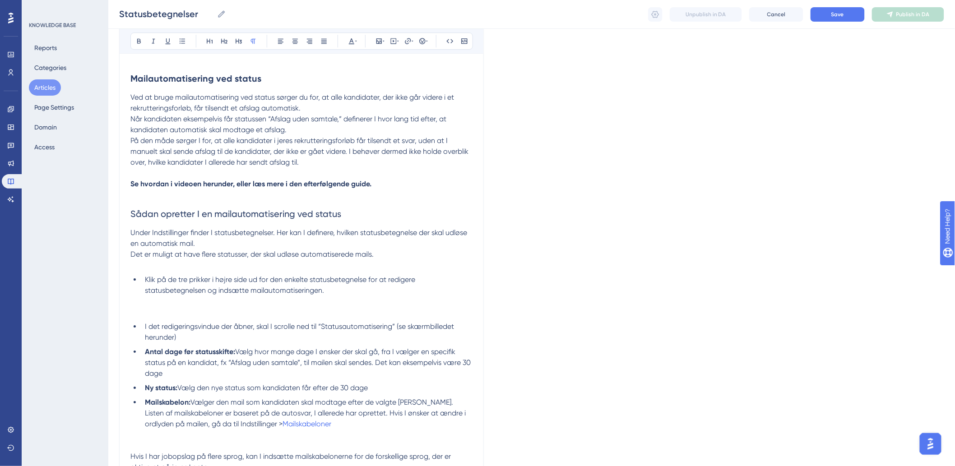
click at [175, 202] on h2 "Sådan opretter I en mailautomatisering ved status" at bounding box center [301, 213] width 342 height 27
click at [172, 197] on p at bounding box center [301, 195] width 342 height 11
click at [397, 37] on icon at bounding box center [398, 40] width 2 height 7
click at [381, 98] on textarea at bounding box center [393, 97] width 137 height 41
paste textarea "<div style="width:100%; height:0; position: relative; padding-bottom:56.25%"><i…"
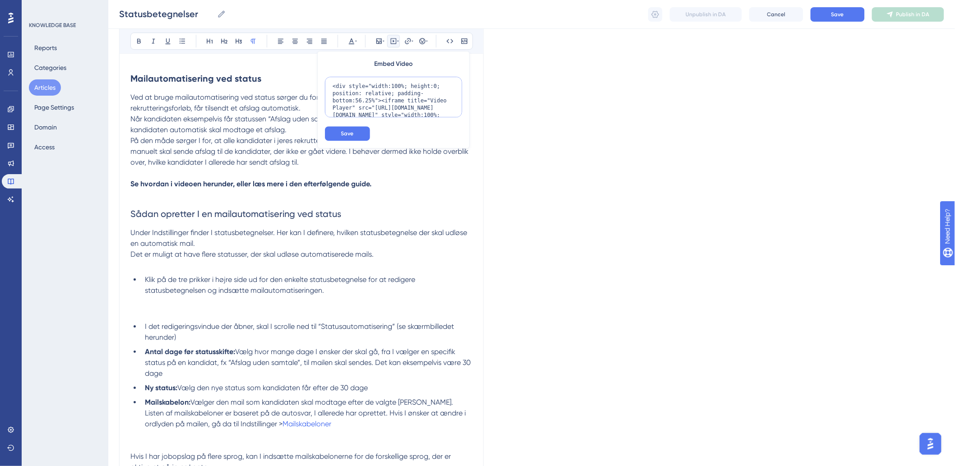
scroll to position [59, 0]
type textarea "<div style="width:100%; height:0; position: relative; padding-bottom:56.25%"><i…"
click at [344, 132] on span "Save" at bounding box center [347, 133] width 13 height 7
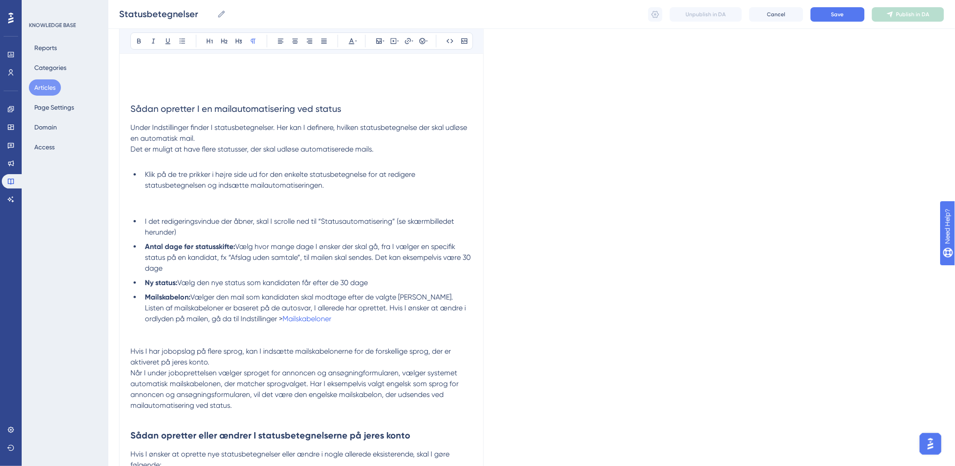
scroll to position [1405, 0]
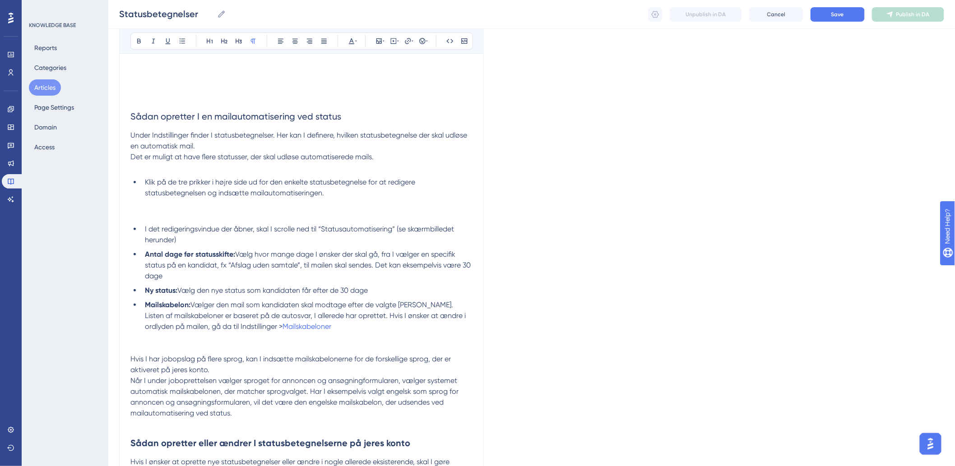
click at [163, 211] on p at bounding box center [301, 214] width 342 height 11
click at [181, 209] on p at bounding box center [301, 204] width 342 height 11
click at [381, 43] on icon at bounding box center [379, 40] width 5 height 5
click at [365, 84] on button "Upload Image" at bounding box center [379, 84] width 99 height 14
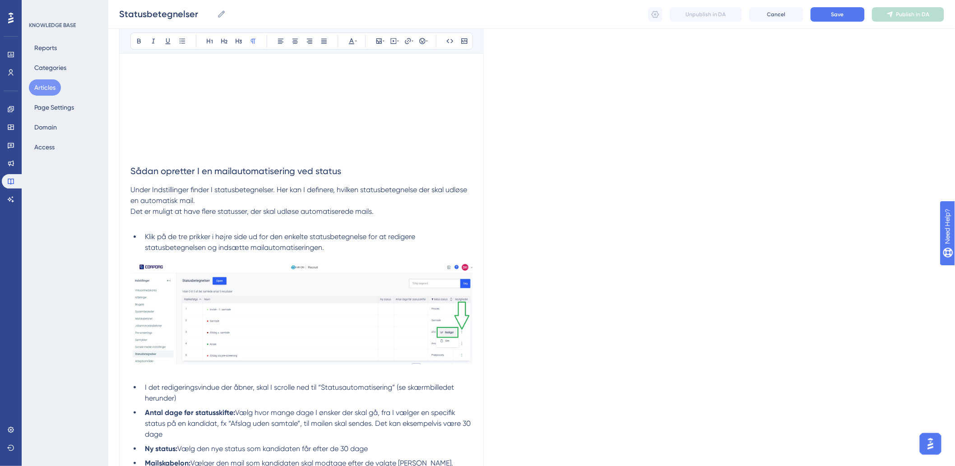
scroll to position [1500, 0]
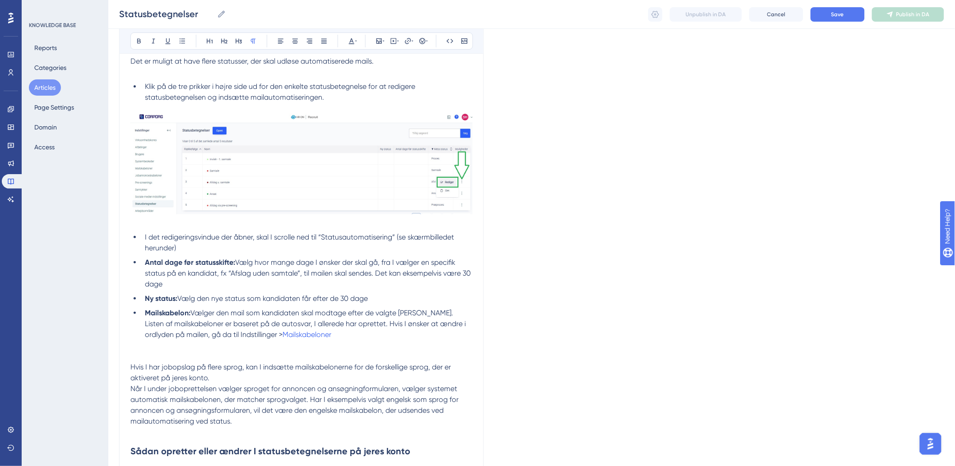
click at [353, 344] on p at bounding box center [301, 345] width 342 height 11
click at [383, 42] on icon at bounding box center [384, 40] width 2 height 7
click at [371, 84] on span "Upload Image" at bounding box center [384, 83] width 37 height 7
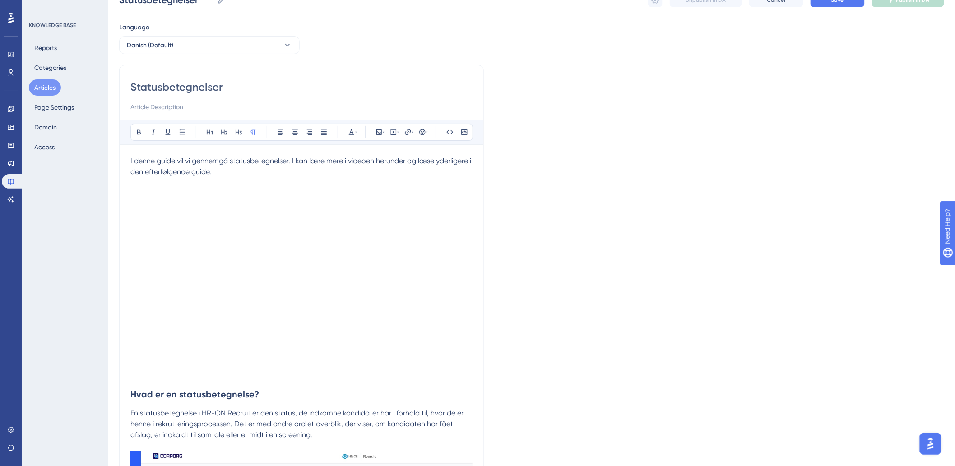
scroll to position [0, 0]
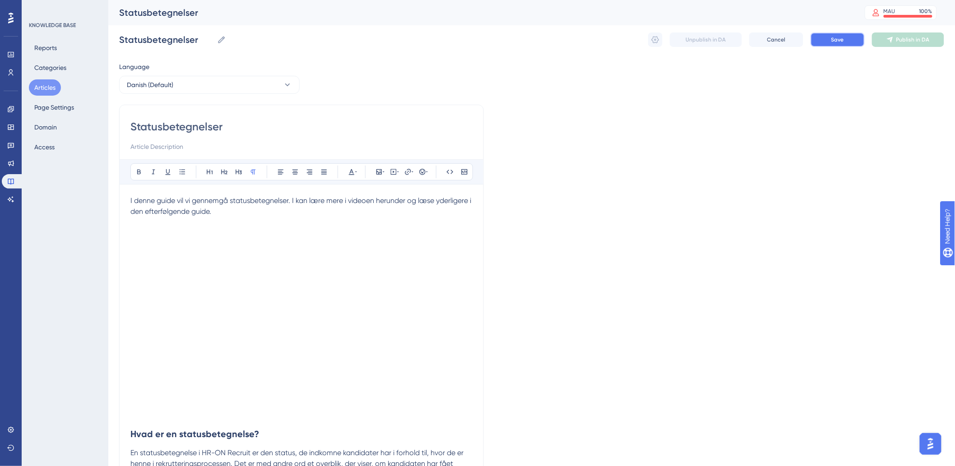
click at [833, 42] on span "Save" at bounding box center [838, 39] width 13 height 7
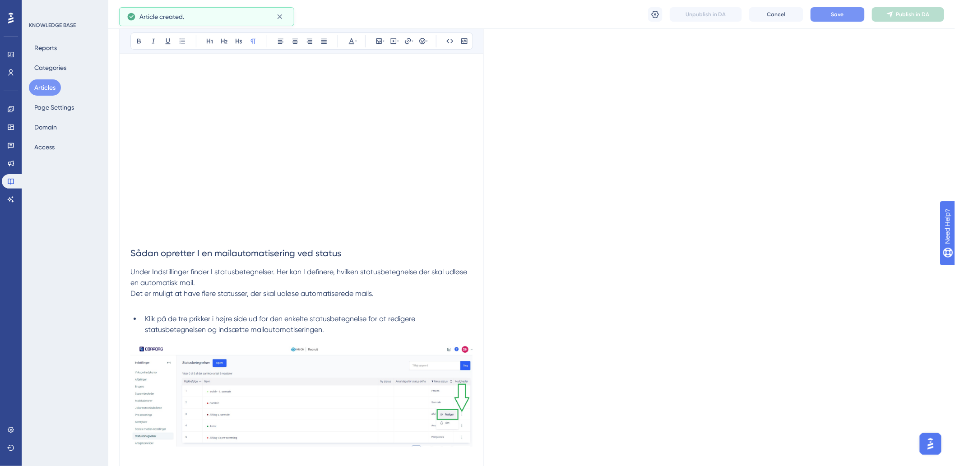
scroll to position [1045, 0]
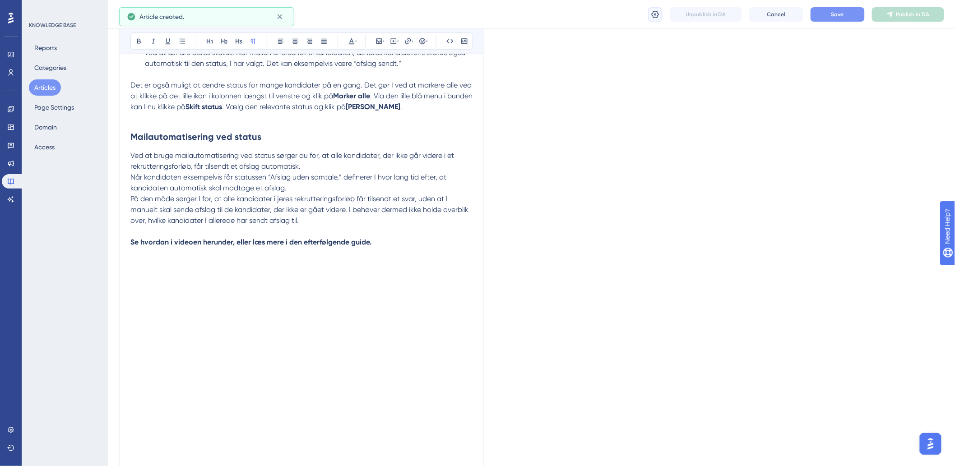
click at [652, 14] on icon at bounding box center [655, 14] width 9 height 9
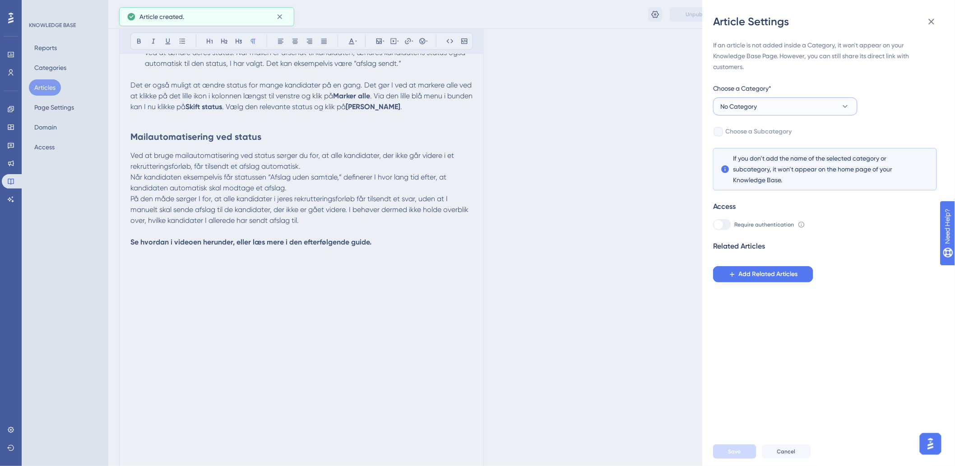
click at [815, 102] on button "No Category" at bounding box center [785, 107] width 144 height 18
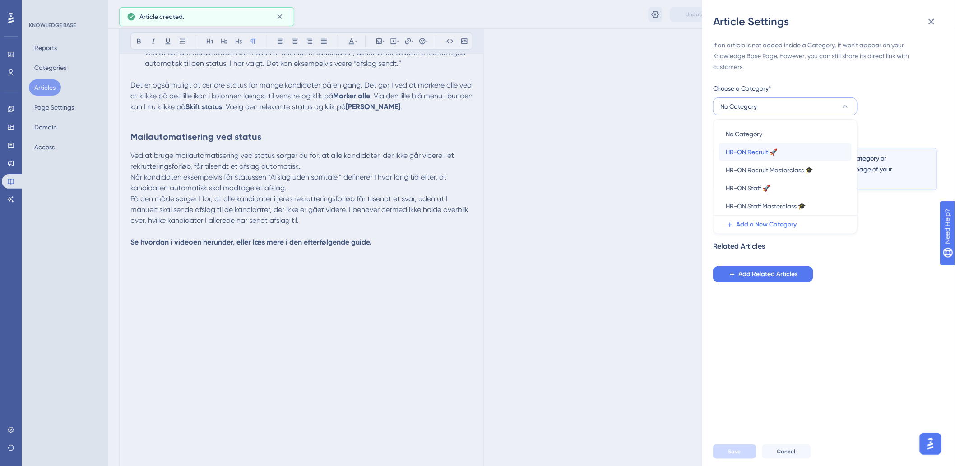
click at [762, 147] on span "HR-ON Recruit 🚀" at bounding box center [751, 152] width 51 height 11
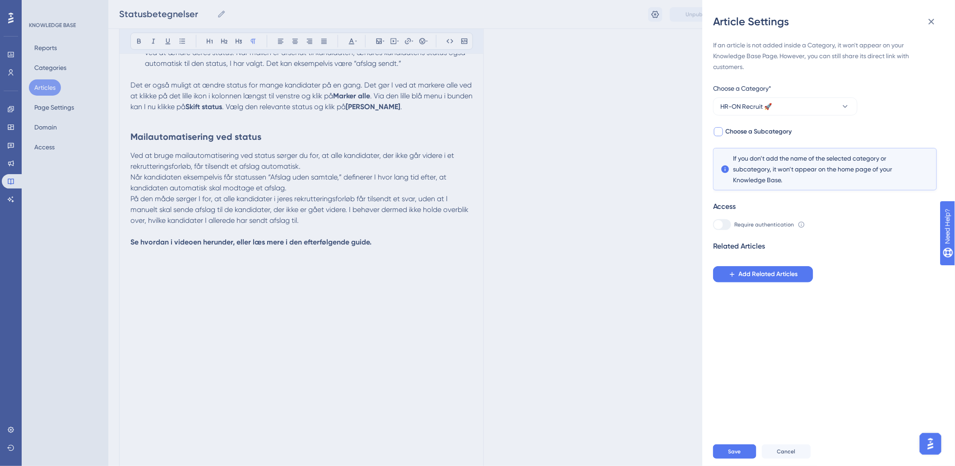
click at [722, 133] on div at bounding box center [718, 131] width 9 height 9
checkbox input "true"
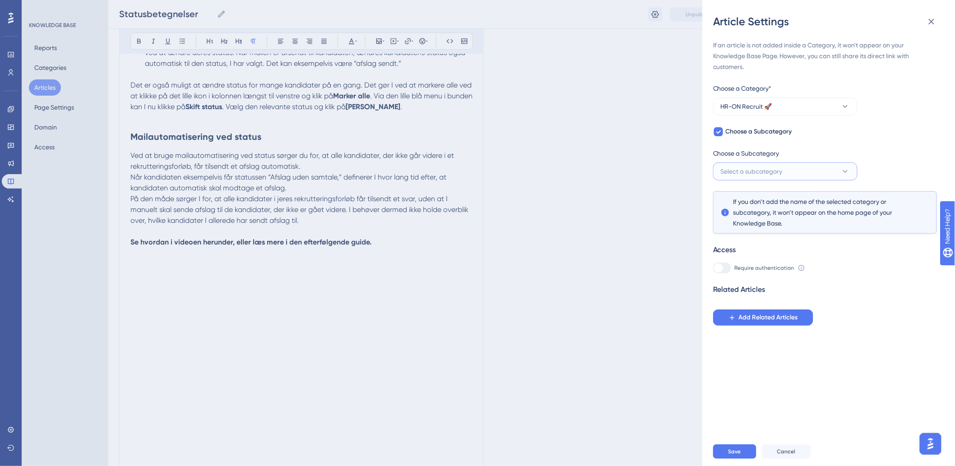
click at [721, 169] on span "Select a subcategory" at bounding box center [752, 171] width 62 height 11
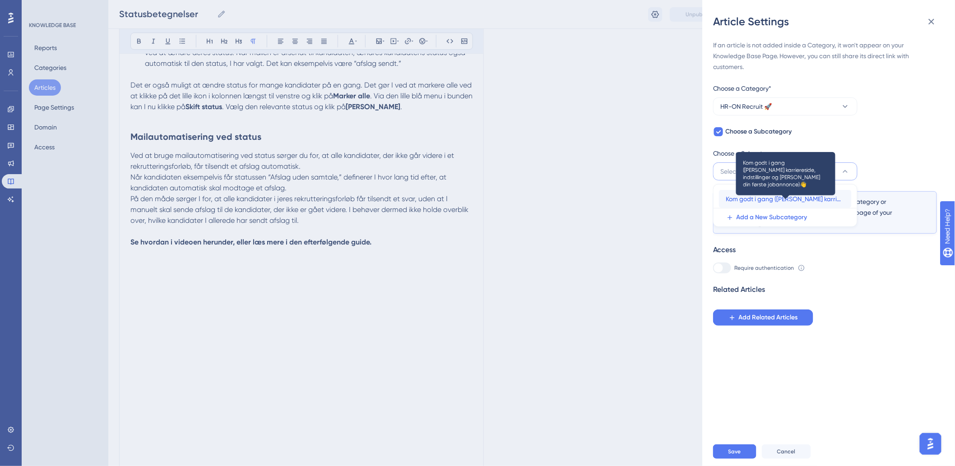
click at [764, 198] on span "Kom godt i gang (Opsæt karriereside, indstillinger og Opret din første jobannon…" at bounding box center [785, 199] width 118 height 11
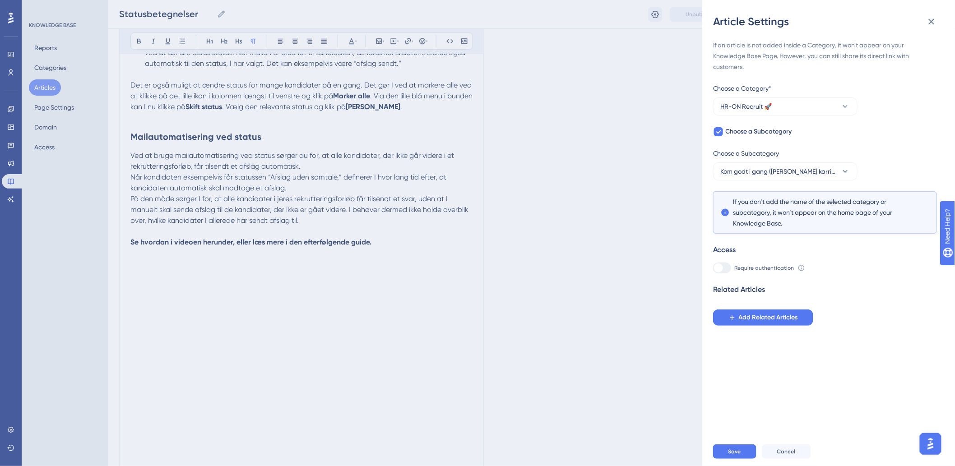
click at [734, 447] on div "Save Cancel" at bounding box center [839, 452] width 253 height 29
click at [734, 454] on button "Save" at bounding box center [734, 452] width 43 height 14
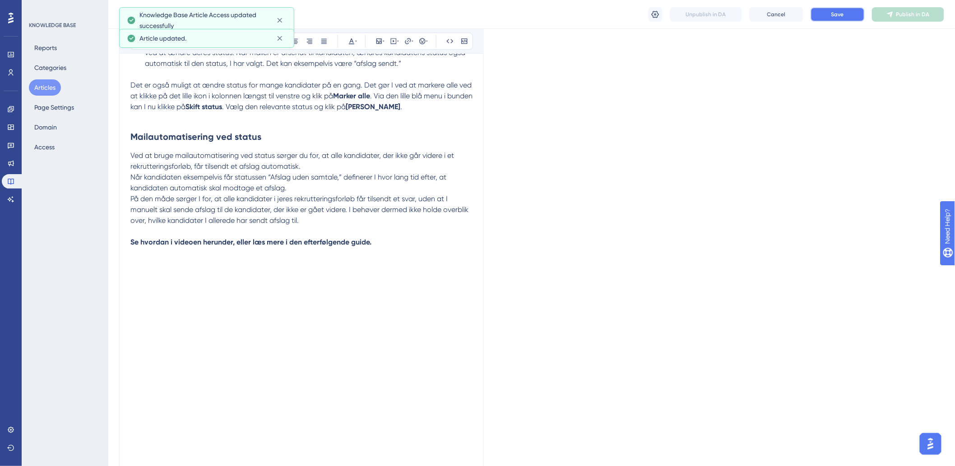
click at [858, 15] on button "Save" at bounding box center [838, 14] width 54 height 14
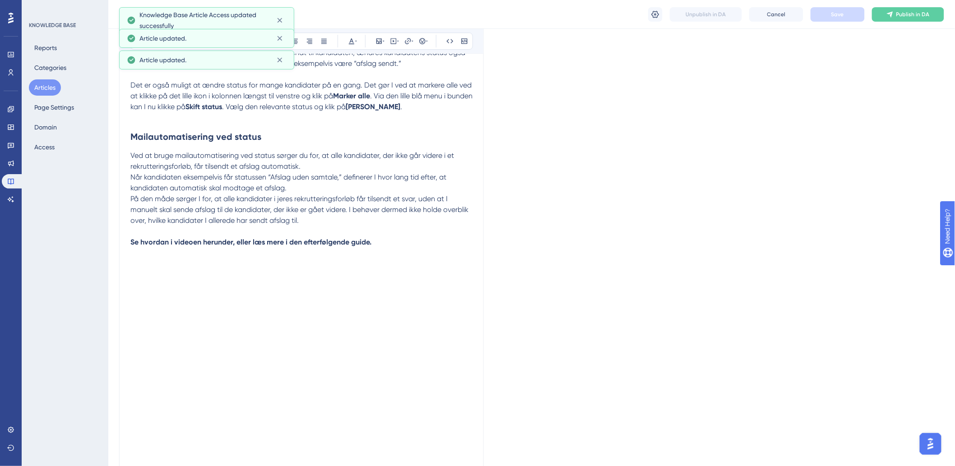
click at [30, 92] on div "Reports Categories Articles Page Settings Domain Access" at bounding box center [65, 98] width 73 height 116
click at [35, 87] on button "Articles" at bounding box center [45, 87] width 32 height 16
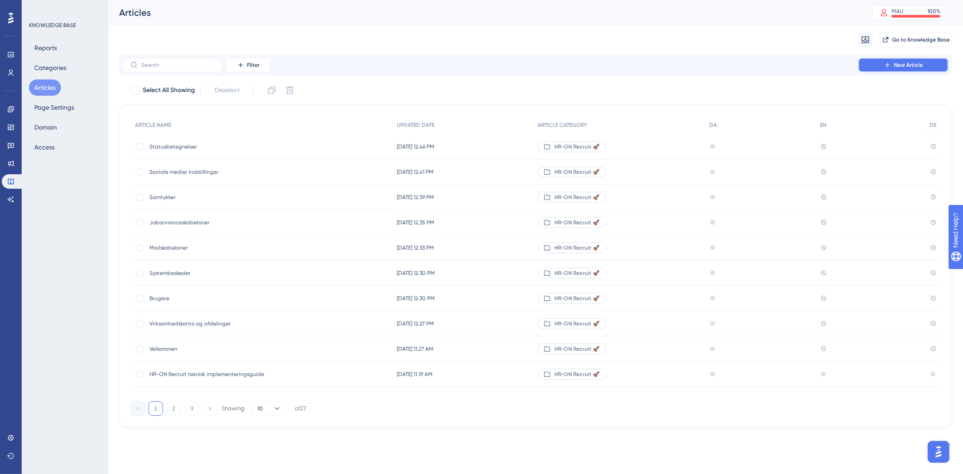
click at [884, 62] on button "New Article" at bounding box center [903, 65] width 90 height 14
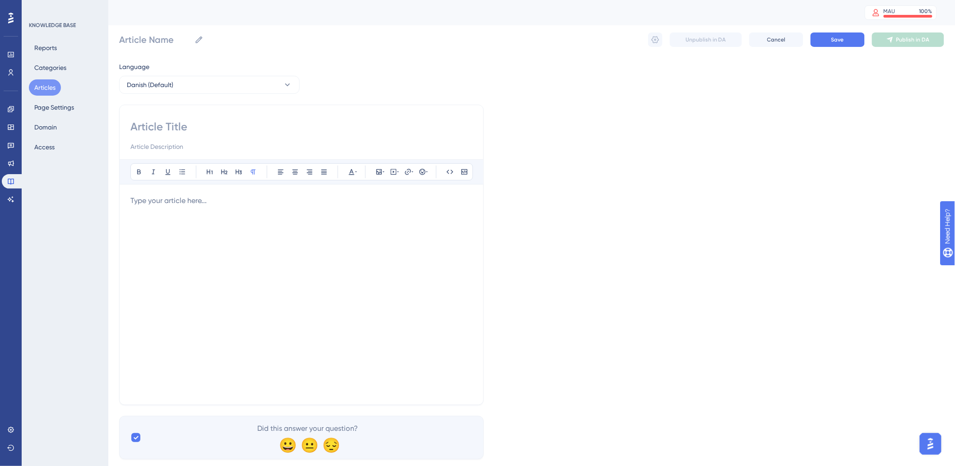
click at [188, 116] on div "Bold Italic Underline Bullet Point Heading 1 Heading 2 Heading 3 Normal Align L…" at bounding box center [301, 255] width 365 height 301
click at [173, 134] on input at bounding box center [301, 127] width 342 height 14
paste input "Arbejdsområder og stillingstyper"
type input "Arbejdsområder og stillingstyper"
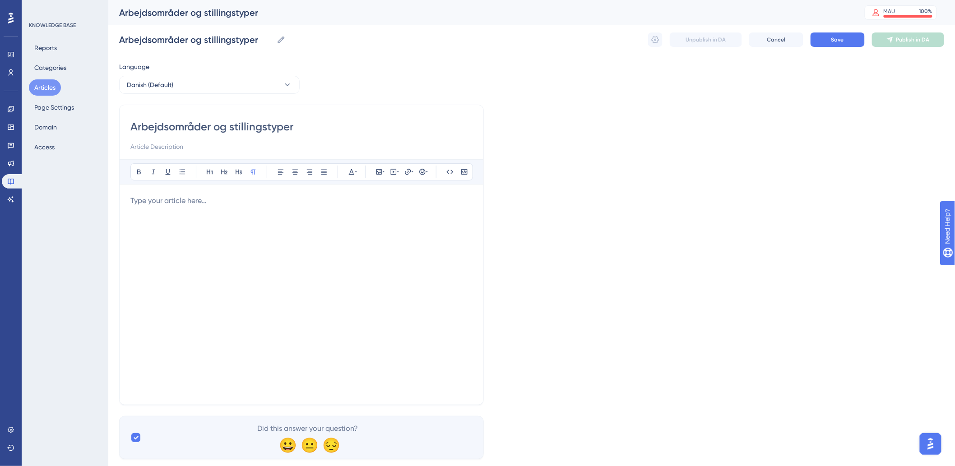
type input "Arbejdsområder og stillingstyper"
click at [221, 223] on div at bounding box center [301, 295] width 342 height 199
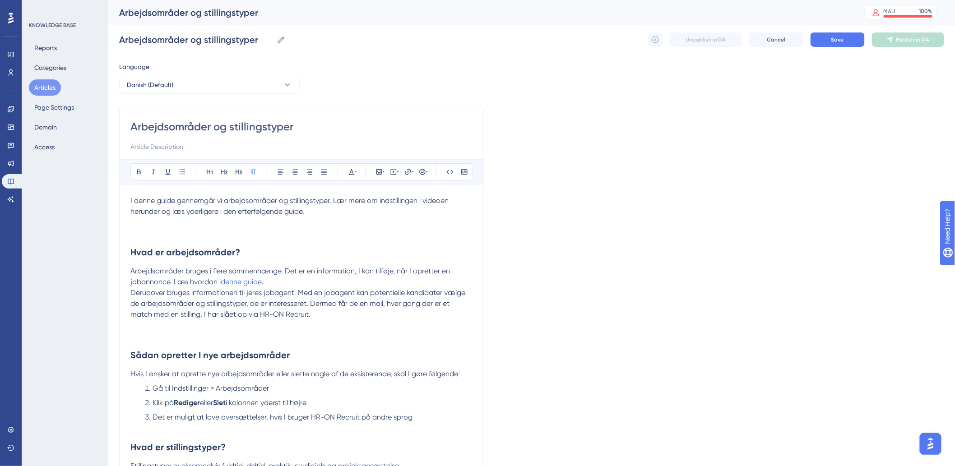
click at [178, 232] on p at bounding box center [301, 233] width 342 height 11
click at [395, 173] on icon at bounding box center [393, 171] width 7 height 7
click at [367, 223] on textarea at bounding box center [393, 228] width 137 height 41
paste textarea "<div style="width:100%; height:0; position: relative; padding-bottom:50.0%"><if…"
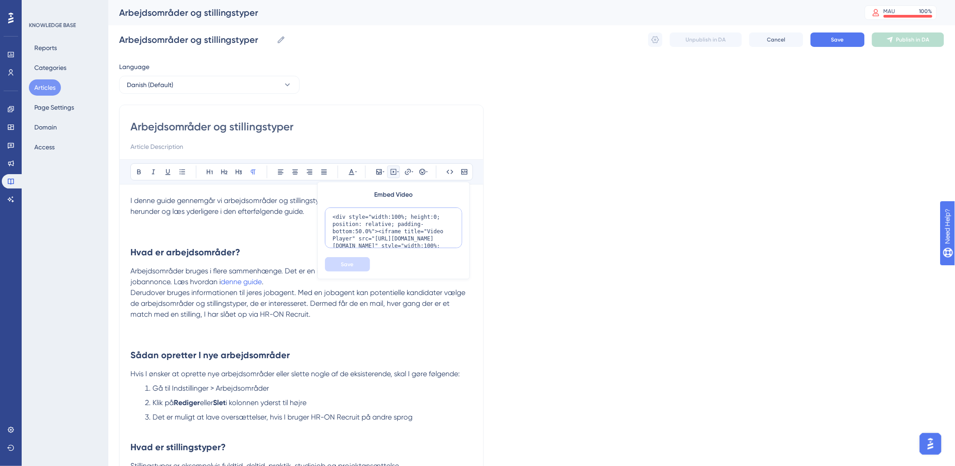
scroll to position [59, 0]
type textarea "<div style="width:100%; height:0; position: relative; padding-bottom:50.0%"><if…"
click at [340, 265] on button "Save" at bounding box center [347, 264] width 45 height 14
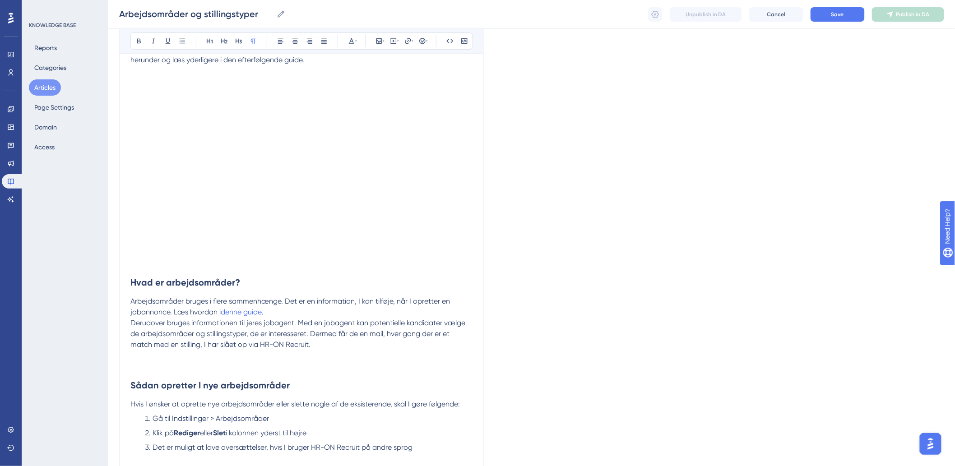
scroll to position [301, 0]
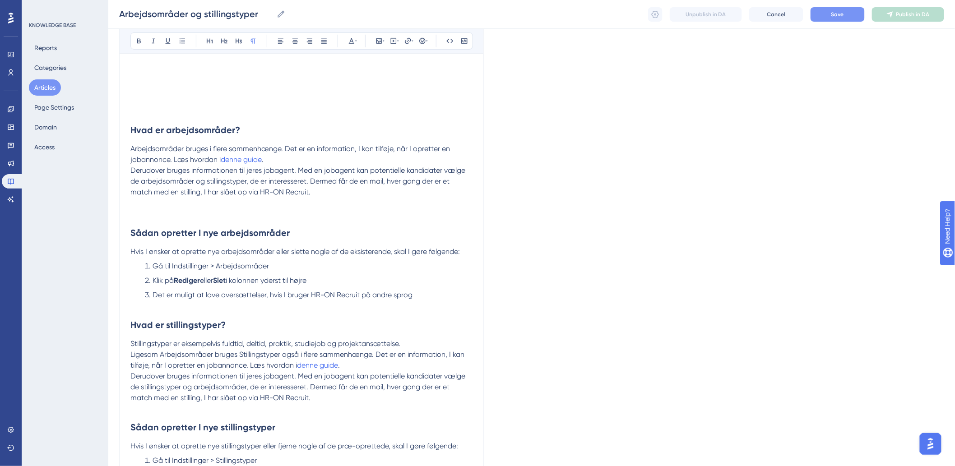
click at [819, 16] on button "Save" at bounding box center [838, 14] width 54 height 14
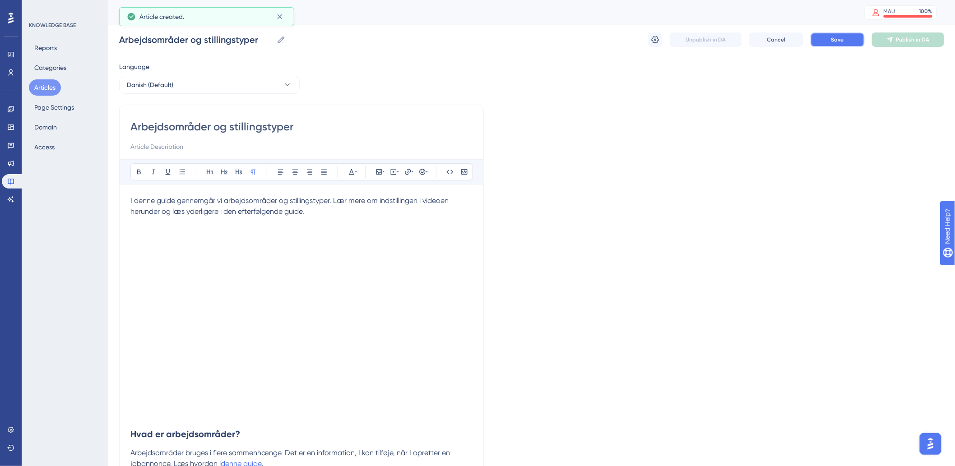
click at [821, 35] on button "Save" at bounding box center [838, 40] width 54 height 14
click at [43, 88] on button "Articles" at bounding box center [45, 87] width 32 height 16
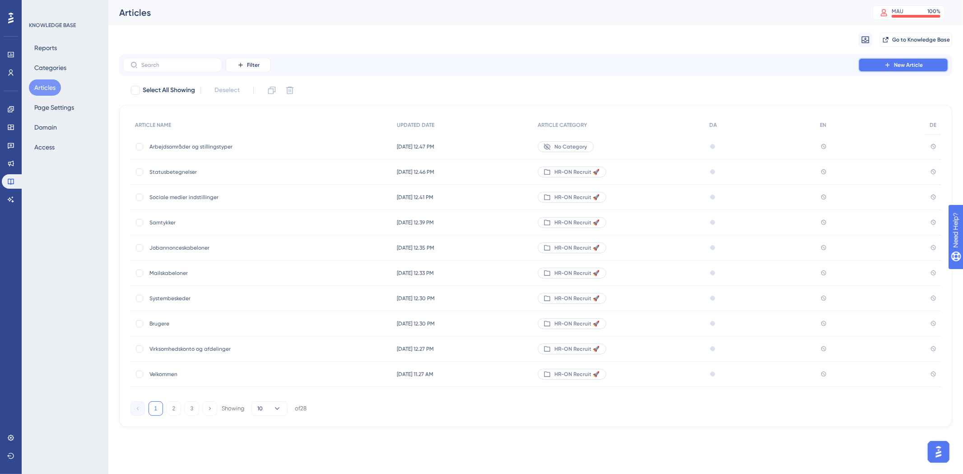
click at [893, 66] on button "New Article" at bounding box center [903, 65] width 90 height 14
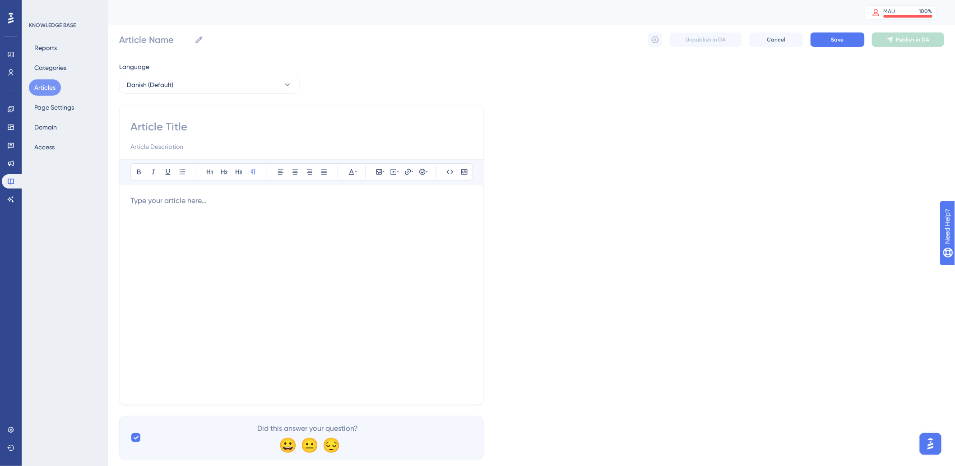
click at [249, 187] on div "Bold Italic Underline Bullet Point Heading 1 Heading 2 Heading 3 Normal Align L…" at bounding box center [301, 276] width 342 height 235
click at [235, 208] on div at bounding box center [301, 295] width 342 height 199
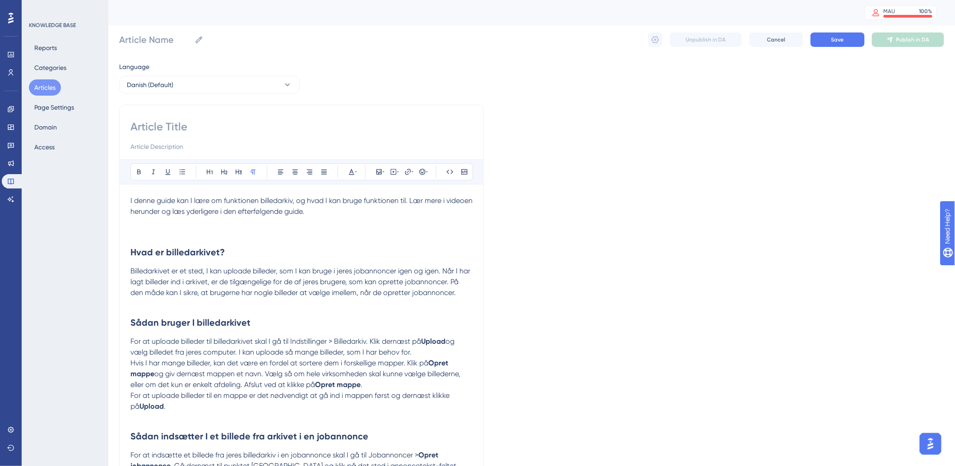
click at [262, 135] on div at bounding box center [301, 136] width 342 height 33
click at [187, 115] on div "Bold Italic Underline Bullet Point Heading 1 Heading 2 Heading 3 Normal Align L…" at bounding box center [301, 332] width 365 height 454
click at [190, 130] on input at bounding box center [301, 127] width 342 height 14
paste input "Billedarkiv"
type input "Billedarkiv"
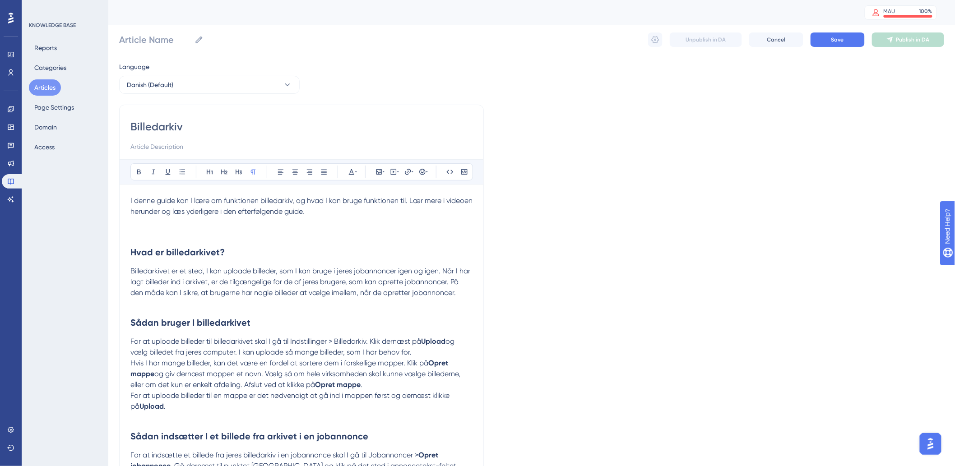
type input "Billedarkiv"
click at [269, 268] on span "Billedarkivet er et sted, I kan uploade billeder, som I kan bruge i jeres joban…" at bounding box center [301, 282] width 342 height 30
click at [187, 239] on h2 "Hvad er billedarkivet?" at bounding box center [301, 252] width 342 height 27
click at [184, 233] on p at bounding box center [301, 233] width 342 height 11
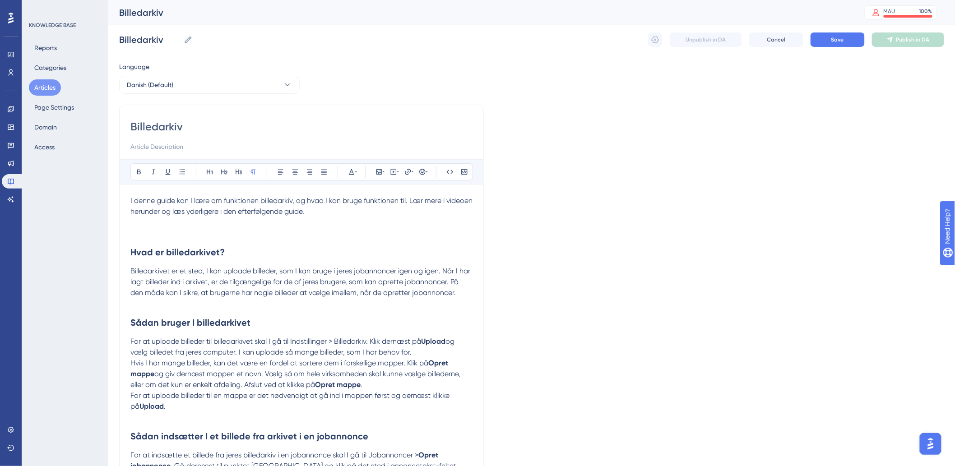
click at [174, 228] on p at bounding box center [301, 233] width 342 height 11
click at [387, 172] on button at bounding box center [393, 172] width 13 height 13
click at [387, 223] on textarea at bounding box center [393, 228] width 137 height 41
paste textarea "<div style="width:100%; height:0; position: relative; padding-bottom:50.0%"><if…"
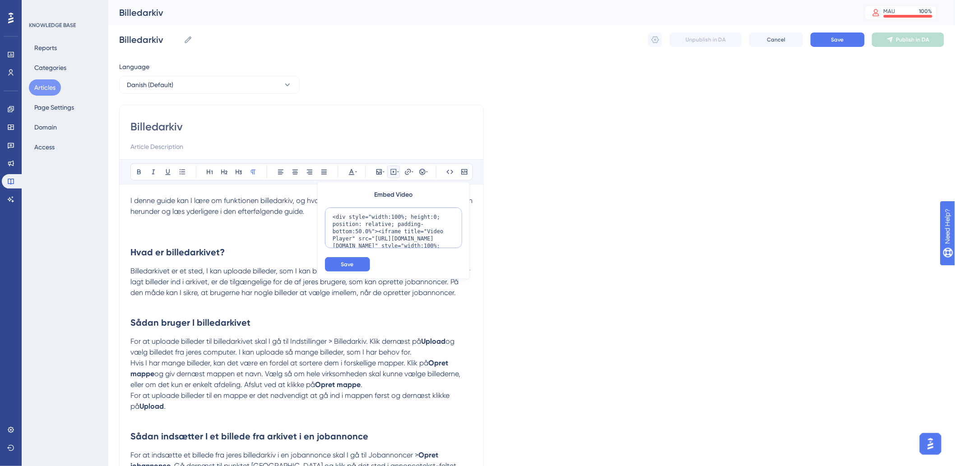
scroll to position [59, 0]
type textarea "<div style="width:100%; height:0; position: relative; padding-bottom:50.0%"><if…"
click at [350, 268] on span "Save" at bounding box center [347, 264] width 13 height 7
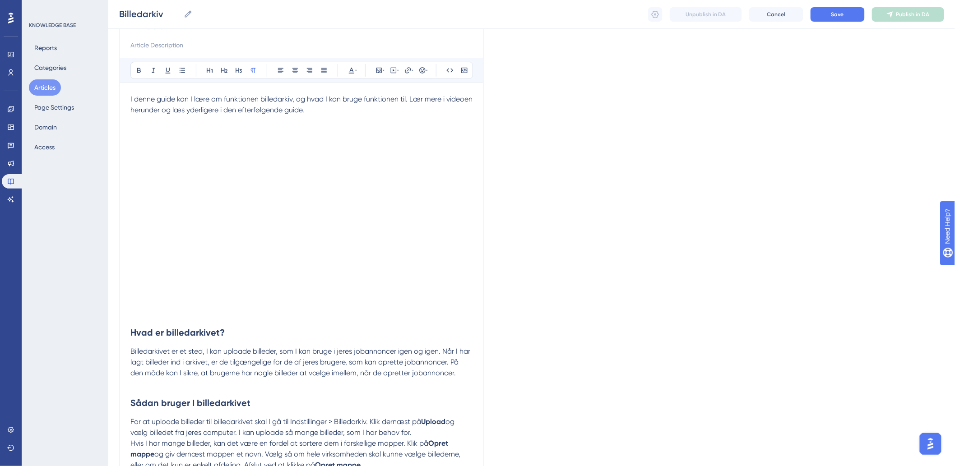
scroll to position [100, 0]
click at [838, 10] on button "Save" at bounding box center [838, 14] width 54 height 14
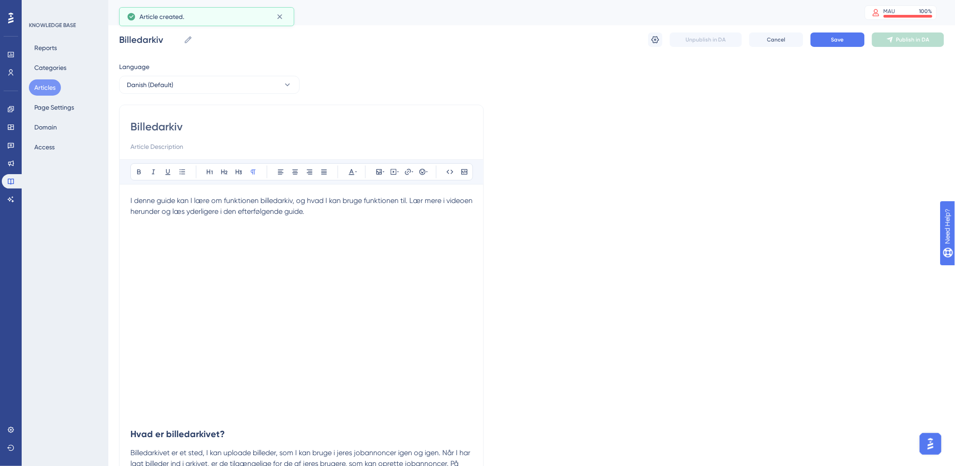
click at [826, 32] on div "Billedarkiv Billedarkiv Unpublish in DA Cancel Save Publish in DA" at bounding box center [531, 39] width 825 height 29
click at [829, 35] on button "Save" at bounding box center [838, 40] width 54 height 14
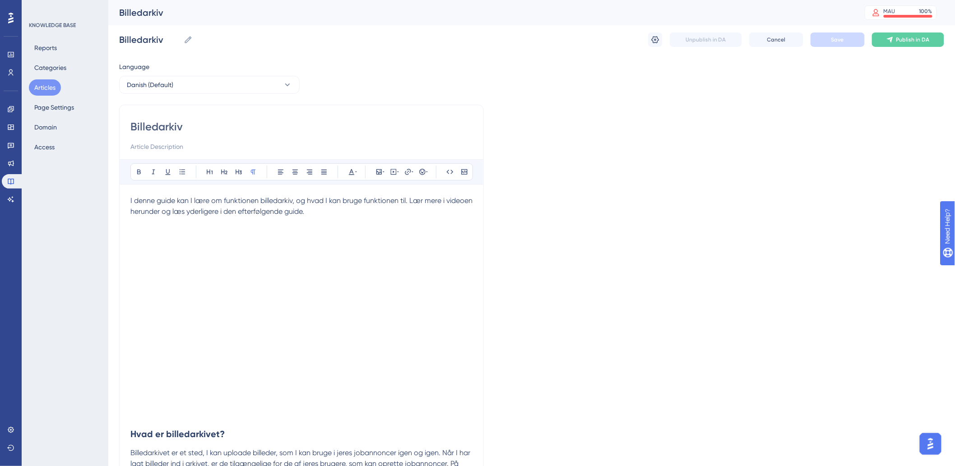
click at [53, 88] on button "Articles" at bounding box center [45, 87] width 32 height 16
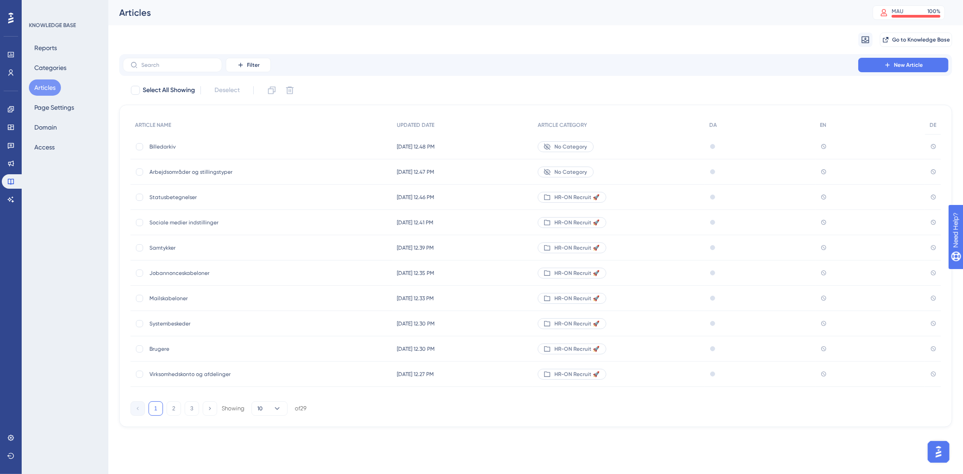
click at [181, 173] on span "Arbejdsområder og stillingstyper" at bounding box center [221, 171] width 144 height 7
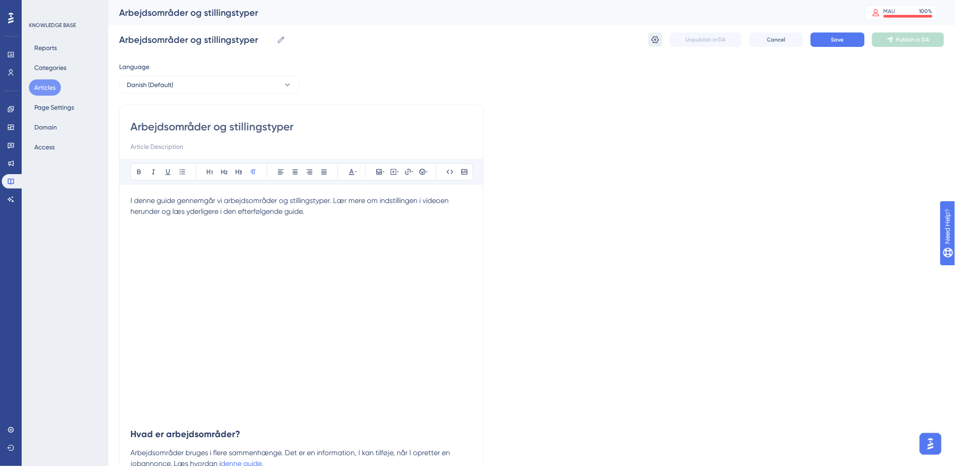
click at [661, 43] on div "Unpublish in DA Cancel Save Publish in DA" at bounding box center [796, 40] width 296 height 14
click at [661, 43] on button at bounding box center [655, 40] width 14 height 14
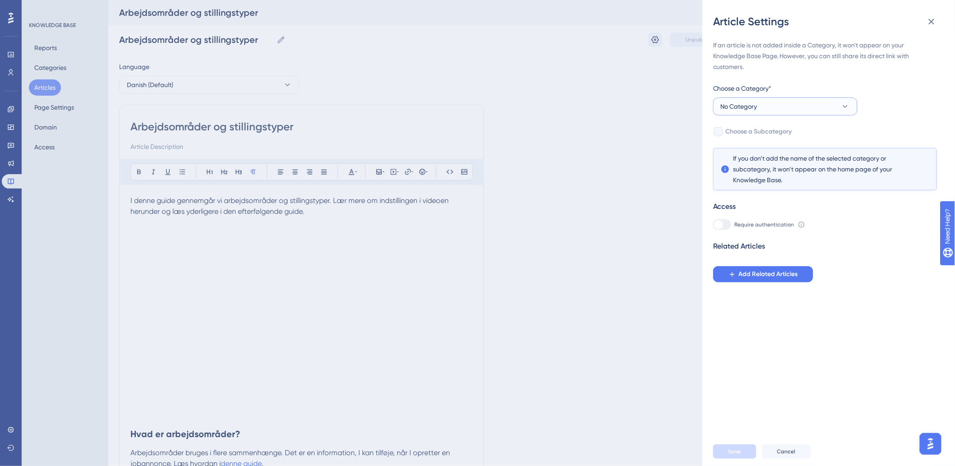
click at [752, 105] on span "No Category" at bounding box center [739, 106] width 37 height 11
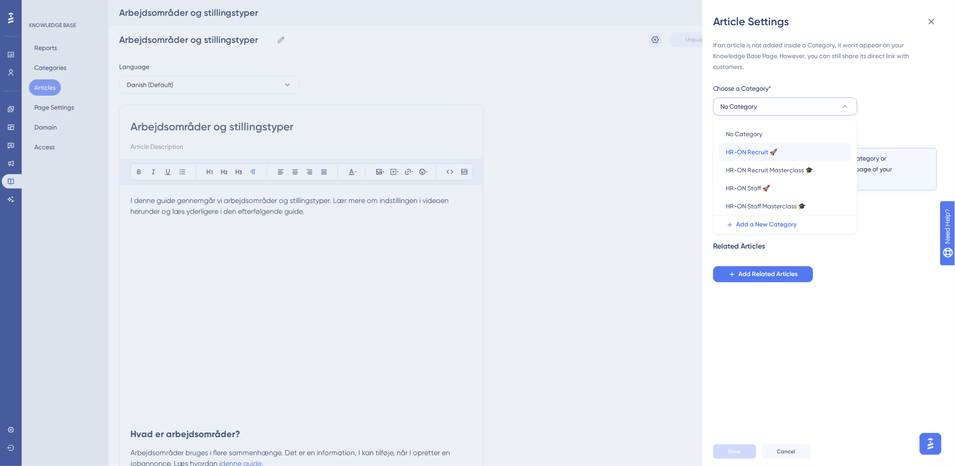
click at [761, 154] on span "HR-ON Recruit 🚀" at bounding box center [751, 152] width 51 height 11
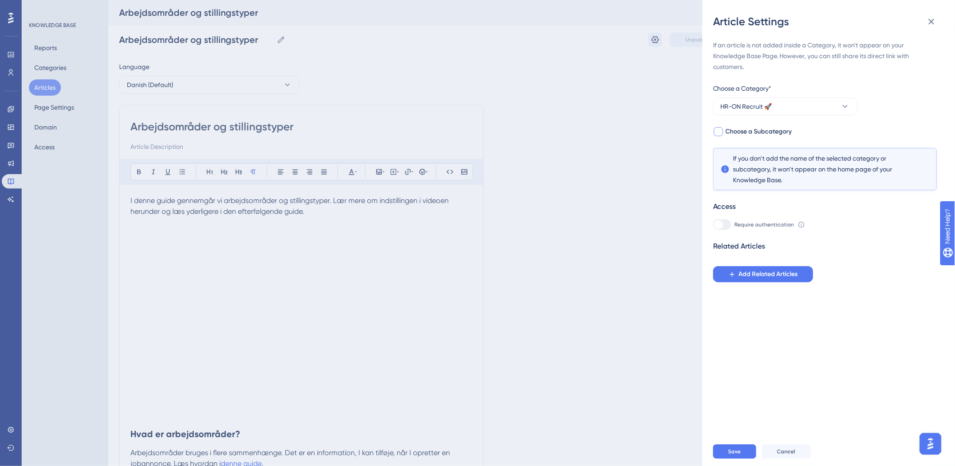
click at [740, 137] on div "If an article is not added inside a Category, it won't appear on your Knowledge…" at bounding box center [825, 161] width 224 height 243
click at [750, 126] on span "Choose a Subcategory" at bounding box center [759, 131] width 66 height 11
checkbox input "true"
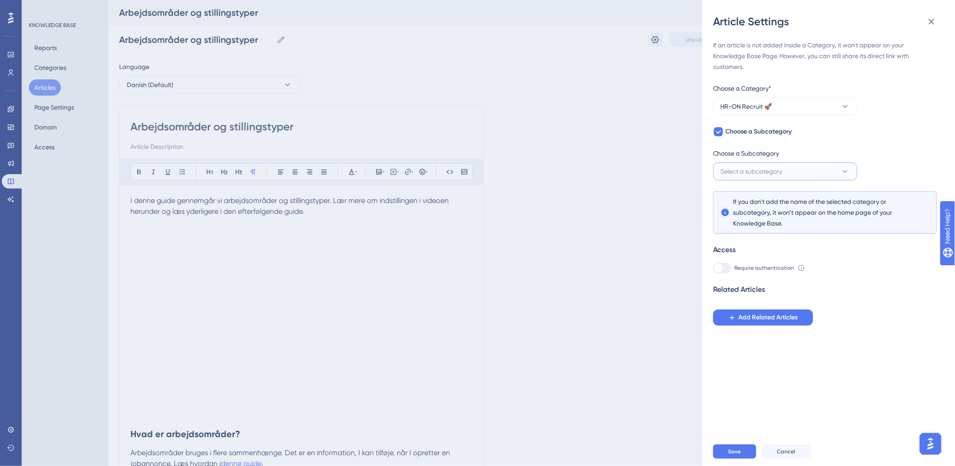
click at [758, 169] on span "Select a subcategory" at bounding box center [752, 171] width 62 height 11
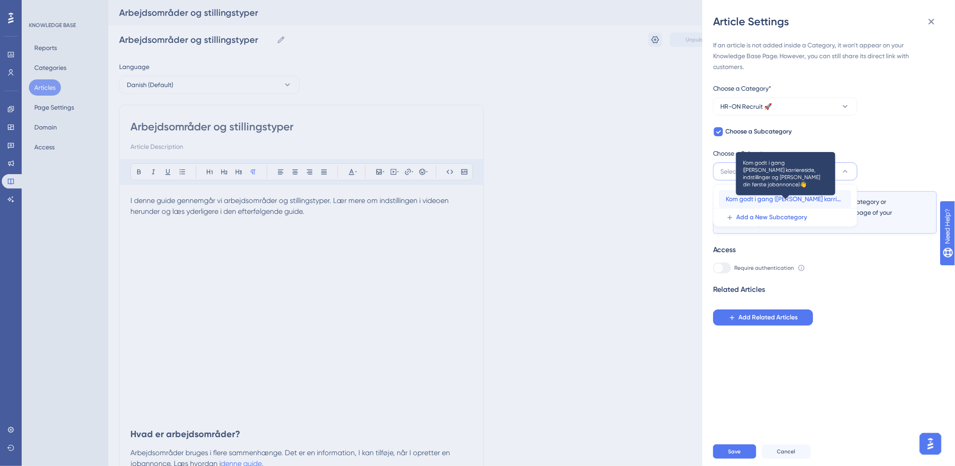
click at [772, 202] on span "Kom godt i gang (Opsæt karriereside, indstillinger og Opret din første jobannon…" at bounding box center [785, 199] width 118 height 11
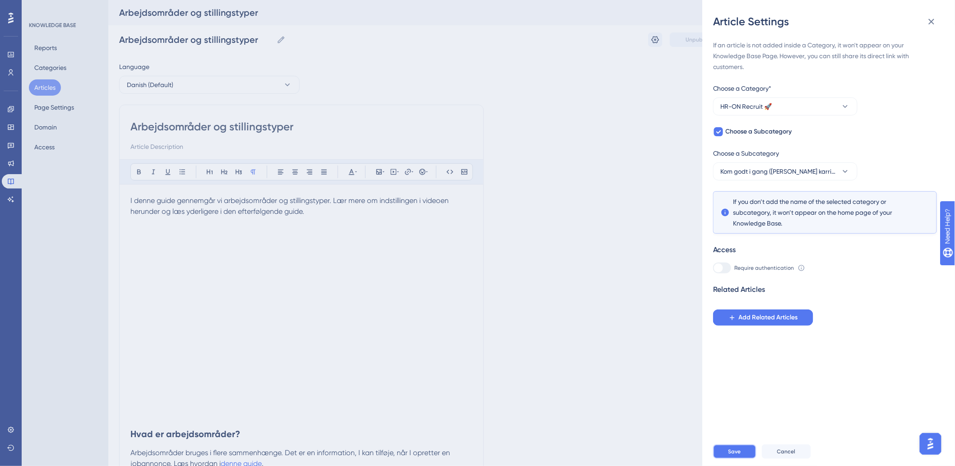
click at [736, 455] on button "Save" at bounding box center [734, 452] width 43 height 14
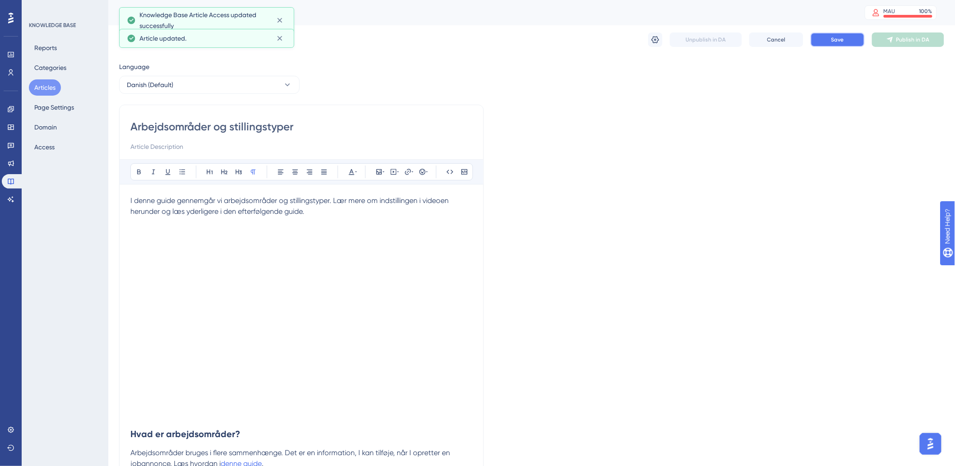
click at [848, 39] on button "Save" at bounding box center [838, 40] width 54 height 14
click at [56, 90] on button "Articles" at bounding box center [45, 87] width 32 height 16
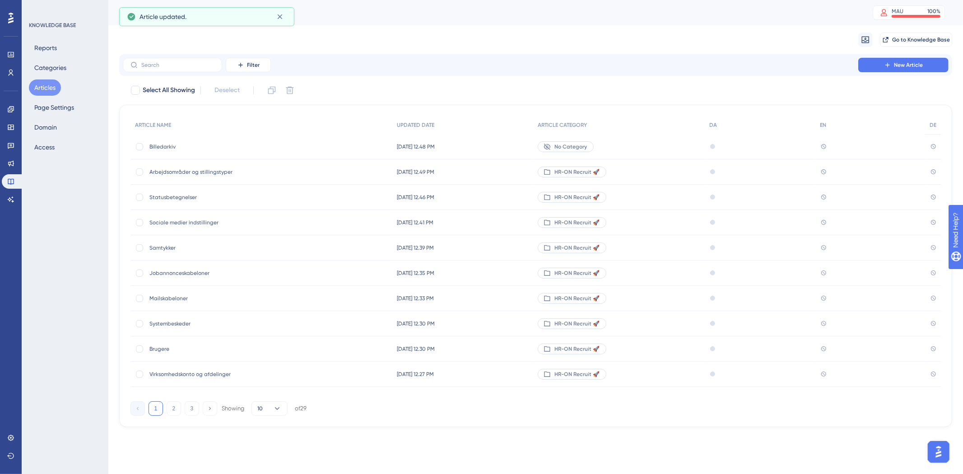
click at [173, 146] on span "Billedarkiv" at bounding box center [221, 146] width 144 height 7
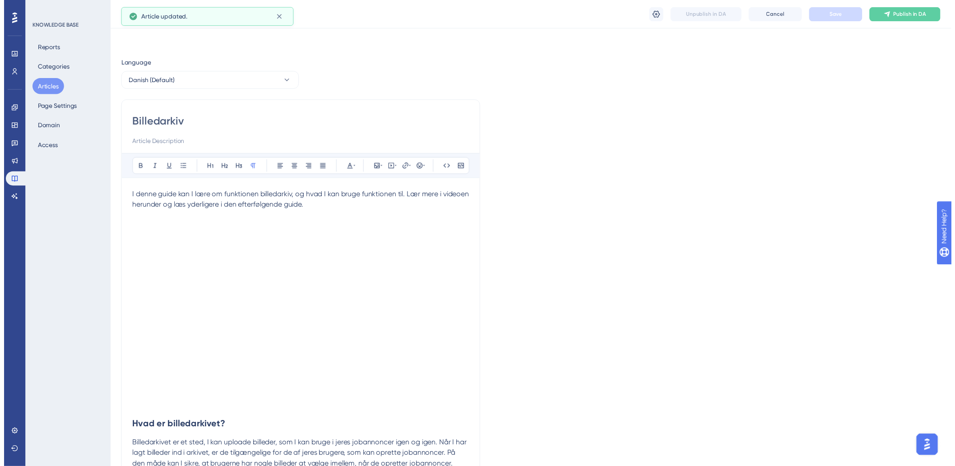
scroll to position [84, 0]
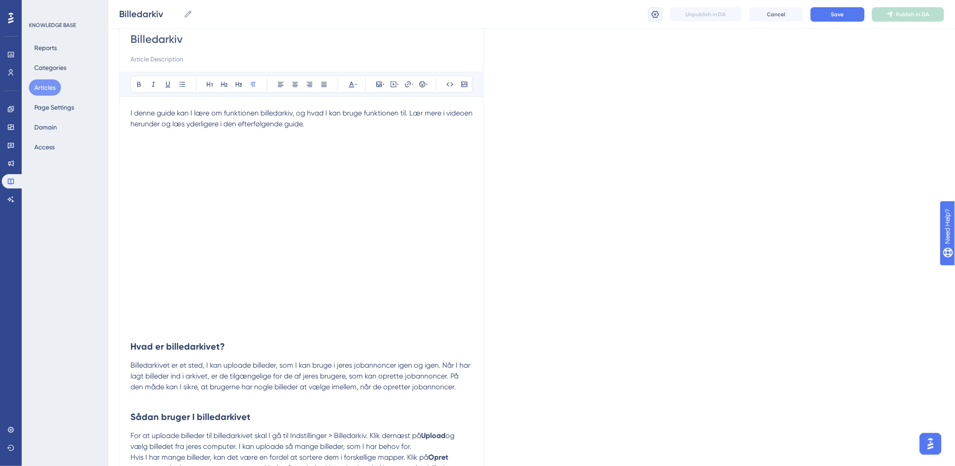
click at [660, 17] on icon at bounding box center [655, 14] width 9 height 9
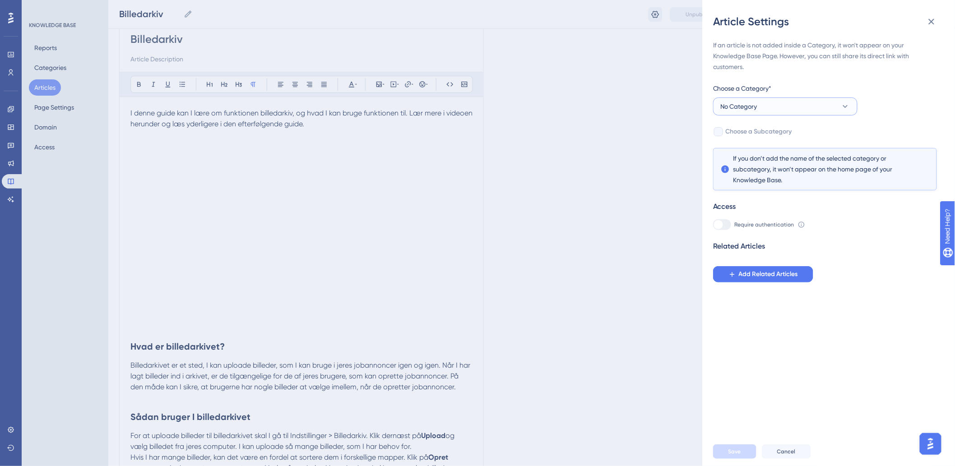
click at [777, 104] on button "No Category" at bounding box center [785, 107] width 144 height 18
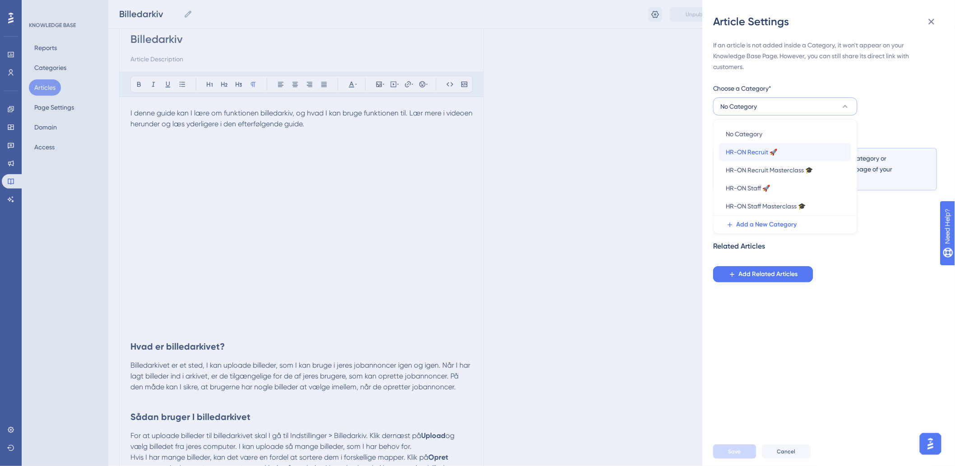
click at [755, 154] on span "HR-ON Recruit 🚀" at bounding box center [751, 152] width 51 height 11
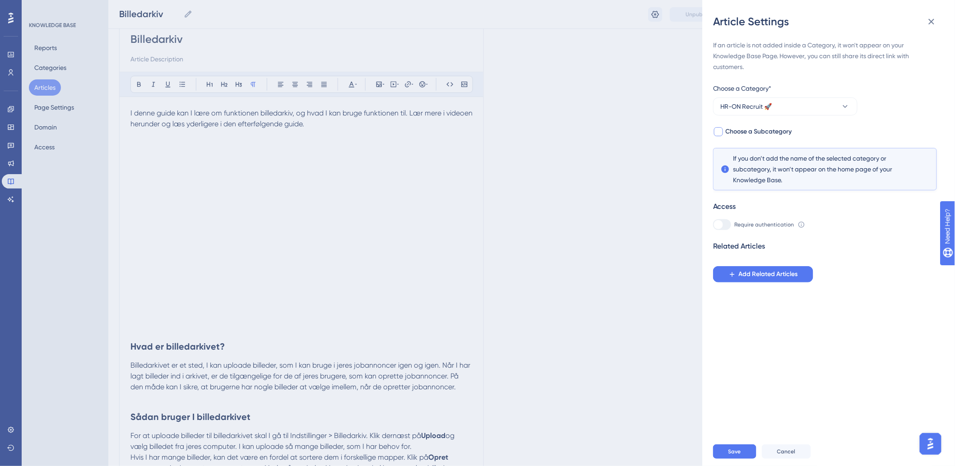
click at [726, 129] on span "Choose a Subcategory" at bounding box center [759, 131] width 66 height 11
checkbox input "true"
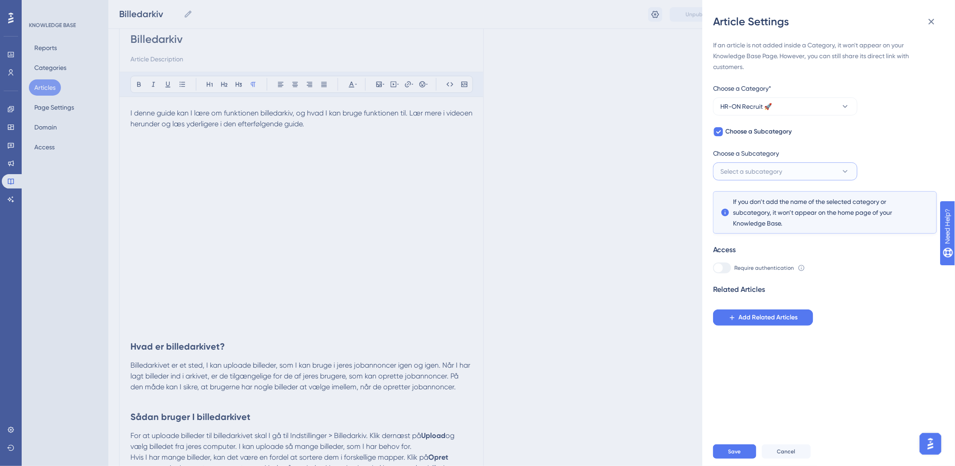
click at [752, 177] on button "Select a subcategory" at bounding box center [785, 172] width 144 height 18
click at [768, 205] on div "Kom godt i gang (Opsæt karriereside, indstillinger og Opret din første jobannon…" at bounding box center [785, 199] width 118 height 18
click at [731, 456] on span "Save" at bounding box center [735, 451] width 13 height 7
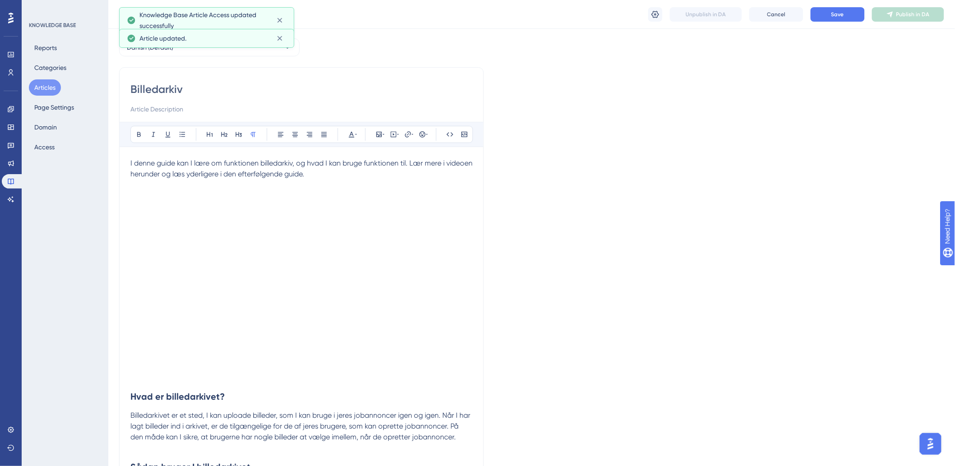
scroll to position [0, 0]
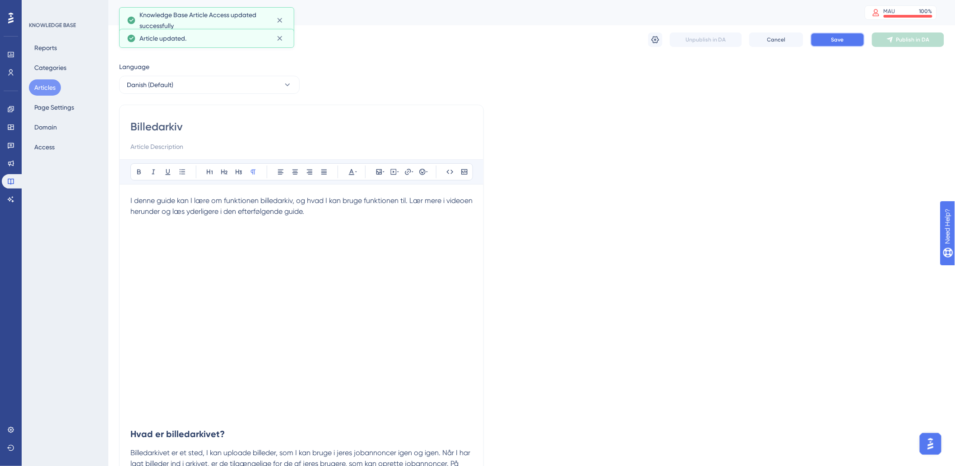
click at [819, 37] on button "Save" at bounding box center [838, 40] width 54 height 14
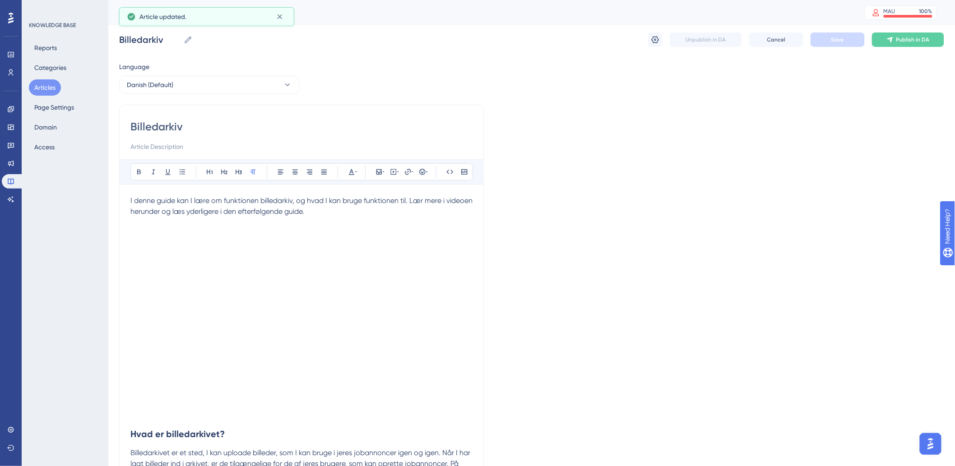
click at [42, 86] on button "Articles" at bounding box center [45, 87] width 32 height 16
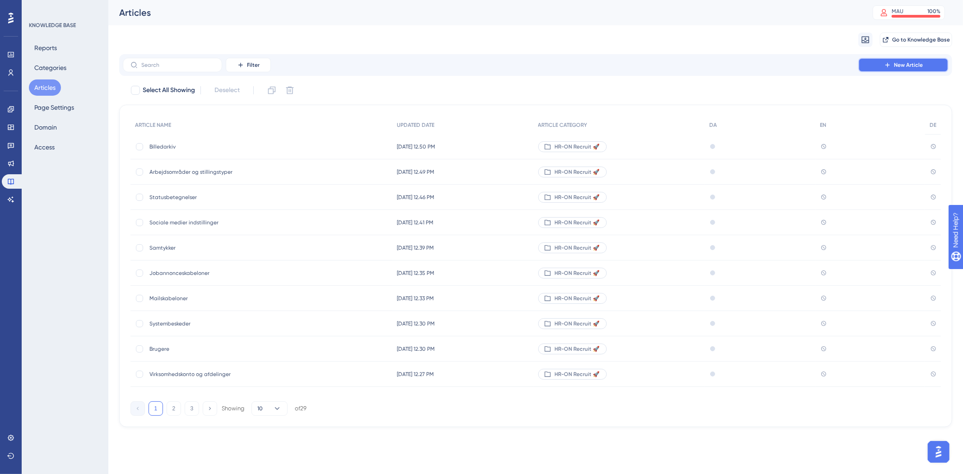
click at [892, 61] on button "New Article" at bounding box center [903, 65] width 90 height 14
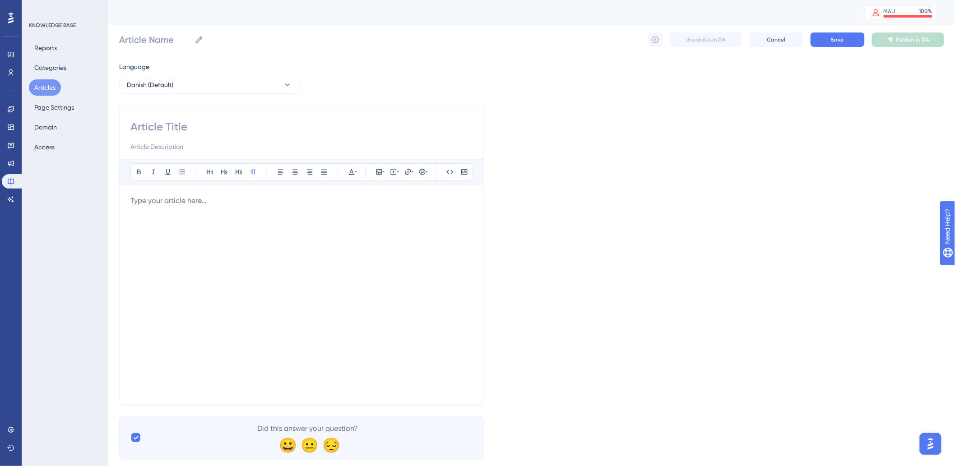
click at [262, 129] on input at bounding box center [301, 127] width 342 height 14
type input "S"
type input "Sådan opretter du en jobannonce"
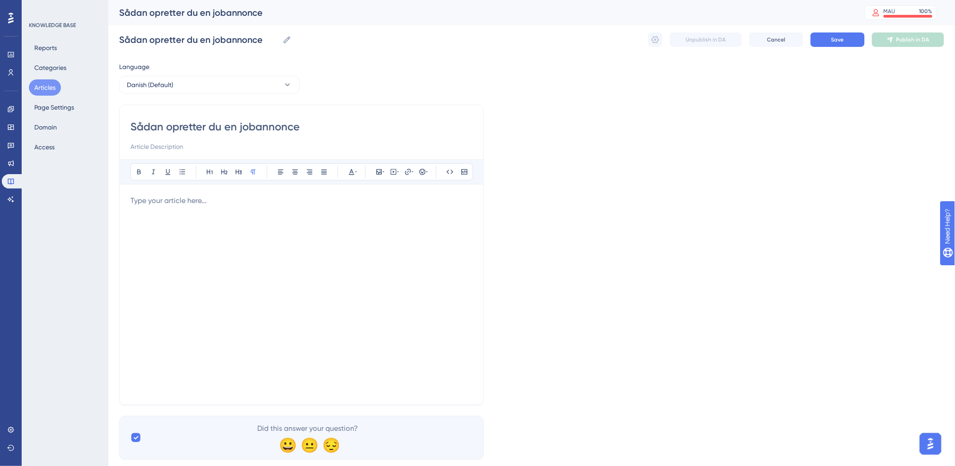
type input "Sådan opretter du en jobannonce"
click at [219, 225] on div at bounding box center [301, 295] width 342 height 199
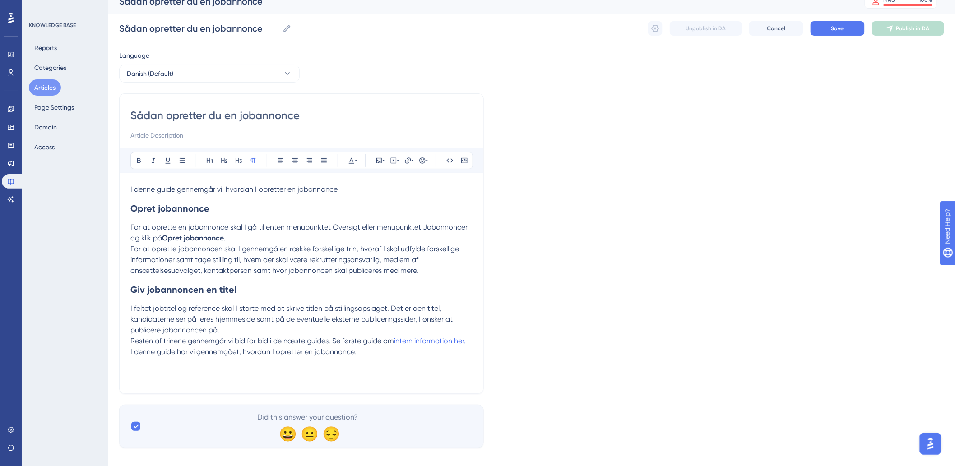
scroll to position [22, 0]
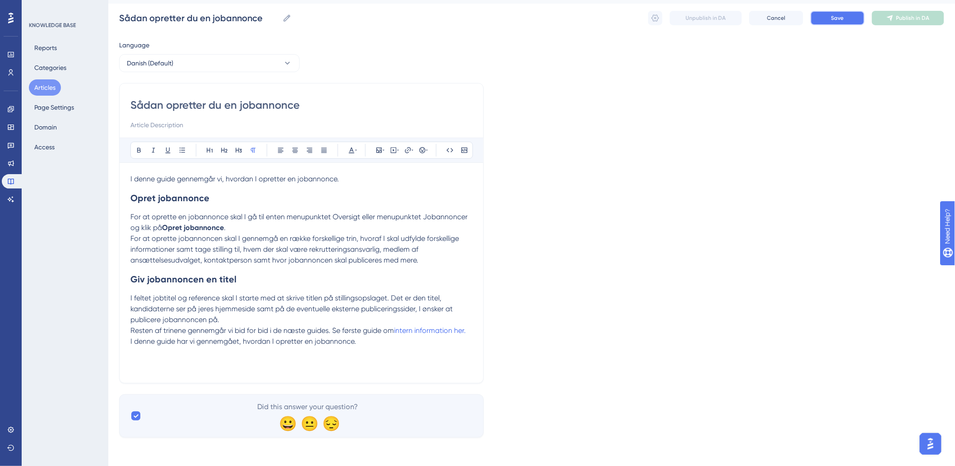
click at [842, 24] on button "Save" at bounding box center [838, 18] width 54 height 14
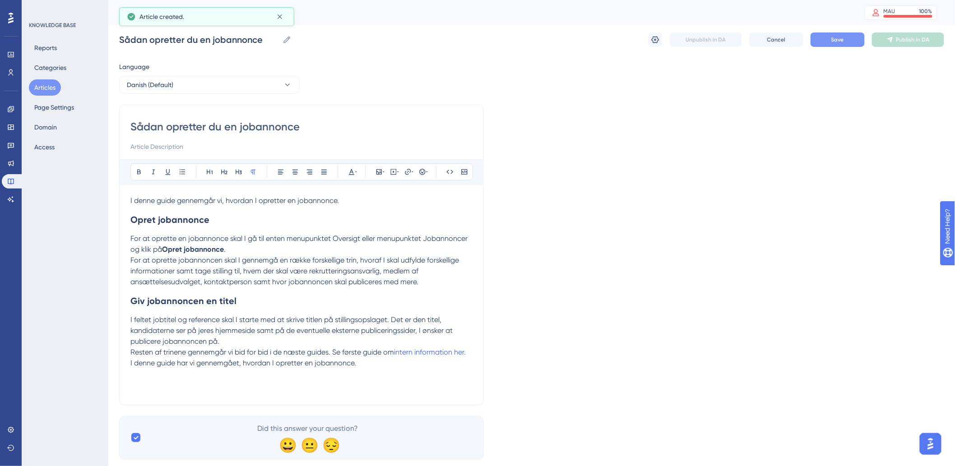
click at [837, 33] on button "Save" at bounding box center [838, 40] width 54 height 14
click at [652, 38] on icon at bounding box center [655, 39] width 9 height 9
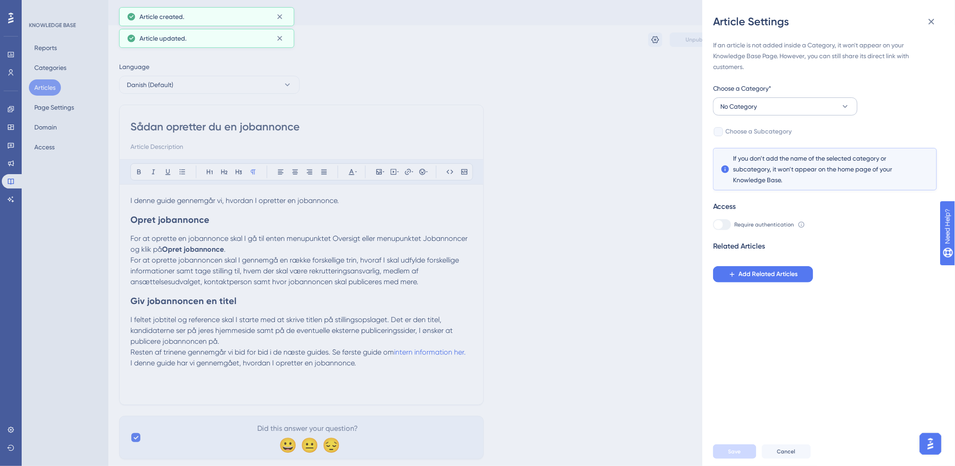
click at [801, 100] on div "Choose a Category* No Category" at bounding box center [785, 99] width 144 height 33
click at [802, 100] on button "No Category" at bounding box center [785, 107] width 144 height 18
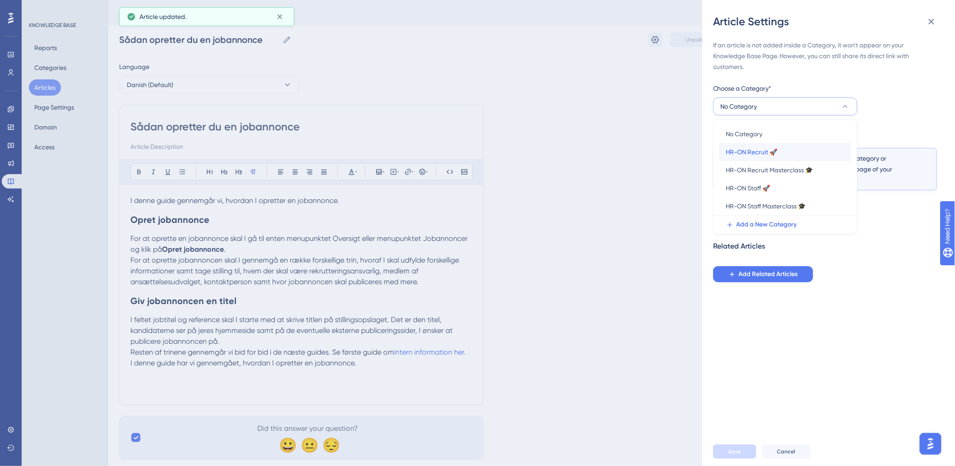
click at [765, 145] on div "HR-ON Recruit 🚀 HR-ON Recruit 🚀" at bounding box center [785, 152] width 118 height 18
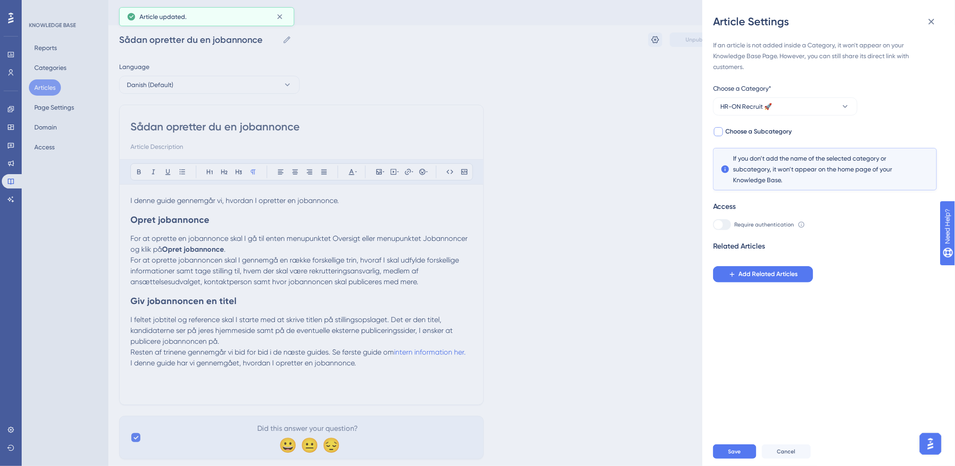
click at [728, 131] on span "Choose a Subcategory" at bounding box center [759, 131] width 66 height 11
checkbox input "true"
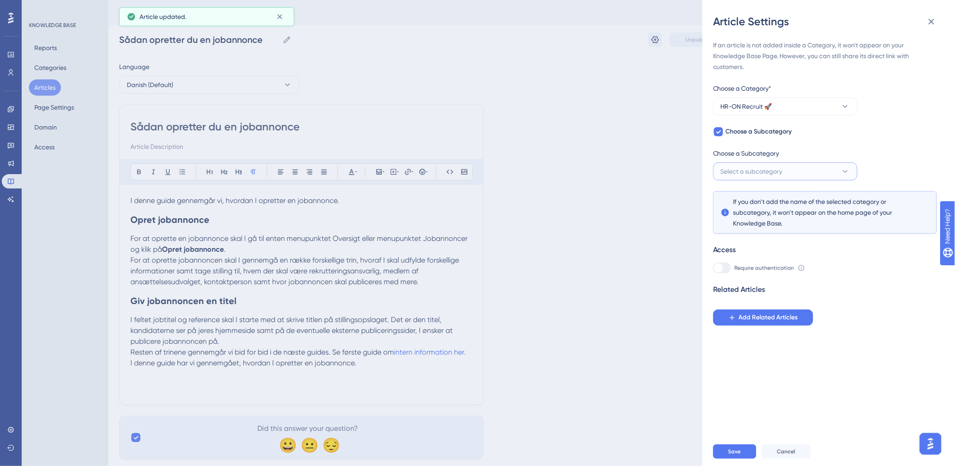
click at [754, 173] on span "Select a subcategory" at bounding box center [752, 171] width 62 height 11
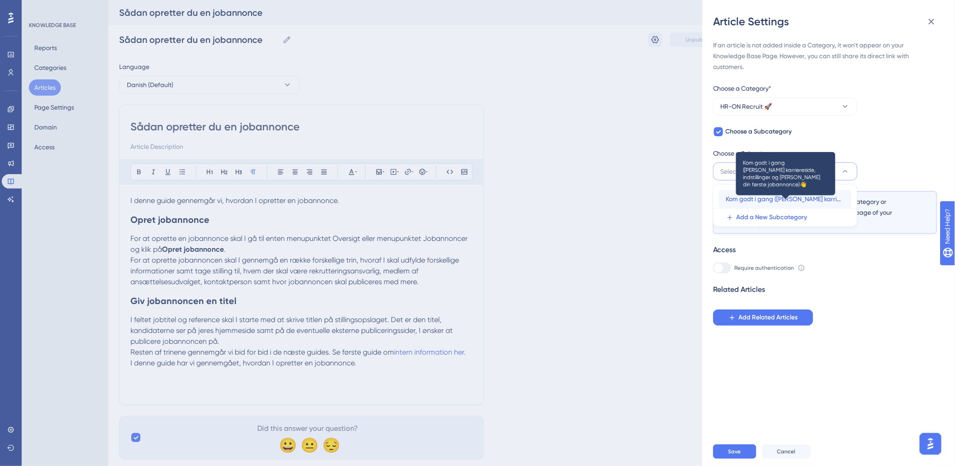
click at [759, 200] on span "Kom godt i gang (Opsæt karriereside, indstillinger og Opret din første jobannon…" at bounding box center [785, 199] width 118 height 11
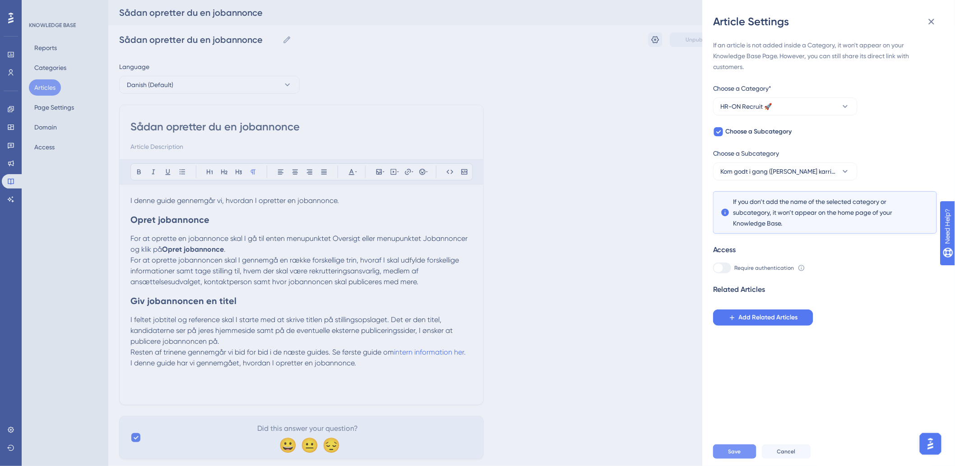
click at [732, 456] on span "Save" at bounding box center [735, 451] width 13 height 7
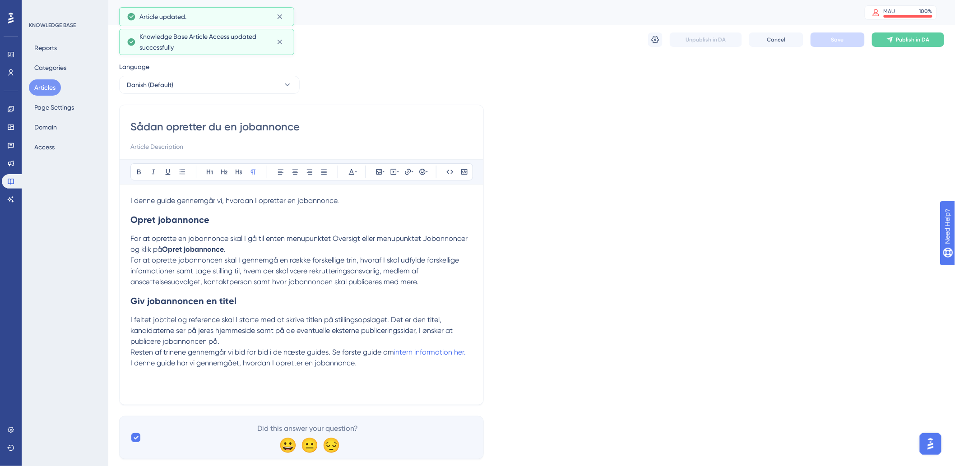
click at [51, 89] on button "Articles" at bounding box center [45, 87] width 32 height 16
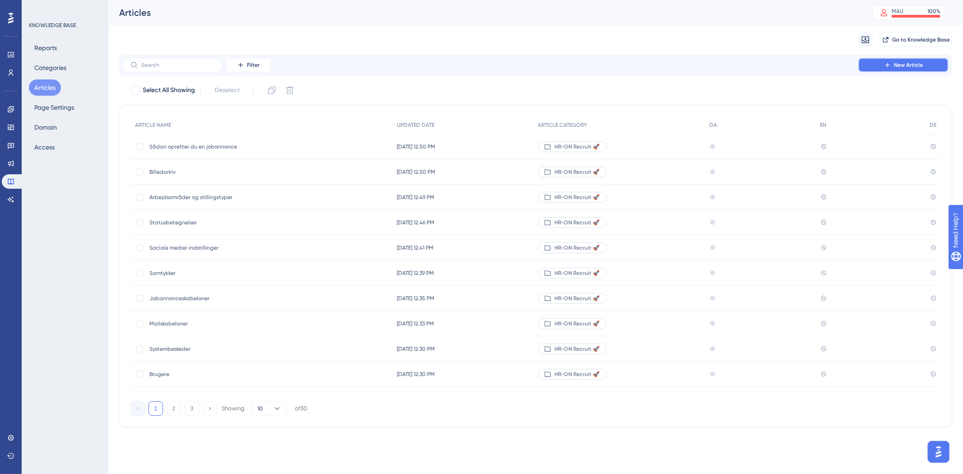
click at [885, 65] on icon at bounding box center [887, 64] width 7 height 7
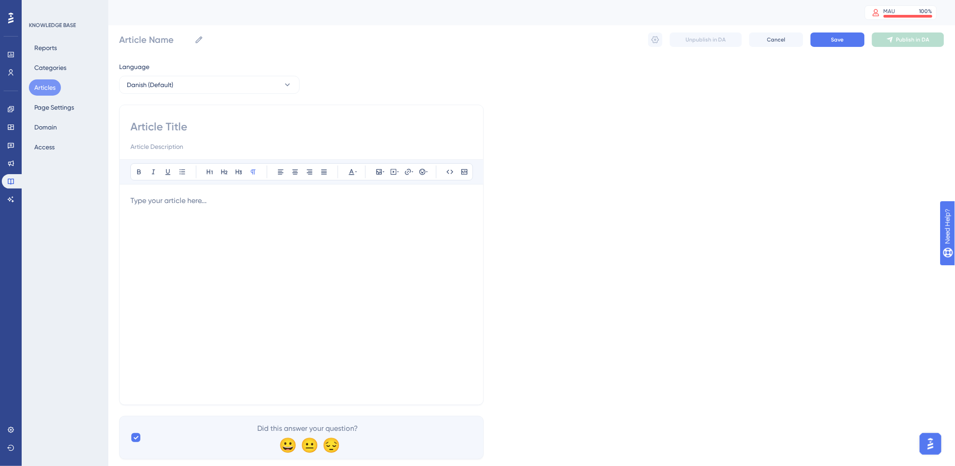
click at [182, 211] on div at bounding box center [301, 295] width 342 height 199
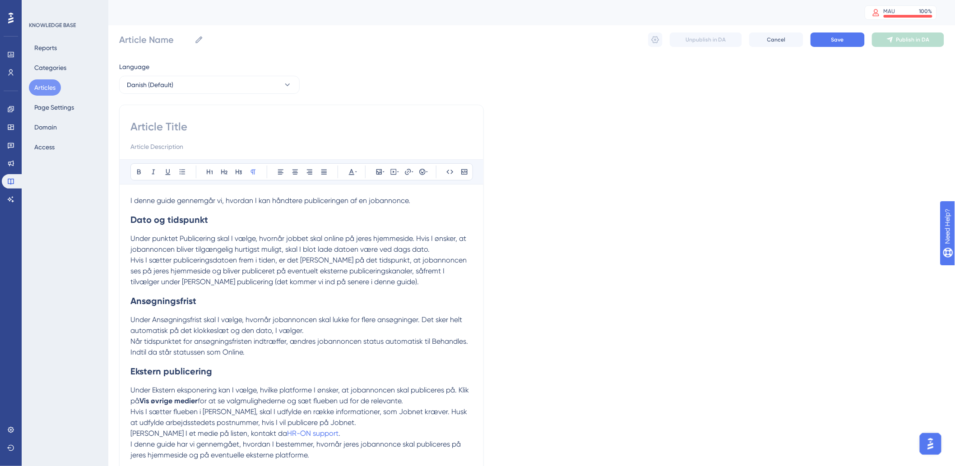
drag, startPoint x: 218, startPoint y: 128, endPoint x: 216, endPoint y: 144, distance: 16.0
click at [218, 127] on input at bounding box center [301, 127] width 342 height 14
type input "Publicering"
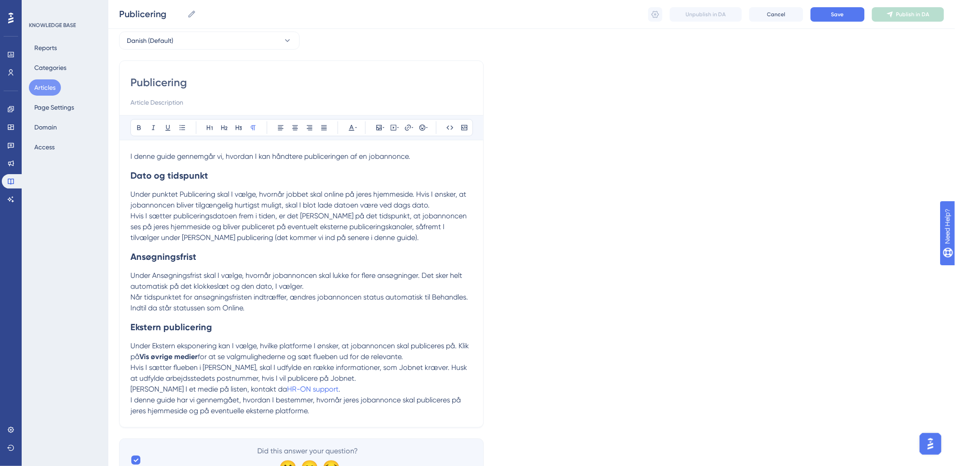
scroll to position [87, 0]
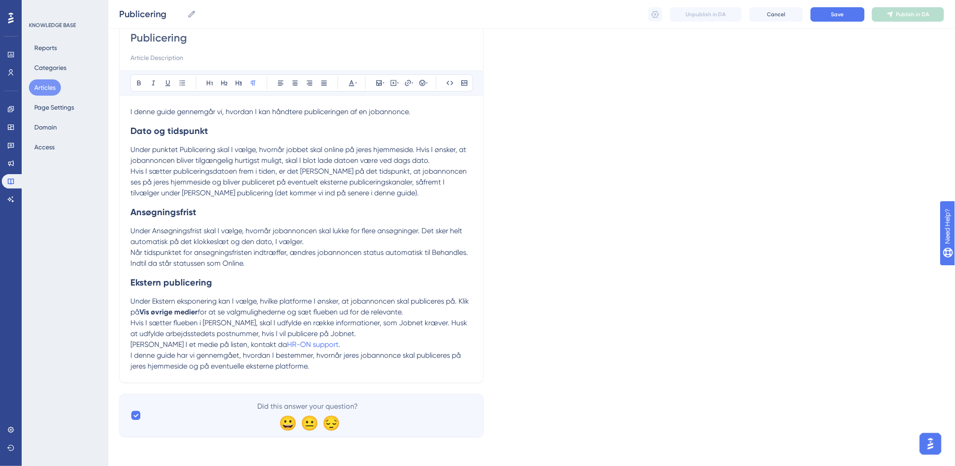
type input "Publicering"
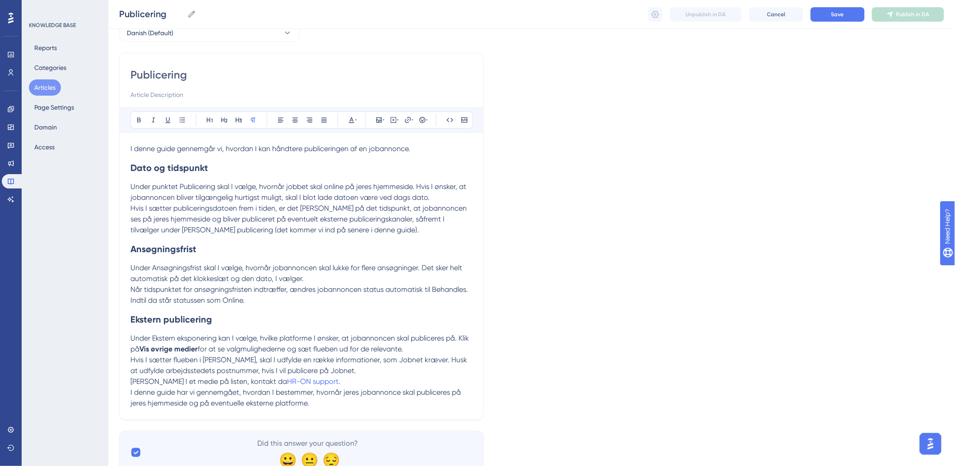
scroll to position [0, 0]
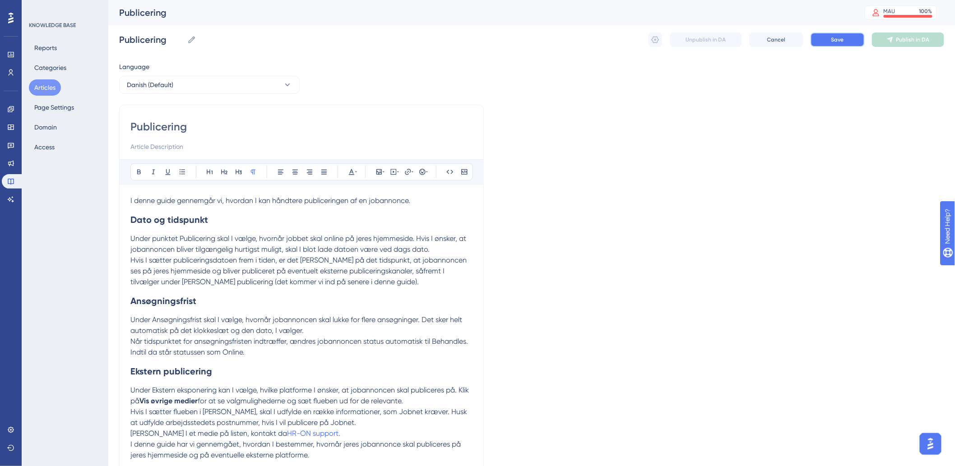
click at [827, 39] on button "Save" at bounding box center [838, 40] width 54 height 14
click at [830, 42] on button "Save" at bounding box center [838, 40] width 54 height 14
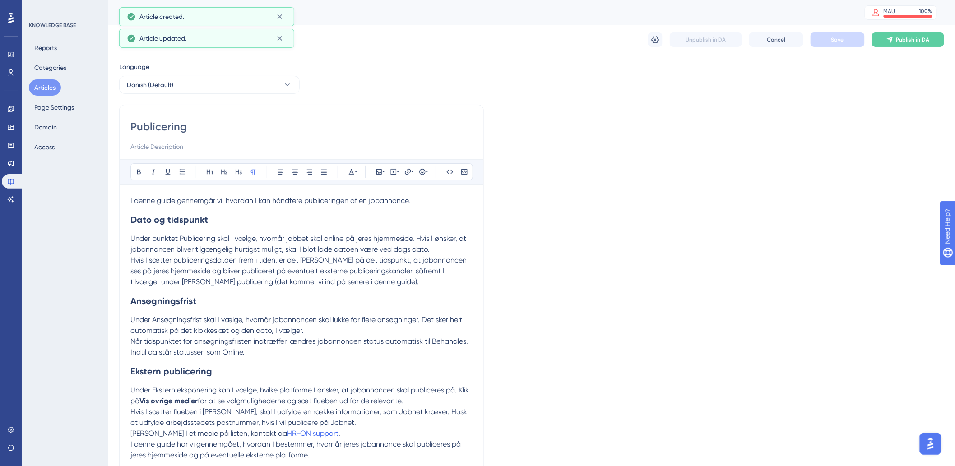
click at [46, 88] on button "Articles" at bounding box center [45, 87] width 32 height 16
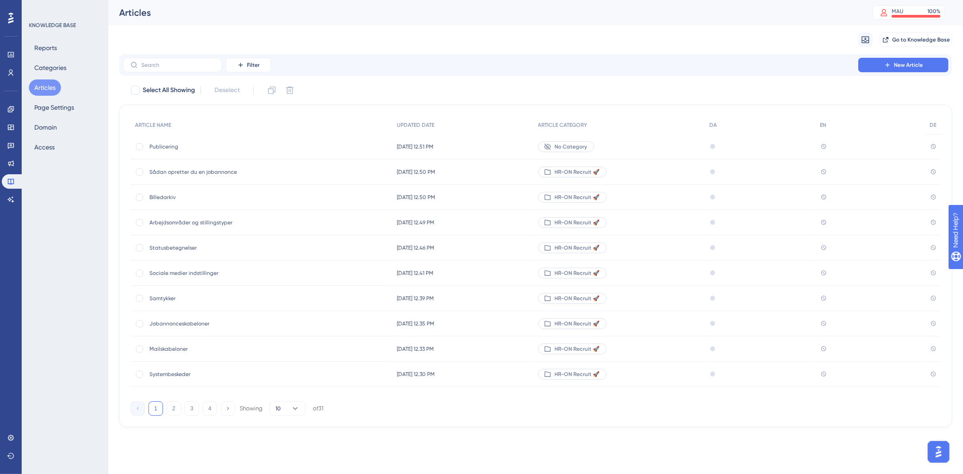
click at [215, 147] on span "Publicering" at bounding box center [221, 146] width 144 height 7
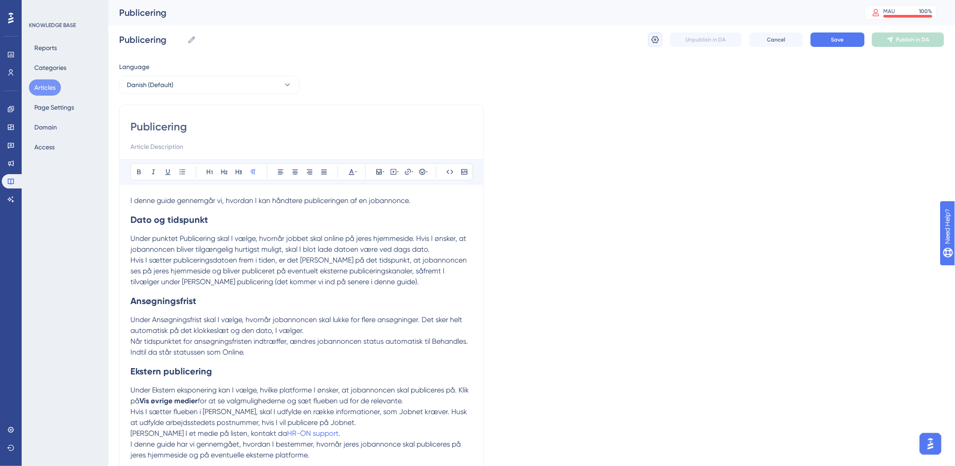
click at [655, 40] on icon at bounding box center [655, 39] width 9 height 9
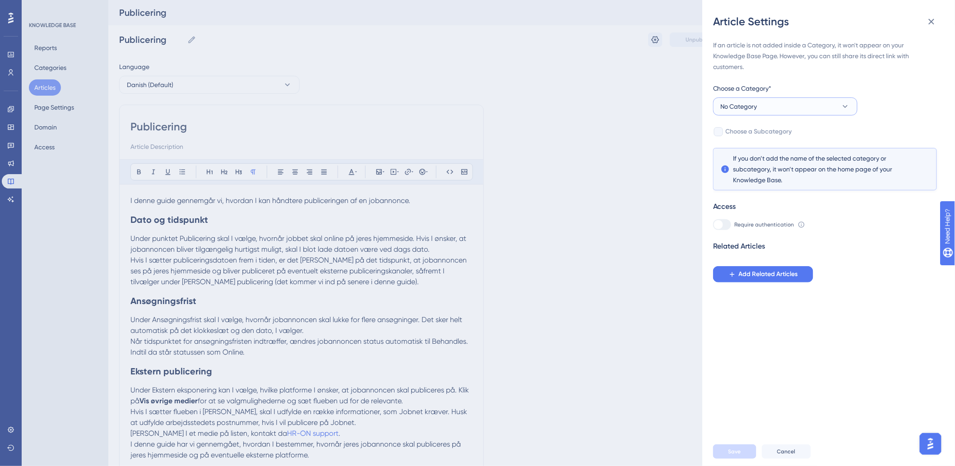
click at [725, 102] on span "No Category" at bounding box center [739, 106] width 37 height 11
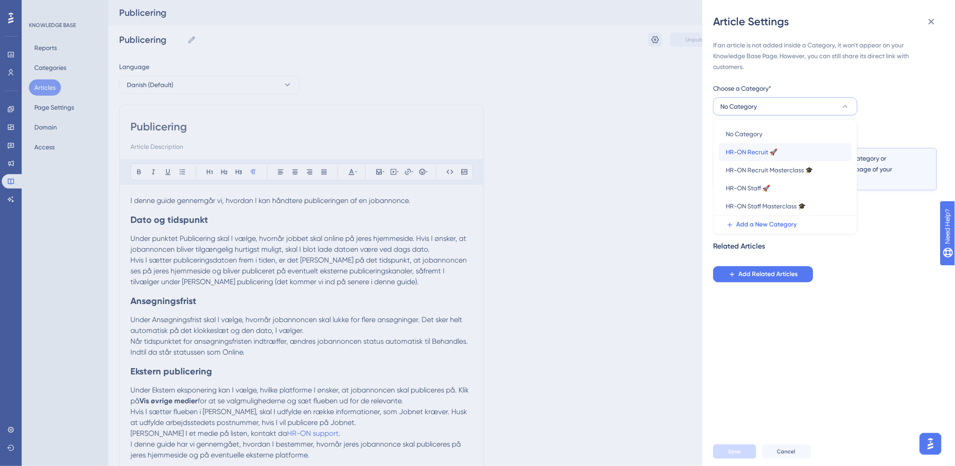
click at [739, 155] on span "HR-ON Recruit 🚀" at bounding box center [751, 152] width 51 height 11
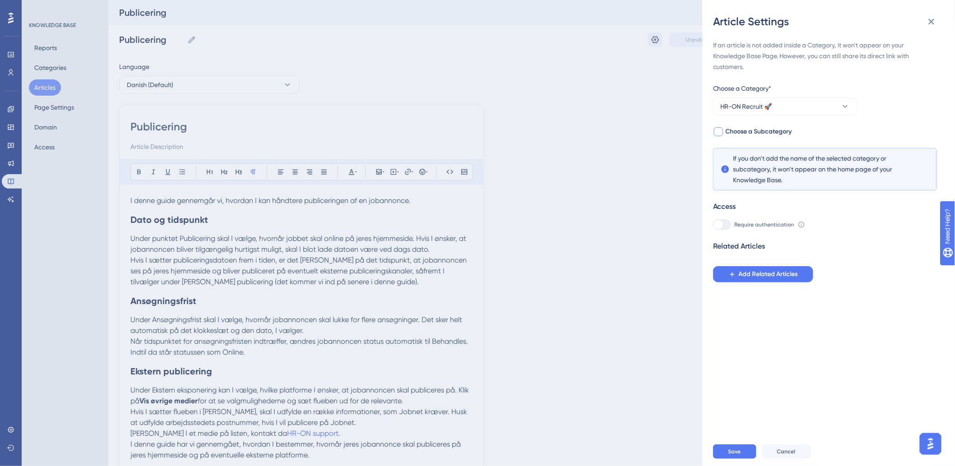
click at [719, 134] on div at bounding box center [718, 131] width 9 height 9
checkbox input "true"
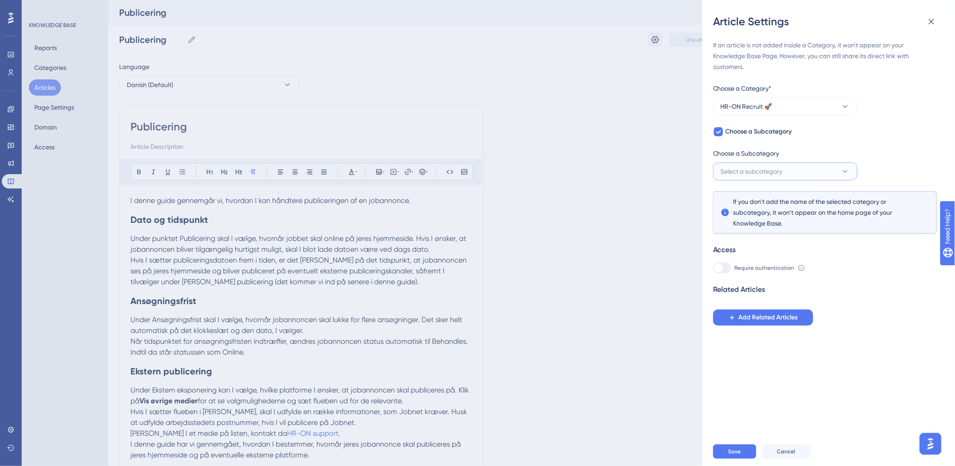
click at [727, 170] on span "Select a subcategory" at bounding box center [752, 171] width 62 height 11
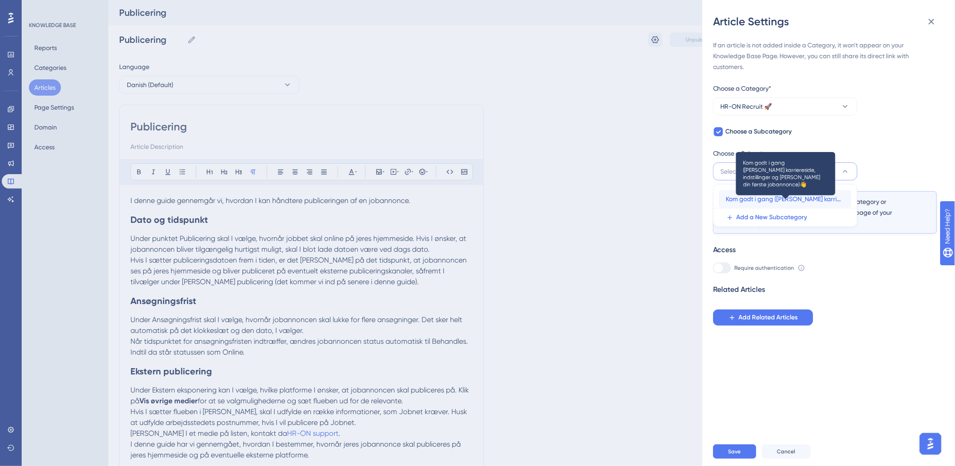
click at [754, 200] on span "Kom godt i gang (Opsæt karriereside, indstillinger og Opret din første jobannon…" at bounding box center [785, 199] width 118 height 11
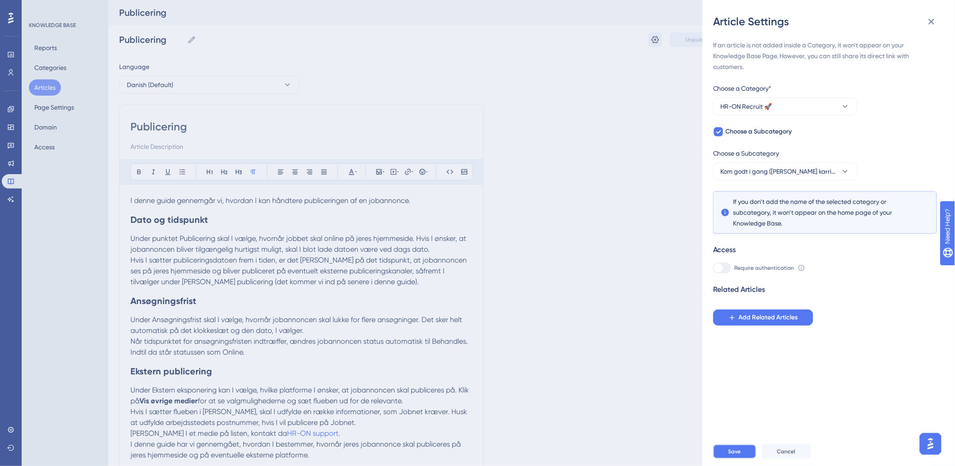
click at [738, 456] on span "Save" at bounding box center [735, 451] width 13 height 7
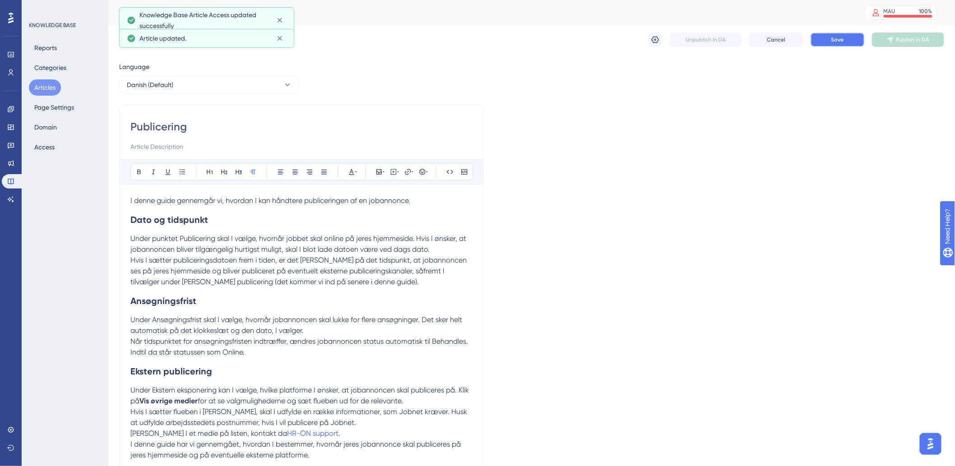
click at [846, 43] on button "Save" at bounding box center [838, 40] width 54 height 14
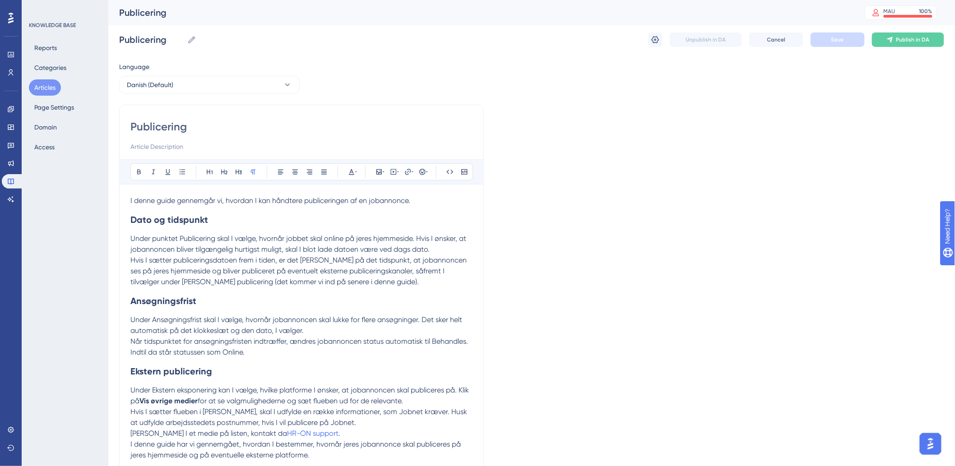
click at [48, 89] on button "Articles" at bounding box center [45, 87] width 32 height 16
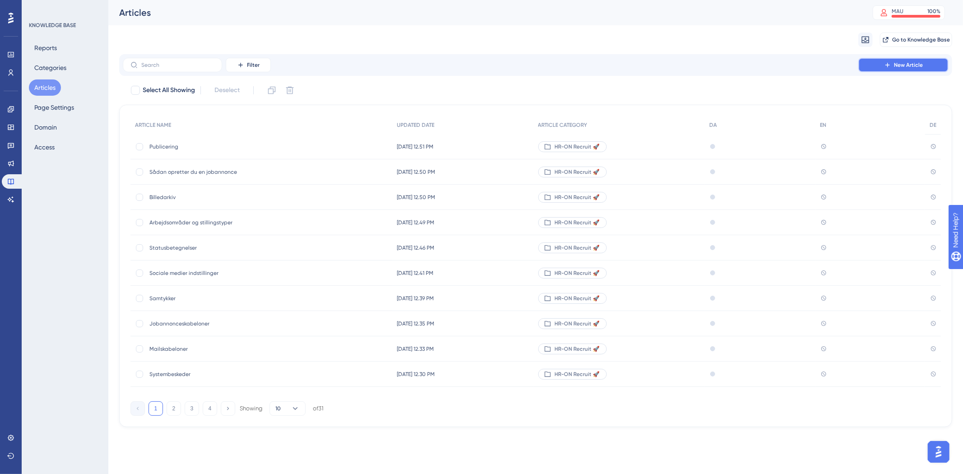
click at [871, 64] on button "New Article" at bounding box center [903, 65] width 90 height 14
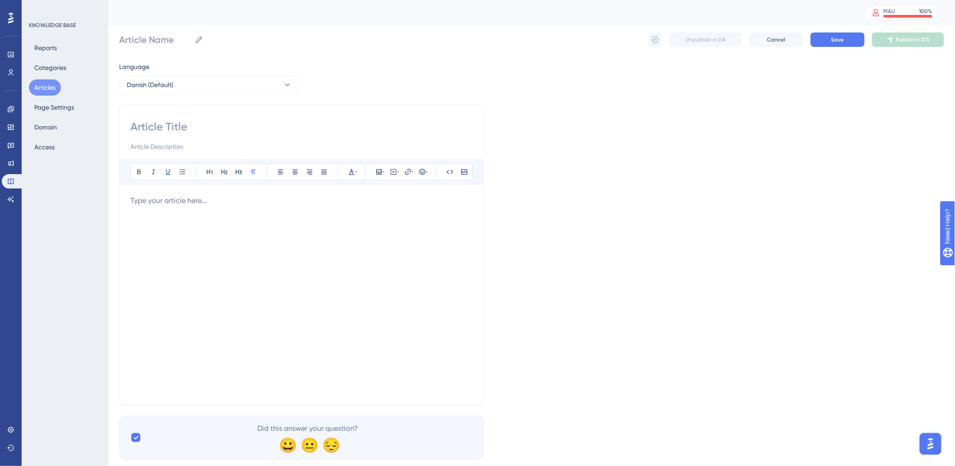
click at [204, 272] on div at bounding box center [301, 295] width 342 height 199
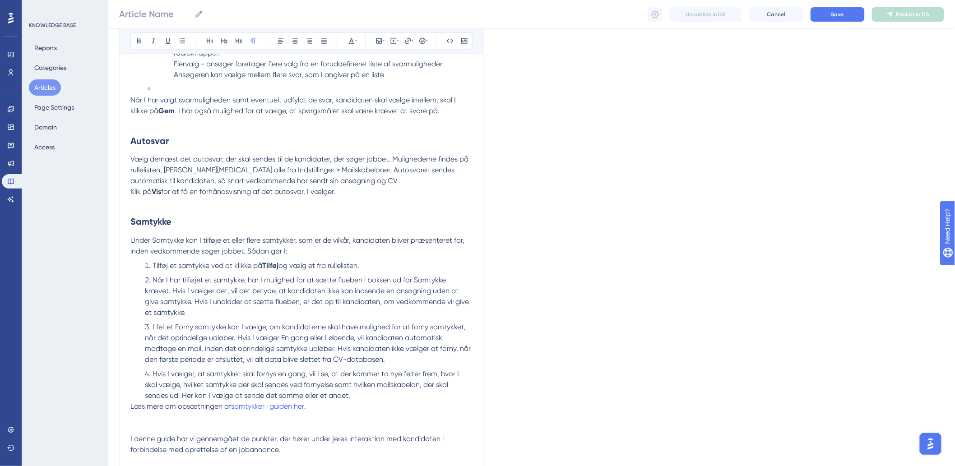
scroll to position [552, 0]
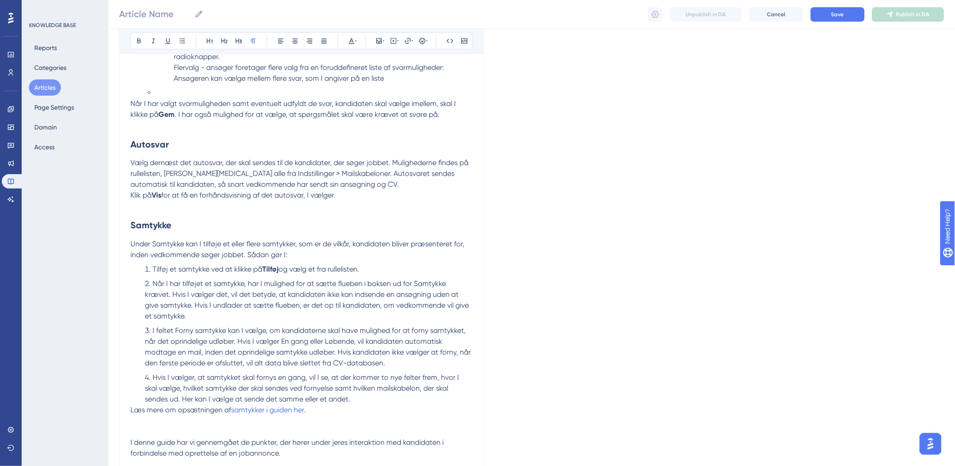
click at [399, 279] on ol "Tilføj et samtykke ved at klikke på Tilføj og vælg et fra rullelisten. Når I ha…" at bounding box center [301, 335] width 342 height 141
click at [403, 270] on li "Tilføj et samtykke ved at klikke på Tilføj og vælg et fra rullelisten." at bounding box center [306, 270] width 331 height 11
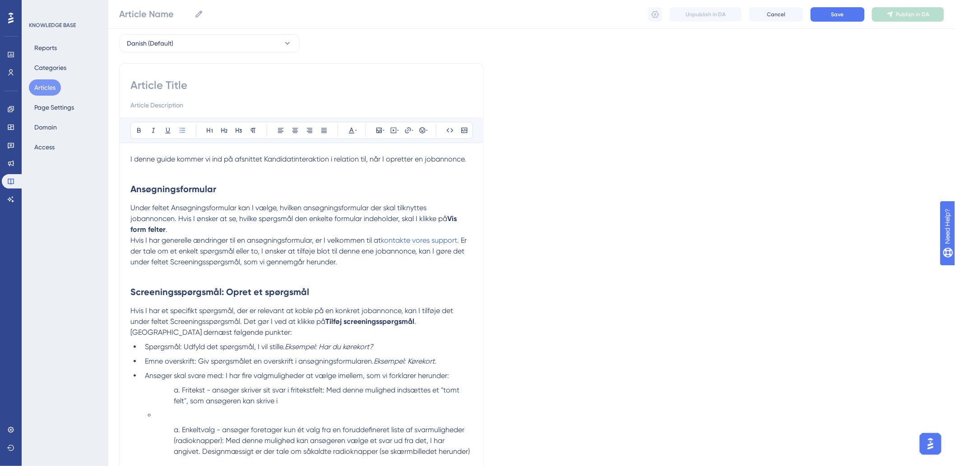
scroll to position [100, 0]
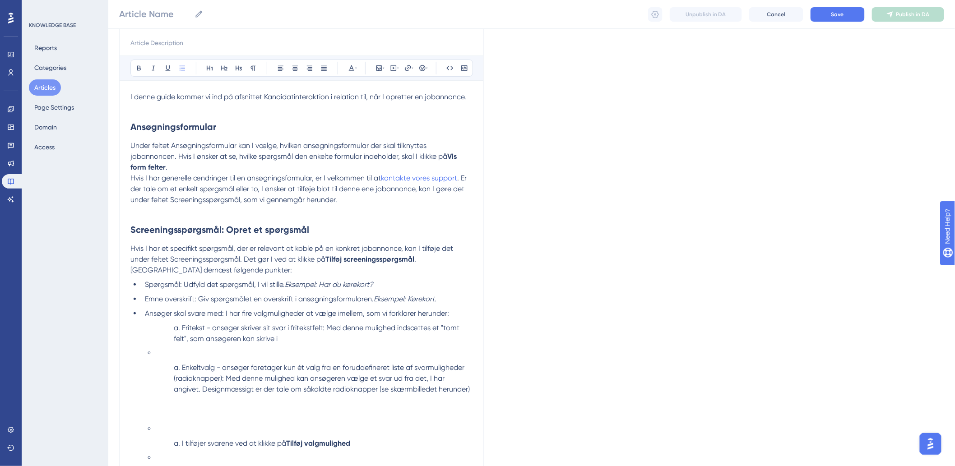
click at [183, 215] on p at bounding box center [301, 210] width 342 height 11
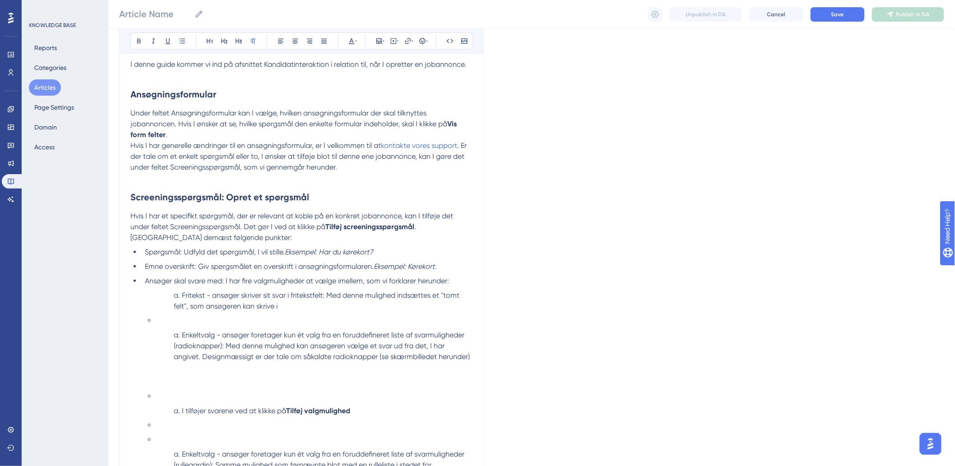
scroll to position [200, 0]
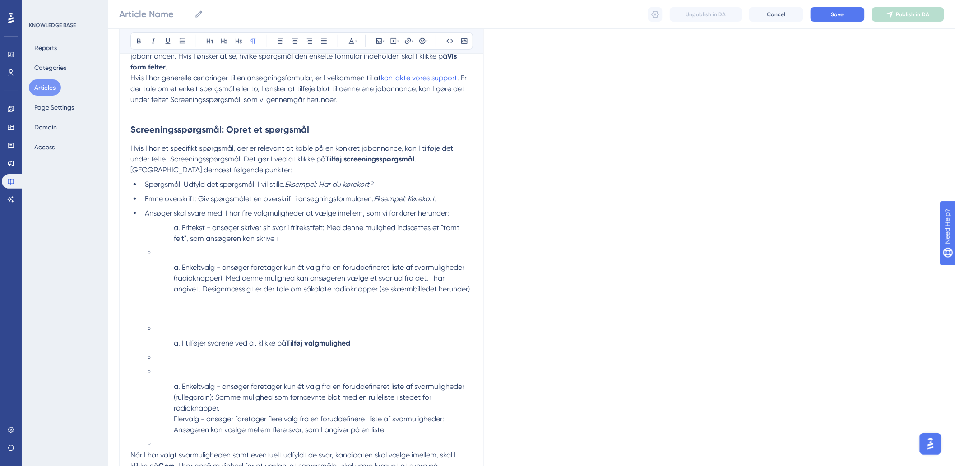
click at [232, 252] on li at bounding box center [314, 253] width 317 height 11
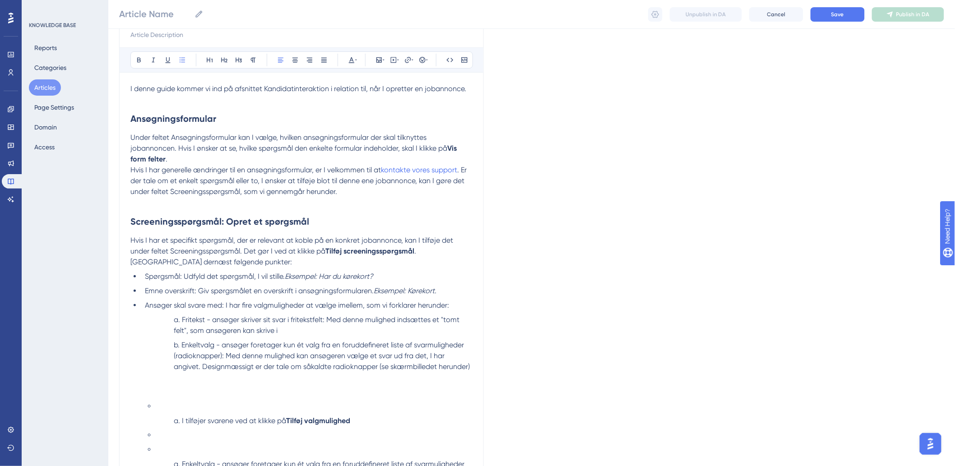
scroll to position [0, 0]
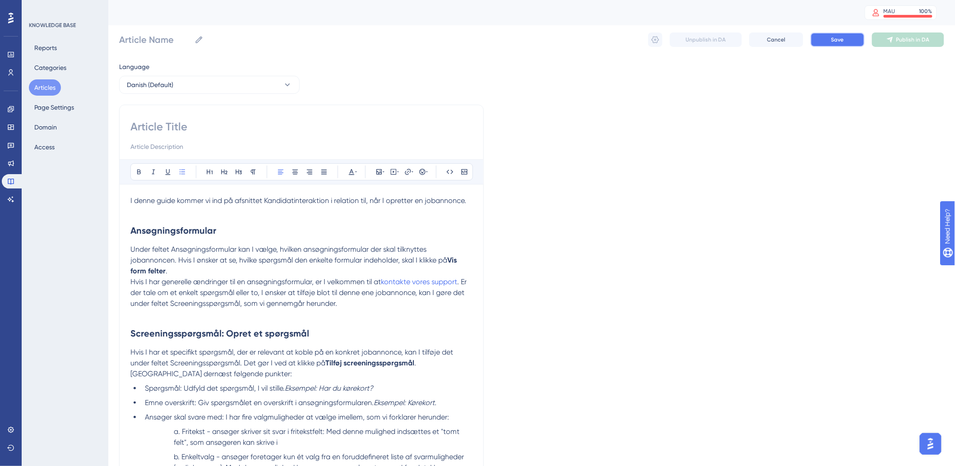
click at [833, 42] on span "Save" at bounding box center [838, 39] width 13 height 7
click at [234, 132] on input at bounding box center [301, 127] width 342 height 14
click at [238, 122] on input at bounding box center [301, 127] width 342 height 14
paste input "Kandidatinteraktion"
type input "Kandidatinteraktion"
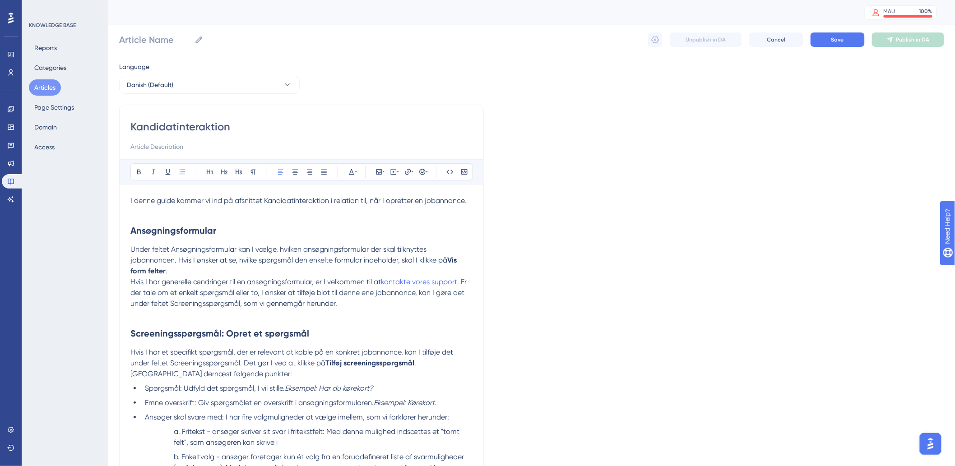
type input "Kandidatinteraktion"
click at [818, 42] on button "Save" at bounding box center [838, 40] width 54 height 14
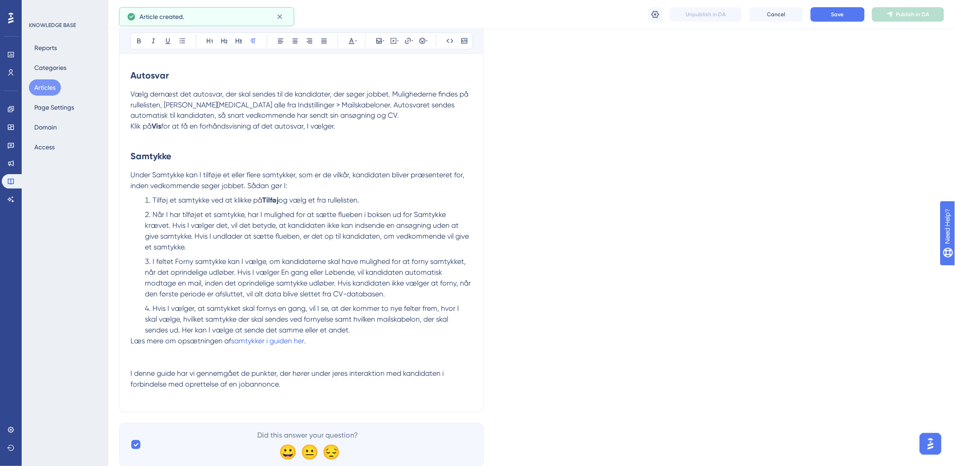
scroll to position [638, 0]
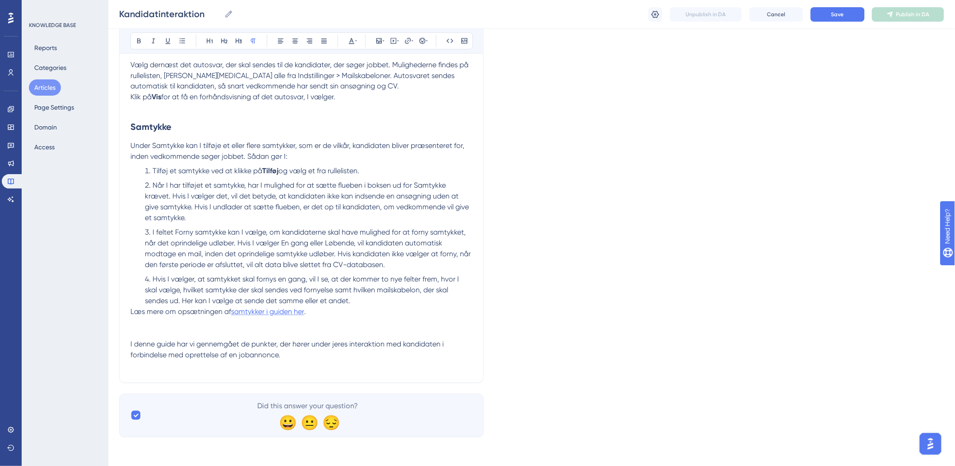
click at [250, 310] on span "samtykker i guiden her" at bounding box center [267, 312] width 73 height 9
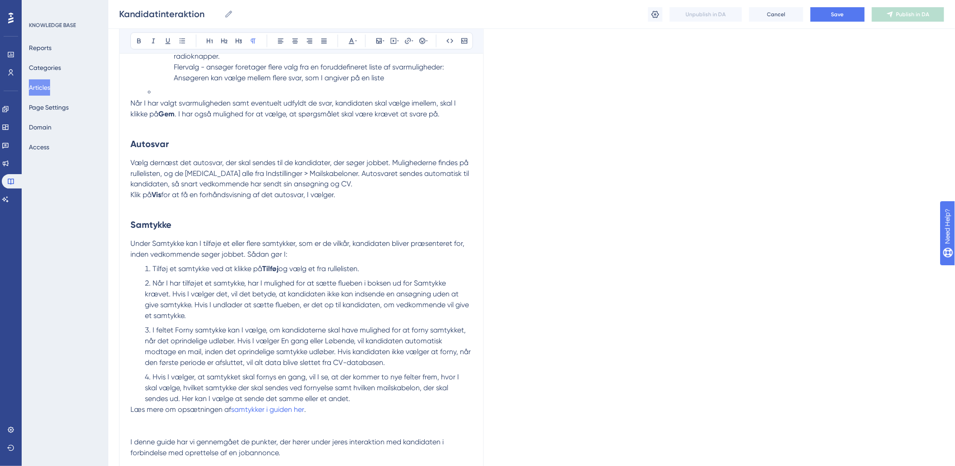
scroll to position [569, 0]
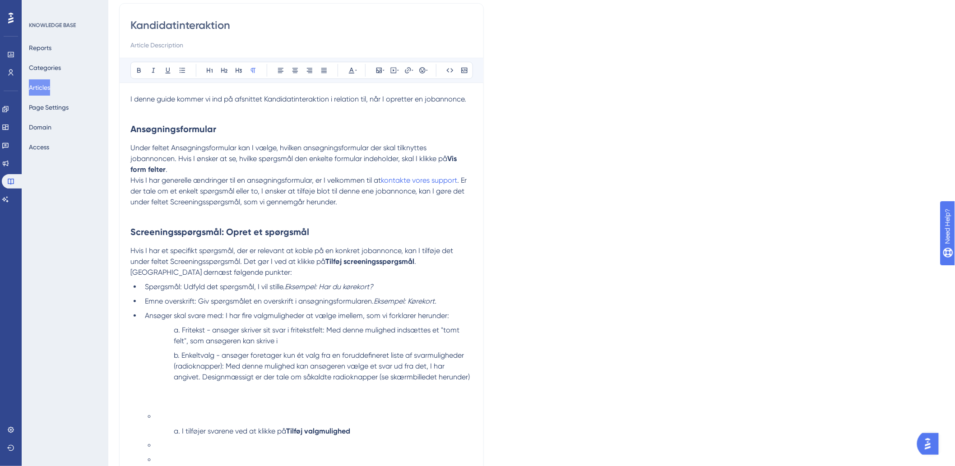
scroll to position [200, 0]
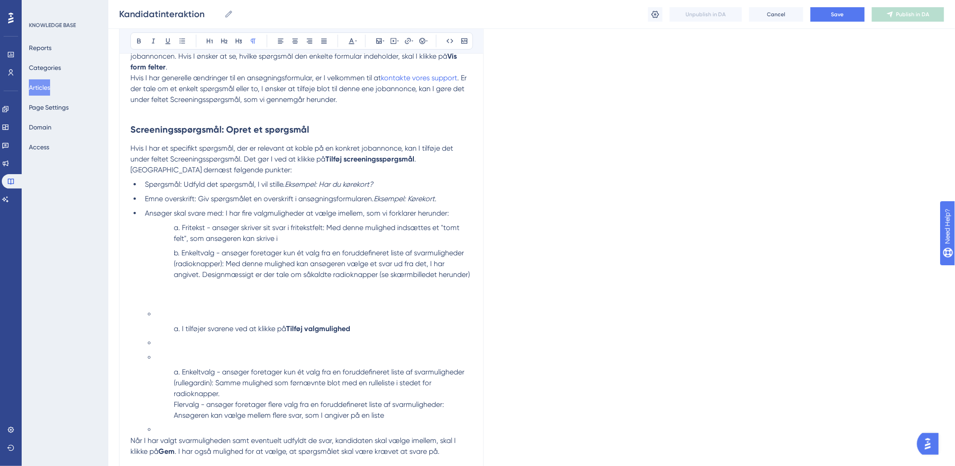
click at [227, 209] on span "Ansøger skal svare med: I har fire valgmuligheder at vælge imellem, som vi fork…" at bounding box center [297, 213] width 304 height 9
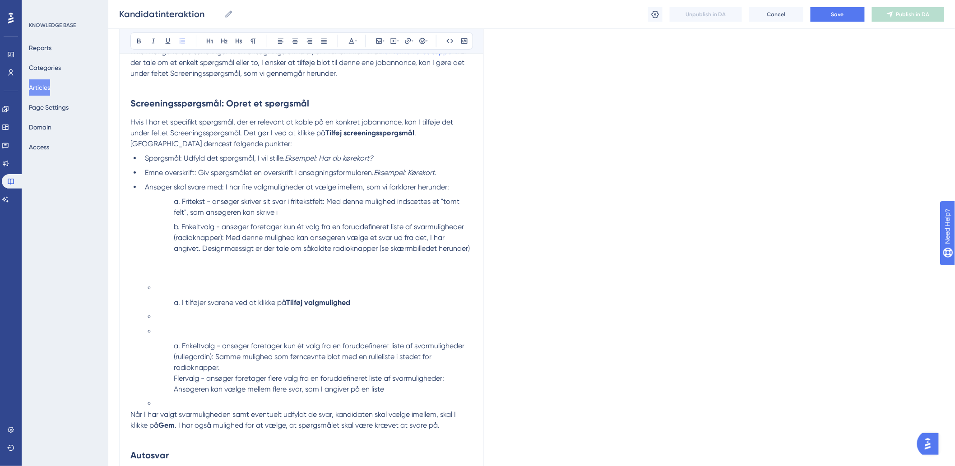
scroll to position [251, 0]
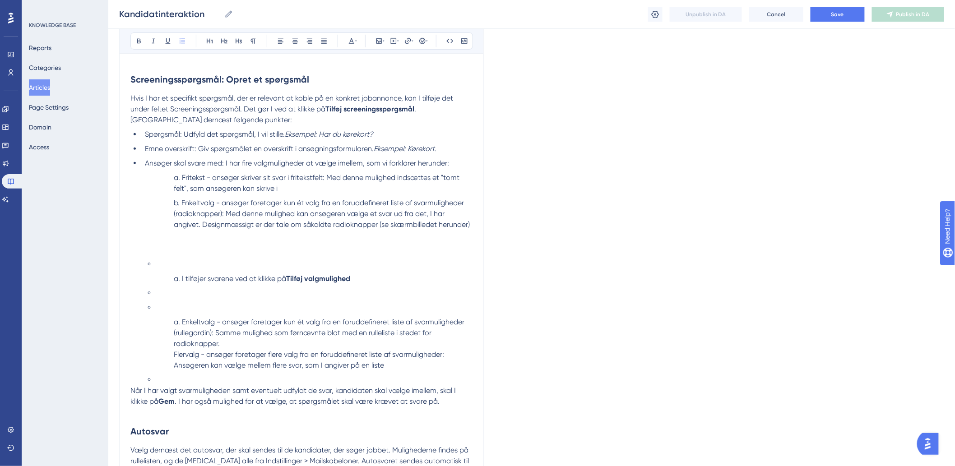
click at [205, 251] on ol at bounding box center [323, 250] width 299 height 11
click at [184, 270] on li at bounding box center [314, 264] width 317 height 11
click at [140, 163] on ul "Spørgsmål: Udfyld det spørgsmål, I vil stille. Eksempel: Har du kørekort? Emne …" at bounding box center [301, 257] width 342 height 256
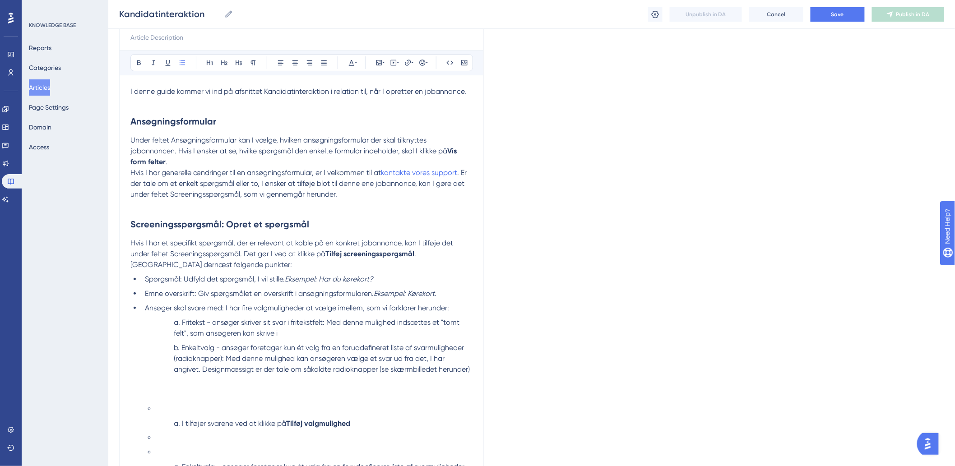
scroll to position [100, 0]
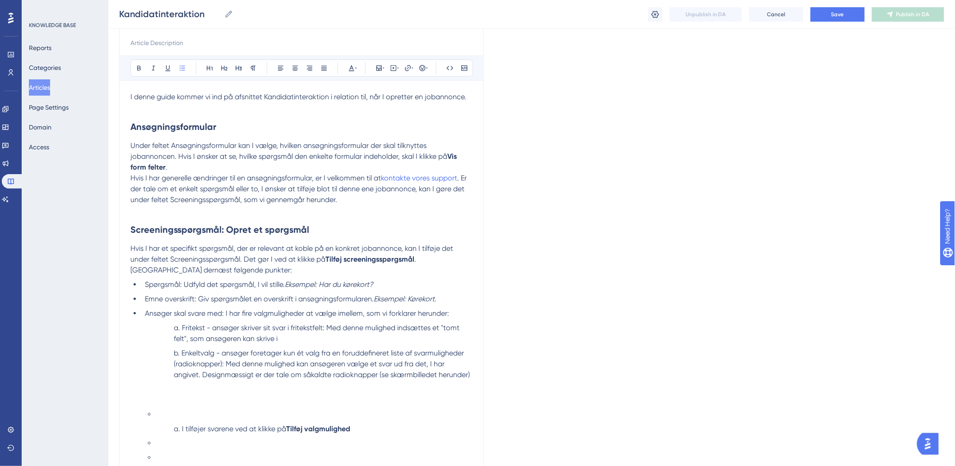
click at [34, 91] on button "Articles" at bounding box center [39, 87] width 21 height 16
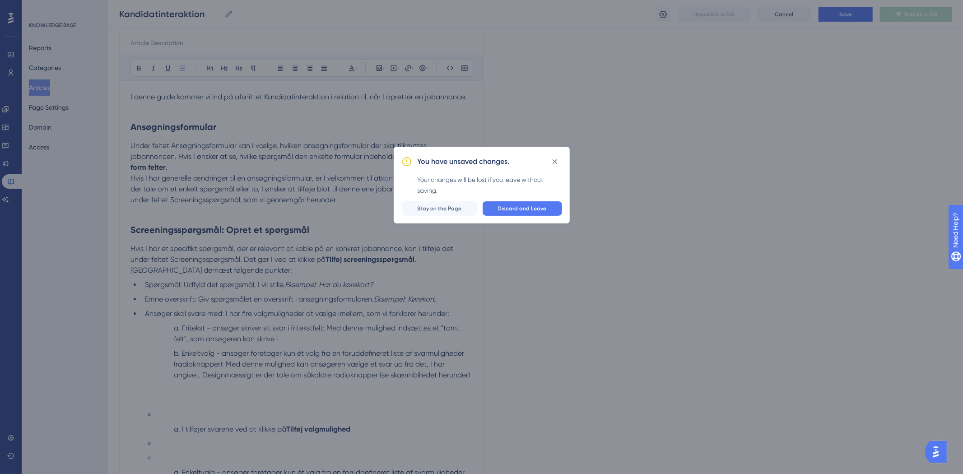
click at [798, 186] on div "You have unsaved changes. Your changes will be lost if you leave without saving…" at bounding box center [481, 237] width 963 height 474
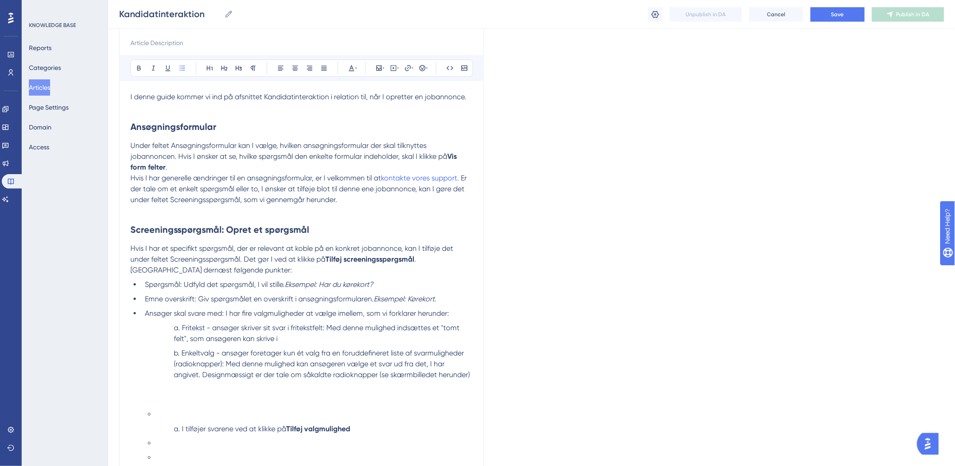
click at [822, 26] on div "Kandidatinteraktion Kandidatinteraktion Unpublish in DA Cancel Save Publish in …" at bounding box center [531, 14] width 847 height 29
click at [825, 21] on div "Kandidatinteraktion Kandidatinteraktion Unpublish in DA Cancel Save Publish in …" at bounding box center [531, 14] width 847 height 29
click at [830, 13] on button "Save" at bounding box center [838, 14] width 54 height 14
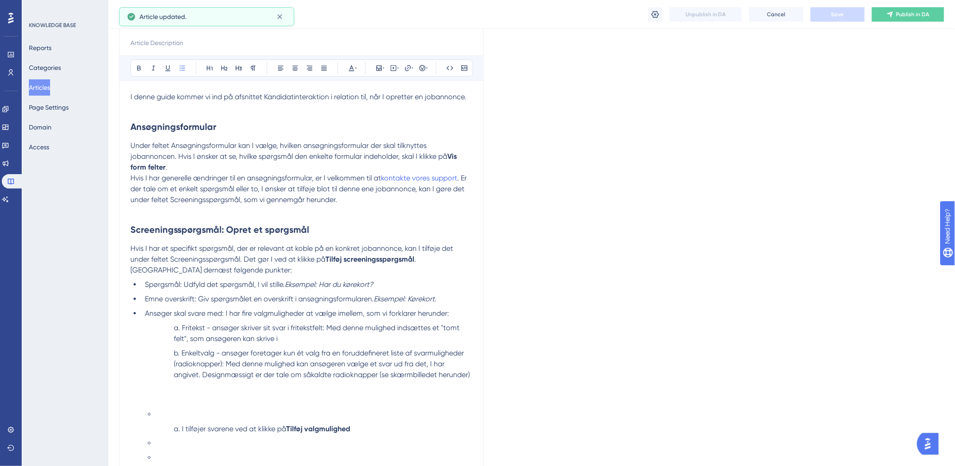
click at [36, 93] on button "Articles" at bounding box center [39, 87] width 21 height 16
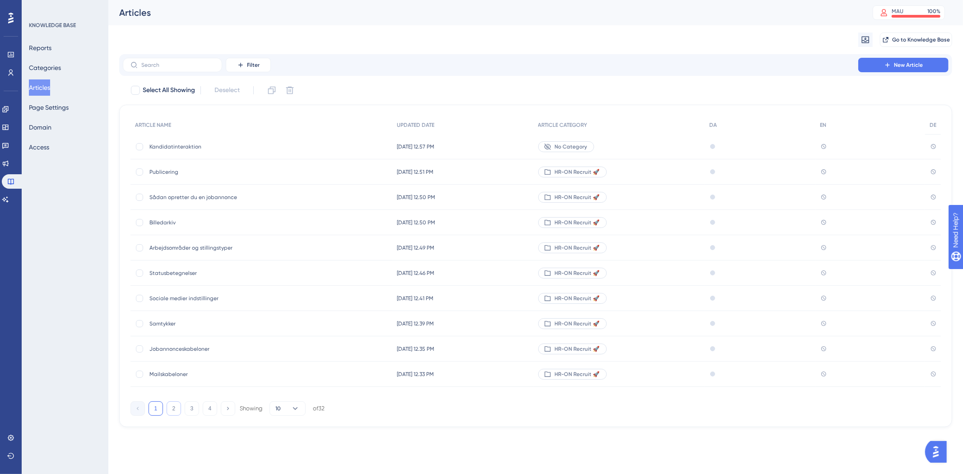
click at [172, 406] on button "2" at bounding box center [174, 408] width 14 height 14
click at [240, 326] on span "Sådan foregår opsætningen af jeres nye karriereside" at bounding box center [221, 323] width 144 height 7
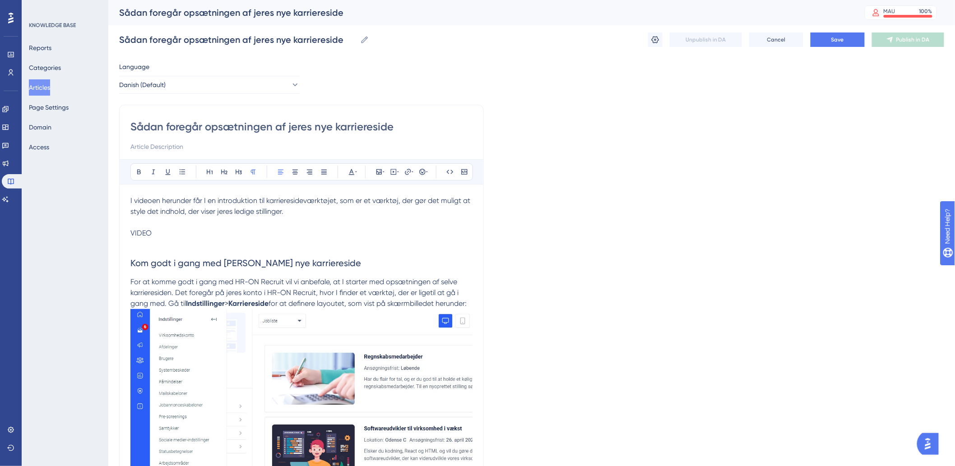
click at [149, 231] on span "VIDEO" at bounding box center [140, 233] width 21 height 9
drag, startPoint x: 164, startPoint y: 235, endPoint x: 104, endPoint y: 233, distance: 60.5
click at [0, 0] on div "Performance Users Engagement Widgets Feedback Product Updates Knowledge Base AI…" at bounding box center [0, 0] width 0 height 0
click at [392, 172] on icon at bounding box center [393, 171] width 7 height 7
click at [373, 218] on textarea at bounding box center [393, 228] width 137 height 41
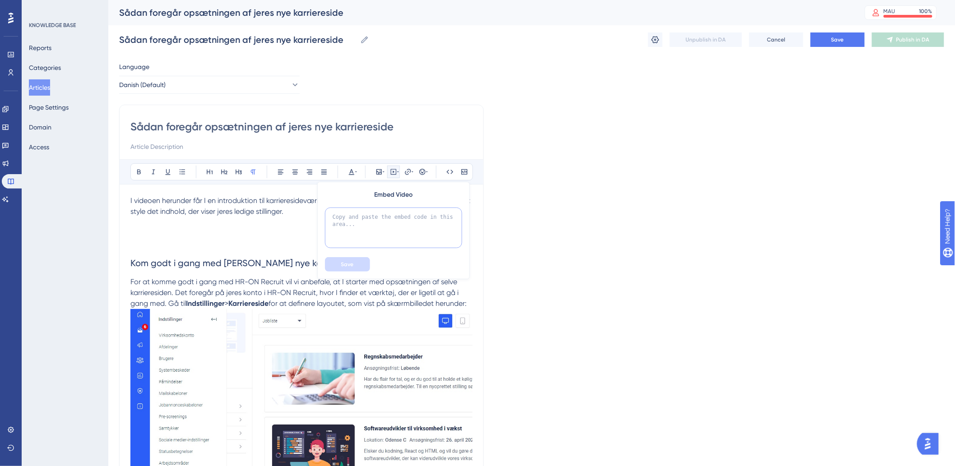
paste textarea "<div style="width:100%; height:0; position: relative; padding-bottom:56.25%"><i…"
type textarea "<div style="width:100%; height:0; position: relative; padding-bottom:56.25%"><i…"
click at [335, 264] on button "Save" at bounding box center [347, 264] width 45 height 14
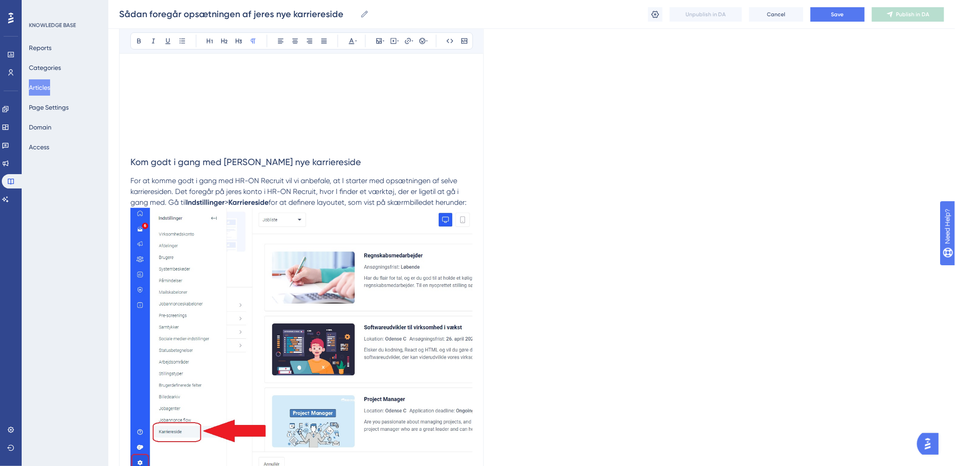
click at [242, 187] on span "For at komme godt i gang med HR-ON Recruit vil vi anbefale, at I starter med op…" at bounding box center [295, 192] width 330 height 30
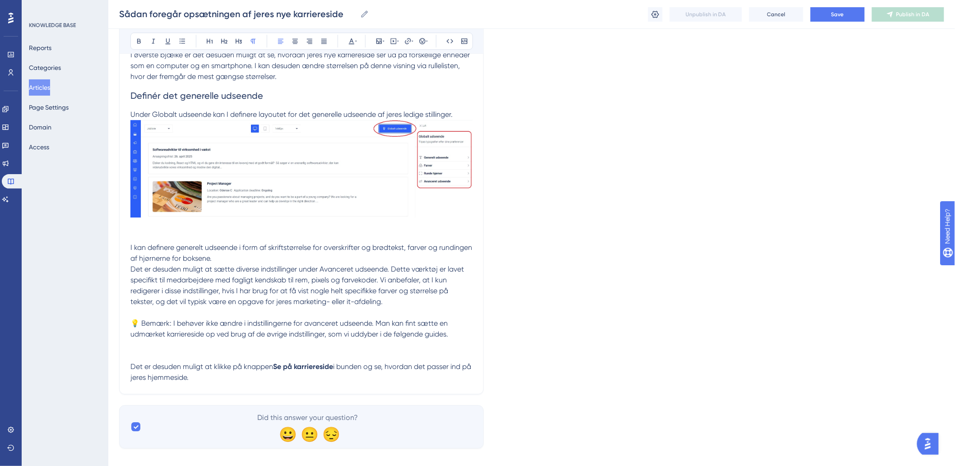
scroll to position [961, 0]
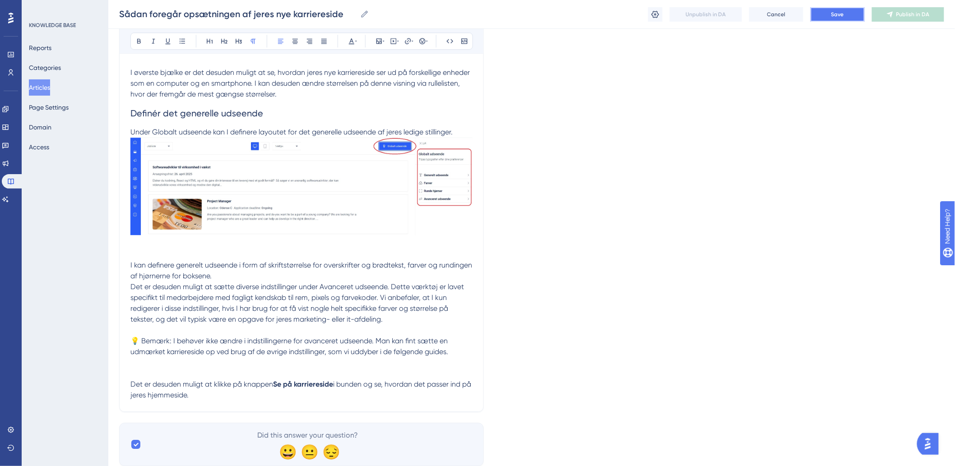
click at [838, 21] on button "Save" at bounding box center [838, 14] width 54 height 14
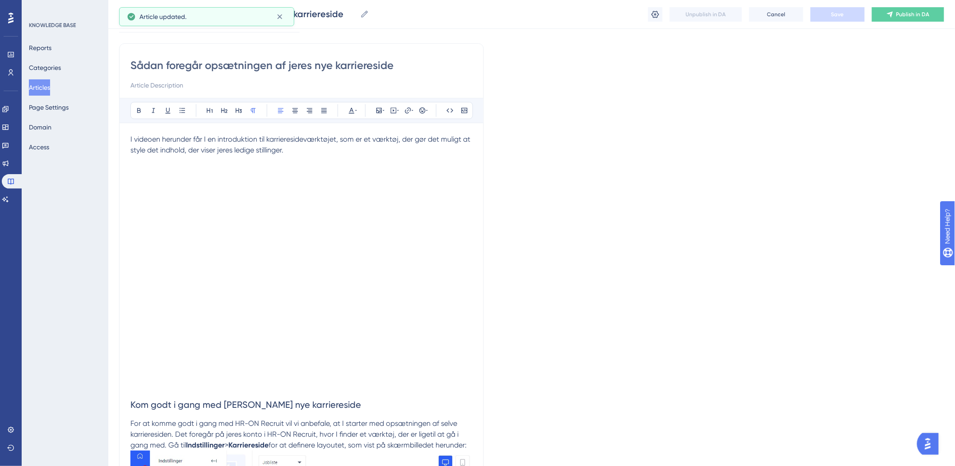
scroll to position [0, 0]
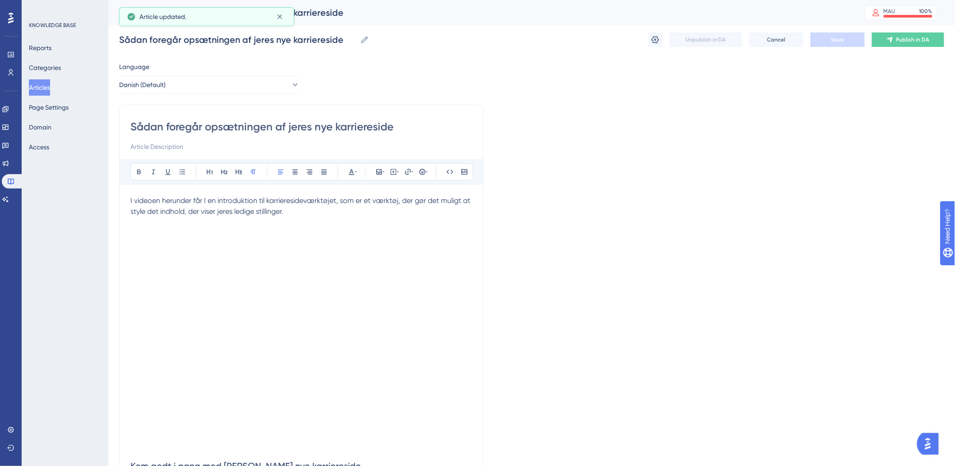
click at [289, 208] on p "I videoen herunder får I en introduktion til karrieresideværktøjet, som er et v…" at bounding box center [301, 217] width 342 height 43
click at [149, 209] on span "I videoen herunder får I en introduktion til karrieresideværktøjet, som er et v…" at bounding box center [301, 205] width 342 height 19
click at [358, 138] on div "Sådan foregår opsætningen af jeres nye karriereside" at bounding box center [301, 136] width 342 height 33
click at [50, 89] on button "Articles" at bounding box center [39, 87] width 21 height 16
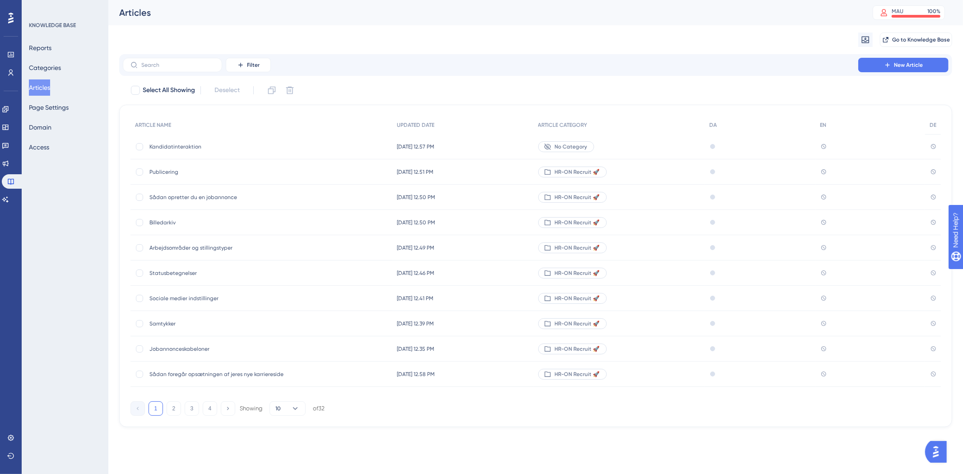
click at [921, 56] on div "Filter New Article" at bounding box center [535, 65] width 833 height 22
click at [882, 66] on button "New Article" at bounding box center [903, 65] width 90 height 14
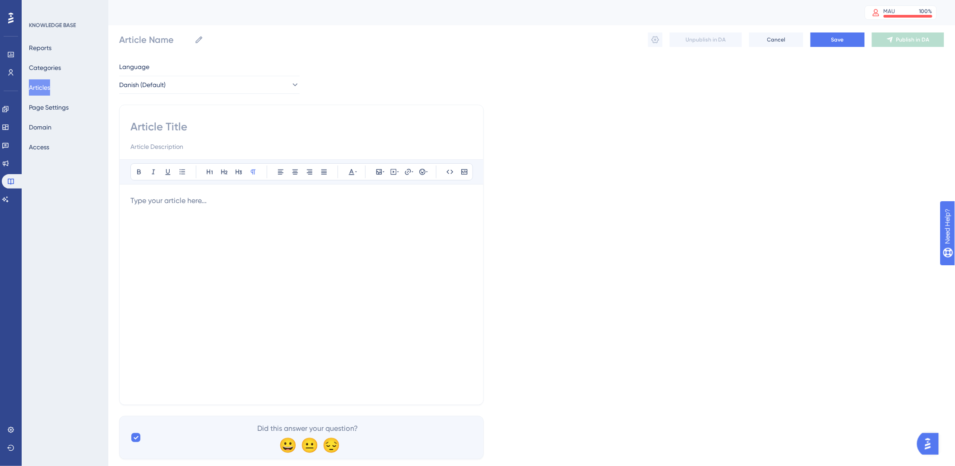
click at [275, 211] on div at bounding box center [301, 295] width 342 height 199
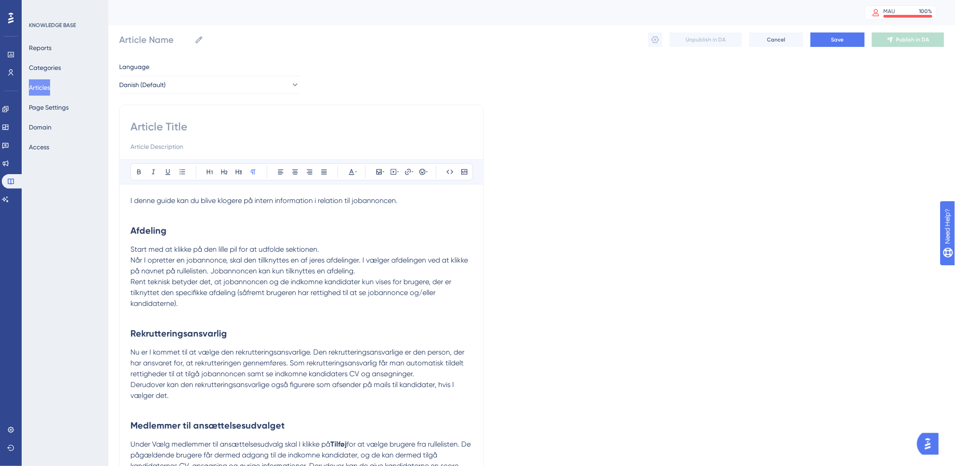
click at [213, 132] on input at bounding box center [301, 127] width 342 height 14
type input "Intern information"
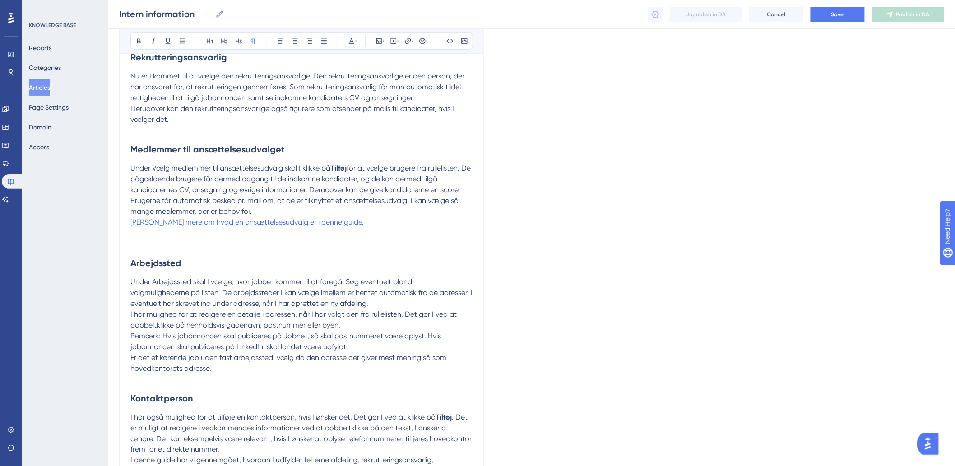
scroll to position [380, 0]
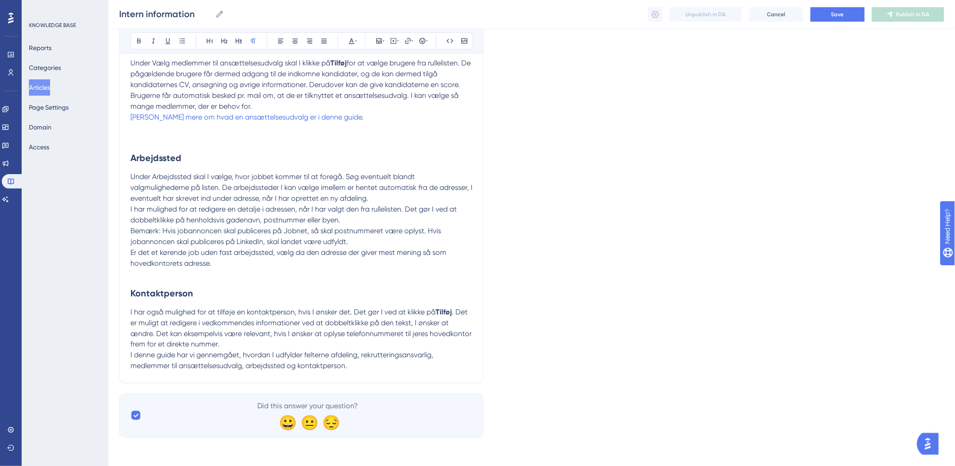
type input "Intern information"
click at [836, 21] on div "Intern information Intern information Unpublish in DA Cancel Save Publish in DA" at bounding box center [531, 14] width 847 height 29
click at [838, 16] on span "Save" at bounding box center [838, 14] width 13 height 7
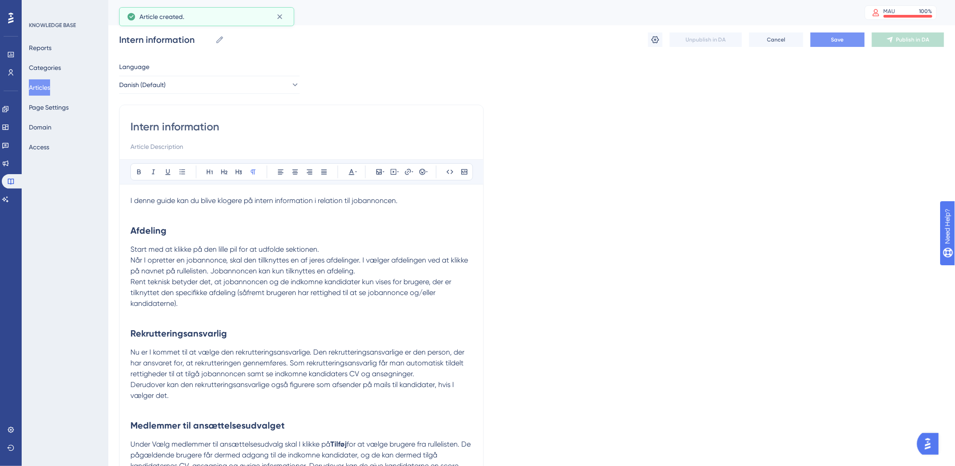
click at [825, 47] on div "Intern information Intern information Unpublish in DA Cancel Save Publish in DA" at bounding box center [531, 39] width 825 height 29
click at [833, 43] on span "Save" at bounding box center [838, 39] width 13 height 7
click at [50, 88] on button "Articles" at bounding box center [39, 87] width 21 height 16
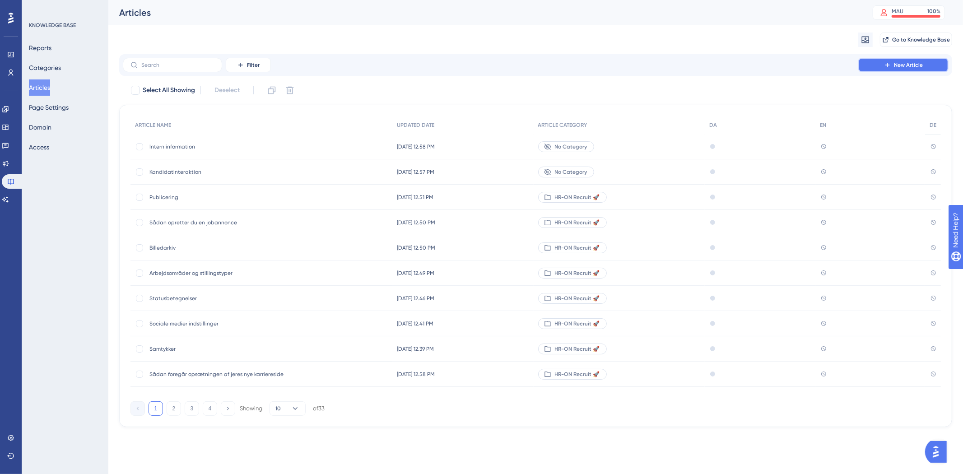
click at [895, 64] on span "New Article" at bounding box center [908, 64] width 29 height 7
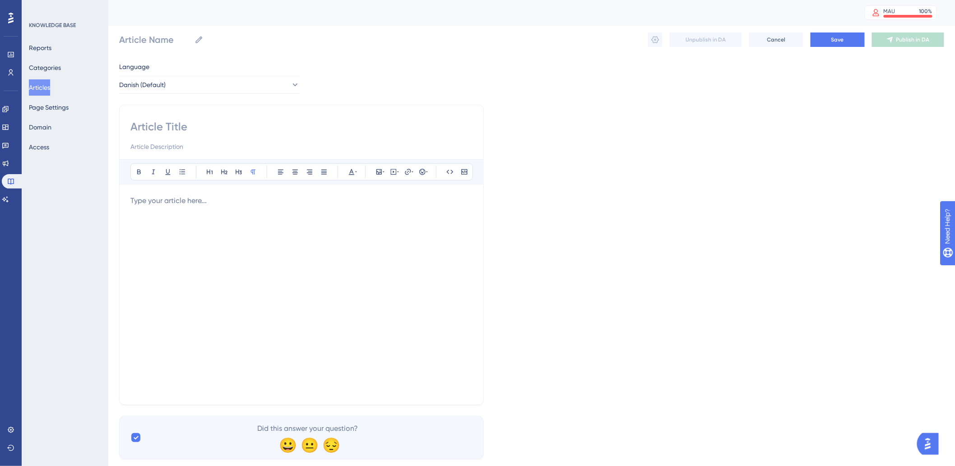
click at [230, 222] on div at bounding box center [301, 295] width 342 height 199
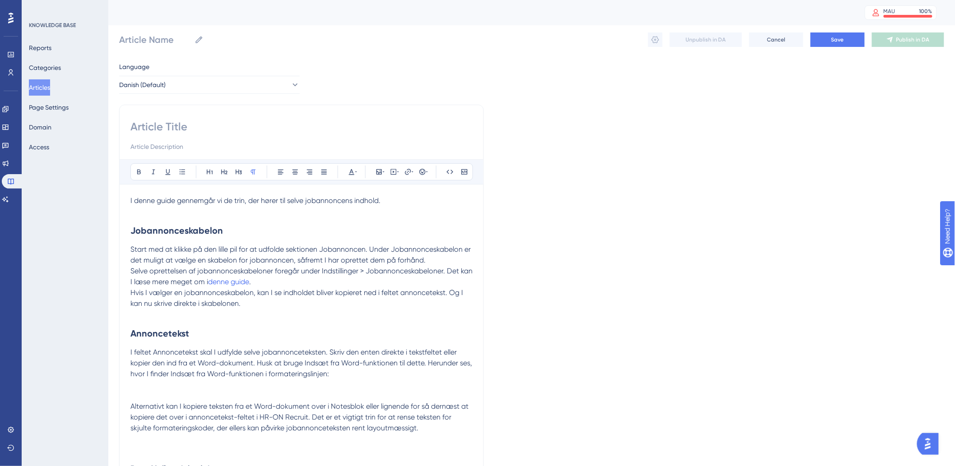
click at [273, 145] on input at bounding box center [301, 146] width 342 height 11
click at [305, 122] on input at bounding box center [301, 127] width 342 height 14
type input "Jobbeskrivelse"
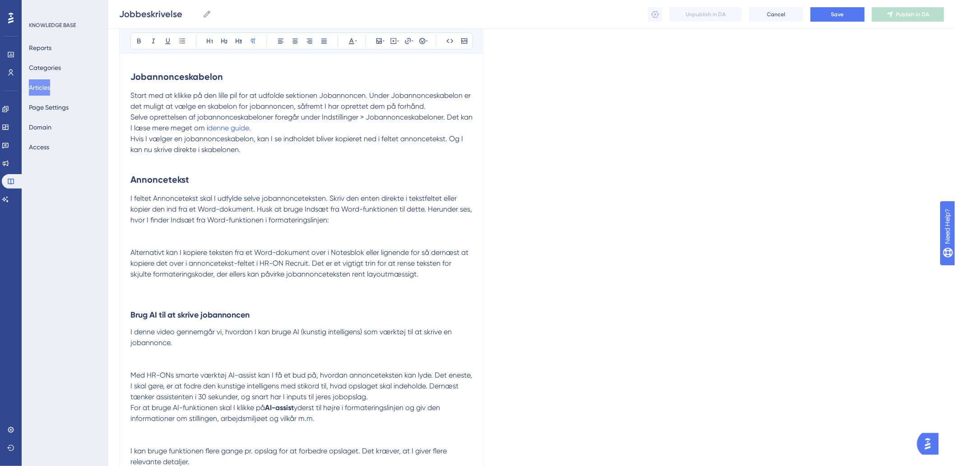
type input "Jobbeskrivelse"
click at [314, 289] on h3 at bounding box center [301, 291] width 342 height 23
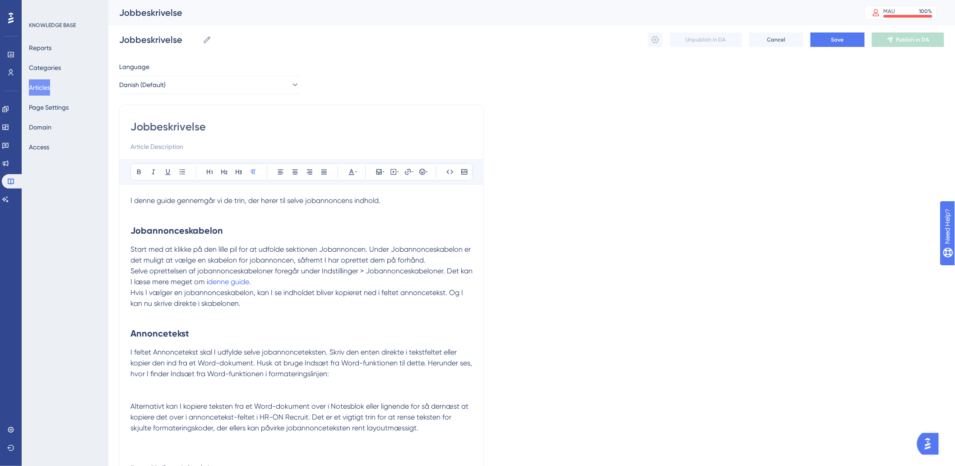
click at [225, 277] on p "Selve oprettelsen af jobannonceskabeloner foregår under Indstillinger > Jobanno…" at bounding box center [301, 277] width 342 height 22
click at [277, 282] on p "Selve oprettelsen af jobannonceskabeloner foregår under Indstillinger > Jobanno…" at bounding box center [301, 277] width 342 height 22
drag, startPoint x: 285, startPoint y: 257, endPoint x: 293, endPoint y: 272, distance: 16.4
click at [285, 257] on span "Start med at klikke på den lille pil for at udfolde sektionen Jobannoncen. Unde…" at bounding box center [301, 254] width 342 height 19
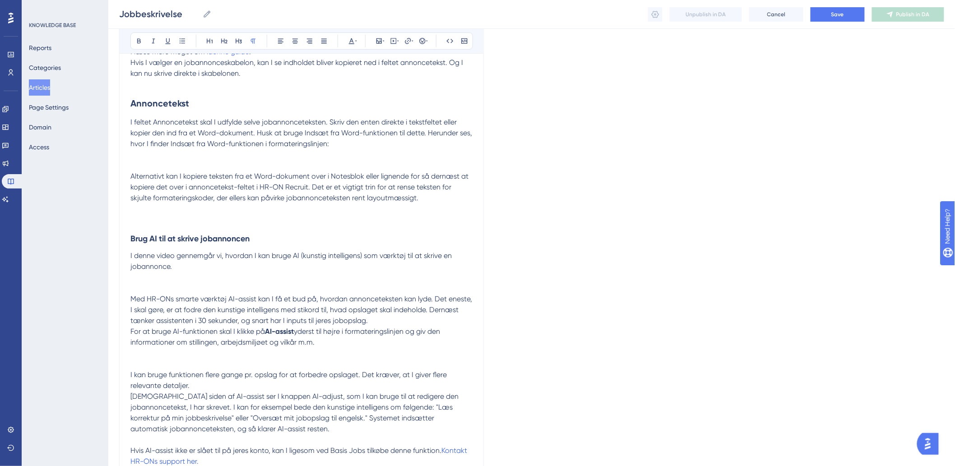
scroll to position [251, 0]
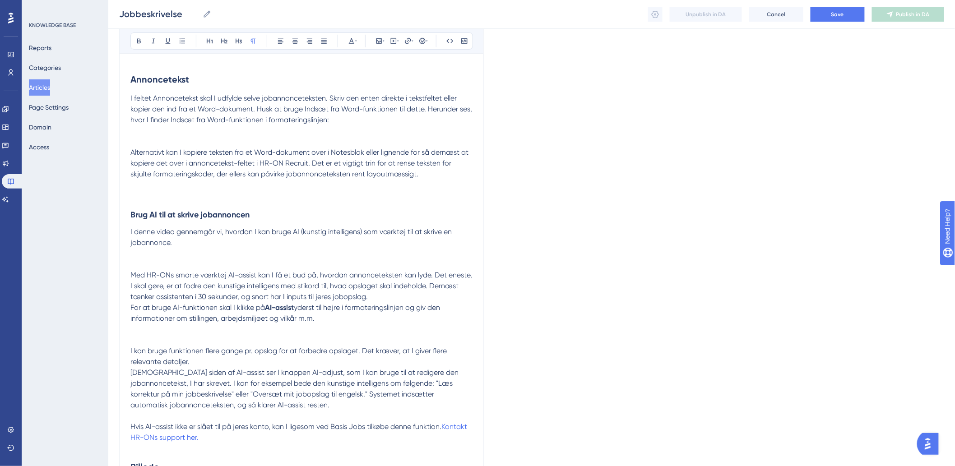
click at [223, 264] on p at bounding box center [301, 264] width 342 height 11
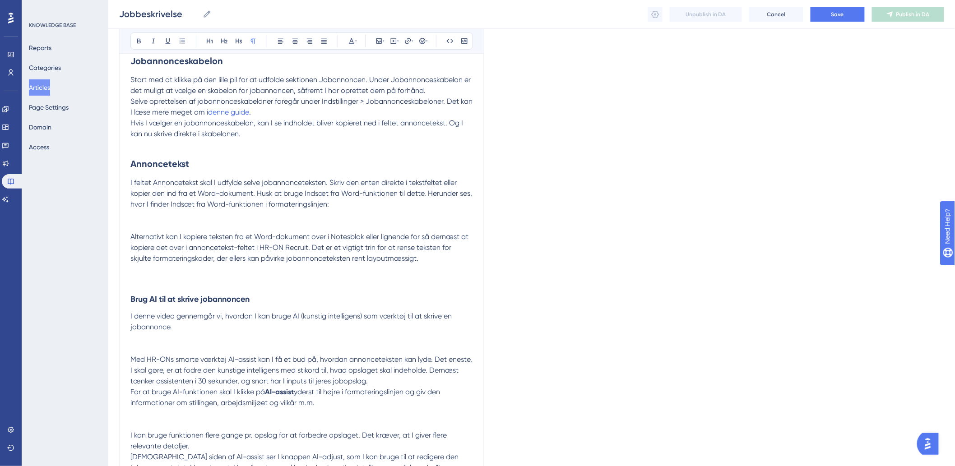
scroll to position [200, 0]
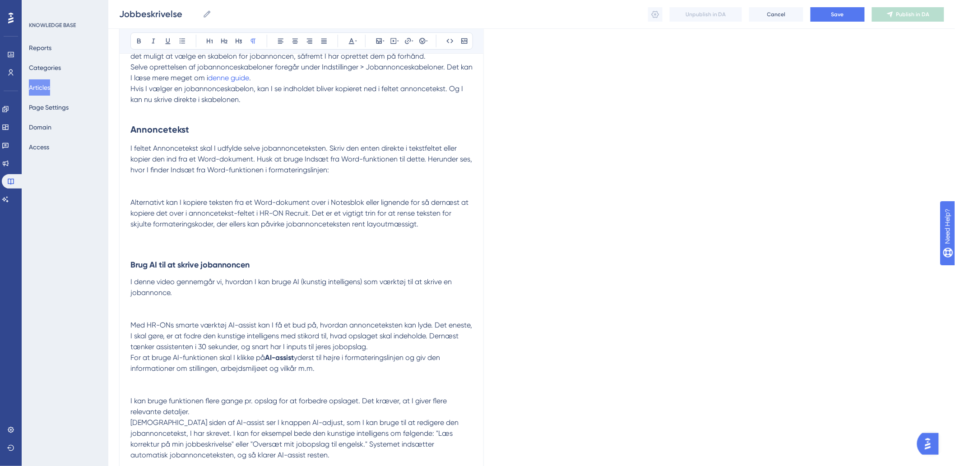
click at [157, 309] on p at bounding box center [301, 303] width 342 height 11
click at [394, 43] on icon at bounding box center [393, 40] width 7 height 7
click at [394, 92] on textarea at bounding box center [393, 97] width 137 height 41
paste textarea "<div style="width:100%; height:0; position: relative; padding-bottom:56.25%"><i…"
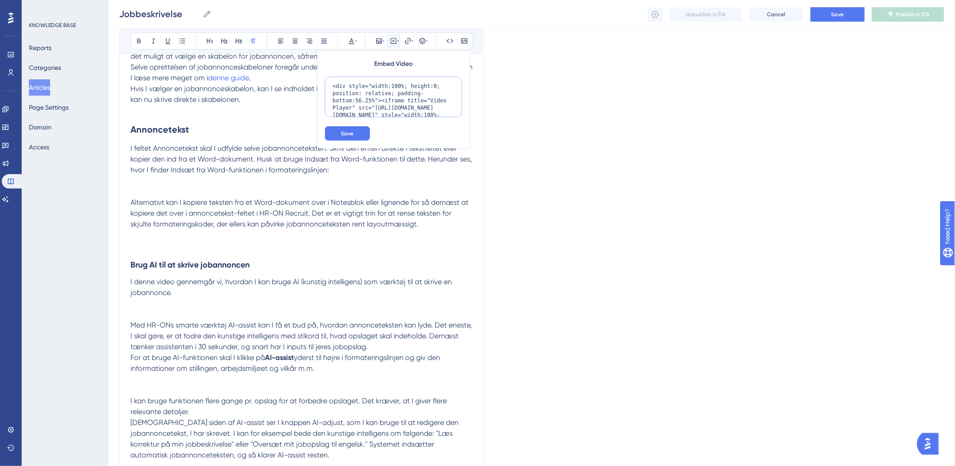
scroll to position [59, 0]
type textarea "<div style="width:100%; height:0; position: relative; padding-bottom:56.25%"><i…"
click at [340, 133] on button "Save" at bounding box center [347, 133] width 45 height 14
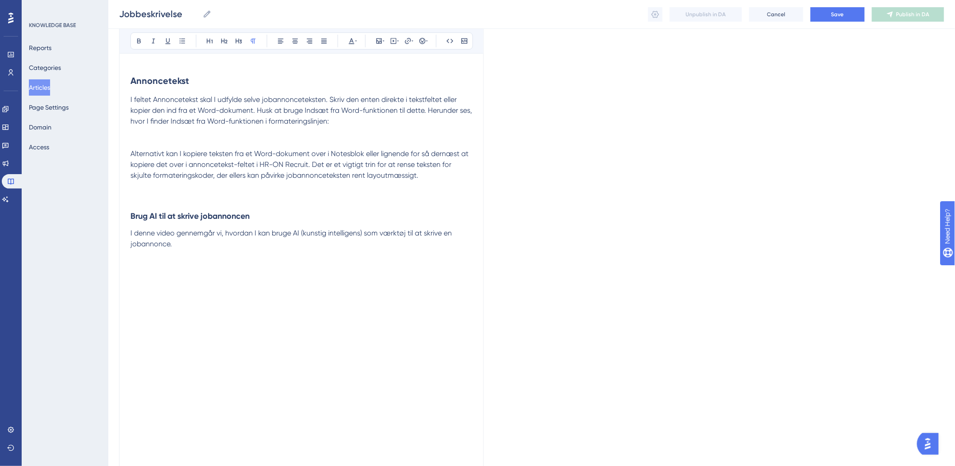
scroll to position [439, 0]
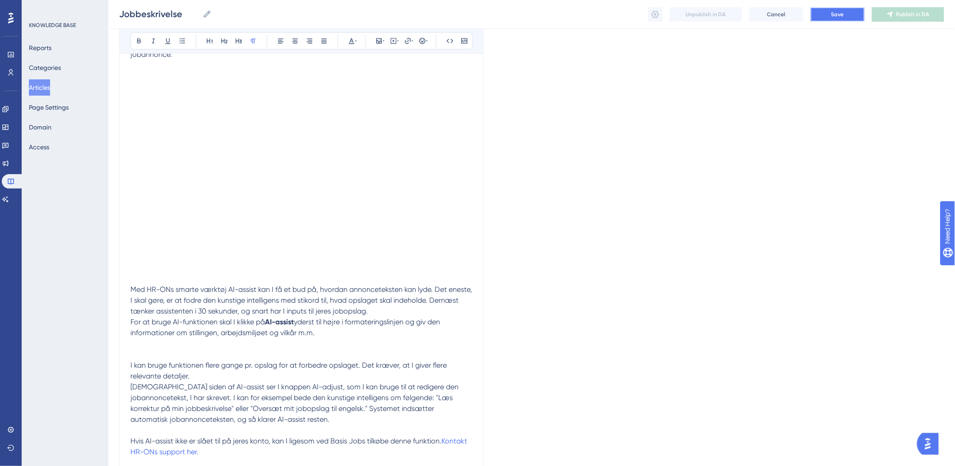
click at [838, 13] on span "Save" at bounding box center [838, 14] width 13 height 7
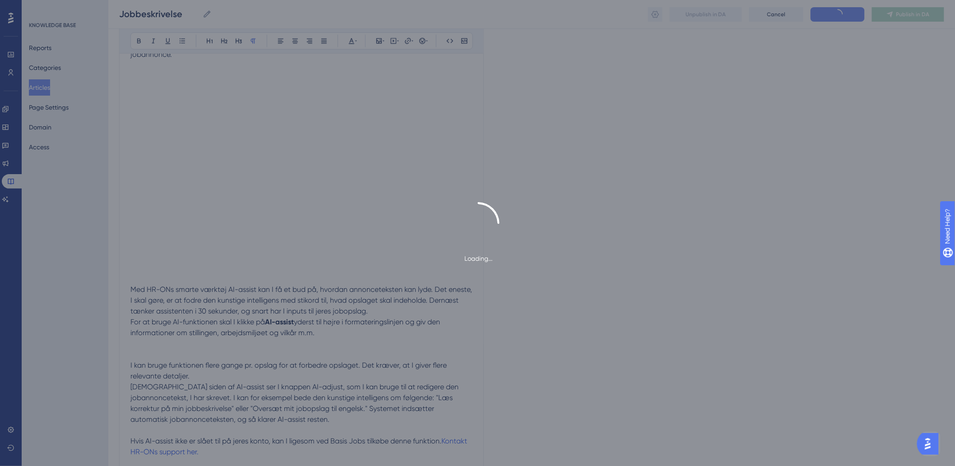
type input "Jobbeskrivelse"
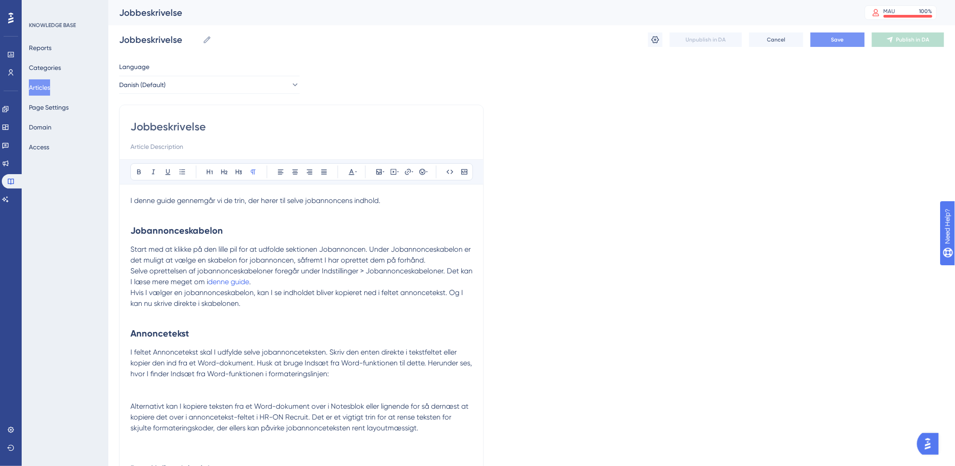
click at [829, 35] on button "Save" at bounding box center [838, 40] width 54 height 14
click at [50, 88] on button "Articles" at bounding box center [39, 87] width 21 height 16
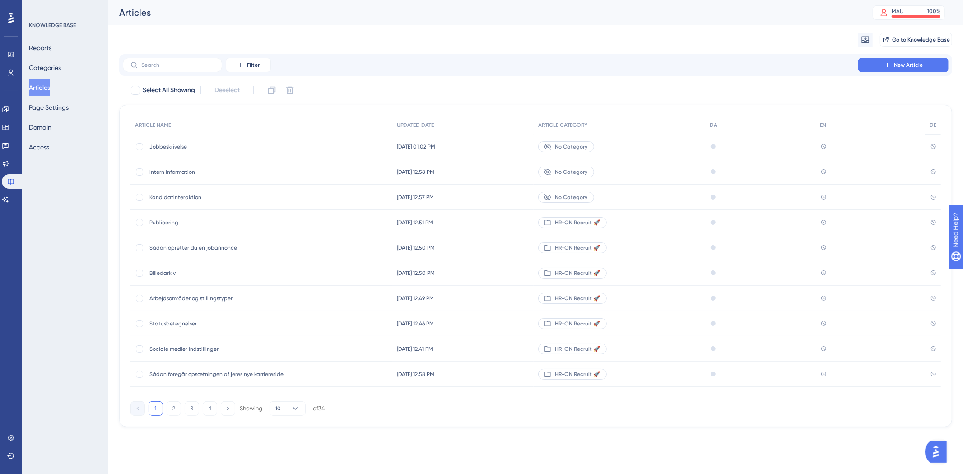
click at [182, 200] on span "Kandidatinteraktion" at bounding box center [221, 197] width 144 height 7
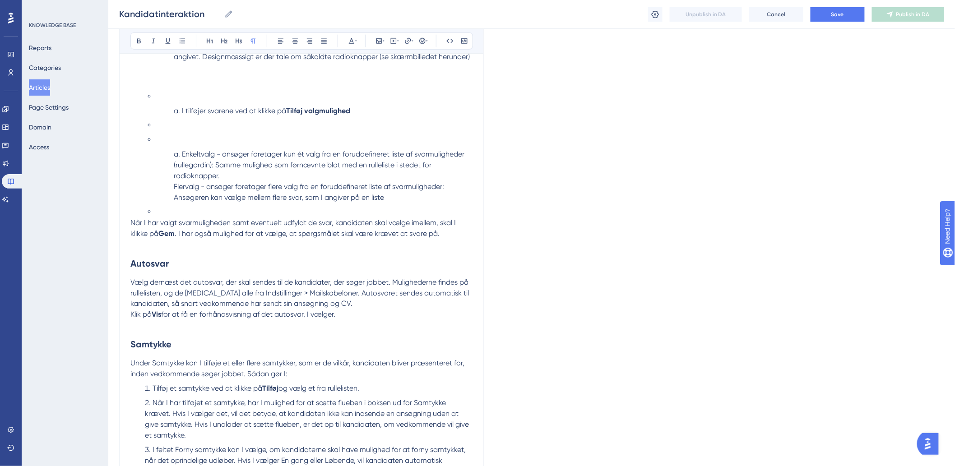
scroll to position [337, 0]
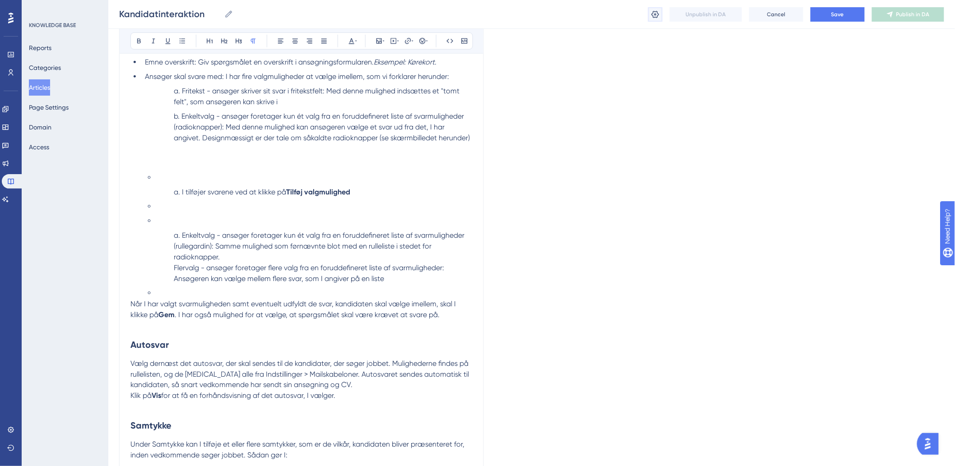
click at [649, 14] on button at bounding box center [655, 14] width 14 height 14
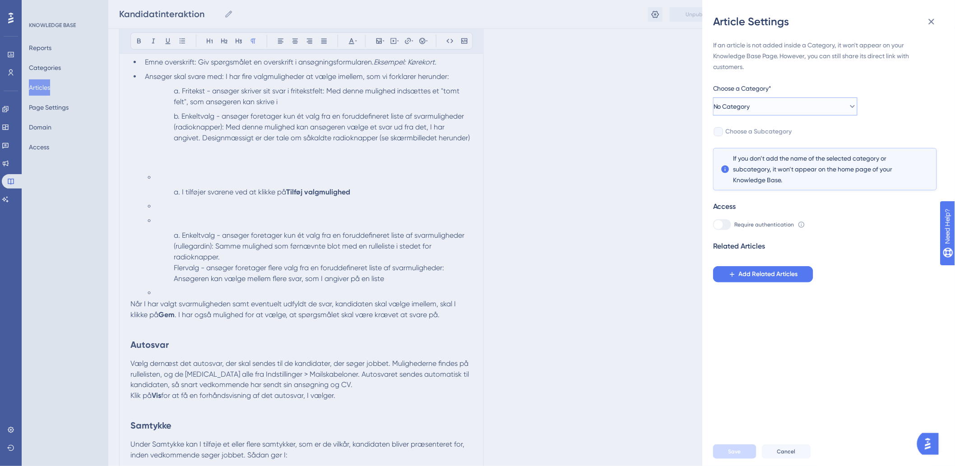
click at [769, 110] on button "No Category" at bounding box center [785, 107] width 144 height 18
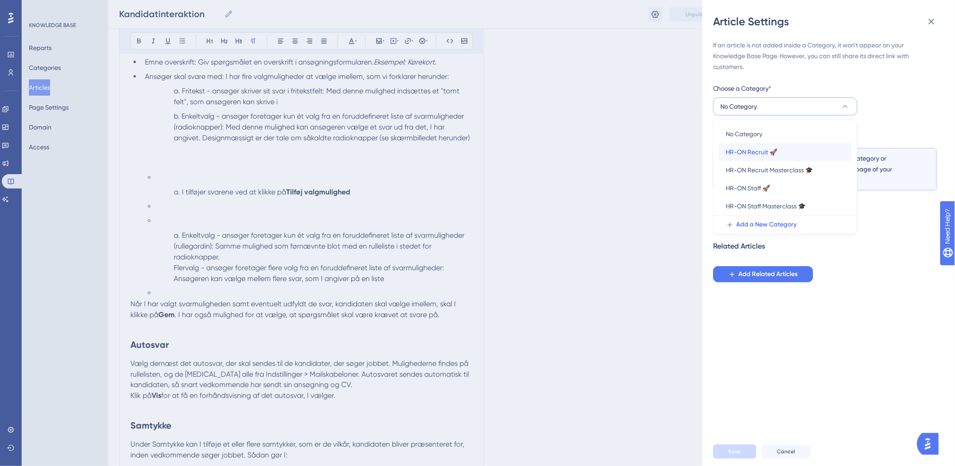
click at [760, 148] on span "HR-ON Recruit 🚀" at bounding box center [751, 152] width 51 height 11
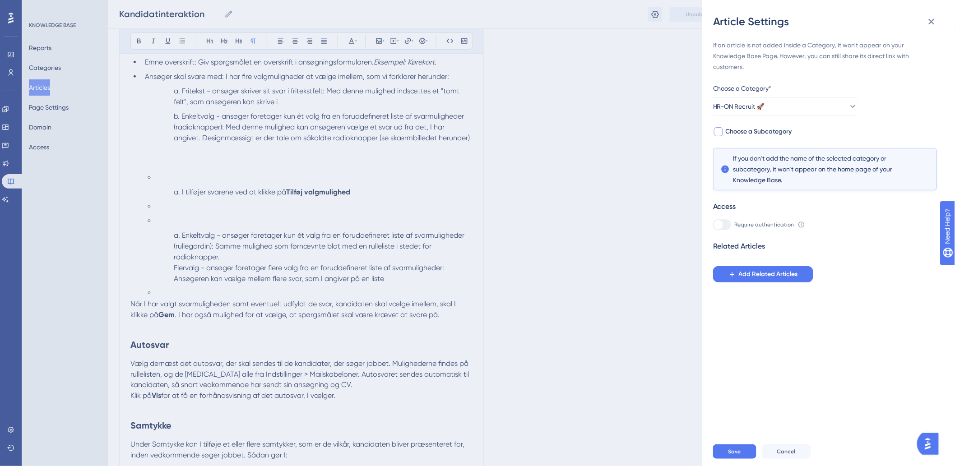
click at [758, 132] on span "Choose a Subcategory" at bounding box center [759, 131] width 66 height 11
checkbox input "true"
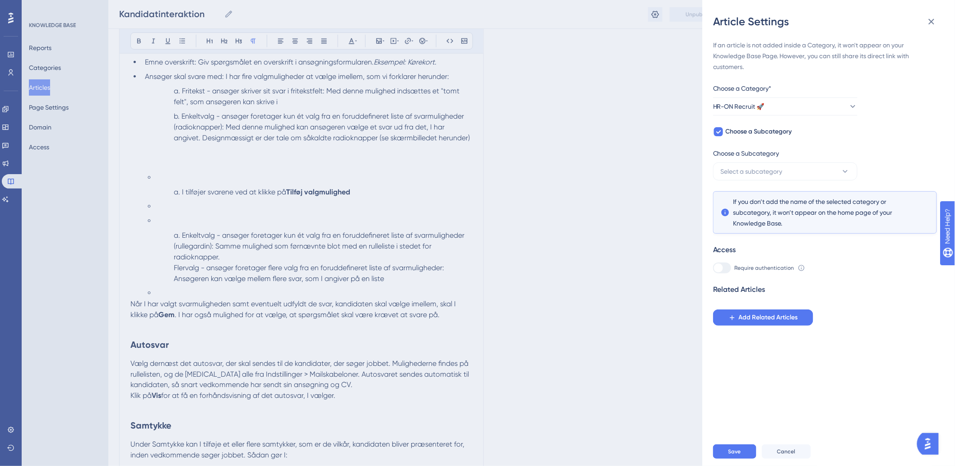
click at [736, 157] on span "Choose a Subcategory" at bounding box center [746, 153] width 66 height 11
click at [737, 168] on span "Select a subcategory" at bounding box center [752, 171] width 62 height 11
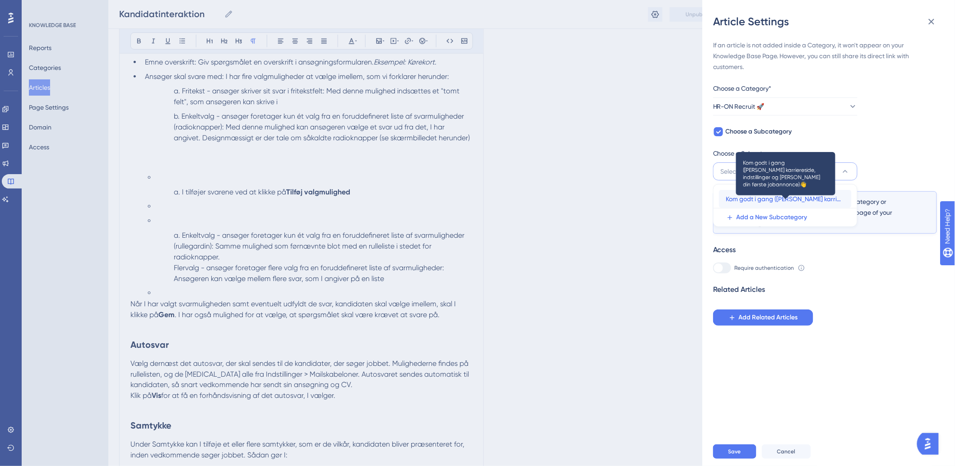
click at [752, 196] on span "Kom godt i gang ([PERSON_NAME] karriereside, indstillinger og [PERSON_NAME] din…" at bounding box center [785, 199] width 118 height 11
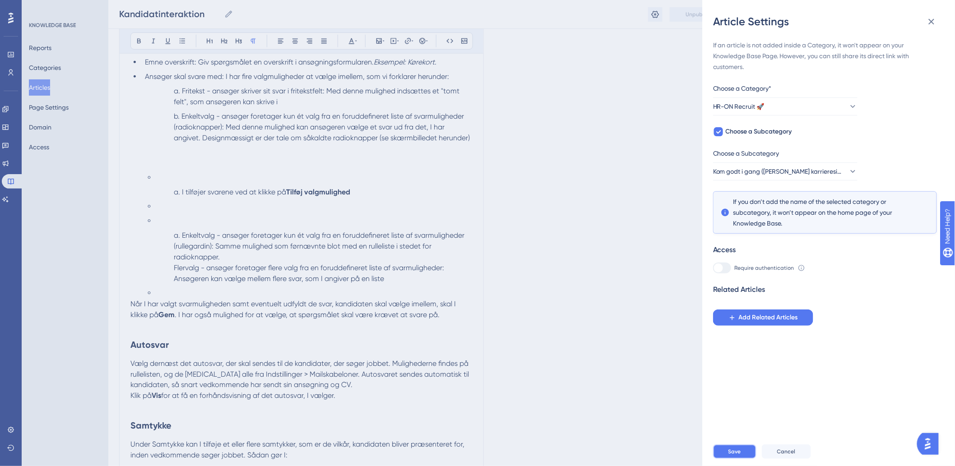
click at [742, 453] on button "Save" at bounding box center [734, 452] width 43 height 14
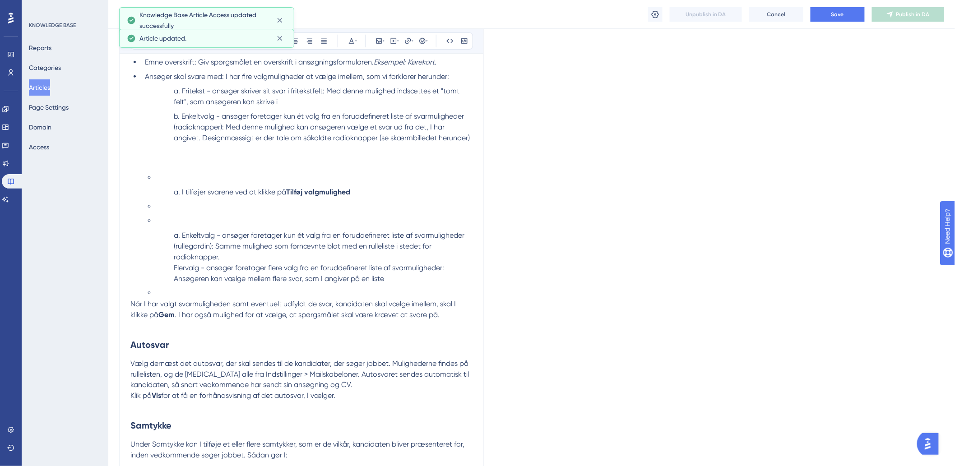
click at [845, 23] on div "Kandidatinteraktion Kandidatinteraktion Unpublish in DA Cancel Save Publish in …" at bounding box center [531, 14] width 847 height 29
click at [850, 10] on button "Save" at bounding box center [838, 14] width 54 height 14
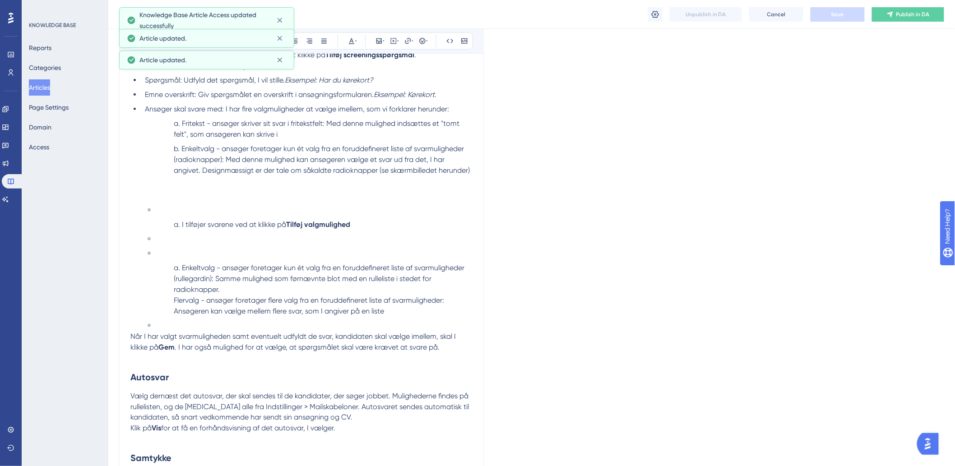
scroll to position [287, 0]
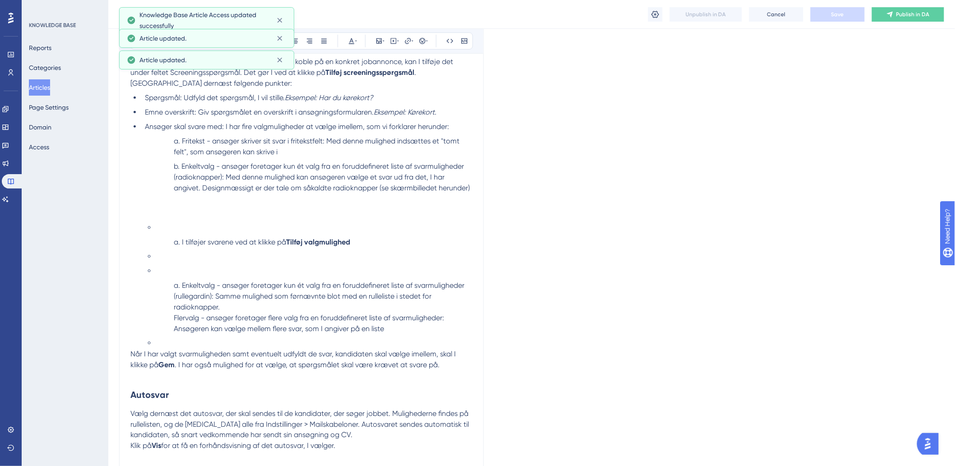
click at [50, 86] on button "Articles" at bounding box center [39, 87] width 21 height 16
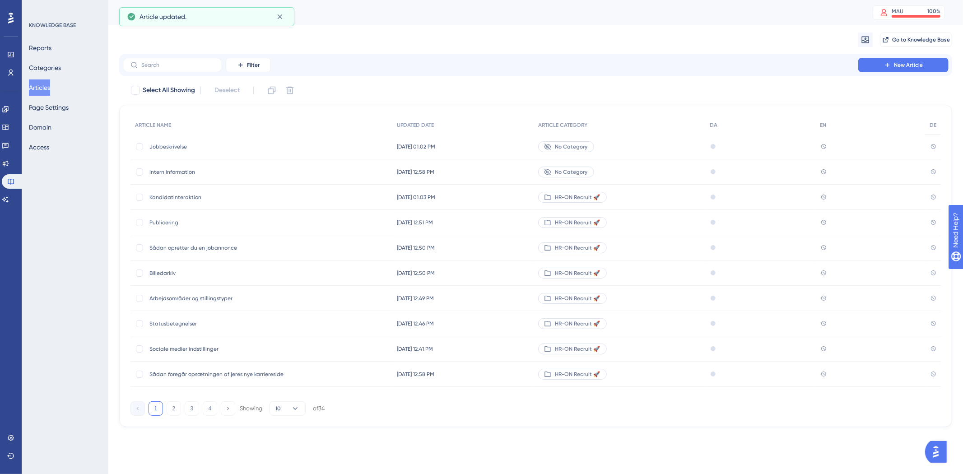
click at [374, 173] on div "Intern information Intern information" at bounding box center [261, 171] width 262 height 25
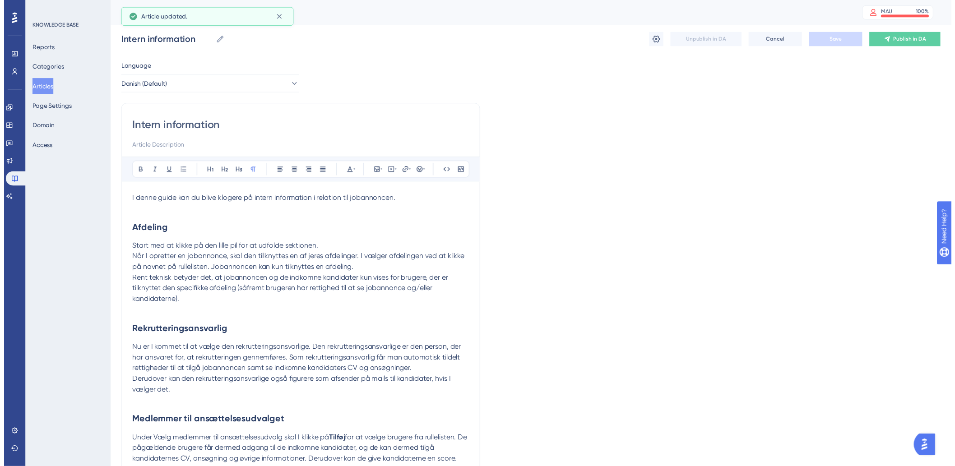
scroll to position [280, 0]
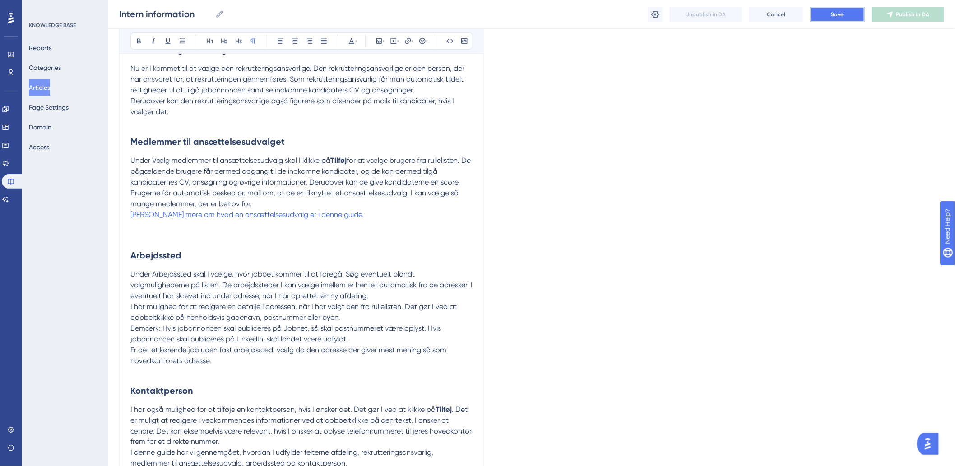
click at [842, 15] on span "Save" at bounding box center [838, 14] width 13 height 7
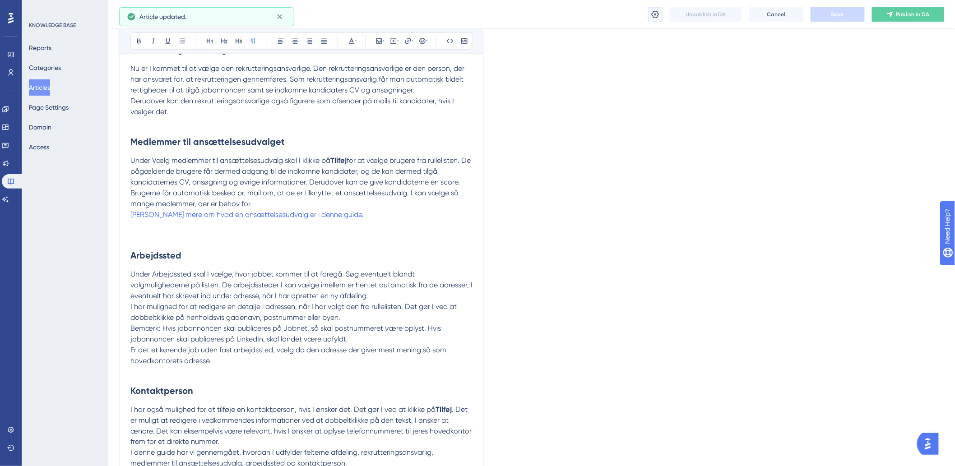
click at [651, 9] on button at bounding box center [655, 14] width 14 height 14
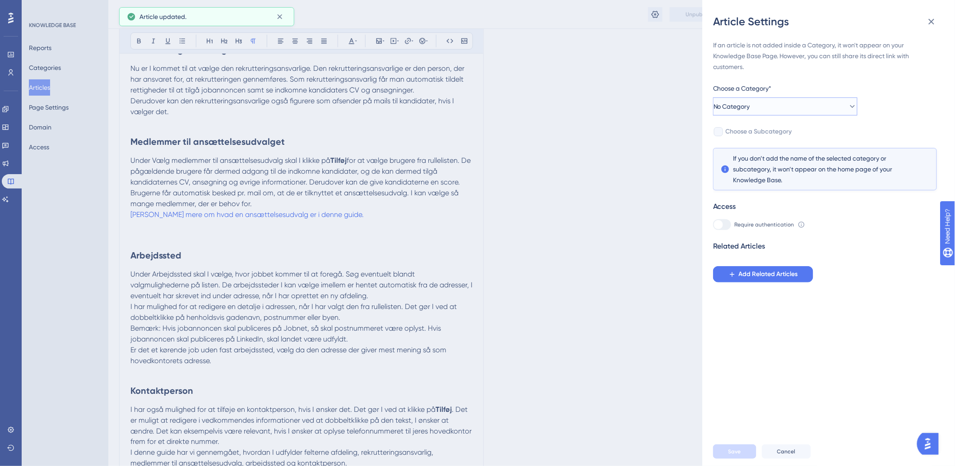
click at [778, 110] on button "No Category" at bounding box center [785, 107] width 144 height 18
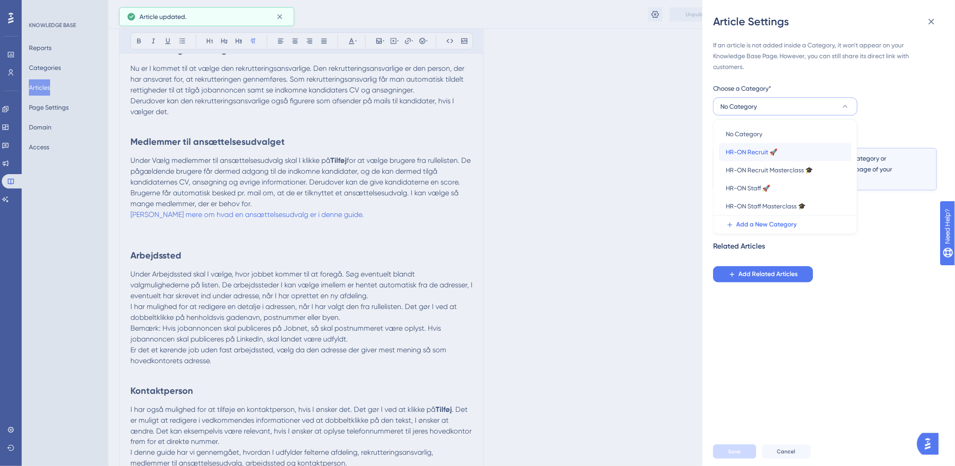
click at [769, 149] on span "HR-ON Recruit 🚀" at bounding box center [751, 152] width 51 height 11
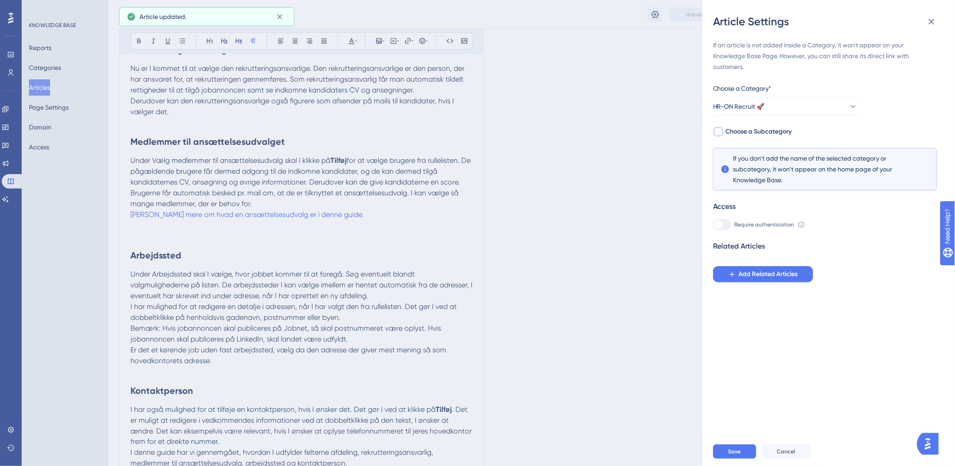
click at [737, 133] on span "Choose a Subcategory" at bounding box center [759, 131] width 66 height 11
checkbox input "true"
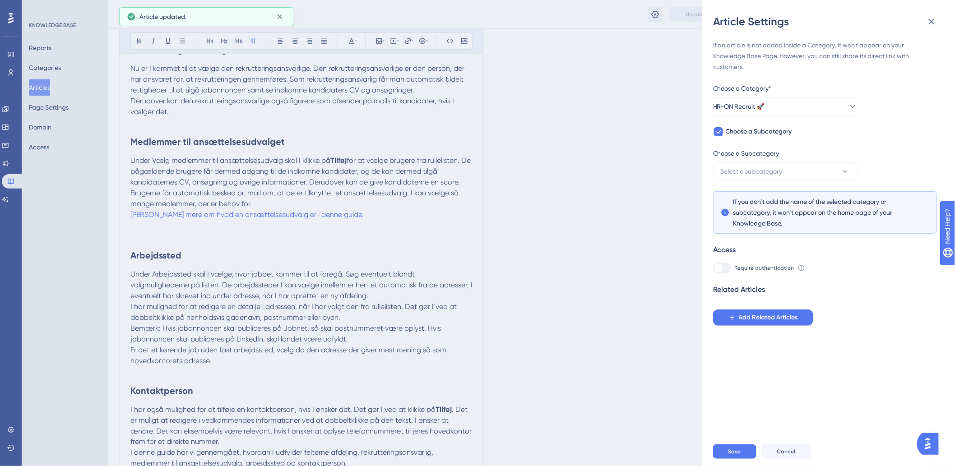
click at [737, 183] on div "If an article is not added inside a Category, it won't appear on your Knowledge…" at bounding box center [825, 183] width 224 height 286
click at [744, 174] on span "Select a subcategory" at bounding box center [752, 171] width 62 height 11
click at [756, 217] on span "Add a New Subcategory" at bounding box center [772, 217] width 71 height 11
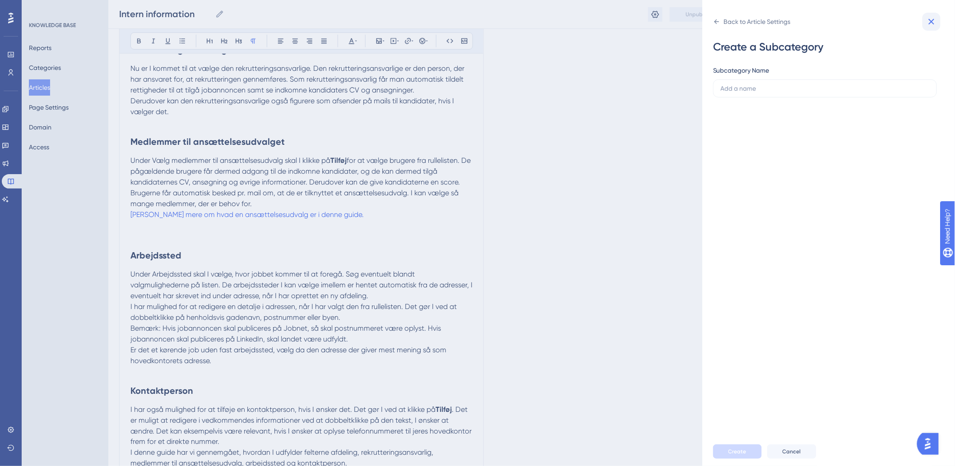
click at [937, 21] on icon at bounding box center [931, 21] width 11 height 11
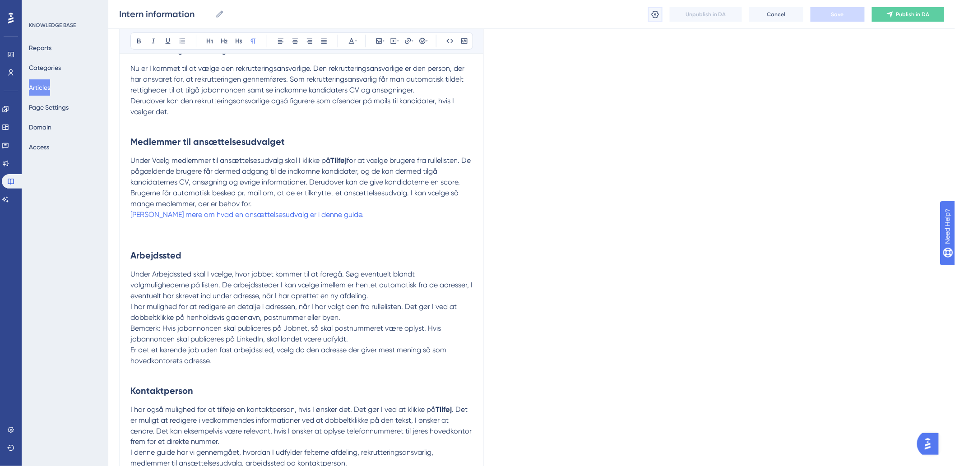
click at [653, 14] on icon at bounding box center [656, 13] width 8 height 7
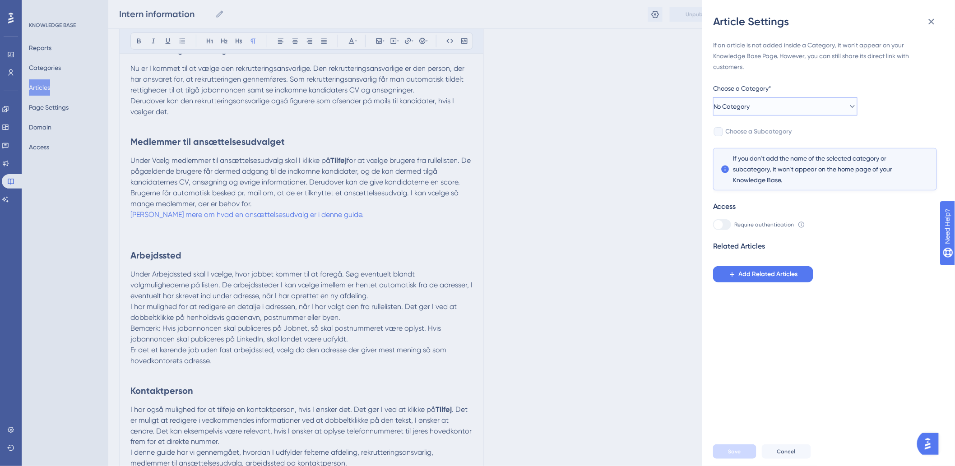
click at [749, 110] on span "No Category" at bounding box center [732, 106] width 37 height 11
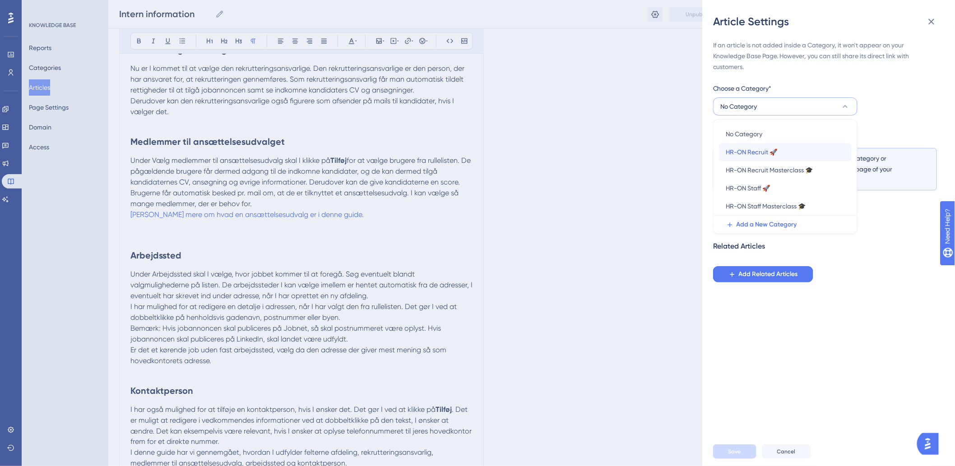
click at [734, 157] on span "HR-ON Recruit 🚀" at bounding box center [751, 152] width 51 height 11
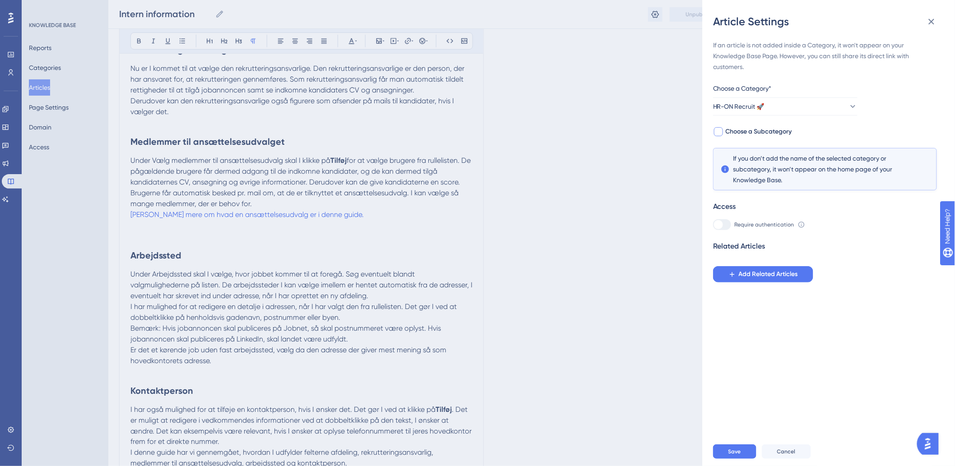
click at [725, 133] on label "Choose a Subcategory" at bounding box center [752, 131] width 79 height 11
checkbox input "true"
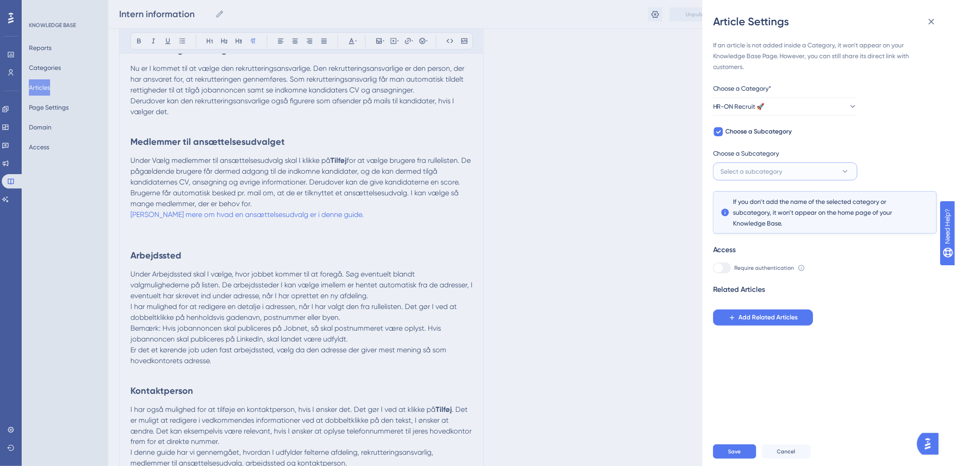
click at [727, 173] on span "Select a subcategory" at bounding box center [752, 171] width 62 height 11
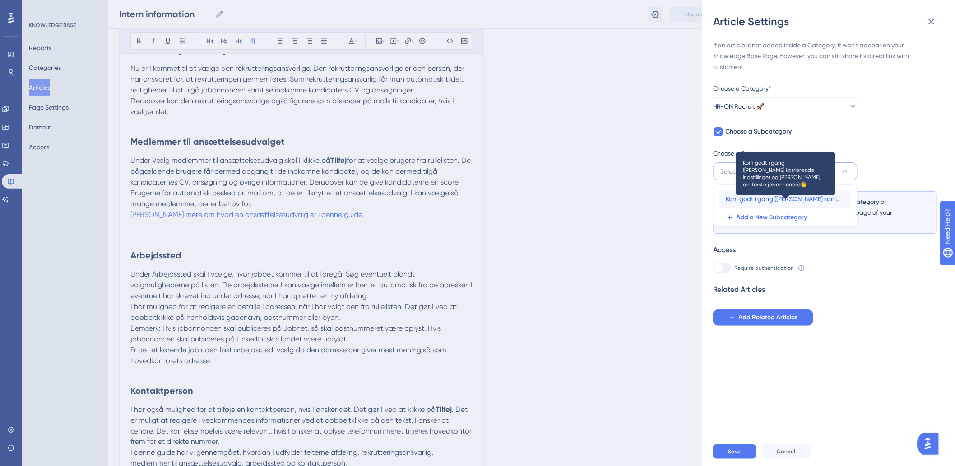
click at [728, 200] on span "Kom godt i gang ([PERSON_NAME] karriereside, indstillinger og [PERSON_NAME] din…" at bounding box center [785, 199] width 118 height 11
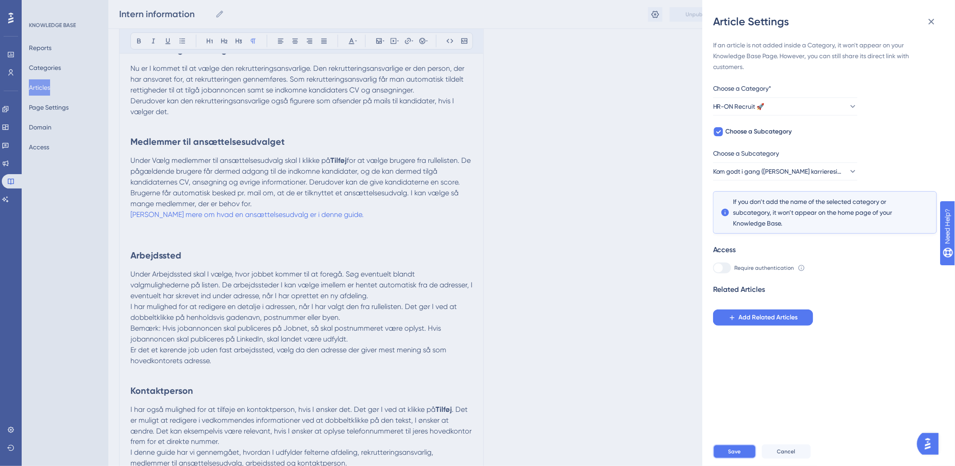
click at [724, 455] on button "Save" at bounding box center [734, 452] width 43 height 14
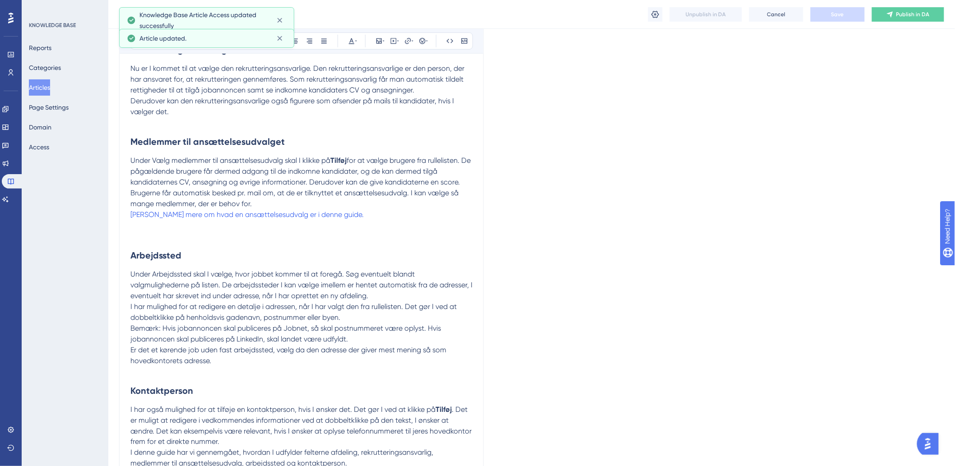
click at [47, 82] on button "Articles" at bounding box center [39, 87] width 21 height 16
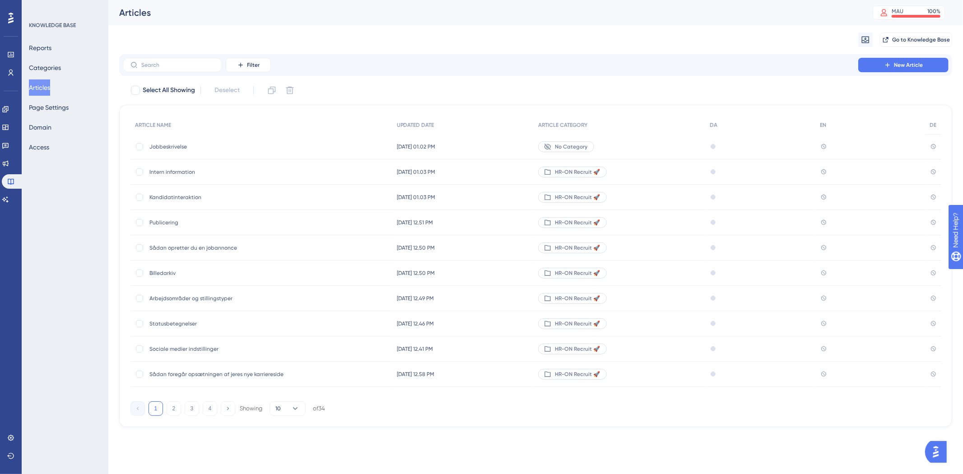
click at [306, 154] on div "Jobbeskrivelse Jobbeskrivelse" at bounding box center [261, 146] width 262 height 25
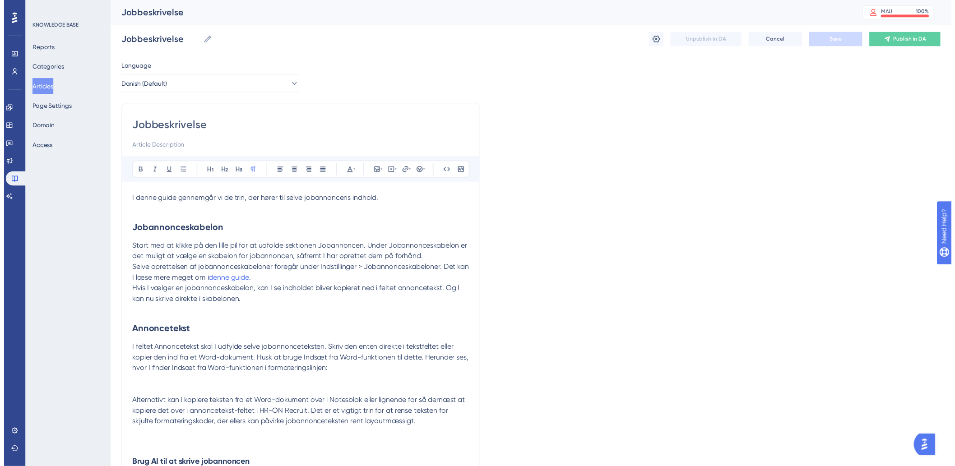
scroll to position [915, 0]
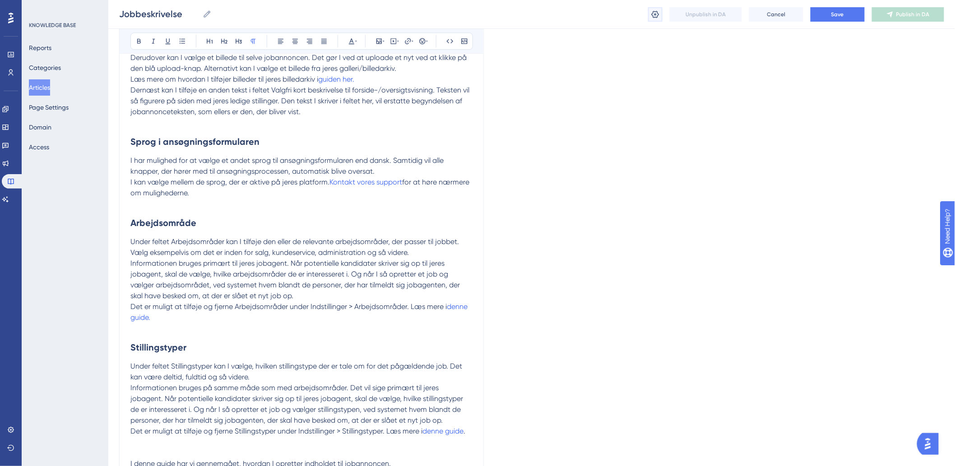
click at [652, 10] on icon at bounding box center [655, 14] width 9 height 9
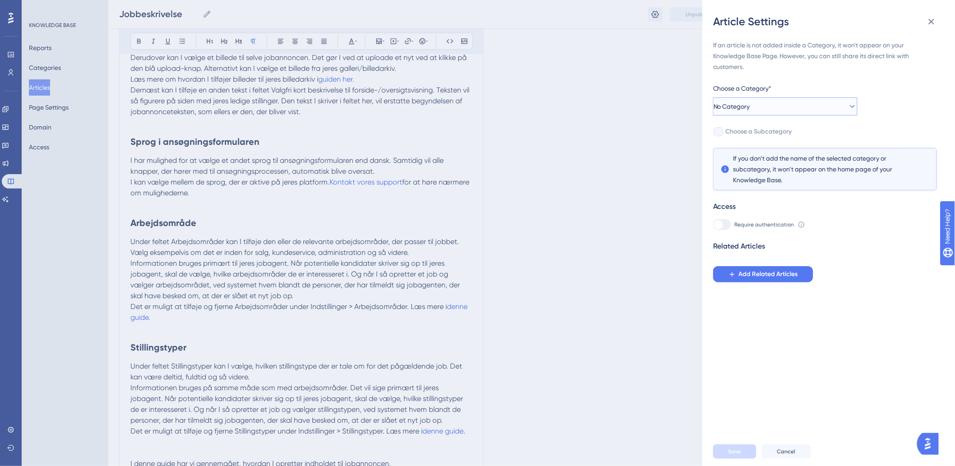
click at [767, 104] on button "No Category" at bounding box center [785, 107] width 144 height 18
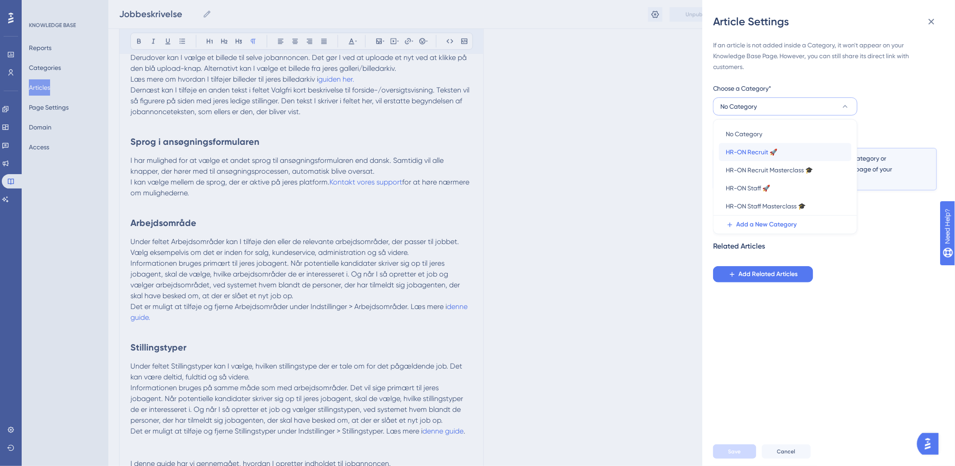
click at [757, 149] on span "HR-ON Recruit 🚀" at bounding box center [751, 152] width 51 height 11
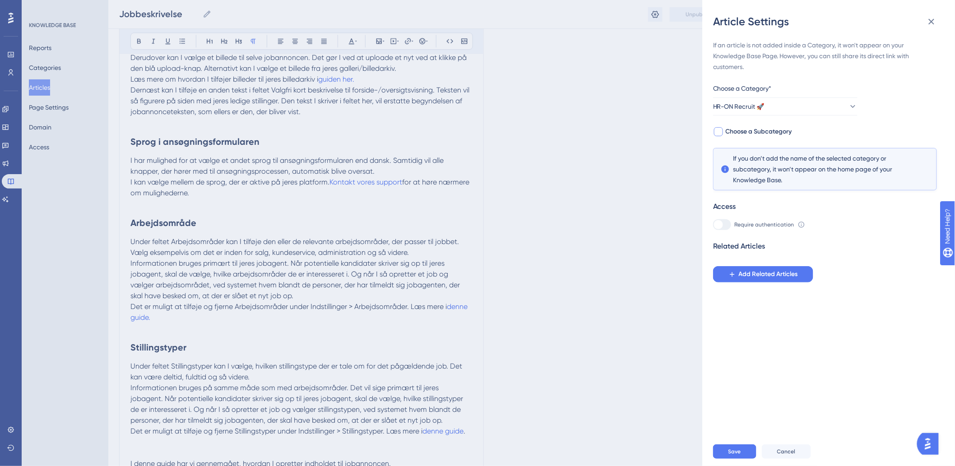
click at [739, 127] on span "Choose a Subcategory" at bounding box center [759, 131] width 66 height 11
checkbox input "true"
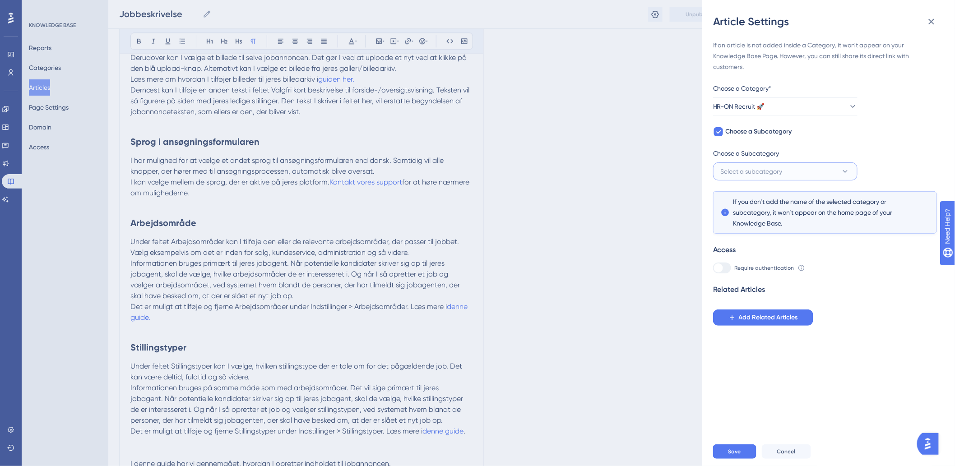
click at [747, 178] on button "Select a subcategory" at bounding box center [785, 172] width 144 height 18
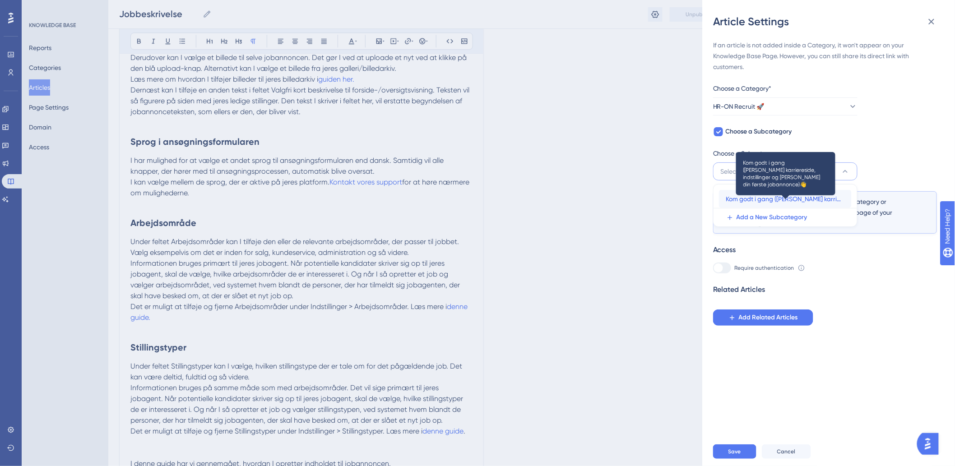
click at [768, 201] on span "Kom godt i gang ([PERSON_NAME] karriereside, indstillinger og [PERSON_NAME] din…" at bounding box center [785, 199] width 118 height 11
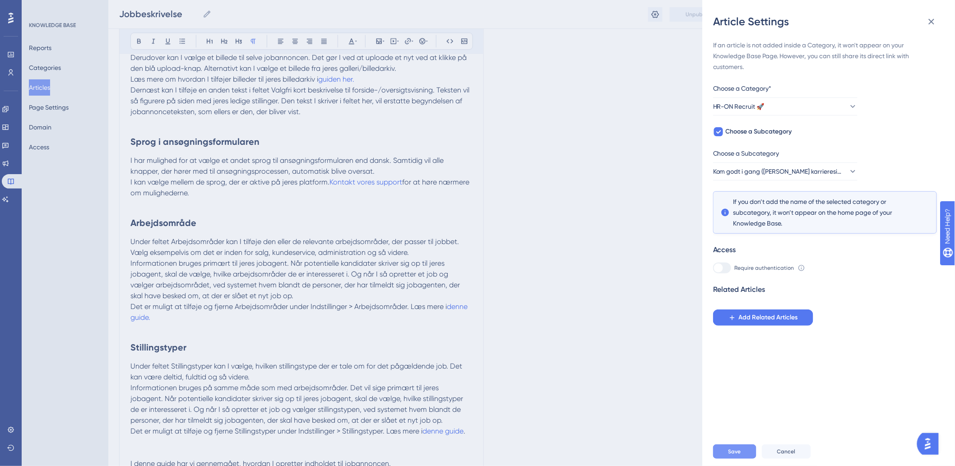
click at [740, 456] on span "Save" at bounding box center [735, 451] width 13 height 7
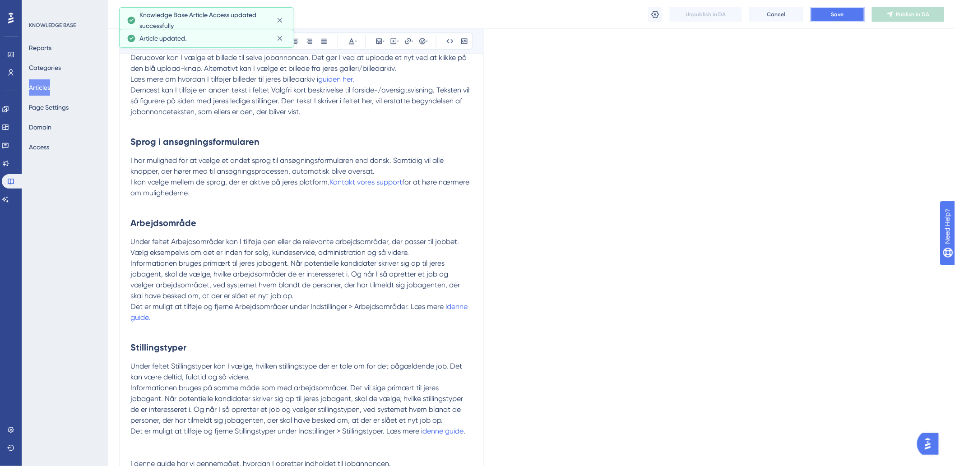
click at [846, 11] on button "Save" at bounding box center [838, 14] width 54 height 14
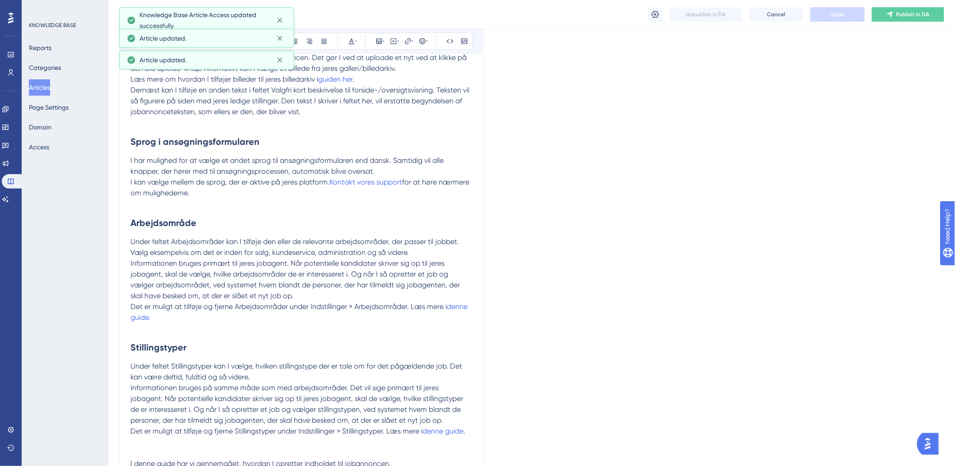
click at [64, 86] on div "Reports Categories Articles Page Settings Domain Access" at bounding box center [65, 98] width 73 height 116
click at [61, 89] on div "Reports Categories Articles Page Settings Domain Access" at bounding box center [65, 98] width 73 height 116
click at [50, 87] on button "Articles" at bounding box center [39, 87] width 21 height 16
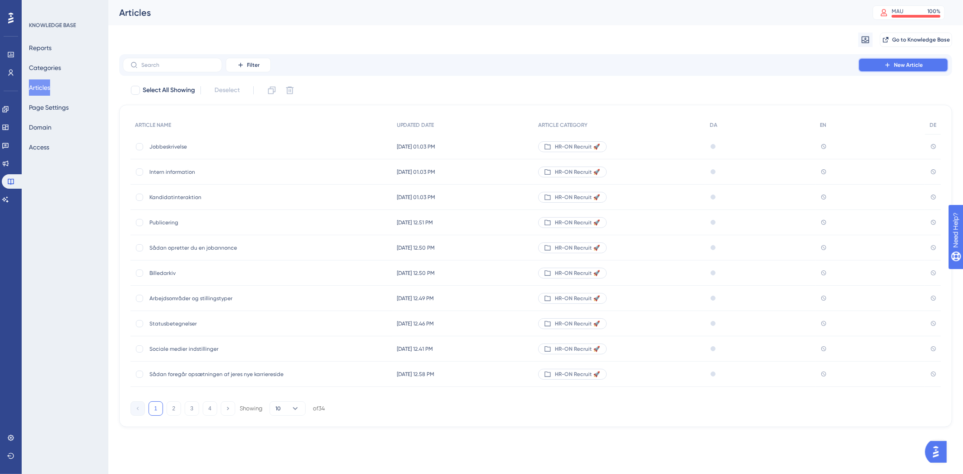
click at [866, 62] on button "New Article" at bounding box center [903, 65] width 90 height 14
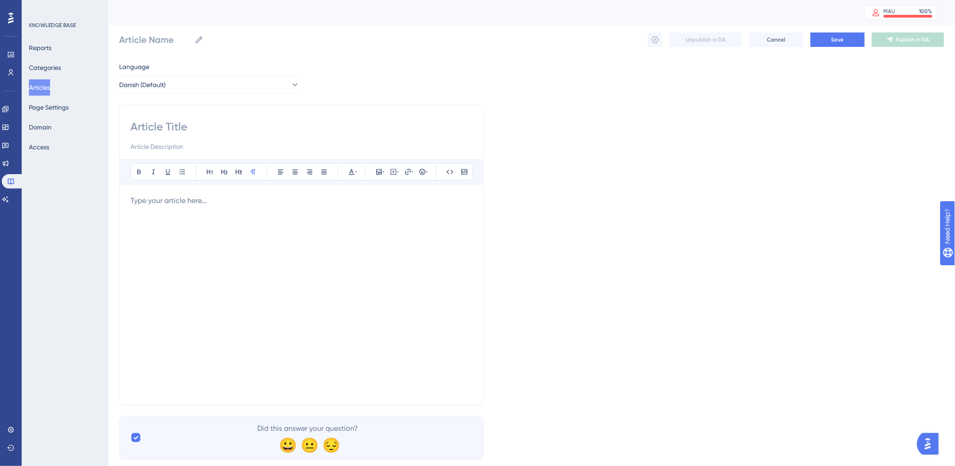
click at [248, 203] on div at bounding box center [301, 295] width 342 height 199
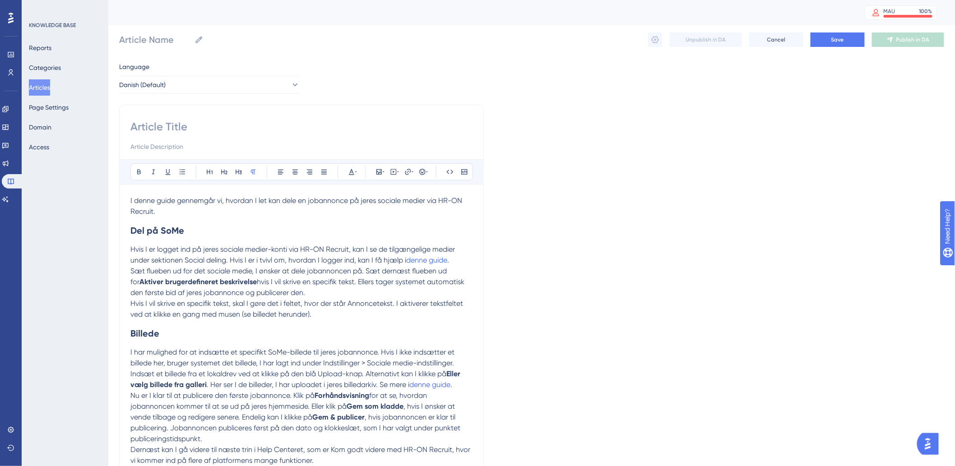
click at [196, 129] on input at bounding box center [301, 127] width 342 height 14
paste input "Jobannoncen på sociale medier"
type input "Jobannoncen på sociale medier"
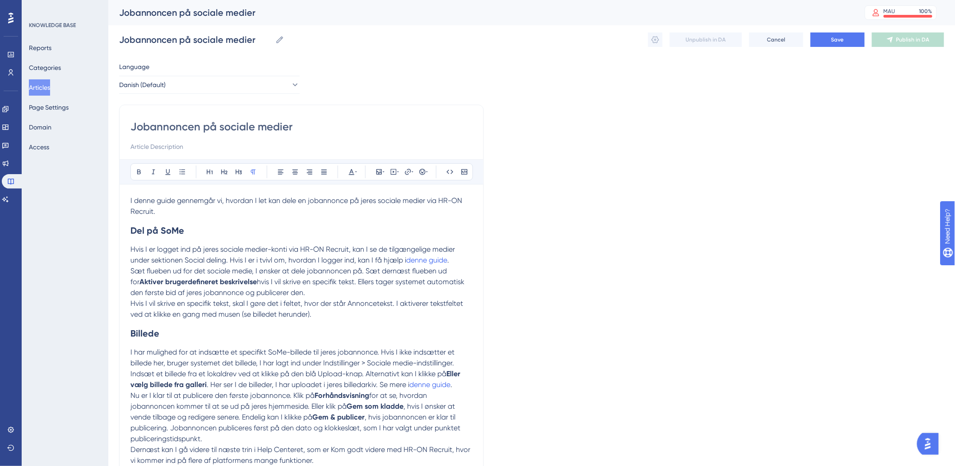
type input "Jobannoncen på sociale medier"
click at [221, 143] on input at bounding box center [301, 146] width 342 height 11
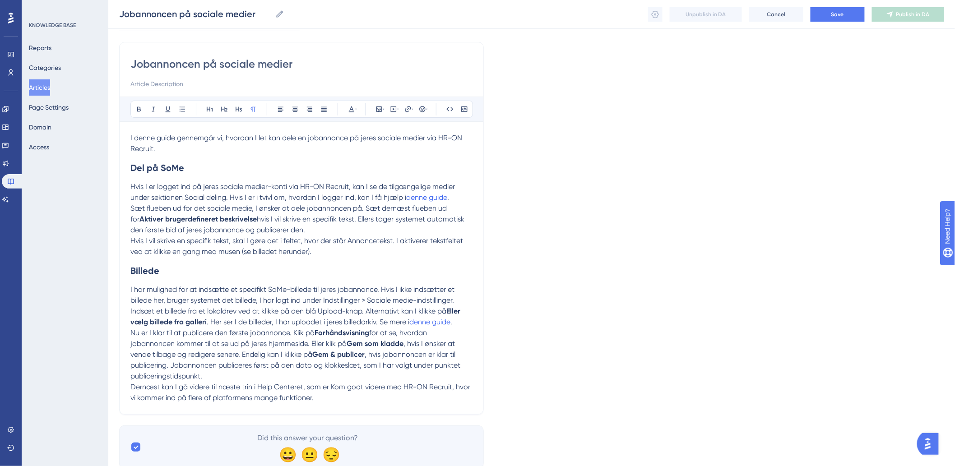
scroll to position [42, 0]
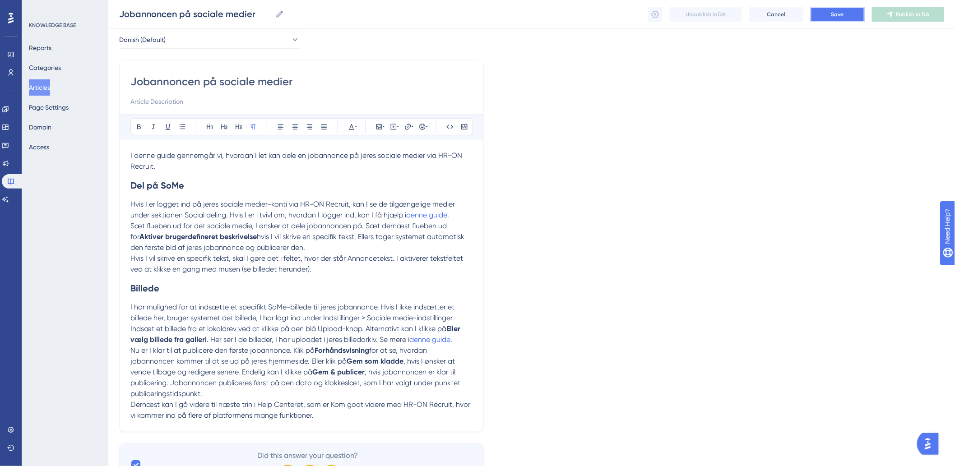
click at [839, 21] on button "Save" at bounding box center [838, 14] width 54 height 14
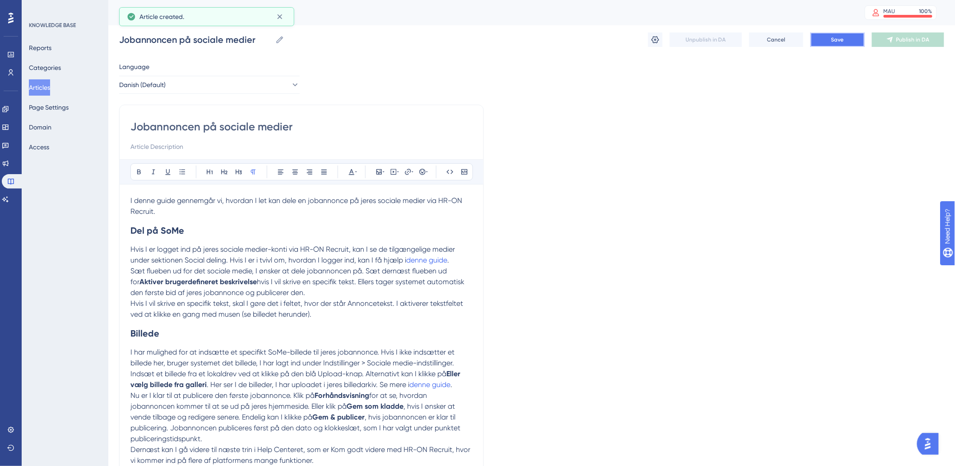
click at [819, 39] on button "Save" at bounding box center [838, 40] width 54 height 14
click at [656, 39] on icon at bounding box center [656, 39] width 8 height 7
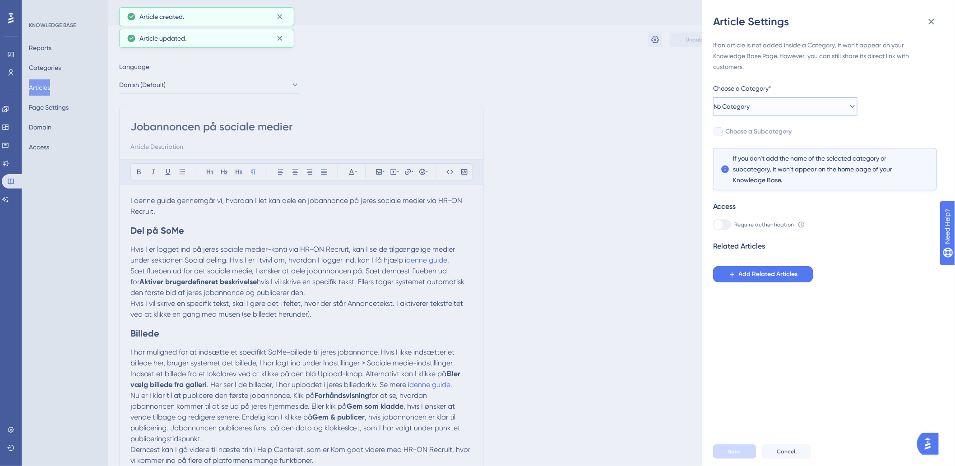
click at [791, 115] on button "No Category" at bounding box center [785, 107] width 144 height 18
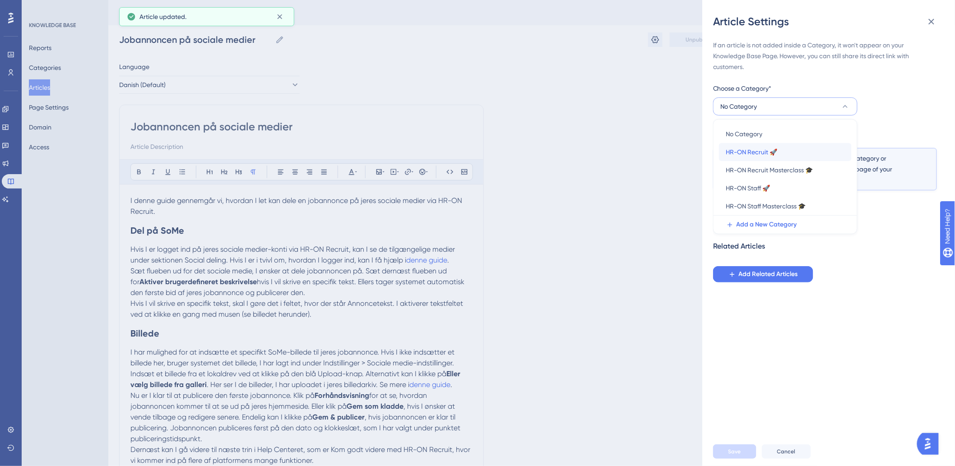
click at [761, 147] on span "HR-ON Recruit 🚀" at bounding box center [751, 152] width 51 height 11
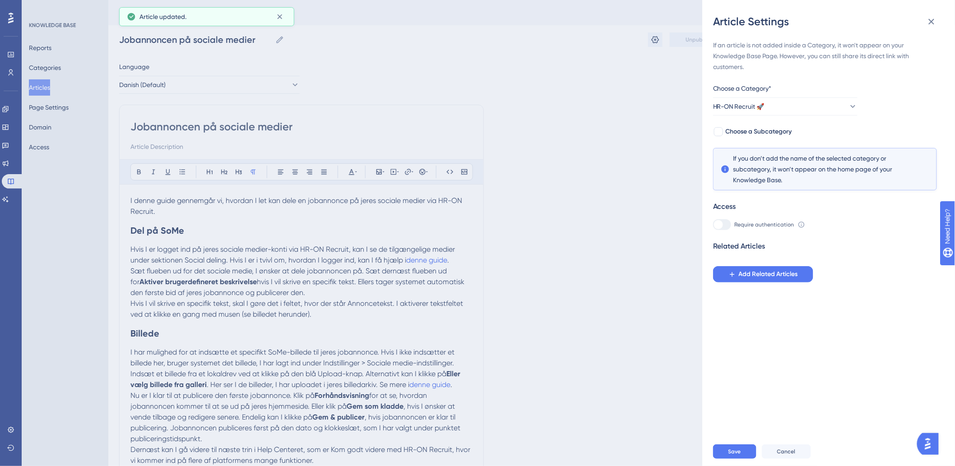
click at [708, 127] on div "Article Settings If an article is not added inside a Category, it won't appear …" at bounding box center [829, 233] width 253 height 466
click at [720, 128] on div at bounding box center [718, 131] width 9 height 9
checkbox input "true"
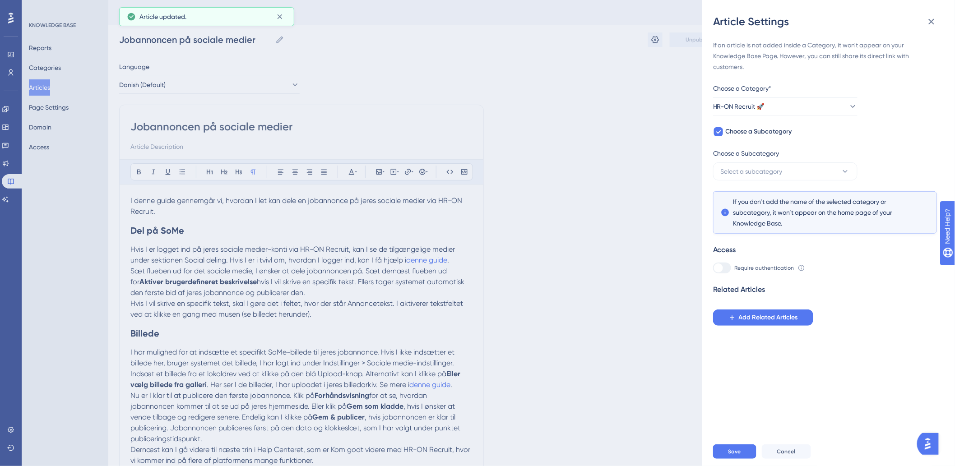
click at [756, 160] on div "Choose a Subcategory" at bounding box center [785, 155] width 144 height 14
click at [756, 165] on button "Select a subcategory" at bounding box center [785, 172] width 144 height 18
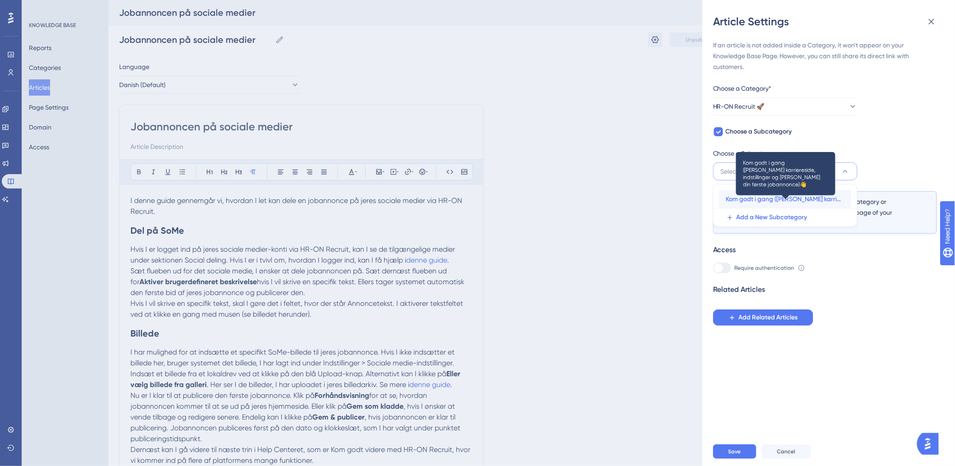
click at [791, 200] on span "Kom godt i gang ([PERSON_NAME] karriereside, indstillinger og [PERSON_NAME] din…" at bounding box center [785, 199] width 118 height 11
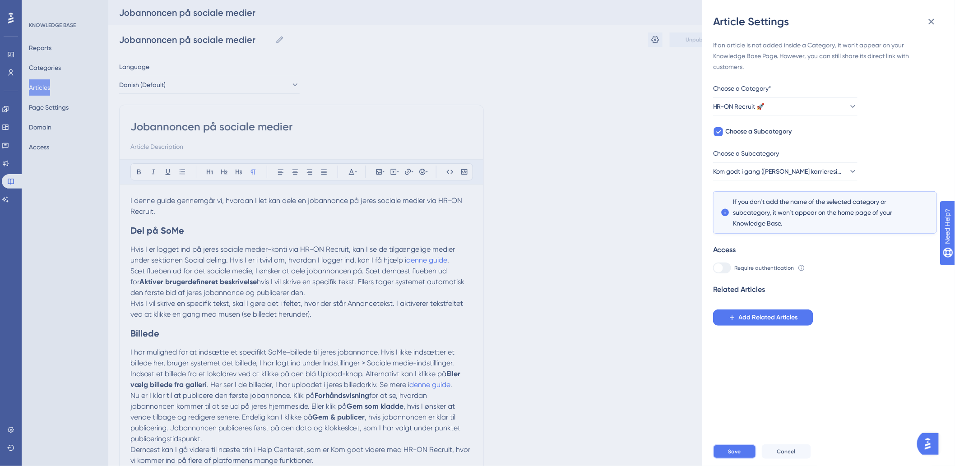
click at [727, 456] on button "Save" at bounding box center [734, 452] width 43 height 14
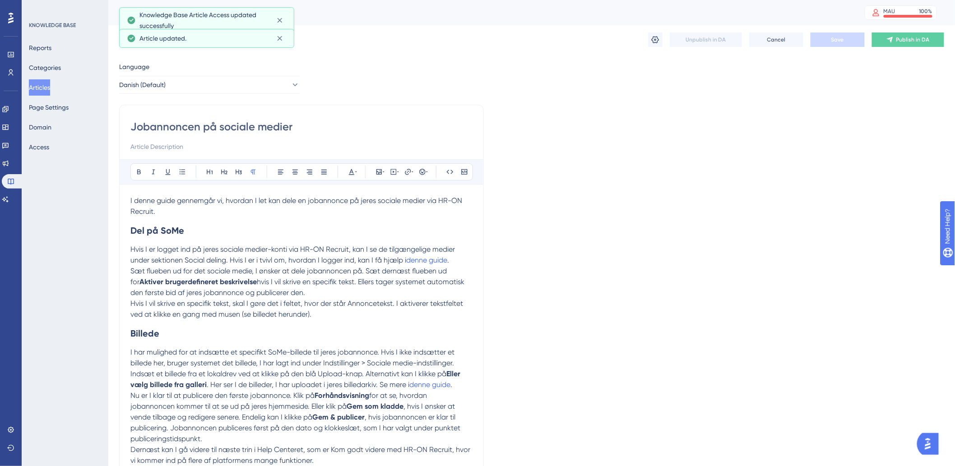
click at [47, 89] on button "Articles" at bounding box center [39, 87] width 21 height 16
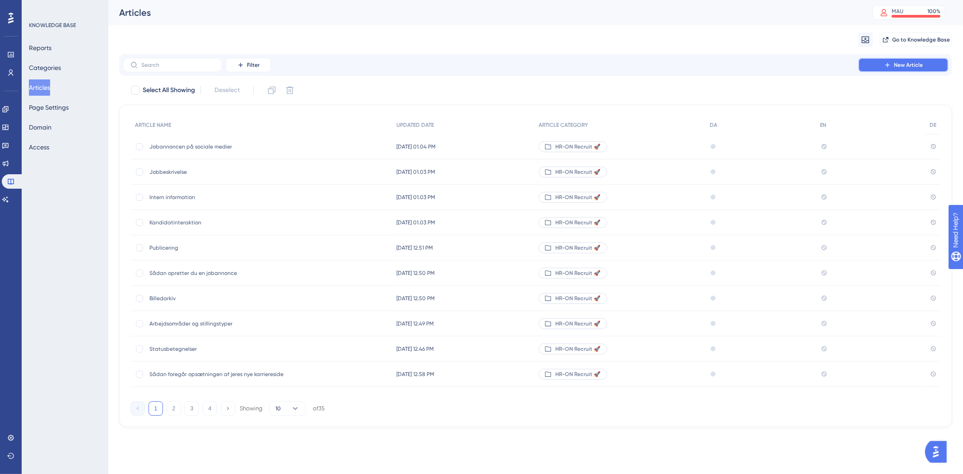
click at [880, 65] on button "New Article" at bounding box center [903, 65] width 90 height 14
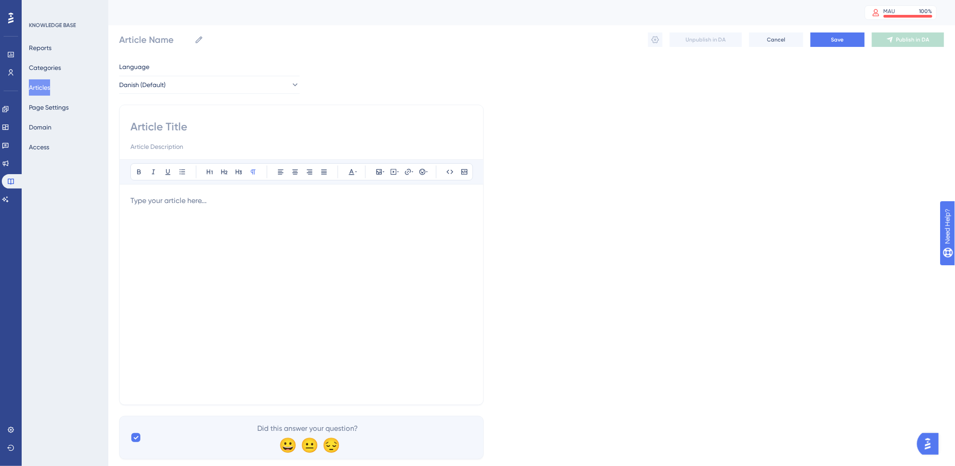
click at [292, 211] on div at bounding box center [301, 295] width 342 height 199
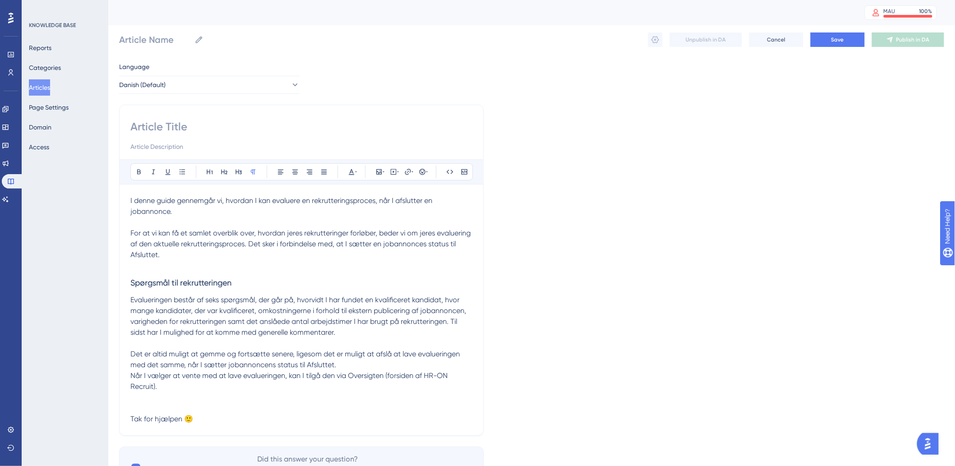
click at [204, 260] on p "For at vi kan få et samlet overblik over, hvordan jeres rekrutteringer forløber…" at bounding box center [301, 244] width 342 height 33
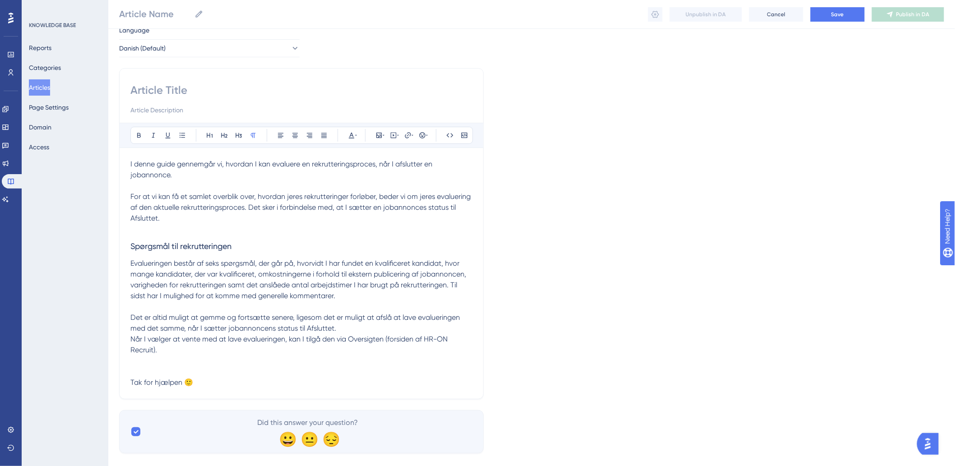
scroll to position [49, 0]
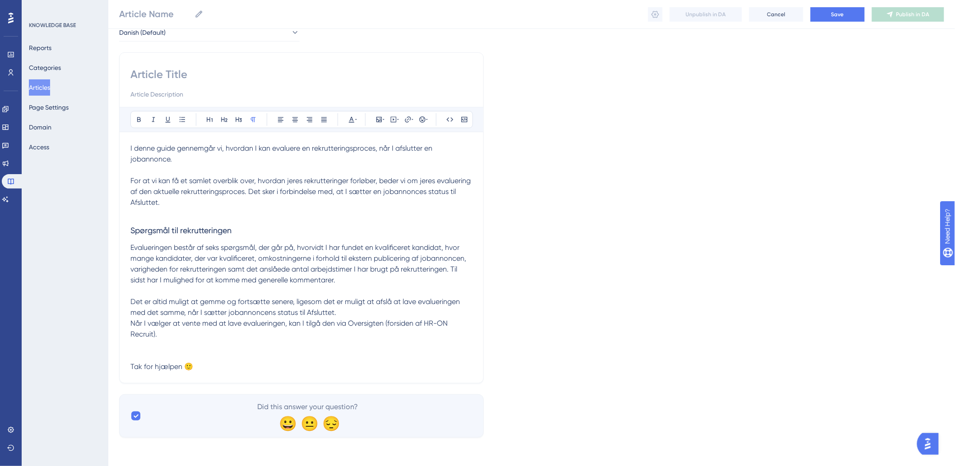
click at [367, 283] on p "Evalueringen består af seks spørgsmål, der går på, hvorvidt I har fundet en kva…" at bounding box center [301, 263] width 342 height 43
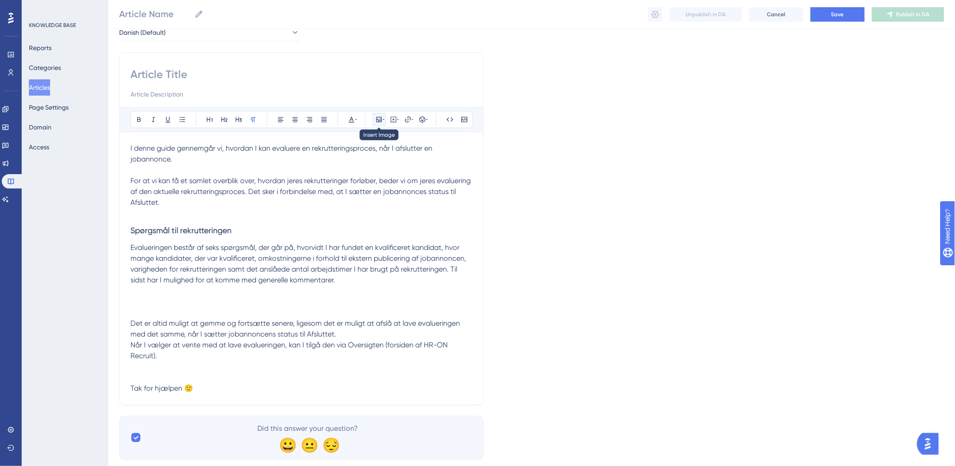
click at [381, 119] on icon at bounding box center [379, 119] width 7 height 7
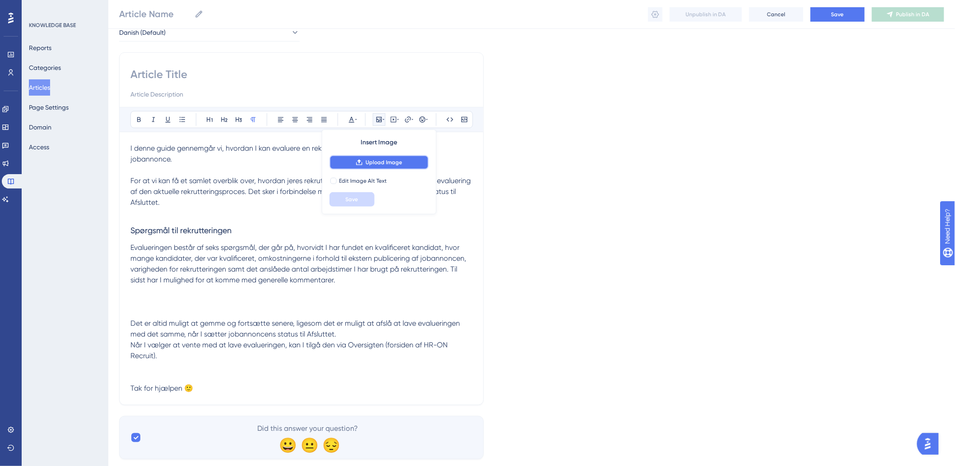
click at [381, 160] on span "Upload Image" at bounding box center [384, 162] width 37 height 7
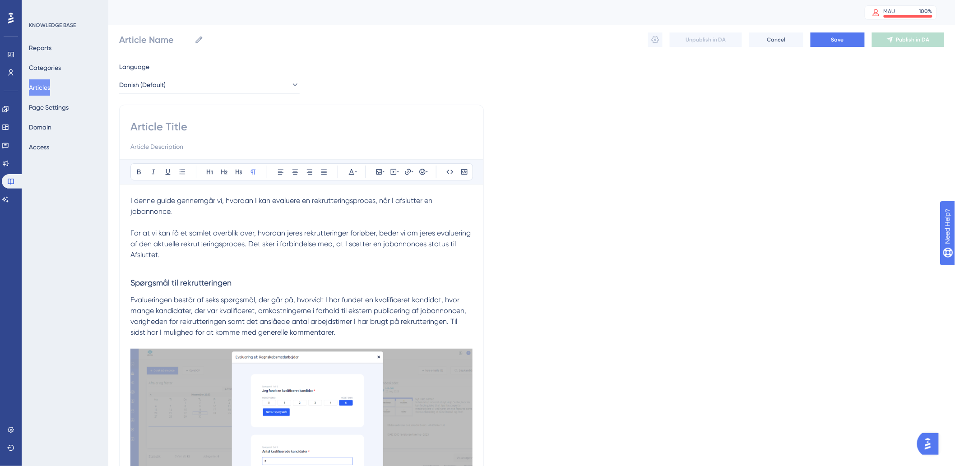
scroll to position [199, 0]
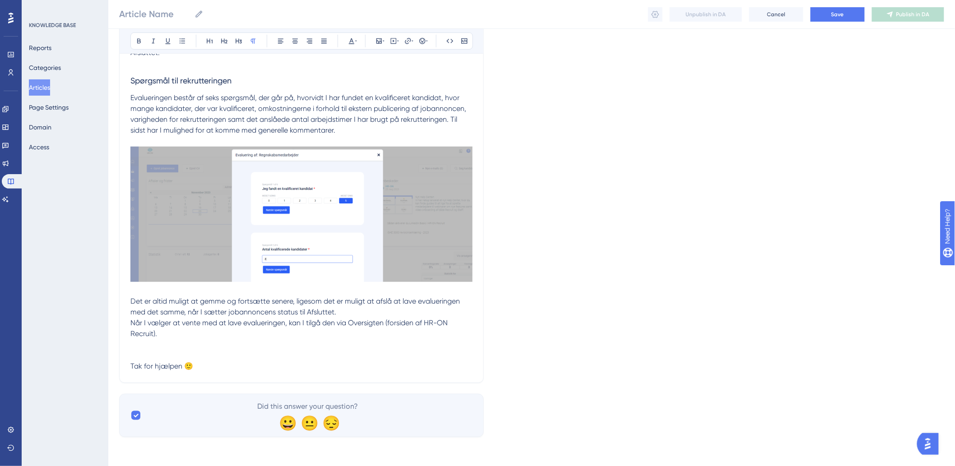
click at [203, 341] on p at bounding box center [301, 345] width 342 height 11
click at [382, 40] on icon at bounding box center [379, 40] width 7 height 7
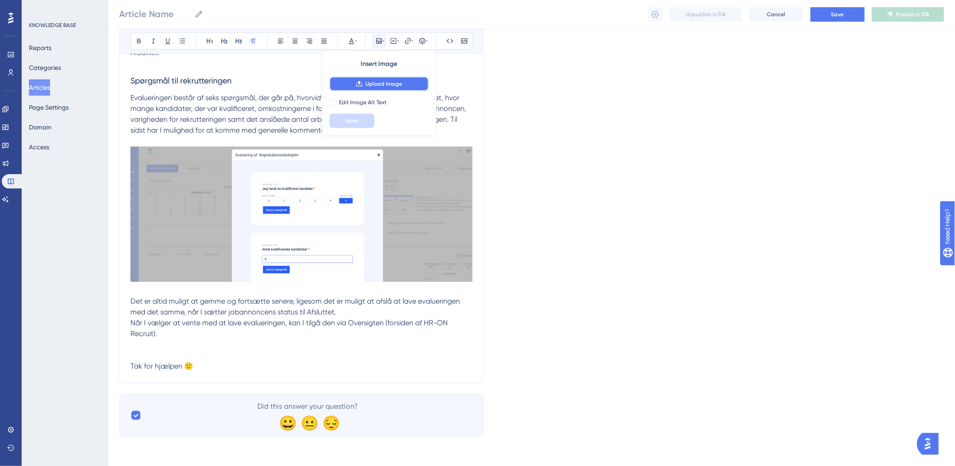
click at [382, 87] on span "Upload Image" at bounding box center [384, 83] width 37 height 7
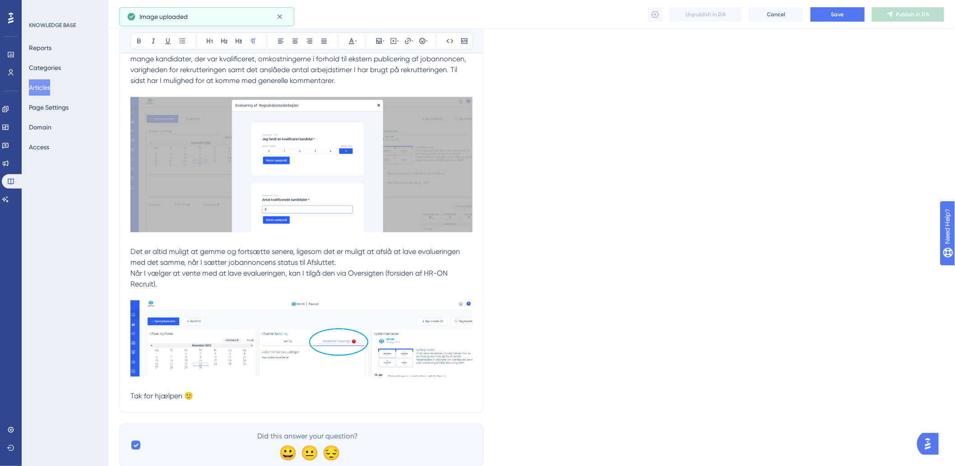
scroll to position [278, 0]
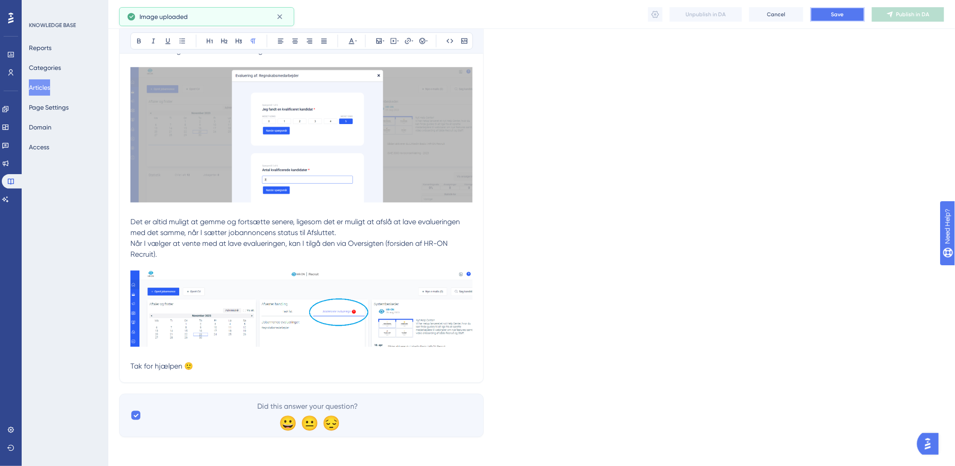
click at [837, 11] on span "Save" at bounding box center [838, 14] width 13 height 7
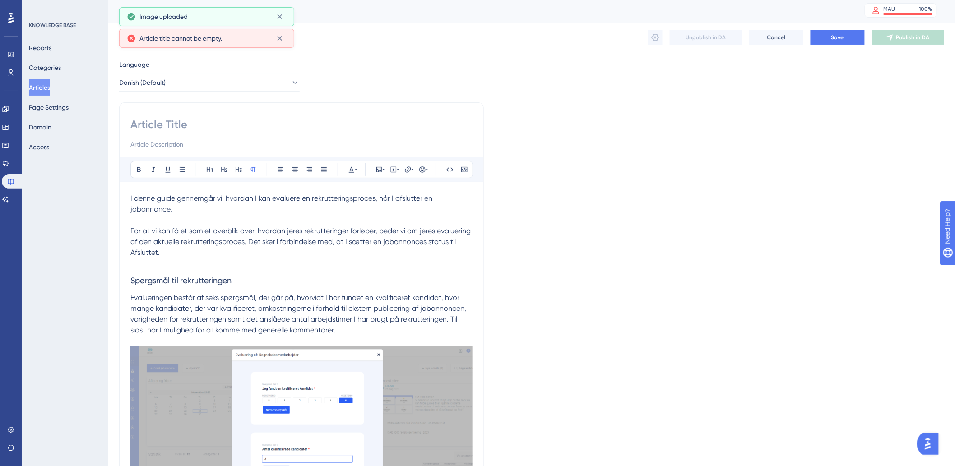
scroll to position [0, 0]
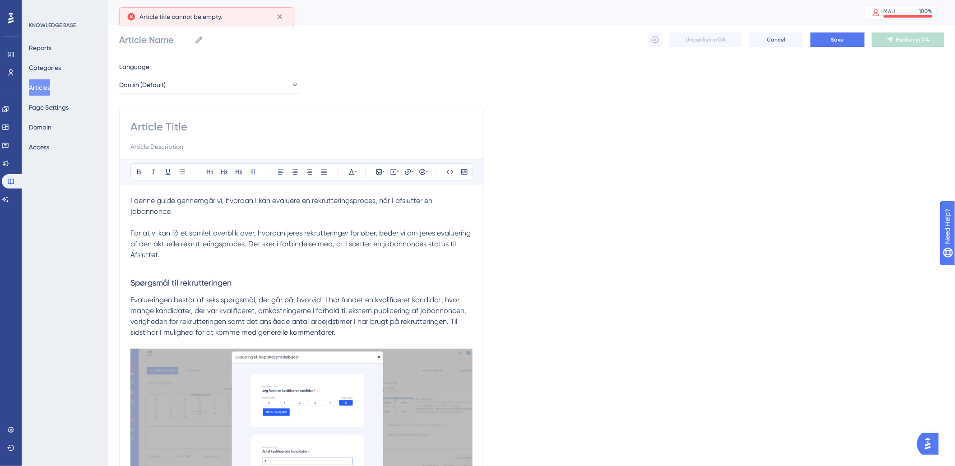
click at [210, 124] on input at bounding box center [301, 127] width 342 height 14
click at [161, 116] on div "Bold Italic Underline Bullet Point Heading 1 Heading 2 Heading 3 Normal Align L…" at bounding box center [301, 385] width 365 height 560
click at [169, 124] on input at bounding box center [301, 127] width 342 height 14
paste input "Evaluering af rekrutteringsprocessen"
type input "Evaluering af rekrutteringsprocessen"
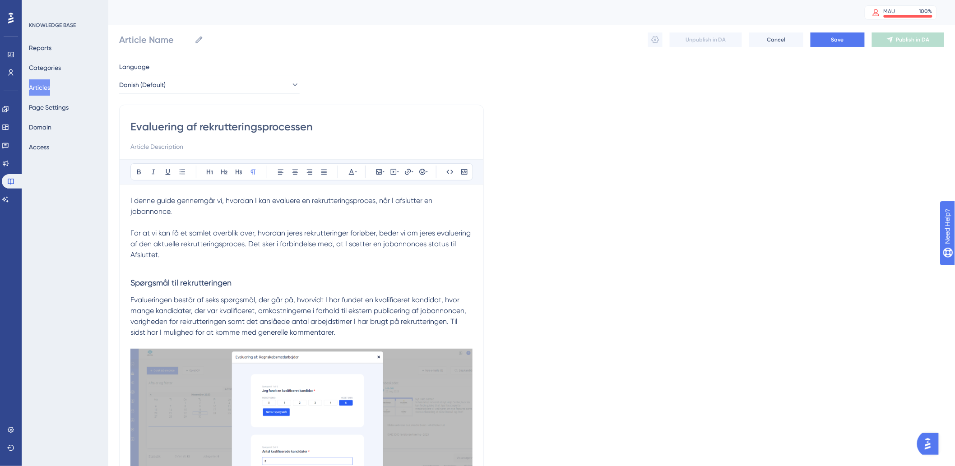
type input "Evaluering af rekrutteringsprocessen"
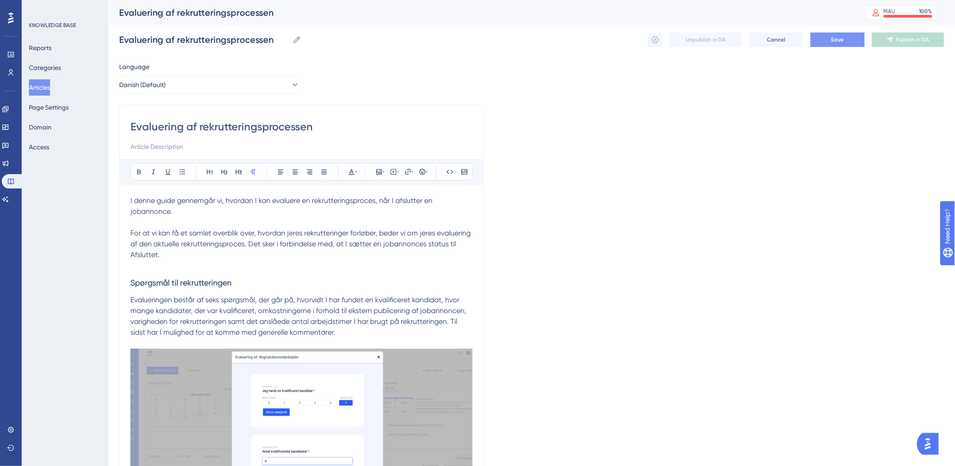
type input "Evaluering af rekrutteringsprocessen"
click at [842, 43] on span "Save" at bounding box center [838, 39] width 13 height 7
click at [842, 40] on span "Save" at bounding box center [838, 39] width 13 height 7
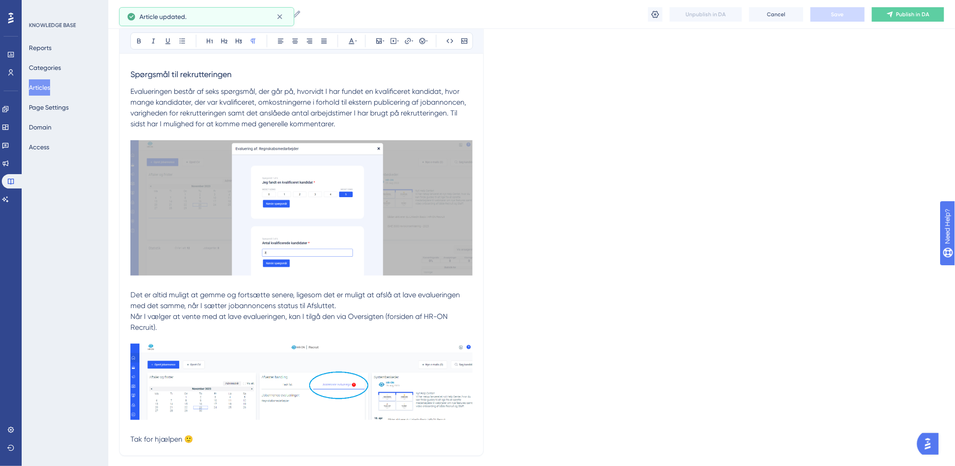
scroll to position [100, 0]
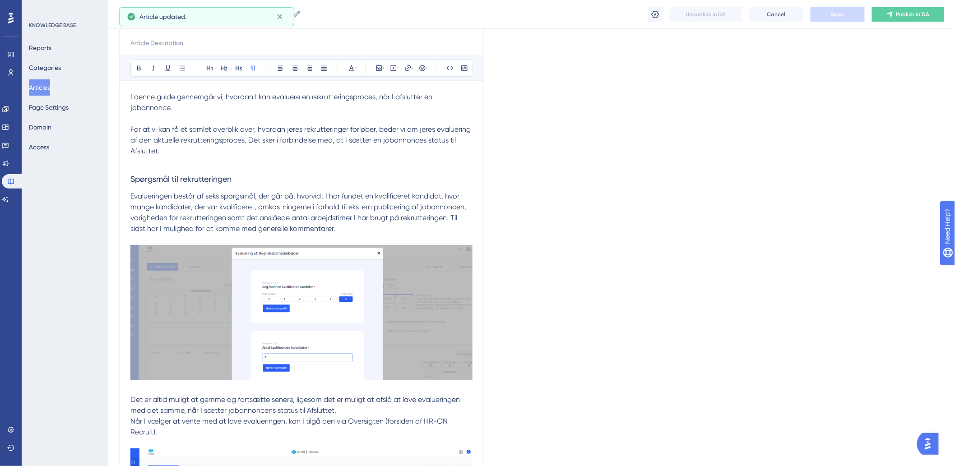
click at [50, 91] on button "Articles" at bounding box center [39, 87] width 21 height 16
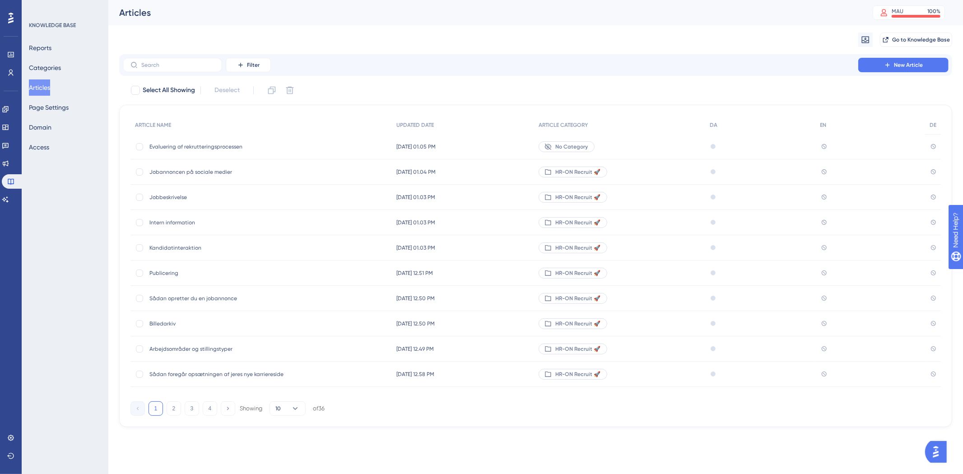
click at [202, 151] on div "Evaluering af rekrutteringsprocessen Evaluering af rekrutteringsprocessen" at bounding box center [221, 146] width 144 height 25
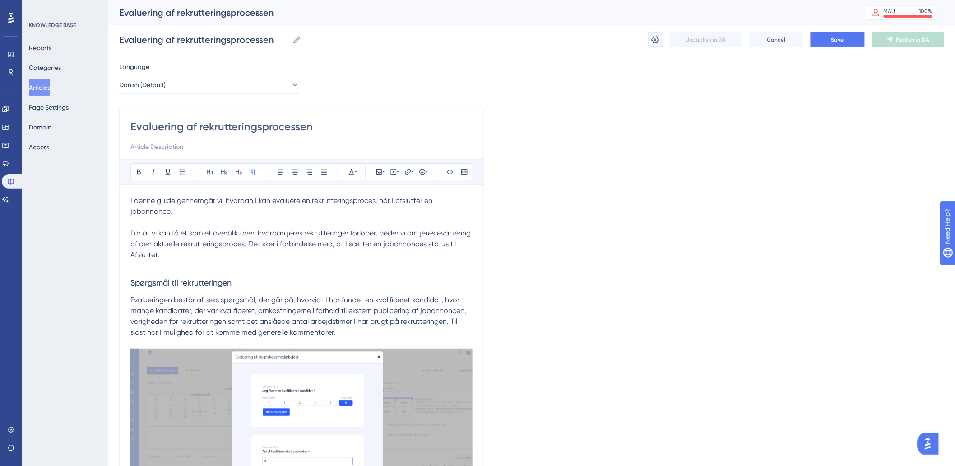
click at [660, 36] on icon at bounding box center [655, 39] width 9 height 9
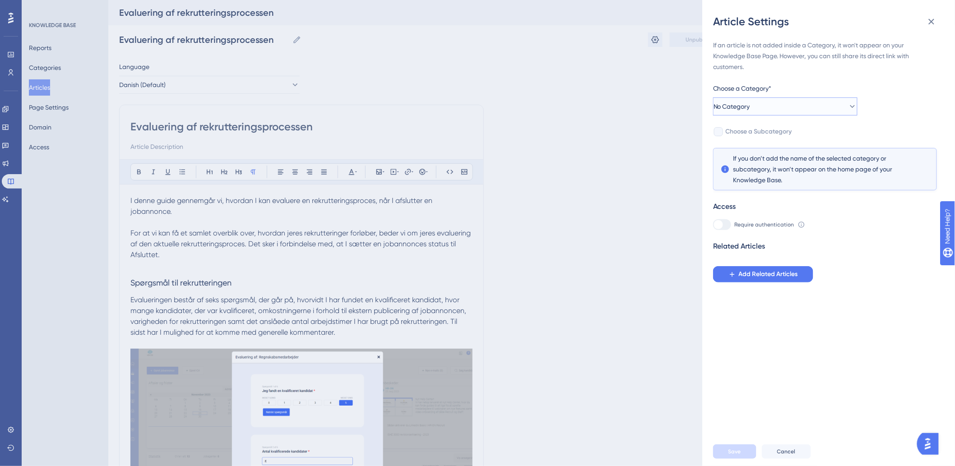
click at [761, 98] on button "No Category" at bounding box center [785, 107] width 144 height 18
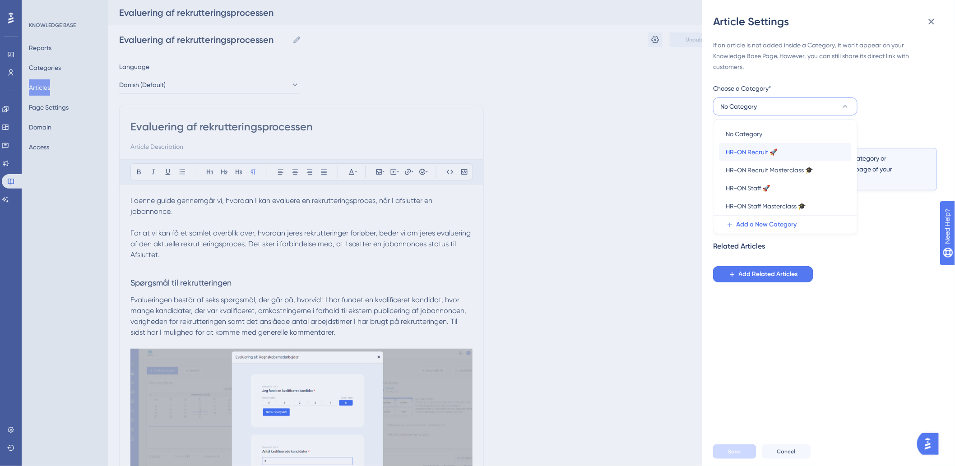
click at [773, 149] on span "HR-ON Recruit 🚀" at bounding box center [751, 152] width 51 height 11
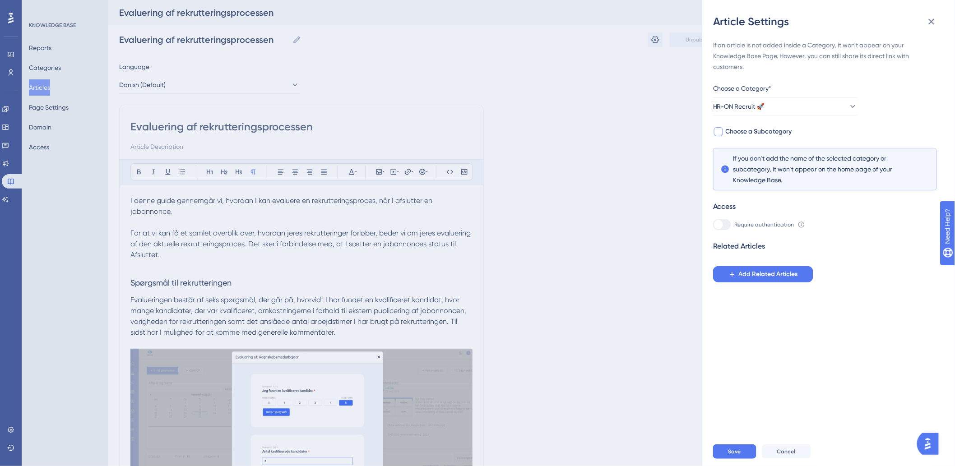
click at [768, 127] on span "Choose a Subcategory" at bounding box center [759, 131] width 66 height 11
checkbox input "true"
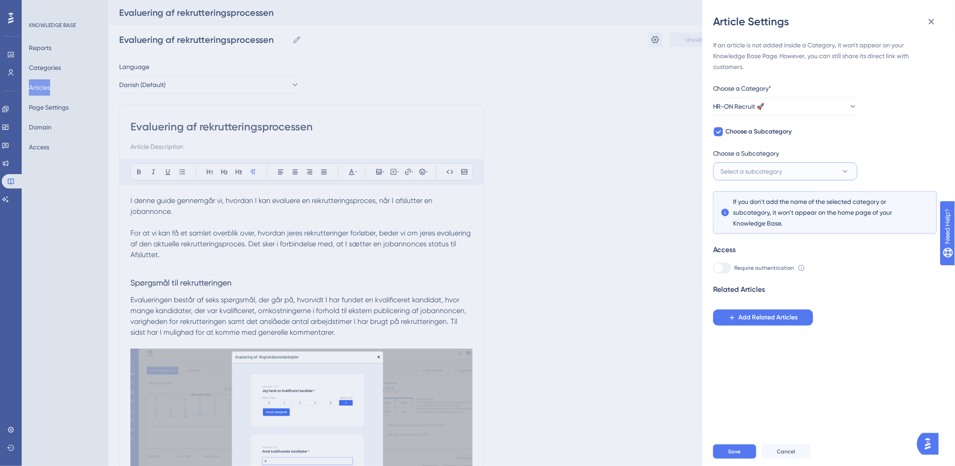
click at [758, 164] on button "Select a subcategory" at bounding box center [785, 172] width 144 height 18
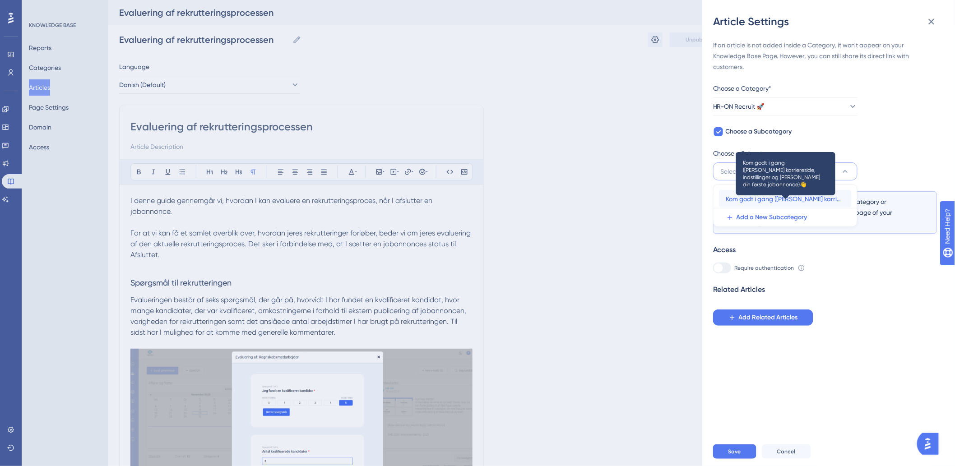
click at [787, 200] on span "Kom godt i gang (Opsæt karriereside, indstillinger og Opret din første jobannon…" at bounding box center [785, 199] width 118 height 11
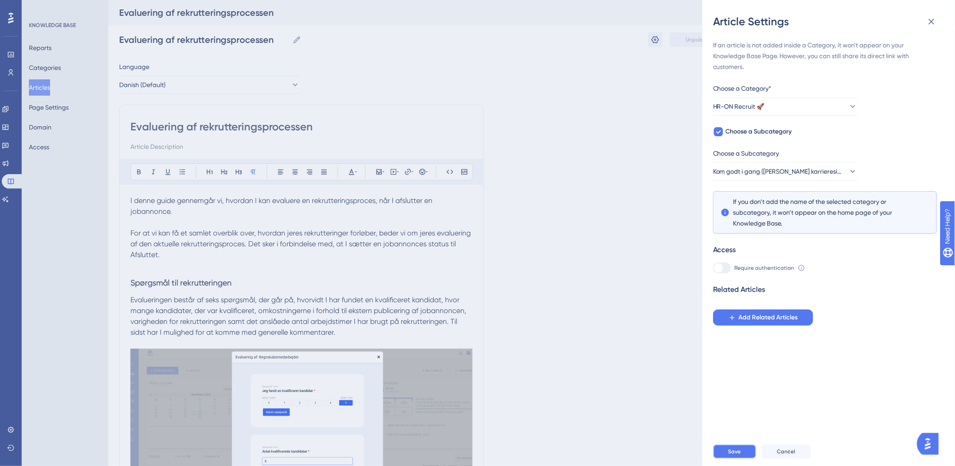
click at [741, 456] on span "Save" at bounding box center [735, 451] width 13 height 7
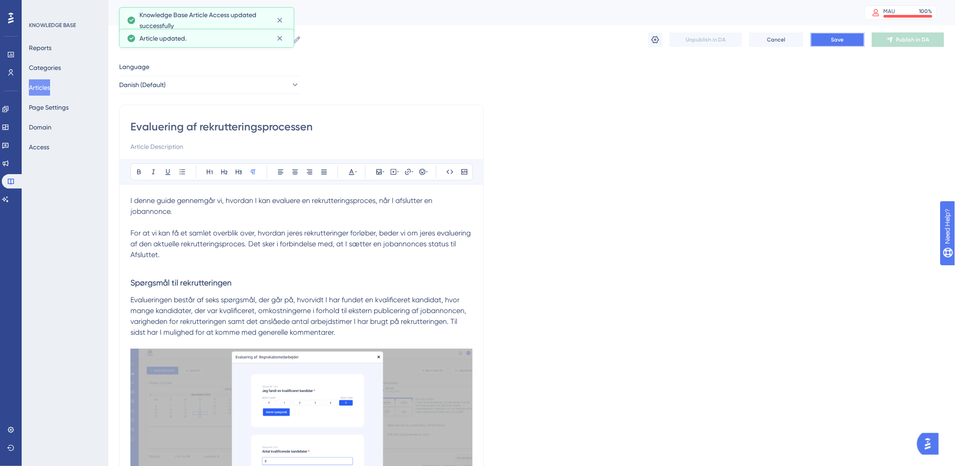
click at [829, 37] on button "Save" at bounding box center [838, 40] width 54 height 14
click at [39, 82] on button "Articles" at bounding box center [39, 87] width 21 height 16
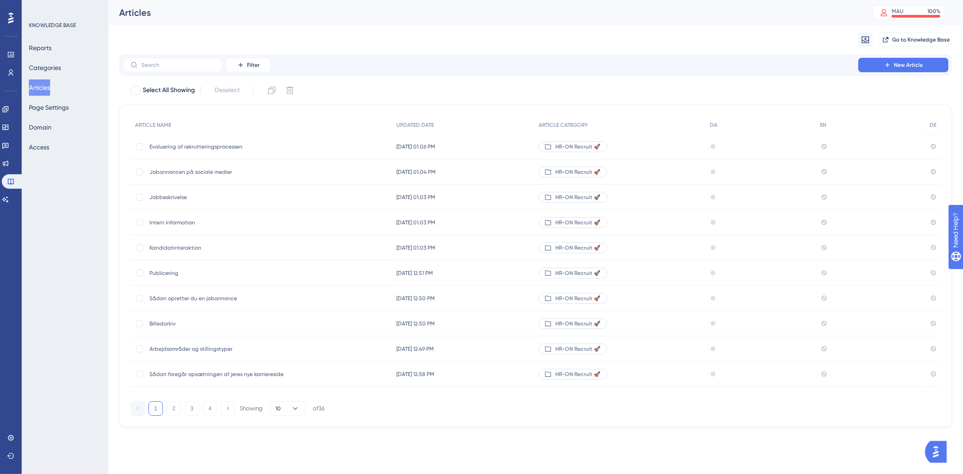
click at [75, 73] on div "Reports Categories Articles Page Settings Domain Access" at bounding box center [65, 98] width 73 height 116
click at [61, 68] on button "Categories" at bounding box center [45, 68] width 32 height 16
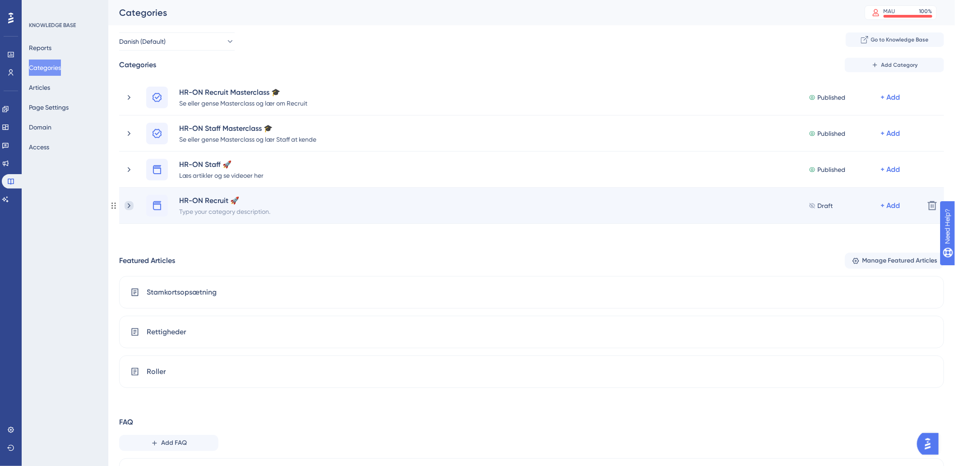
click at [127, 205] on icon at bounding box center [129, 205] width 9 height 9
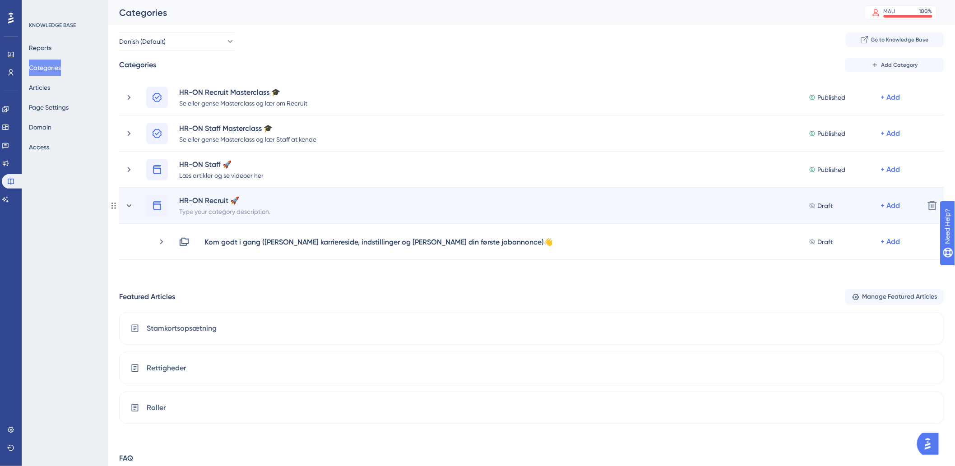
click at [877, 200] on div "Draft + Add" at bounding box center [856, 206] width 94 height 22
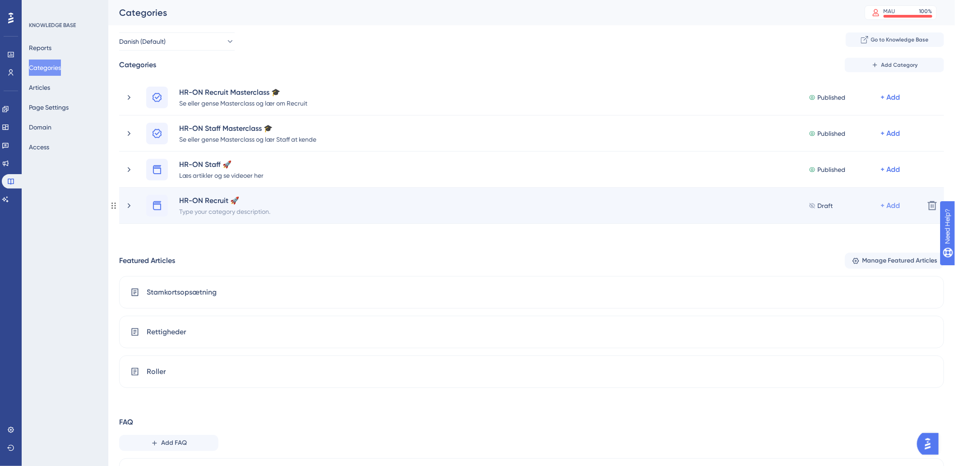
click at [888, 202] on div "+ Add" at bounding box center [890, 205] width 19 height 11
click at [863, 228] on span "Add a Subcategory" at bounding box center [852, 229] width 57 height 11
click at [128, 206] on icon at bounding box center [129, 205] width 9 height 9
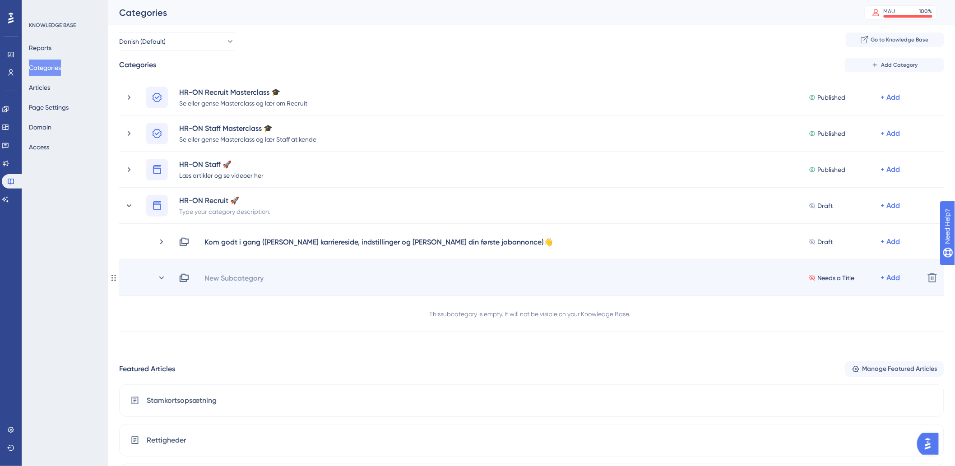
click at [268, 281] on div "New Subcategory" at bounding box center [237, 278] width 67 height 11
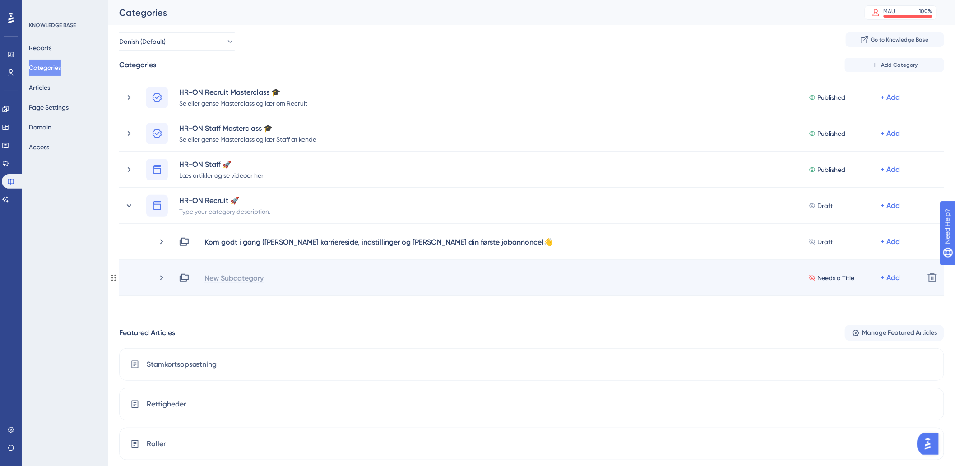
click at [254, 278] on div "New Subcategory" at bounding box center [234, 278] width 60 height 11
click at [253, 279] on div "Kom godt videre" at bounding box center [232, 278] width 56 height 11
click at [259, 277] on div "Kom godt videre" at bounding box center [232, 278] width 56 height 11
click at [260, 277] on div "Kom godt videre" at bounding box center [232, 278] width 56 height 11
click at [256, 274] on div "Kom godt videre" at bounding box center [232, 278] width 56 height 11
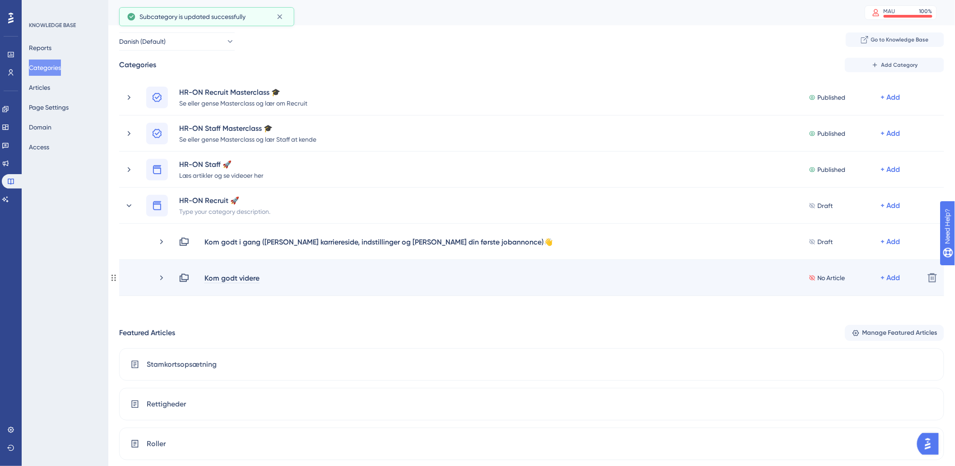
click at [260, 277] on div "Kom godt videre" at bounding box center [232, 278] width 56 height 11
click at [259, 276] on div "Kom godt videre" at bounding box center [232, 278] width 56 height 11
click at [259, 278] on div "Kom godt videre" at bounding box center [232, 278] width 56 height 11
click at [258, 278] on div "Kom godt videre" at bounding box center [232, 278] width 56 height 11
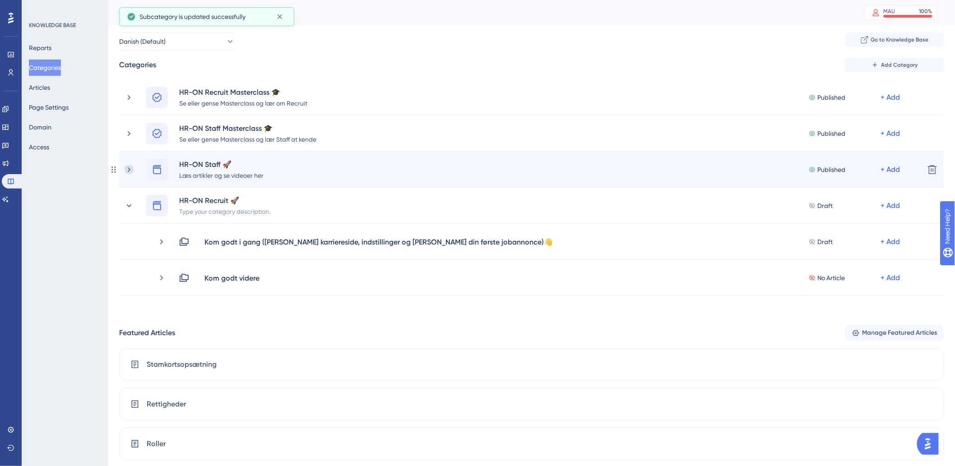
click at [127, 168] on icon at bounding box center [129, 169] width 9 height 9
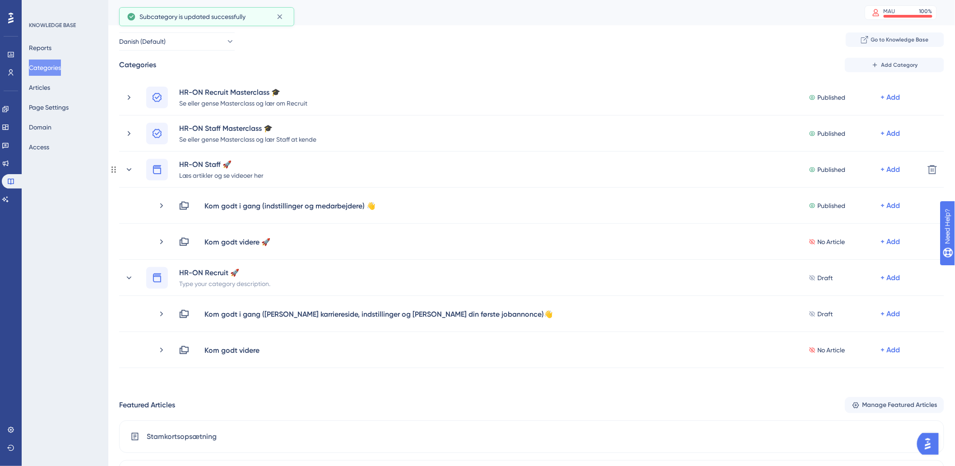
click at [127, 168] on icon at bounding box center [129, 169] width 9 height 9
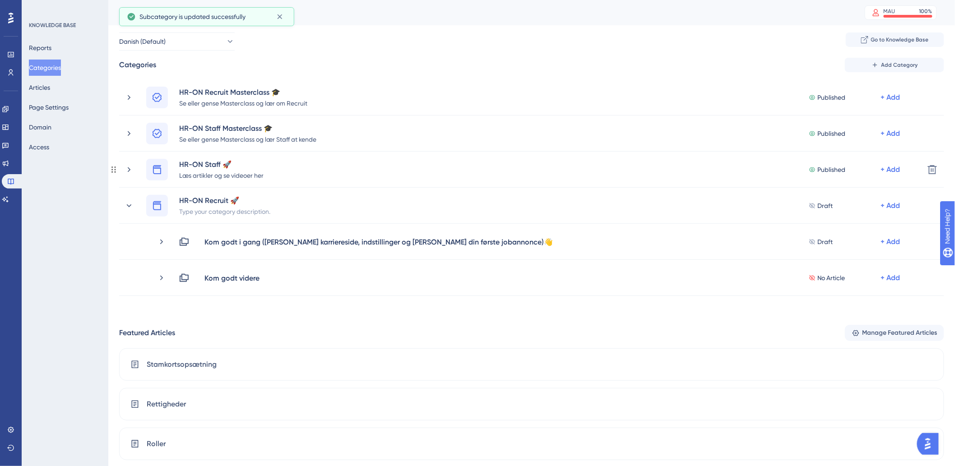
click at [127, 168] on icon at bounding box center [129, 169] width 9 height 9
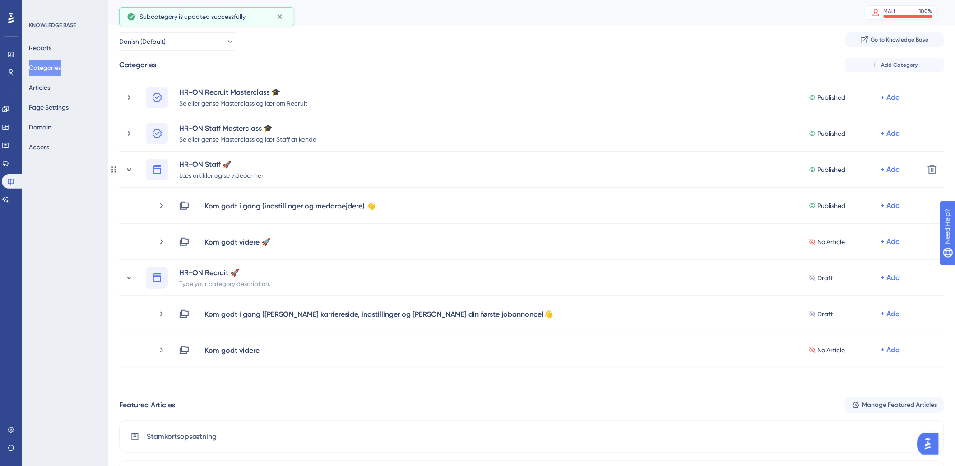
click at [127, 168] on icon at bounding box center [129, 169] width 9 height 9
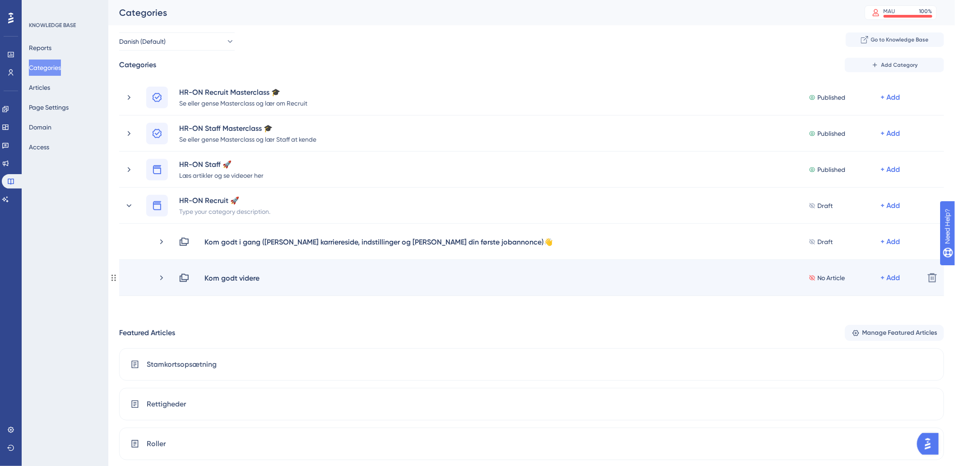
click at [261, 280] on div "Kom godt videre" at bounding box center [235, 278] width 63 height 11
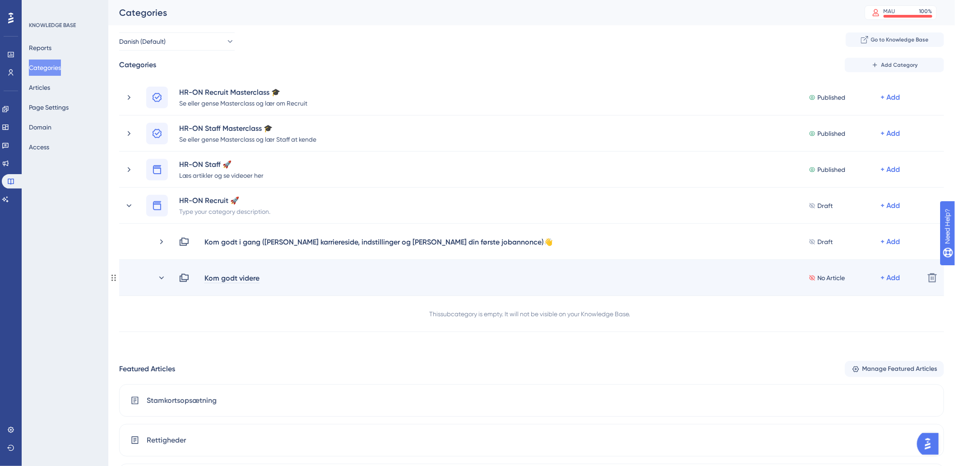
click at [256, 278] on div "Kom godt videre" at bounding box center [232, 278] width 56 height 11
click at [262, 279] on div "Kom godt videre" at bounding box center [235, 278] width 63 height 11
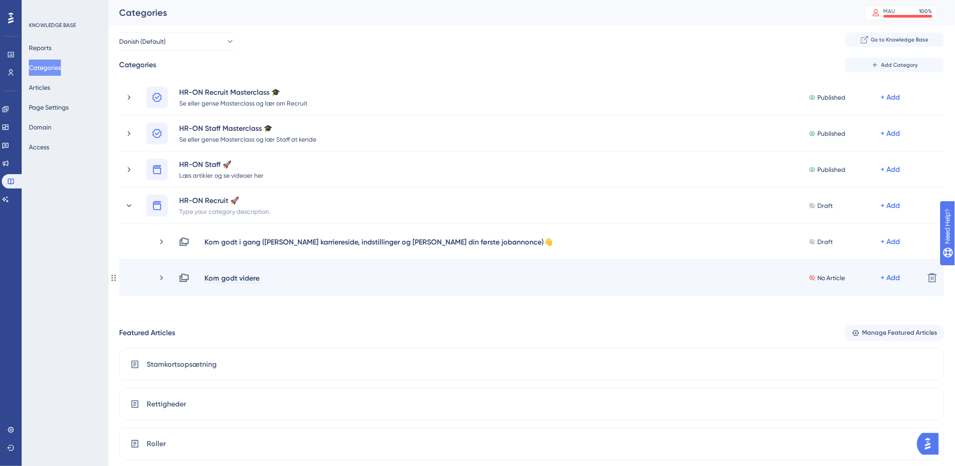
click at [259, 279] on div "Kom godt videre" at bounding box center [232, 278] width 56 height 11
click at [256, 278] on div "Kom godt videre" at bounding box center [232, 278] width 56 height 11
click at [259, 272] on div "Kom godt videre No Article + Add Delete" at bounding box center [531, 278] width 825 height 36
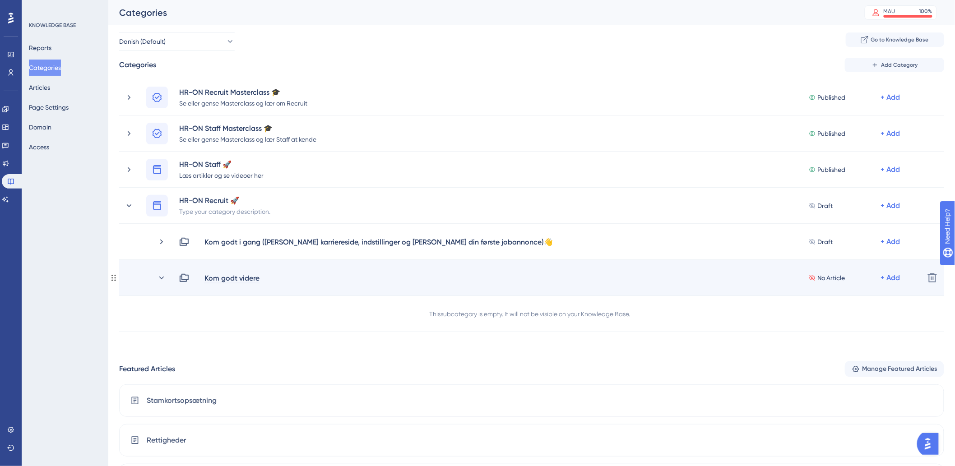
click at [259, 279] on div "Kom godt videre" at bounding box center [232, 278] width 56 height 11
click at [0, 0] on div "Performance Users Engagement Widgets Feedback Product Updates Knowledge Base AI…" at bounding box center [0, 0] width 0 height 0
click at [257, 278] on div "Kom godt videre" at bounding box center [232, 278] width 56 height 11
click at [258, 278] on div "Kom godt videre" at bounding box center [232, 278] width 56 height 11
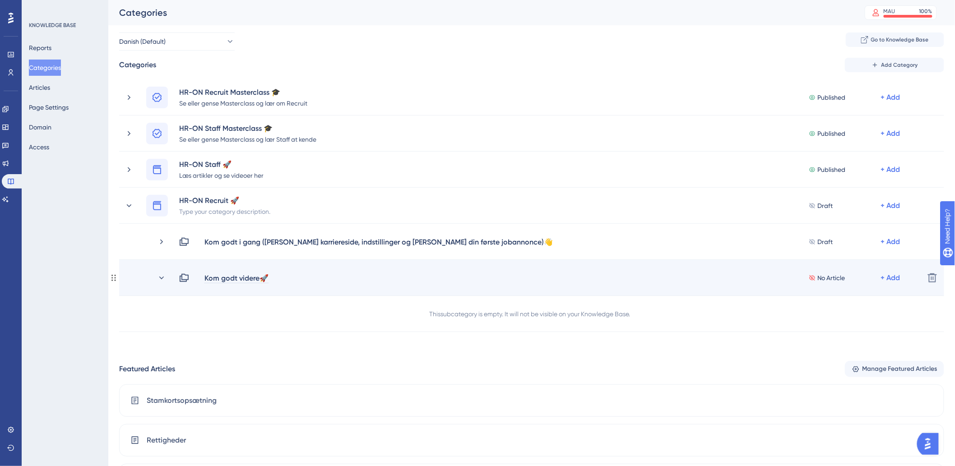
click at [261, 275] on div "Kom godt videre🚀" at bounding box center [236, 278] width 65 height 11
click at [260, 277] on div "Kom godt videre 🚀" at bounding box center [237, 278] width 67 height 11
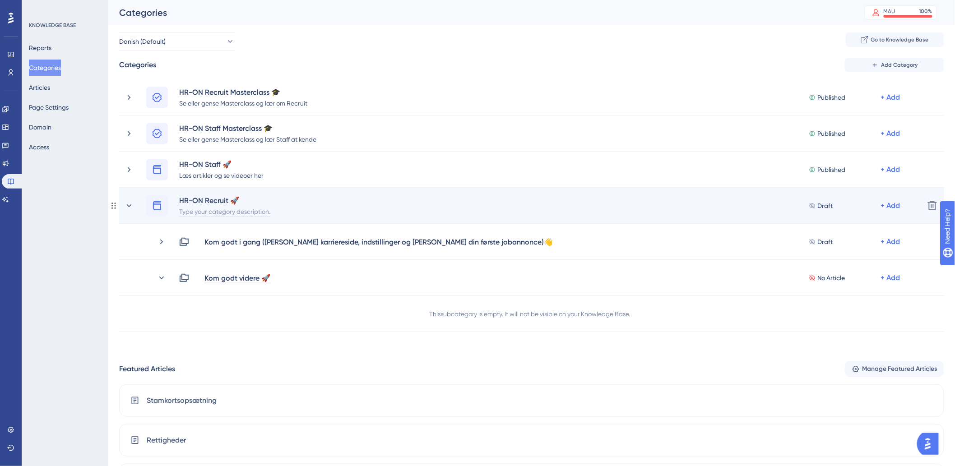
click at [257, 215] on div "Type your category description." at bounding box center [225, 211] width 92 height 11
click at [130, 206] on icon at bounding box center [129, 205] width 9 height 9
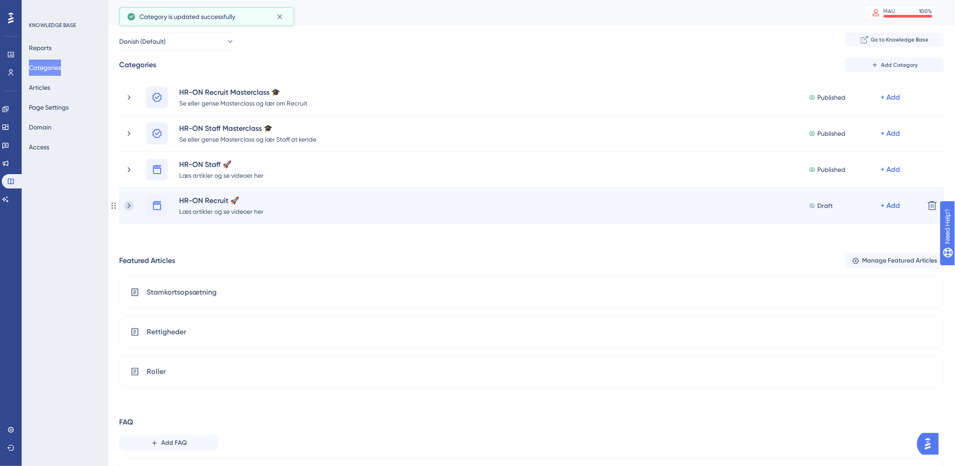
click at [130, 207] on icon at bounding box center [129, 205] width 9 height 9
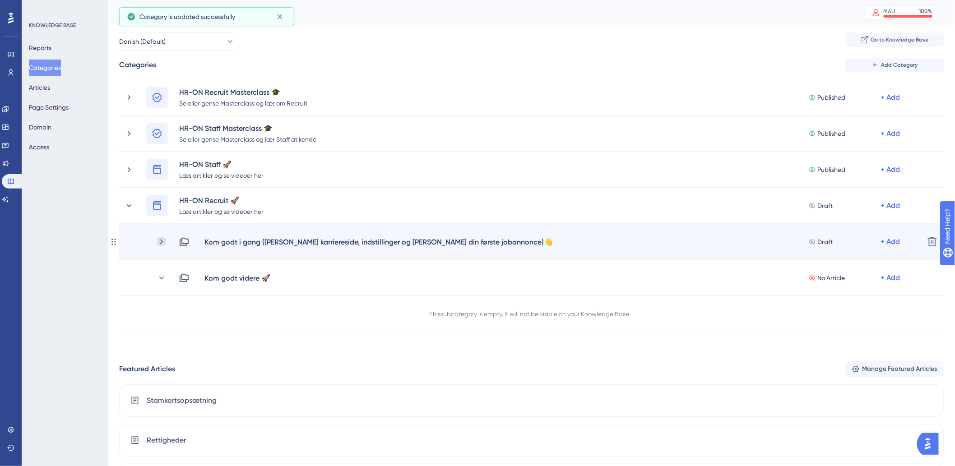
click at [162, 242] on icon at bounding box center [161, 241] width 3 height 5
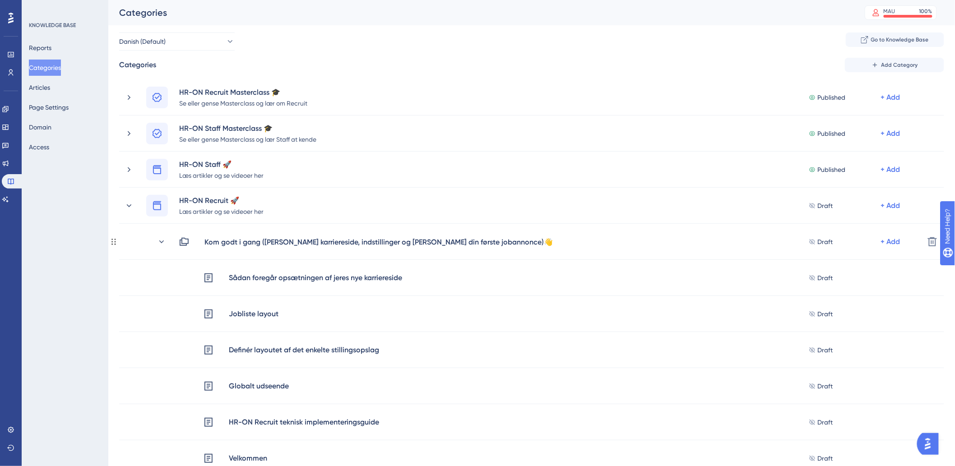
click at [162, 242] on icon at bounding box center [161, 241] width 5 height 3
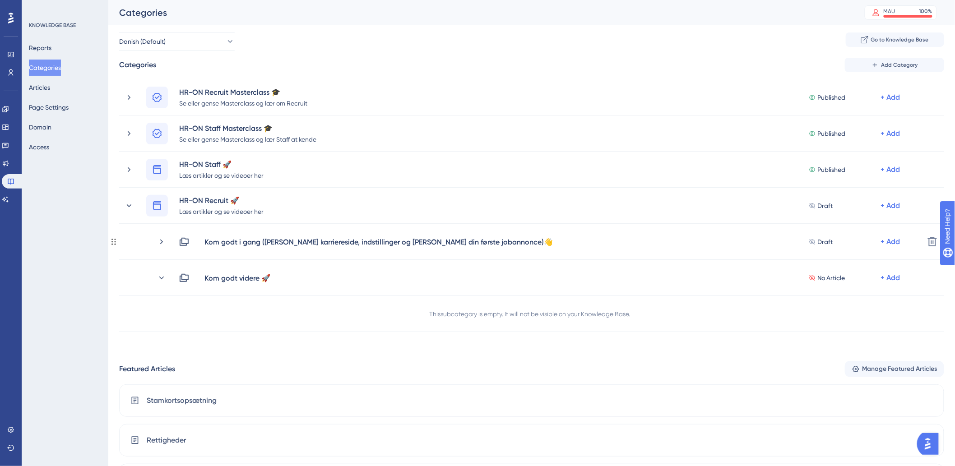
click at [162, 242] on icon at bounding box center [161, 241] width 3 height 5
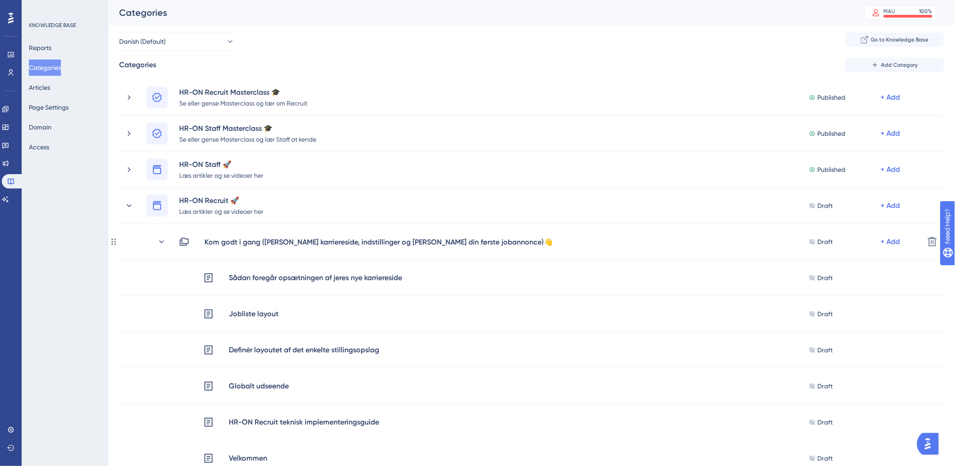
click at [162, 242] on icon at bounding box center [161, 241] width 5 height 3
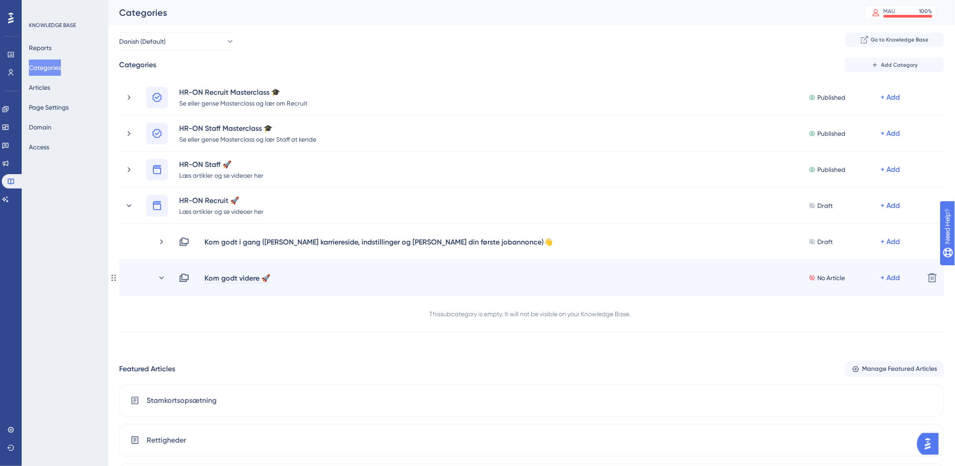
click at [256, 279] on div "Kom godt videre 🚀" at bounding box center [237, 278] width 67 height 11
click at [259, 278] on div "Kom godt videre 🚀" at bounding box center [237, 278] width 67 height 11
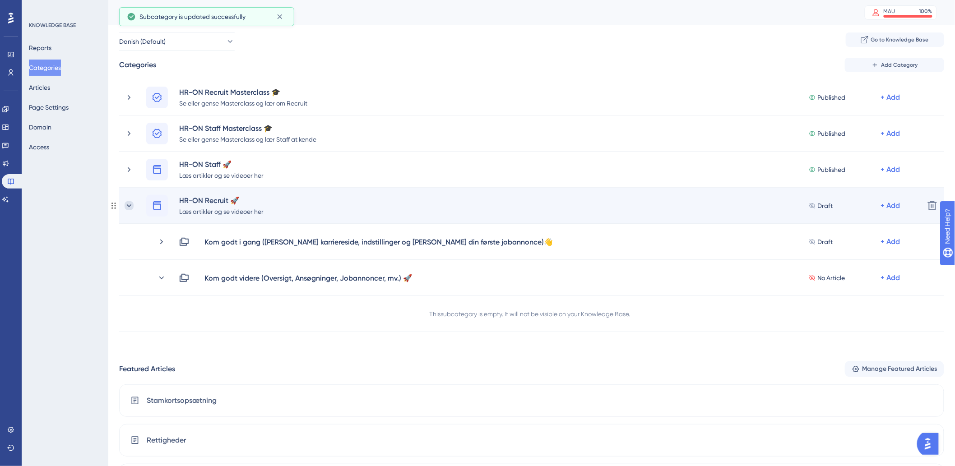
click at [129, 202] on icon at bounding box center [129, 205] width 9 height 9
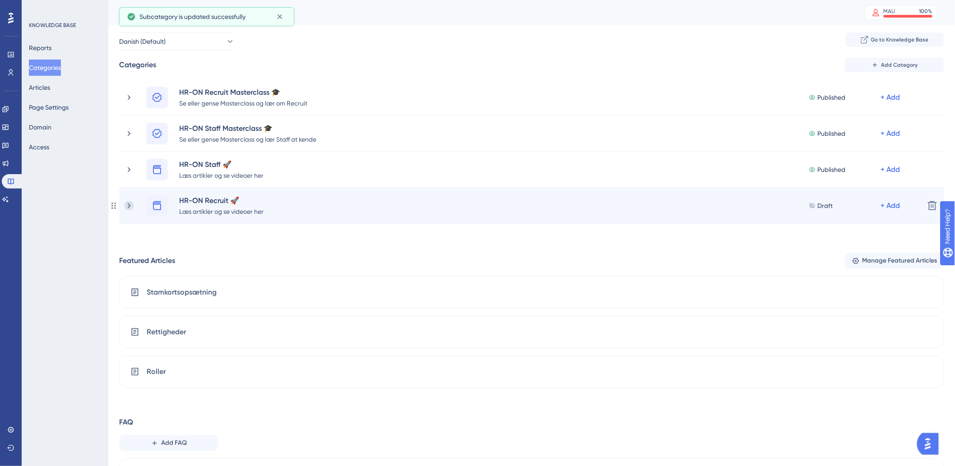
click at [128, 202] on icon at bounding box center [129, 205] width 9 height 9
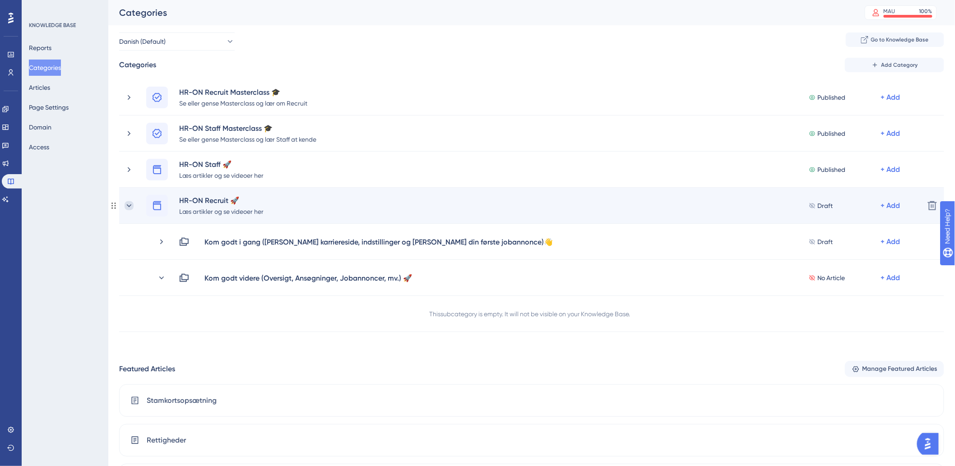
click at [129, 204] on icon at bounding box center [129, 205] width 9 height 9
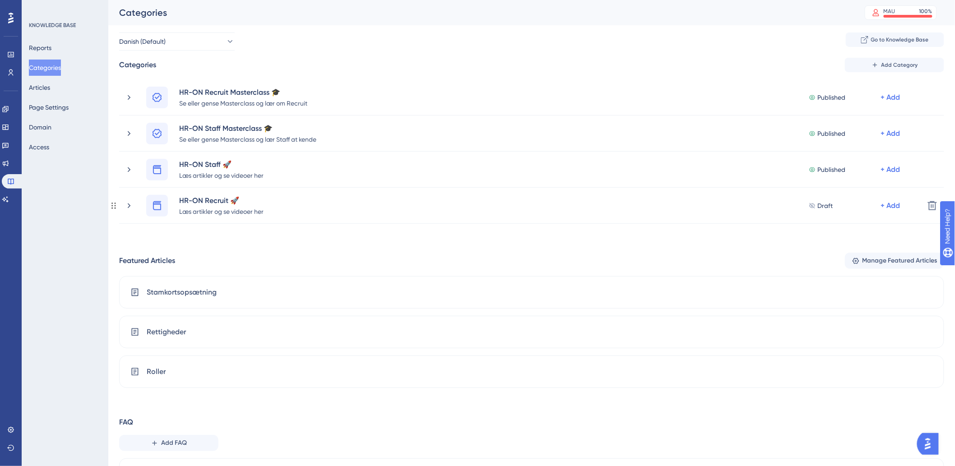
click at [129, 204] on icon at bounding box center [129, 205] width 3 height 5
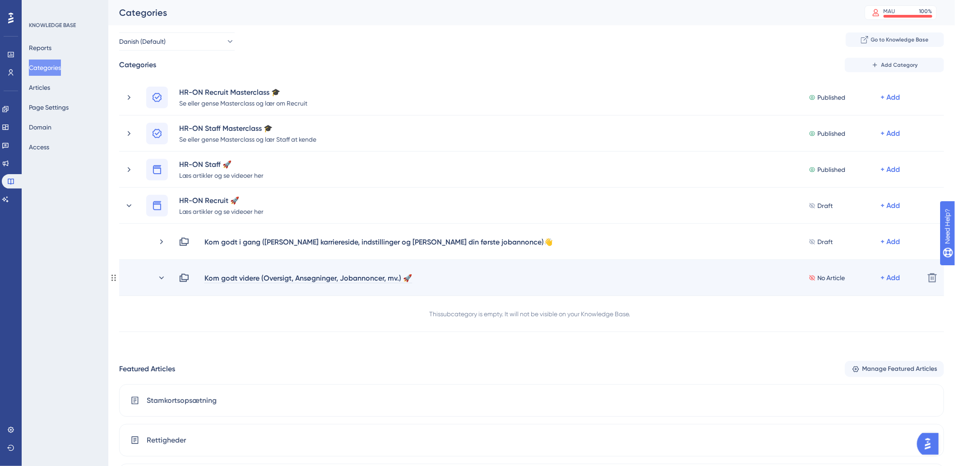
click at [236, 279] on div "Kom godt videre (Oversigt, Ansøgninger, Jobannoncer, mv.) 🚀" at bounding box center [308, 278] width 209 height 11
click at [159, 275] on icon at bounding box center [161, 278] width 9 height 9
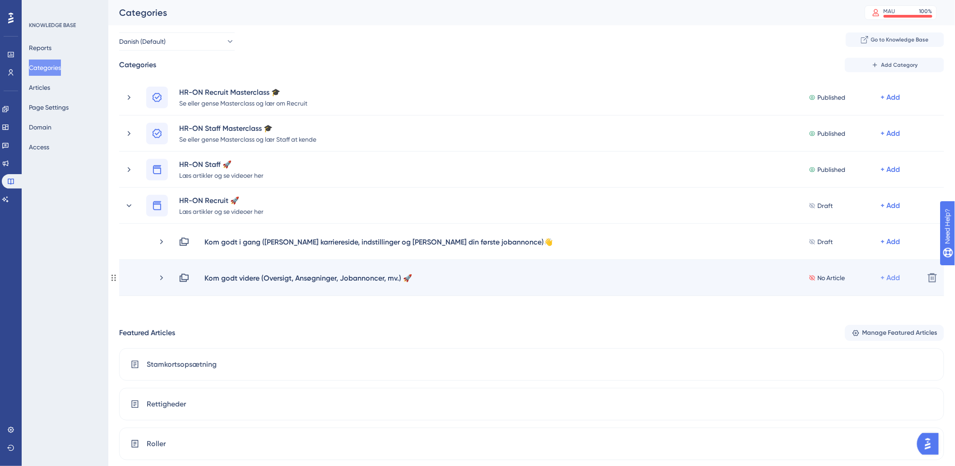
click at [889, 279] on div "+ Add" at bounding box center [890, 278] width 19 height 11
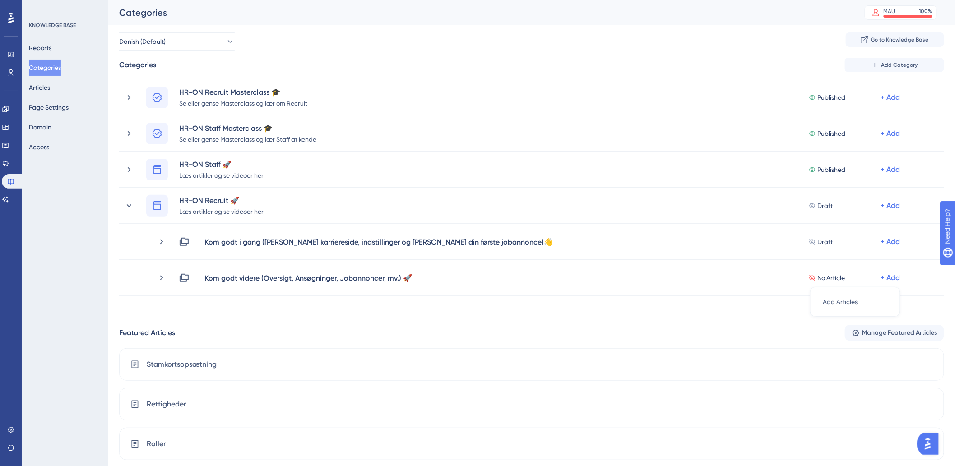
click at [64, 88] on div "Reports Categories Articles Page Settings Domain Access" at bounding box center [65, 98] width 73 height 116
click at [44, 86] on button "Articles" at bounding box center [39, 87] width 21 height 16
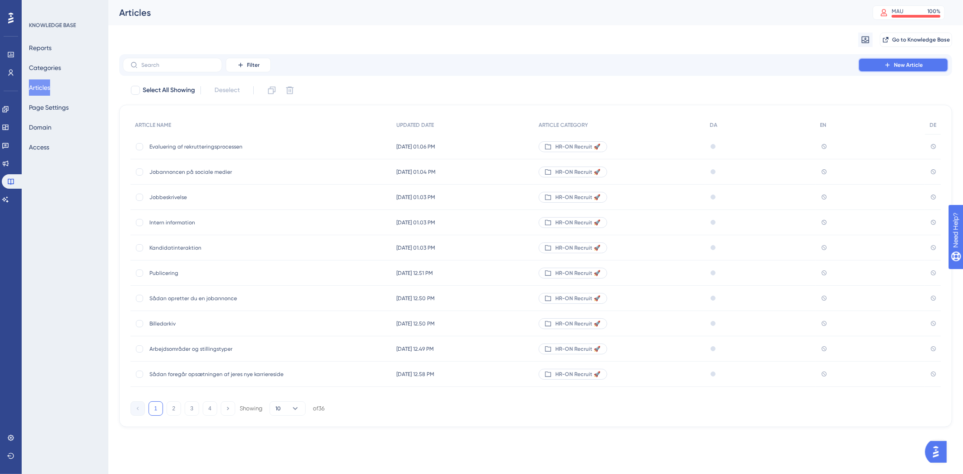
click at [932, 61] on button "New Article" at bounding box center [903, 65] width 90 height 14
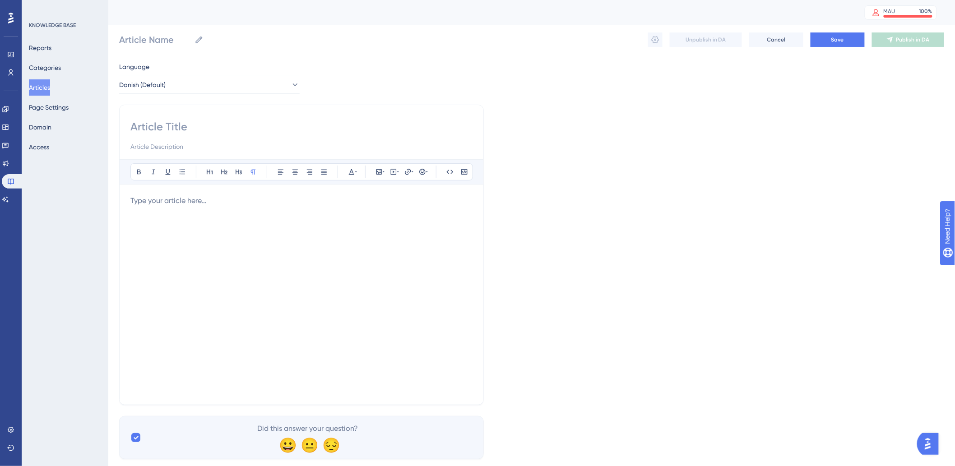
click at [250, 133] on div at bounding box center [301, 136] width 342 height 33
click at [255, 125] on input at bounding box center [301, 127] width 342 height 14
paste input "Oversigt: Lær forsiden af jeres rekrutteringssystem at kende"
type input "Oversigt: Lær forsiden af jeres rekrutteringssystem at kende"
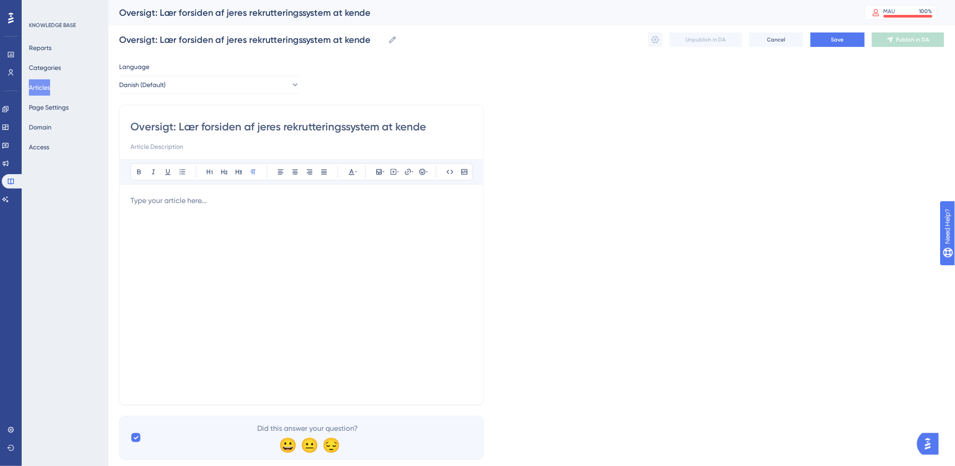
type input "Oversigt: Lær forsiden af jeres rekrutteringssystem at kende"
click at [154, 227] on div at bounding box center [301, 295] width 342 height 199
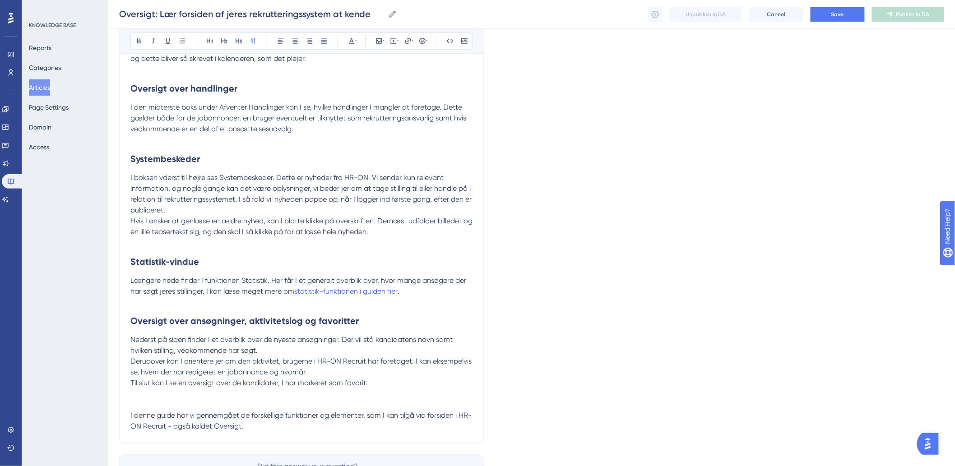
scroll to position [473, 0]
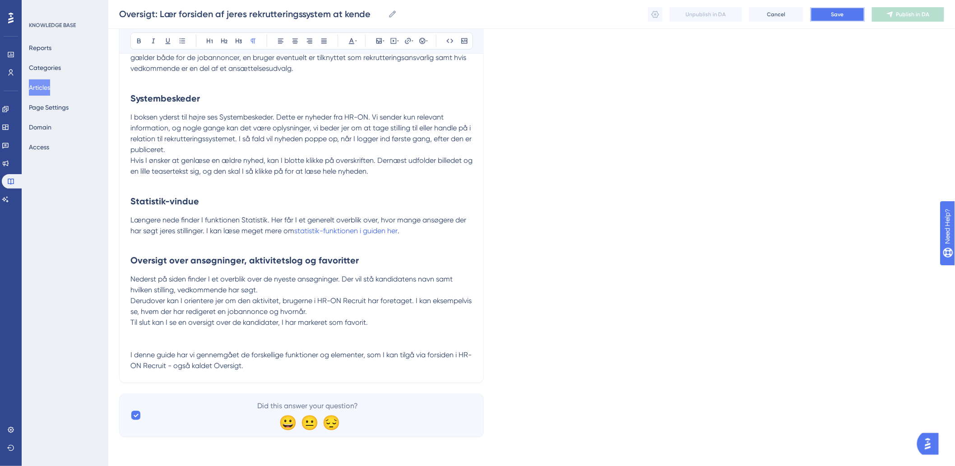
click at [823, 11] on button "Save" at bounding box center [838, 14] width 54 height 14
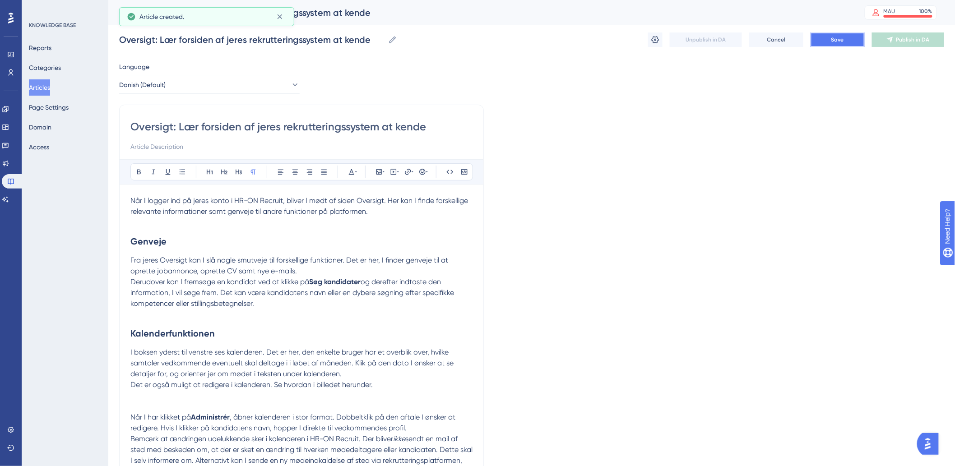
click at [847, 36] on button "Save" at bounding box center [838, 40] width 54 height 14
click at [656, 36] on icon at bounding box center [655, 39] width 9 height 9
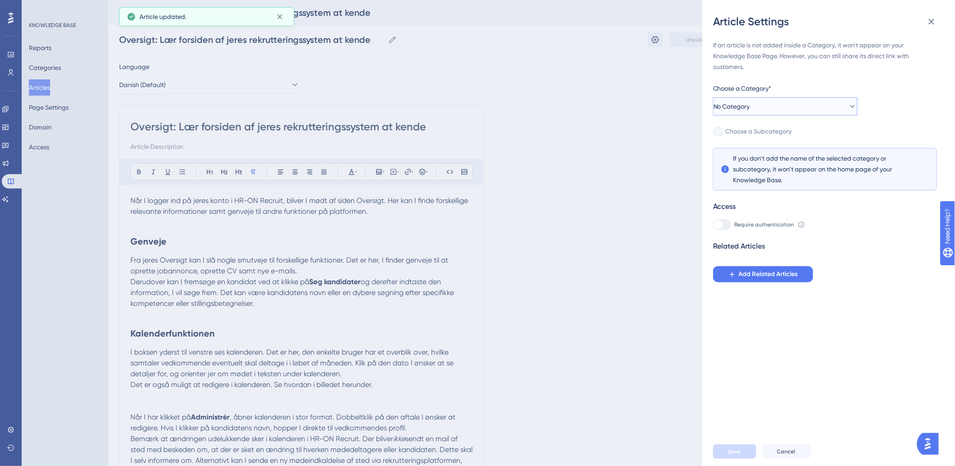
click at [803, 101] on button "No Category" at bounding box center [785, 107] width 144 height 18
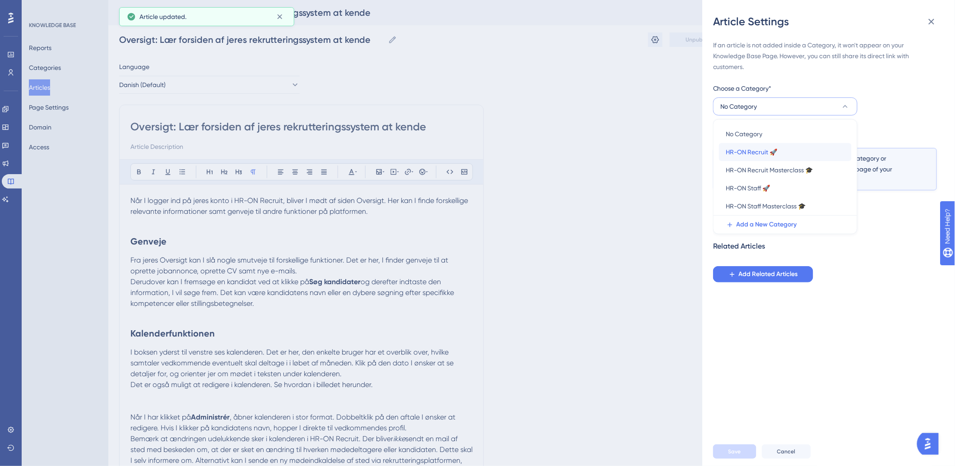
click at [771, 152] on span "HR-ON Recruit 🚀" at bounding box center [751, 152] width 51 height 11
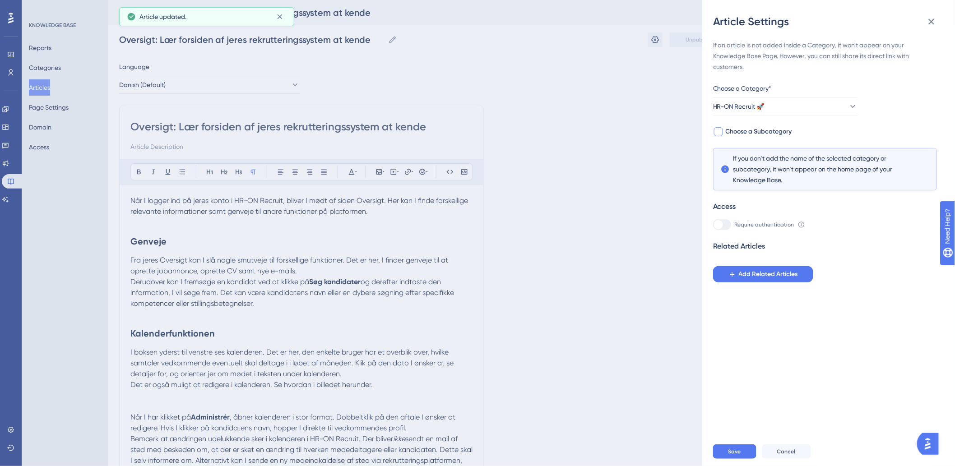
click at [757, 126] on span "Choose a Subcategory" at bounding box center [759, 131] width 66 height 11
checkbox input "true"
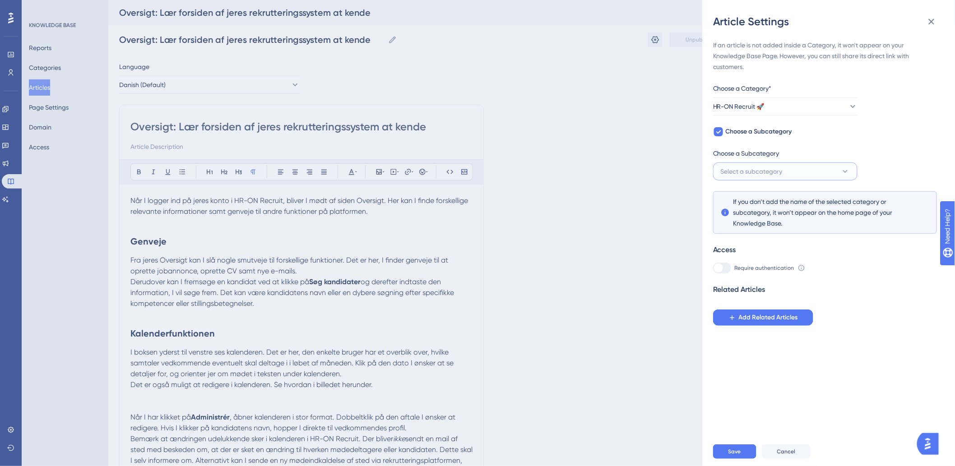
click at [750, 169] on span "Select a subcategory" at bounding box center [752, 171] width 62 height 11
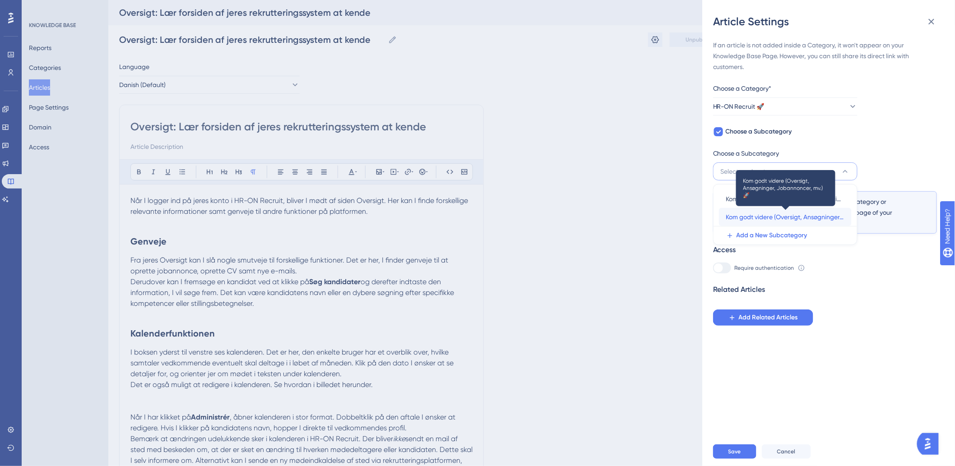
click at [763, 219] on span "Kom godt videre (Oversigt, Ansøgninger, Jobannoncer, mv.) 🚀" at bounding box center [785, 217] width 118 height 11
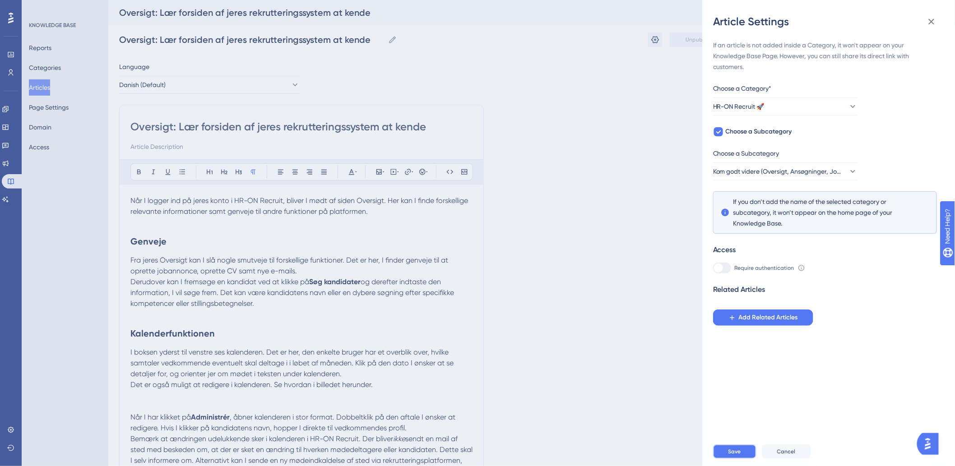
click at [723, 454] on button "Save" at bounding box center [734, 452] width 43 height 14
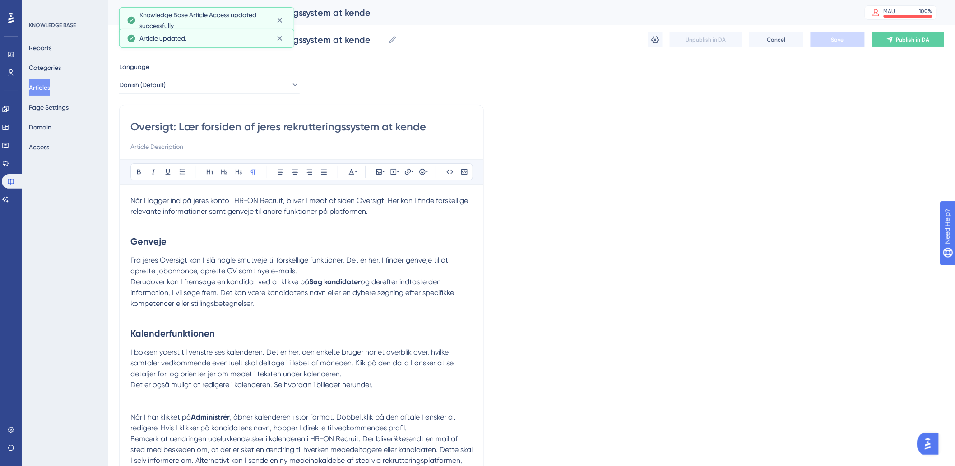
click at [42, 86] on button "Articles" at bounding box center [39, 87] width 21 height 16
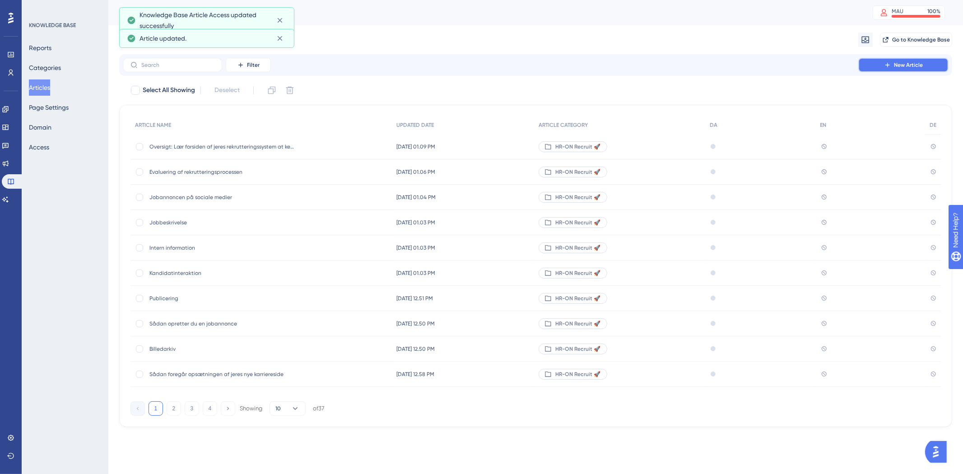
click at [917, 65] on span "New Article" at bounding box center [908, 64] width 29 height 7
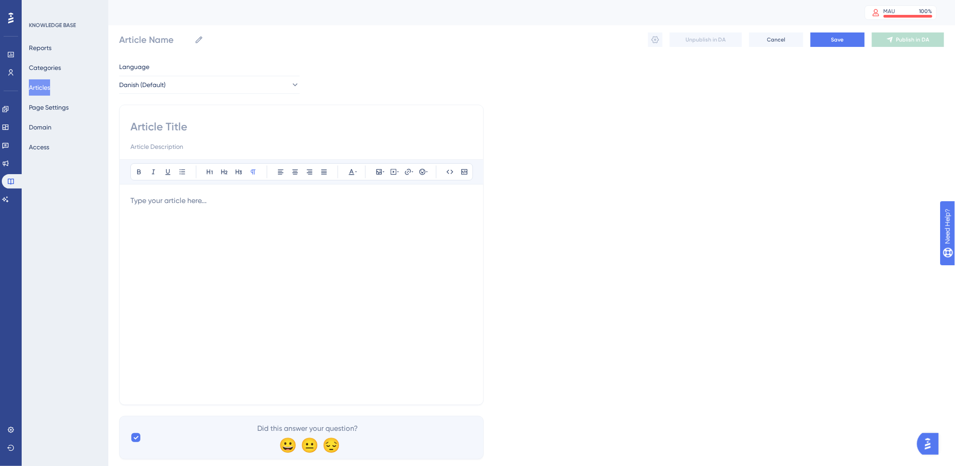
click at [308, 266] on div at bounding box center [301, 295] width 342 height 199
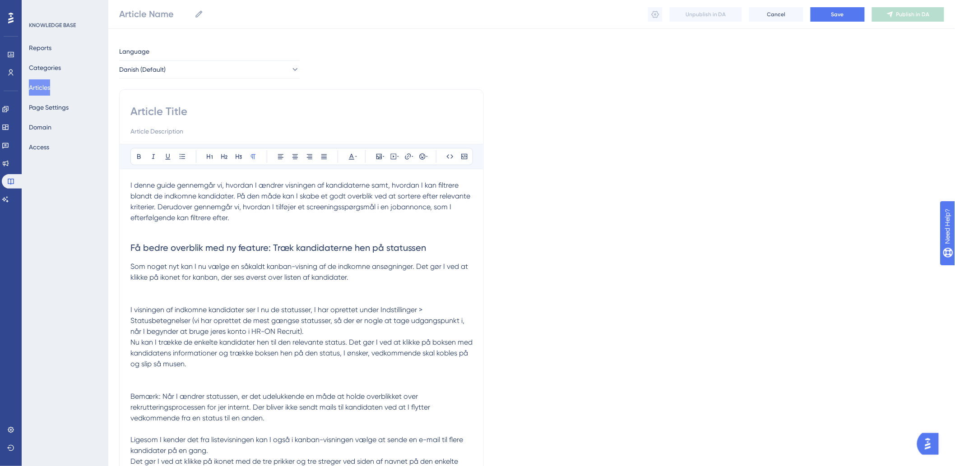
scroll to position [8, 0]
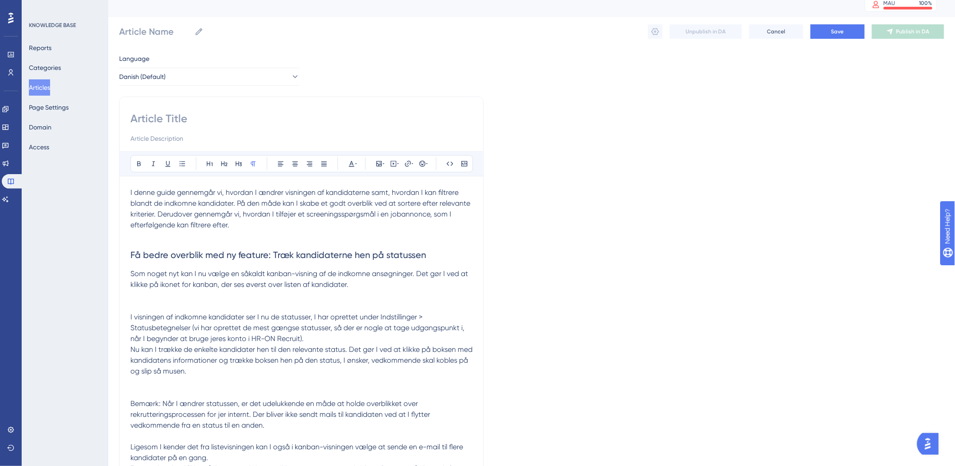
click at [229, 237] on p at bounding box center [301, 236] width 342 height 11
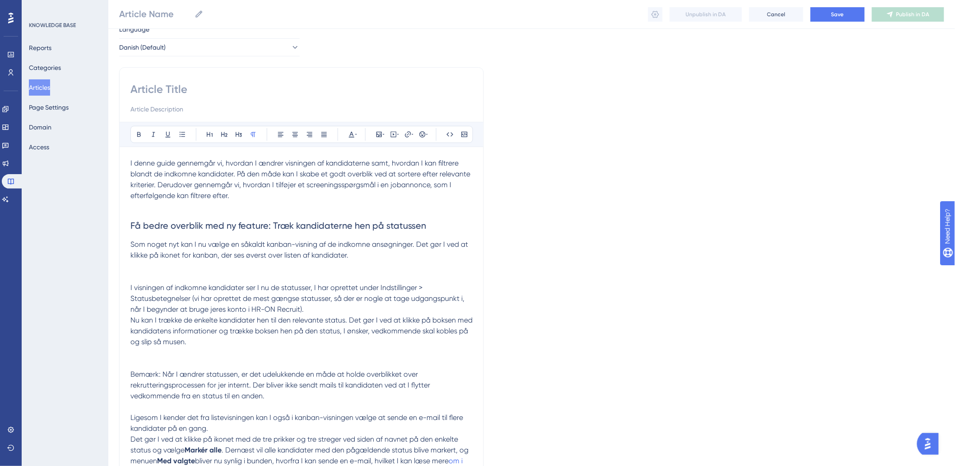
scroll to position [59, 0]
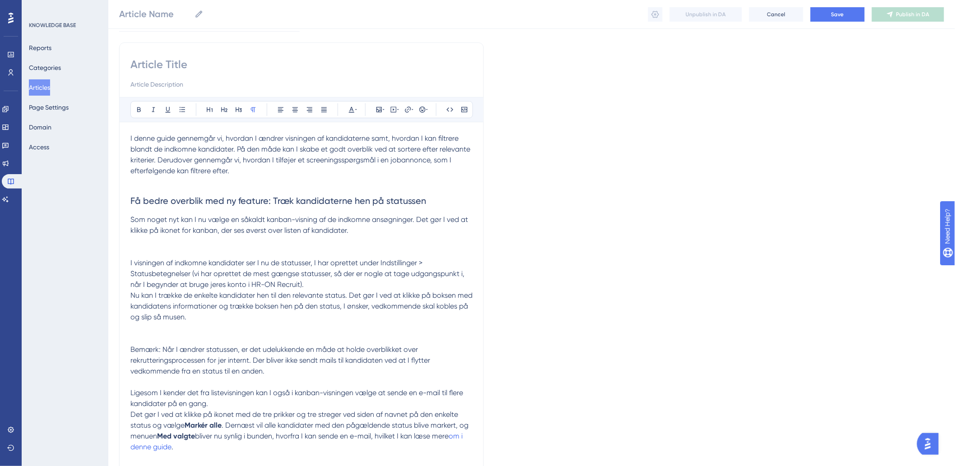
click at [295, 238] on p at bounding box center [301, 241] width 342 height 11
click at [380, 111] on icon at bounding box center [379, 109] width 7 height 7
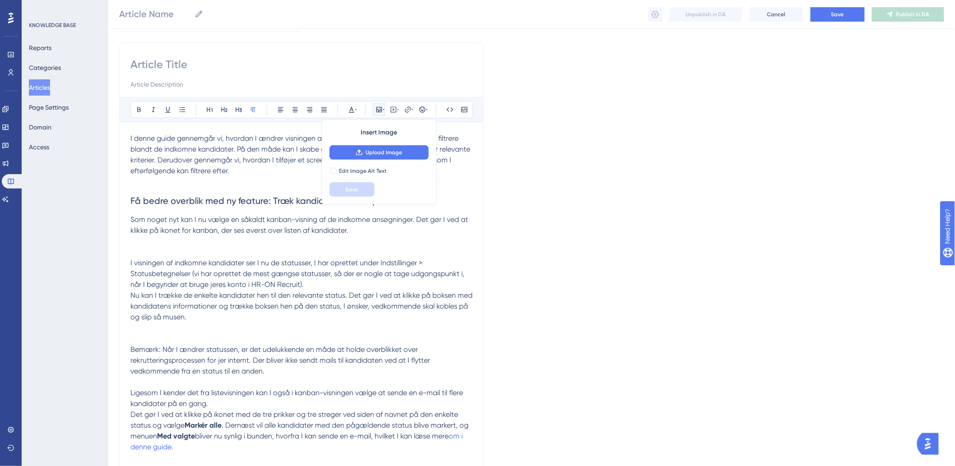
click at [377, 143] on div "Insert Image Upload Image Edit Image Alt Text Save" at bounding box center [379, 162] width 115 height 85
click at [378, 154] on span "Upload Image" at bounding box center [384, 152] width 37 height 7
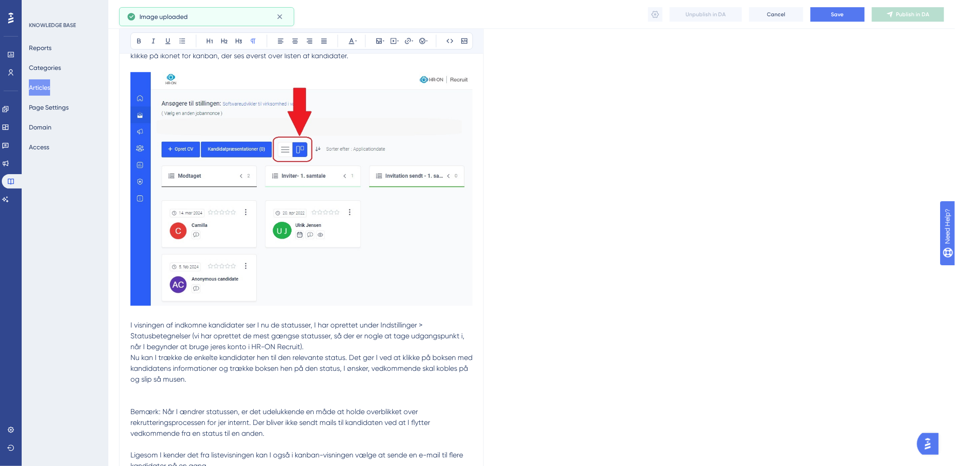
scroll to position [309, 0]
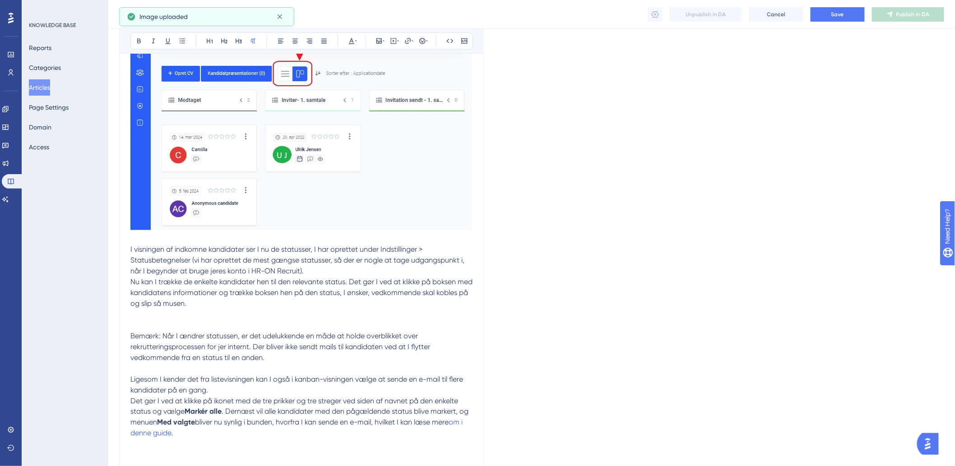
click at [144, 313] on p at bounding box center [301, 314] width 342 height 11
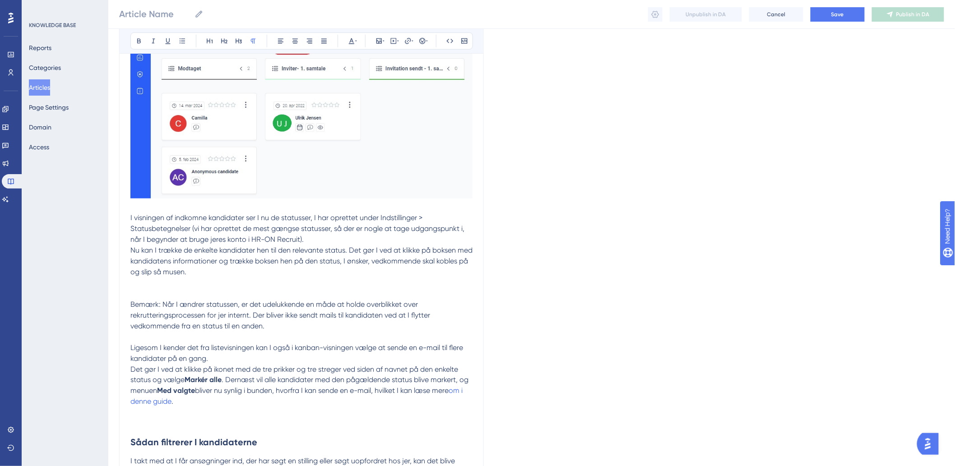
scroll to position [410, 0]
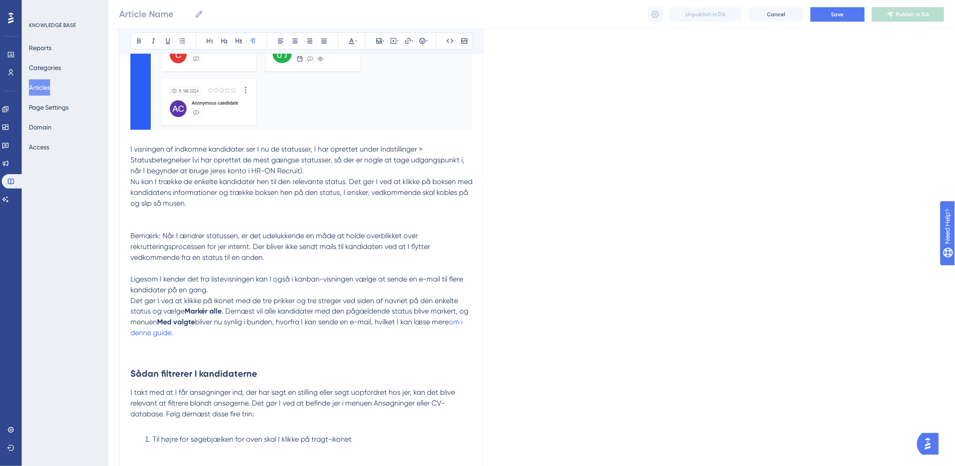
click at [223, 220] on p at bounding box center [301, 225] width 342 height 11
click at [223, 218] on p at bounding box center [301, 214] width 342 height 11
click at [377, 42] on icon at bounding box center [379, 40] width 7 height 7
click at [395, 79] on button "Upload Image" at bounding box center [379, 84] width 99 height 14
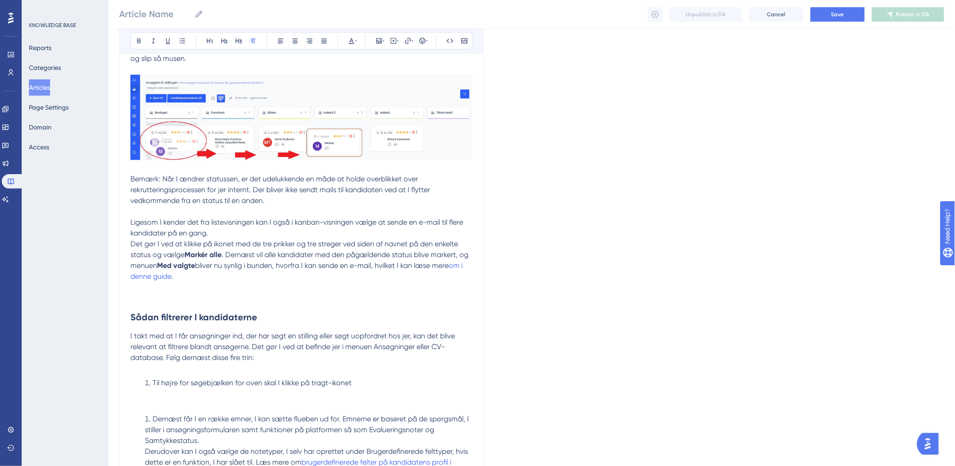
scroll to position [560, 0]
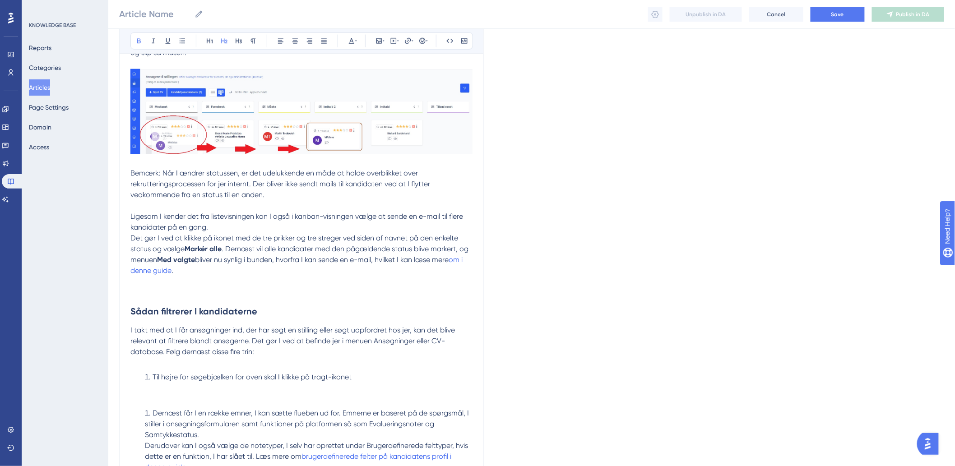
click at [161, 299] on h2 "Sådan filtrerer I kandidaterne" at bounding box center [301, 311] width 342 height 27
click at [163, 291] on p at bounding box center [301, 293] width 342 height 11
click at [380, 43] on icon at bounding box center [379, 40] width 7 height 7
click at [384, 86] on span "Upload Image" at bounding box center [384, 83] width 37 height 7
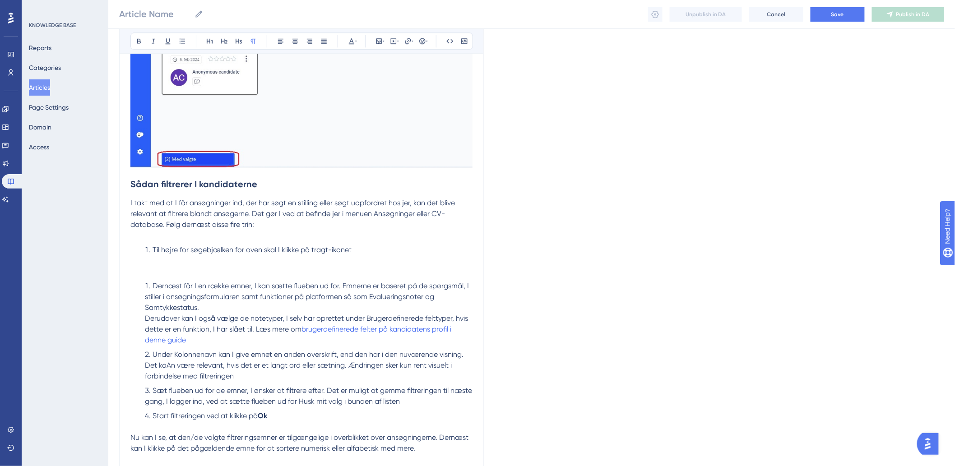
scroll to position [962, 0]
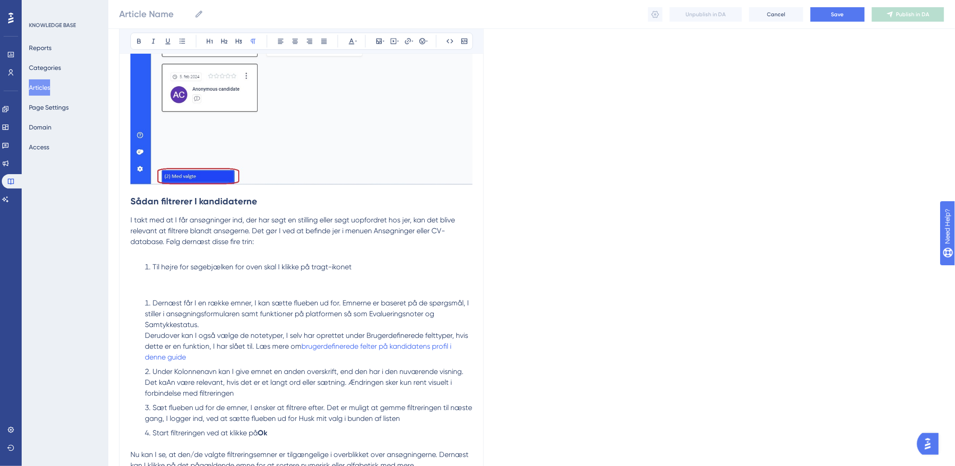
click at [147, 282] on p at bounding box center [301, 278] width 342 height 11
click at [381, 41] on icon at bounding box center [379, 40] width 7 height 7
click at [375, 82] on span "Upload Image" at bounding box center [384, 83] width 37 height 7
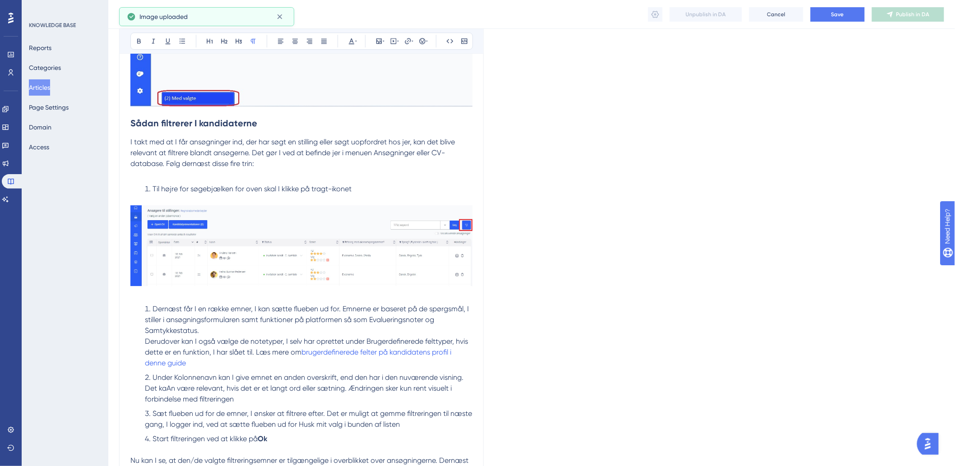
scroll to position [1062, 0]
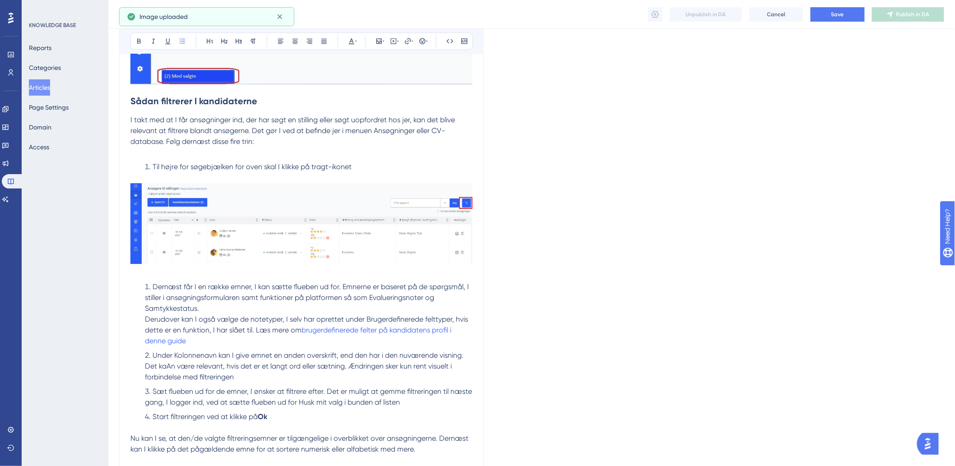
click at [184, 289] on span "Dernæst får I en række emner, I kan sætte flueben ud for. Emnerne er baseret på…" at bounding box center [308, 298] width 326 height 30
click at [150, 288] on li "Dernæst får I en række emner, I kan sætte flueben ud for. Emnerne er baseret på…" at bounding box center [306, 314] width 331 height 65
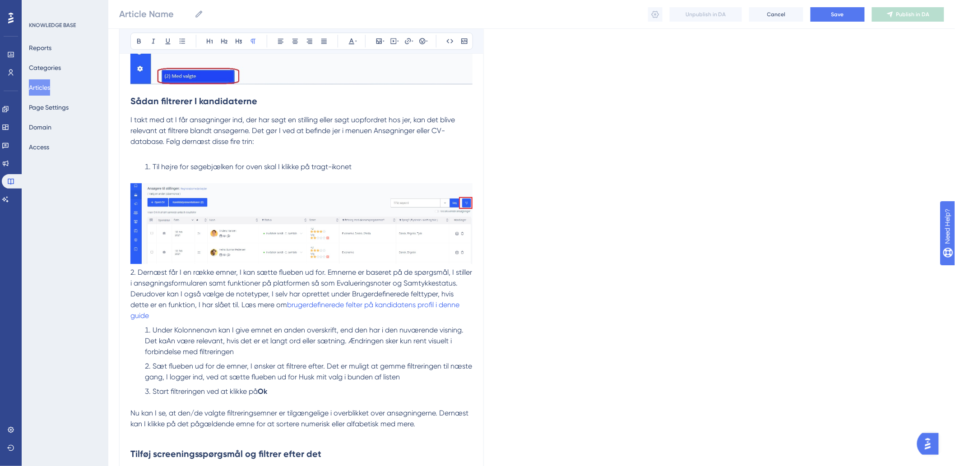
click at [149, 343] on li "Under Kolonnenavn kan I give emnet en anden overskrift, end den har i den nuvær…" at bounding box center [306, 341] width 331 height 33
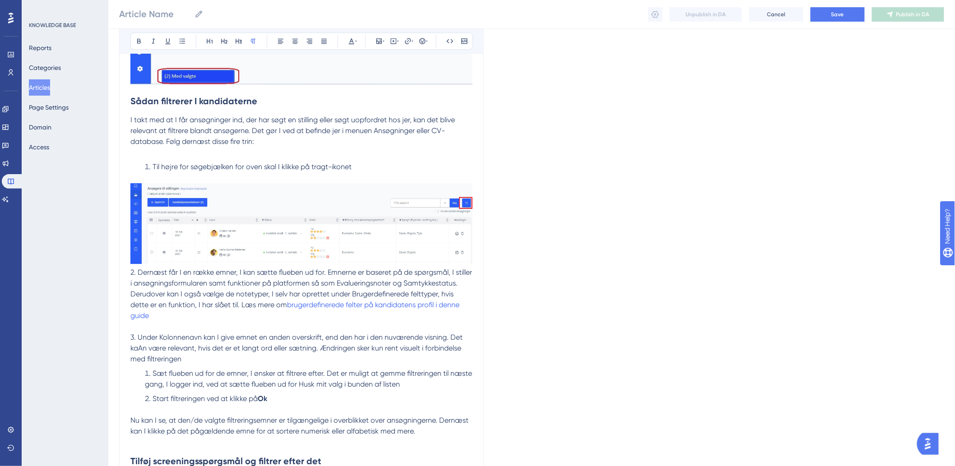
click at [151, 384] on li "Sæt flueben ud for de emner, I ønsker at filtrere efter. Det er muligt at gemme…" at bounding box center [306, 379] width 331 height 22
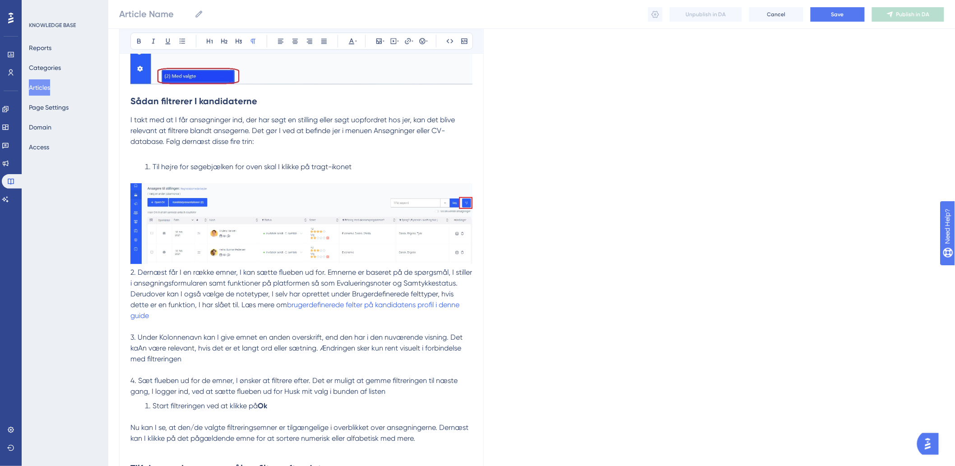
click at [154, 410] on span "Start filtreringen ved at klikke på" at bounding box center [205, 406] width 105 height 9
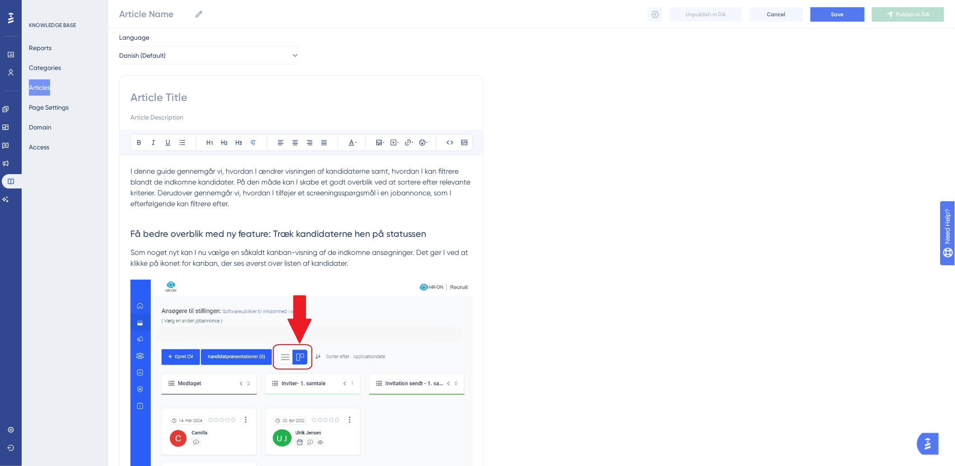
scroll to position [0, 0]
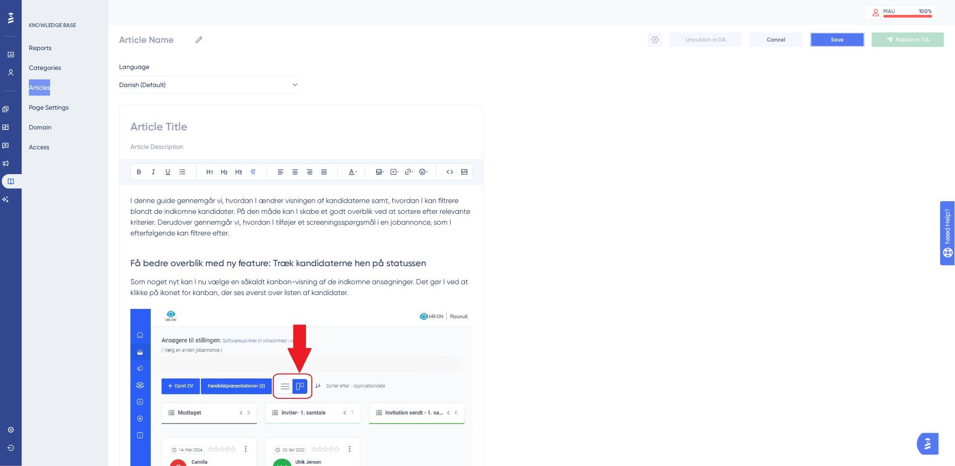
click at [829, 38] on button "Save" at bounding box center [838, 40] width 54 height 14
click at [233, 129] on input at bounding box center [301, 127] width 342 height 14
click at [186, 132] on input at bounding box center [301, 127] width 342 height 14
paste input "Filtrering af kandidater"
type input "Filtrering af kandidater"
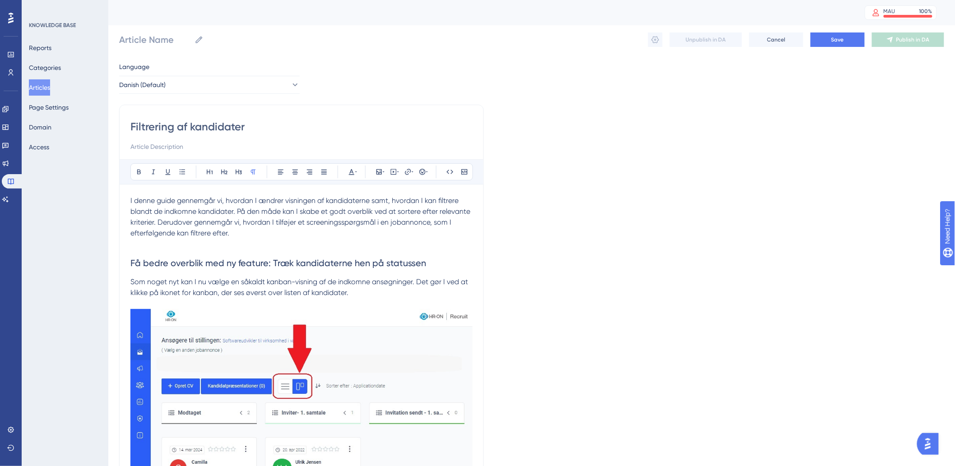
type input "Filtrering af kandidater"
click at [837, 24] on div "Filtrering af kandidater MAU 100 % Click to see add-on and upgrade options" at bounding box center [531, 12] width 847 height 25
click at [838, 37] on span "Save" at bounding box center [838, 39] width 13 height 7
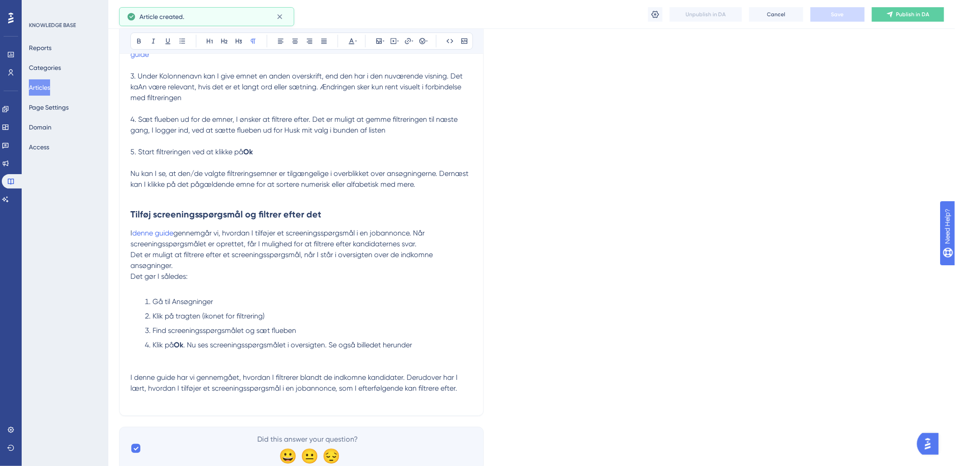
scroll to position [1369, 0]
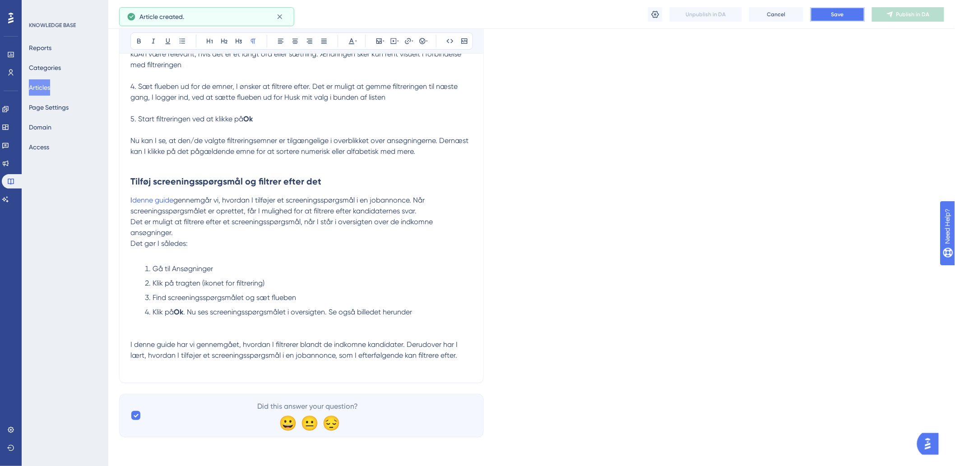
click at [841, 14] on span "Save" at bounding box center [838, 14] width 13 height 7
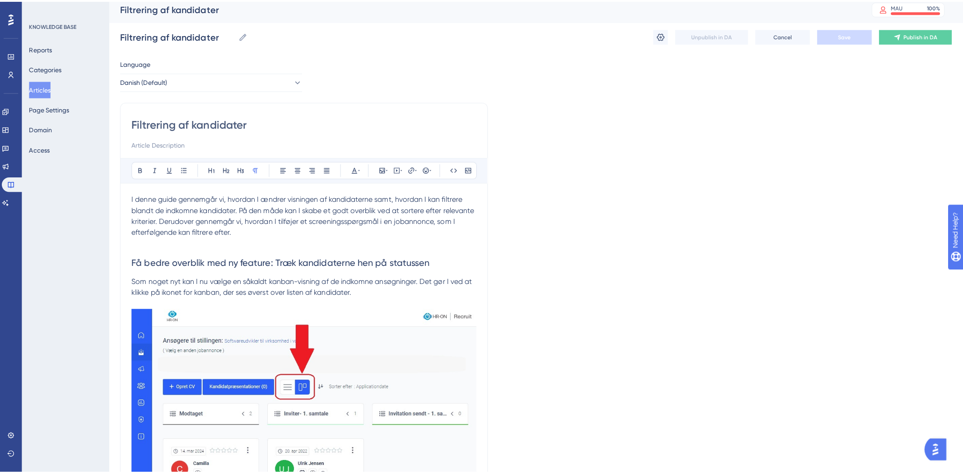
scroll to position [0, 0]
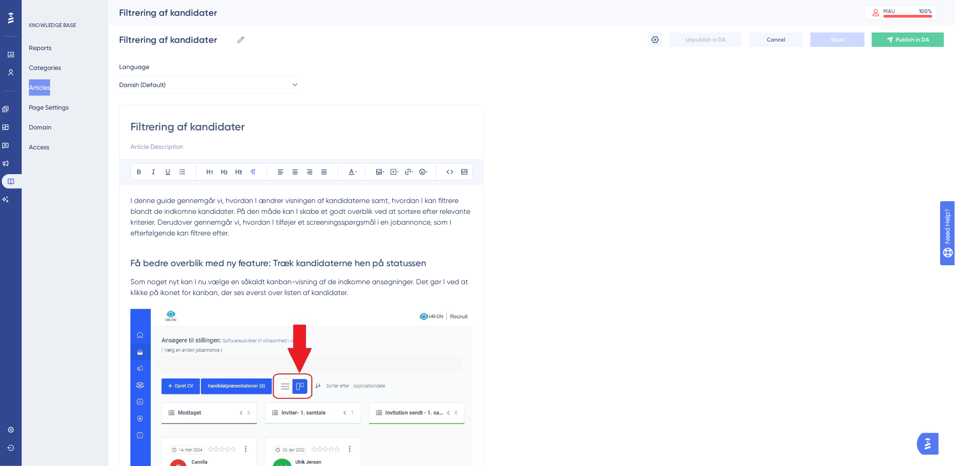
click at [50, 82] on button "Articles" at bounding box center [39, 87] width 21 height 16
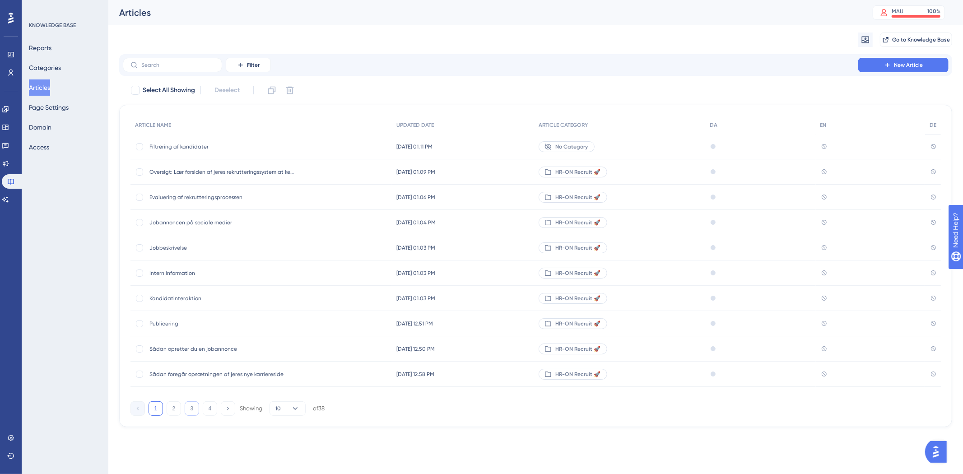
click at [187, 408] on button "3" at bounding box center [192, 408] width 14 height 14
click at [204, 410] on button "4" at bounding box center [210, 408] width 14 height 14
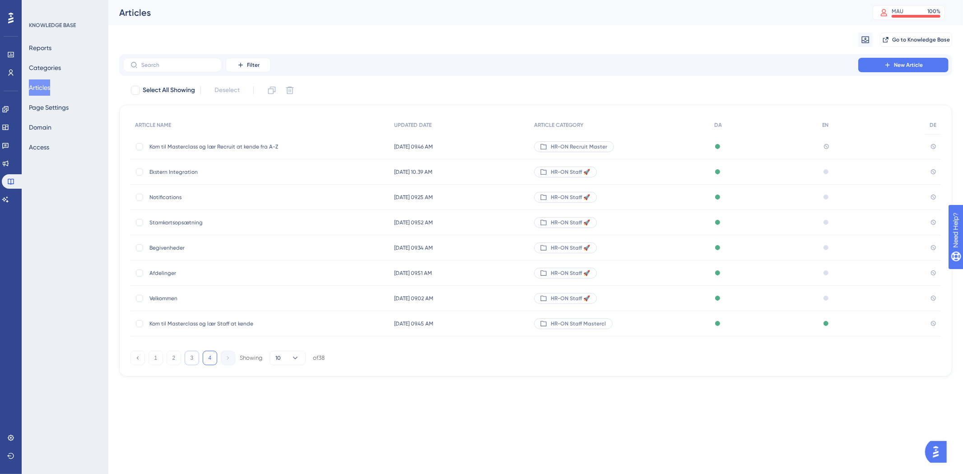
click at [191, 356] on button "3" at bounding box center [192, 358] width 14 height 14
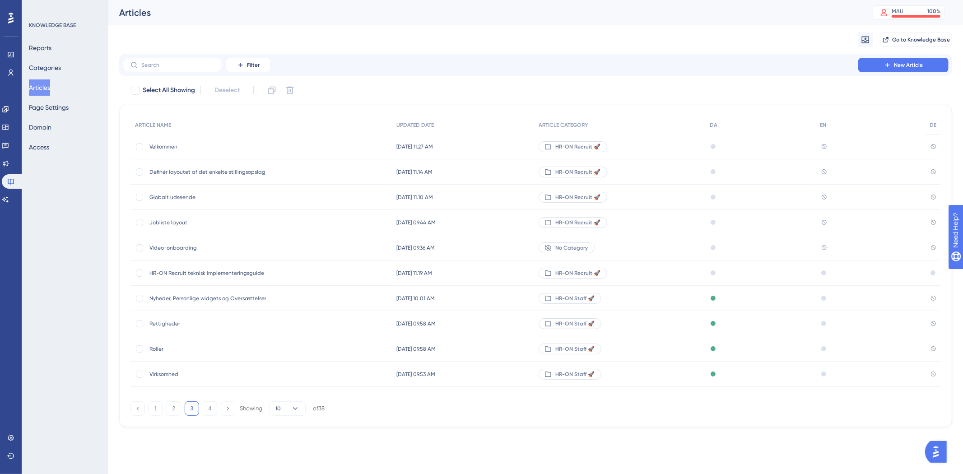
click at [204, 273] on span "HR-ON Recruit teknisk implementeringsguide" at bounding box center [221, 273] width 144 height 7
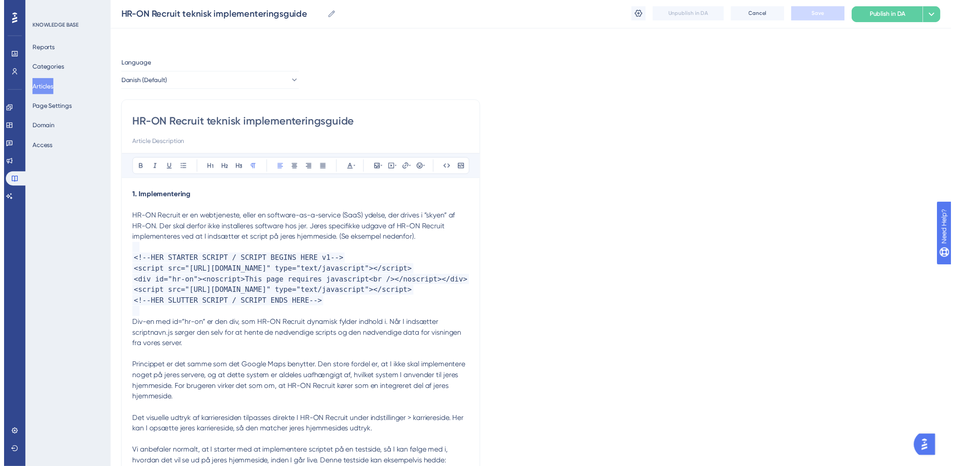
scroll to position [1741, 0]
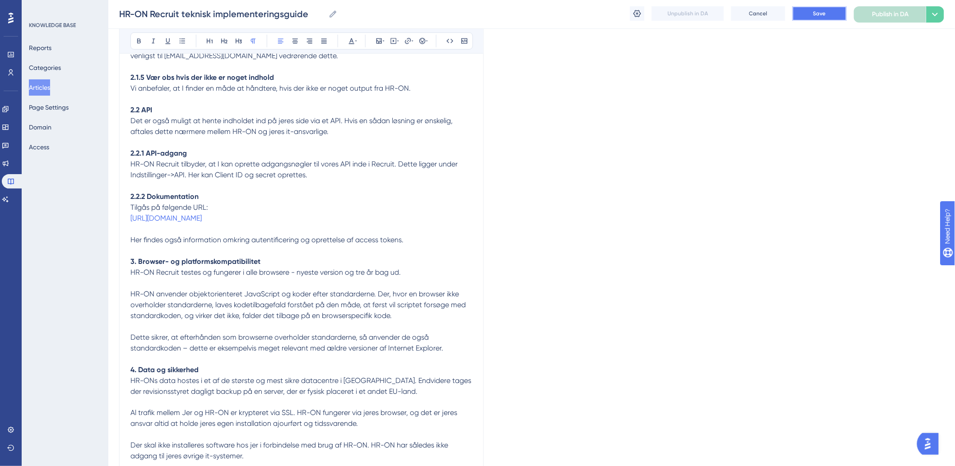
click at [840, 17] on button "Save" at bounding box center [820, 13] width 54 height 14
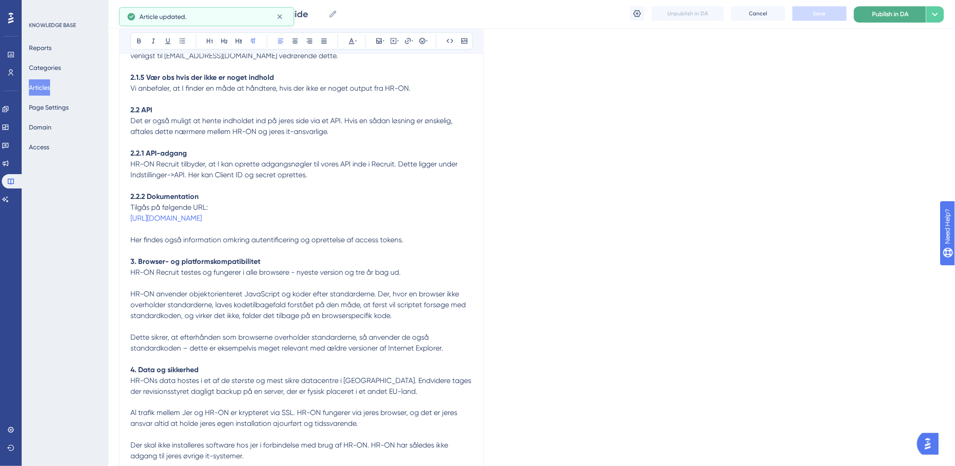
click at [889, 12] on span "Publish in DA" at bounding box center [891, 14] width 37 height 11
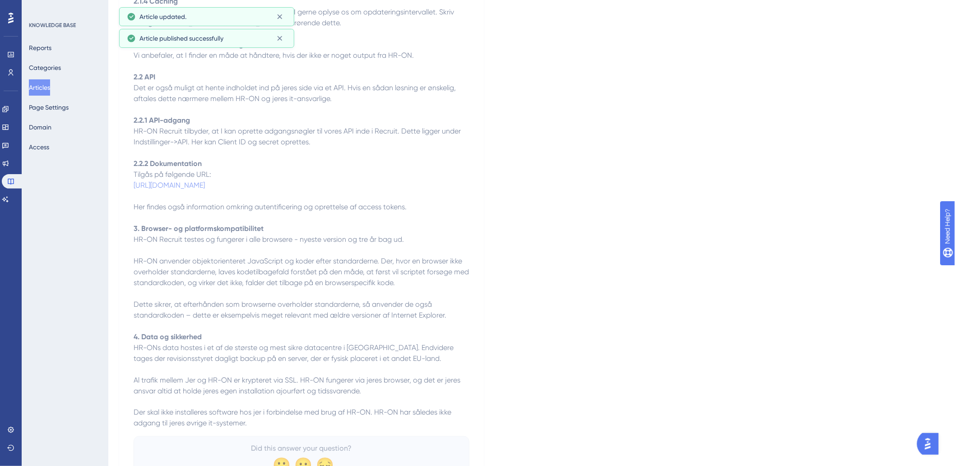
scroll to position [0, 0]
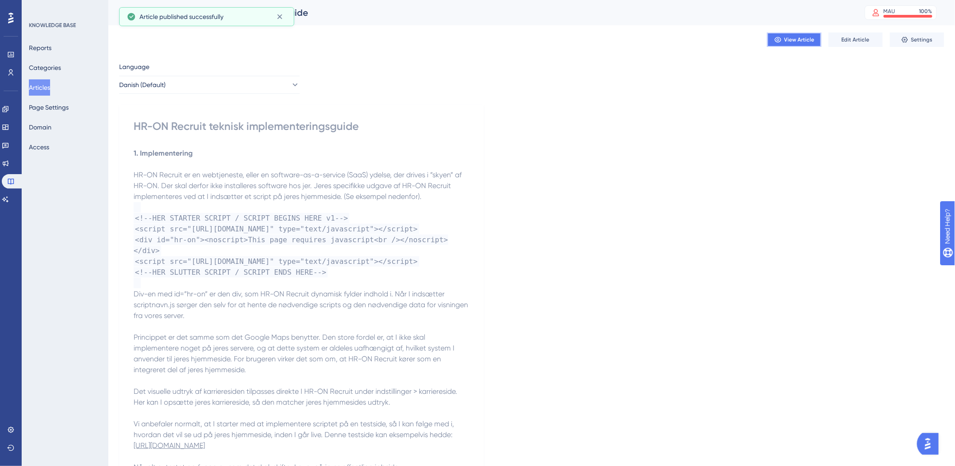
click at [800, 42] on span "View Article" at bounding box center [800, 39] width 30 height 7
click at [40, 90] on button "Articles" at bounding box center [39, 87] width 21 height 16
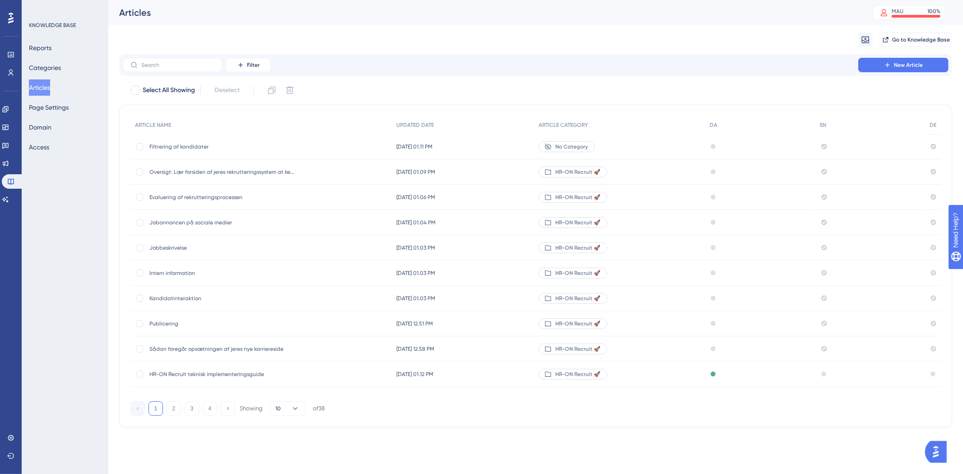
click at [168, 144] on span "Filtrering af kandidater" at bounding box center [221, 146] width 144 height 7
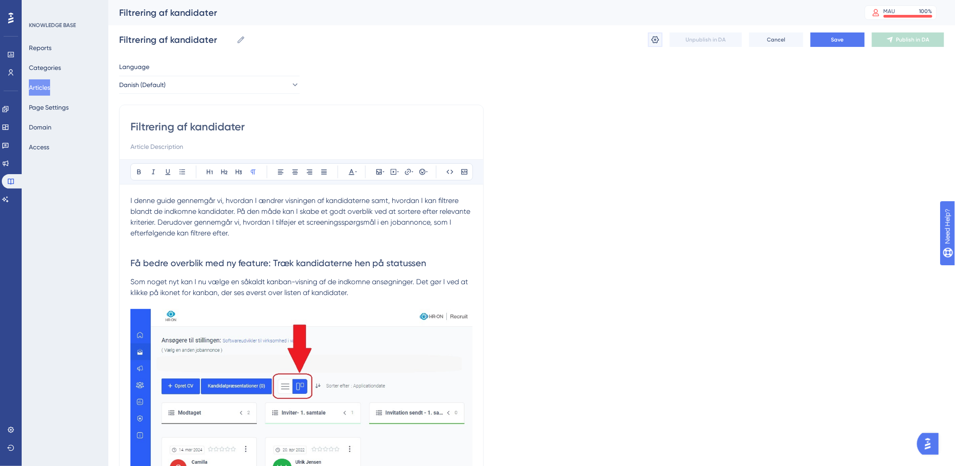
click at [652, 37] on icon at bounding box center [655, 39] width 9 height 9
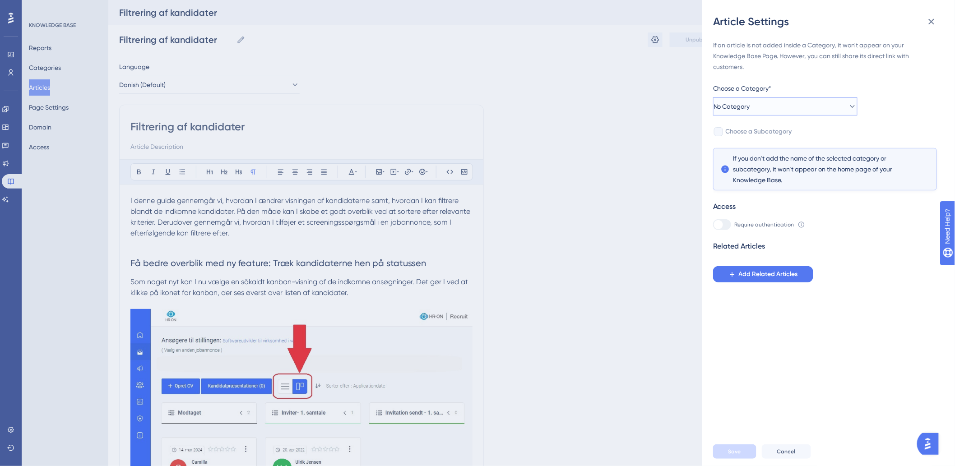
click at [770, 109] on button "No Category" at bounding box center [785, 107] width 144 height 18
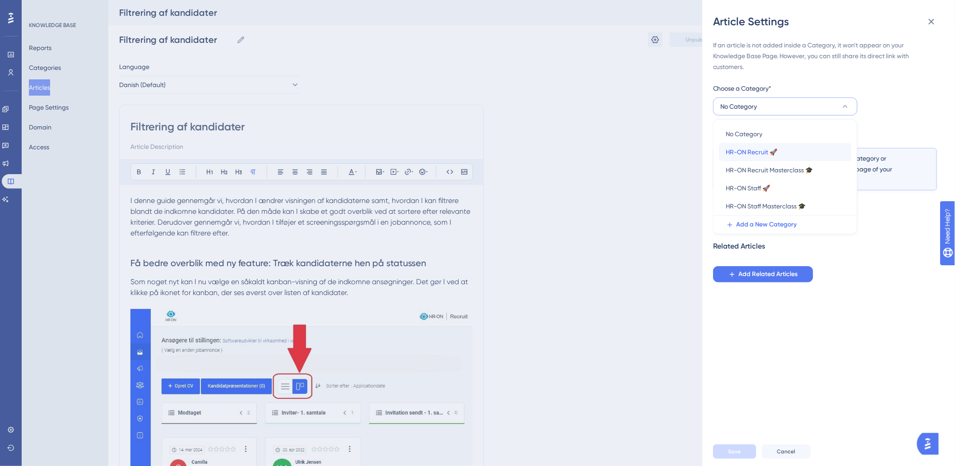
click at [757, 150] on span "HR-ON Recruit 🚀" at bounding box center [751, 152] width 51 height 11
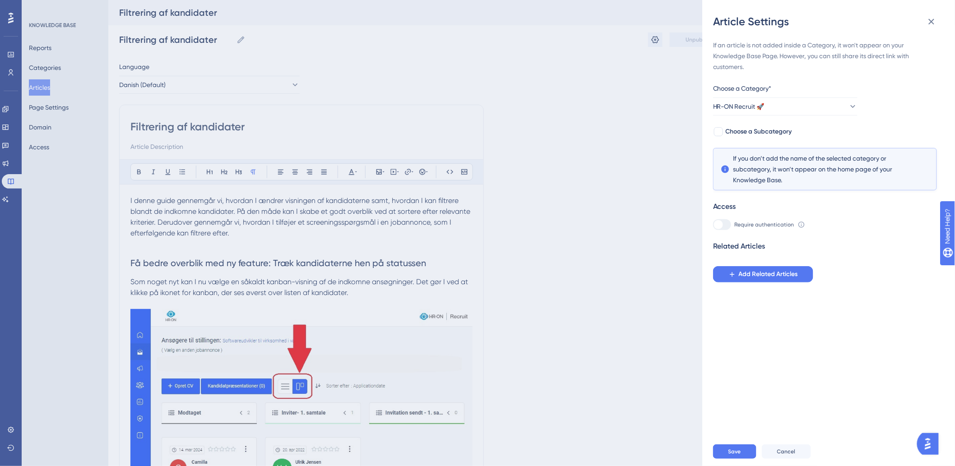
click at [745, 123] on div "If an article is not added inside a Category, it won't appear on your Knowledge…" at bounding box center [825, 161] width 224 height 243
click at [744, 131] on span "Choose a Subcategory" at bounding box center [759, 131] width 66 height 11
checkbox input "true"
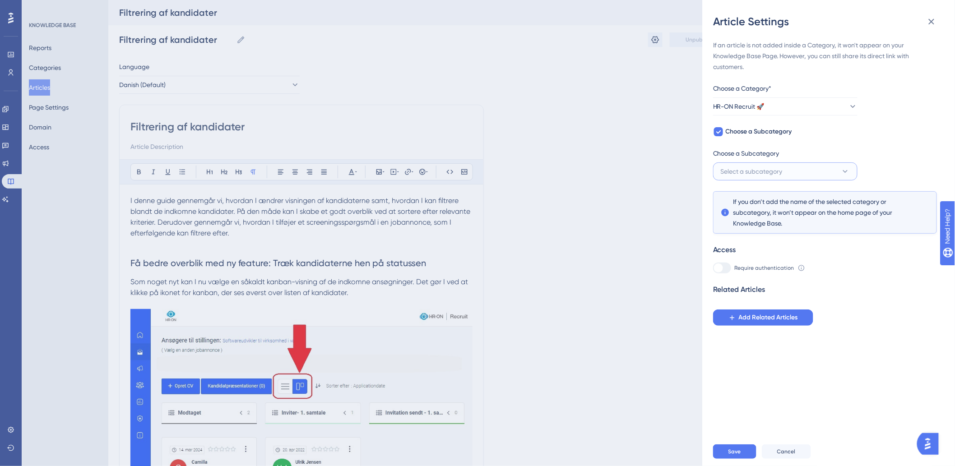
click at [772, 170] on span "Select a subcategory" at bounding box center [752, 171] width 62 height 11
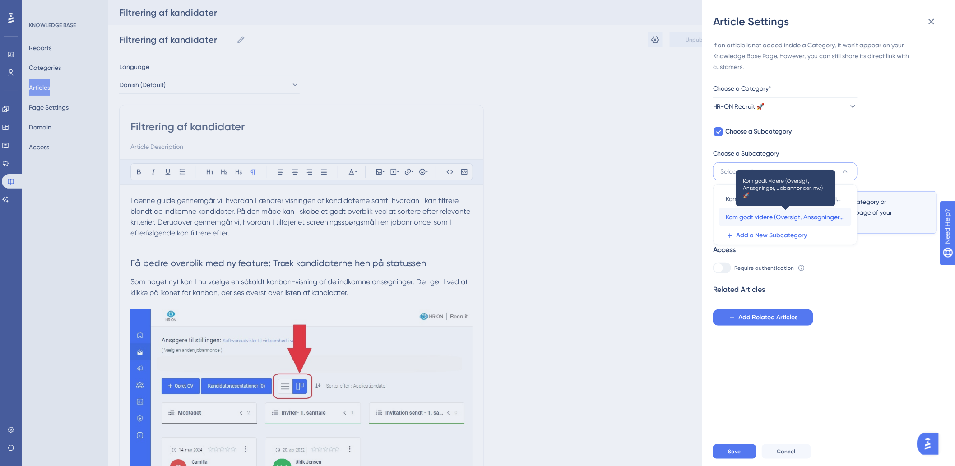
click at [782, 212] on span "Kom godt videre (Oversigt, Ansøgninger, Jobannoncer, mv.) 🚀" at bounding box center [785, 217] width 118 height 11
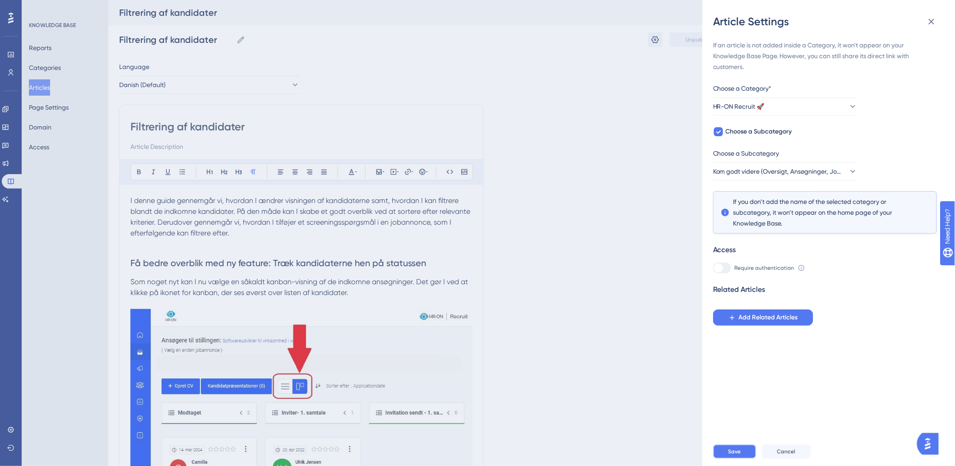
click at [727, 455] on button "Save" at bounding box center [734, 452] width 43 height 14
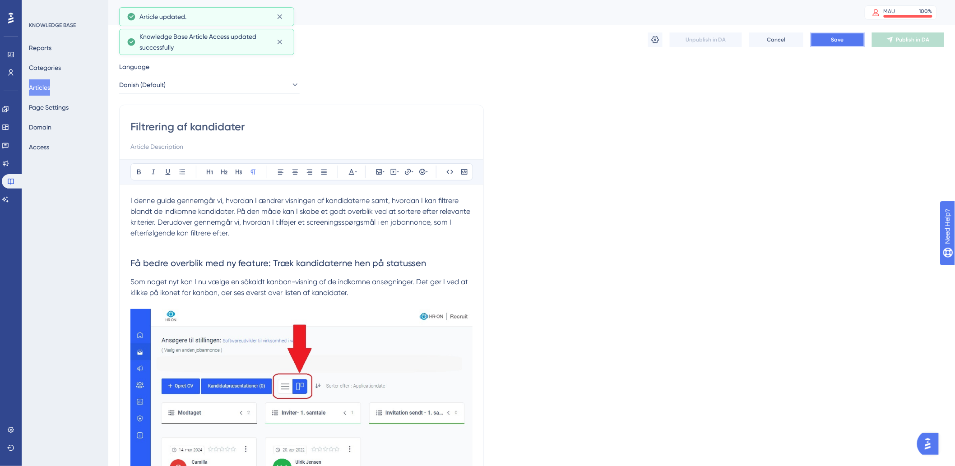
click at [831, 46] on button "Save" at bounding box center [838, 40] width 54 height 14
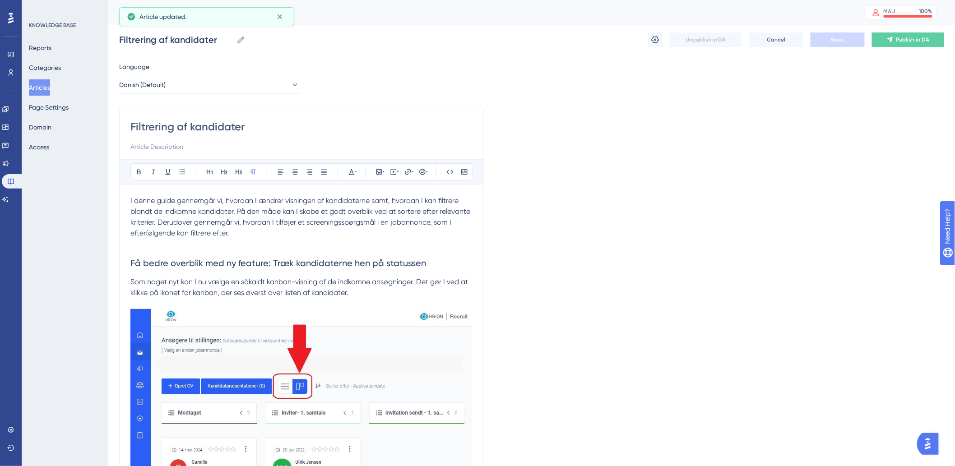
click at [41, 88] on button "Articles" at bounding box center [39, 87] width 21 height 16
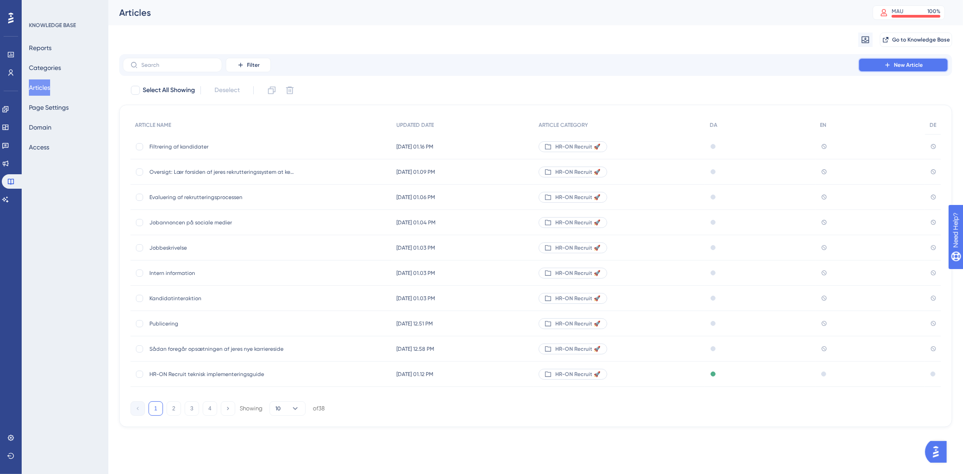
click at [894, 61] on button "New Article" at bounding box center [903, 65] width 90 height 14
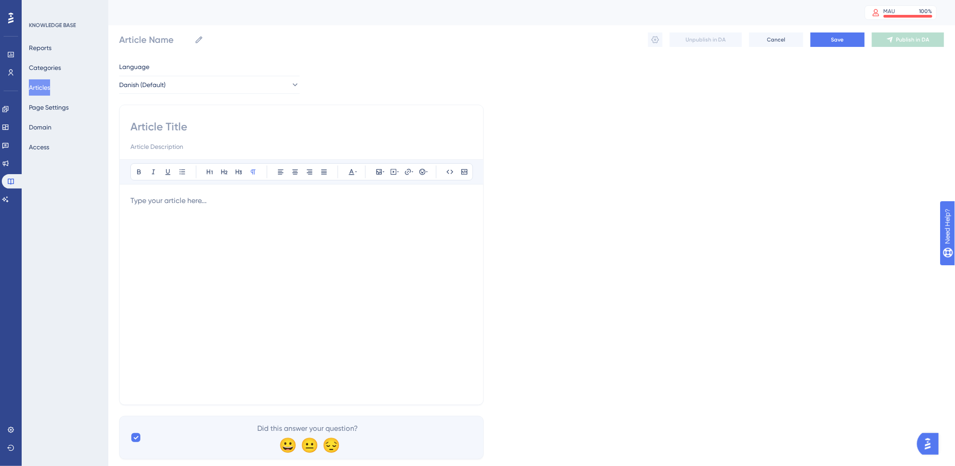
drag, startPoint x: 273, startPoint y: 231, endPoint x: 272, endPoint y: 223, distance: 7.7
click at [273, 231] on div at bounding box center [301, 295] width 342 height 199
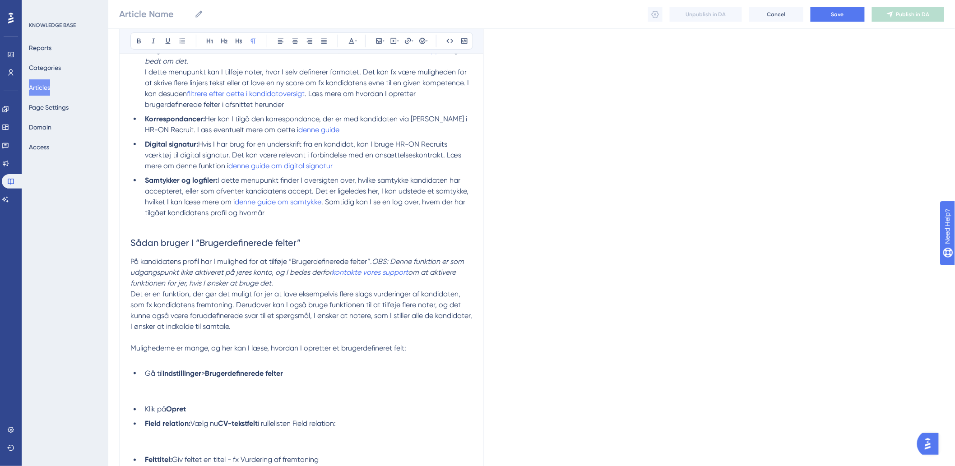
scroll to position [401, 0]
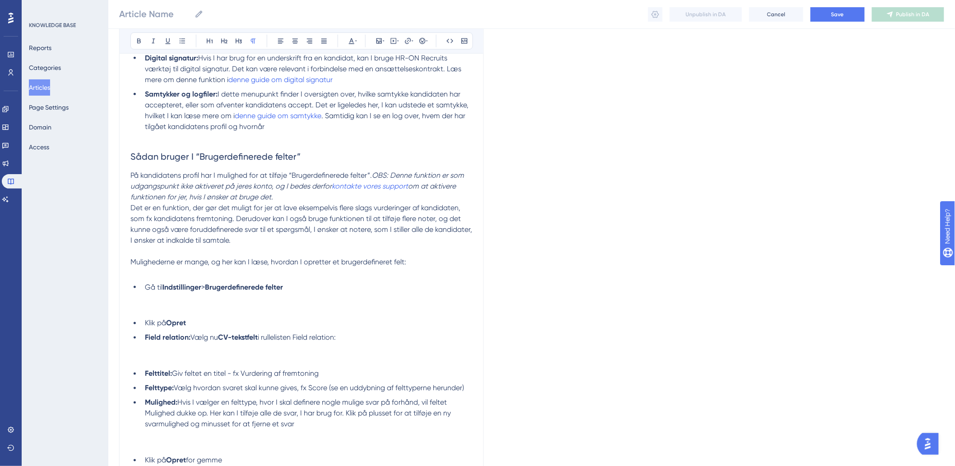
click at [216, 303] on p at bounding box center [301, 298] width 342 height 11
click at [174, 296] on p at bounding box center [301, 298] width 342 height 11
click at [376, 41] on icon at bounding box center [379, 40] width 7 height 7
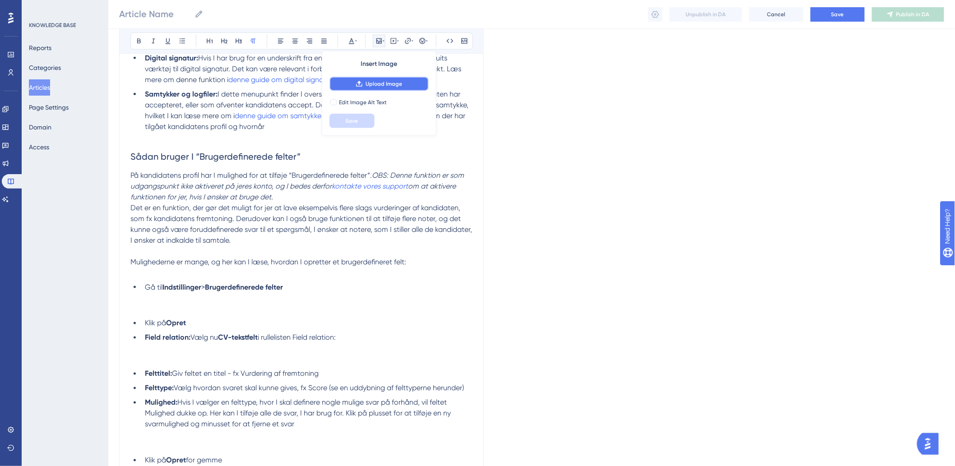
click at [392, 88] on button "Upload Image" at bounding box center [379, 84] width 99 height 14
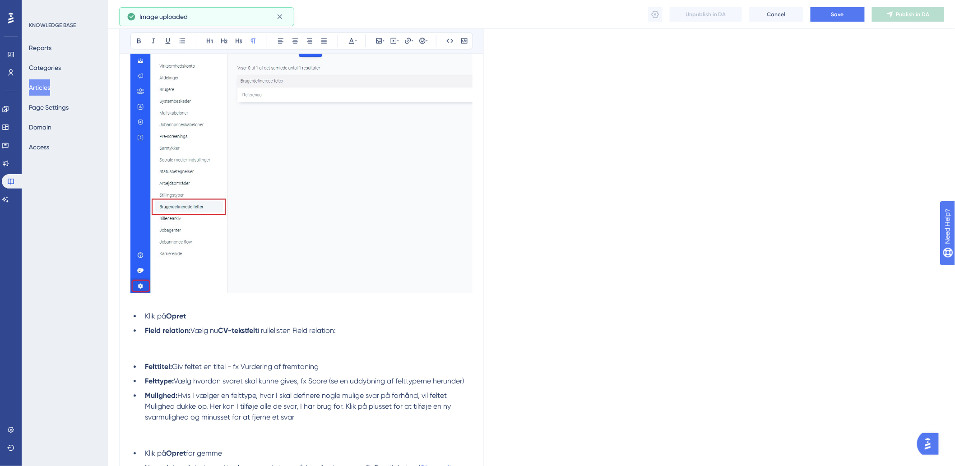
scroll to position [702, 0]
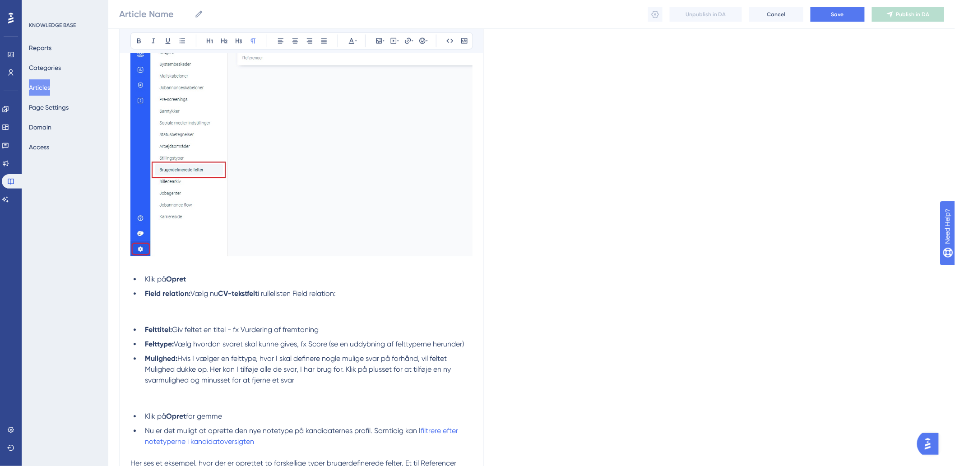
click at [177, 312] on p at bounding box center [301, 316] width 342 height 11
click at [190, 300] on p at bounding box center [301, 305] width 342 height 11
click at [380, 42] on icon at bounding box center [379, 40] width 5 height 5
click at [396, 80] on span "Upload Image" at bounding box center [384, 83] width 37 height 7
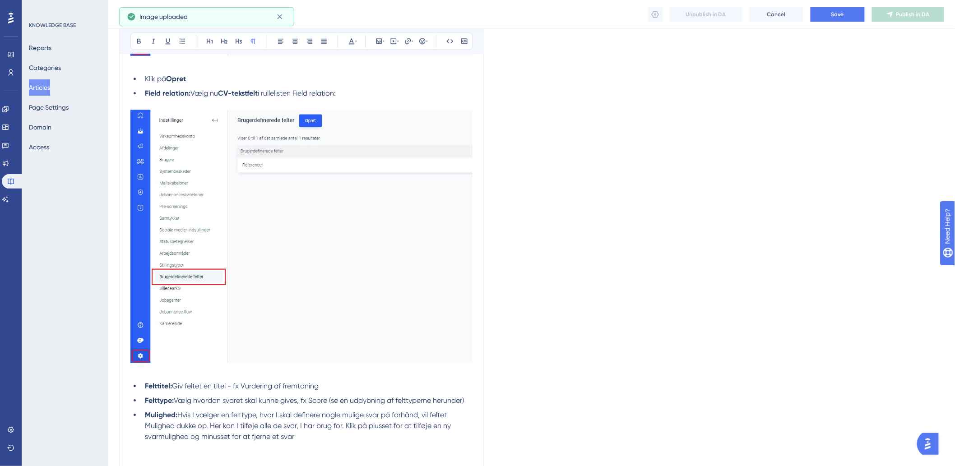
scroll to position [852, 0]
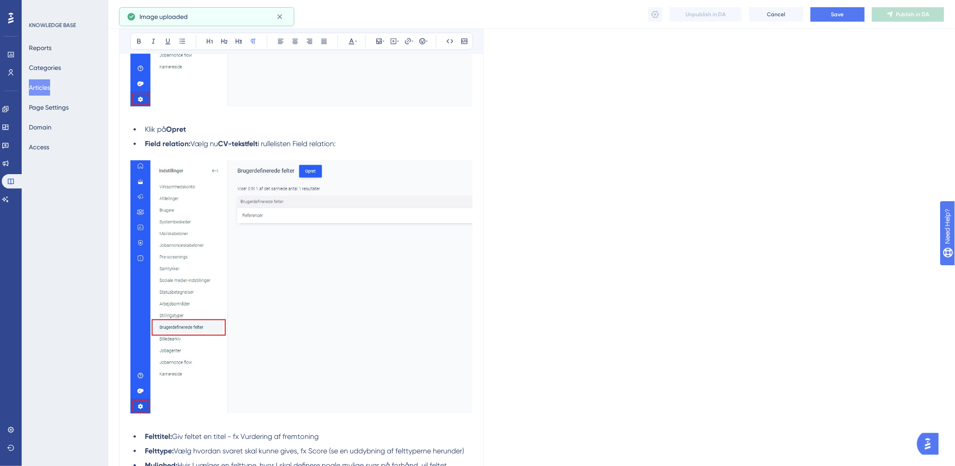
click at [396, 309] on img at bounding box center [301, 287] width 342 height 254
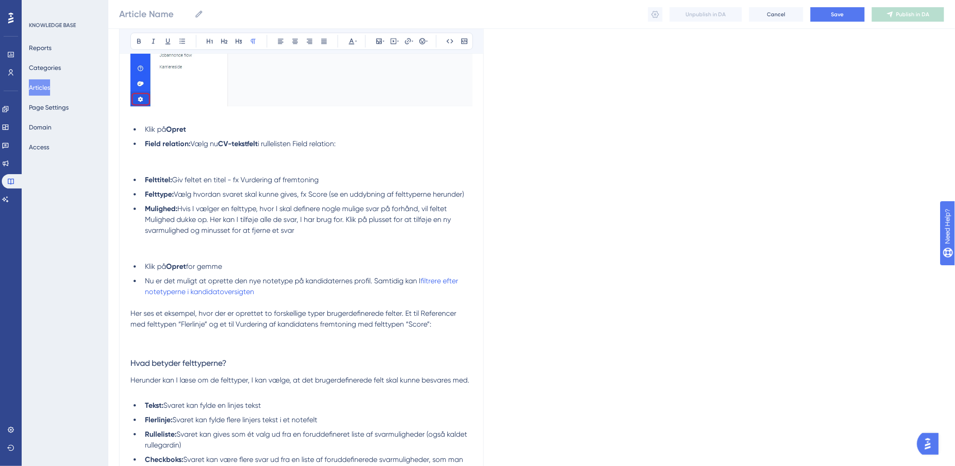
drag, startPoint x: 130, startPoint y: 253, endPoint x: 134, endPoint y: 247, distance: 7.3
click at [132, 250] on span at bounding box center [131, 252] width 2 height 9
click at [137, 246] on p at bounding box center [301, 241] width 342 height 11
click at [135, 166] on p at bounding box center [301, 165] width 342 height 11
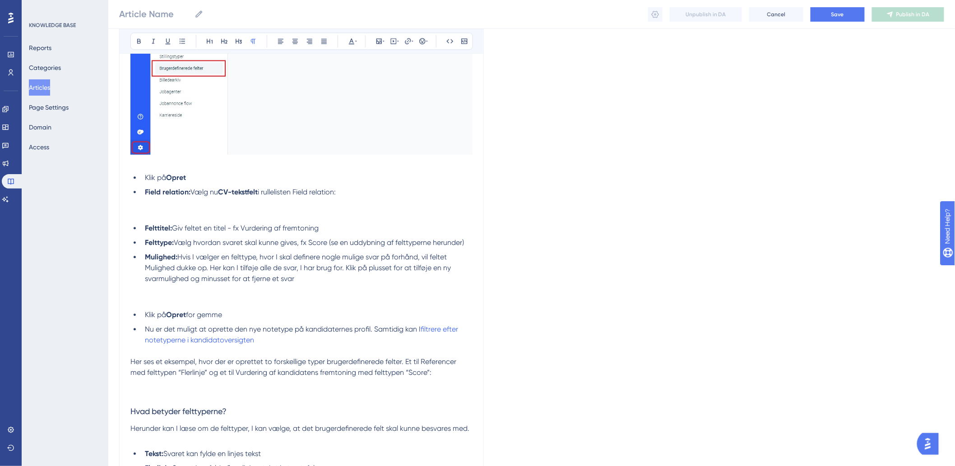
scroll to position [752, 0]
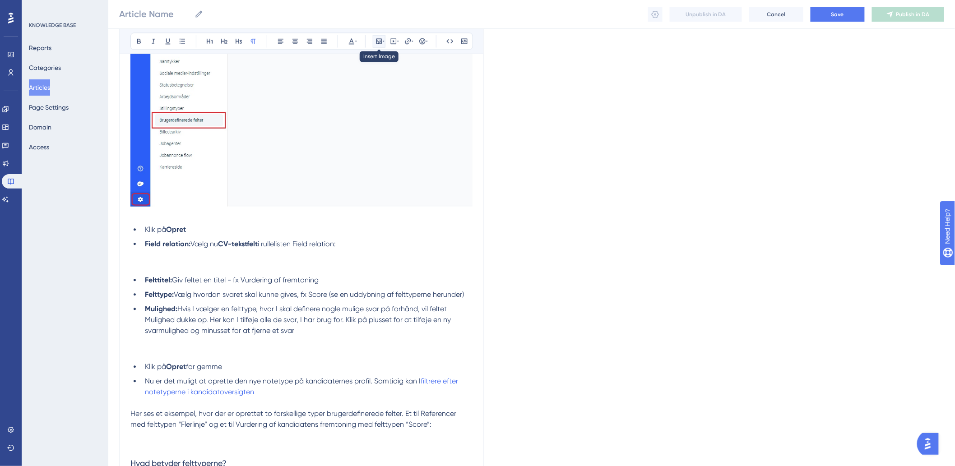
click at [383, 43] on icon at bounding box center [384, 40] width 2 height 7
click at [393, 85] on span "Upload Image" at bounding box center [384, 83] width 37 height 7
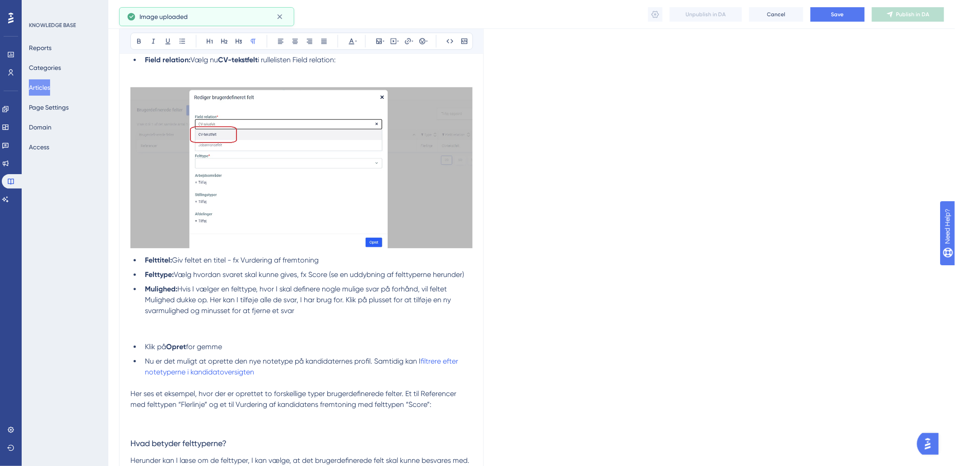
scroll to position [1103, 0]
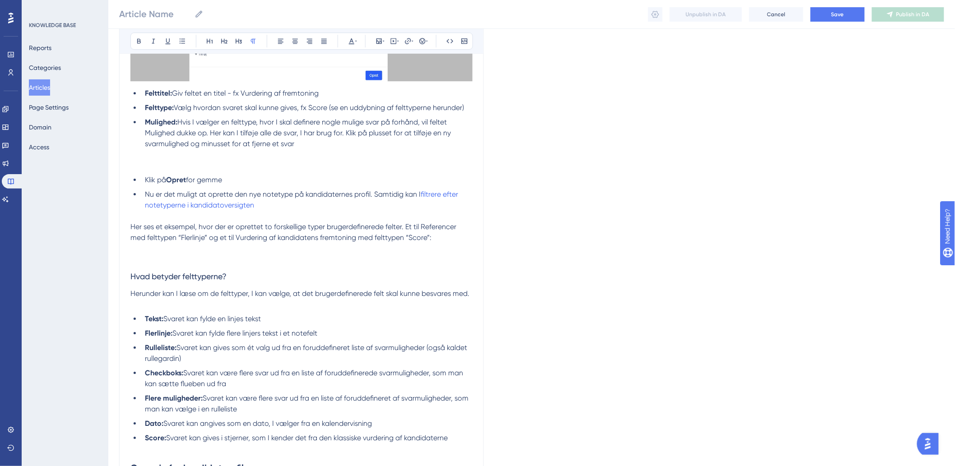
click at [203, 154] on p at bounding box center [301, 154] width 342 height 11
click at [212, 162] on p at bounding box center [301, 165] width 342 height 11
click at [381, 42] on icon at bounding box center [379, 40] width 7 height 7
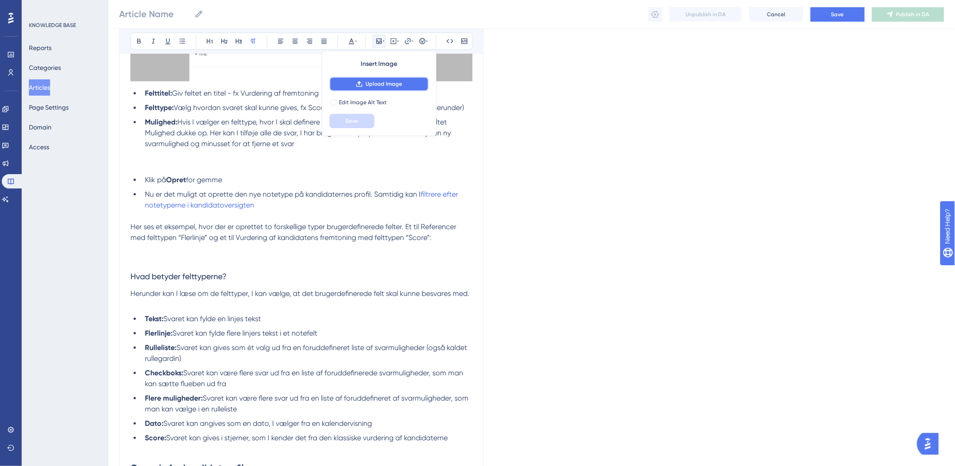
click at [399, 84] on span "Upload Image" at bounding box center [384, 83] width 37 height 7
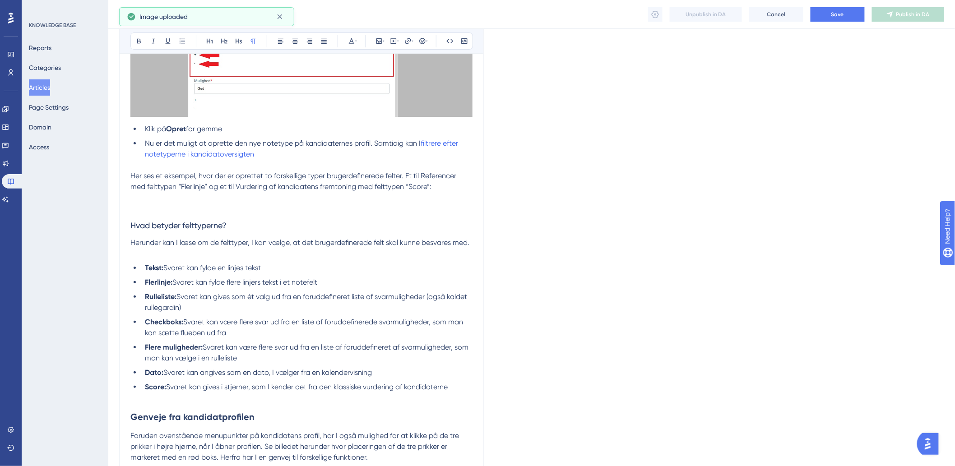
scroll to position [1355, 0]
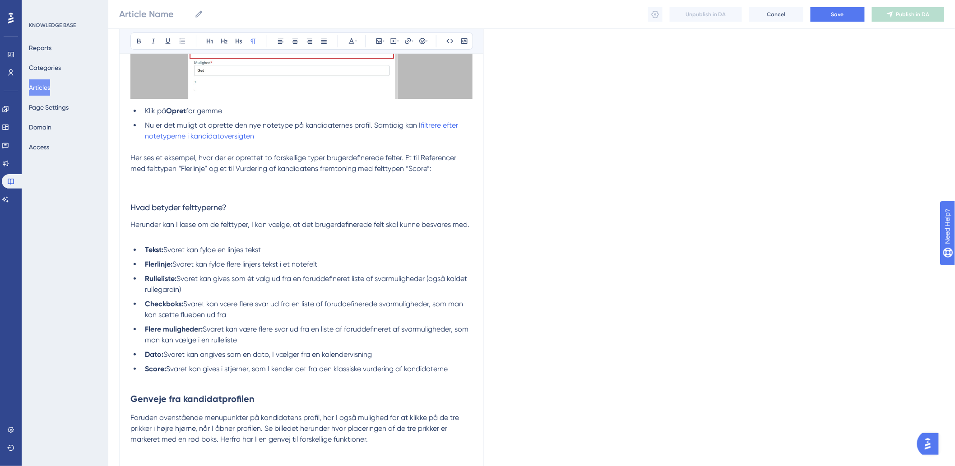
click at [215, 191] on p at bounding box center [301, 190] width 342 height 11
click at [158, 180] on p at bounding box center [301, 179] width 342 height 11
click at [186, 188] on p at bounding box center [301, 190] width 342 height 11
click at [383, 43] on icon at bounding box center [384, 40] width 2 height 7
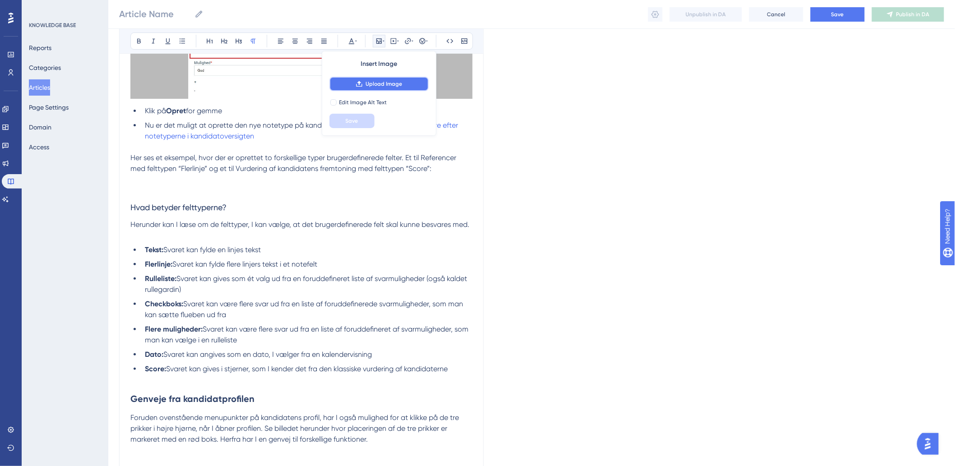
click at [391, 78] on button "Upload Image" at bounding box center [379, 84] width 99 height 14
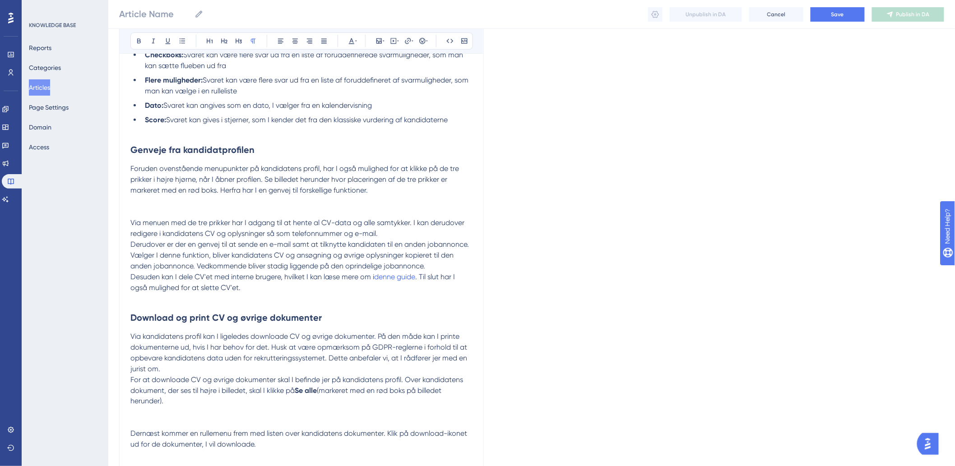
scroll to position [1705, 0]
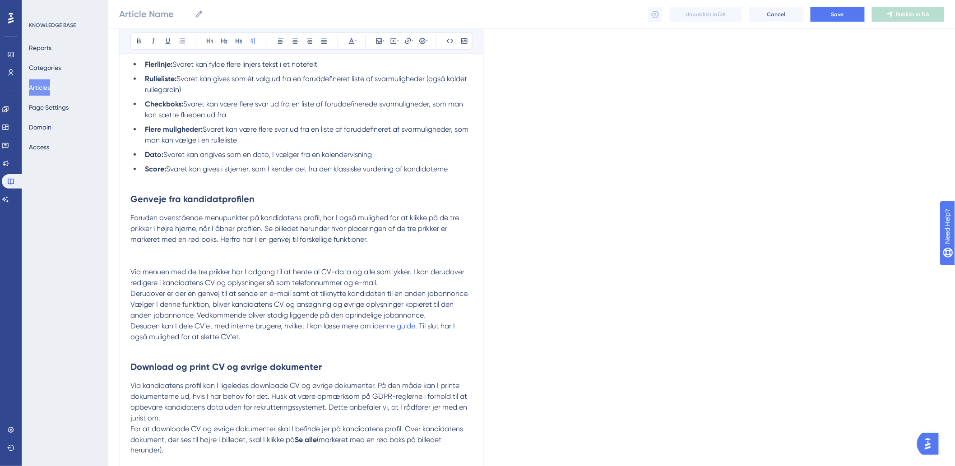
click at [199, 254] on p at bounding box center [301, 250] width 342 height 11
click at [163, 251] on p at bounding box center [301, 250] width 342 height 11
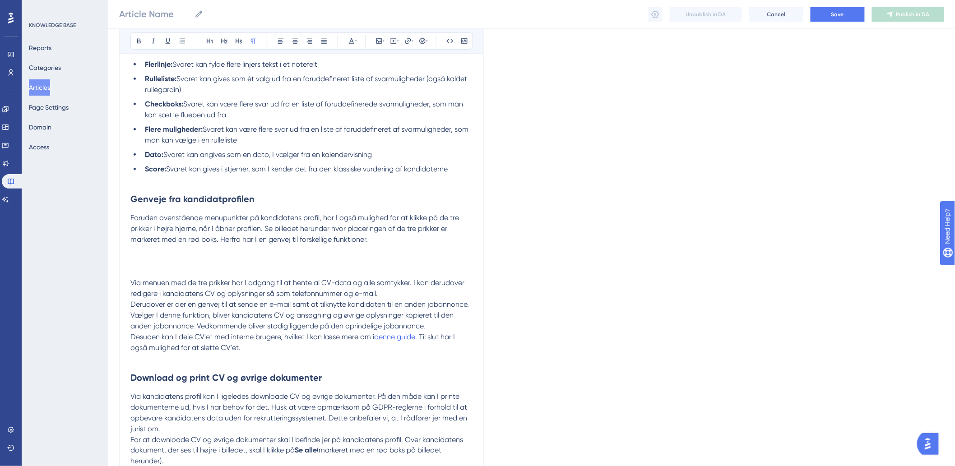
click at [157, 259] on p at bounding box center [301, 256] width 342 height 22
click at [376, 43] on icon at bounding box center [379, 40] width 7 height 7
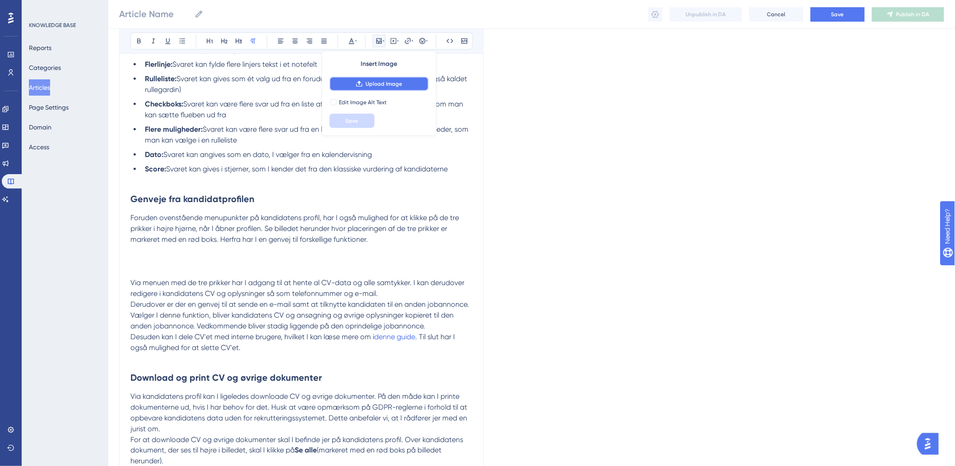
click at [384, 81] on span "Upload Image" at bounding box center [384, 83] width 37 height 7
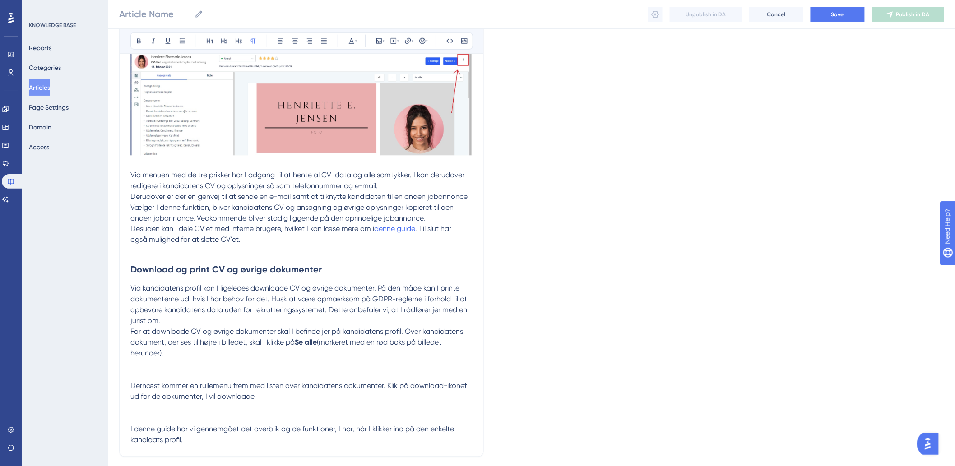
scroll to position [1844, 0]
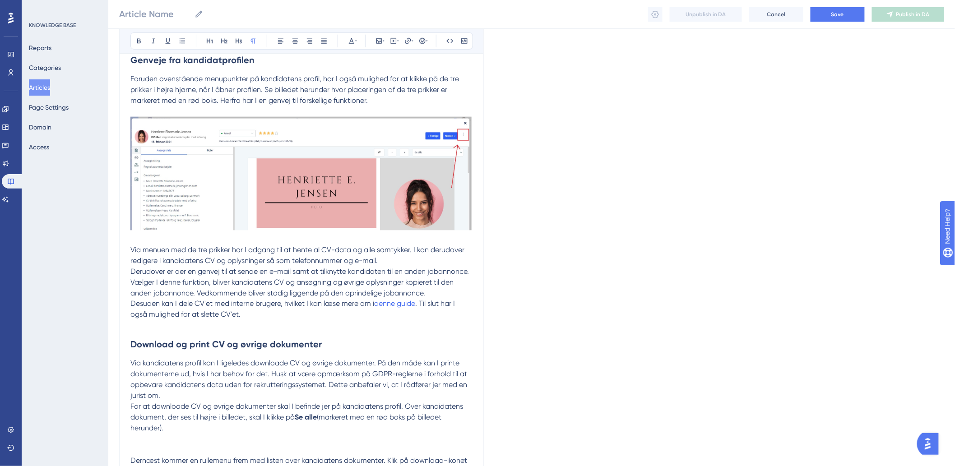
click at [416, 223] on img at bounding box center [301, 174] width 342 height 114
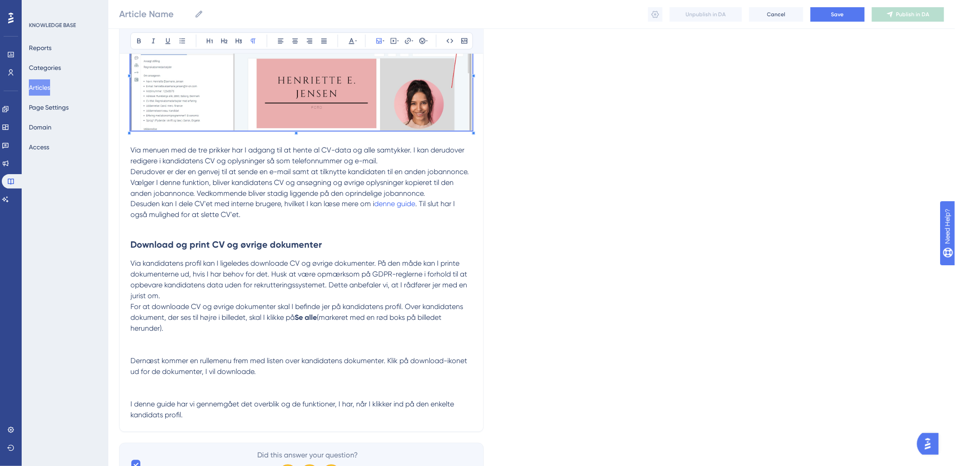
scroll to position [1945, 0]
click at [146, 344] on p at bounding box center [301, 339] width 342 height 11
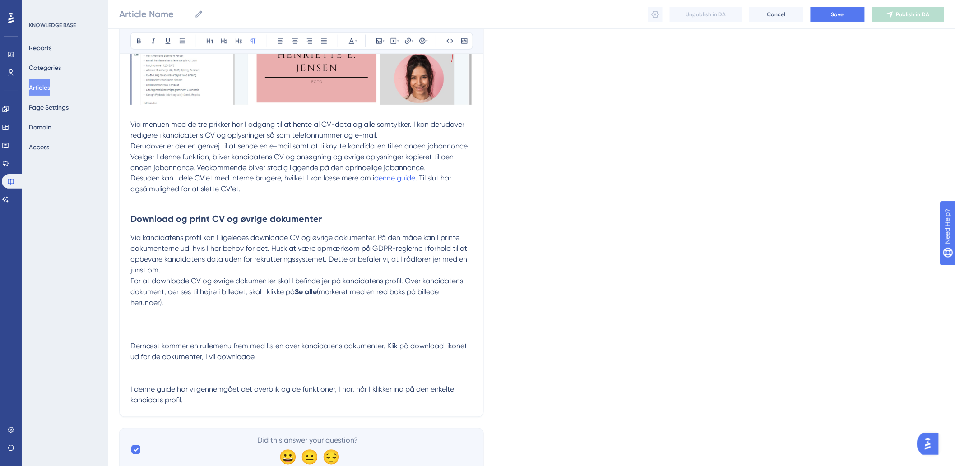
scroll to position [1995, 0]
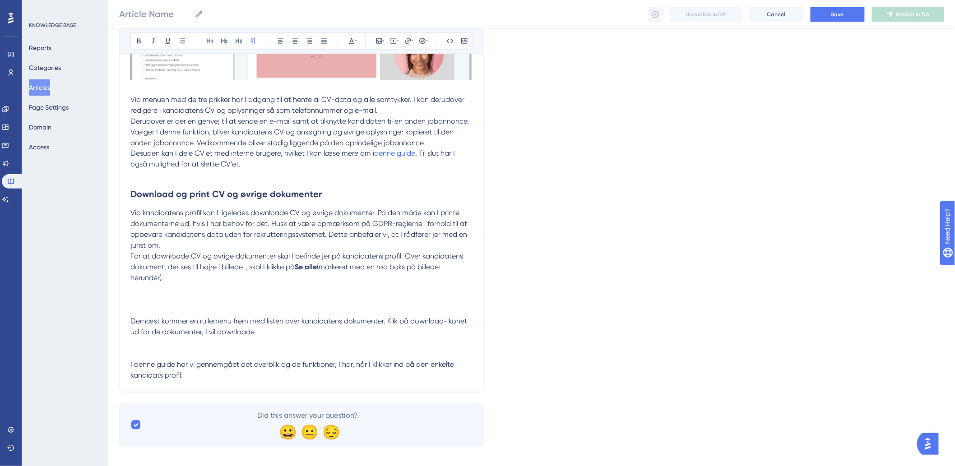
click at [160, 293] on p at bounding box center [301, 295] width 342 height 22
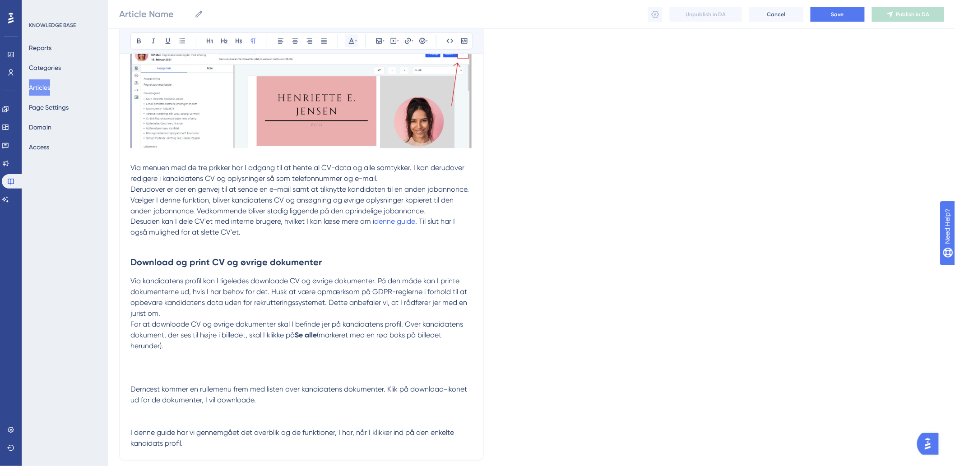
scroll to position [1945, 0]
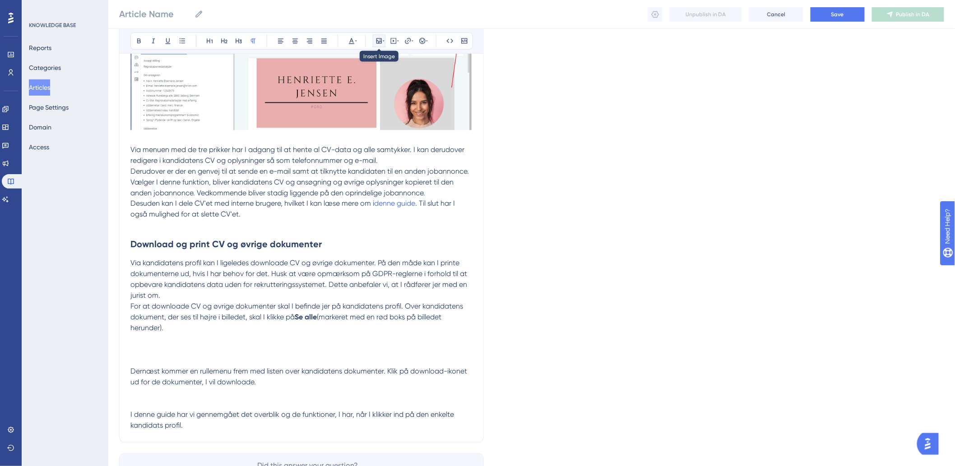
click at [381, 44] on icon at bounding box center [379, 40] width 7 height 7
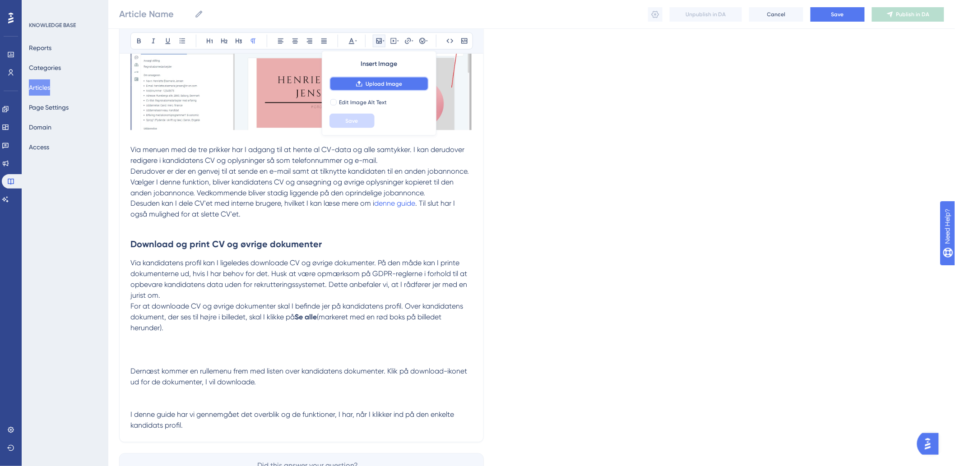
click at [375, 84] on span "Upload Image" at bounding box center [384, 83] width 37 height 7
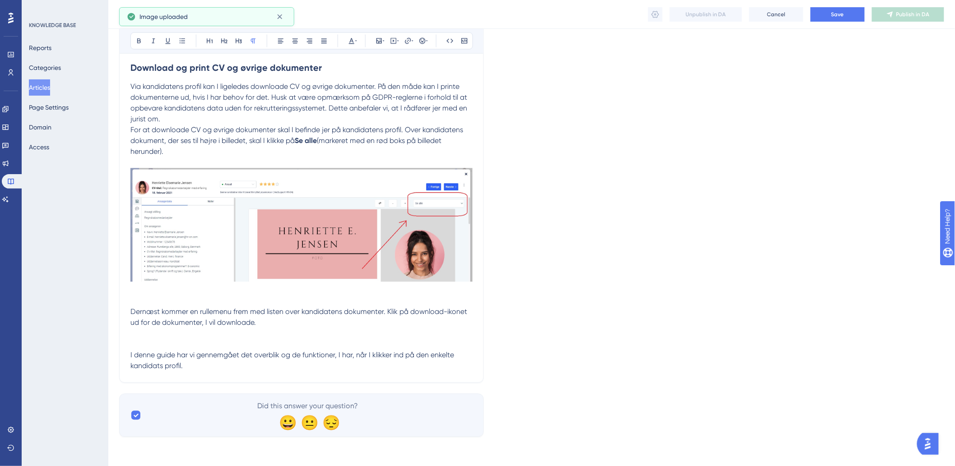
scroll to position [2123, 0]
click at [193, 339] on p at bounding box center [301, 334] width 342 height 11
click at [156, 344] on p at bounding box center [301, 345] width 342 height 11
click at [380, 42] on icon at bounding box center [379, 40] width 5 height 5
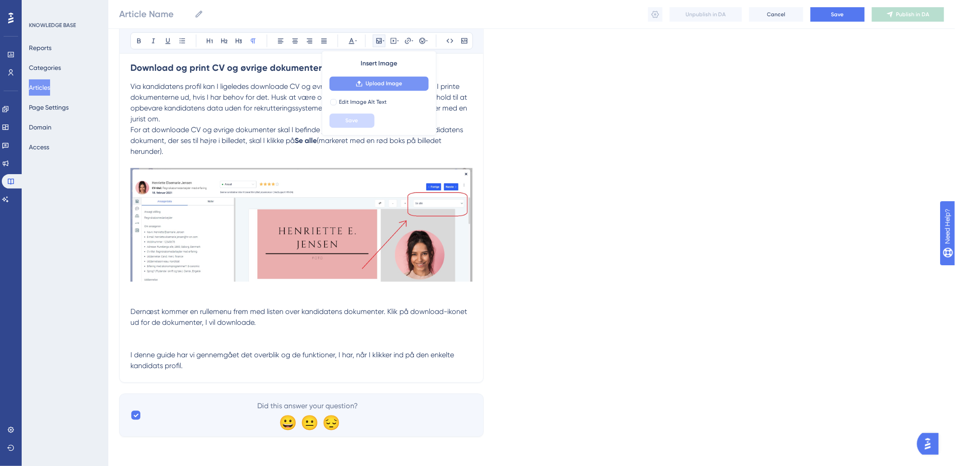
click at [377, 82] on span "Upload Image" at bounding box center [384, 83] width 37 height 7
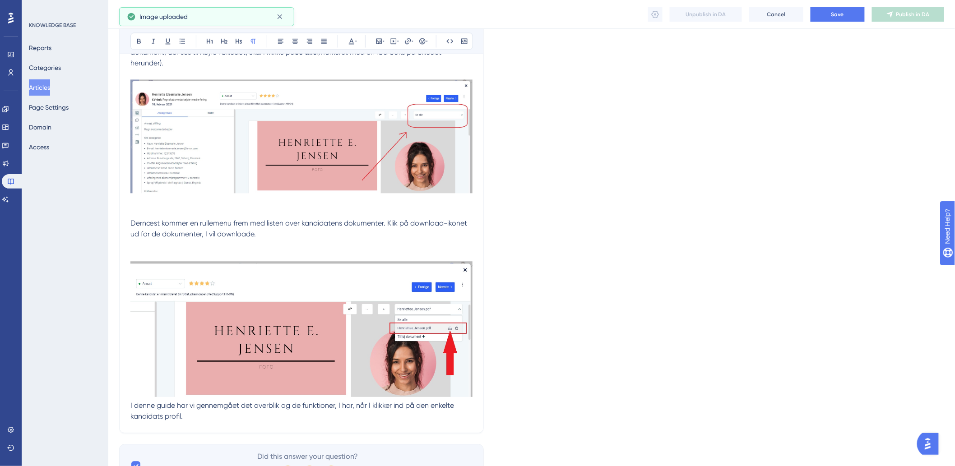
scroll to position [2263, 0]
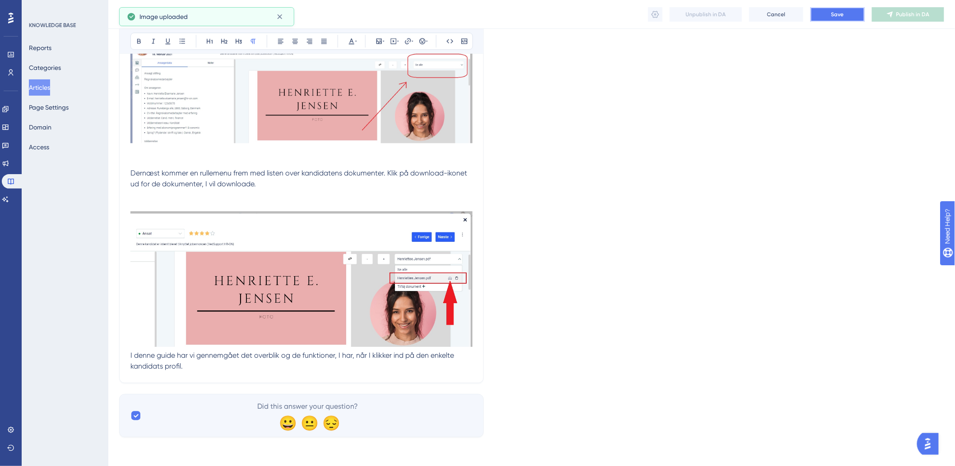
click at [823, 19] on button "Save" at bounding box center [838, 14] width 54 height 14
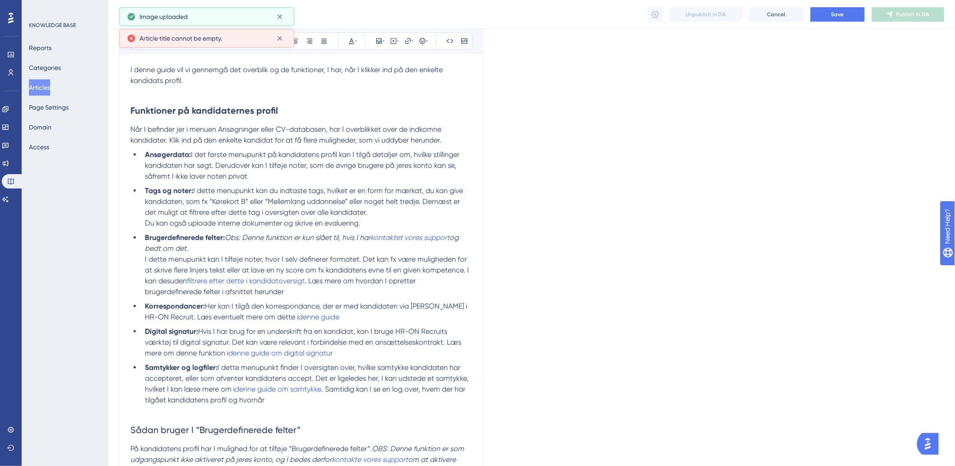
scroll to position [0, 0]
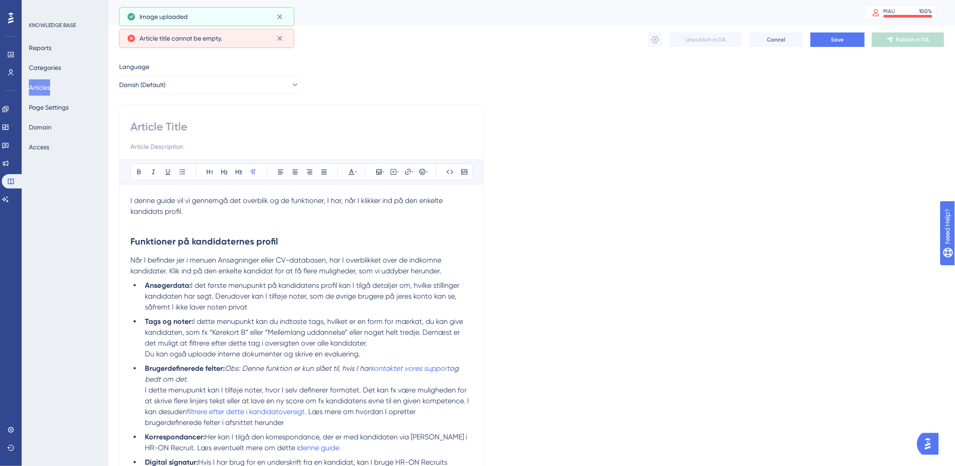
click at [227, 137] on div at bounding box center [301, 136] width 342 height 33
click at [230, 129] on input at bounding box center [301, 127] width 342 height 14
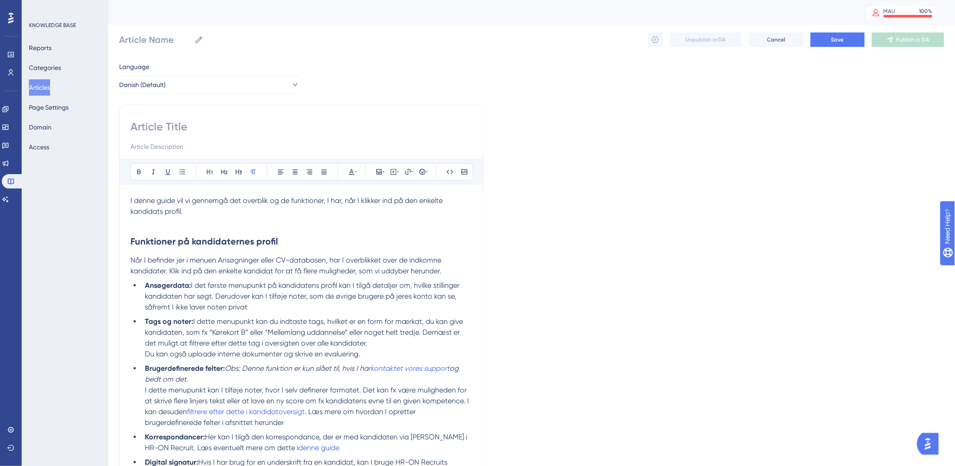
click at [196, 126] on input at bounding box center [301, 127] width 342 height 14
paste input "Funktioner på kandidatens profil"
type input "Funktioner på kandidatens profil"
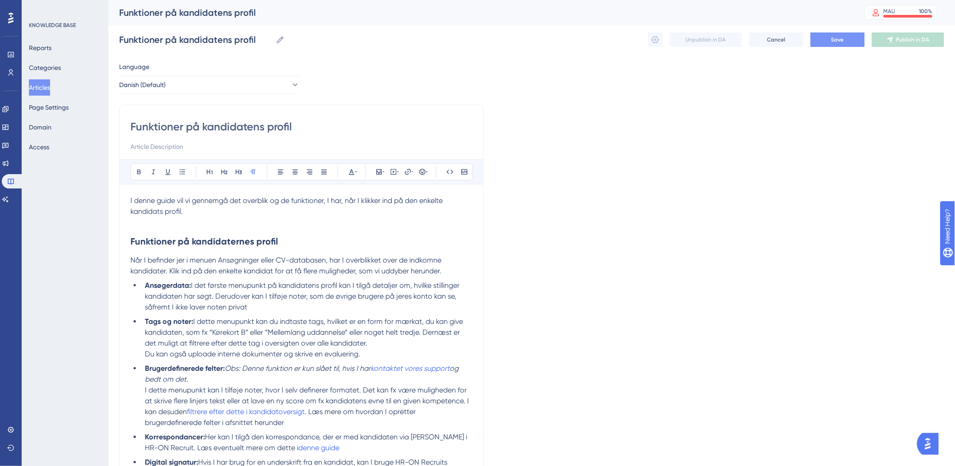
type input "Funktioner på kandidatens profil"
click at [836, 39] on span "Save" at bounding box center [838, 39] width 13 height 7
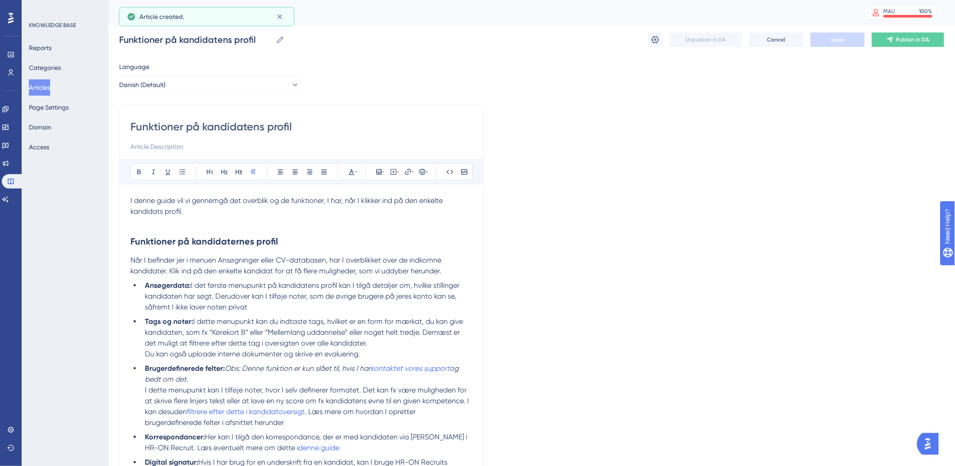
scroll to position [1799, 0]
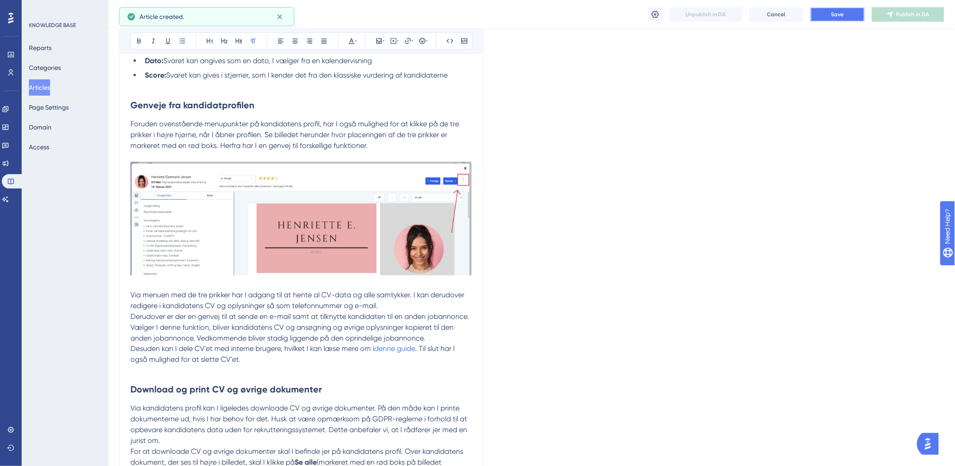
click at [828, 12] on button "Save" at bounding box center [838, 14] width 54 height 14
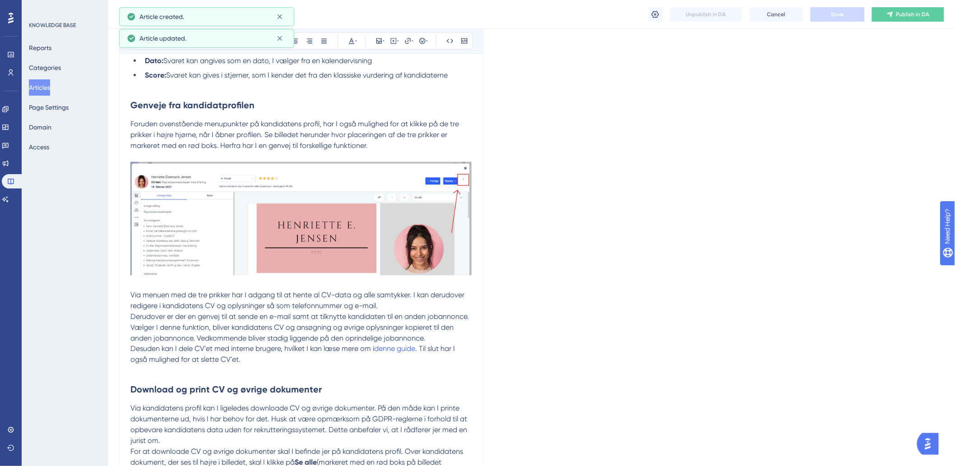
click at [45, 92] on button "Articles" at bounding box center [39, 87] width 21 height 16
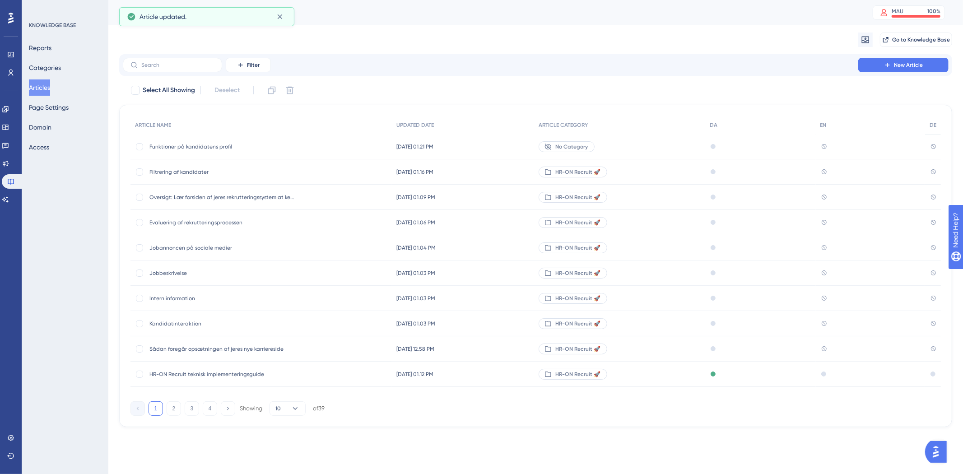
click at [196, 142] on div "Funktioner på kandidatens profil Funktioner på kandidatens profil" at bounding box center [221, 146] width 144 height 25
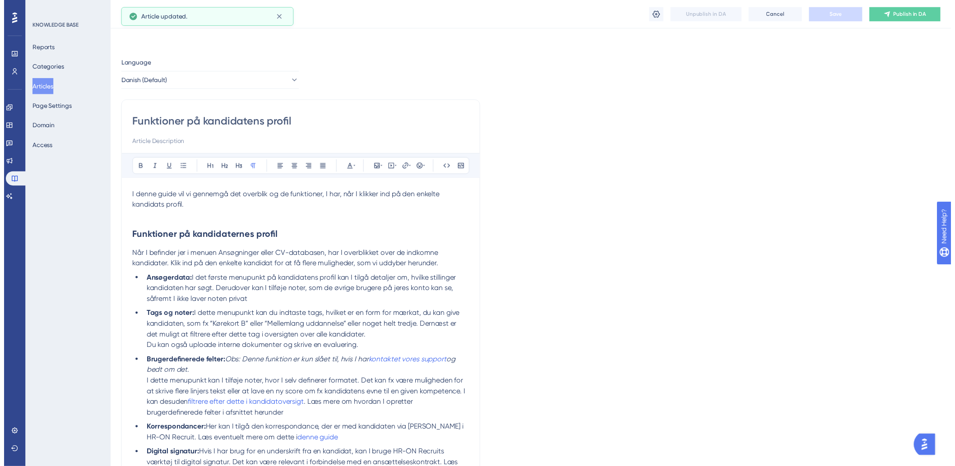
scroll to position [1799, 0]
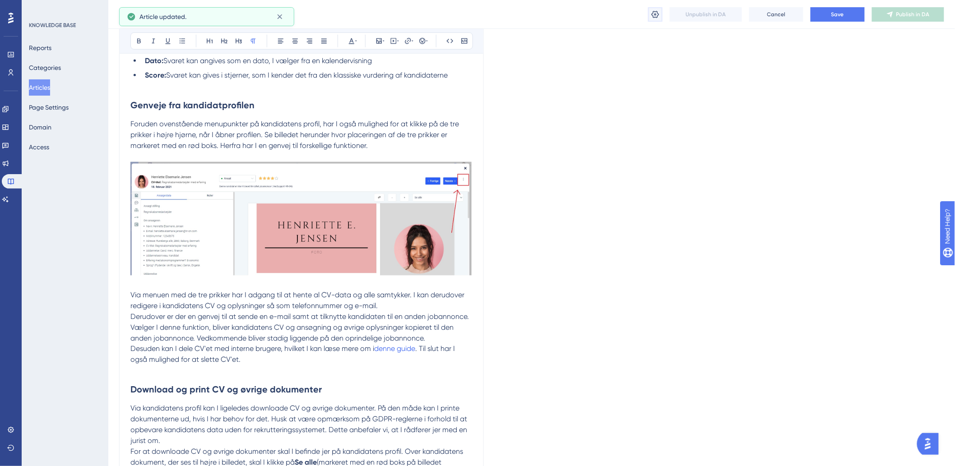
click at [656, 14] on icon at bounding box center [656, 13] width 8 height 7
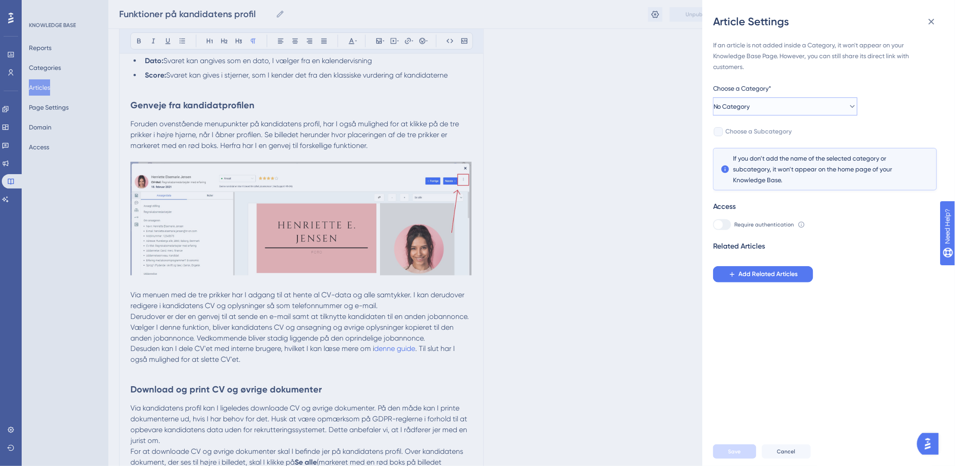
click at [782, 105] on button "No Category" at bounding box center [785, 107] width 144 height 18
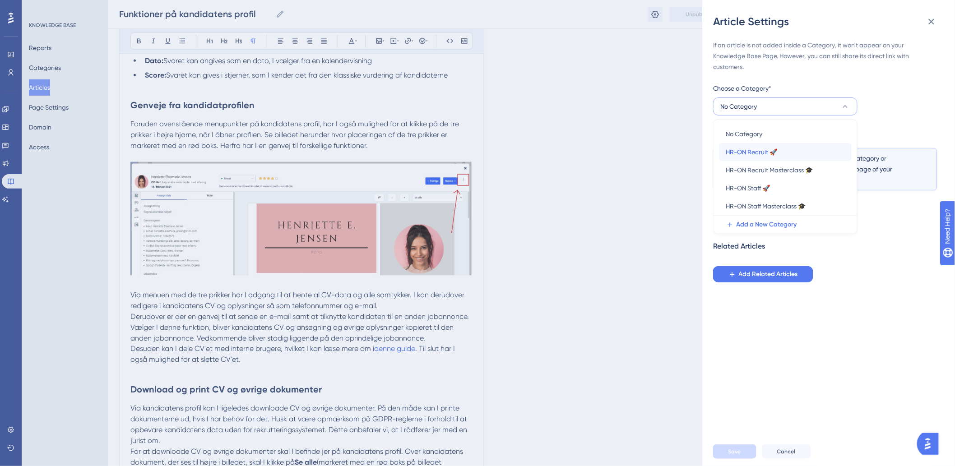
click at [745, 155] on span "HR-ON Recruit 🚀" at bounding box center [751, 152] width 51 height 11
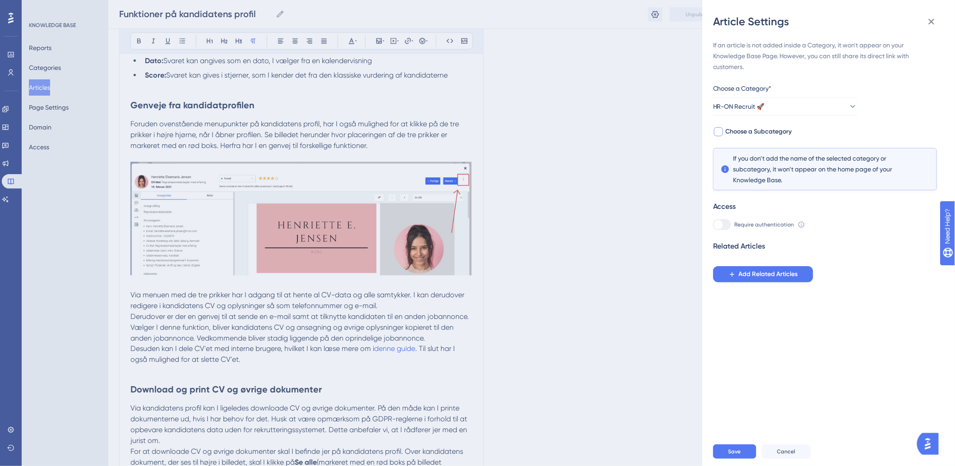
click at [733, 136] on span "Choose a Subcategory" at bounding box center [759, 131] width 66 height 11
checkbox input "true"
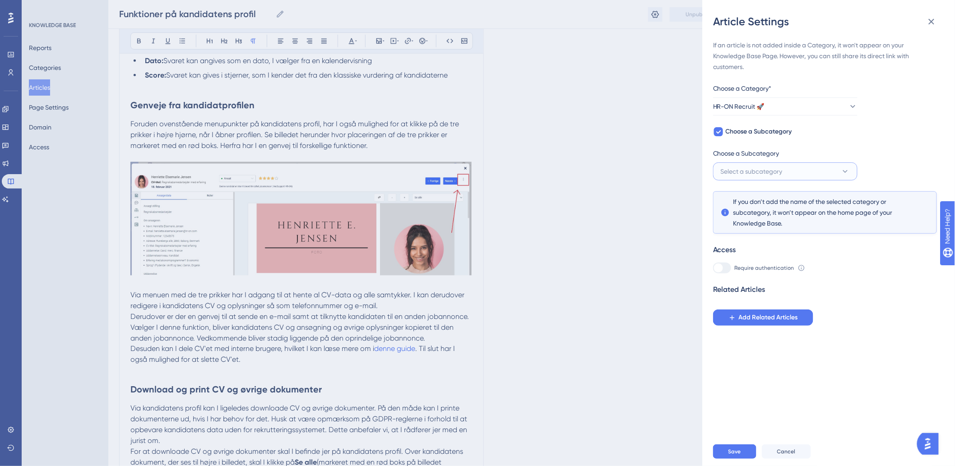
click at [750, 173] on span "Select a subcategory" at bounding box center [752, 171] width 62 height 11
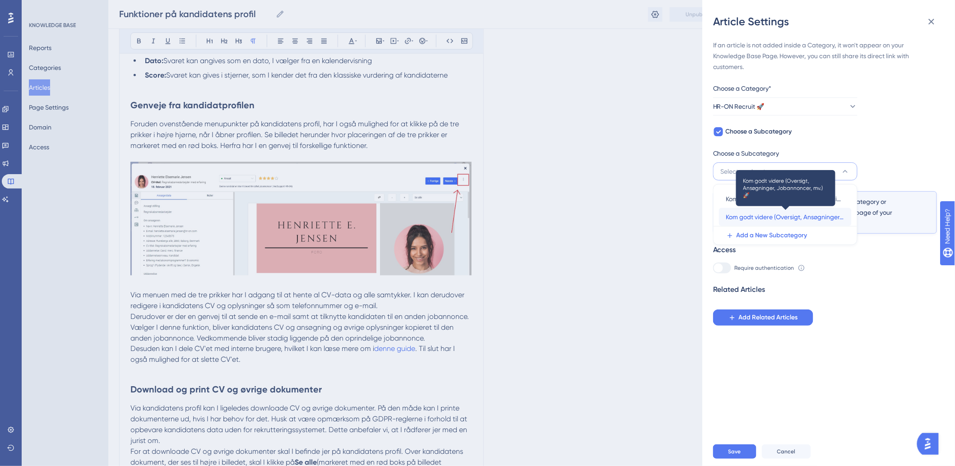
click at [772, 219] on span "Kom godt videre (Oversigt, Ansøgninger, Jobannoncer, mv.) 🚀" at bounding box center [785, 217] width 118 height 11
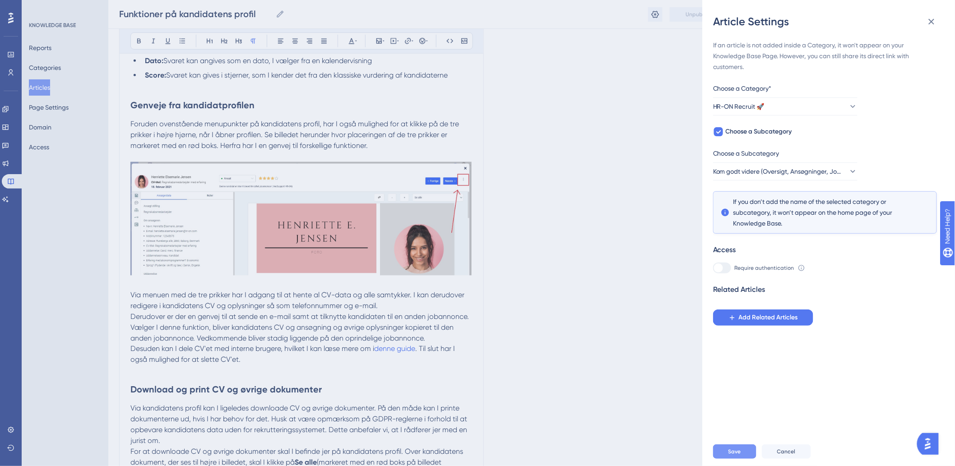
click at [734, 456] on span "Save" at bounding box center [735, 451] width 13 height 7
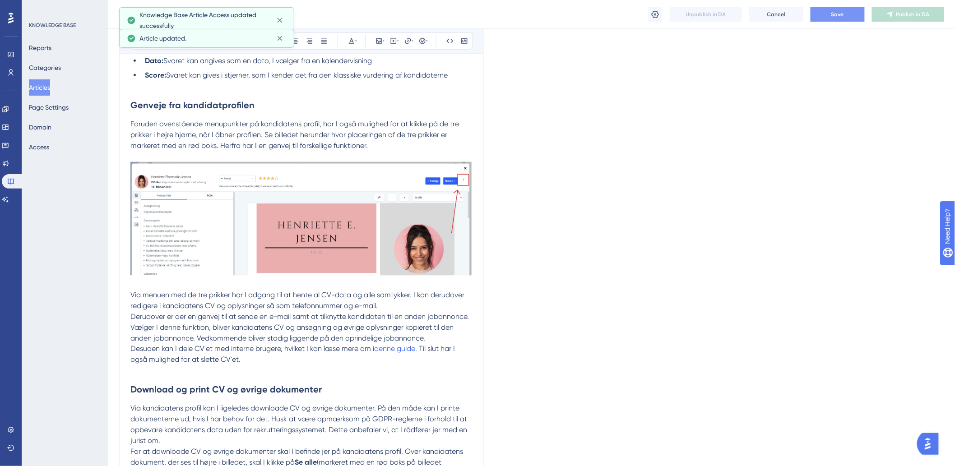
click at [836, 19] on button "Save" at bounding box center [838, 14] width 54 height 14
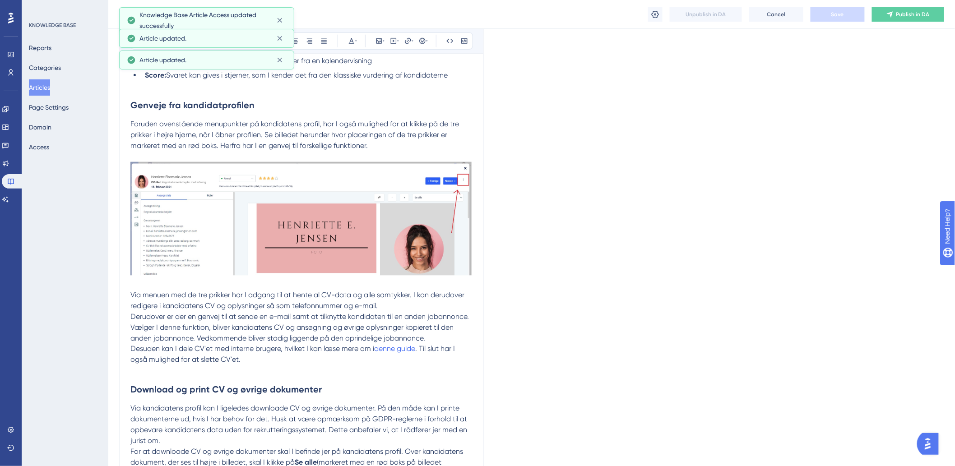
click at [40, 91] on button "Articles" at bounding box center [39, 87] width 21 height 16
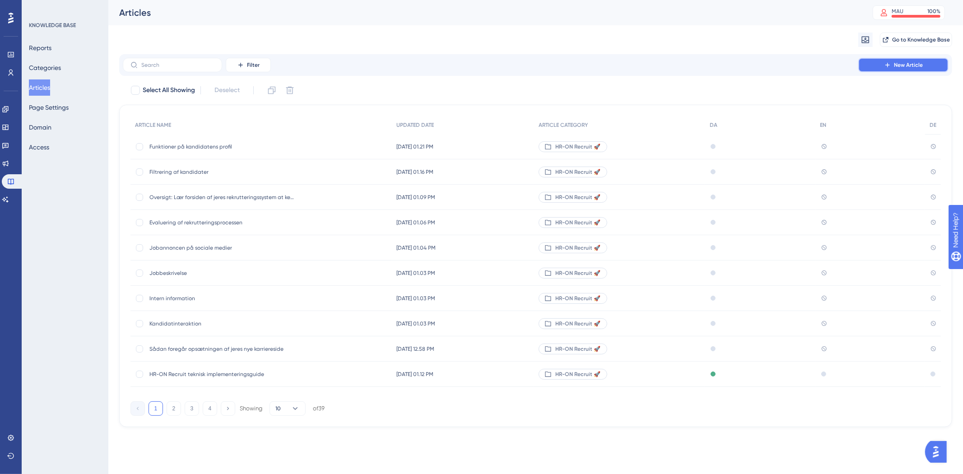
click at [886, 61] on icon at bounding box center [887, 64] width 7 height 7
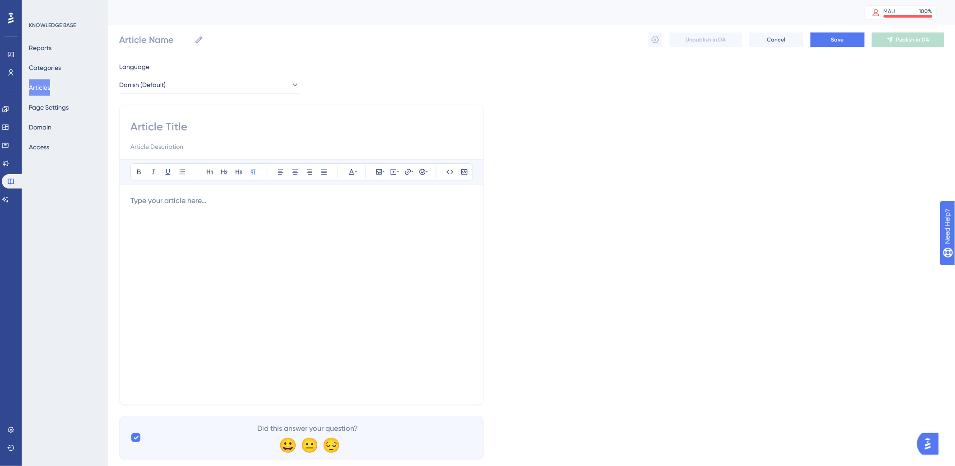
click at [237, 218] on div at bounding box center [301, 295] width 342 height 199
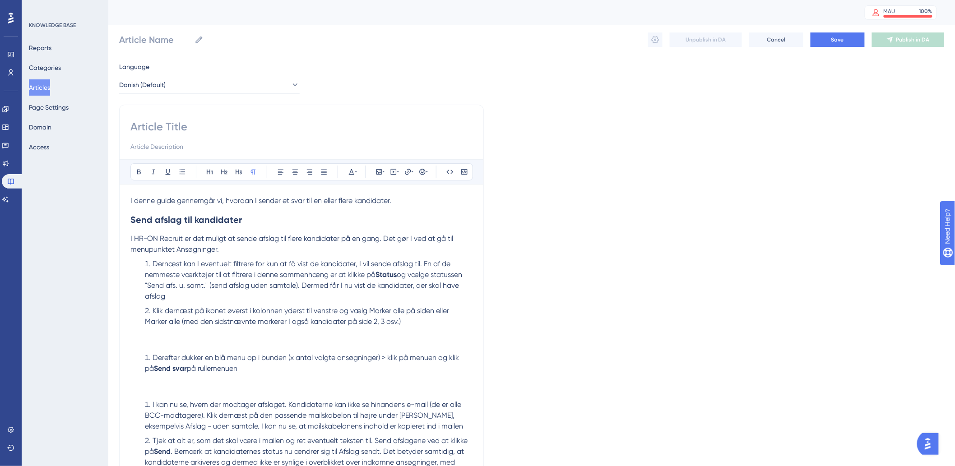
click at [210, 124] on input at bounding box center [301, 127] width 342 height 14
click at [162, 122] on input at bounding box center [301, 127] width 342 height 14
paste input "Send svar til kandidater og tilgå øvrig korrespondance"
type input "Send svar til kandidater og tilgå øvrig korrespondance"
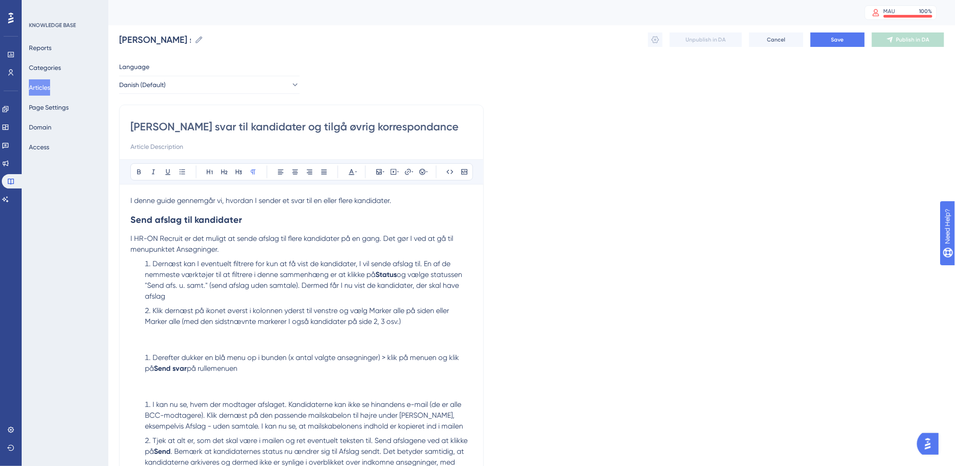
type input "Send svar til kandidater og tilgå øvrig korrespondance"
click at [200, 263] on span "Dernæst kan I eventuelt filtrere for kun at få vist de kandidater, I vil sende …" at bounding box center [298, 269] width 307 height 19
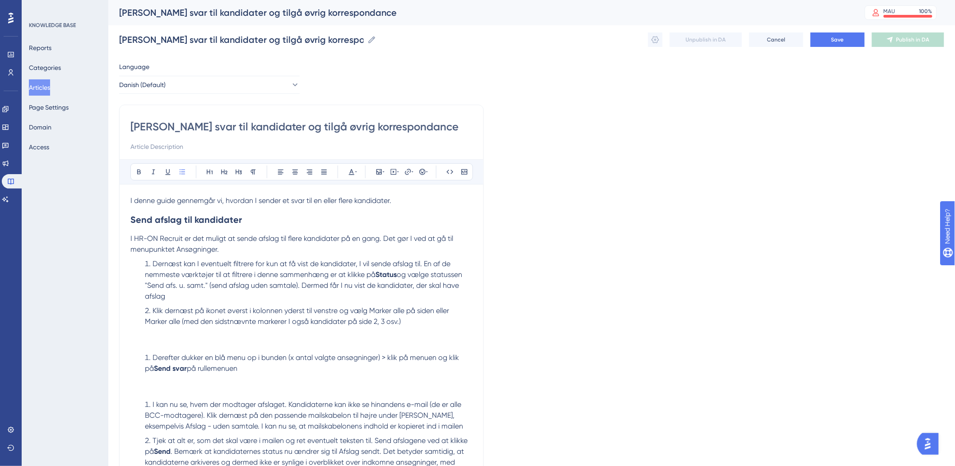
click at [139, 265] on ol "Dernæst kan I eventuelt filtrere for kun at få vist de kandidater, I vil sende …" at bounding box center [301, 293] width 342 height 69
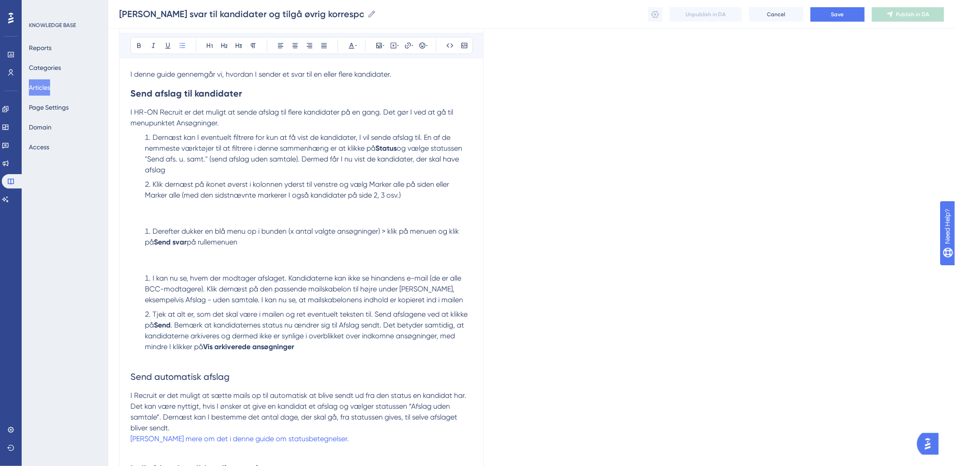
scroll to position [100, 0]
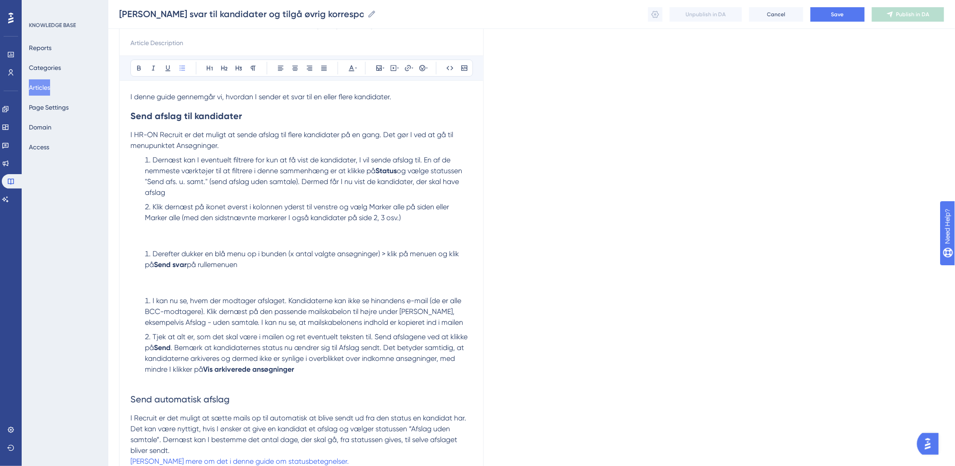
click at [187, 233] on p at bounding box center [301, 228] width 342 height 11
click at [200, 231] on p at bounding box center [301, 228] width 342 height 11
click at [209, 228] on p at bounding box center [301, 228] width 342 height 11
click at [376, 70] on icon at bounding box center [379, 68] width 7 height 7
click at [382, 109] on span "Upload Image" at bounding box center [384, 110] width 37 height 7
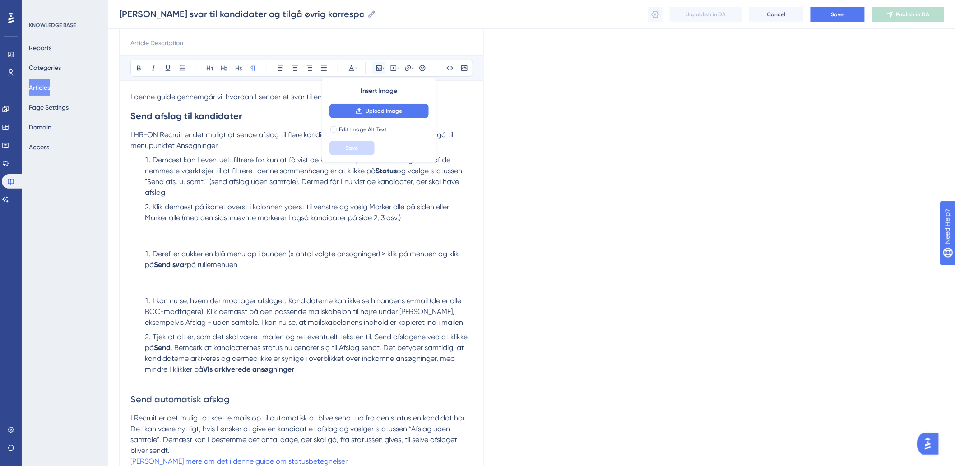
click at [166, 237] on p at bounding box center [301, 239] width 342 height 11
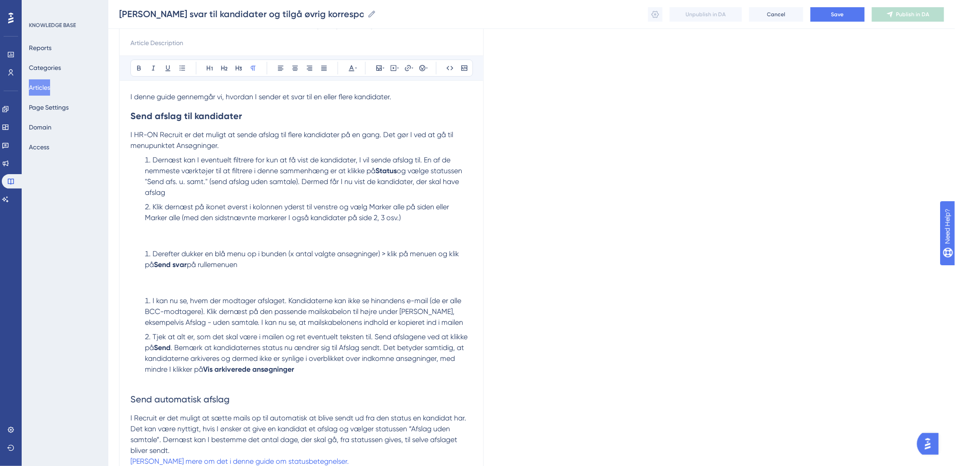
click at [148, 282] on p at bounding box center [301, 286] width 342 height 11
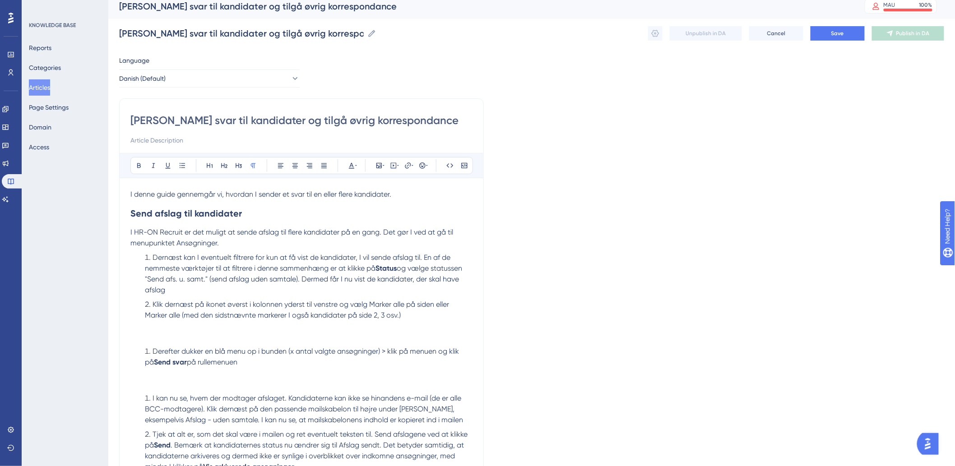
scroll to position [0, 0]
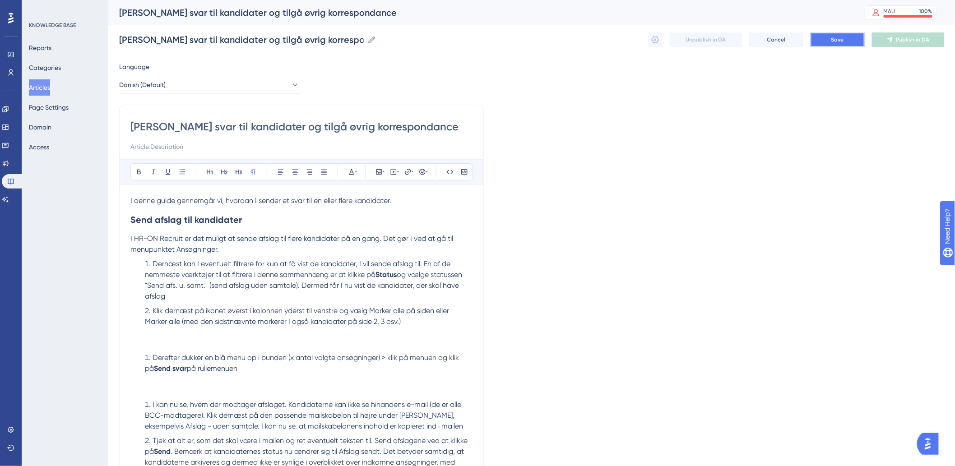
click at [843, 41] on span "Save" at bounding box center [838, 39] width 13 height 7
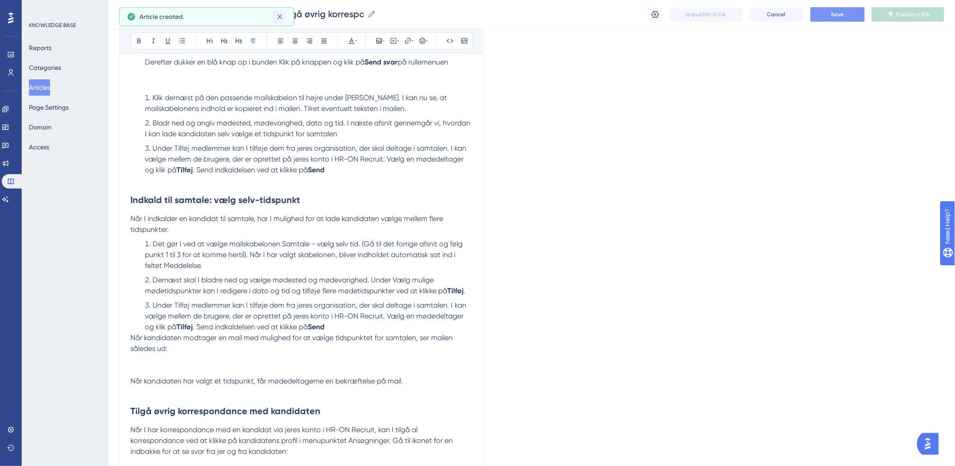
scroll to position [362, 0]
